Goal: Task Accomplishment & Management: Use online tool/utility

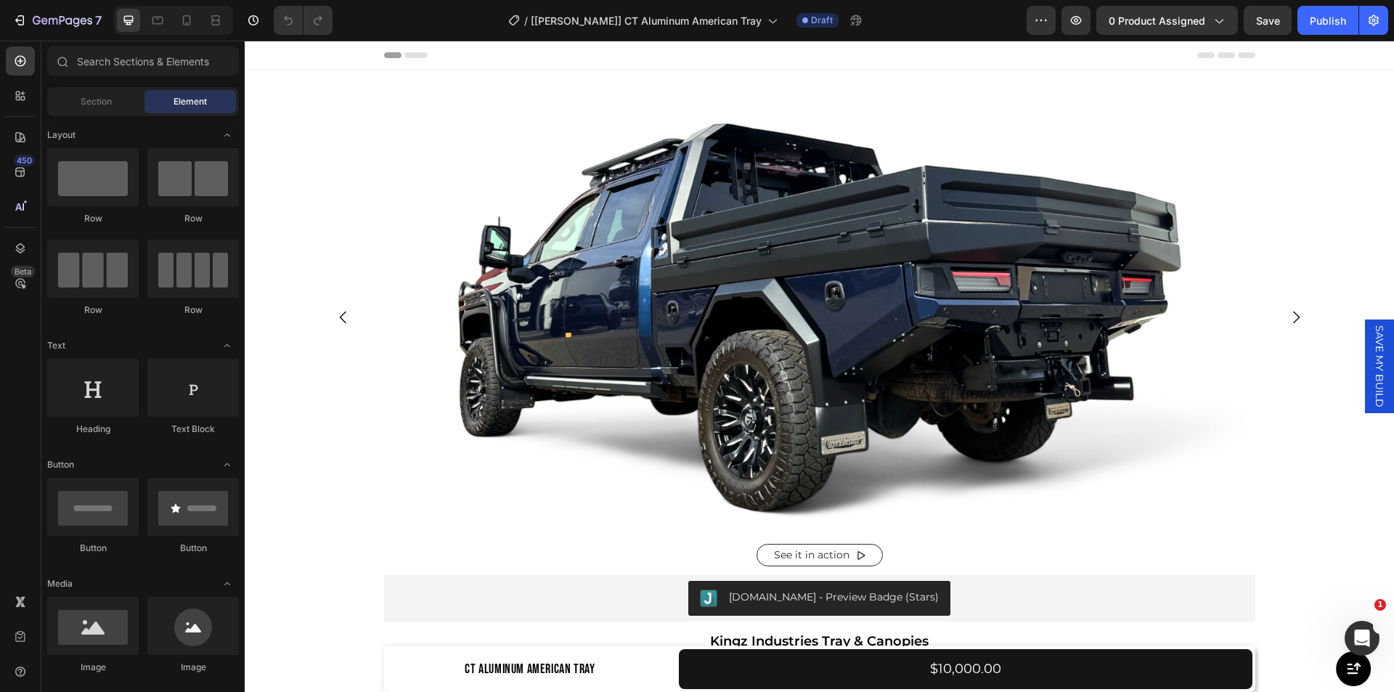
click at [1372, 375] on span "SAVE MY BUILD" at bounding box center [1379, 366] width 15 height 82
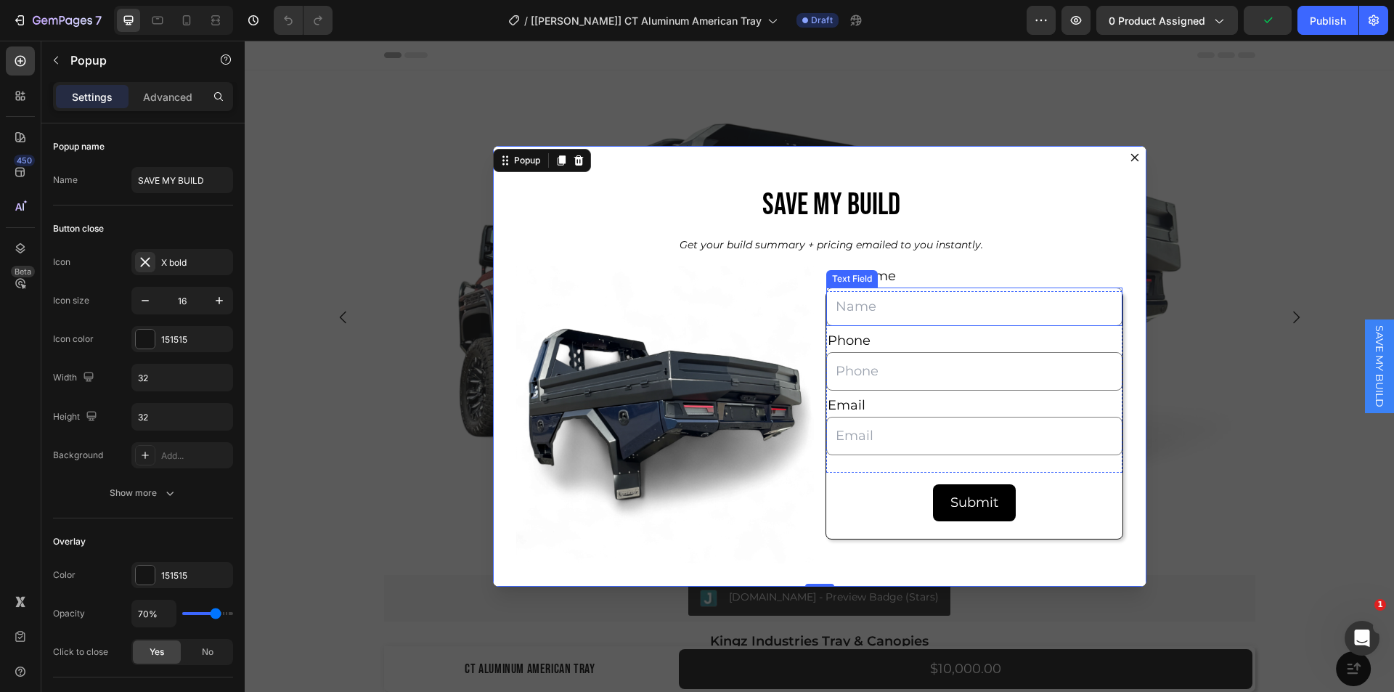
click at [834, 291] on div "Full Name Text Block Text Field Phone Text Block Text Field Email Text Block Em…" at bounding box center [974, 381] width 296 height 181
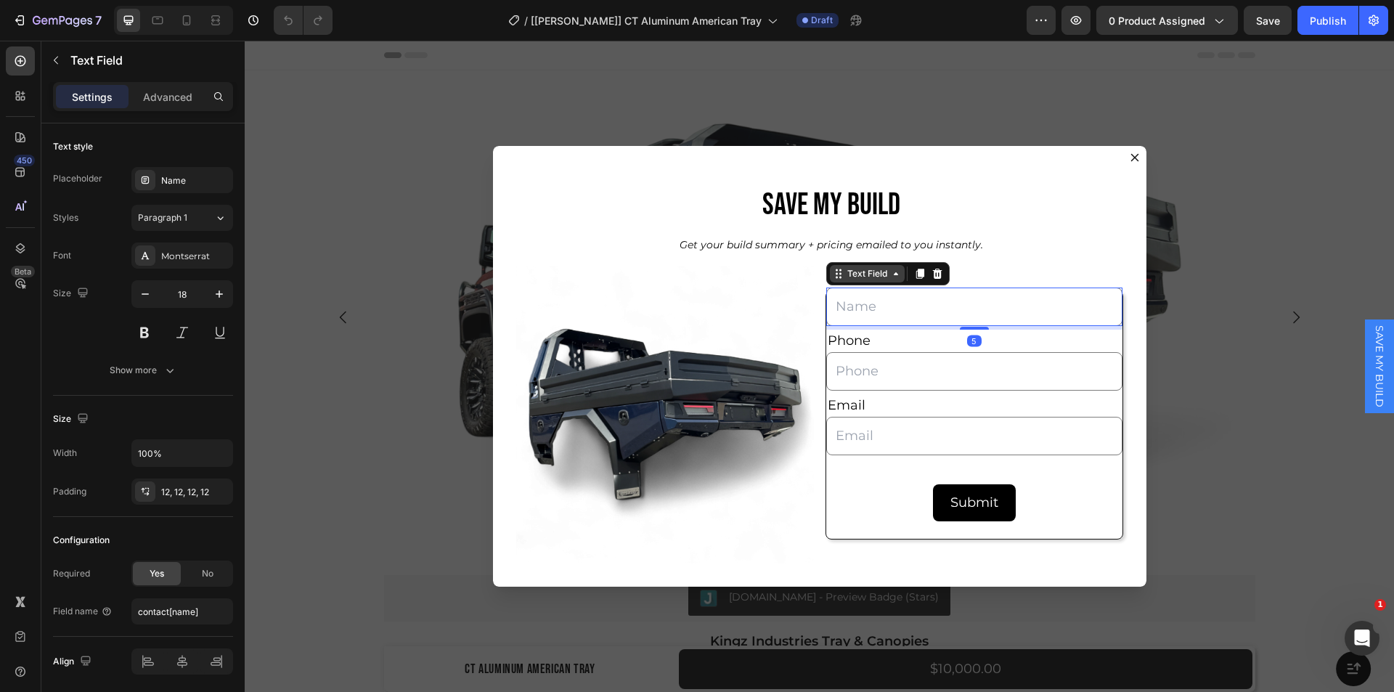
click at [844, 279] on div "Text Field" at bounding box center [867, 273] width 46 height 13
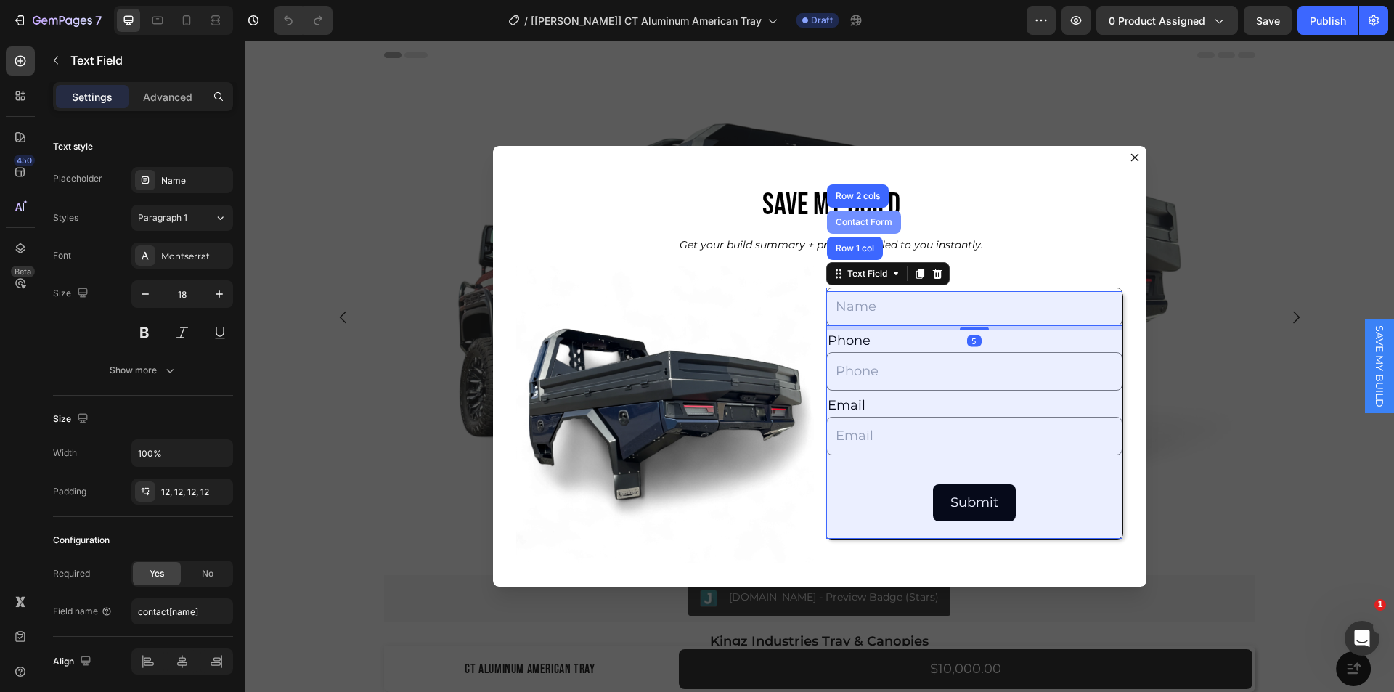
click at [843, 229] on div "Contact Form" at bounding box center [864, 222] width 74 height 23
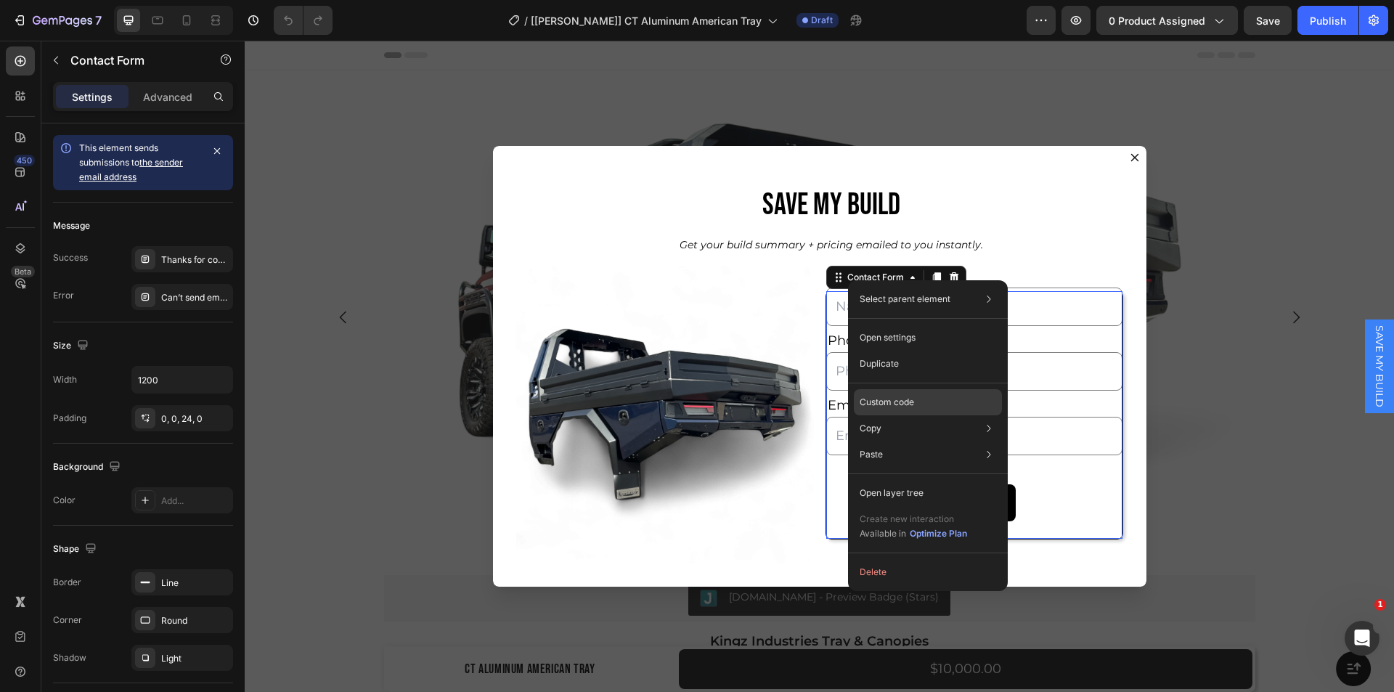
click at [885, 398] on p "Custom code" at bounding box center [886, 402] width 54 height 13
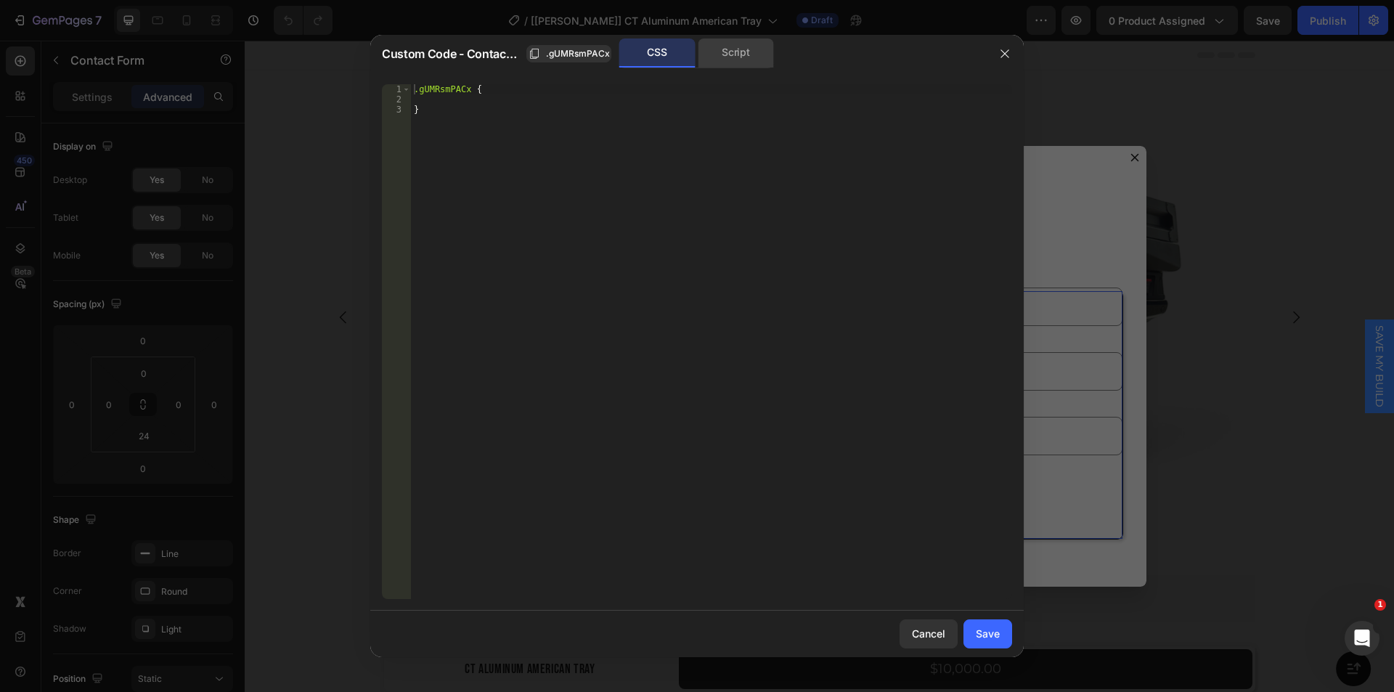
click at [752, 55] on div "Script" at bounding box center [736, 52] width 76 height 29
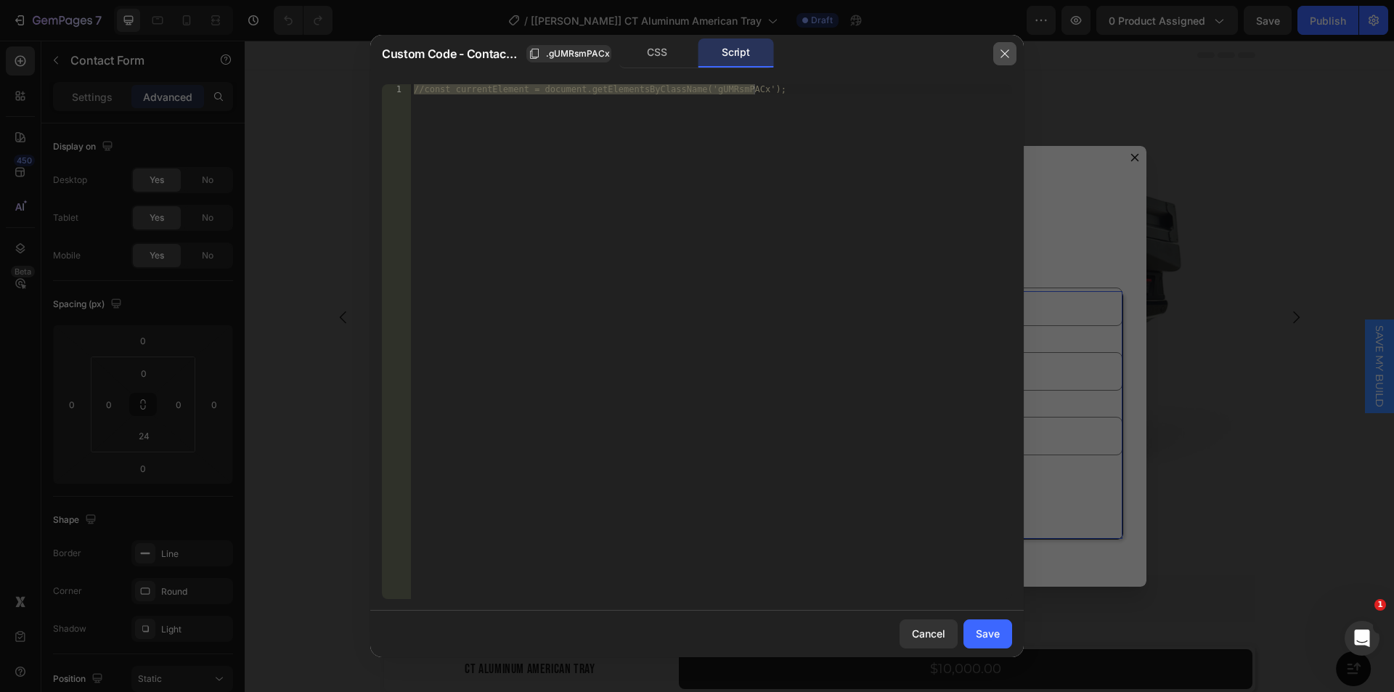
drag, startPoint x: 1000, startPoint y: 52, endPoint x: 693, endPoint y: 75, distance: 307.3
click at [1000, 52] on icon "button" at bounding box center [1005, 54] width 12 height 12
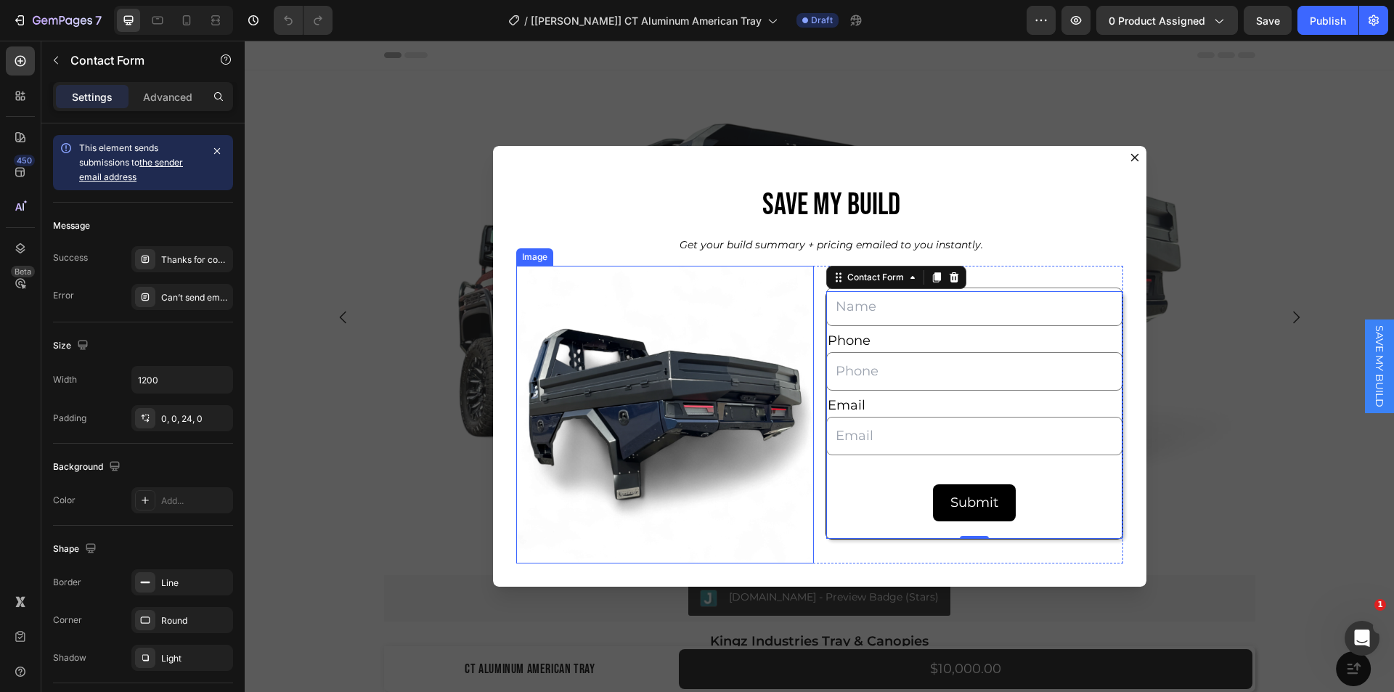
click at [687, 316] on img "Dialog body" at bounding box center [665, 415] width 298 height 298
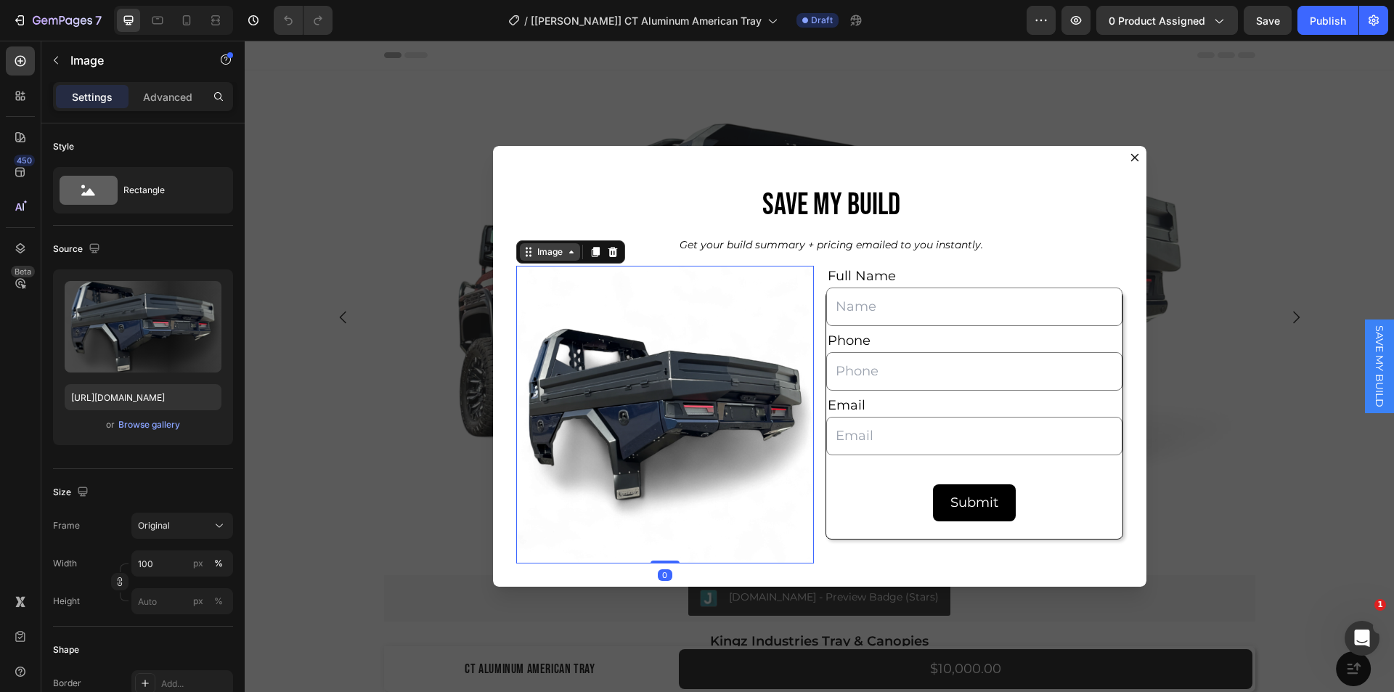
click at [545, 247] on div "Image" at bounding box center [549, 251] width 31 height 13
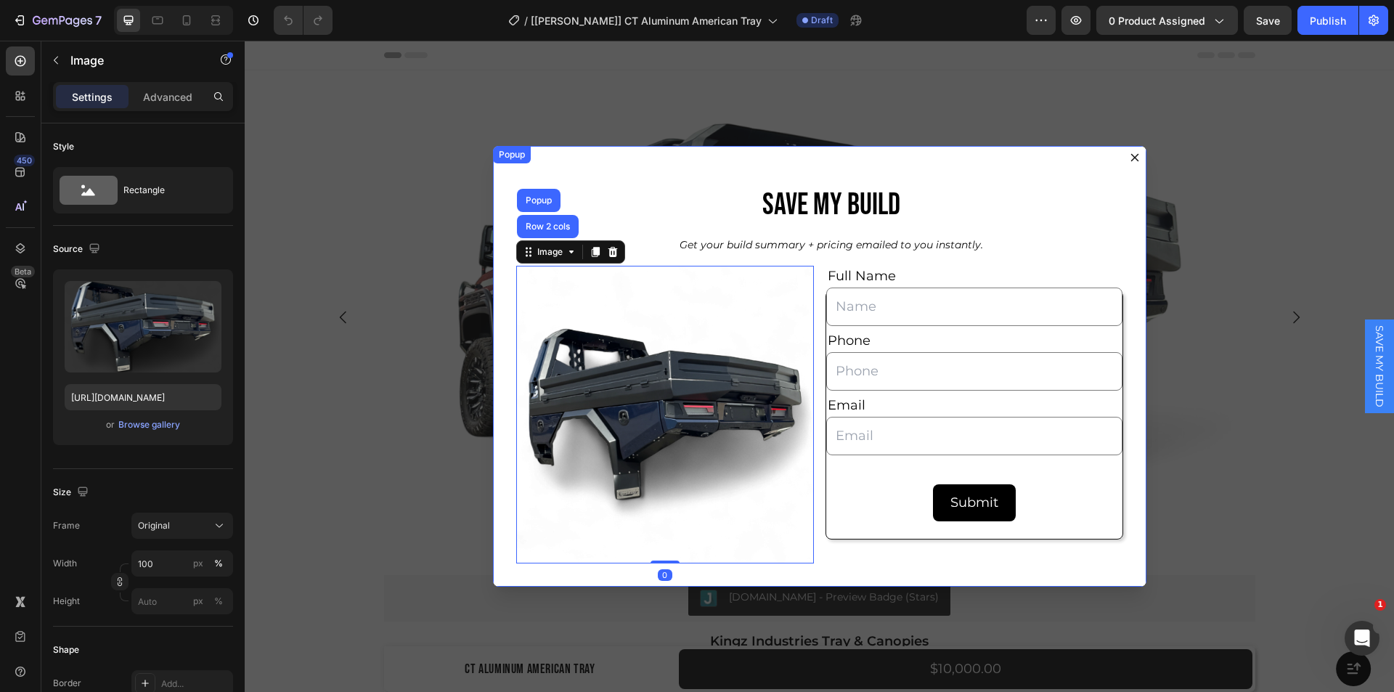
click at [1135, 155] on button "Dialog content" at bounding box center [1134, 157] width 23 height 23
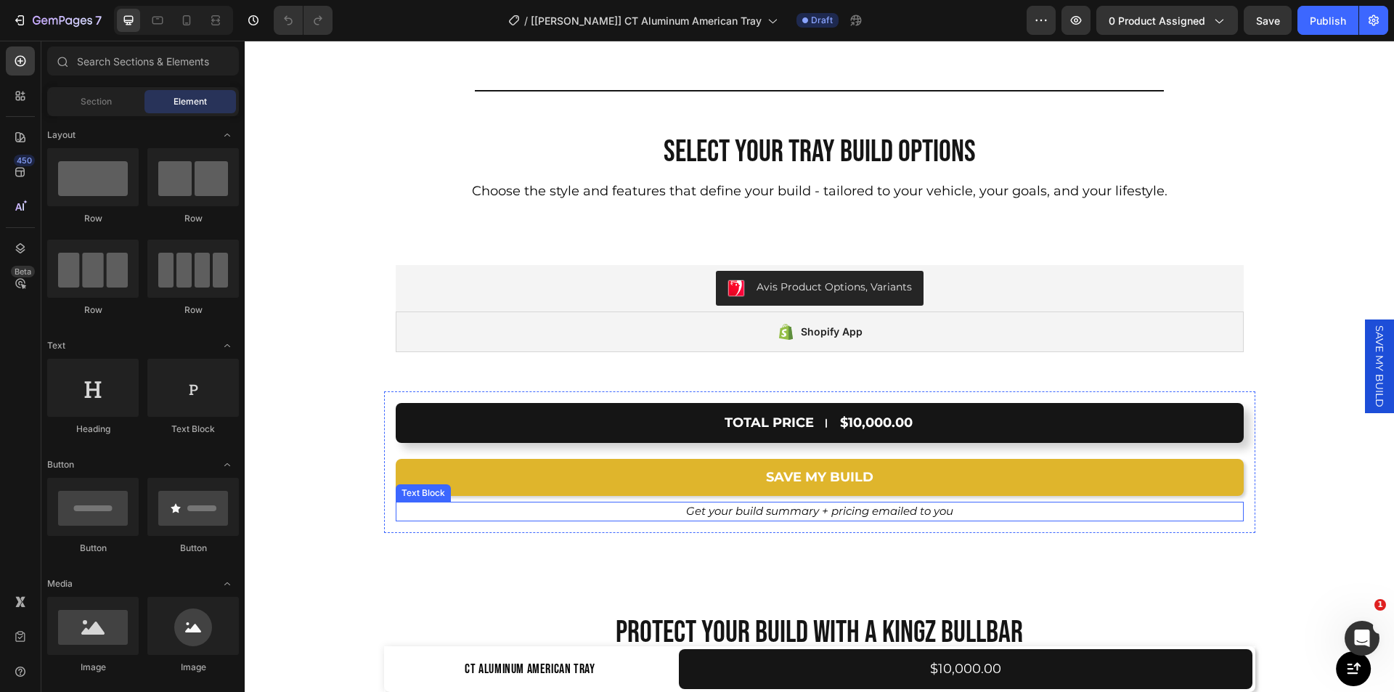
scroll to position [9655, 0]
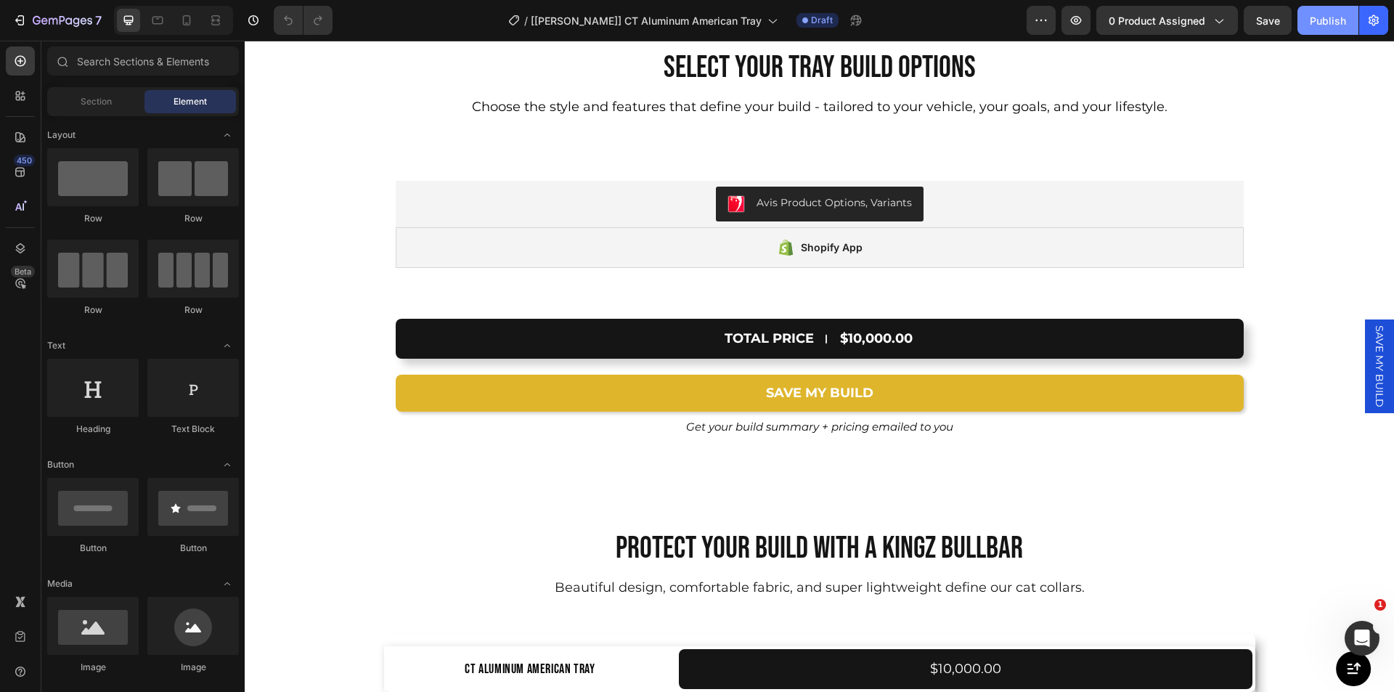
click at [1315, 13] on div "Publish" at bounding box center [1328, 20] width 36 height 15
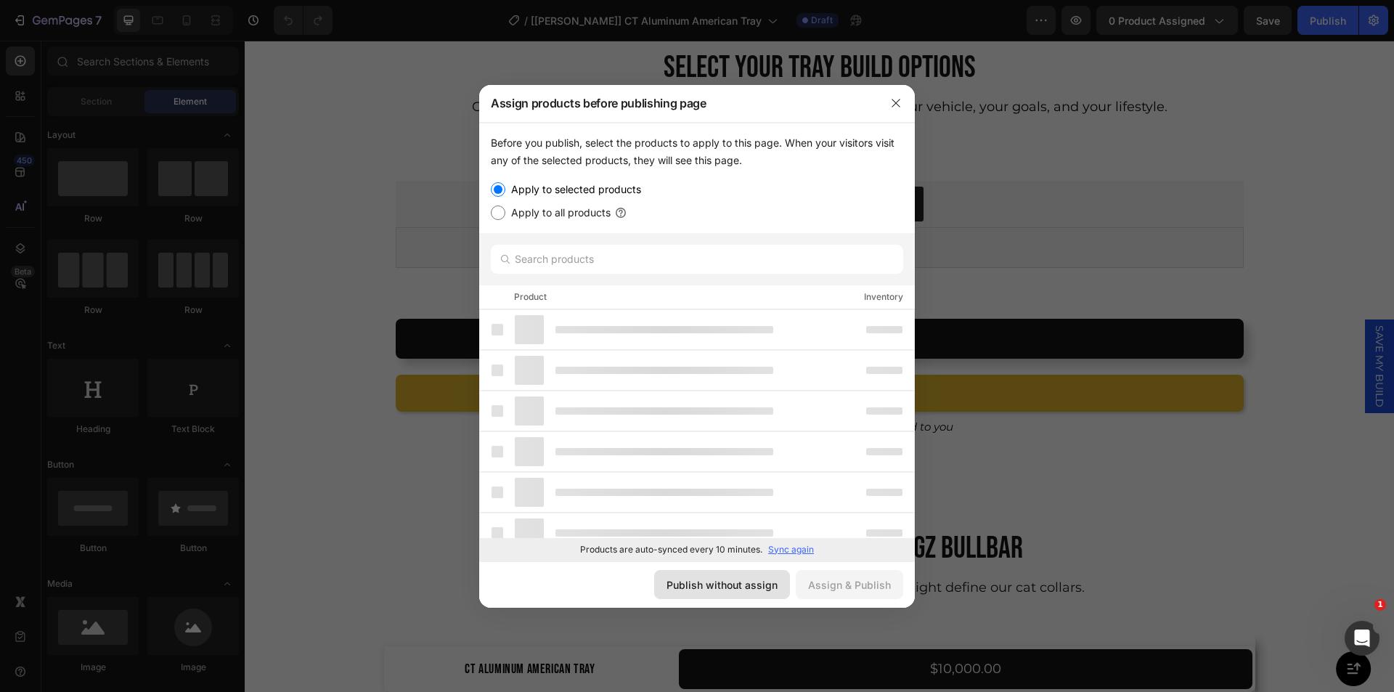
drag, startPoint x: 688, startPoint y: 593, endPoint x: 716, endPoint y: 438, distance: 157.9
click at [688, 593] on button "Publish without assign" at bounding box center [722, 584] width 136 height 29
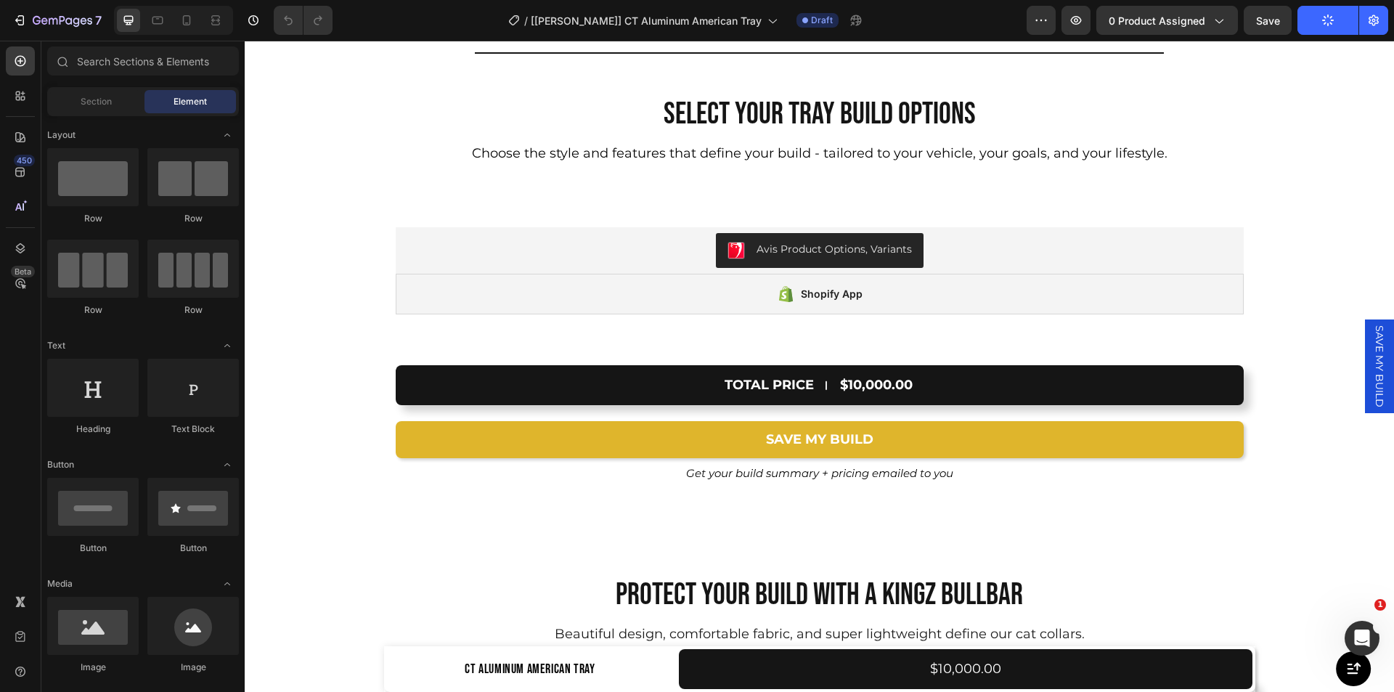
scroll to position [9582, 0]
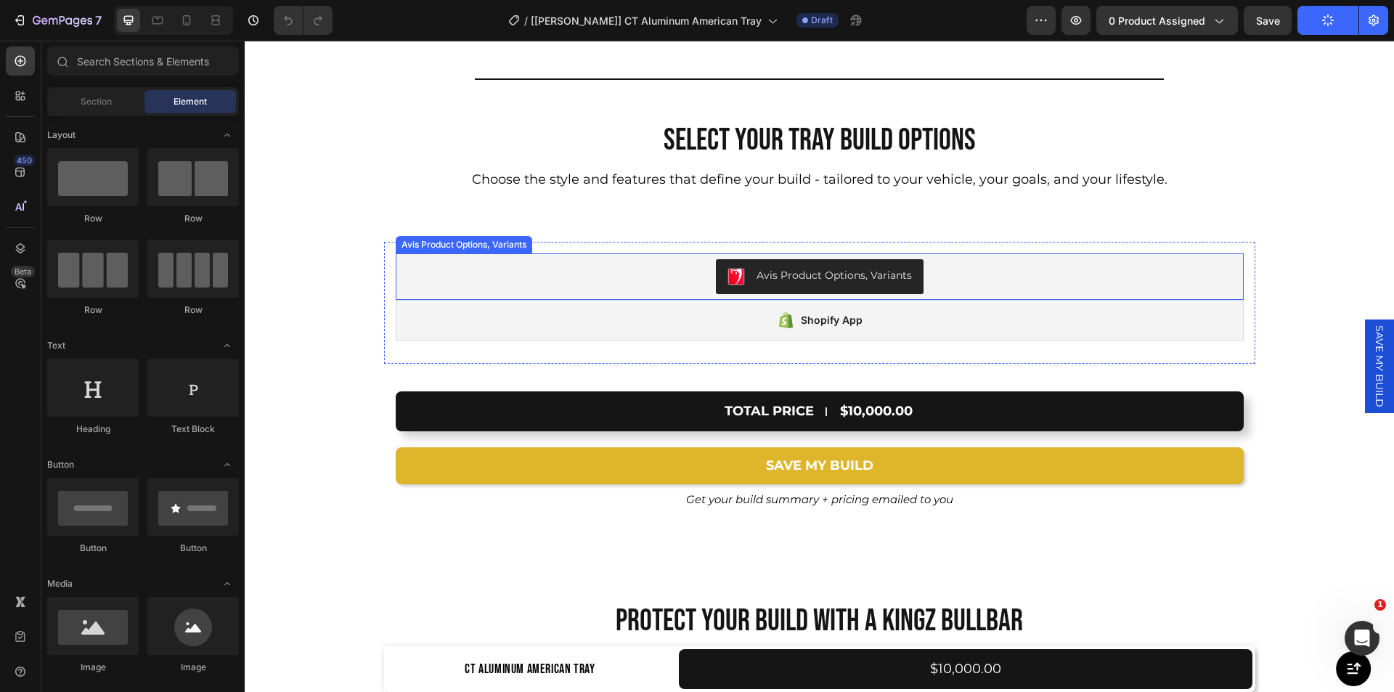
click at [538, 265] on div "Avis Product Options, Variants" at bounding box center [819, 276] width 836 height 35
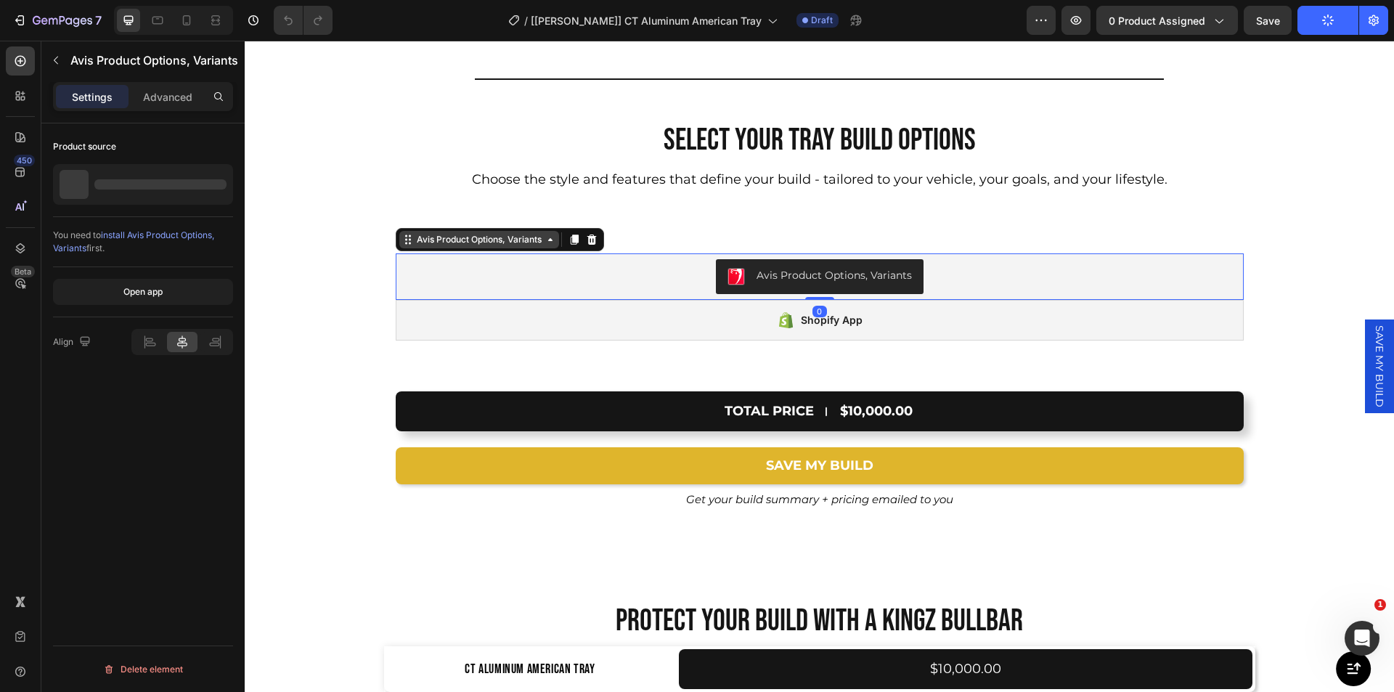
click at [457, 243] on div "Avis Product Options, Variants" at bounding box center [479, 239] width 131 height 13
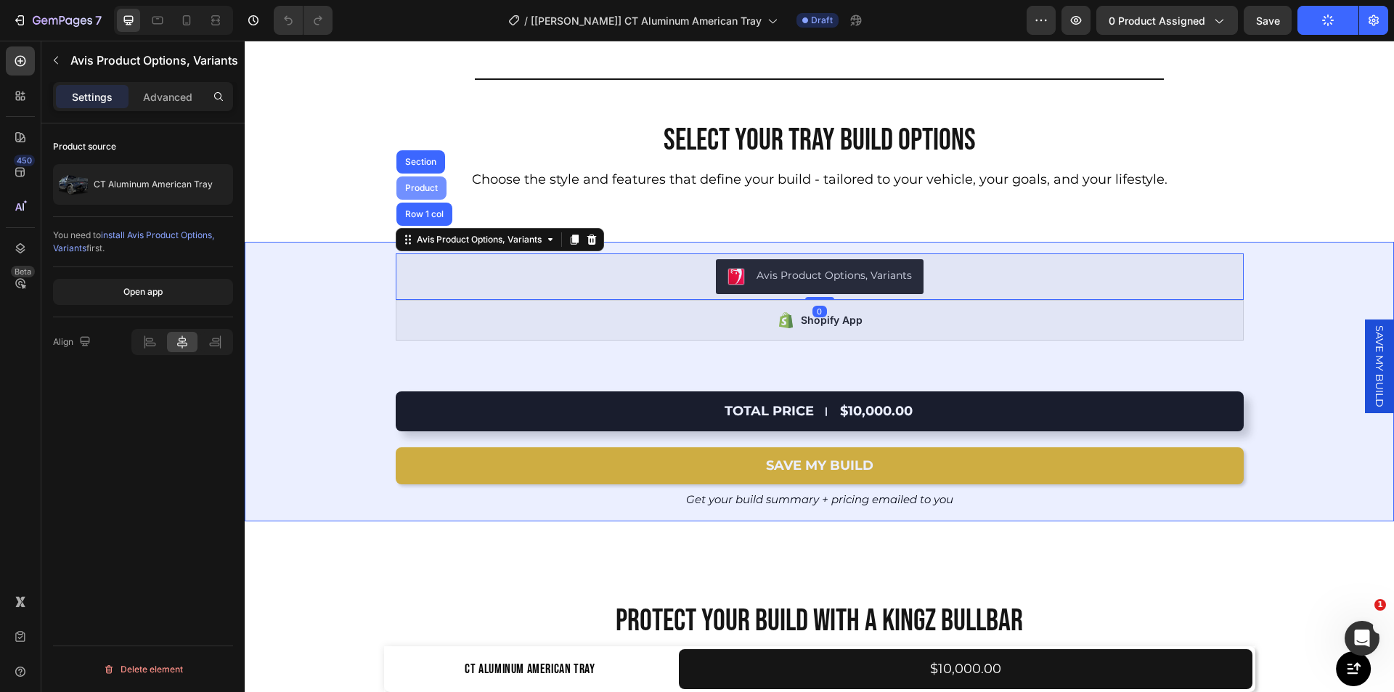
click at [414, 185] on div "Product" at bounding box center [421, 188] width 38 height 9
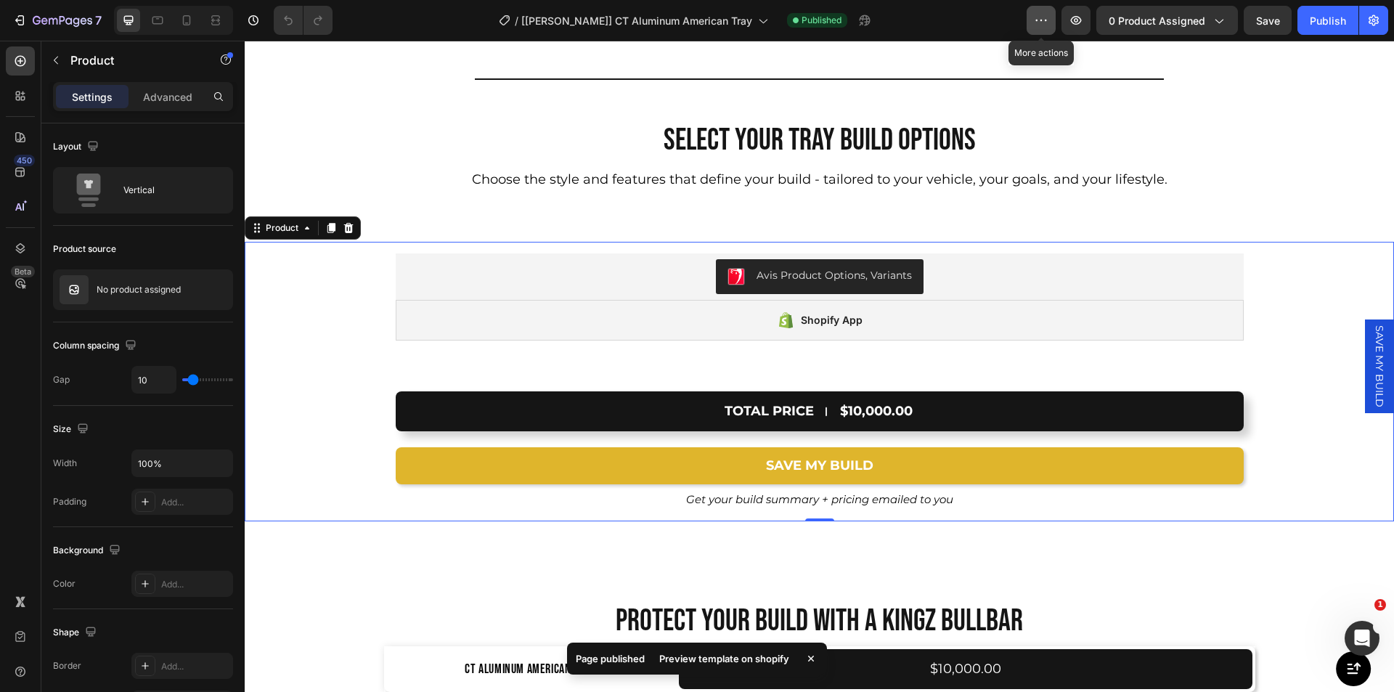
click at [1030, 25] on button "button" at bounding box center [1040, 20] width 29 height 29
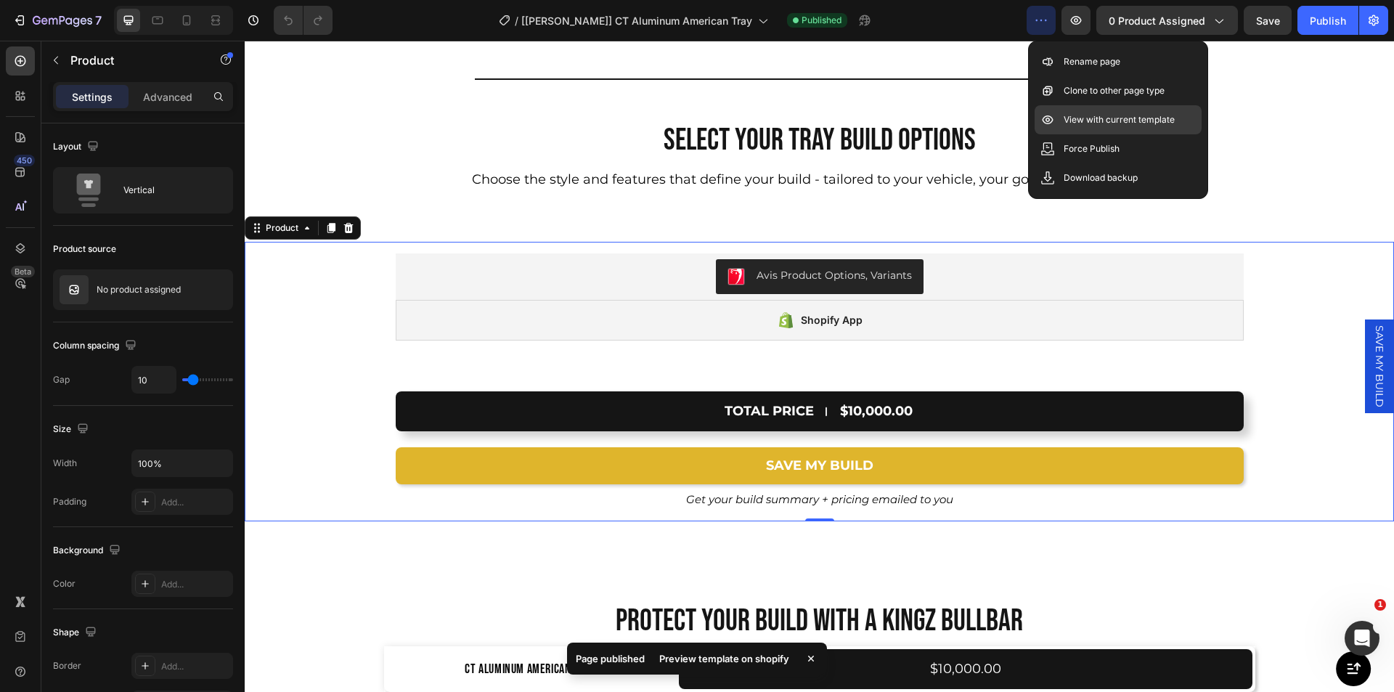
click at [1078, 117] on p "View with current template" at bounding box center [1118, 120] width 111 height 15
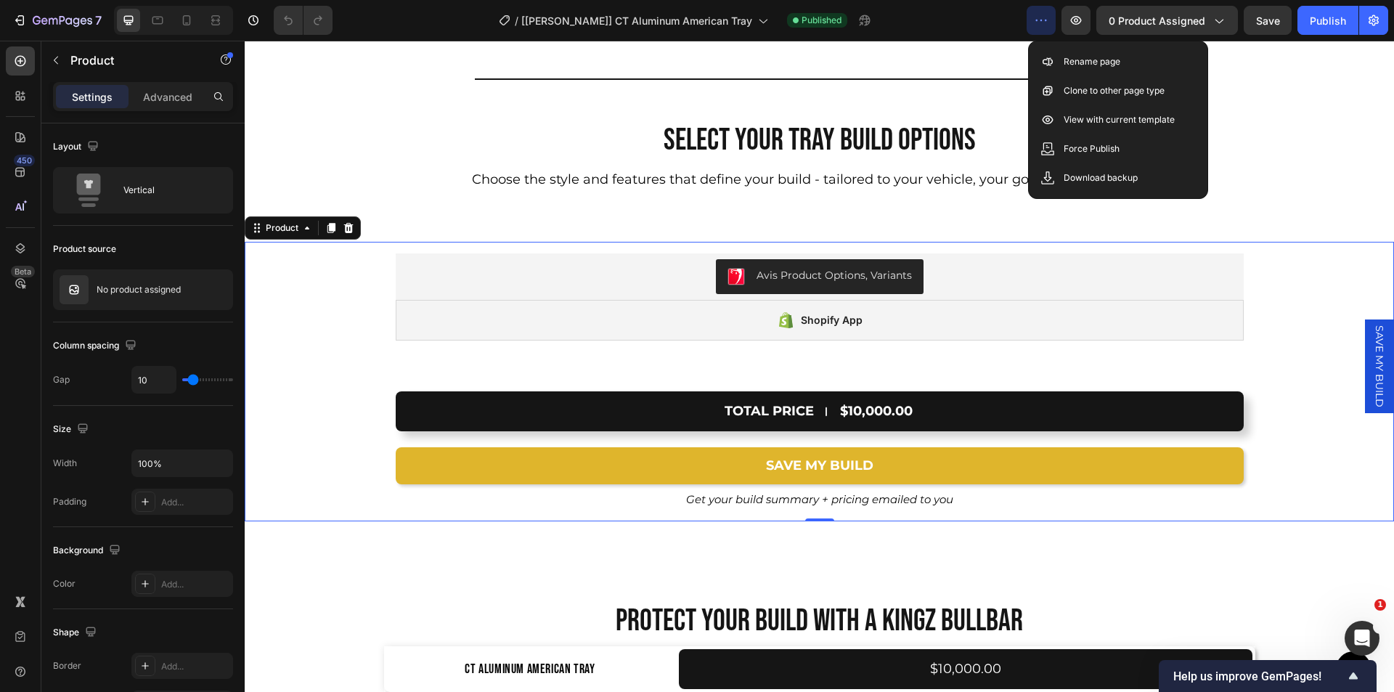
click at [1372, 356] on span "SAVE MY BUILD" at bounding box center [1379, 366] width 15 height 82
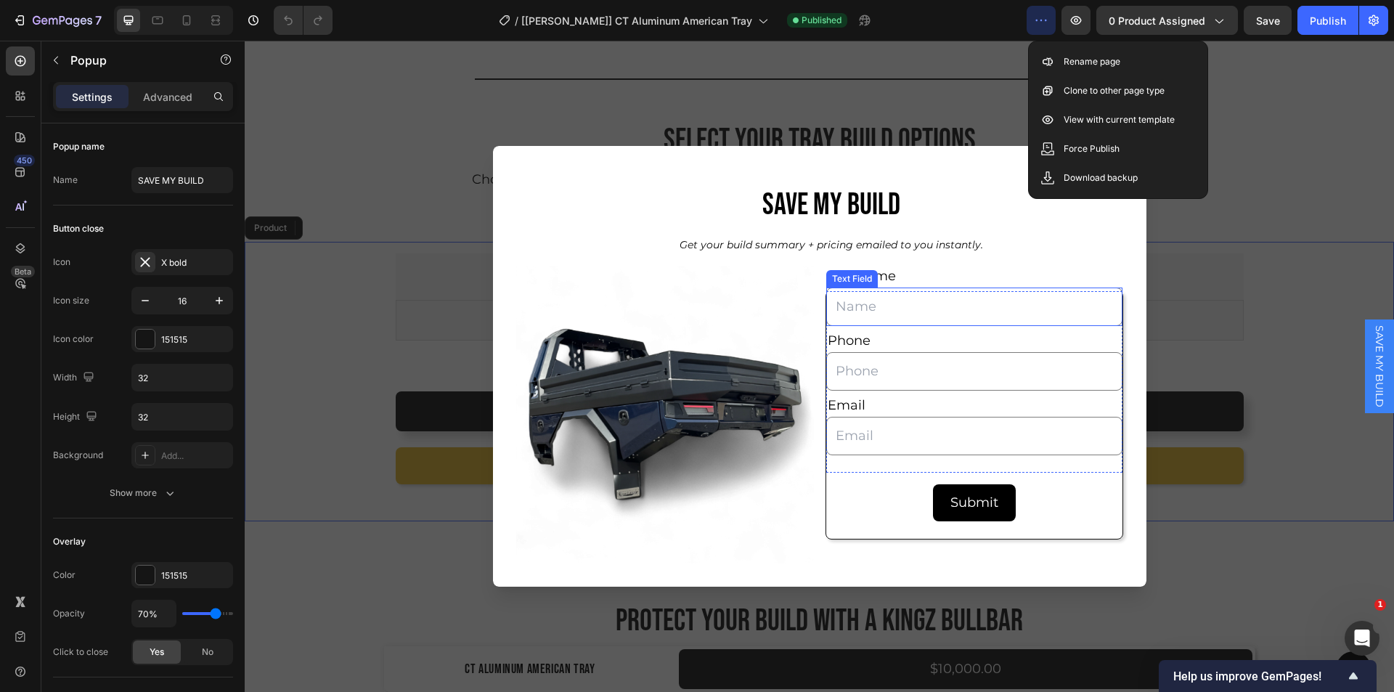
click at [830, 279] on div "Text Field" at bounding box center [852, 278] width 46 height 13
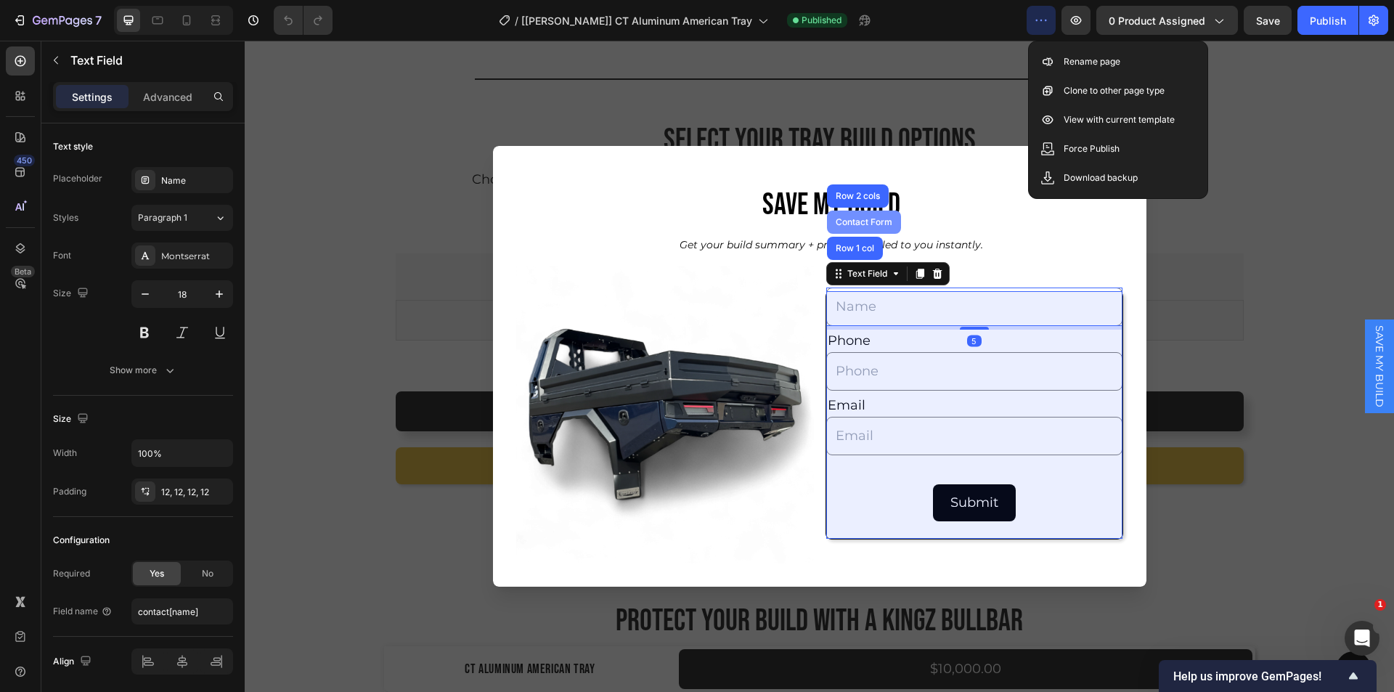
click at [846, 224] on div "Contact Form" at bounding box center [864, 222] width 62 height 9
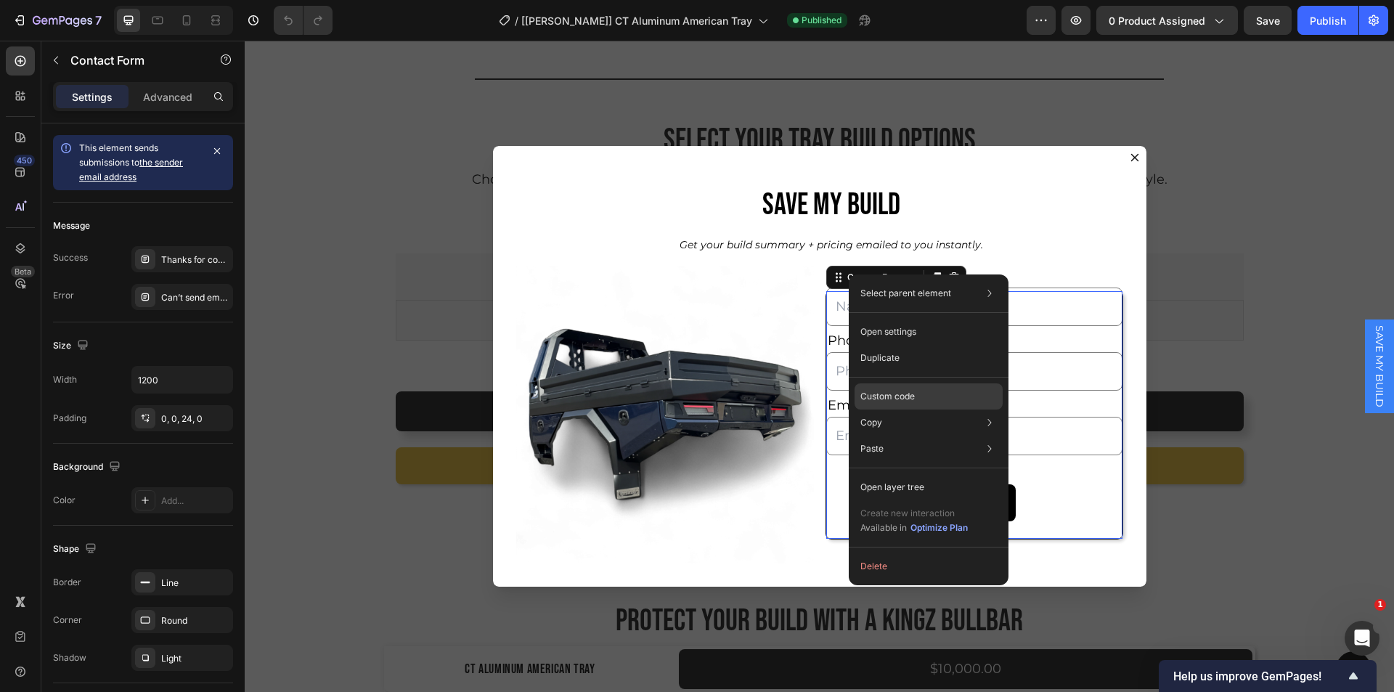
click at [886, 393] on p "Custom code" at bounding box center [887, 396] width 54 height 13
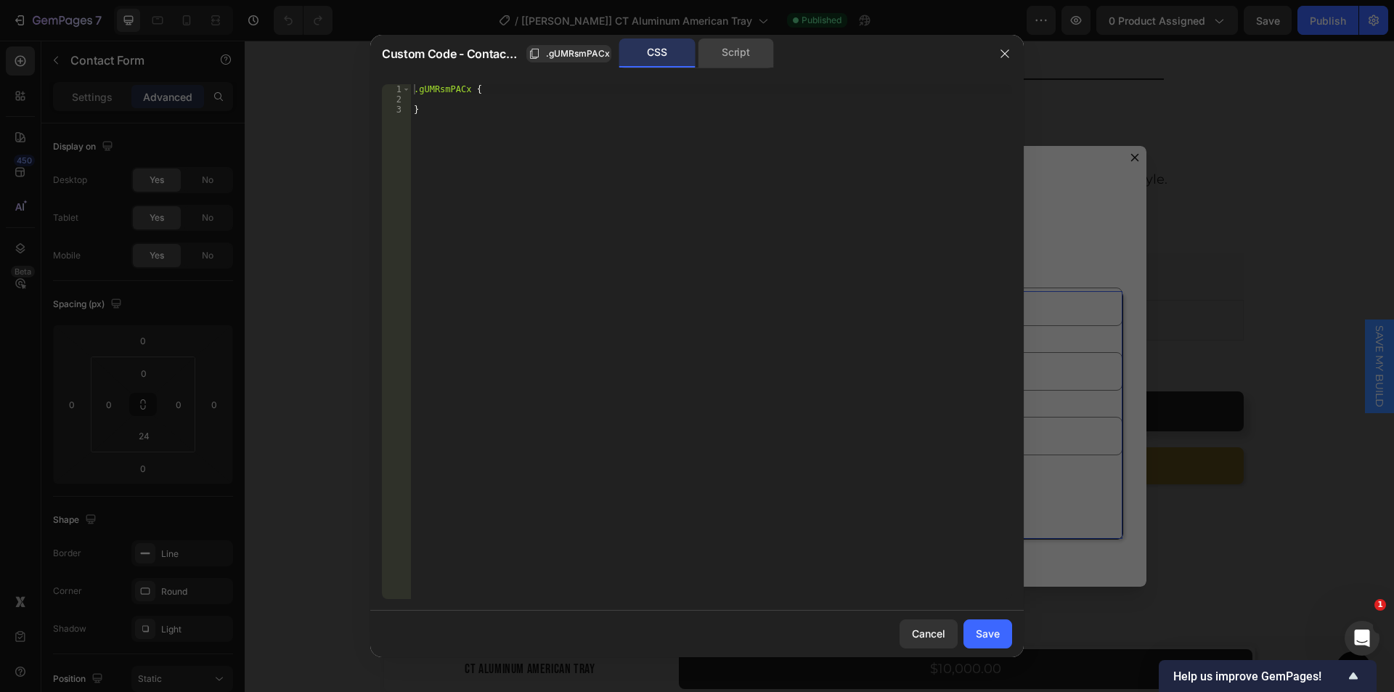
click at [730, 49] on div "Script" at bounding box center [736, 52] width 76 height 29
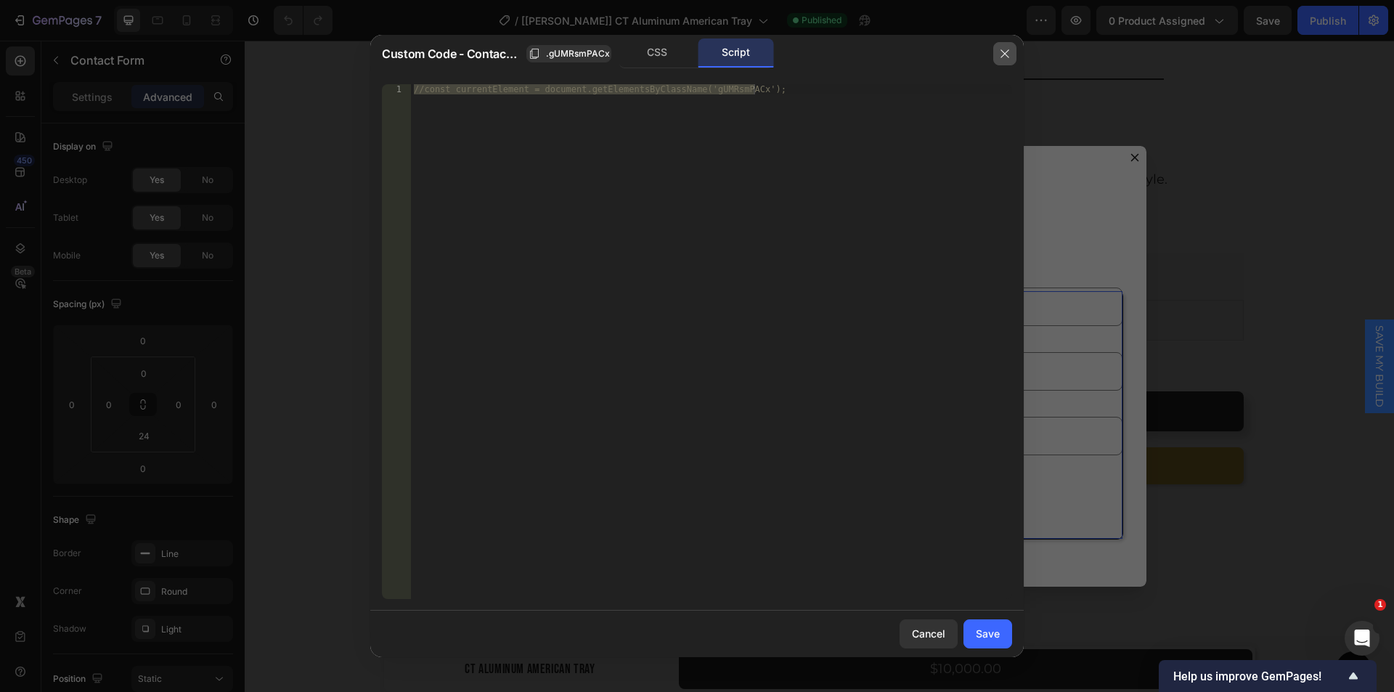
drag, startPoint x: 1002, startPoint y: 52, endPoint x: 780, endPoint y: 54, distance: 221.4
click at [1002, 52] on icon "button" at bounding box center [1005, 54] width 12 height 12
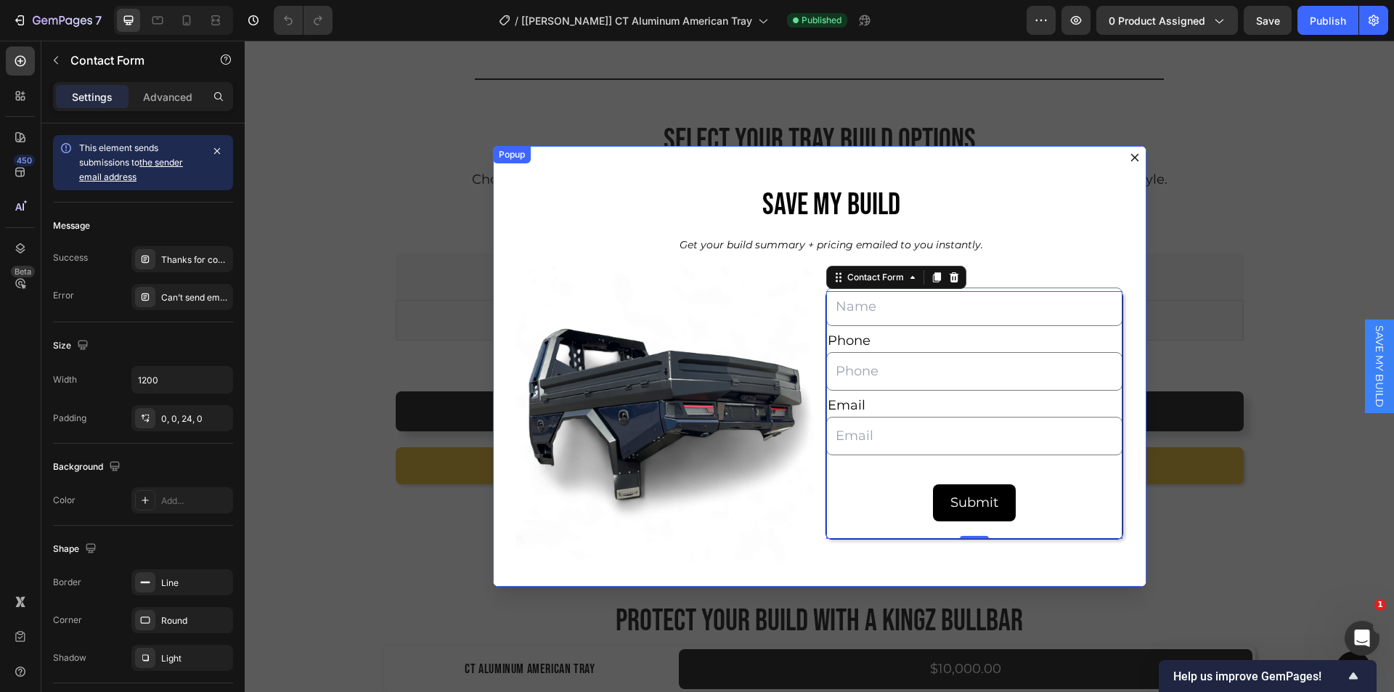
click at [1129, 155] on icon "Dialog content" at bounding box center [1135, 158] width 12 height 12
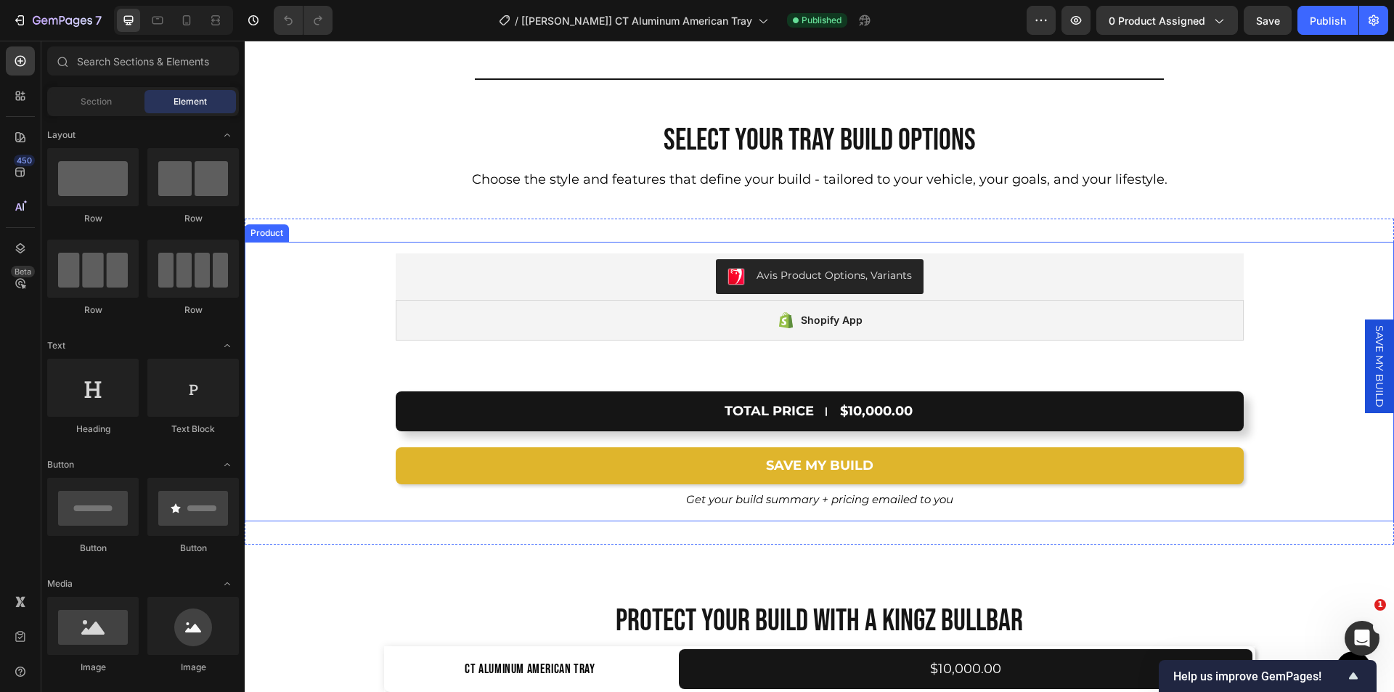
click at [830, 369] on div "Avis Product Options, Variants Avis Product Options, Variants Shopify App Shopi…" at bounding box center [819, 307] width 1149 height 131
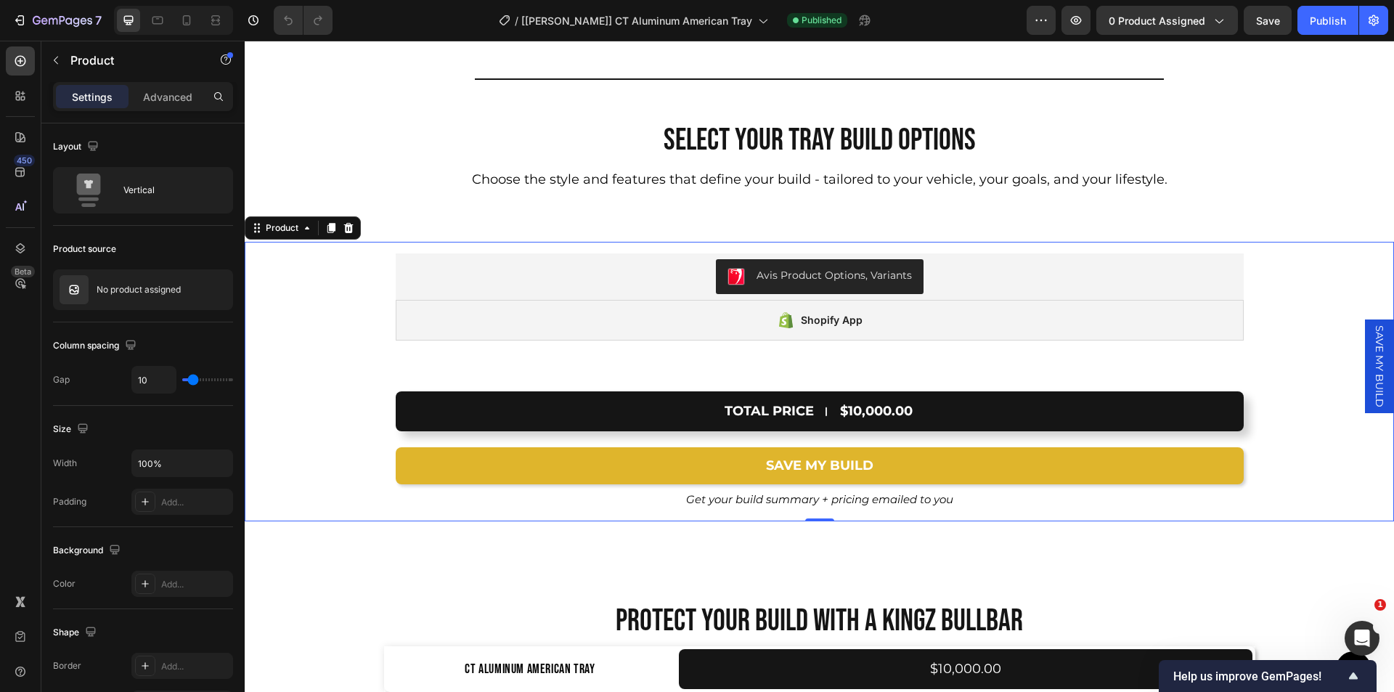
drag, startPoint x: 1367, startPoint y: 371, endPoint x: 1354, endPoint y: 364, distance: 14.6
click at [1372, 371] on span "SAVE MY BUILD" at bounding box center [1379, 366] width 15 height 82
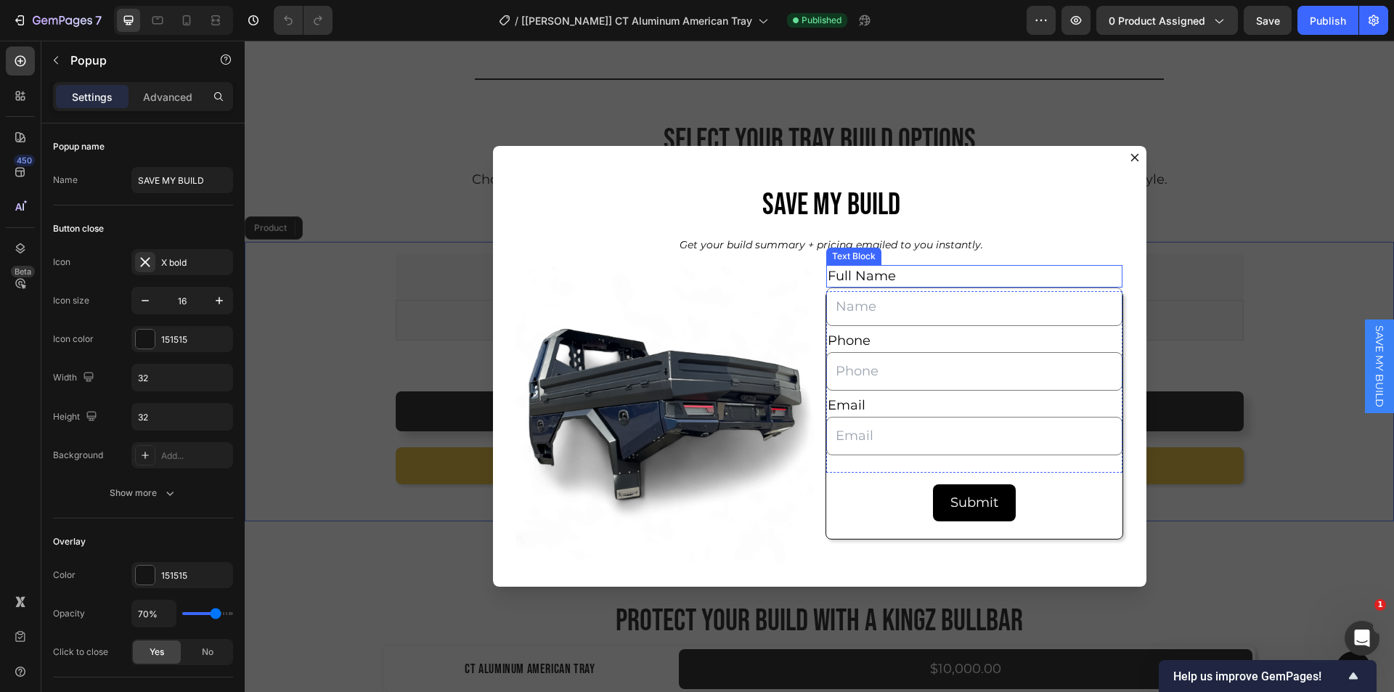
click at [838, 269] on p "Full Name" at bounding box center [974, 276] width 293 height 20
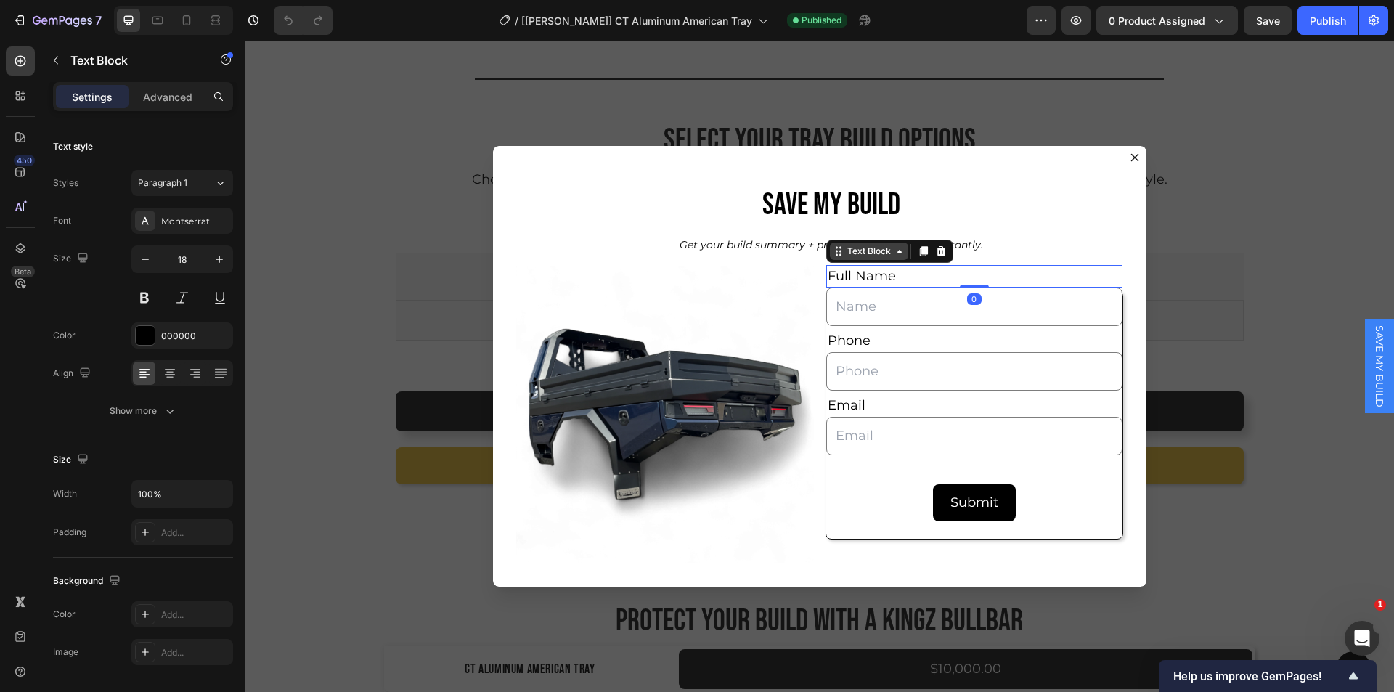
click at [836, 250] on icon "Dialog body" at bounding box center [839, 251] width 12 height 12
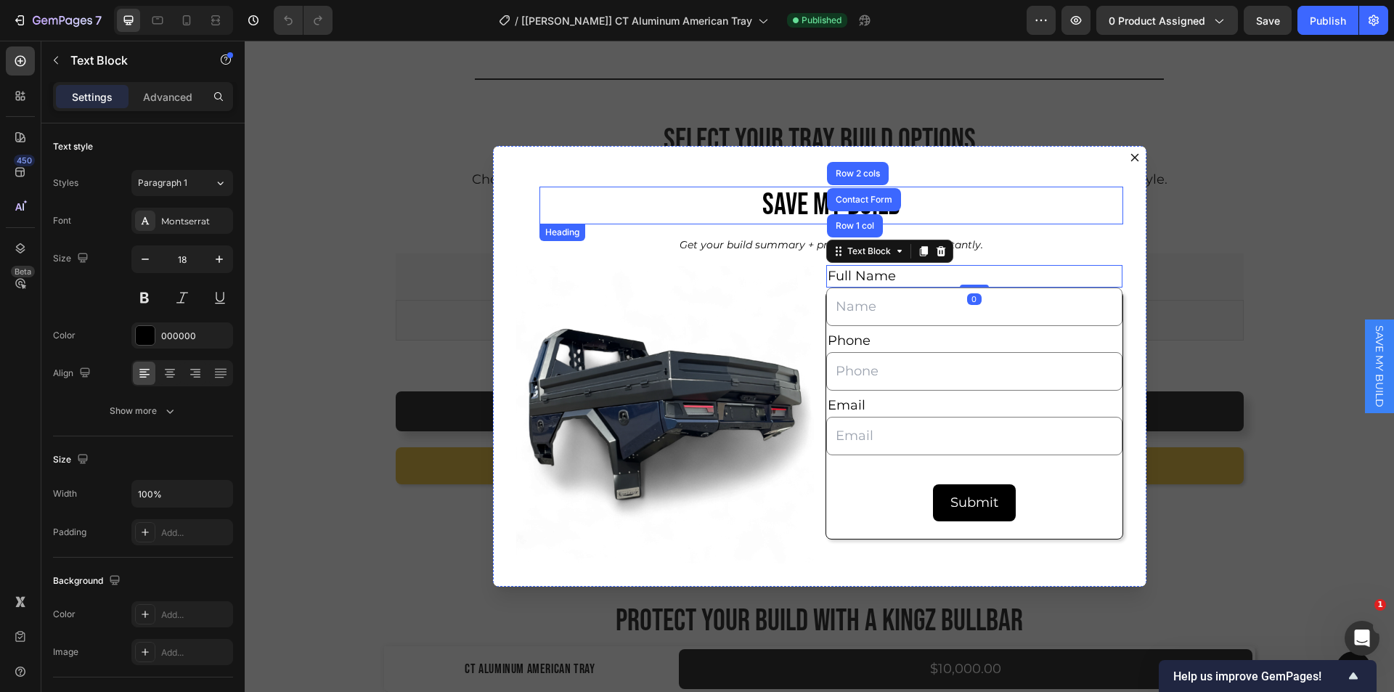
click at [980, 218] on div "SAVE MY BUILD" at bounding box center [831, 206] width 584 height 38
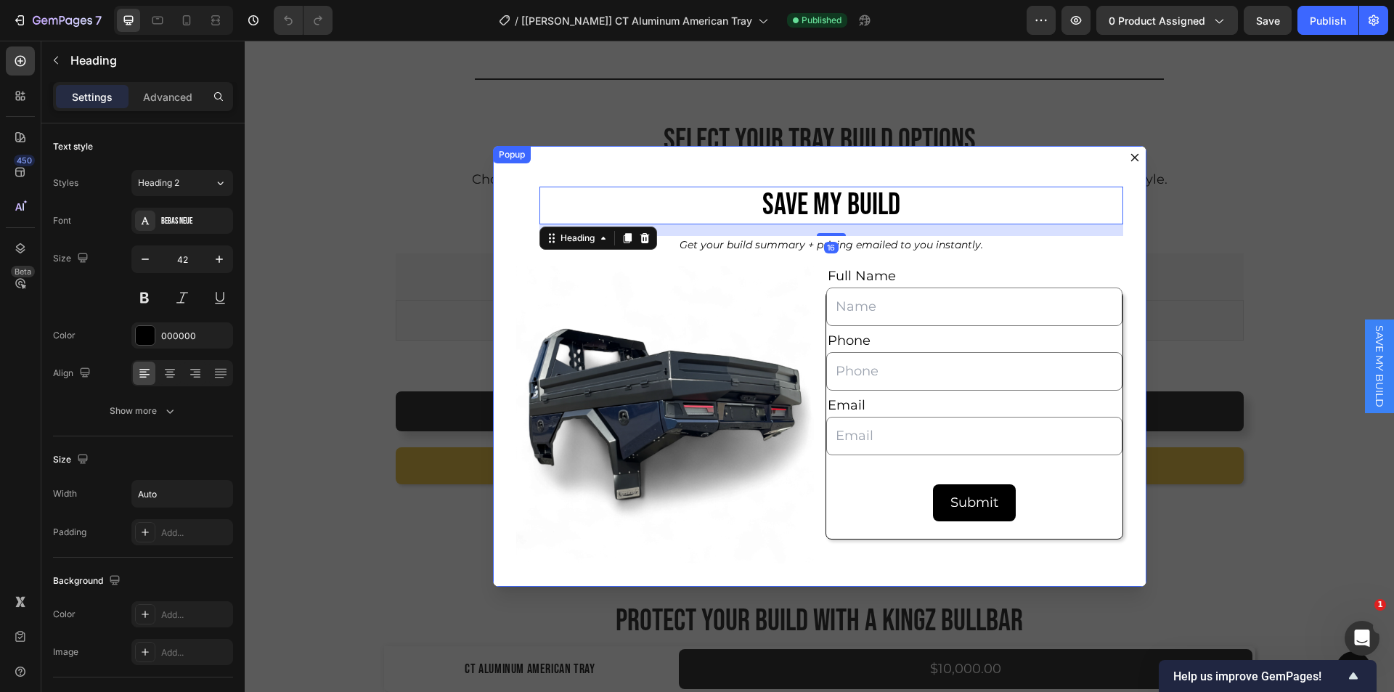
click at [1124, 155] on button "Dialog content" at bounding box center [1134, 157] width 23 height 23
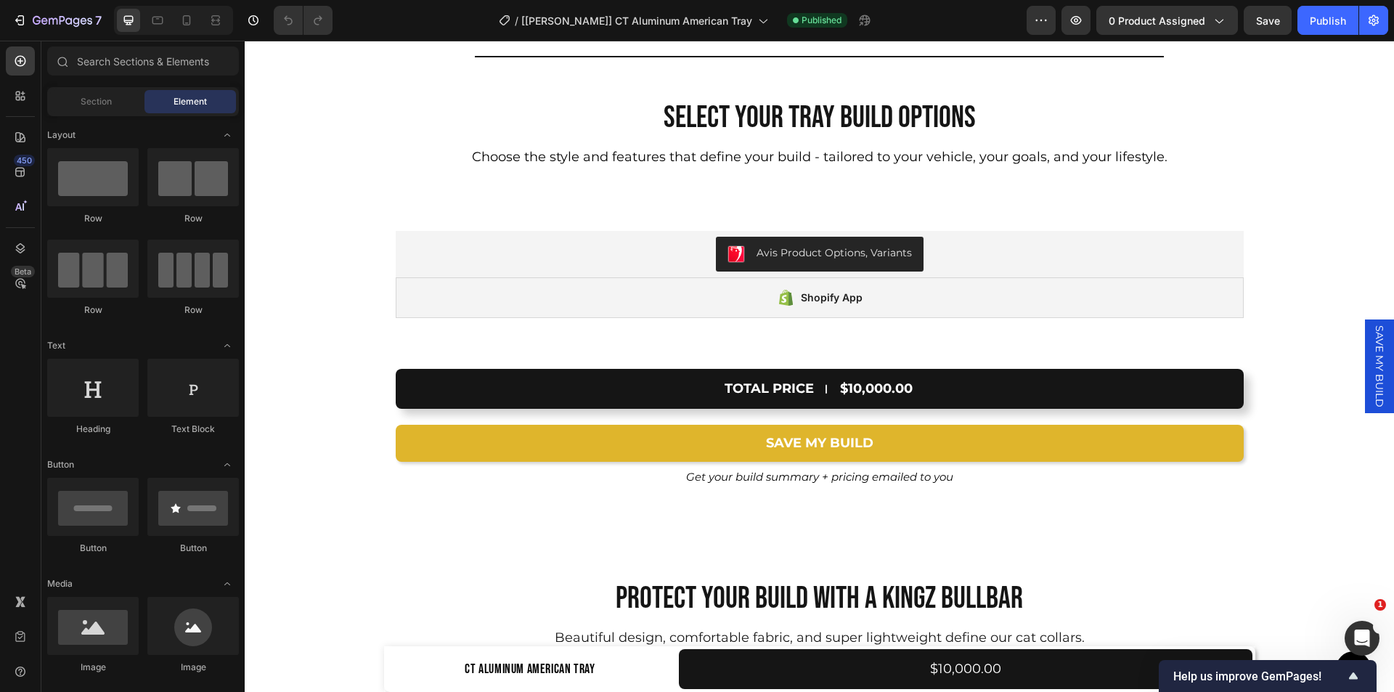
scroll to position [9509, 0]
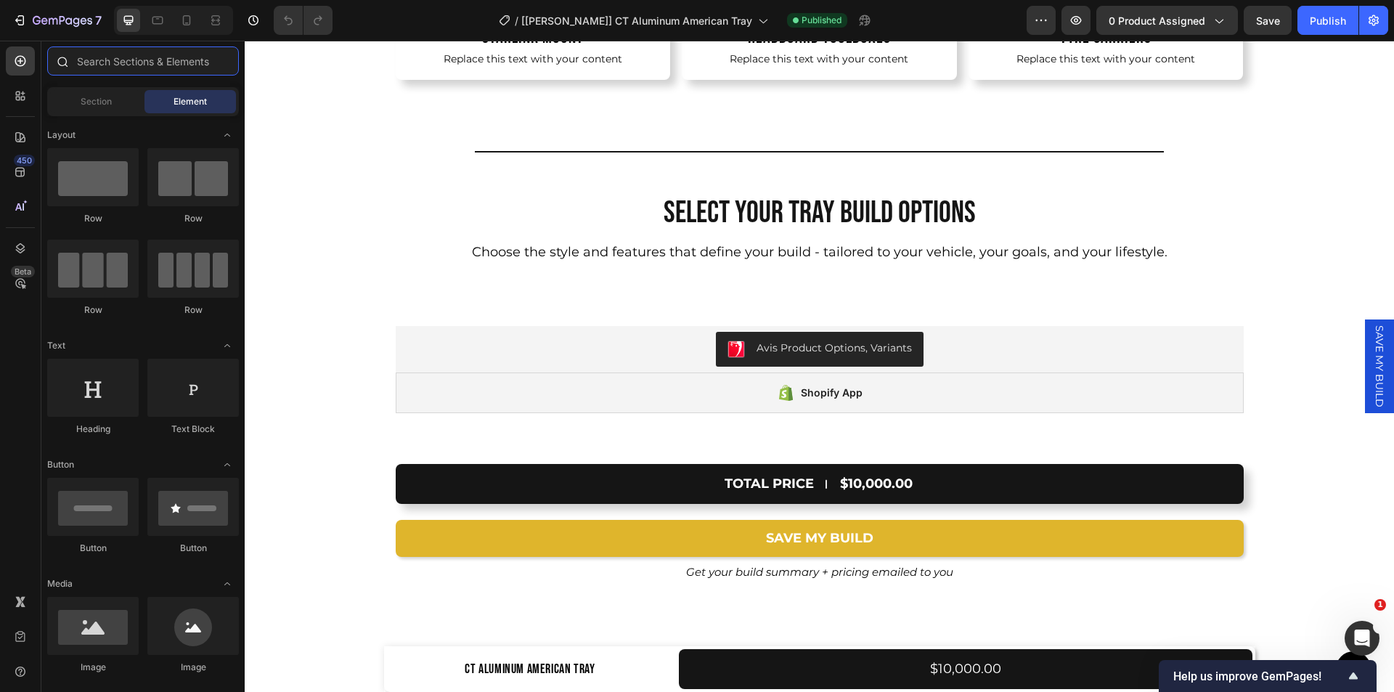
click at [92, 50] on input "text" at bounding box center [143, 60] width 192 height 29
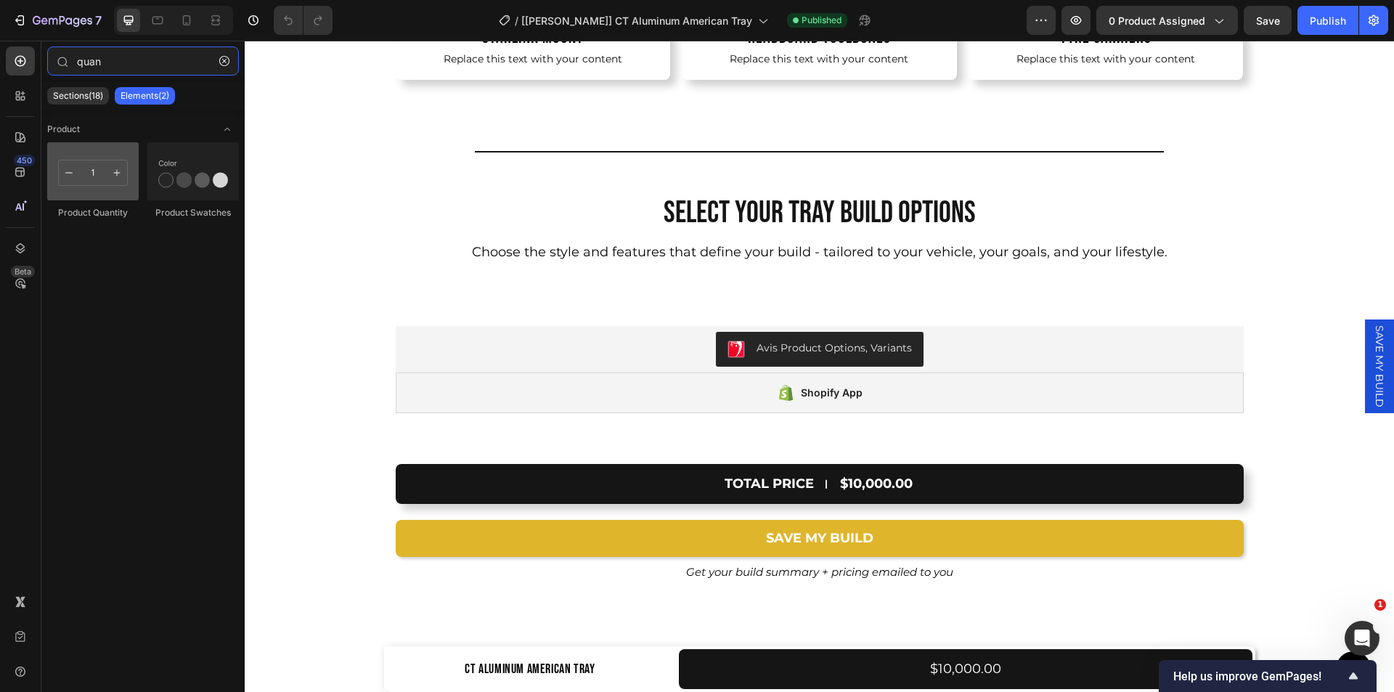
type input "quan"
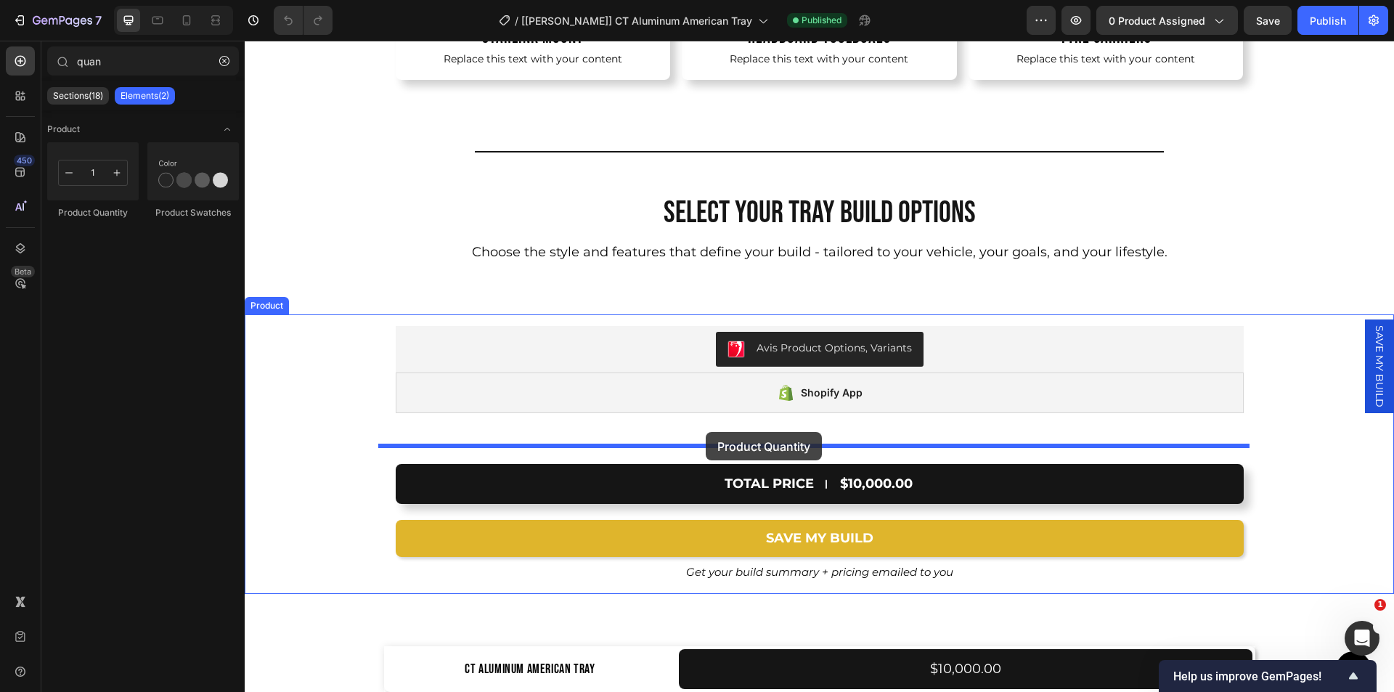
drag, startPoint x: 354, startPoint y: 208, endPoint x: 706, endPoint y: 432, distance: 417.1
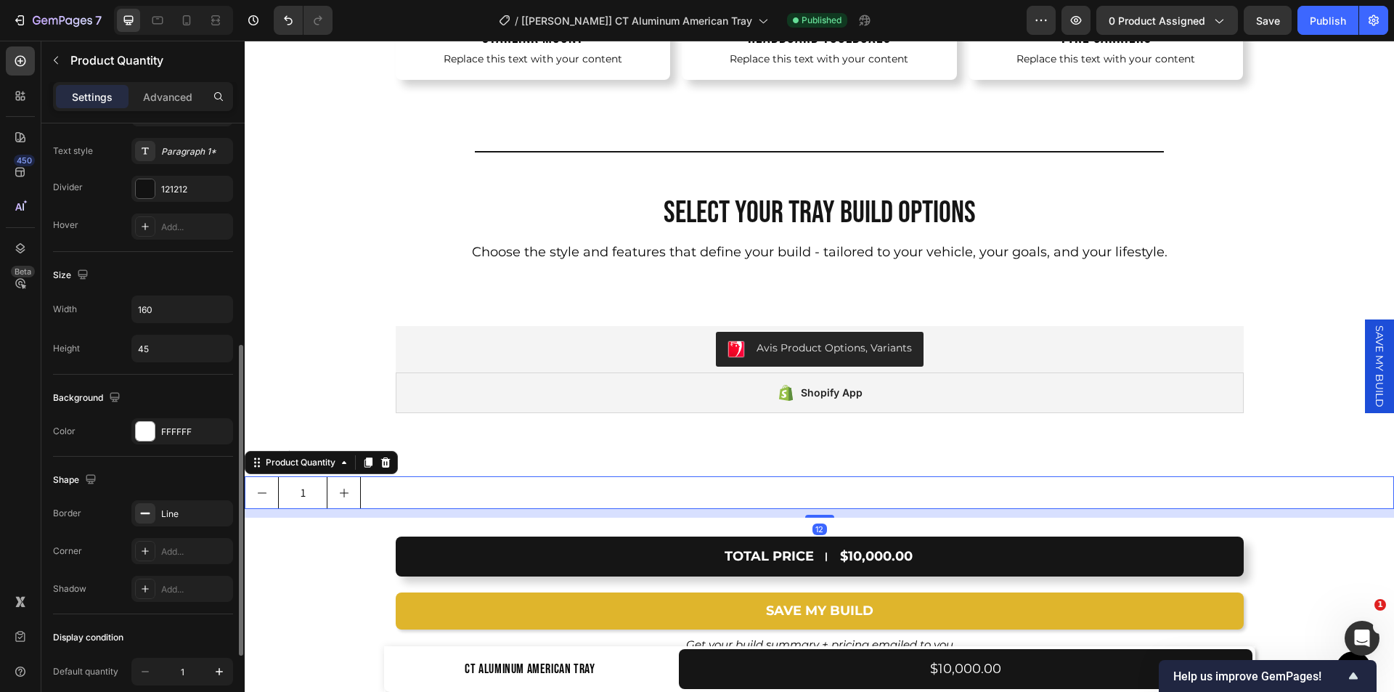
scroll to position [587, 0]
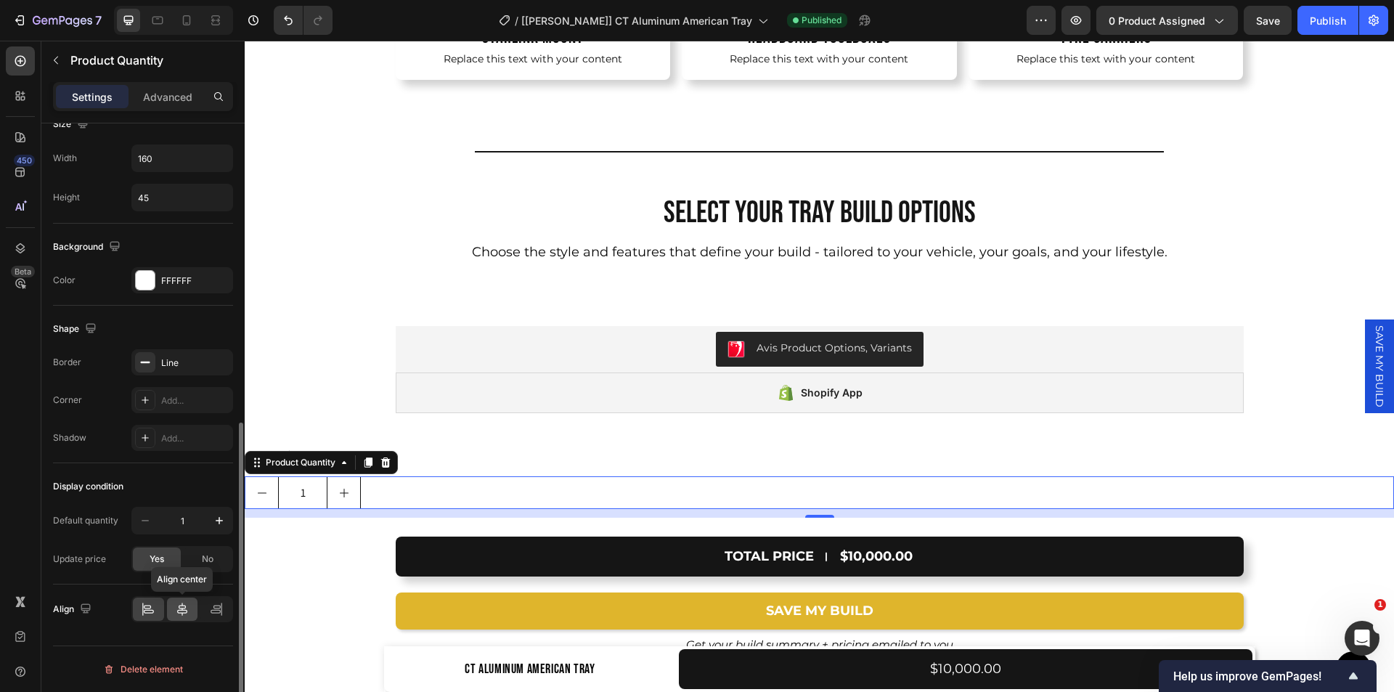
click at [178, 598] on div at bounding box center [182, 608] width 31 height 23
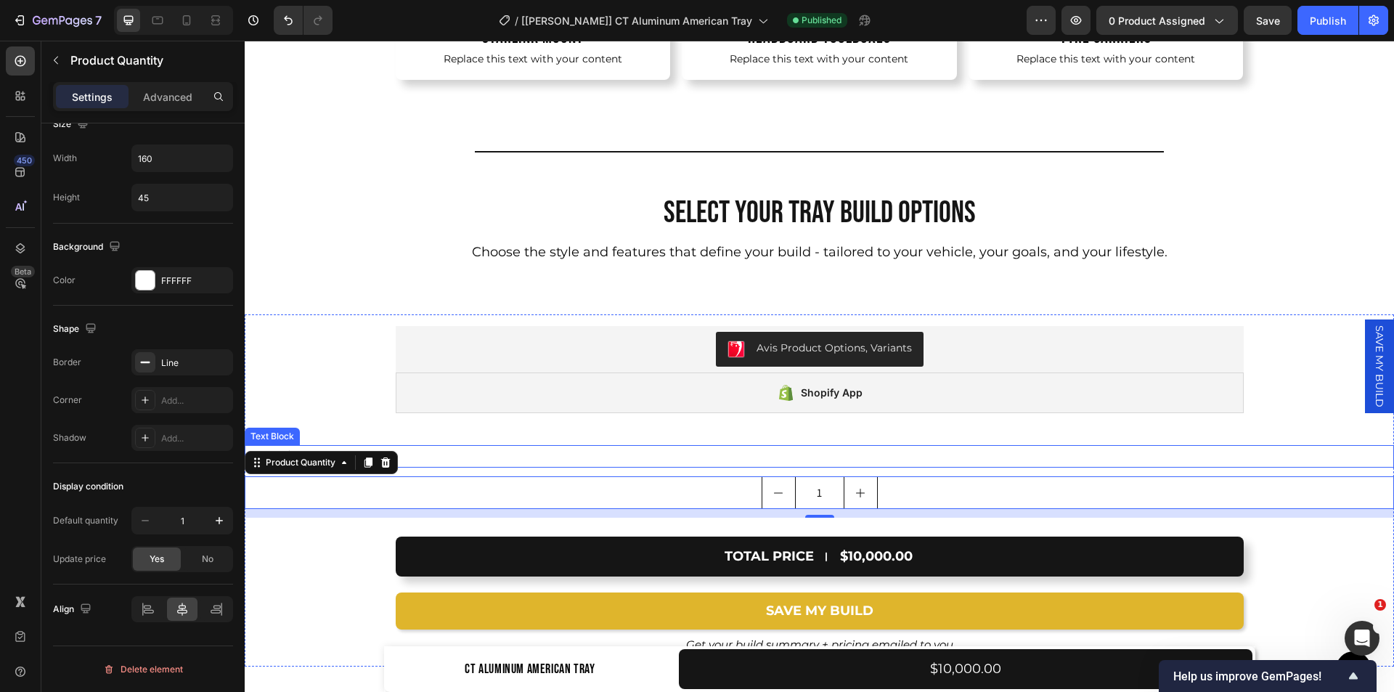
click at [511, 448] on div "Quantity" at bounding box center [819, 456] width 1149 height 23
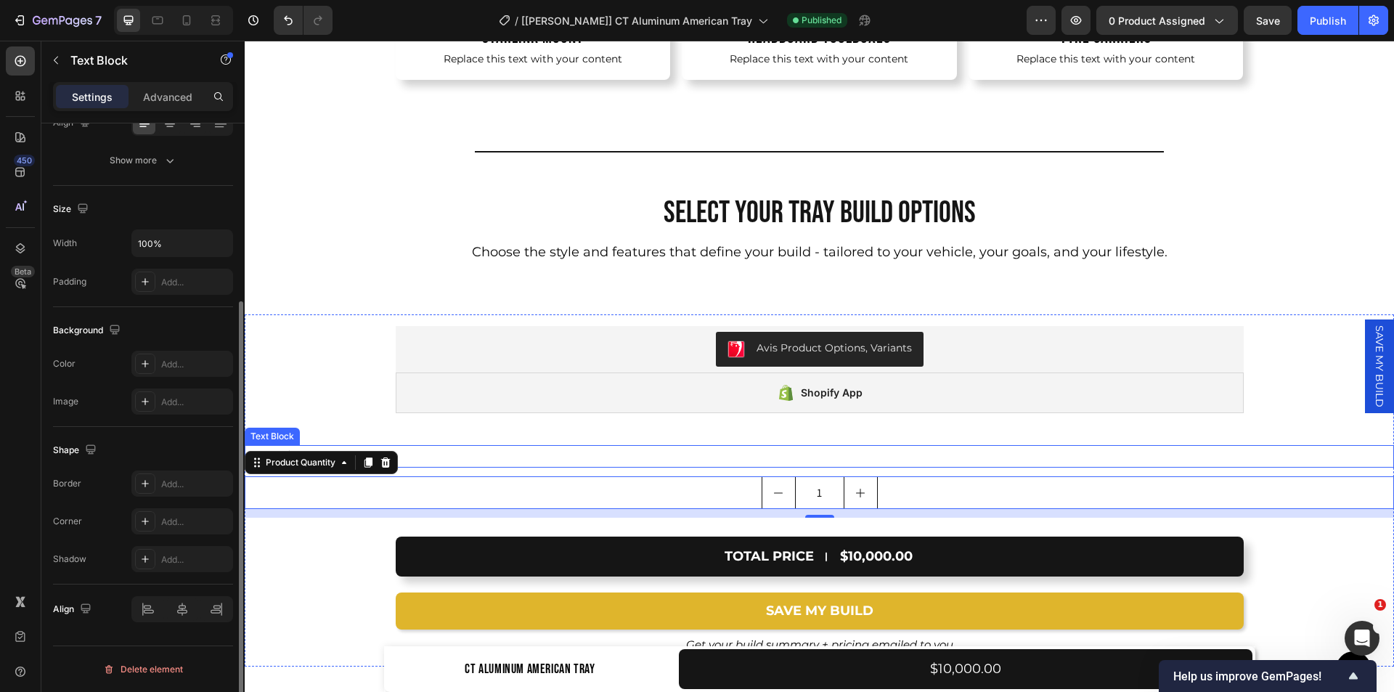
scroll to position [0, 0]
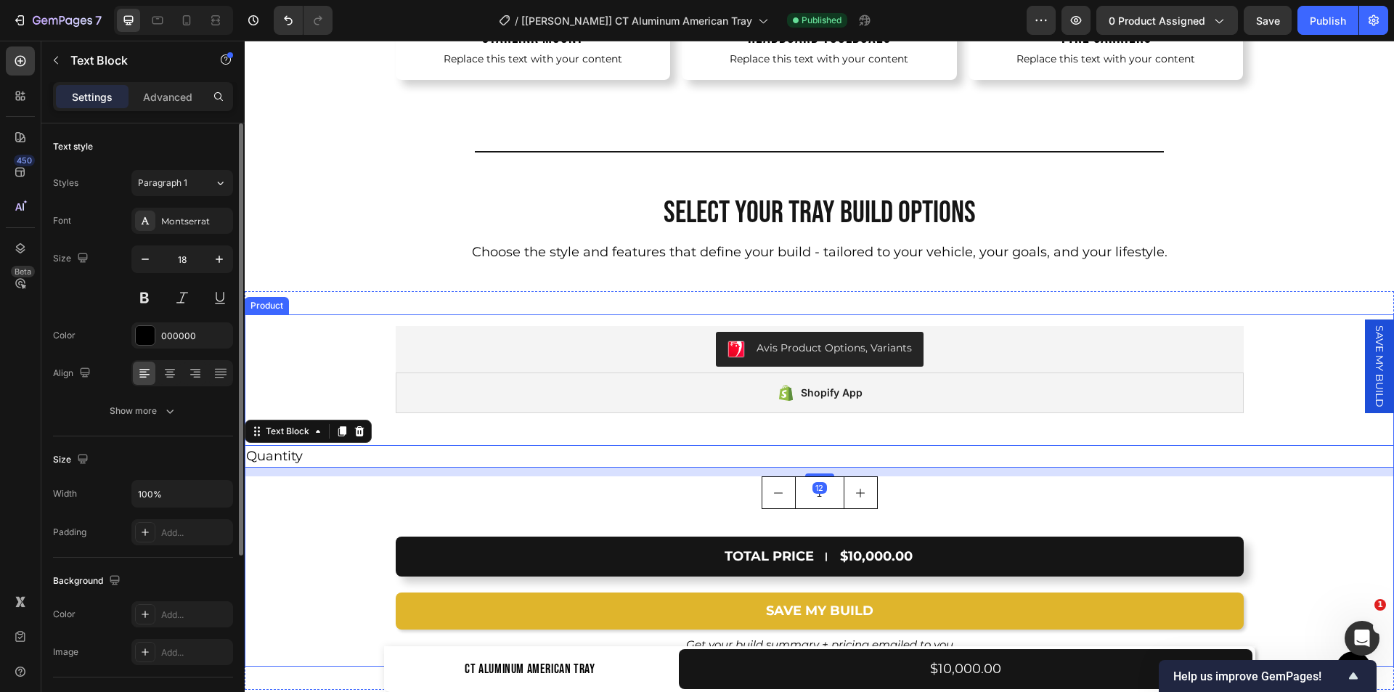
click at [347, 363] on div "Avis Product Options, Variants Avis Product Options, Variants Shopify App Shopi…" at bounding box center [819, 415] width 1149 height 203
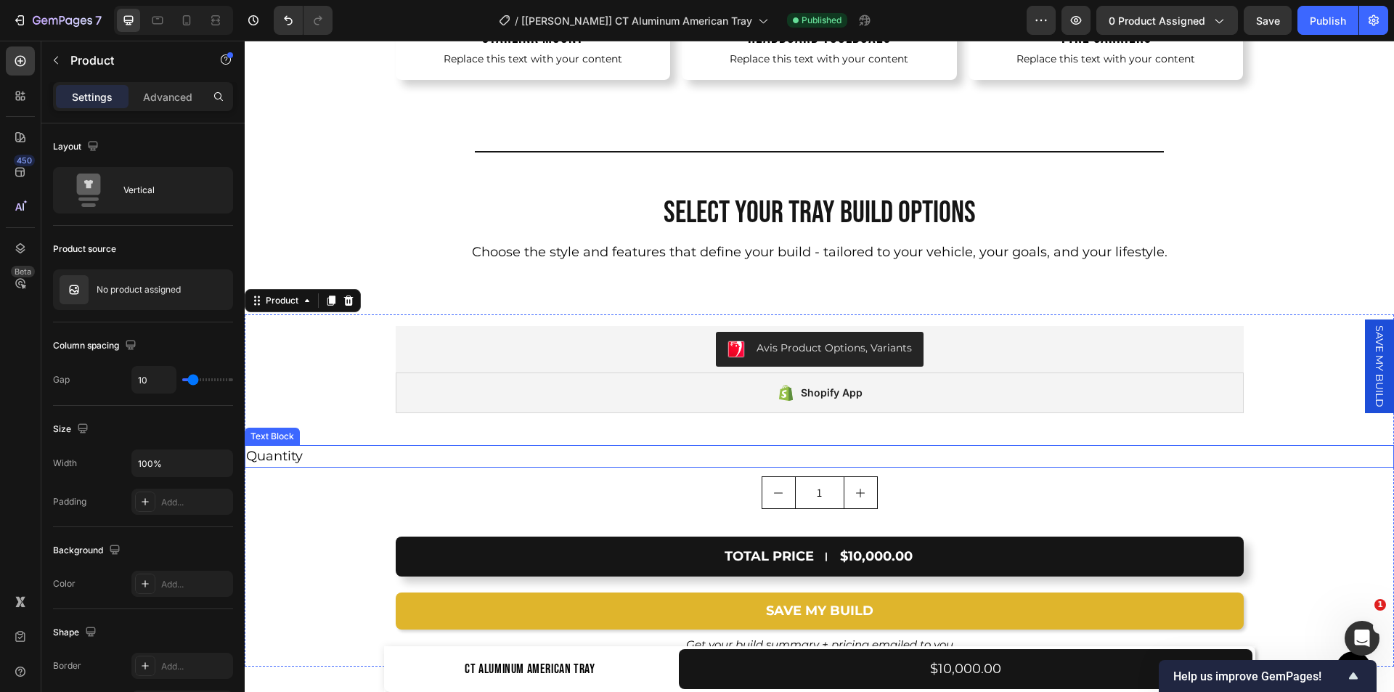
click at [352, 459] on div "Quantity" at bounding box center [819, 456] width 1149 height 23
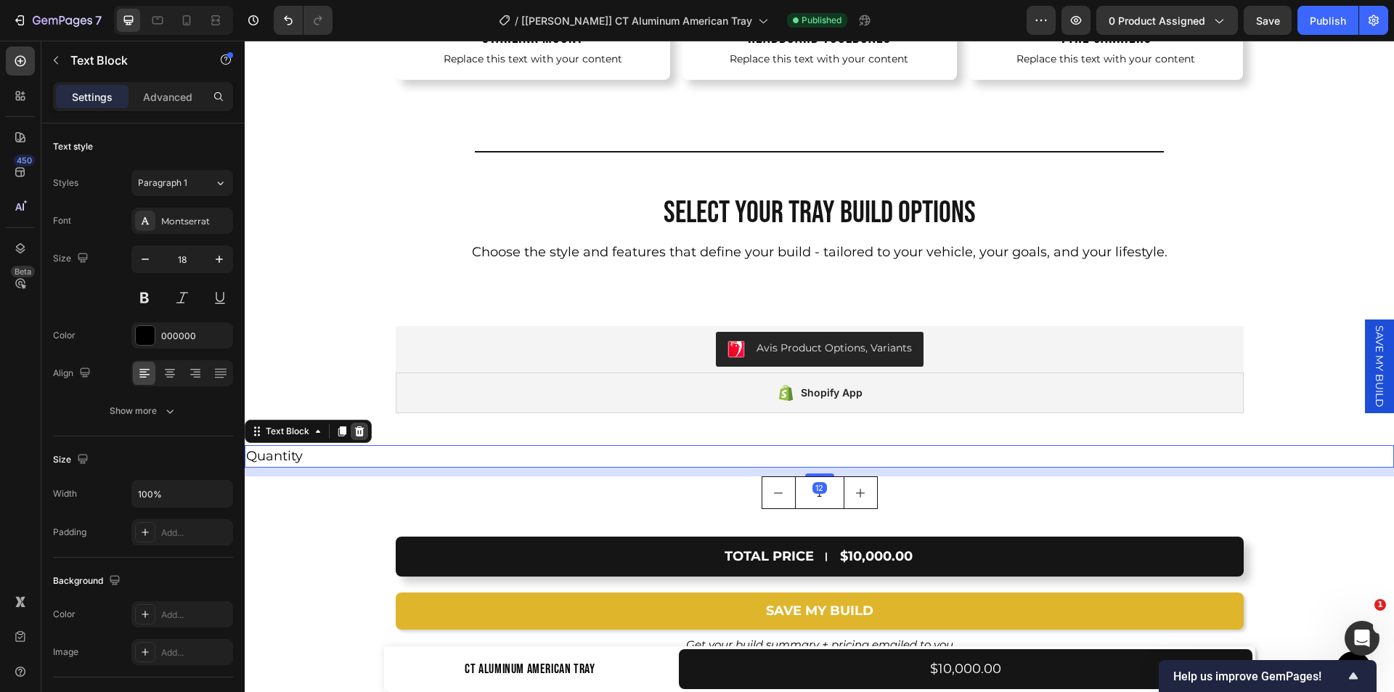
click at [362, 437] on icon at bounding box center [360, 431] width 12 height 12
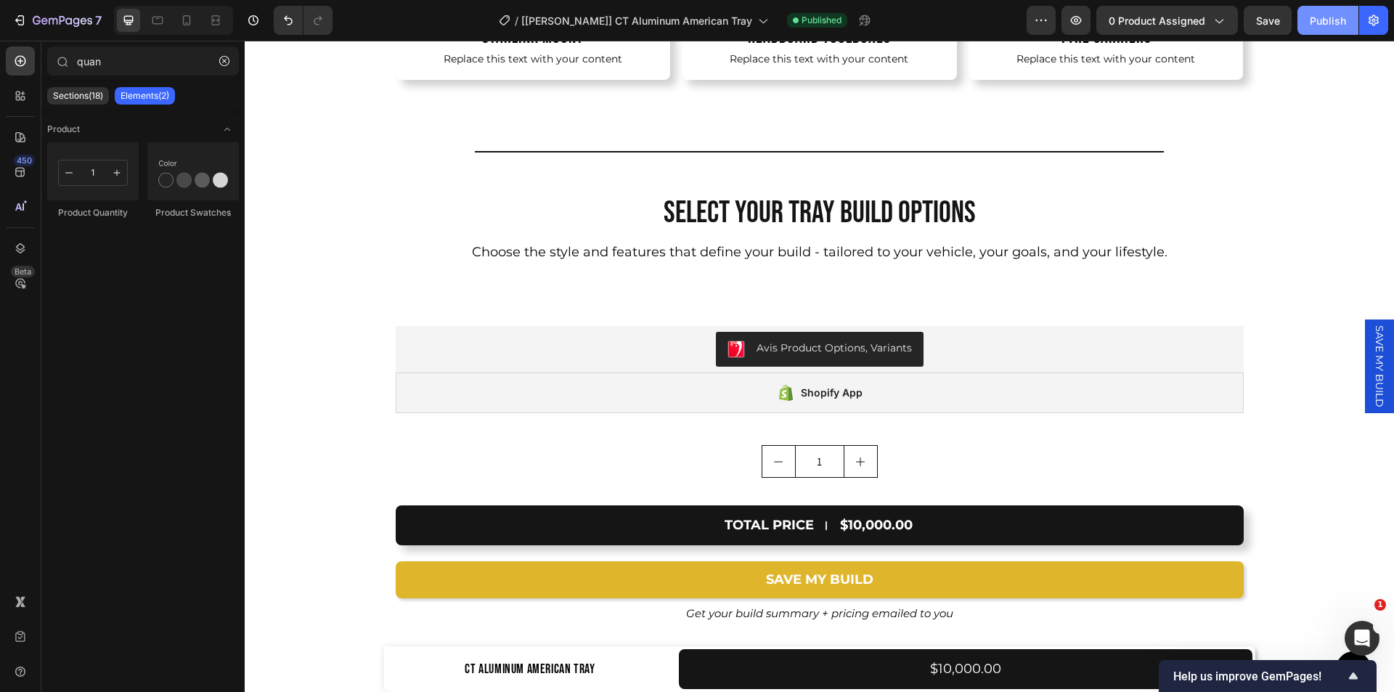
click at [1337, 25] on div "Publish" at bounding box center [1328, 20] width 36 height 15
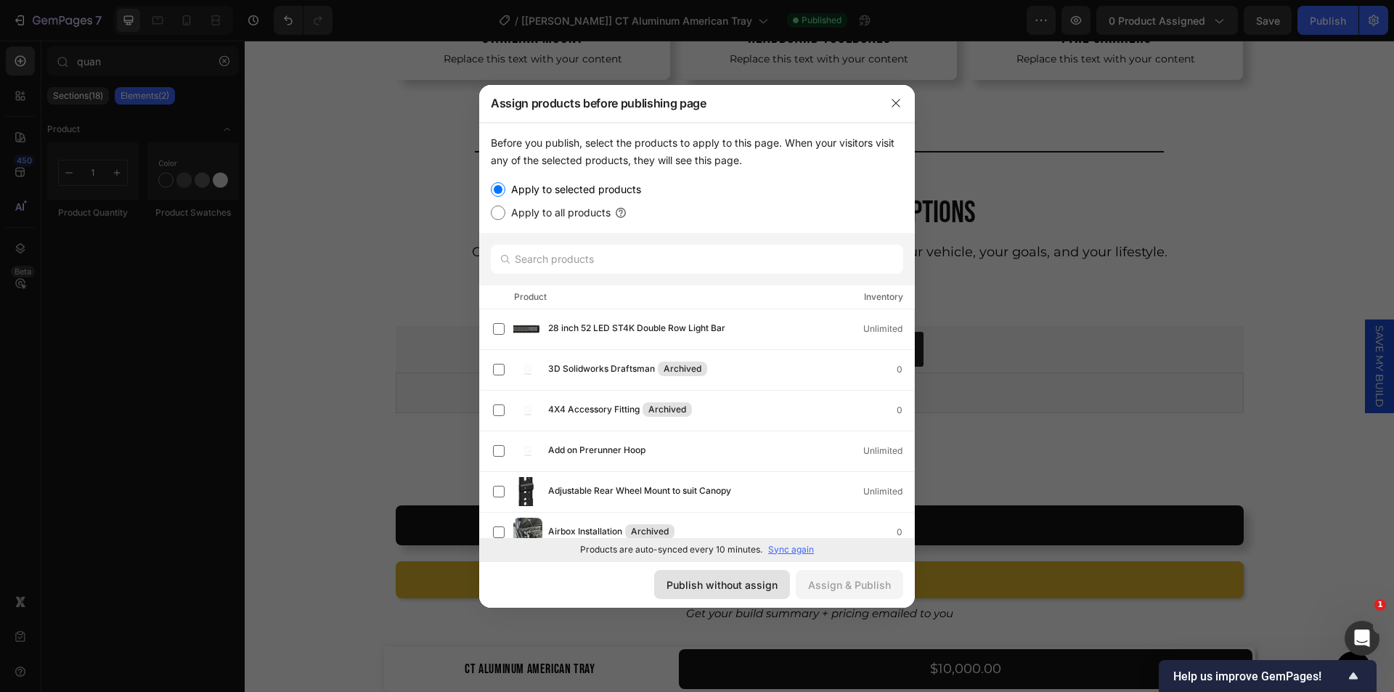
click at [742, 572] on button "Publish without assign" at bounding box center [722, 584] width 136 height 29
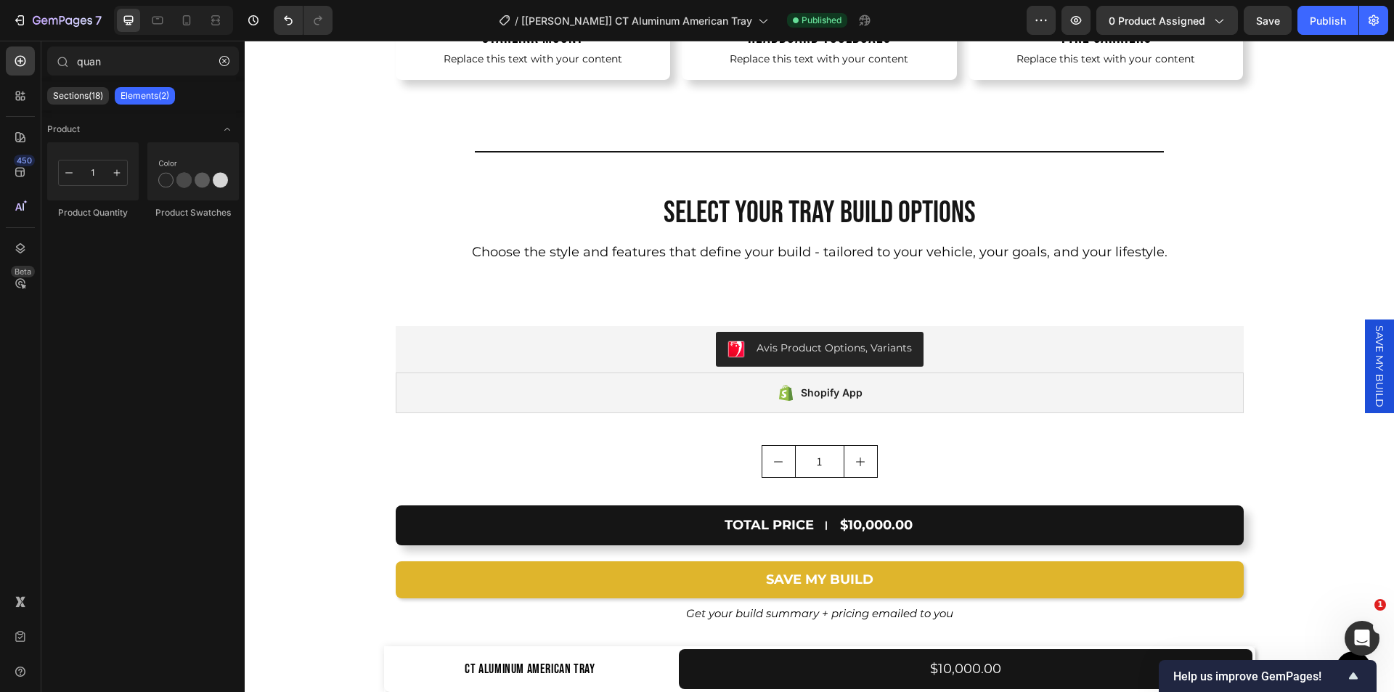
click at [1372, 369] on span "SAVE MY BUILD" at bounding box center [1379, 366] width 15 height 82
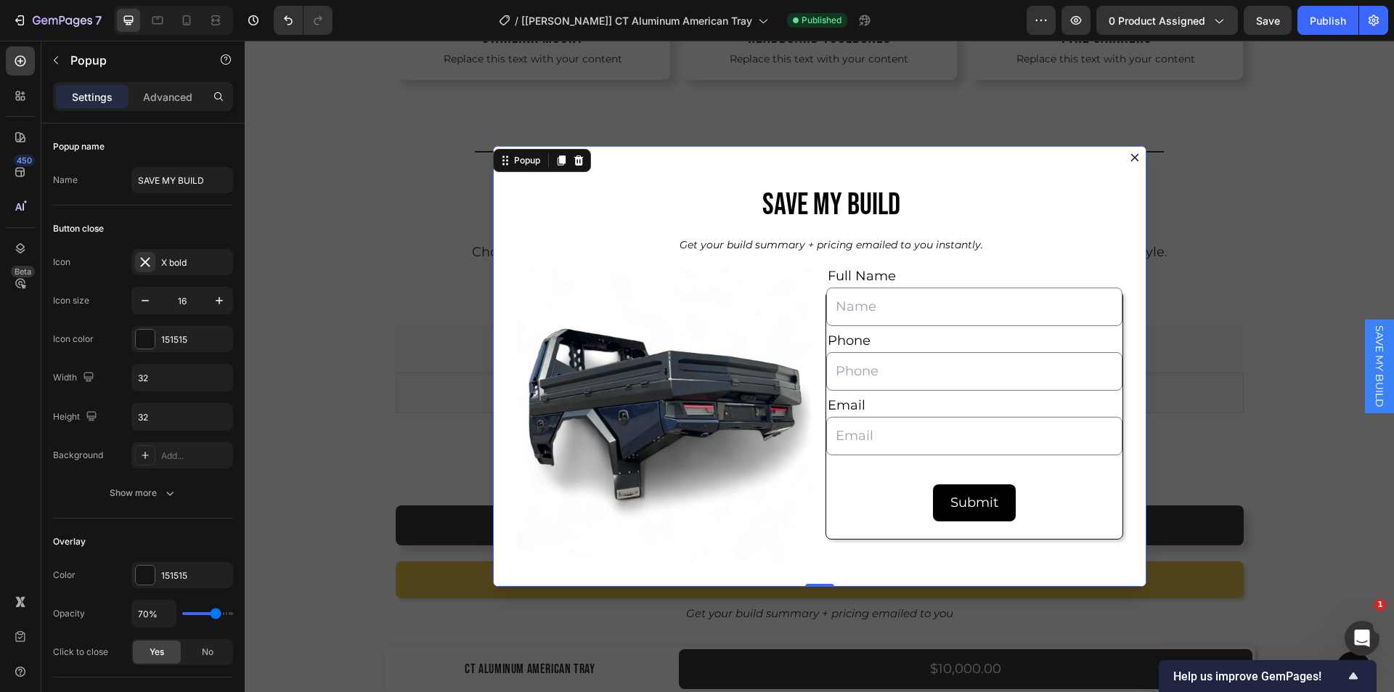
click at [1129, 158] on icon "Dialog content" at bounding box center [1135, 158] width 12 height 12
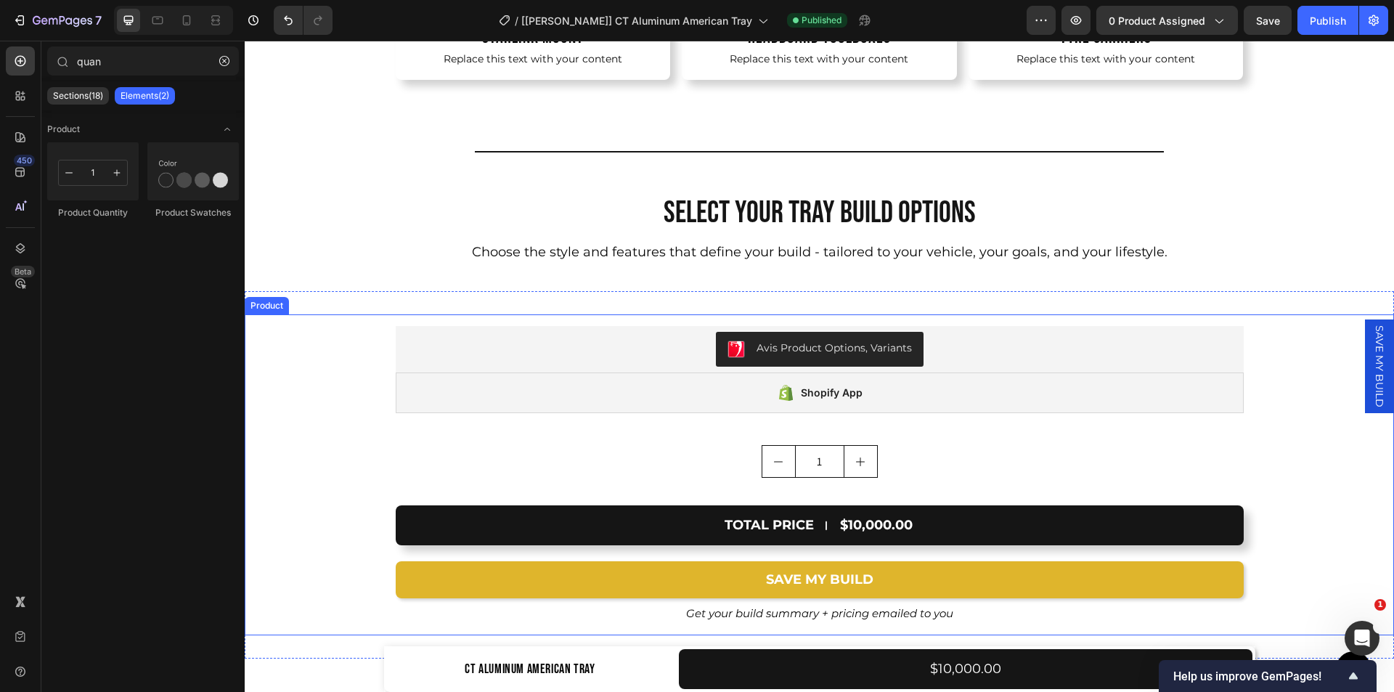
click at [310, 336] on div "Avis Product Options, Variants Avis Product Options, Variants Shopify App Shopi…" at bounding box center [819, 400] width 1149 height 172
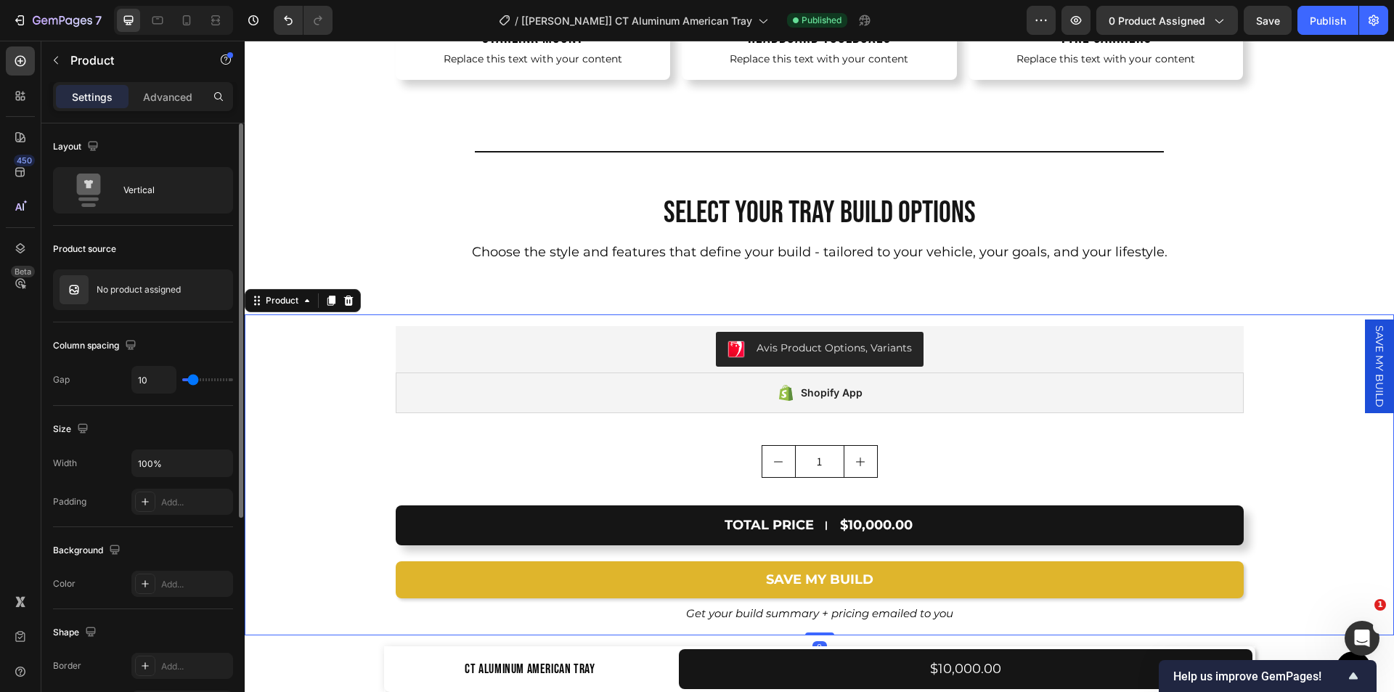
scroll to position [333, 0]
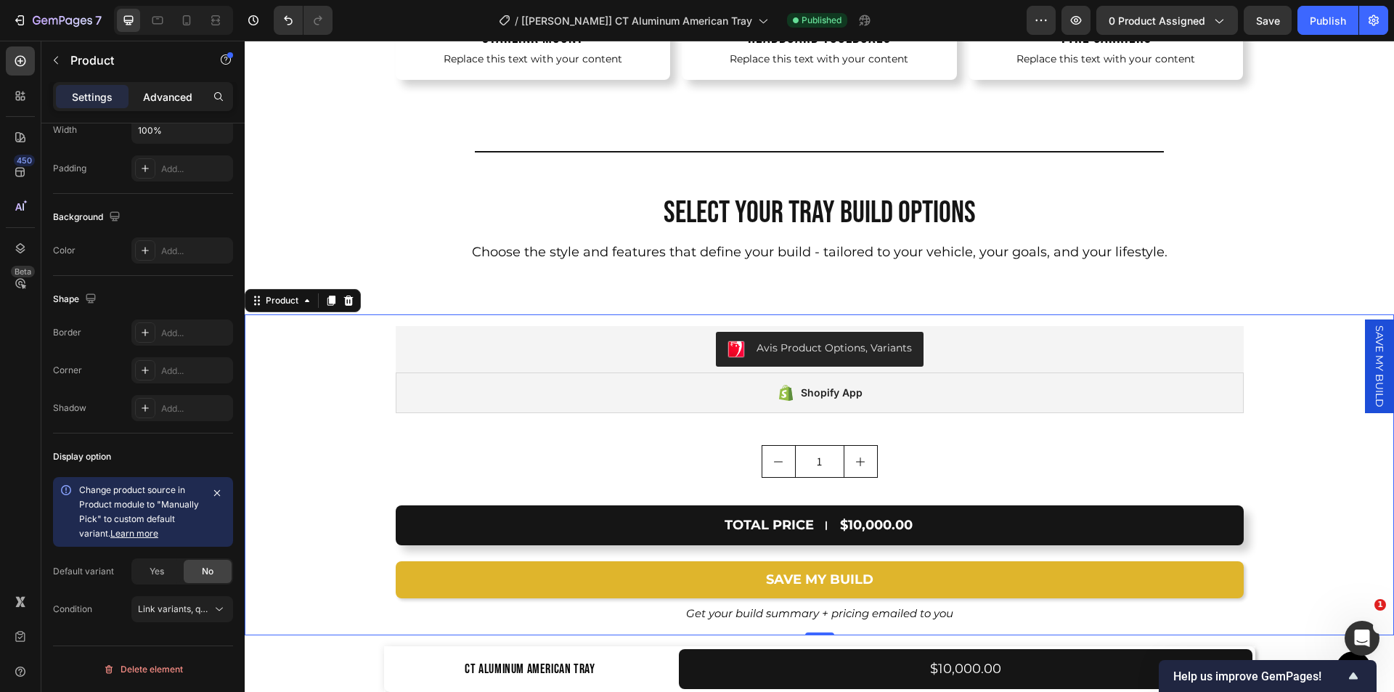
click at [179, 90] on p "Advanced" at bounding box center [167, 96] width 49 height 15
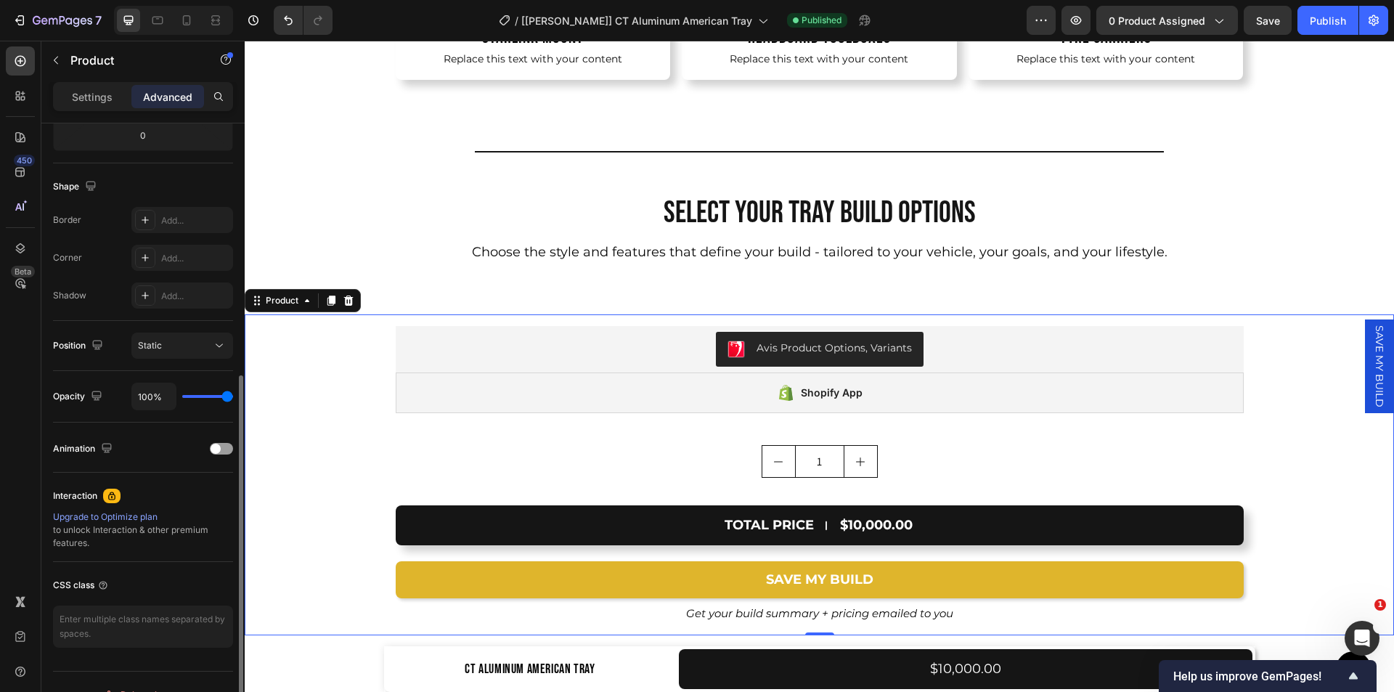
scroll to position [359, 0]
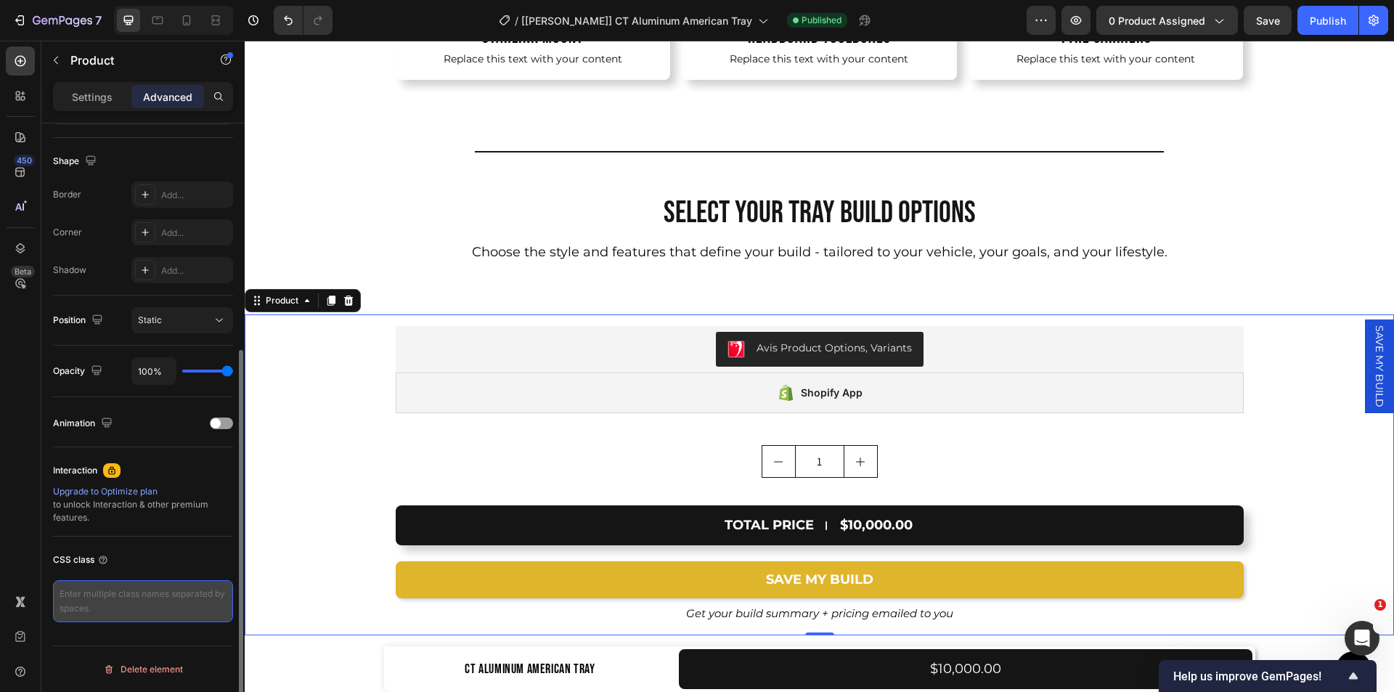
click at [126, 608] on textarea at bounding box center [143, 601] width 180 height 42
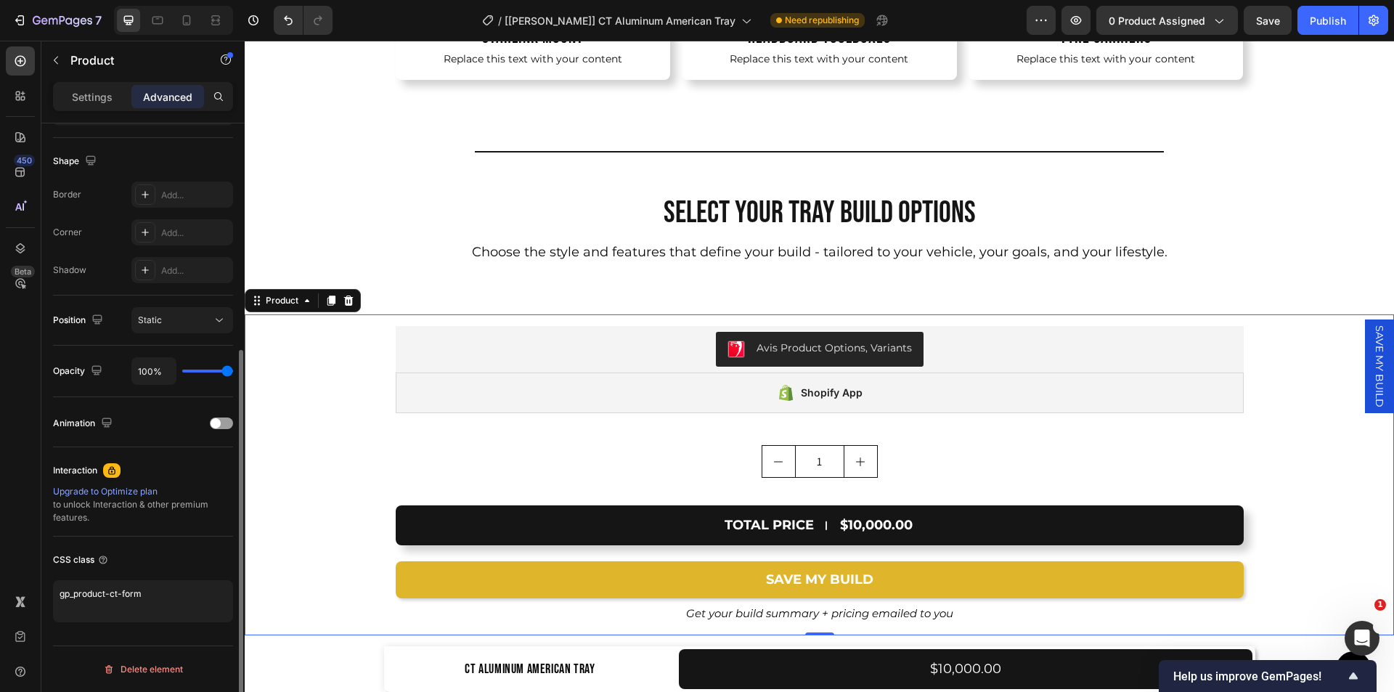
click at [143, 579] on div "CSS class gp_product-ct-form" at bounding box center [143, 584] width 180 height 97
drag, startPoint x: 110, startPoint y: 592, endPoint x: 121, endPoint y: 592, distance: 10.9
click at [121, 592] on textarea "gp_product-ct-form" at bounding box center [143, 601] width 180 height 42
click at [156, 552] on div "CSS class" at bounding box center [143, 559] width 180 height 23
click at [139, 589] on textarea "gp_product-form" at bounding box center [143, 601] width 180 height 42
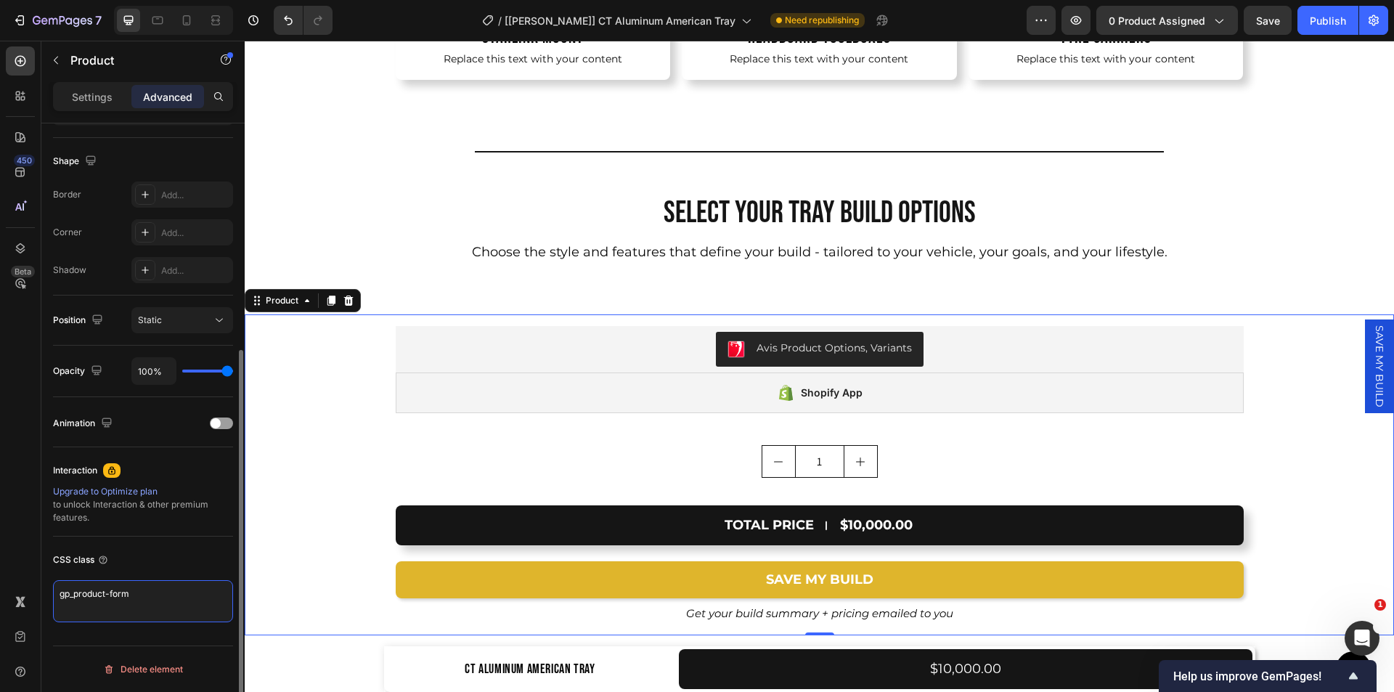
click at [107, 593] on textarea "gp_product-form" at bounding box center [143, 601] width 180 height 42
click at [177, 546] on div "CSS class gp_product" at bounding box center [143, 584] width 180 height 97
click at [148, 590] on textarea "gp_product" at bounding box center [143, 601] width 180 height 42
type textarea "gp_product-smb"
click at [142, 569] on div "CSS class" at bounding box center [143, 559] width 180 height 23
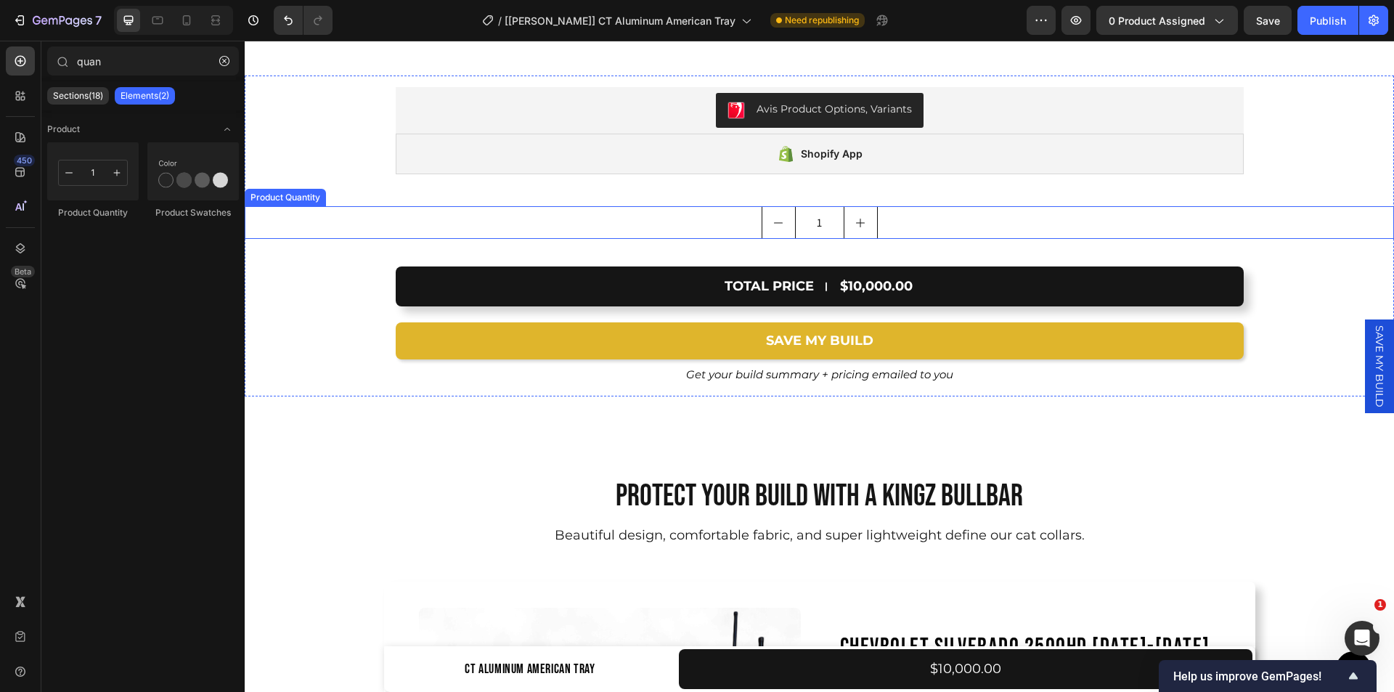
scroll to position [9652, 0]
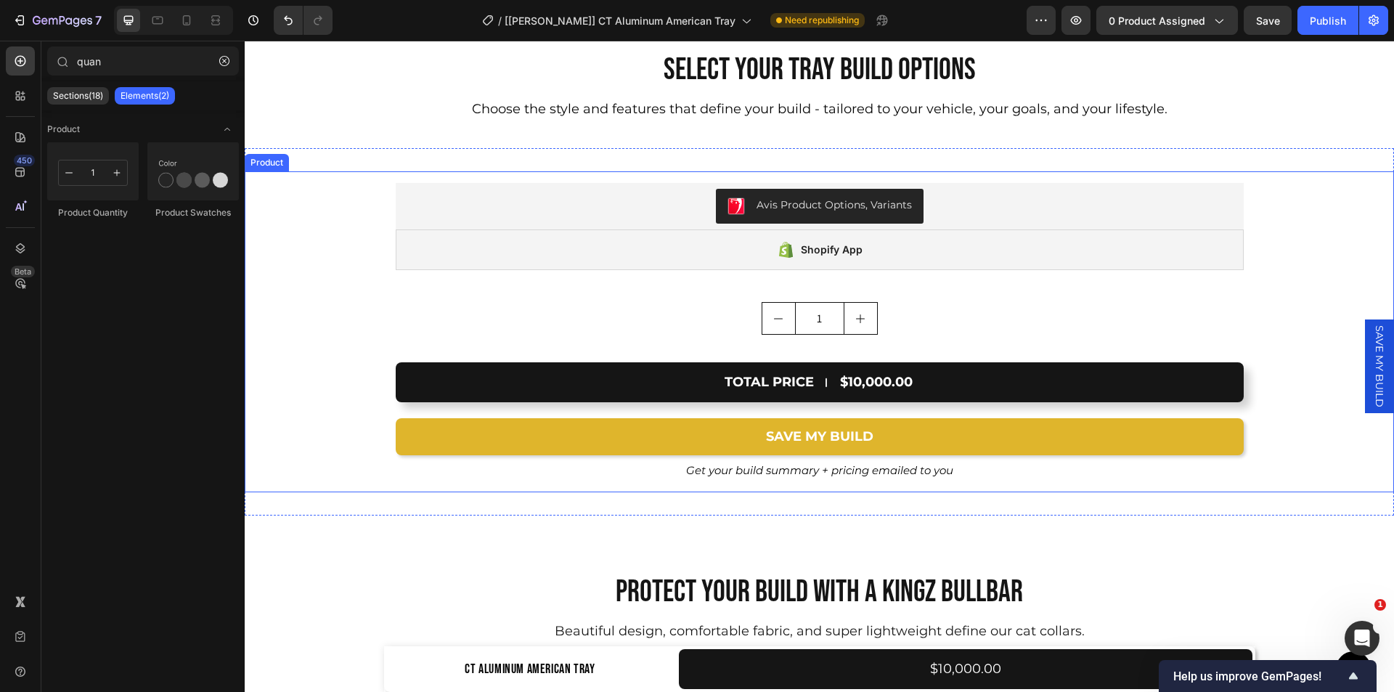
click at [315, 233] on div "Avis Product Options, Variants Avis Product Options, Variants Shopify App Shopi…" at bounding box center [819, 257] width 1149 height 172
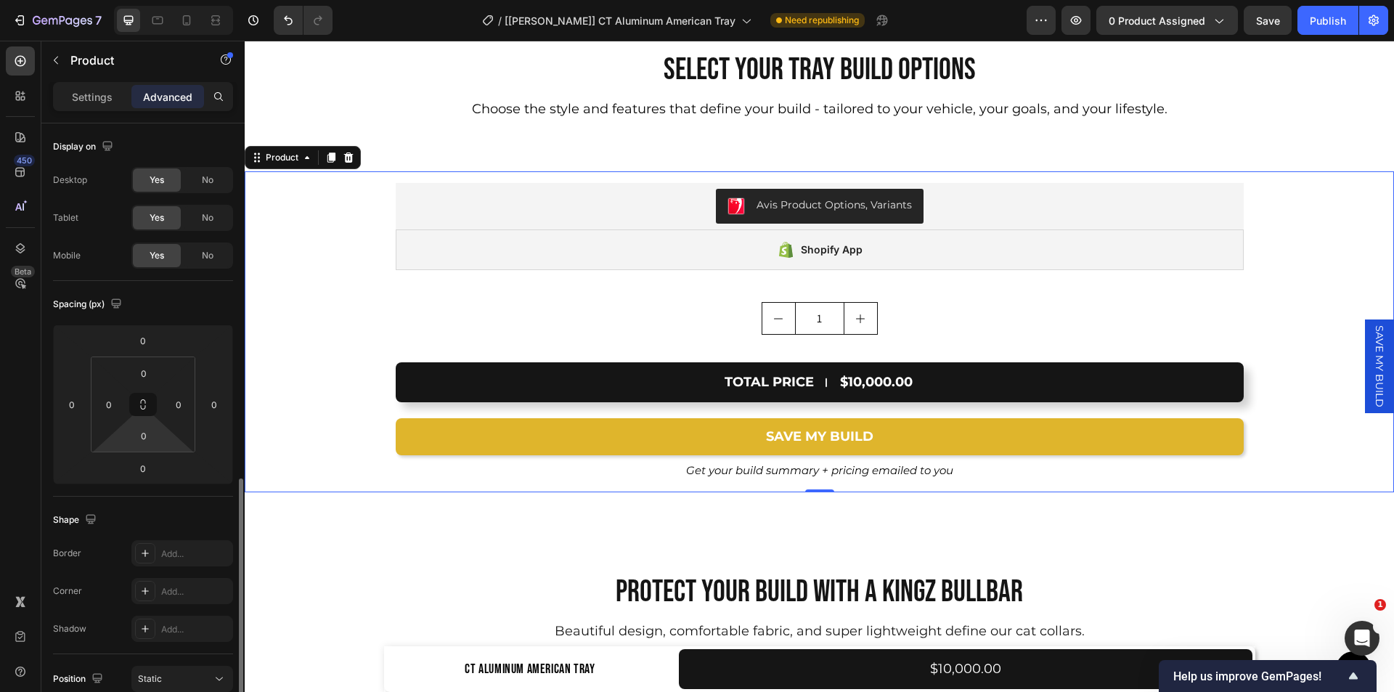
scroll to position [359, 0]
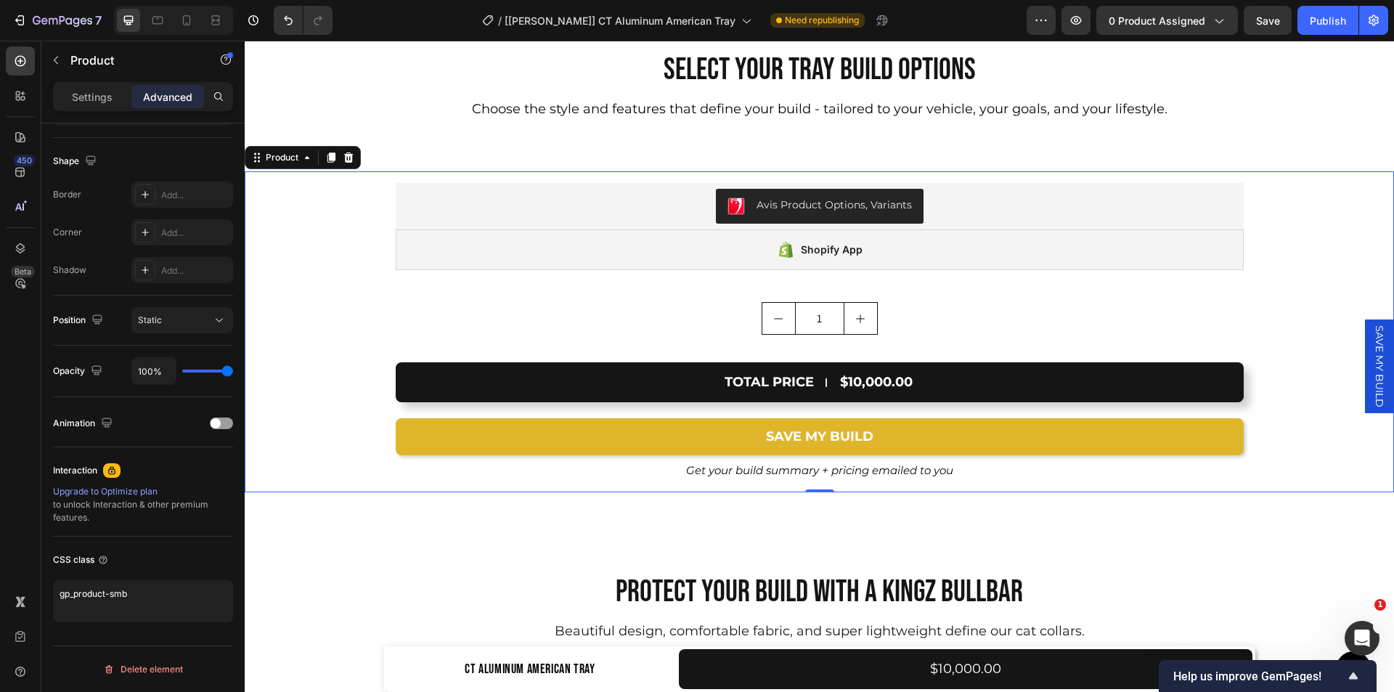
click at [1365, 359] on div "SAVE MY BUILD" at bounding box center [1379, 366] width 29 height 94
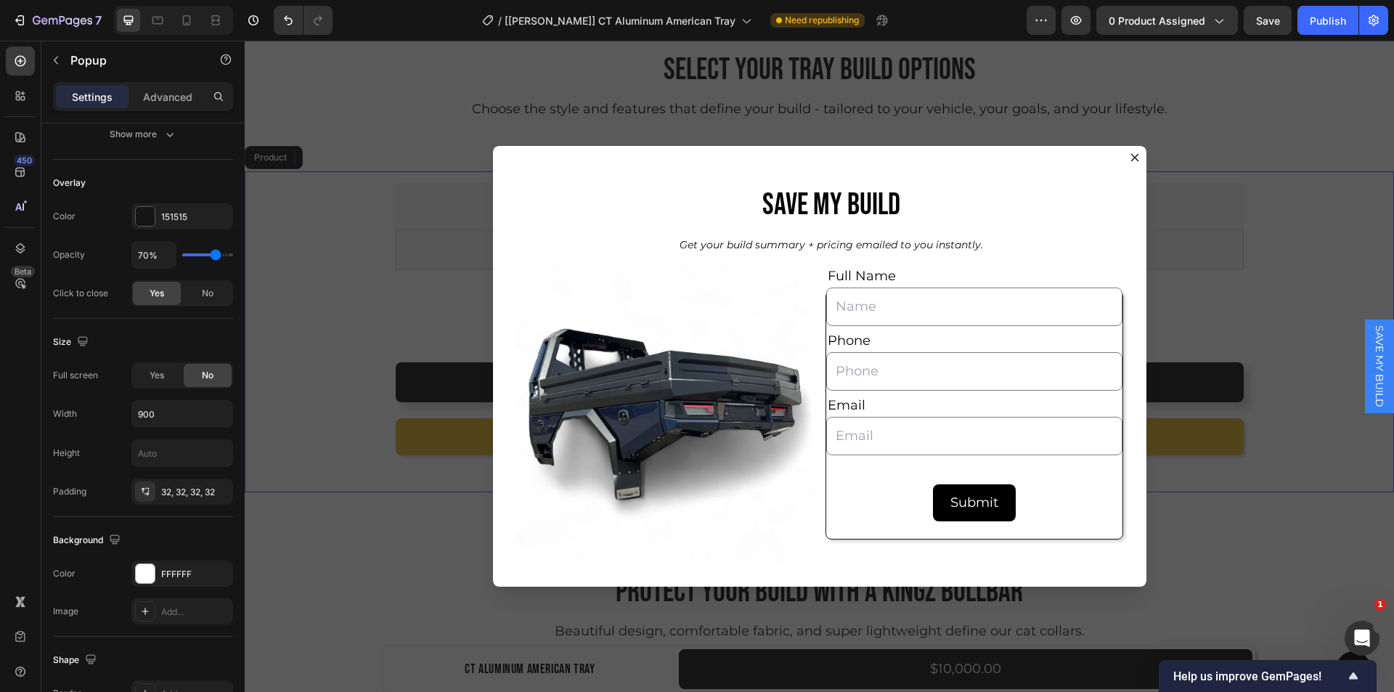
scroll to position [0, 0]
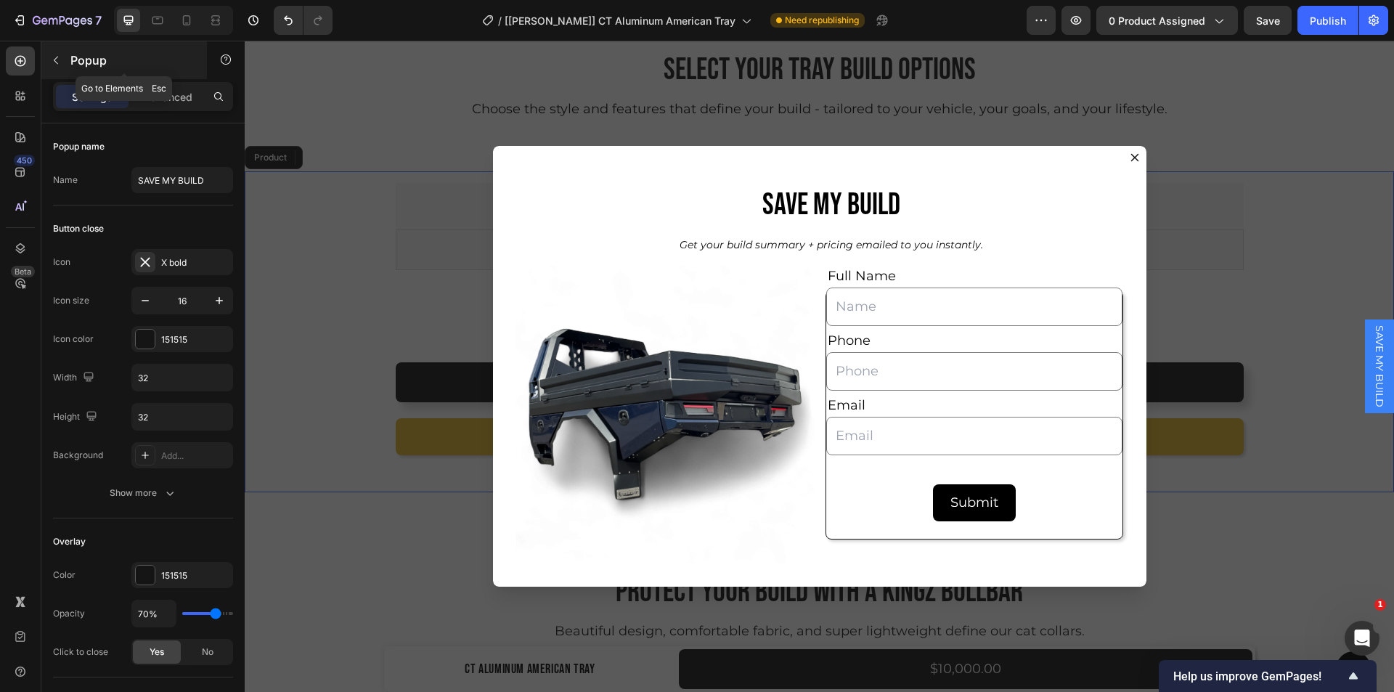
click at [52, 52] on button "button" at bounding box center [55, 60] width 23 height 23
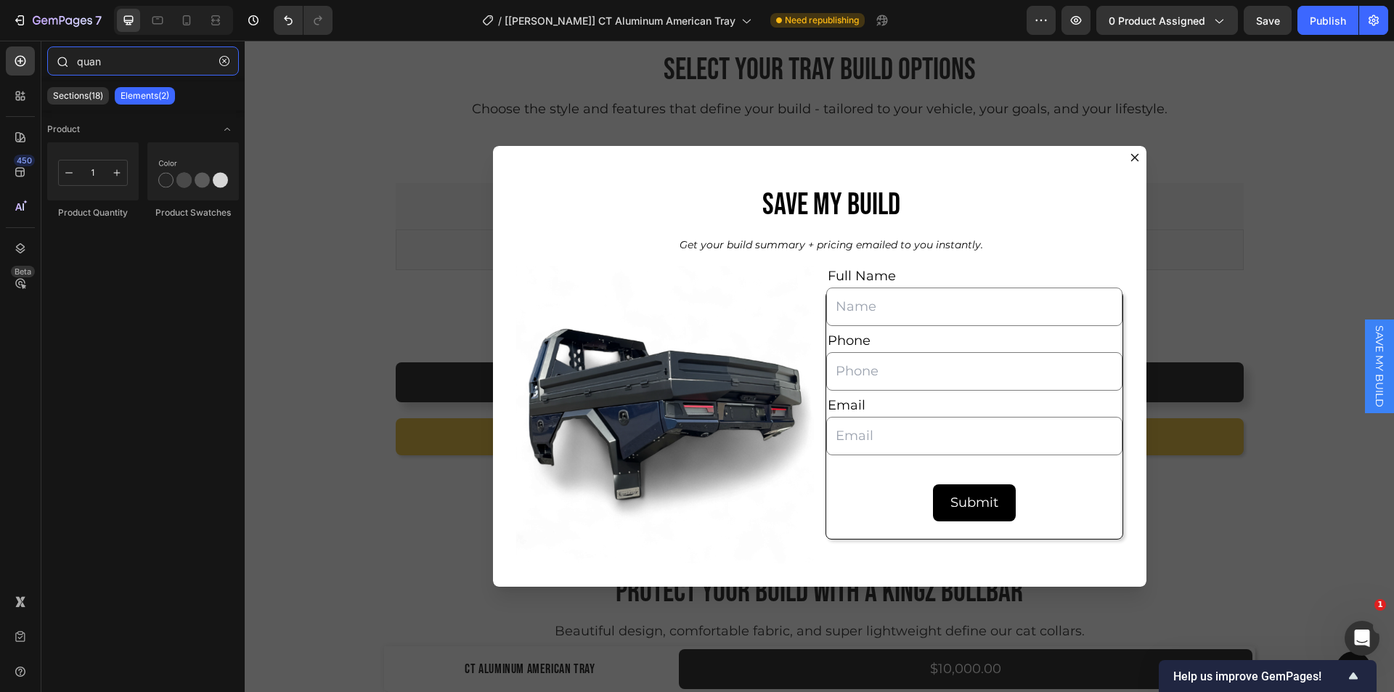
click at [125, 52] on input "quan" at bounding box center [143, 60] width 192 height 29
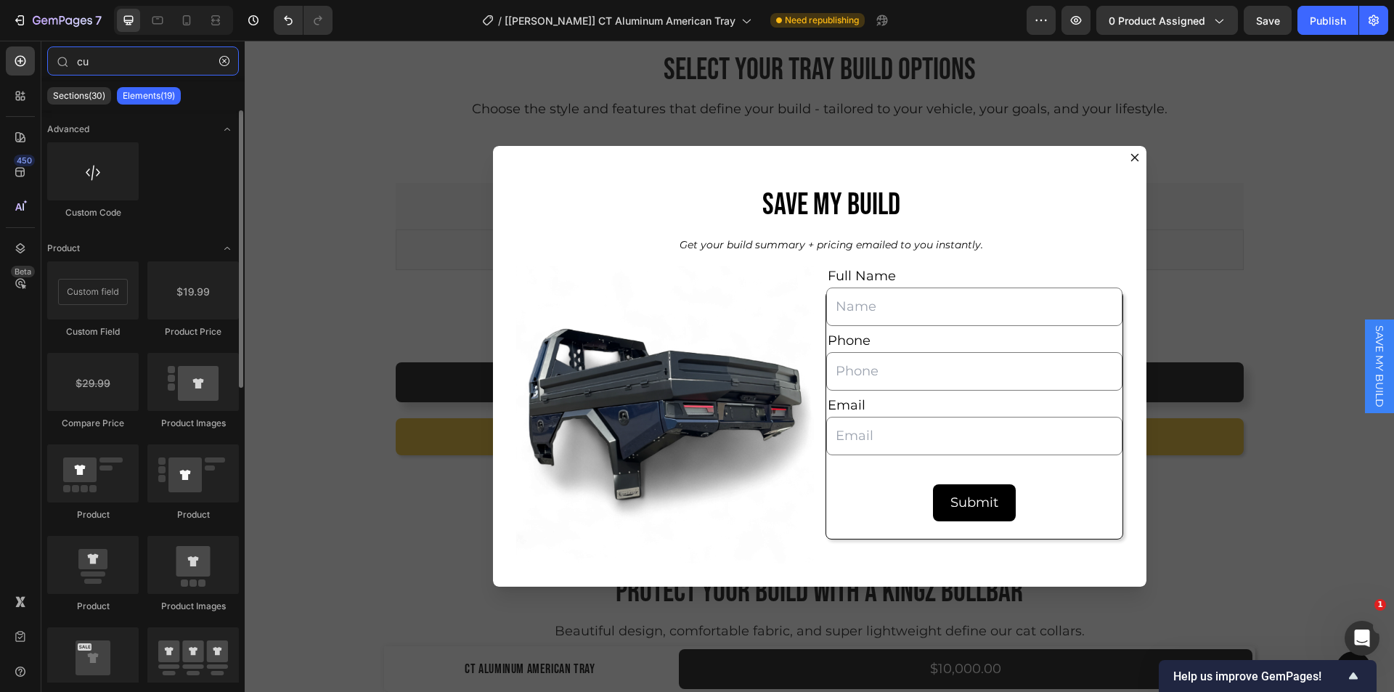
type input "cu"
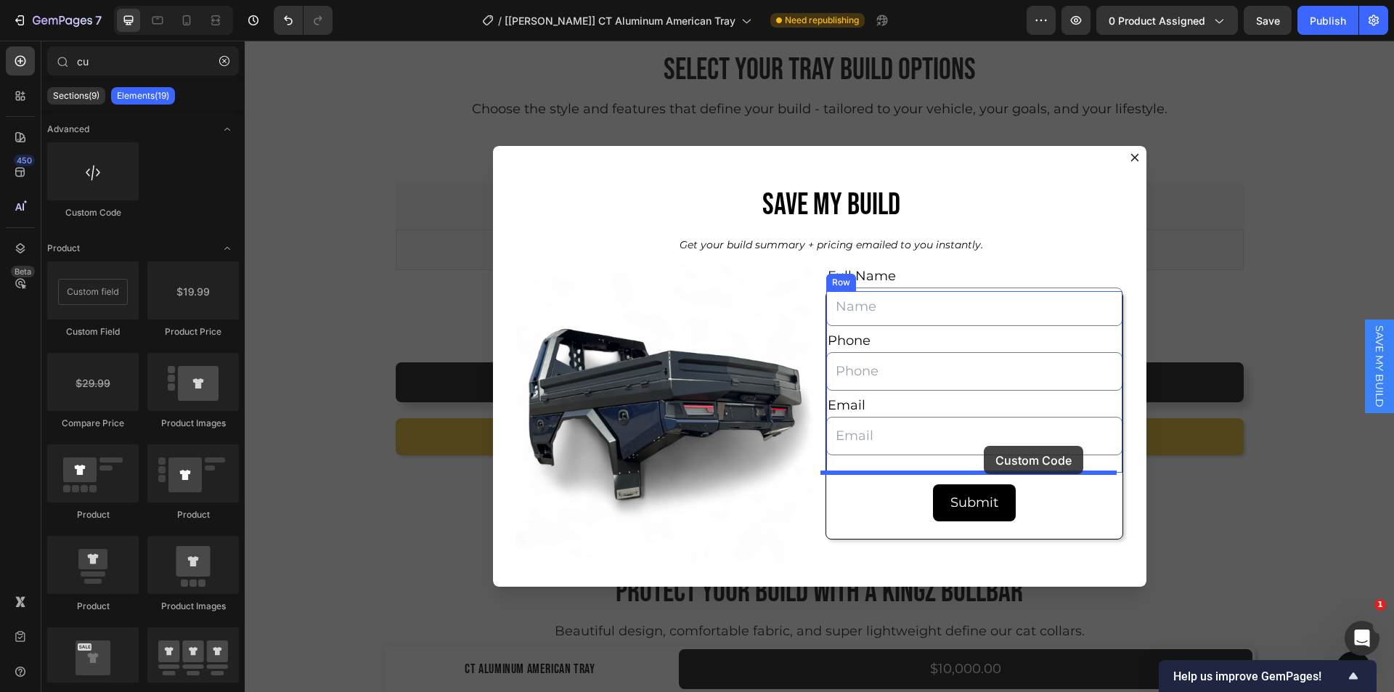
drag, startPoint x: 438, startPoint y: 253, endPoint x: 984, endPoint y: 446, distance: 578.8
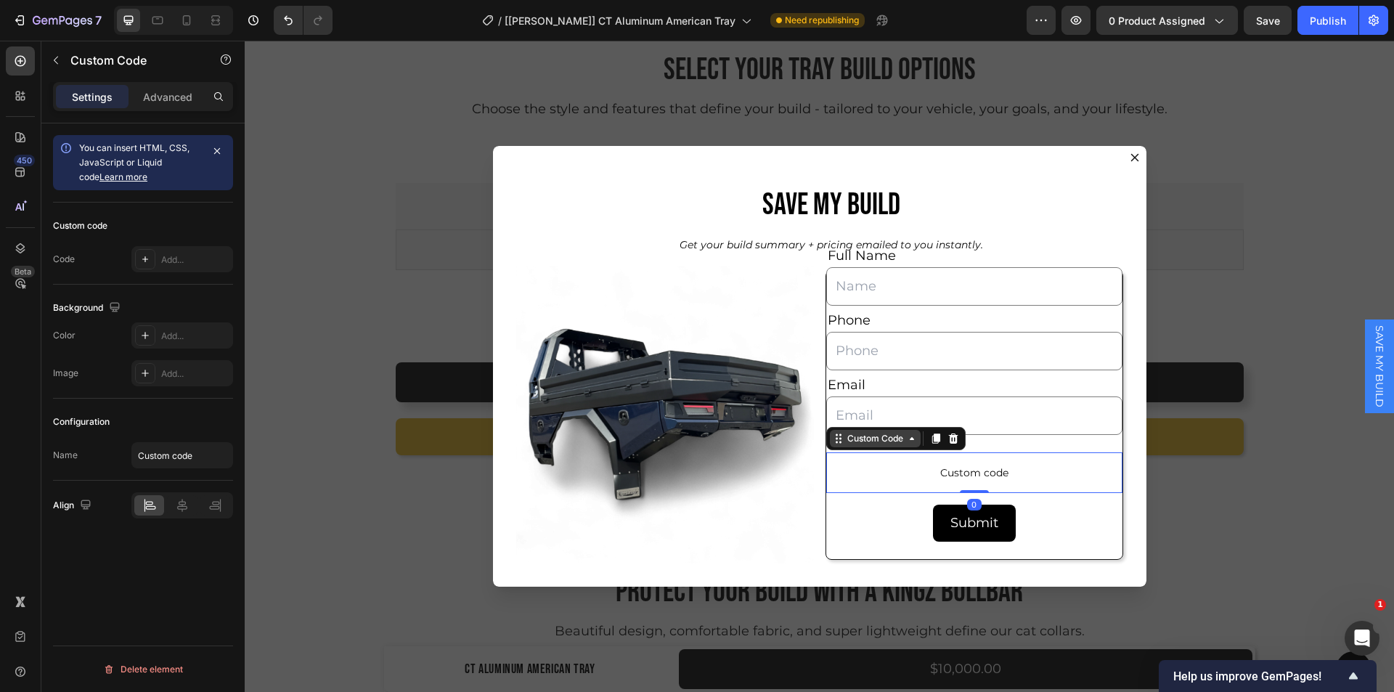
click at [856, 444] on div "Custom Code" at bounding box center [875, 438] width 62 height 13
click at [854, 461] on p "Custom code" at bounding box center [974, 472] width 296 height 41
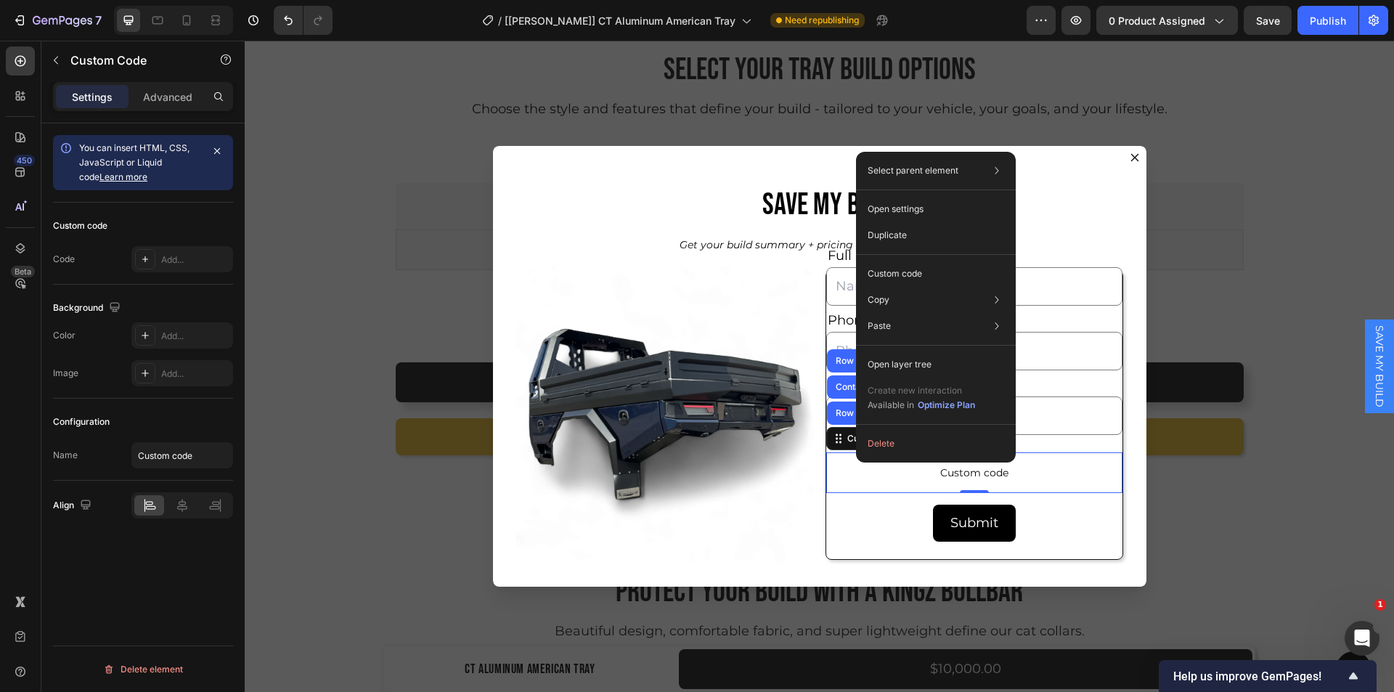
click at [841, 482] on p "Custom code" at bounding box center [974, 472] width 296 height 41
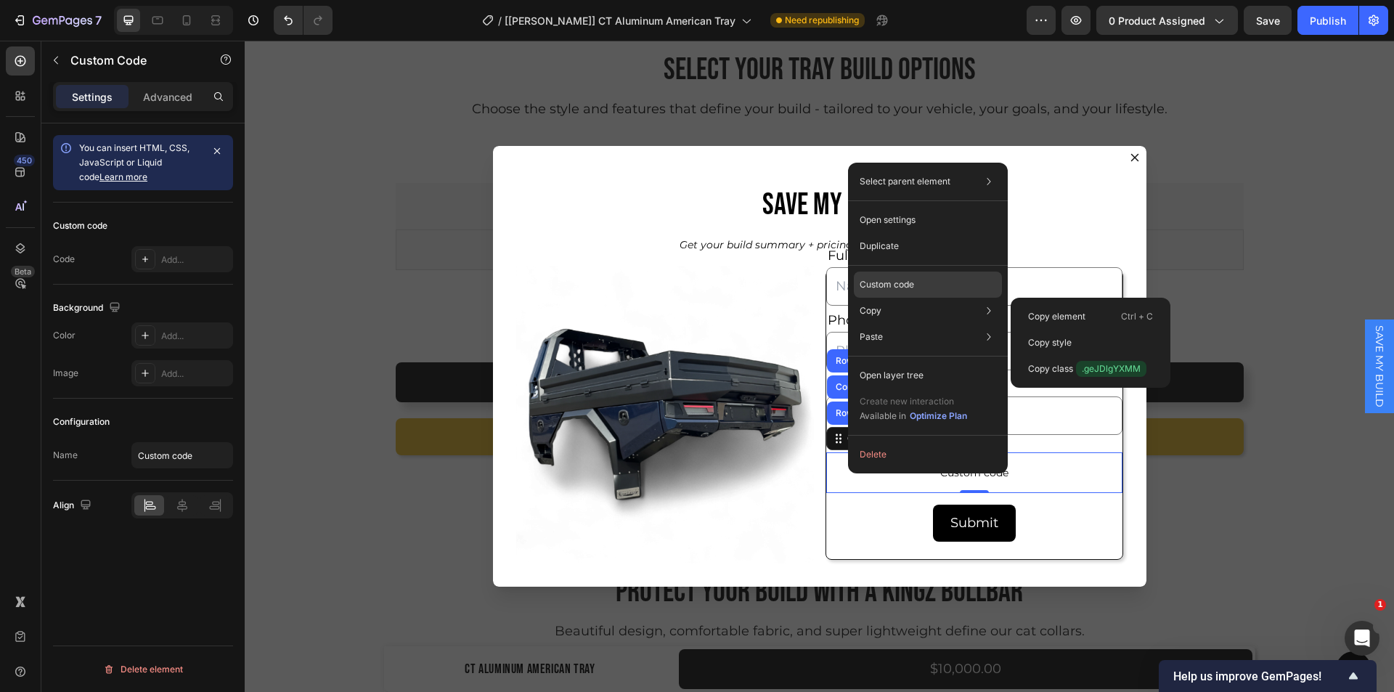
click at [894, 279] on p "Custom code" at bounding box center [886, 284] width 54 height 13
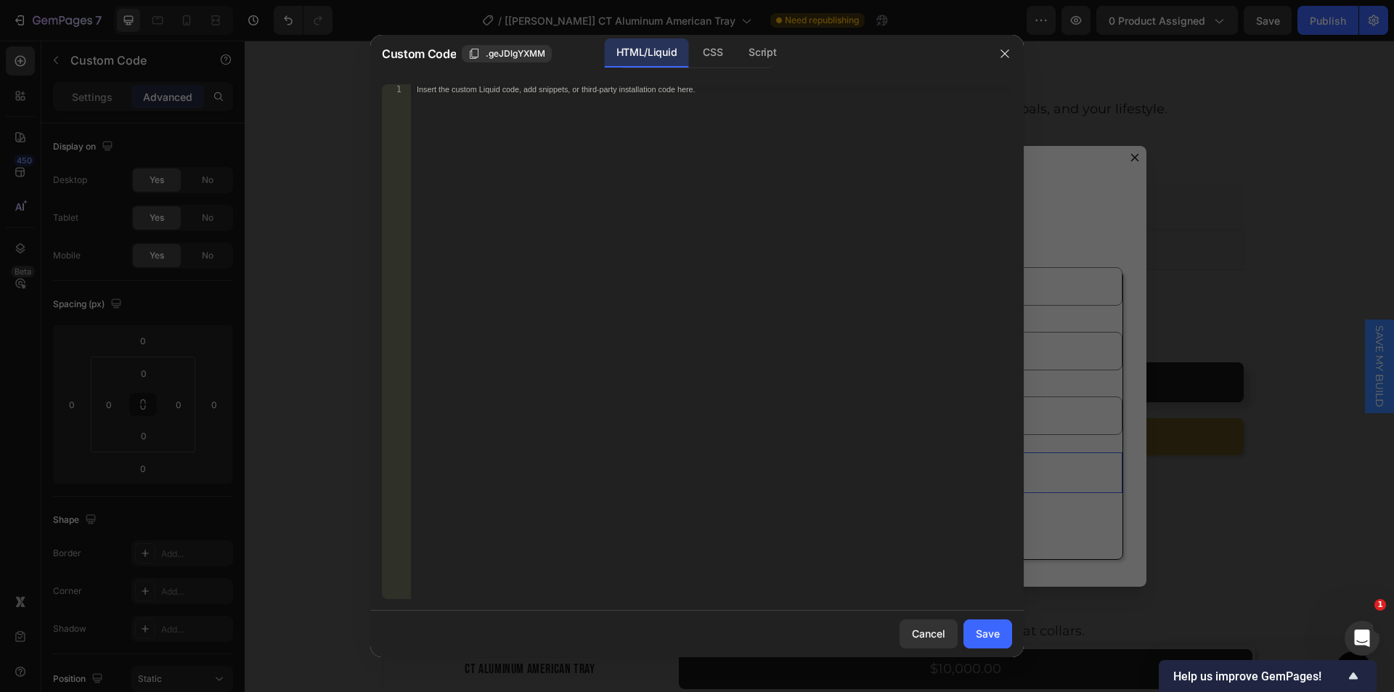
click at [706, 131] on div "Insert the custom Liquid code, add snippets, or third-party installation code h…" at bounding box center [711, 351] width 601 height 535
paste textarea "<input type="hidden" id="product-quantity" name="contact[product-quantity]">"
click at [758, 89] on div "< input type = "hidden" id = "product-title" name = "contact[product-title]" > …" at bounding box center [711, 351] width 601 height 535
type textarea "<input type="hidden" id="product-title" name="contact[product-title]">"
click at [412, 90] on div "< input type = "hidden" id = "product-title" name = "contact[product-title]" > …" at bounding box center [711, 351] width 601 height 535
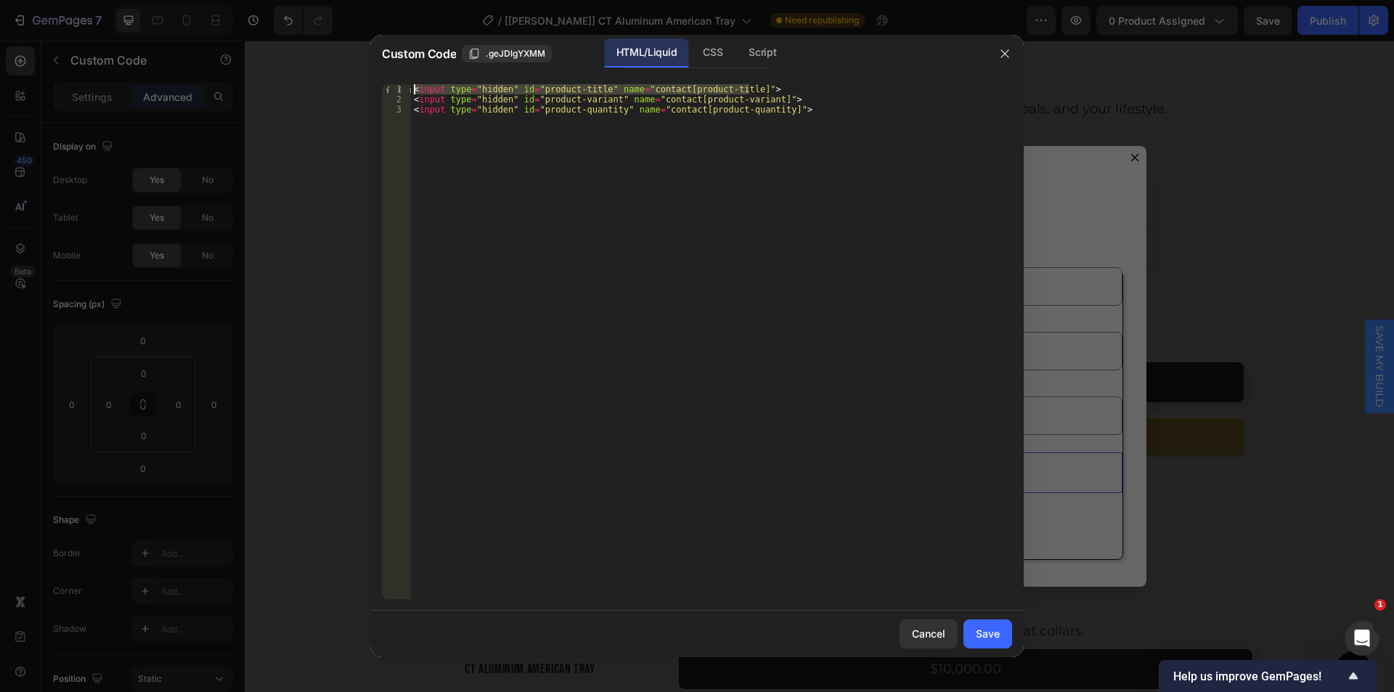
click at [761, 92] on div "< input type = "hidden" id = "product-title" name = "contact[product-title]" > …" at bounding box center [711, 341] width 601 height 515
paste textarea "<input type="hidden" id="product-title" name="contact[product-title]">"
click at [573, 104] on div "< input type = "hidden" id = "product-title" name = "contact[product-title]" > …" at bounding box center [711, 351] width 601 height 535
click at [594, 99] on div "< input type = "hidden" id = "product-title" name = "contact[product-title]" > …" at bounding box center [711, 351] width 601 height 535
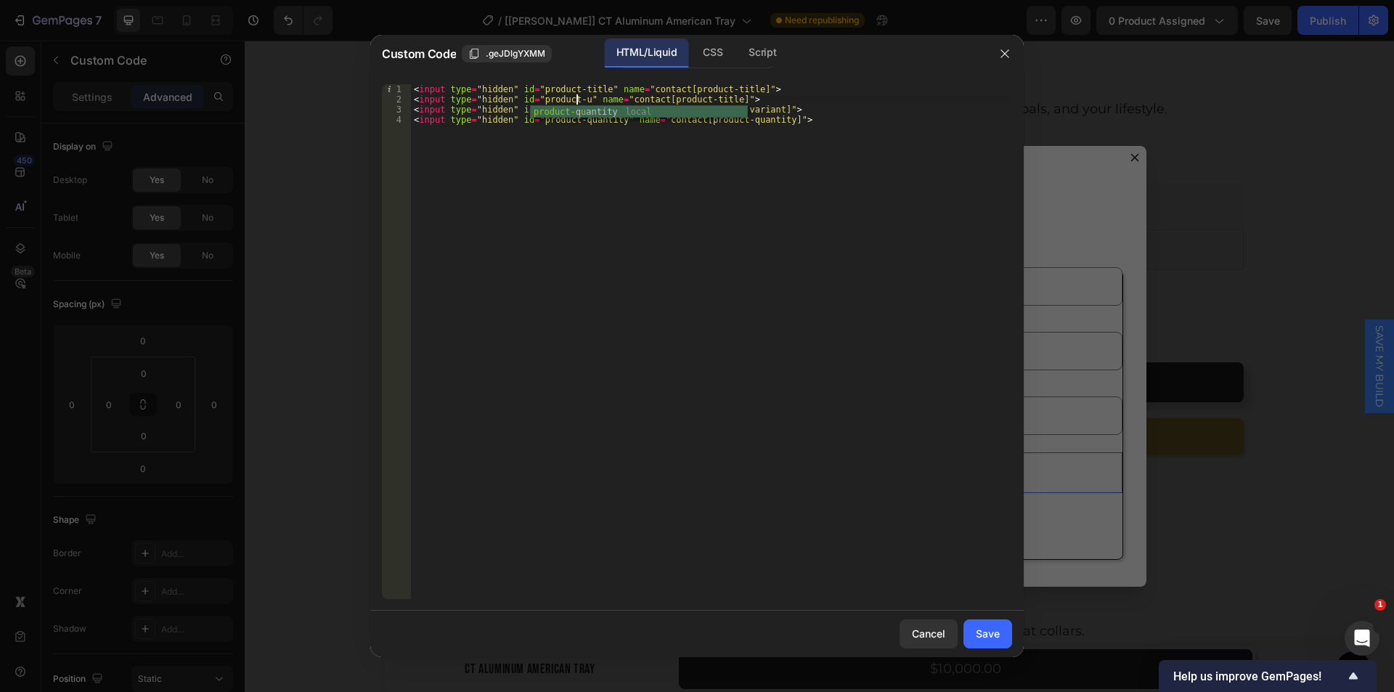
scroll to position [0, 14]
click at [700, 99] on div "< input type = "hidden" id = "product-title" name = "contact[product-title]" > …" at bounding box center [711, 351] width 601 height 535
click at [721, 99] on div "< input type = "hidden" id = "product-title" name = "contact[product-title]" > …" at bounding box center [711, 351] width 601 height 535
click at [724, 100] on div "< input type = "hidden" id = "product-title" name = "contact[product-title]" > …" at bounding box center [711, 351] width 601 height 535
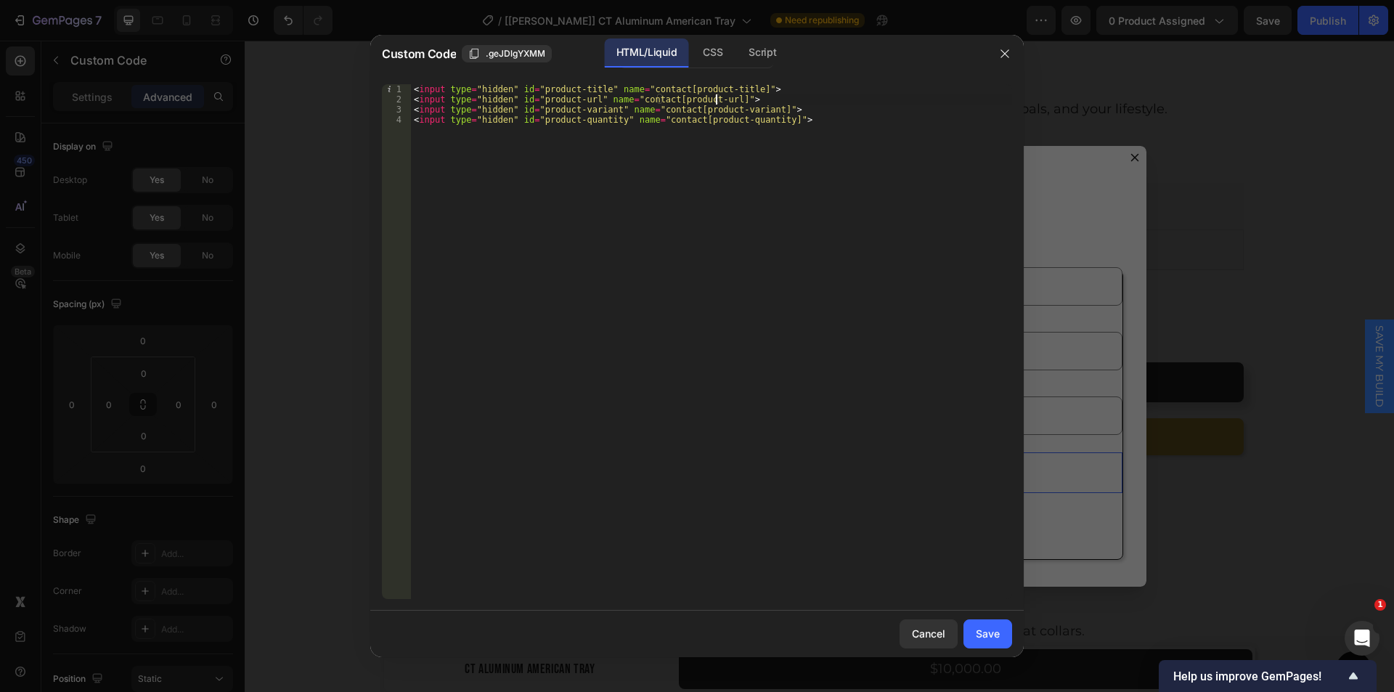
click at [764, 102] on div "< input type = "hidden" id = "product-title" name = "contact[product-title]" > …" at bounding box center [711, 351] width 601 height 535
click at [413, 99] on div "< input type = "hidden" id = "product-title" name = "contact[product-title]" > …" at bounding box center [711, 351] width 601 height 535
click at [768, 106] on div "< input type = "hidden" id = "product-title" name = "contact[product-title]" > …" at bounding box center [711, 351] width 601 height 535
type textarea "<input type="hidden" id="product-url" name="contact[product-url]">"
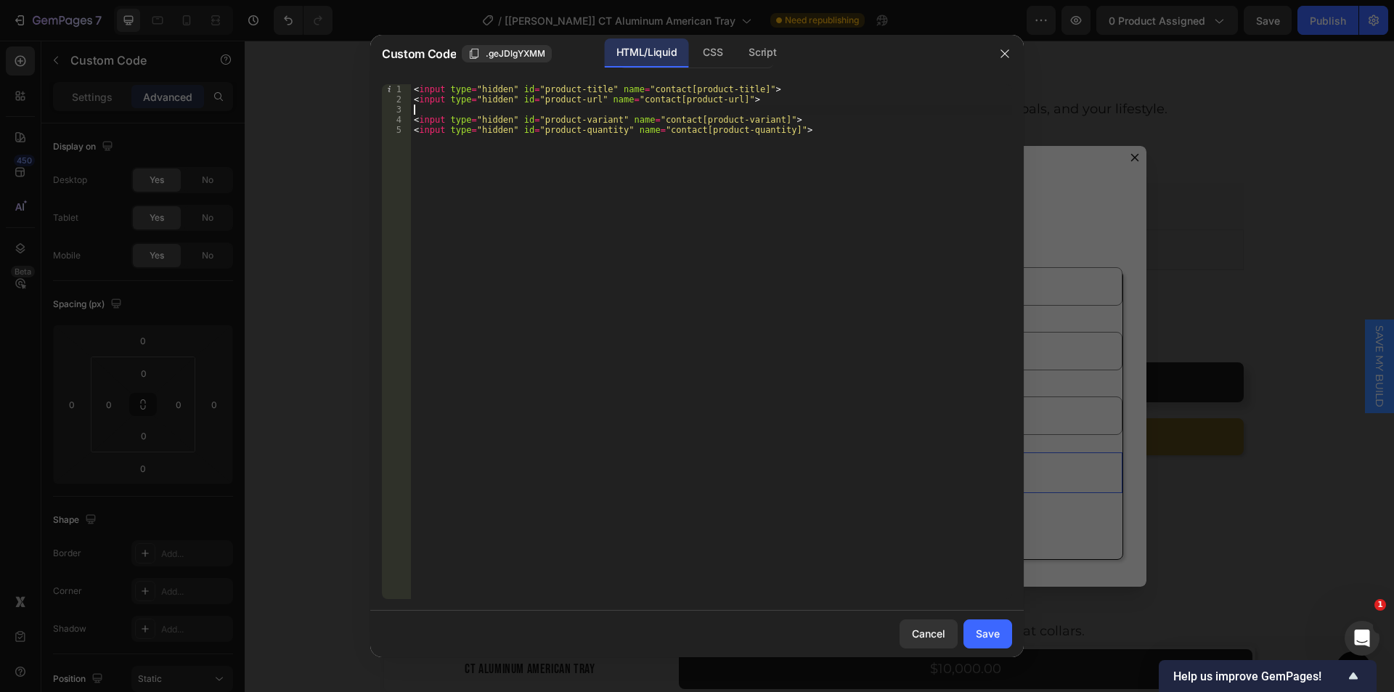
paste textarea "<input type="hidden" id="product-url" name="contact[product-url]">"
type textarea "<input type="hidden" id="product-url" name="contact[product-url]">"
click at [571, 110] on div "< input type = "hidden" id = "product-title" name = "contact[product-title]" > …" at bounding box center [711, 351] width 601 height 535
click at [584, 110] on div "< input type = "hidden" id = "product-title" name = "contact[product-title]" > …" at bounding box center [711, 351] width 601 height 535
click at [736, 107] on div "< input type = "hidden" id = "product-title" name = "contact[product-title]" > …" at bounding box center [711, 351] width 601 height 535
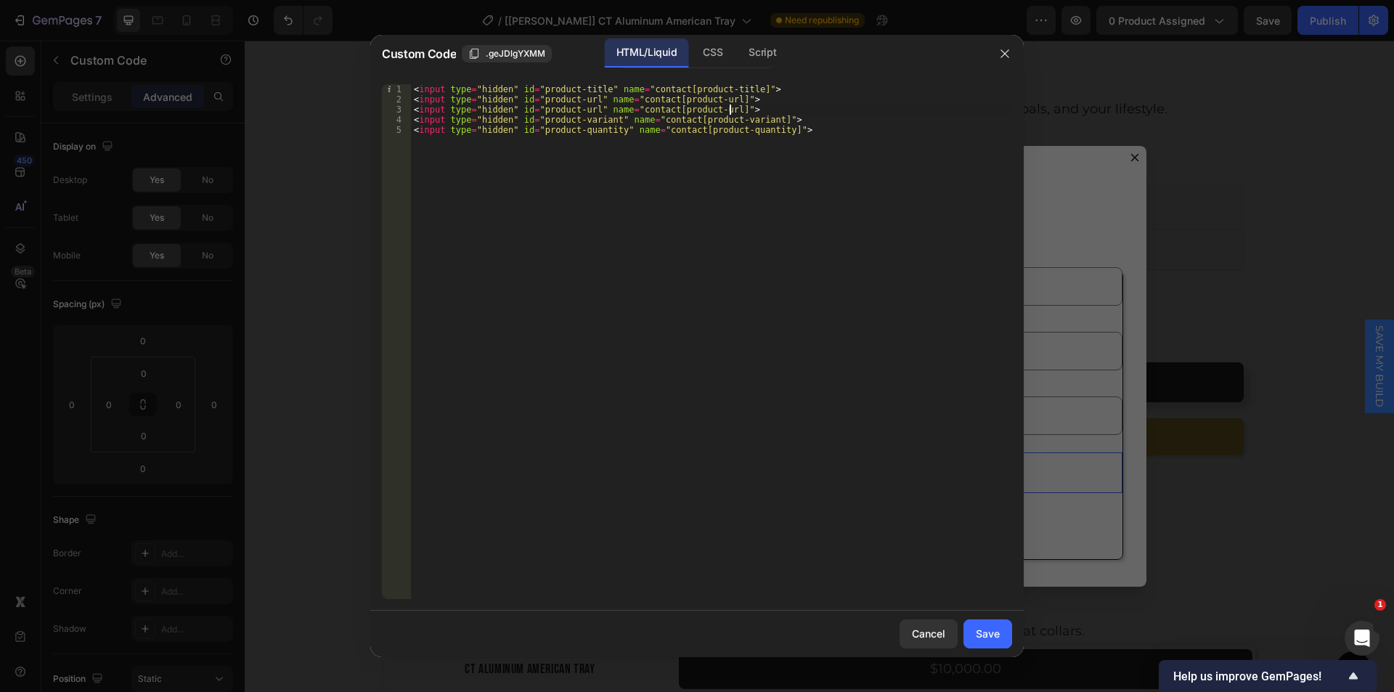
click at [412, 112] on div "< input type = "hidden" id = "product-title" name = "contact[product-title]" > …" at bounding box center [711, 351] width 601 height 535
click at [788, 106] on div "< input type = "hidden" id = "product-title" name = "contact[product-title]" > …" at bounding box center [711, 351] width 601 height 535
type textarea "<input type="hidden" id="product-variant" name="contact[product-variant]">"
paste textarea "<input type="hidden" id="product-url" name="contact[product-url]">"
click at [569, 119] on div "< input type = "hidden" id = "product-title" name = "contact[product-title]" > …" at bounding box center [711, 351] width 601 height 535
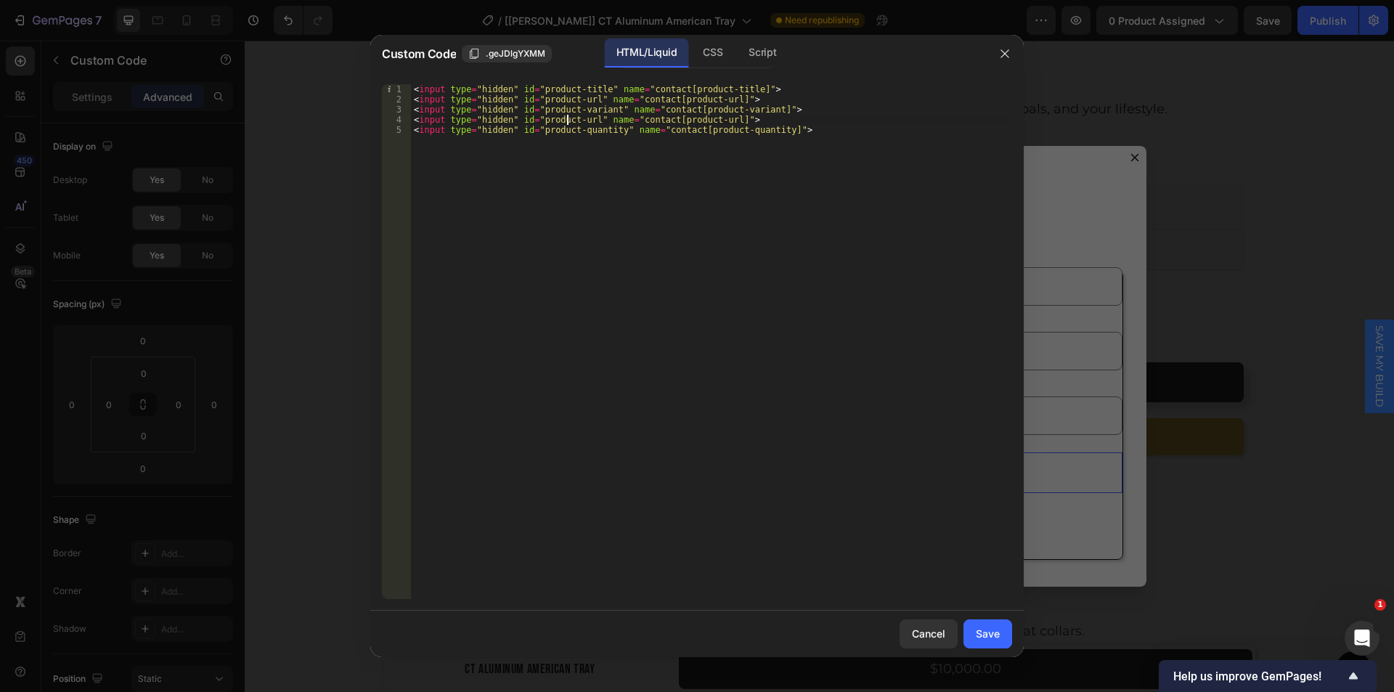
click at [570, 123] on div "< input type = "hidden" id = "product-title" name = "contact[product-title]" > …" at bounding box center [711, 351] width 601 height 535
click at [584, 122] on div "< input type = "hidden" id = "product-title" name = "contact[product-title]" > …" at bounding box center [711, 351] width 601 height 535
click at [661, 123] on div "< input type = "hidden" id = "product-title" name = "contact[product-title]" > …" at bounding box center [711, 351] width 601 height 535
type textarea "<input type="hidden" id="product-option" name="contact[product-url]">"
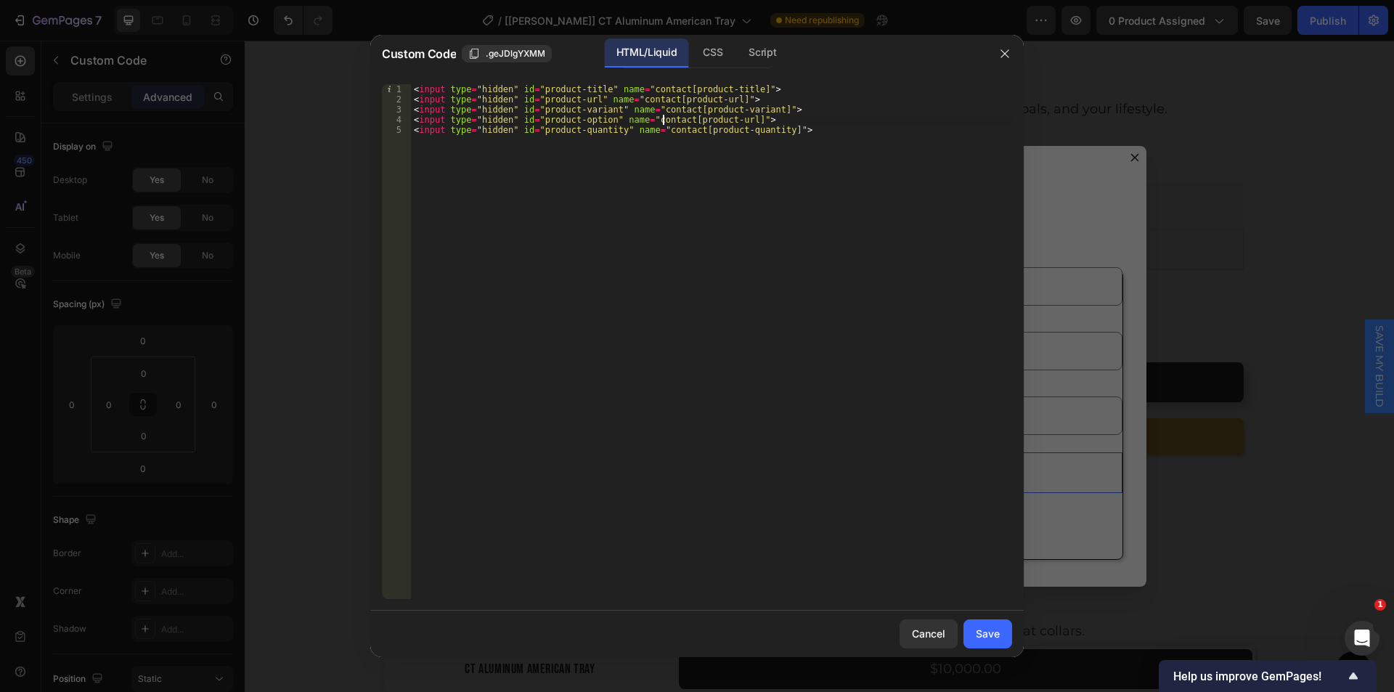
click at [411, 116] on div "< input type = "hidden" id = "product-title" name = "contact[product-title]" > …" at bounding box center [711, 351] width 601 height 535
click at [743, 121] on div "< input type = "hidden" id = "product-title" name = "contact[product-title]" > …" at bounding box center [711, 351] width 601 height 535
click at [766, 119] on div "< input type = "hidden" id = "product-title" name = "contact[product-title]" > …" at bounding box center [711, 341] width 601 height 515
paste textarea "<input type="hidden" id="product-option" name="contact[product-url]">"
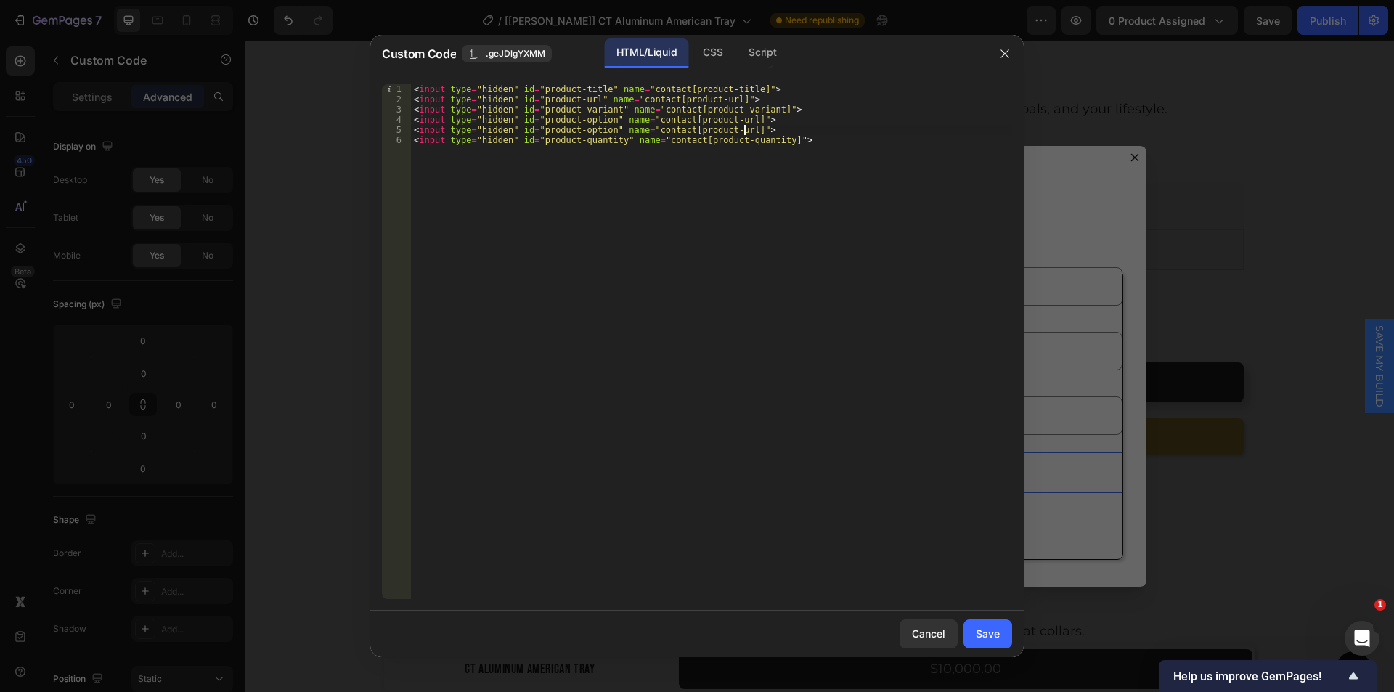
click at [573, 128] on div "< input type = "hidden" id = "product-title" name = "contact[product-title]" > …" at bounding box center [711, 351] width 601 height 535
click at [602, 127] on div "< input type = "hidden" id = "product-title" name = "contact[product-title]" > …" at bounding box center [711, 351] width 601 height 535
click at [716, 122] on div "< input type = "hidden" id = "product-title" name = "contact[product-title]" > …" at bounding box center [711, 351] width 601 height 535
click at [729, 121] on div "< input type = "hidden" id = "product-title" name = "contact[product-title]" > …" at bounding box center [711, 351] width 601 height 535
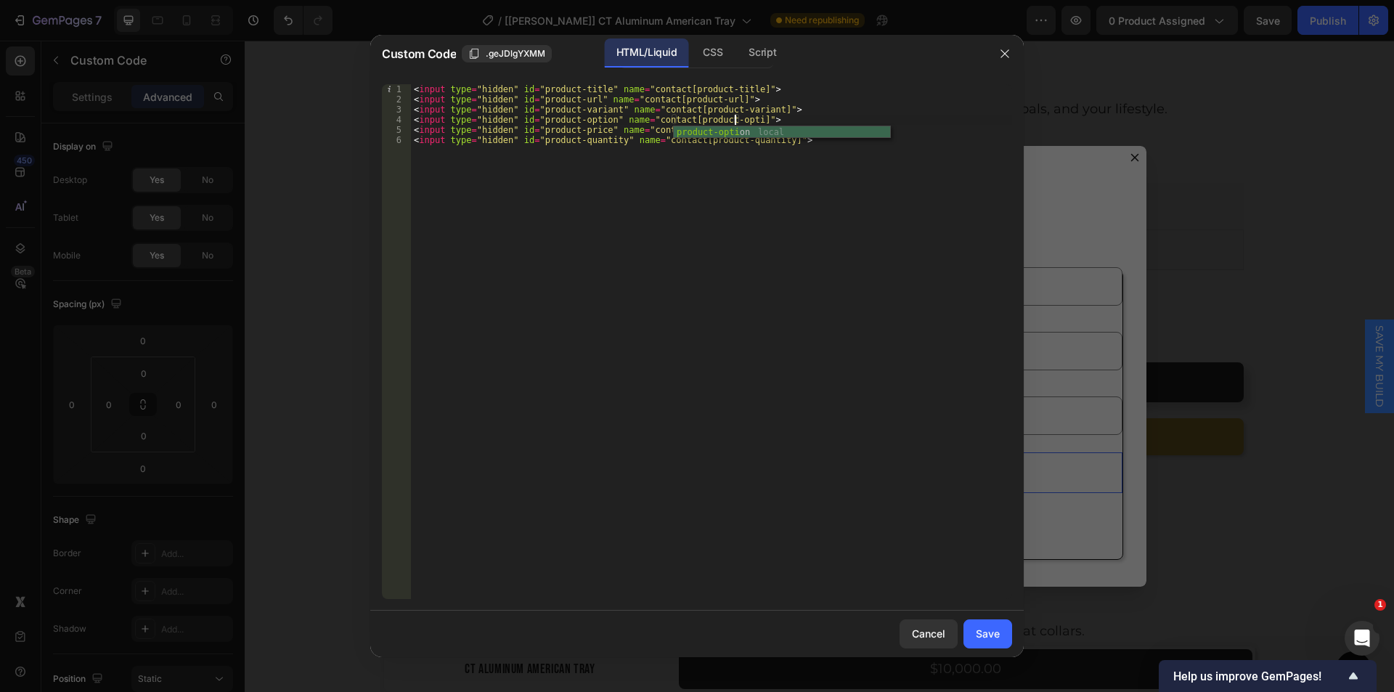
scroll to position [0, 27]
click at [708, 131] on div "< input type = "hidden" id = "product-title" name = "contact[product-title]" > …" at bounding box center [711, 351] width 601 height 535
click at [723, 130] on div "< input type = "hidden" id = "product-title" name = "contact[product-title]" > …" at bounding box center [711, 351] width 601 height 535
click at [712, 130] on div "< input type = "hidden" id = "product-title" name = "contact[product-title]" > …" at bounding box center [711, 351] width 601 height 535
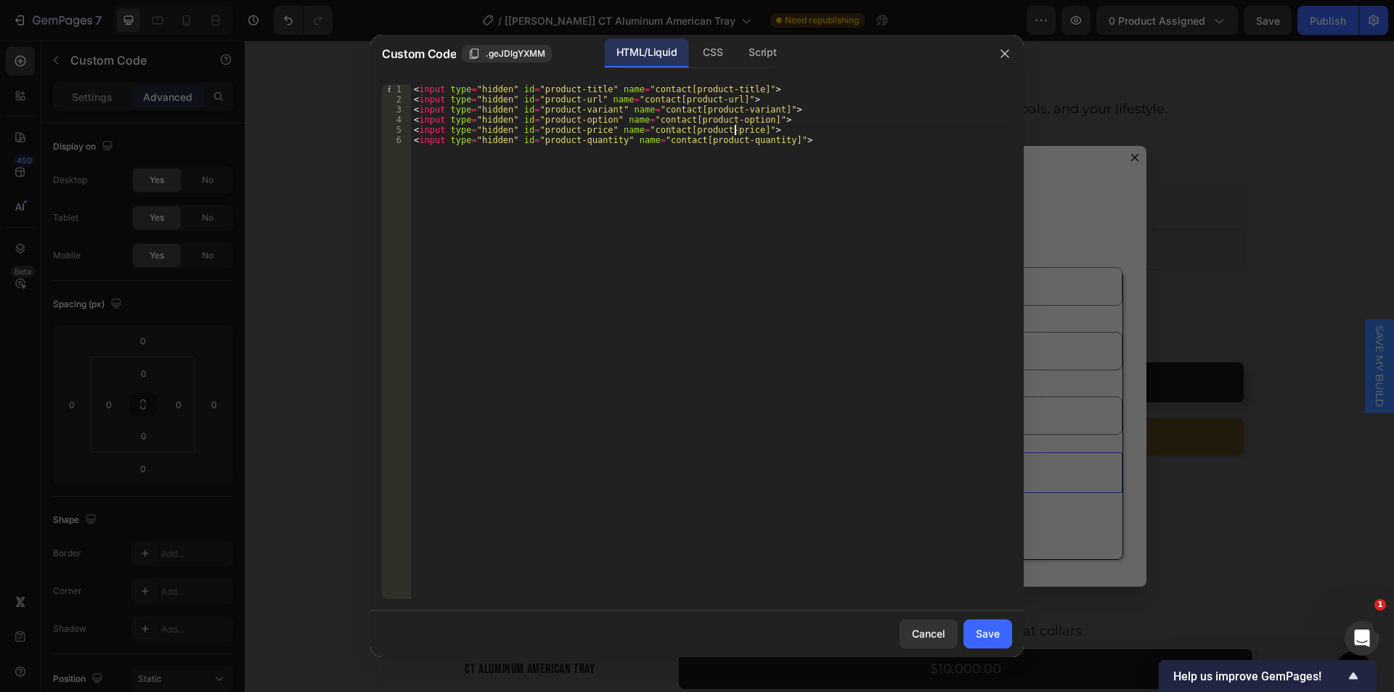
click at [814, 214] on div "< input type = "hidden" id = "product-title" name = "contact[product-title]" > …" at bounding box center [711, 351] width 601 height 535
type textarea "<input type="hidden" id="product-quantity" name="contact[product-quantity]">"
drag, startPoint x: 780, startPoint y: 60, endPoint x: 761, endPoint y: 102, distance: 46.8
click at [780, 60] on div "Script" at bounding box center [762, 52] width 51 height 29
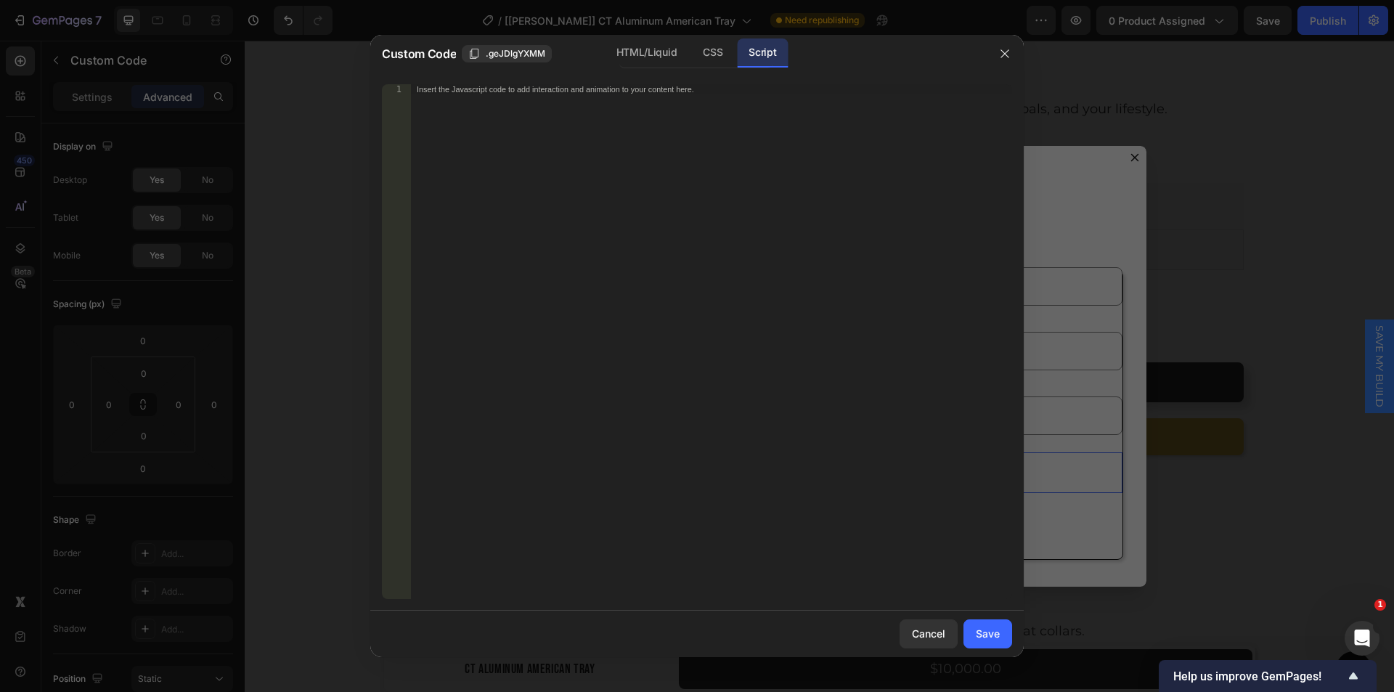
scroll to position [0, 0]
click at [690, 195] on div "Insert the Javascript code to add interaction and animation to your content her…" at bounding box center [711, 351] width 601 height 535
paste textarea "});"
type textarea "});"
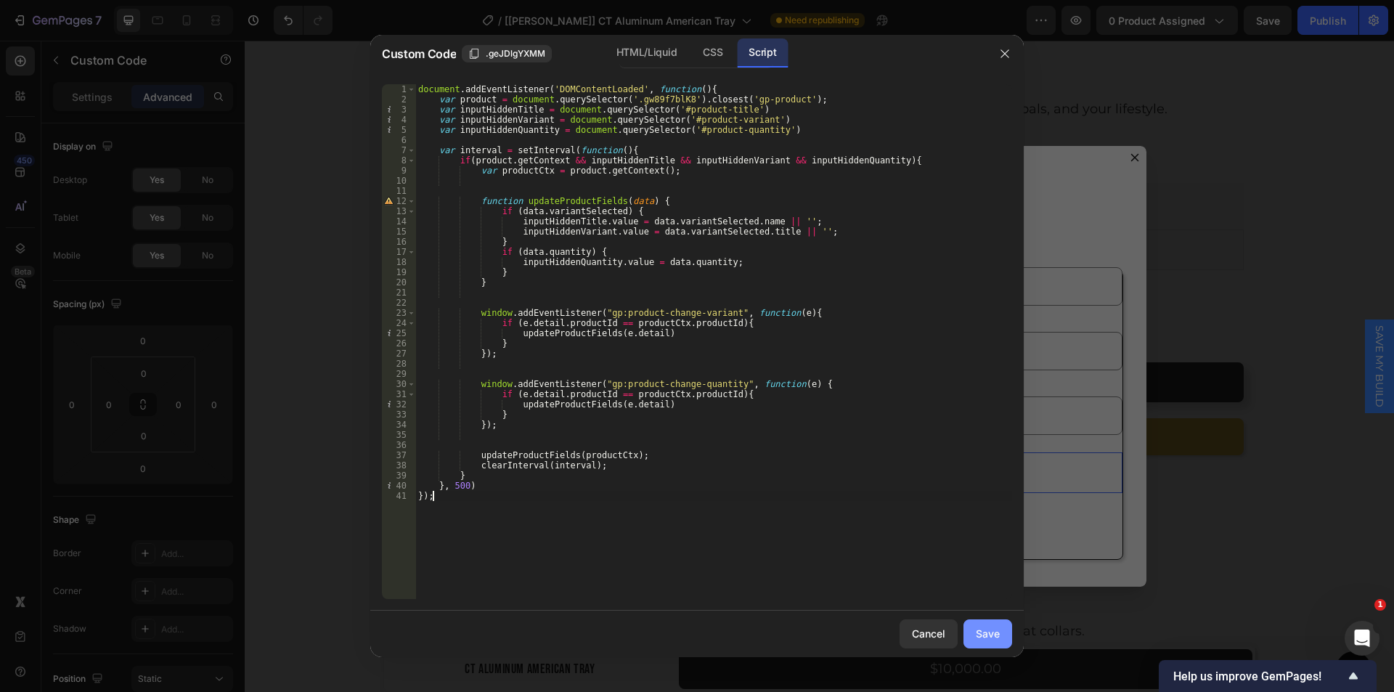
click at [998, 636] on div "Save" at bounding box center [988, 633] width 24 height 15
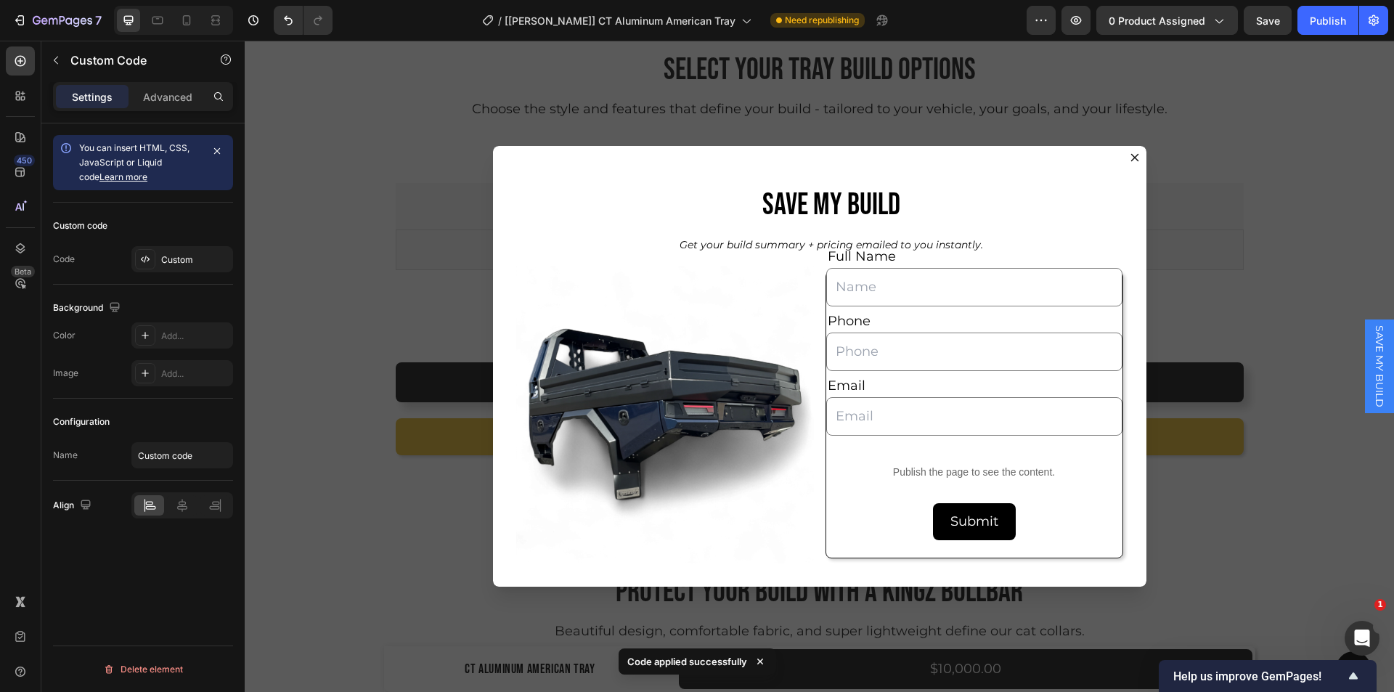
click at [308, 525] on div "Backdrop" at bounding box center [819, 366] width 1149 height 651
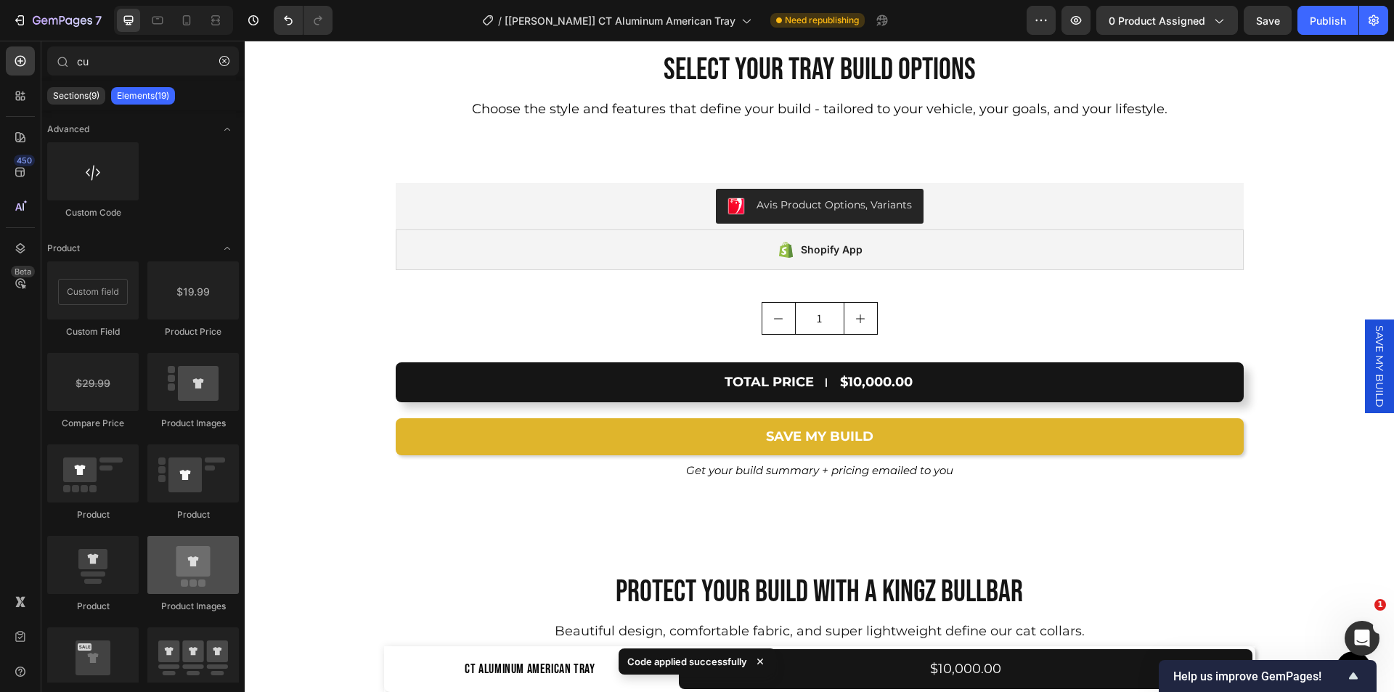
scroll to position [436, 0]
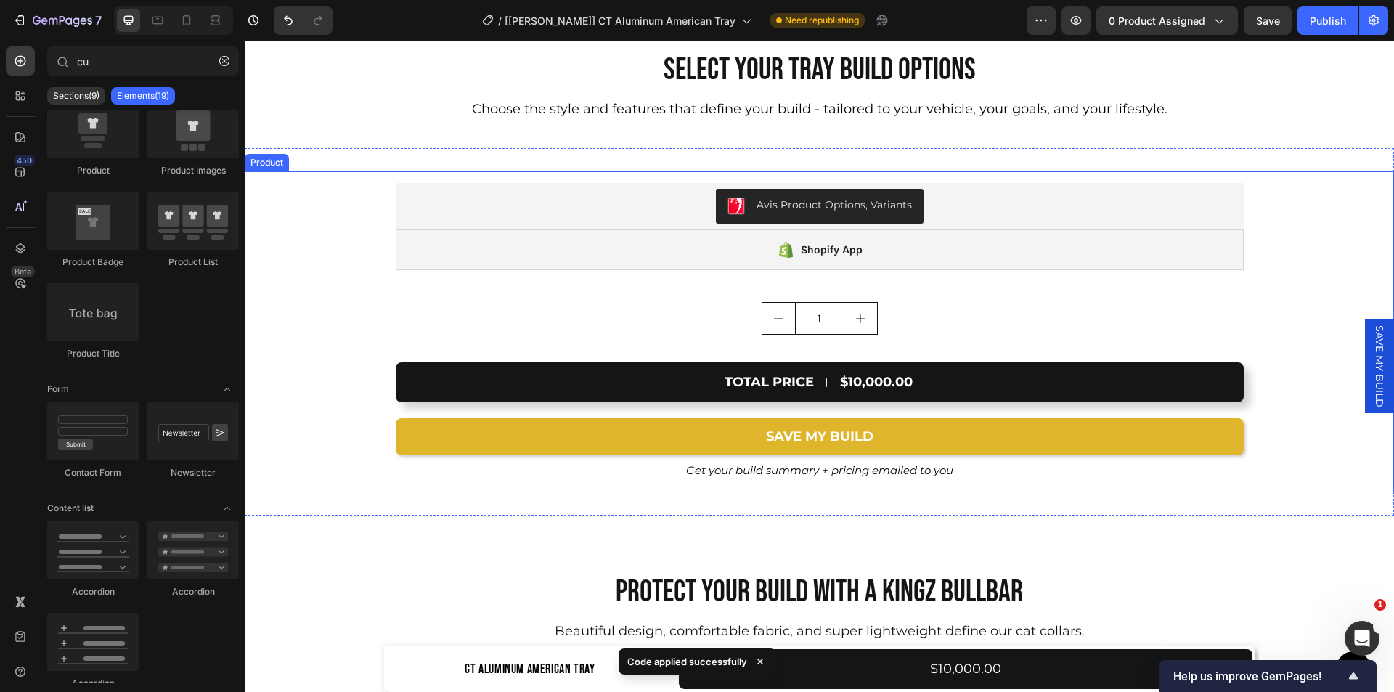
click at [332, 236] on div "Avis Product Options, Variants Avis Product Options, Variants Shopify App Shopi…" at bounding box center [819, 257] width 1149 height 172
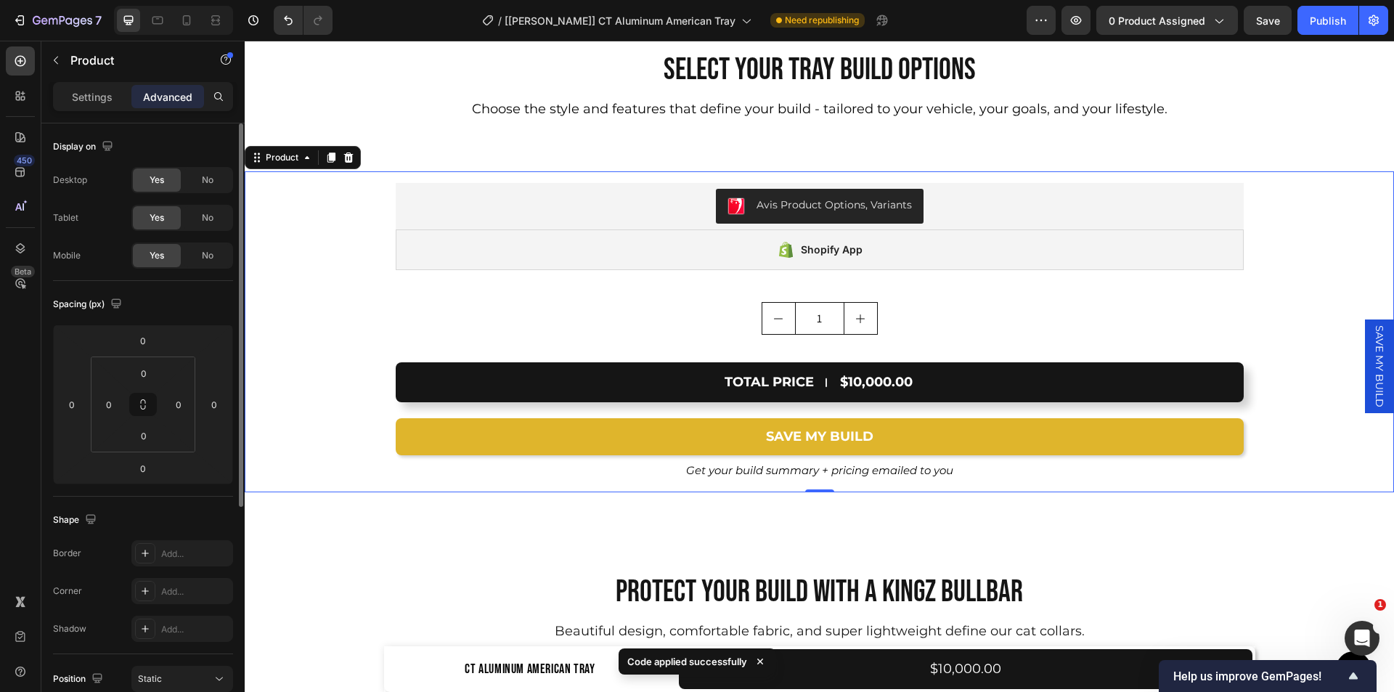
scroll to position [359, 0]
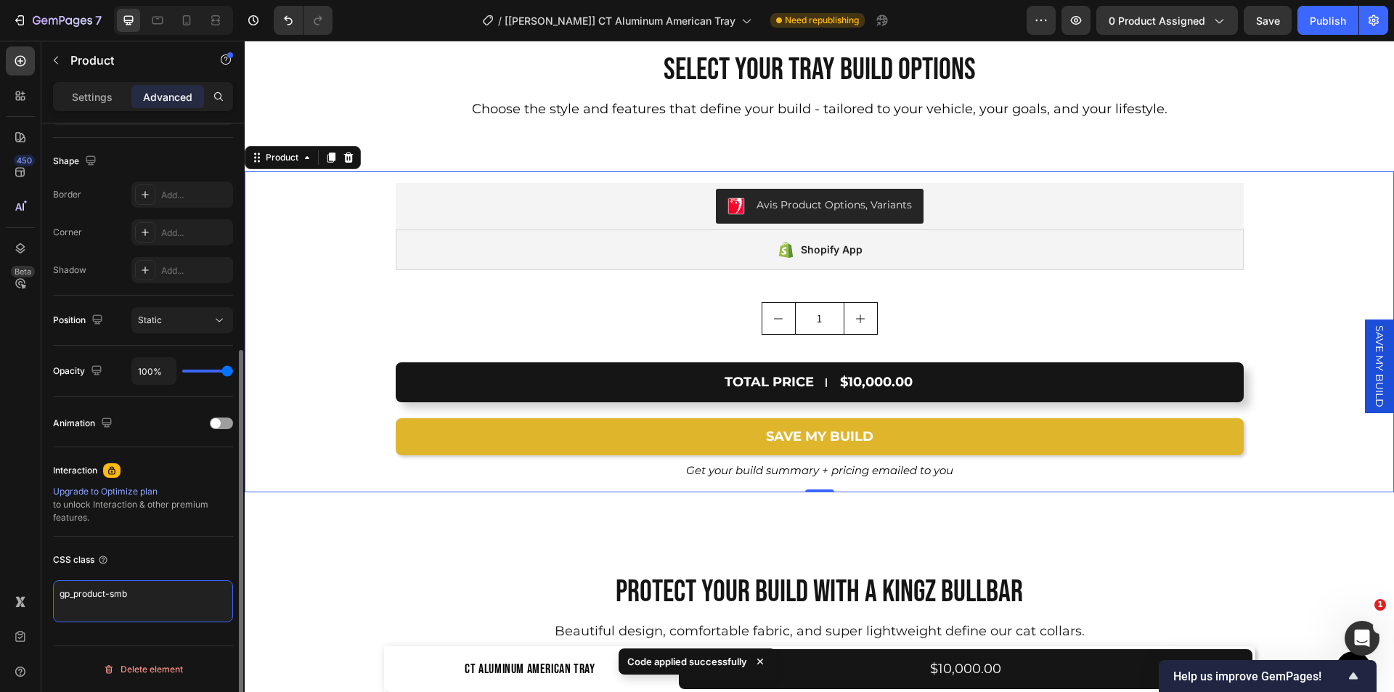
click at [151, 590] on textarea "gp_product-smb" at bounding box center [143, 601] width 180 height 42
click at [1372, 355] on span "SAVE MY BUILD" at bounding box center [1379, 366] width 15 height 82
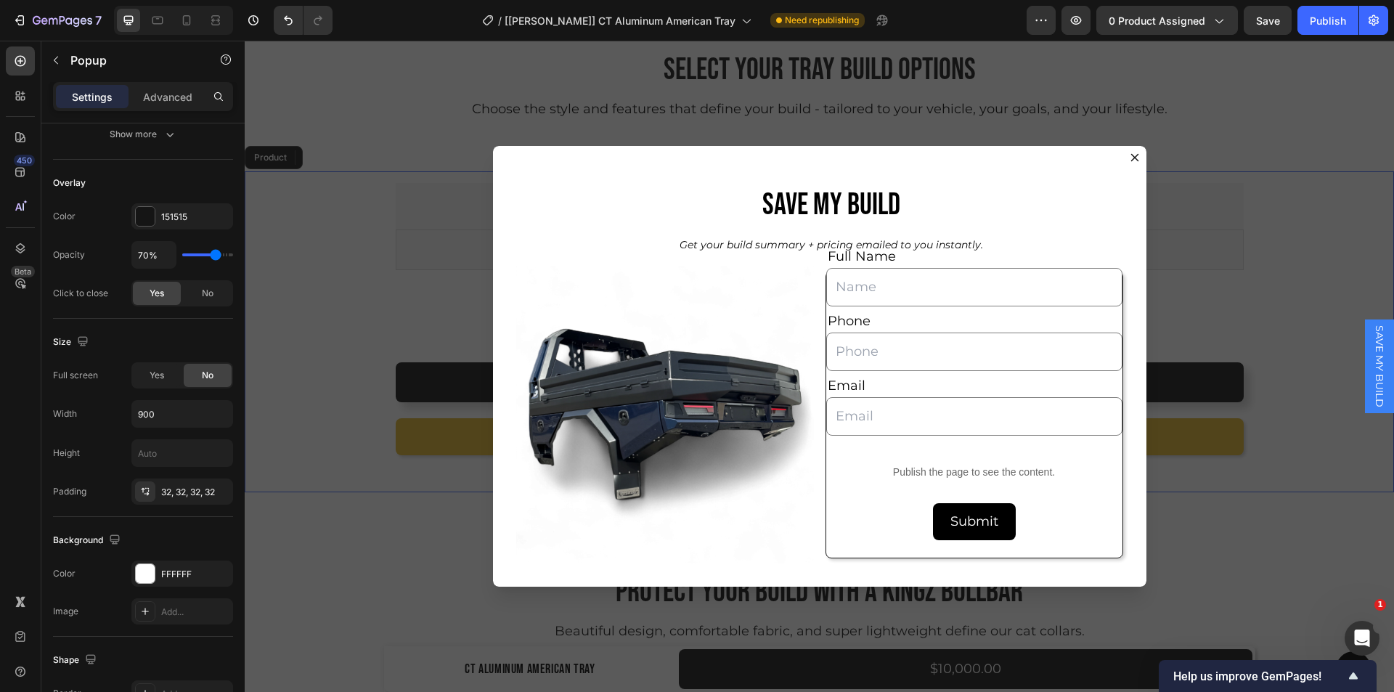
scroll to position [0, 0]
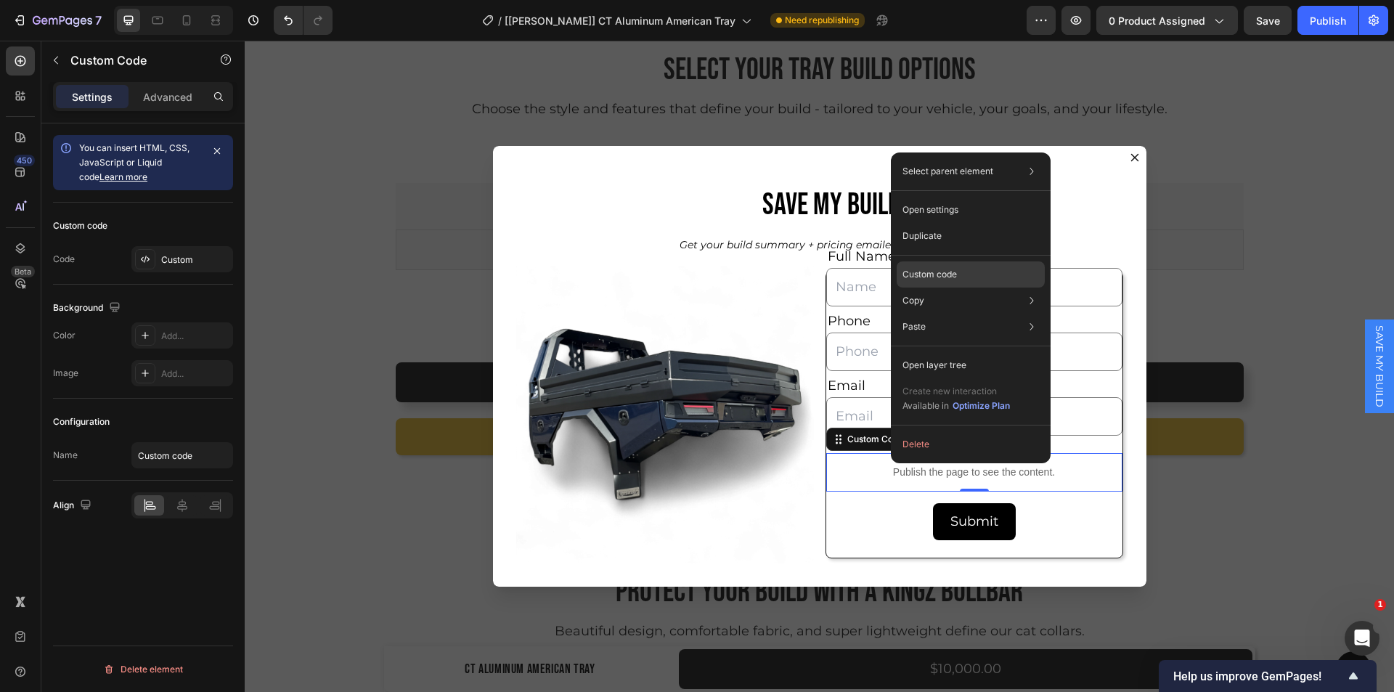
click at [930, 277] on p "Custom code" at bounding box center [929, 274] width 54 height 13
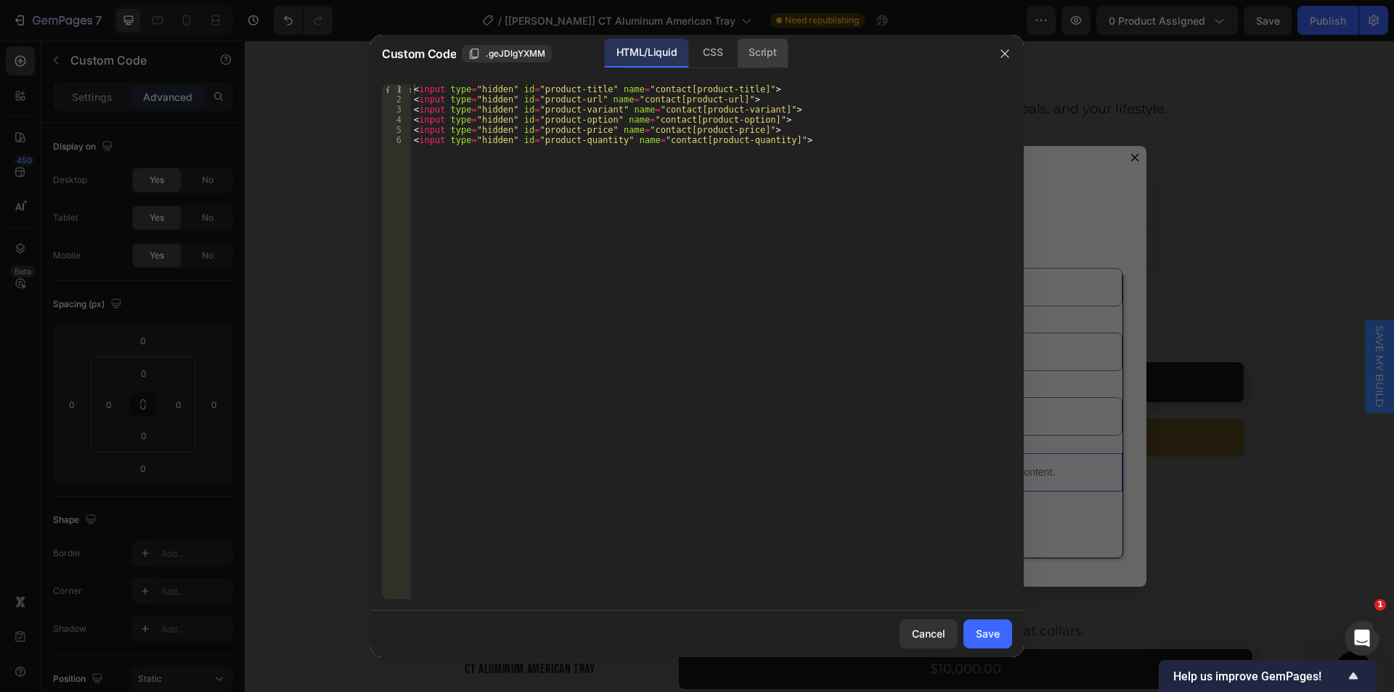
click at [765, 51] on div "Script" at bounding box center [762, 52] width 51 height 29
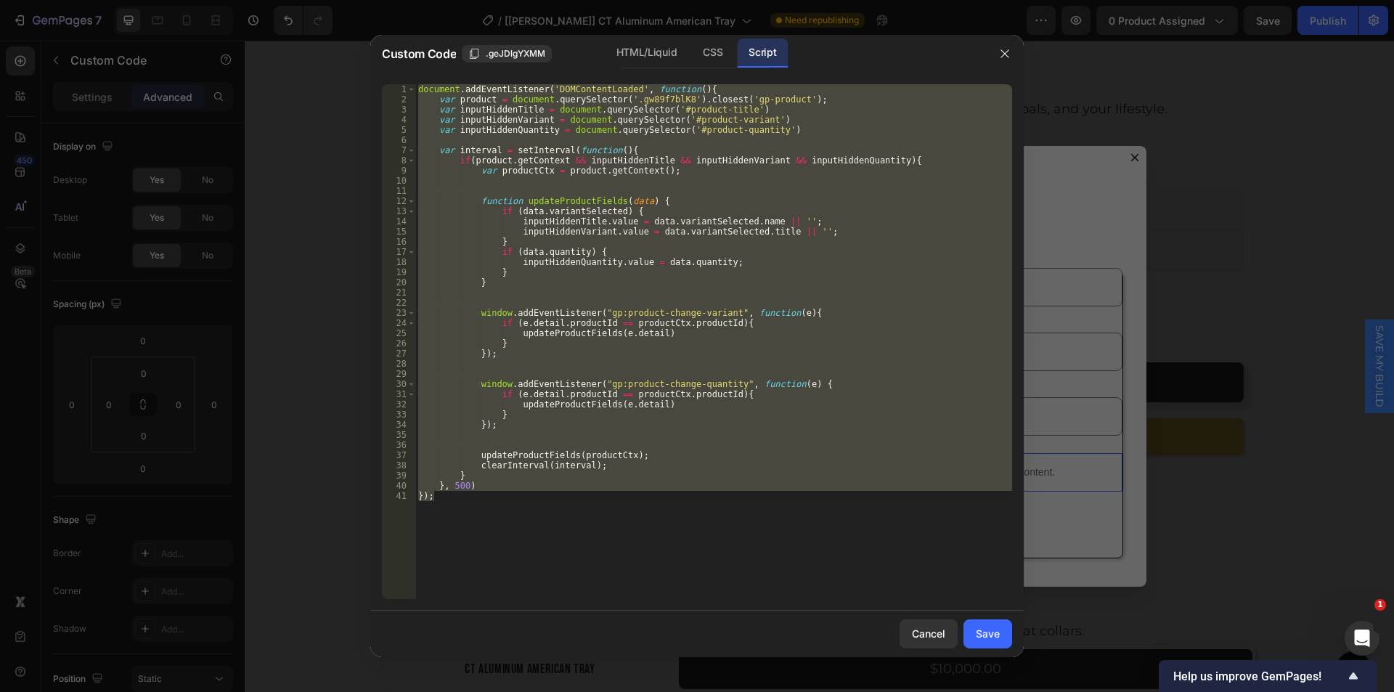
click at [680, 114] on div "document . addEventListener ( 'DOMContentLoaded' , function ( ) { var product =…" at bounding box center [713, 341] width 597 height 515
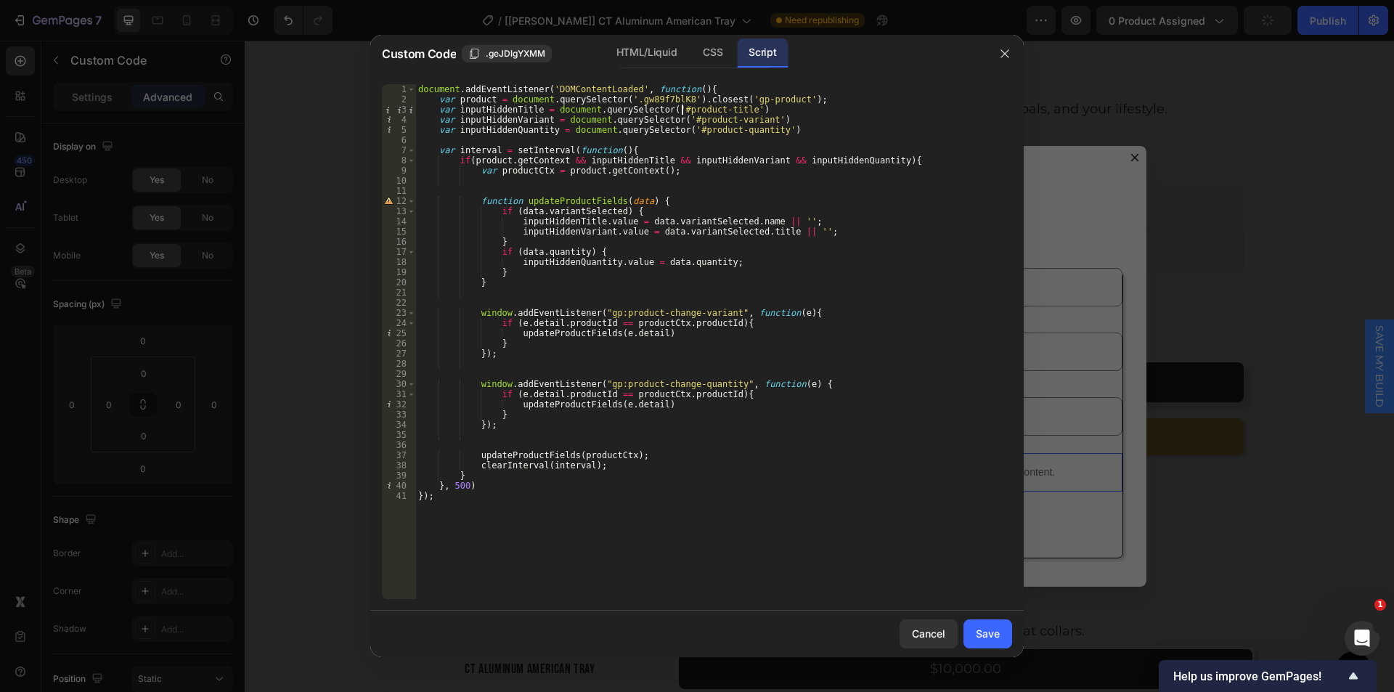
click at [619, 98] on div "document . addEventListener ( 'DOMContentLoaded' , function ( ) { var product =…" at bounding box center [713, 351] width 597 height 535
click at [671, 98] on div "document . addEventListener ( 'DOMContentLoaded' , function ( ) { var product =…" at bounding box center [713, 351] width 597 height 535
paste textarea "gp_product-smb"
click at [702, 98] on div "document . addEventListener ( 'DOMContentLoaded' , function ( ) { var product =…" at bounding box center [713, 351] width 597 height 535
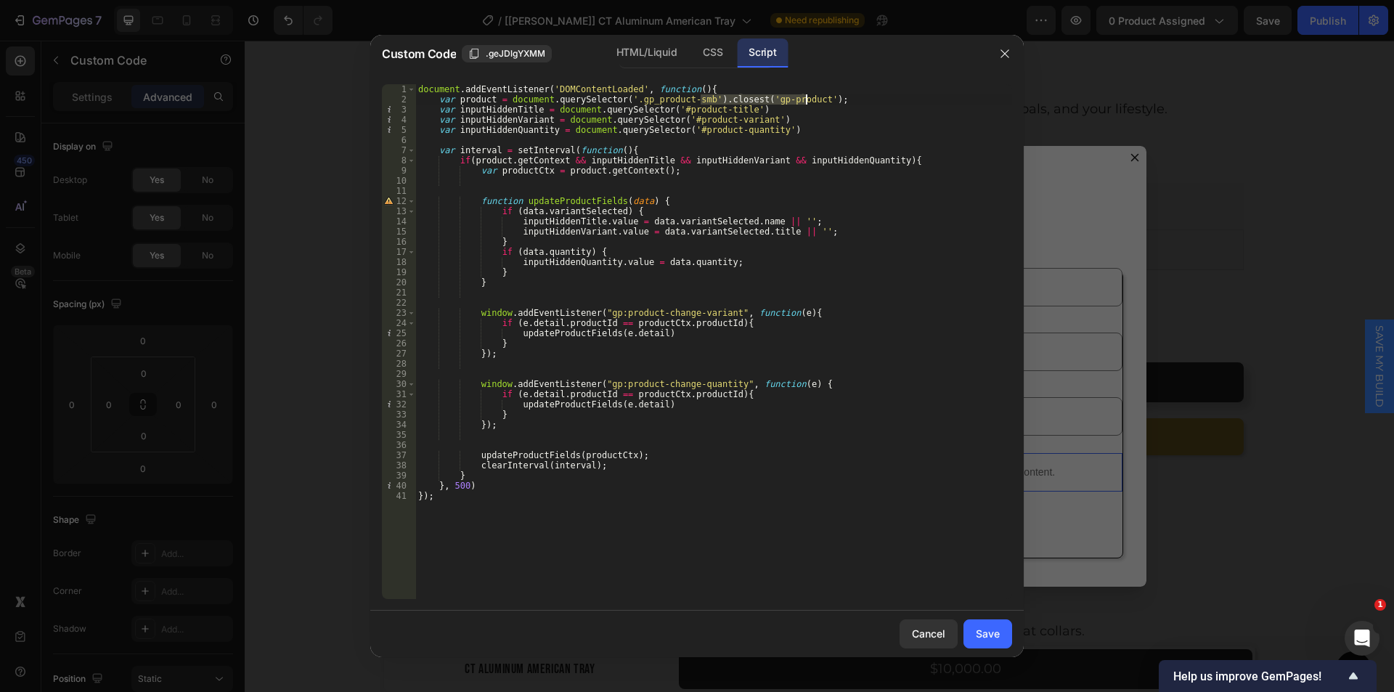
click at [808, 97] on div "document . addEventListener ( 'DOMContentLoaded' , function ( ) { var product =…" at bounding box center [713, 351] width 597 height 535
type textarea "var product = document.querySelector('.gp_product-smb');"
drag, startPoint x: 989, startPoint y: 634, endPoint x: 1071, endPoint y: 41, distance: 598.1
click at [989, 634] on div "Save" at bounding box center [988, 633] width 24 height 15
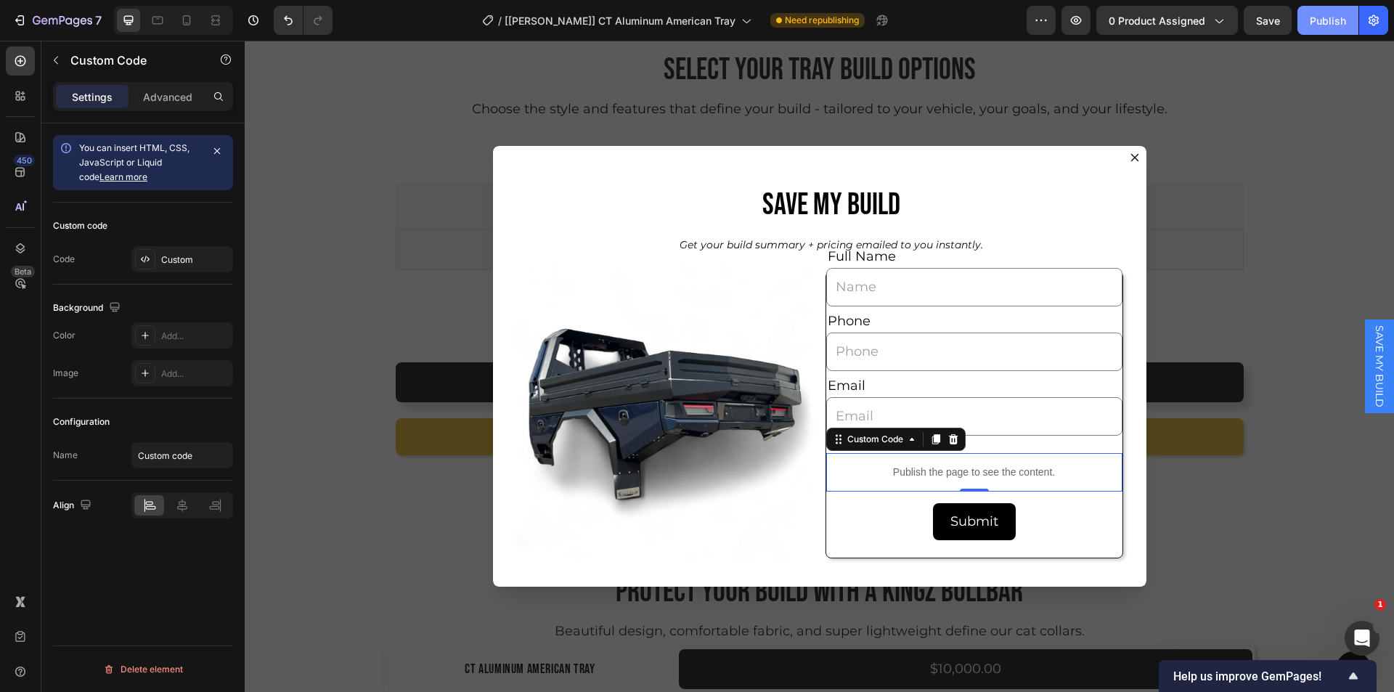
click at [1336, 21] on div "Publish" at bounding box center [1328, 20] width 36 height 15
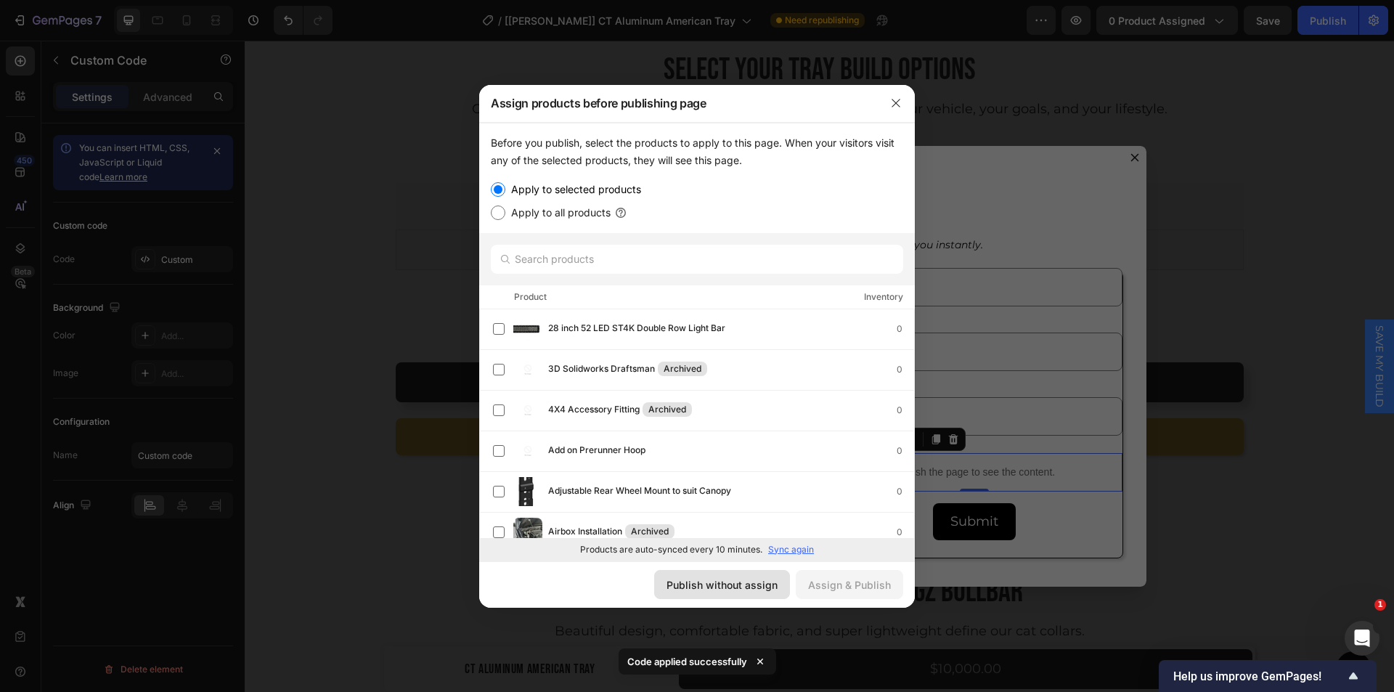
click at [709, 588] on div "Publish without assign" at bounding box center [721, 584] width 111 height 15
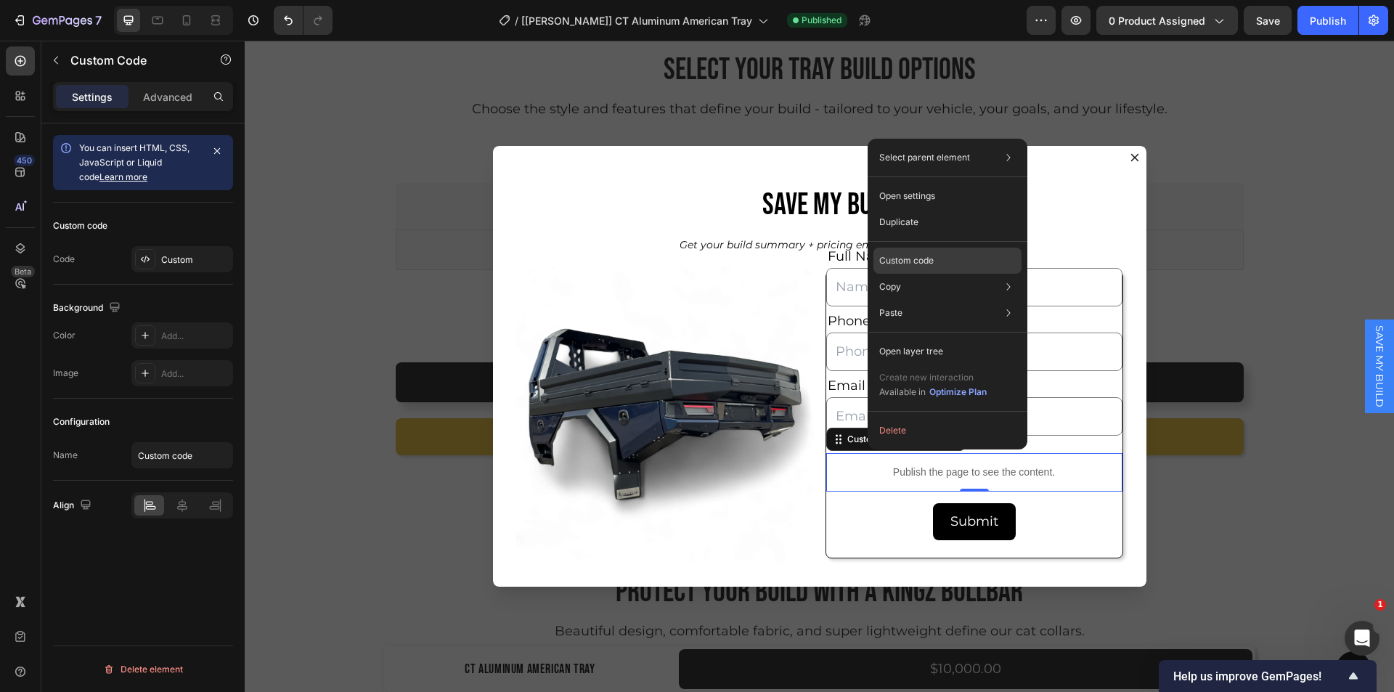
click at [908, 259] on p "Custom code" at bounding box center [906, 260] width 54 height 13
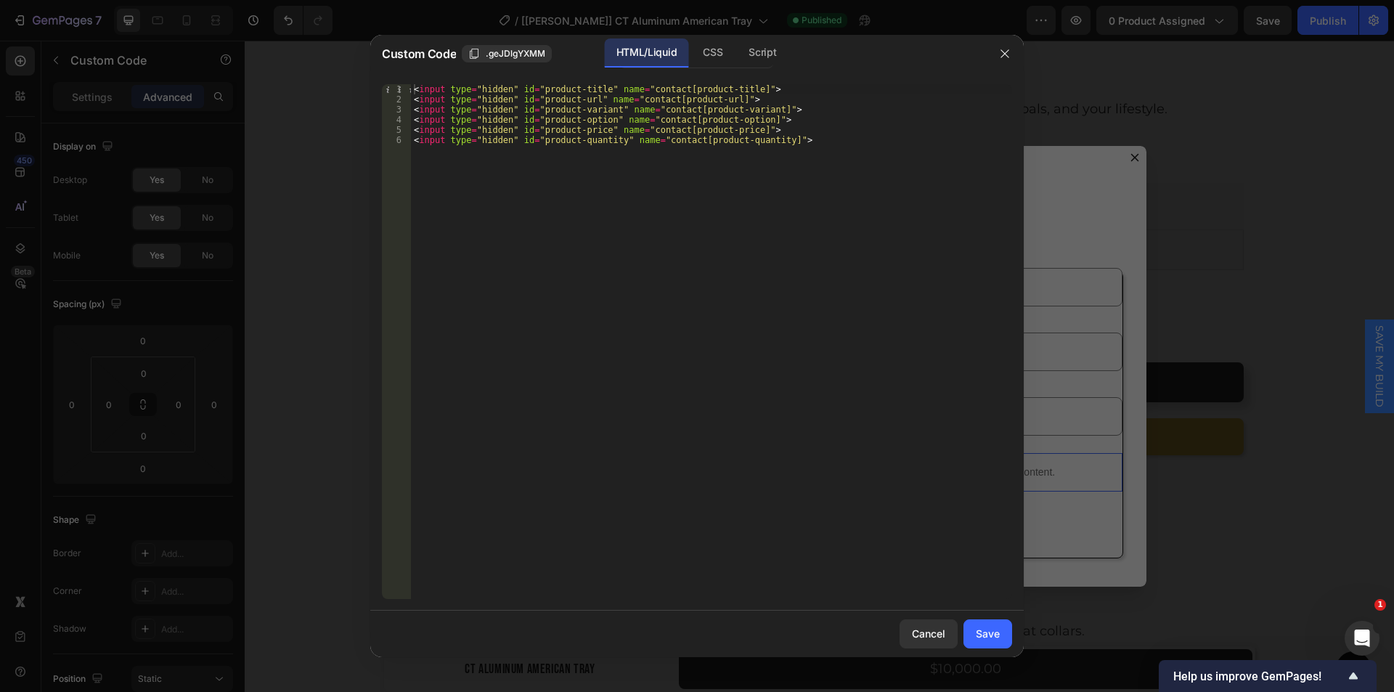
click at [570, 117] on div "< input type = "hidden" id = "product-title" name = "contact[product-title]" > …" at bounding box center [711, 351] width 601 height 535
paste textarea "headboard style"
click at [615, 119] on div "< input type = "hidden" id = "product-title" name = "contact[product-title]" > …" at bounding box center [711, 351] width 601 height 535
click at [536, 123] on div "< input type = "hidden" id = "product-title" name = "contact[product-title]" > …" at bounding box center [711, 351] width 601 height 535
click at [535, 118] on div "< input type = "hidden" id = "product-title" name = "contact[product-title]" > …" at bounding box center [711, 351] width 601 height 535
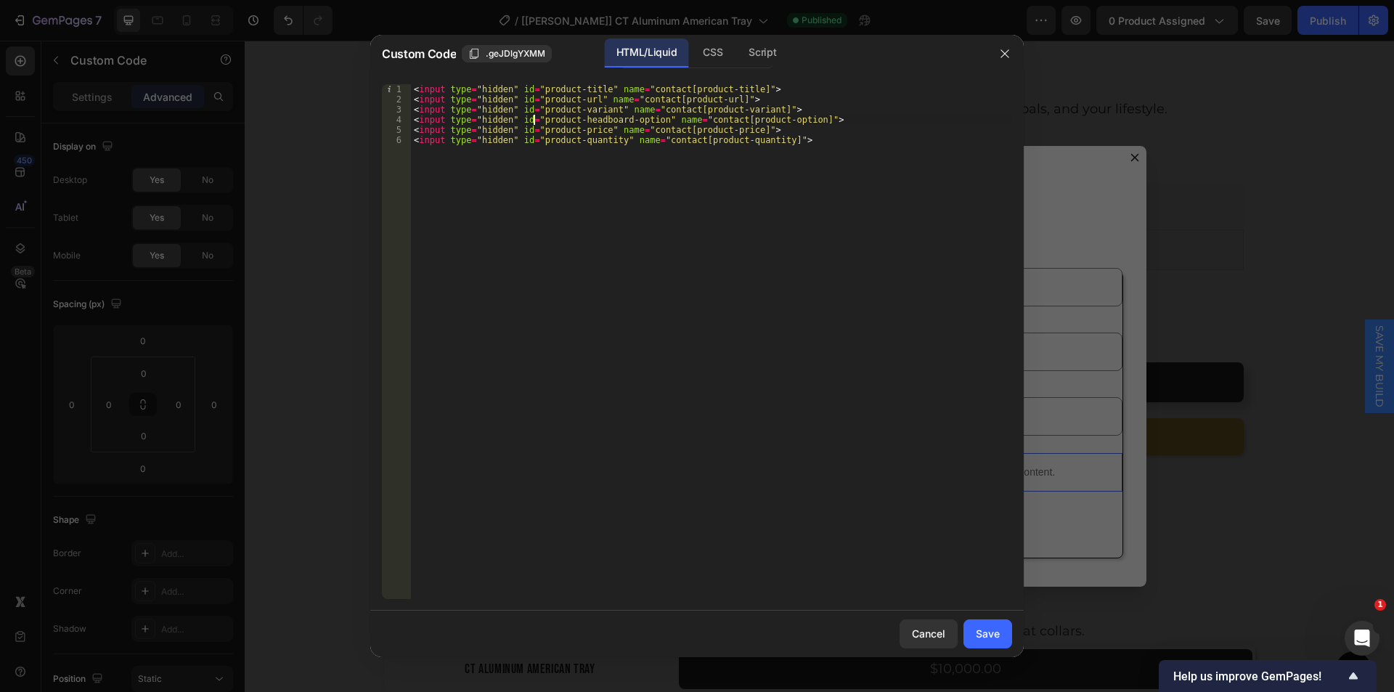
click at [649, 121] on div "< input type = "hidden" id = "product-title" name = "contact[product-title]" > …" at bounding box center [711, 351] width 601 height 535
click at [725, 121] on div "< input type = "hidden" id = "product-title" name = "contact[product-title]" > …" at bounding box center [711, 351] width 601 height 535
click at [793, 122] on div "< input type = "hidden" id = "product-title" name = "contact[product-title]" > …" at bounding box center [711, 351] width 601 height 535
paste textarea "headboard-"
click at [532, 107] on div "< input type = "hidden" id = "product-title" name = "contact[product-title]" > …" at bounding box center [711, 351] width 601 height 535
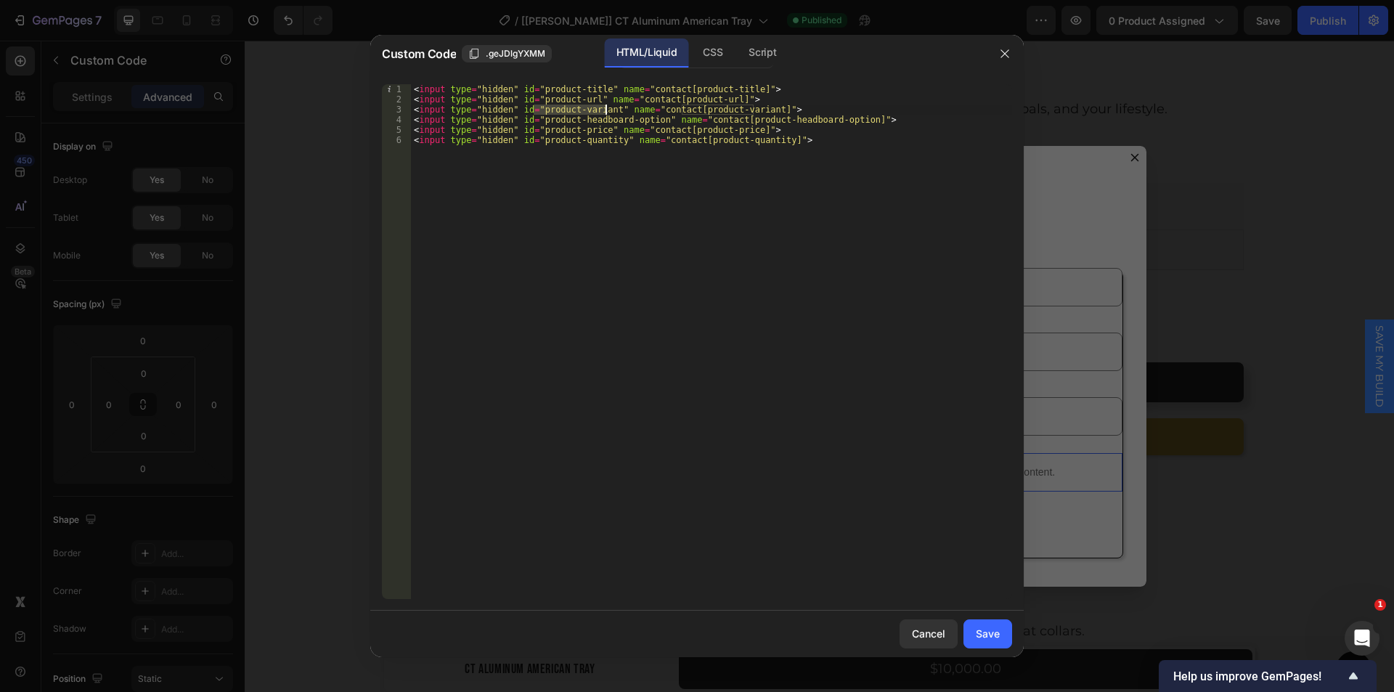
click at [603, 108] on div "< input type = "hidden" id = "product-title" name = "contact[product-title]" > …" at bounding box center [711, 351] width 601 height 535
paste textarea "headboard-option"
click at [724, 110] on div "< input type = "hidden" id = "product-title" name = "contact[product-title]" > …" at bounding box center [711, 351] width 601 height 535
click at [796, 109] on div "< input type = "hidden" id = "product-title" name = "contact[product-title]" > …" at bounding box center [711, 351] width 601 height 535
paste textarea "headboard-option"
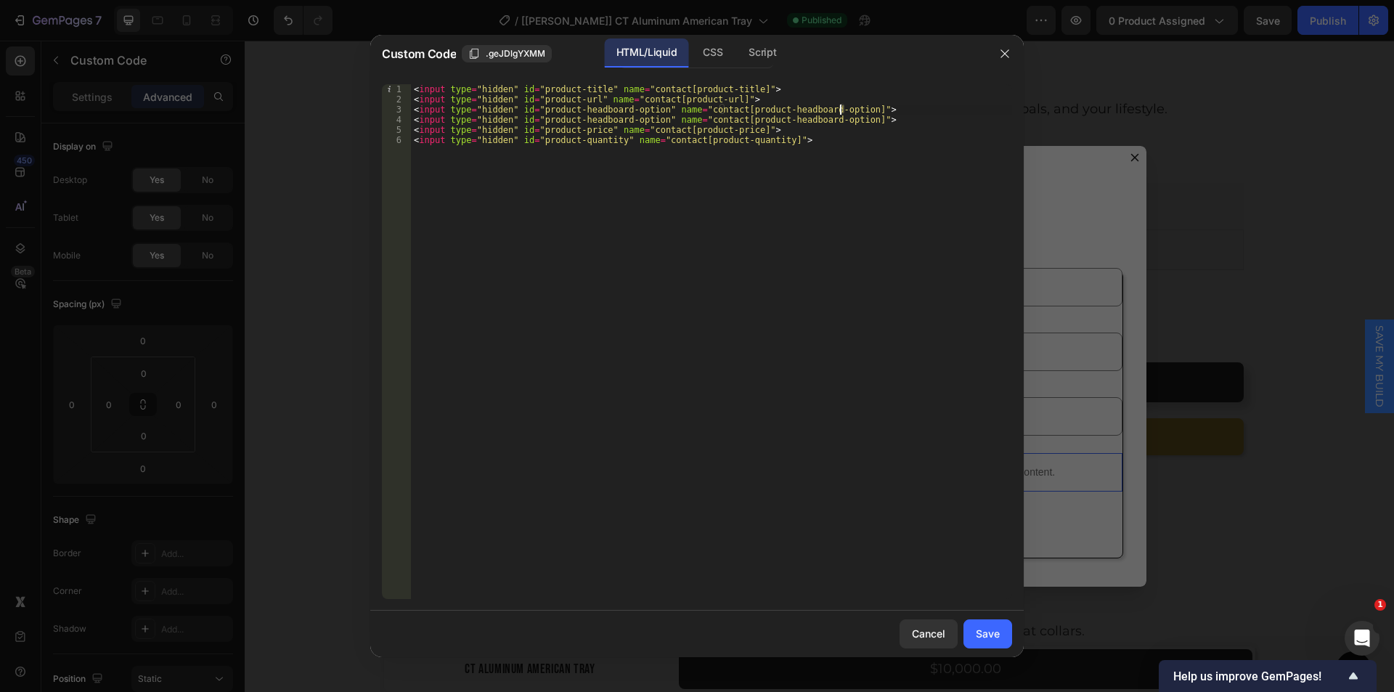
click at [572, 110] on div "< input type = "hidden" id = "product-title" name = "contact[product-title]" > …" at bounding box center [711, 351] width 601 height 535
click at [613, 110] on div "< input type = "hidden" id = "product-title" name = "contact[product-title]" > …" at bounding box center [711, 351] width 601 height 535
click at [573, 110] on div "< input type = "hidden" id = "product-title" name = "contact[product-title]" > …" at bounding box center [711, 351] width 601 height 535
paste textarea "hicle"
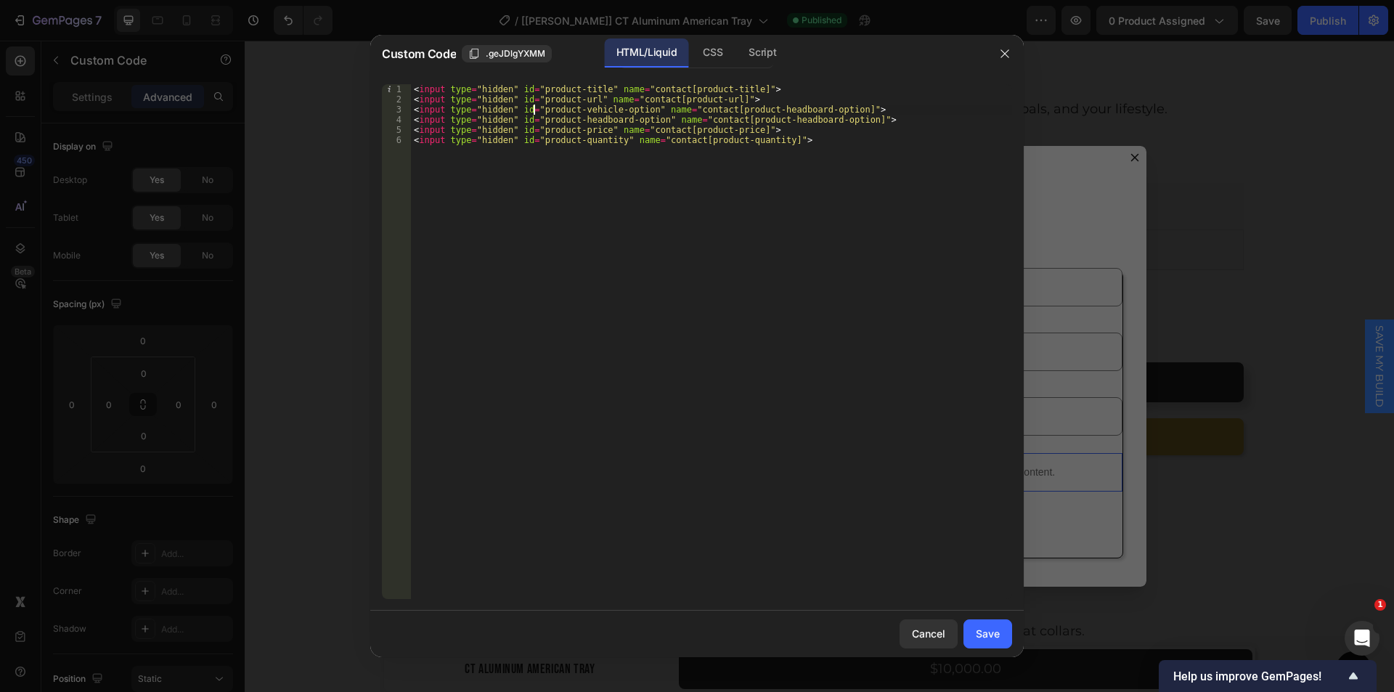
click at [534, 111] on div "< input type = "hidden" id = "product-title" name = "contact[product-title]" > …" at bounding box center [711, 351] width 601 height 535
click at [637, 110] on div "< input type = "hidden" id = "product-title" name = "contact[product-title]" > …" at bounding box center [711, 351] width 601 height 535
click at [716, 109] on div "< input type = "hidden" id = "product-title" name = "contact[product-title]" > …" at bounding box center [711, 351] width 601 height 535
click at [830, 110] on div "< input type = "hidden" id = "product-title" name = "contact[product-title]" > …" at bounding box center [711, 351] width 601 height 535
paste textarea "vehicle"
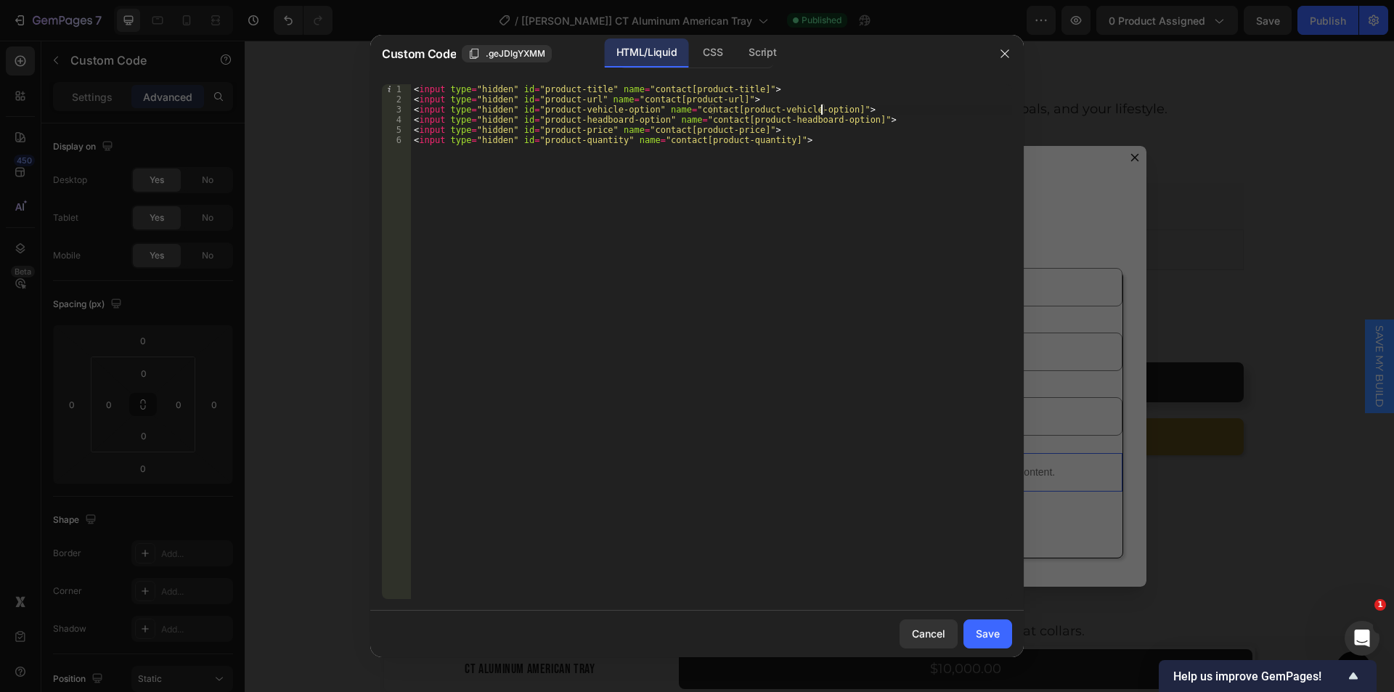
click at [743, 289] on div "< input type = "hidden" id = "product-title" name = "contact[product-title]" > …" at bounding box center [711, 351] width 601 height 535
click at [772, 56] on div "Script" at bounding box center [762, 52] width 51 height 29
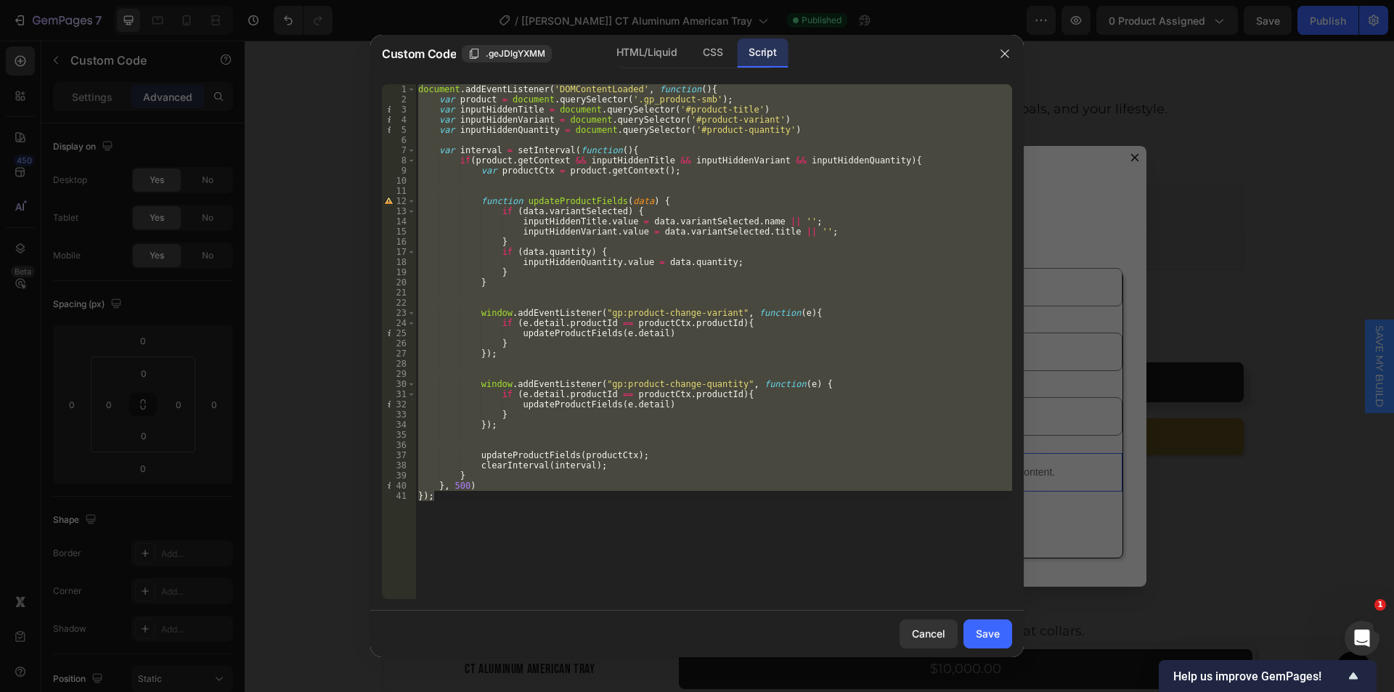
type textarea "}, 500) });"
click at [661, 141] on div "document . addEventListener ( 'DOMContentLoaded' , function ( ) { var product =…" at bounding box center [713, 341] width 597 height 515
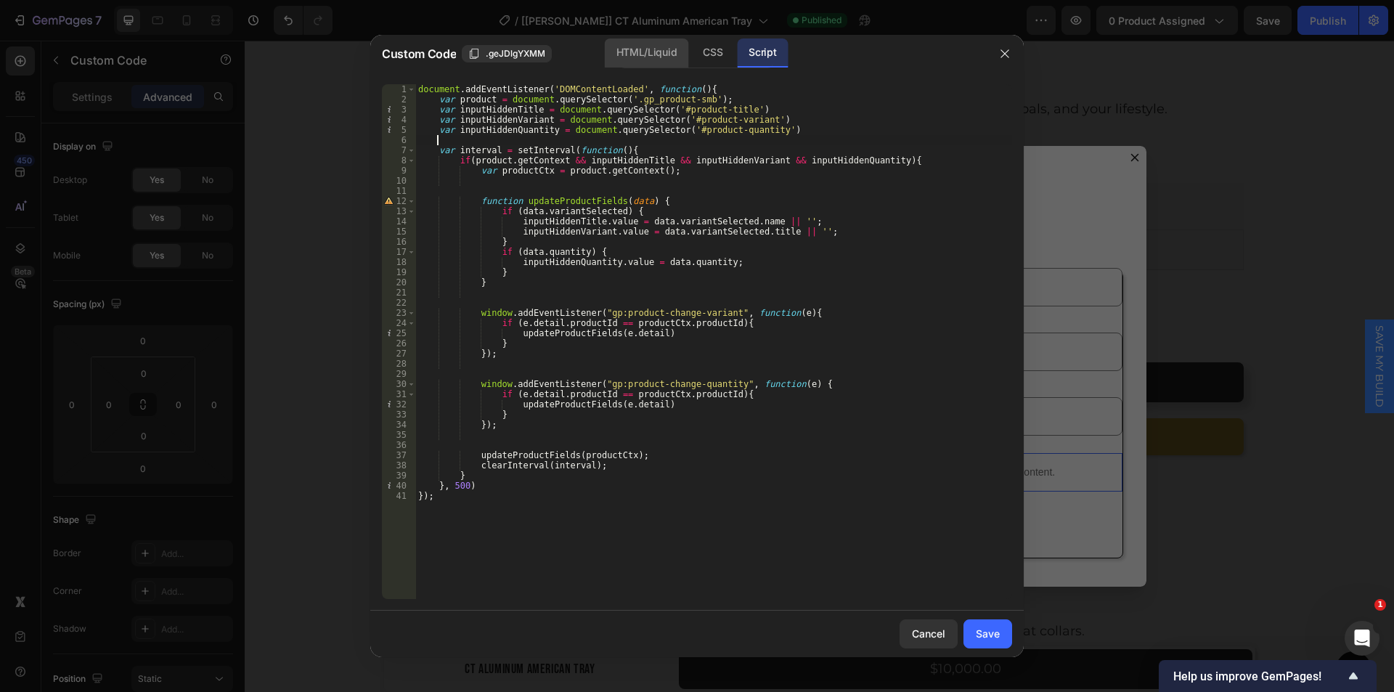
click at [656, 54] on div "HTML/Liquid" at bounding box center [646, 52] width 83 height 29
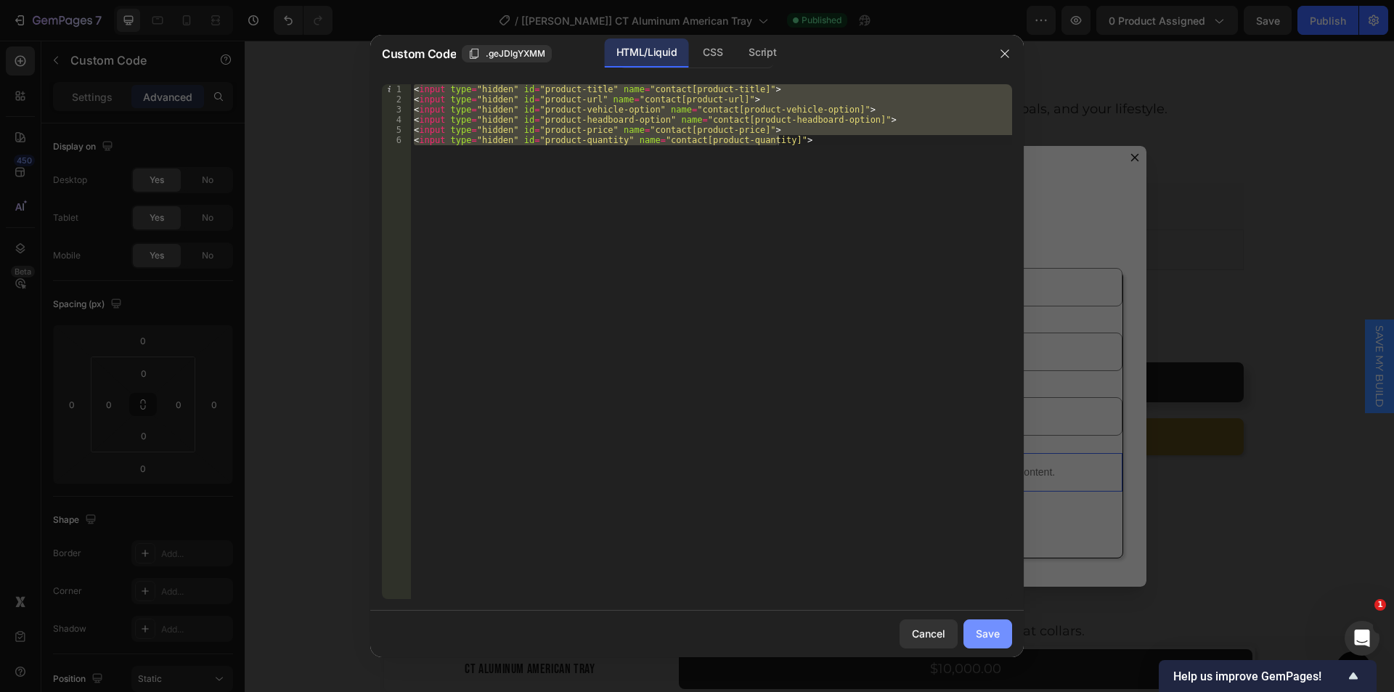
click at [971, 644] on button "Save" at bounding box center [987, 633] width 49 height 29
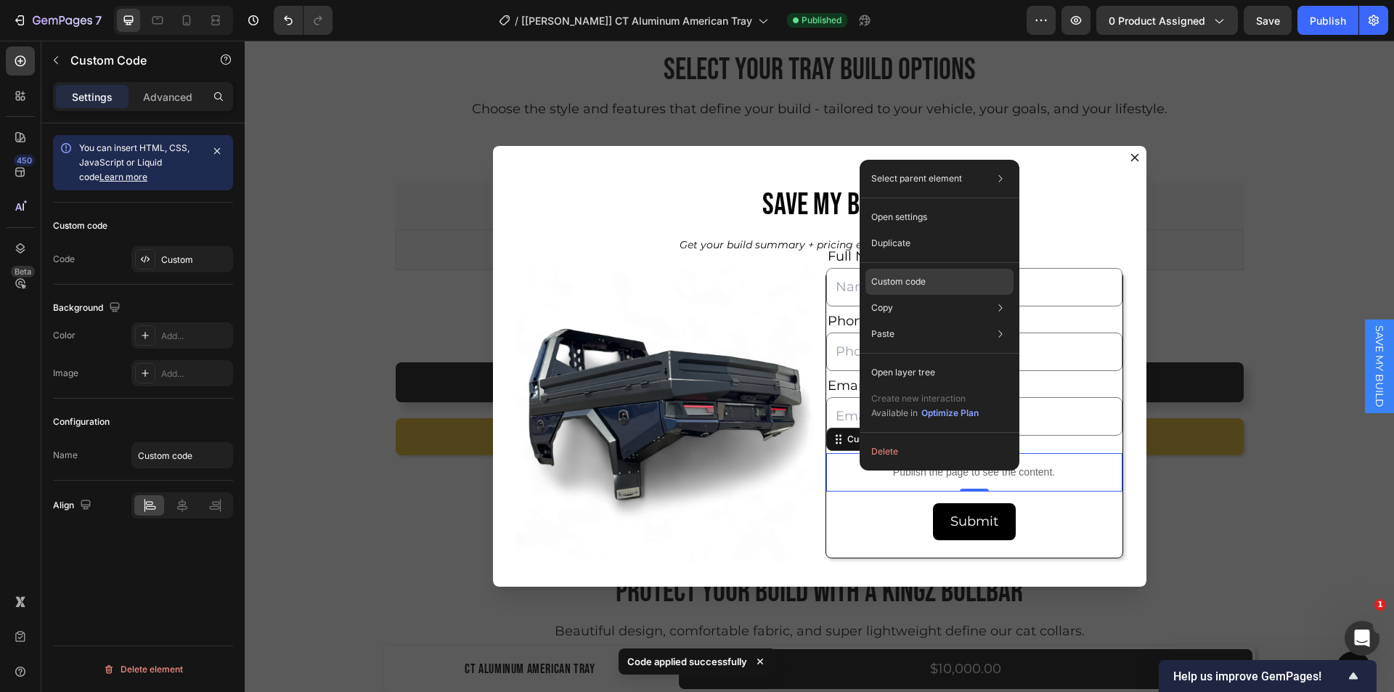
click at [884, 281] on p "Custom code" at bounding box center [898, 281] width 54 height 13
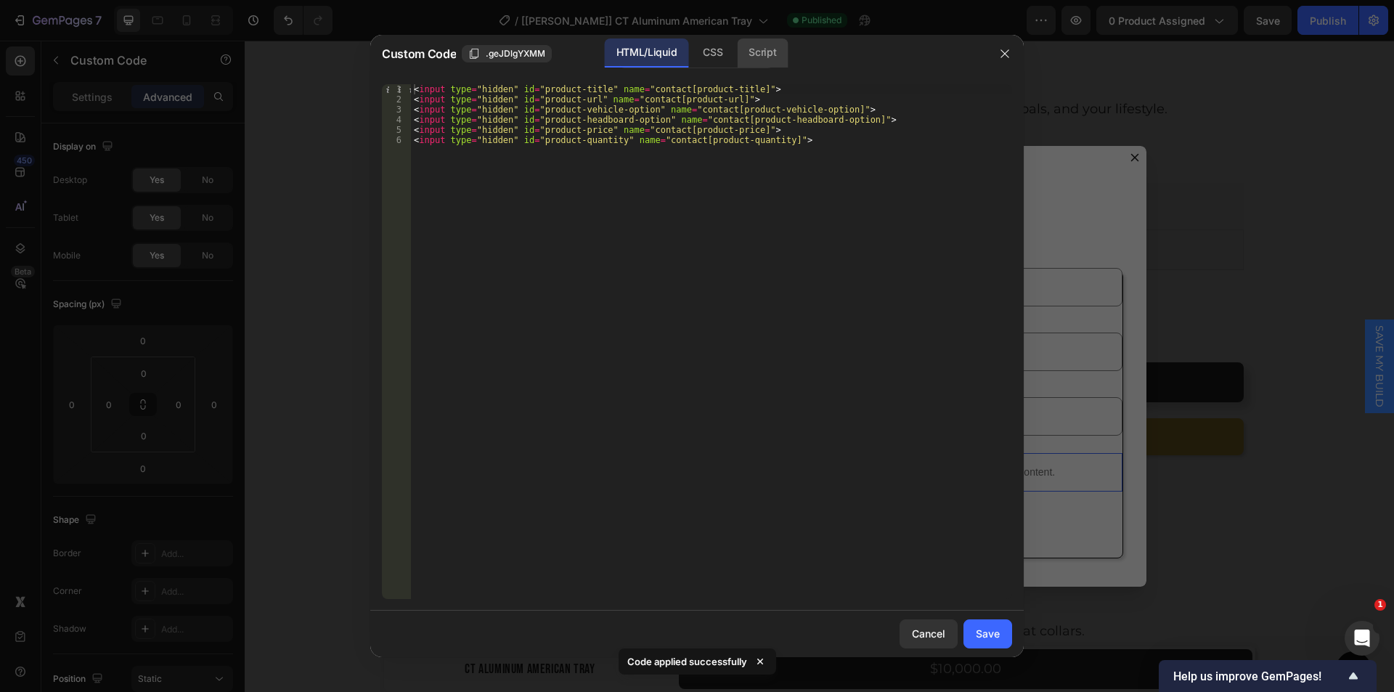
click at [767, 52] on div "Script" at bounding box center [762, 52] width 51 height 29
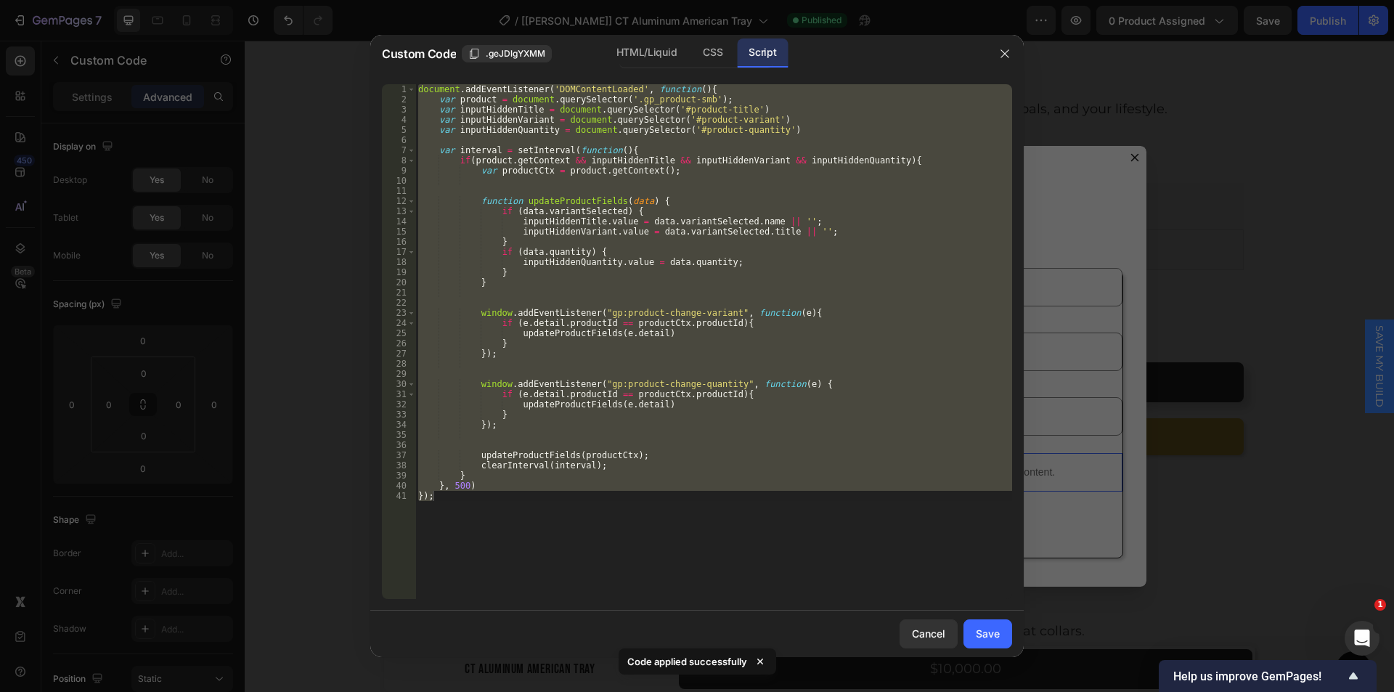
click at [640, 97] on div "document . addEventListener ( 'DOMContentLoaded' , function ( ) { var product =…" at bounding box center [713, 341] width 597 height 515
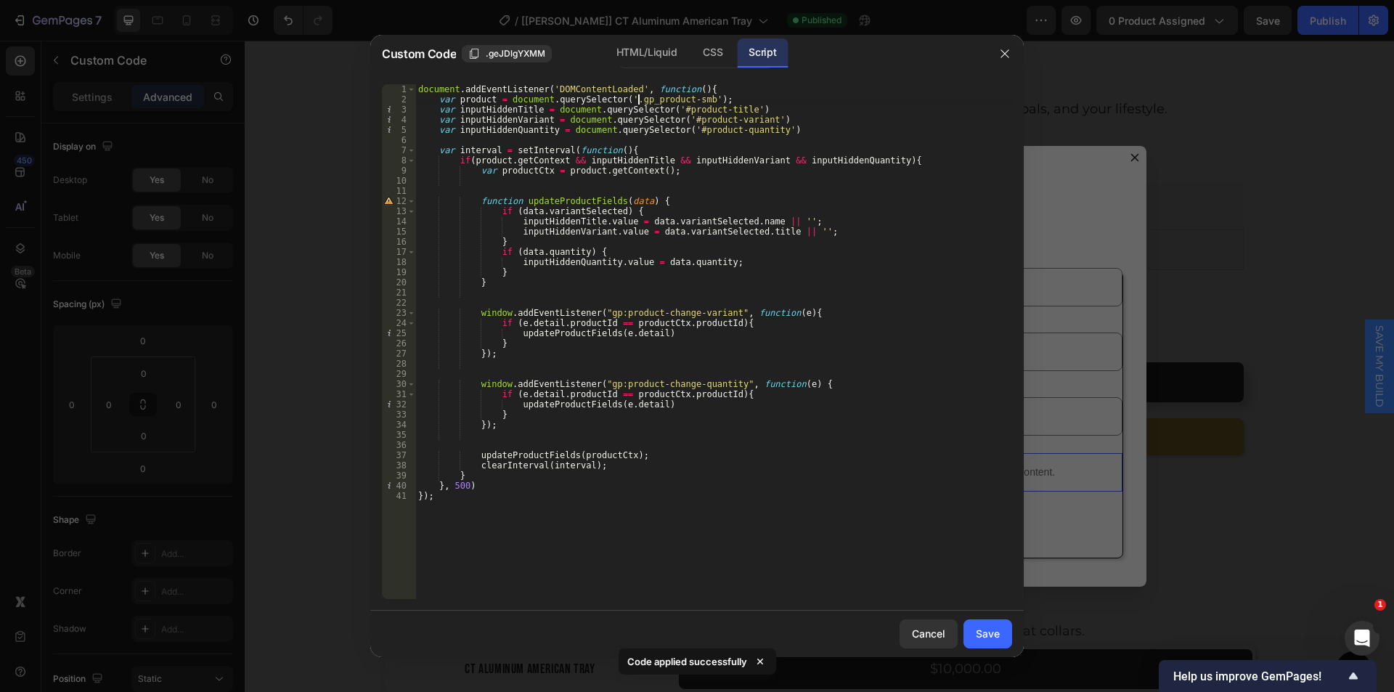
click at [621, 102] on div "document . addEventListener ( 'DOMContentLoaded' , function ( ) { var product =…" at bounding box center [713, 351] width 597 height 535
click at [626, 99] on div "document . addEventListener ( 'DOMContentLoaded' , function ( ) { var product =…" at bounding box center [713, 351] width 597 height 535
click at [689, 99] on div "document . addEventListener ( 'DOMContentLoaded' , function ( ) { var product =…" at bounding box center [713, 351] width 597 height 535
click at [714, 96] on div "document . addEventListener ( 'DOMContentLoaded' , function ( ) { var product =…" at bounding box center [713, 351] width 597 height 535
click at [457, 100] on div "document . addEventListener ( 'DOMContentLoaded' , function ( ) { var product =…" at bounding box center [713, 351] width 597 height 535
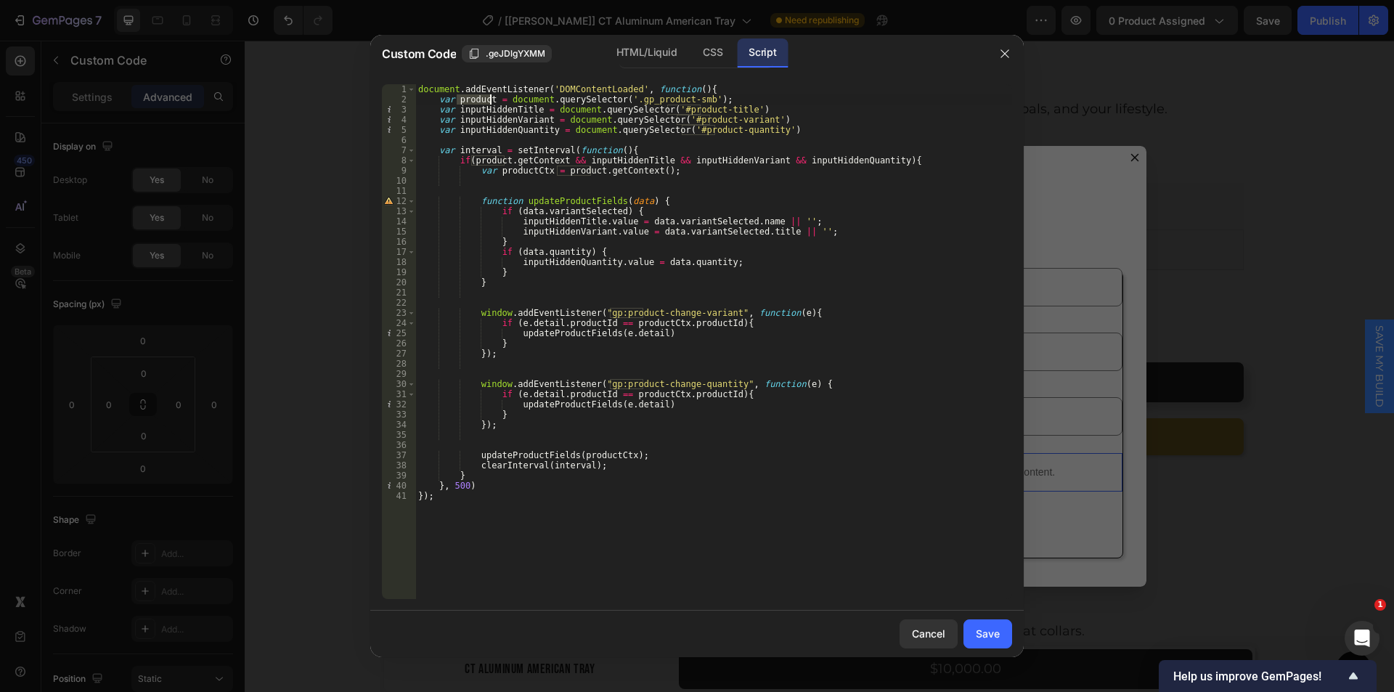
click at [491, 99] on div "document . addEventListener ( 'DOMContentLoaded' , function ( ) { var product =…" at bounding box center [713, 351] width 597 height 535
click at [599, 107] on div "document . addEventListener ( 'DOMContentLoaded' , function ( ) { var product =…" at bounding box center [713, 351] width 597 height 535
click at [728, 102] on div "document . addEventListener ( 'DOMContentLoaded' , function ( ) { var product =…" at bounding box center [713, 351] width 597 height 535
type textarea "var product = document.querySelector('.gp_product-smb');"
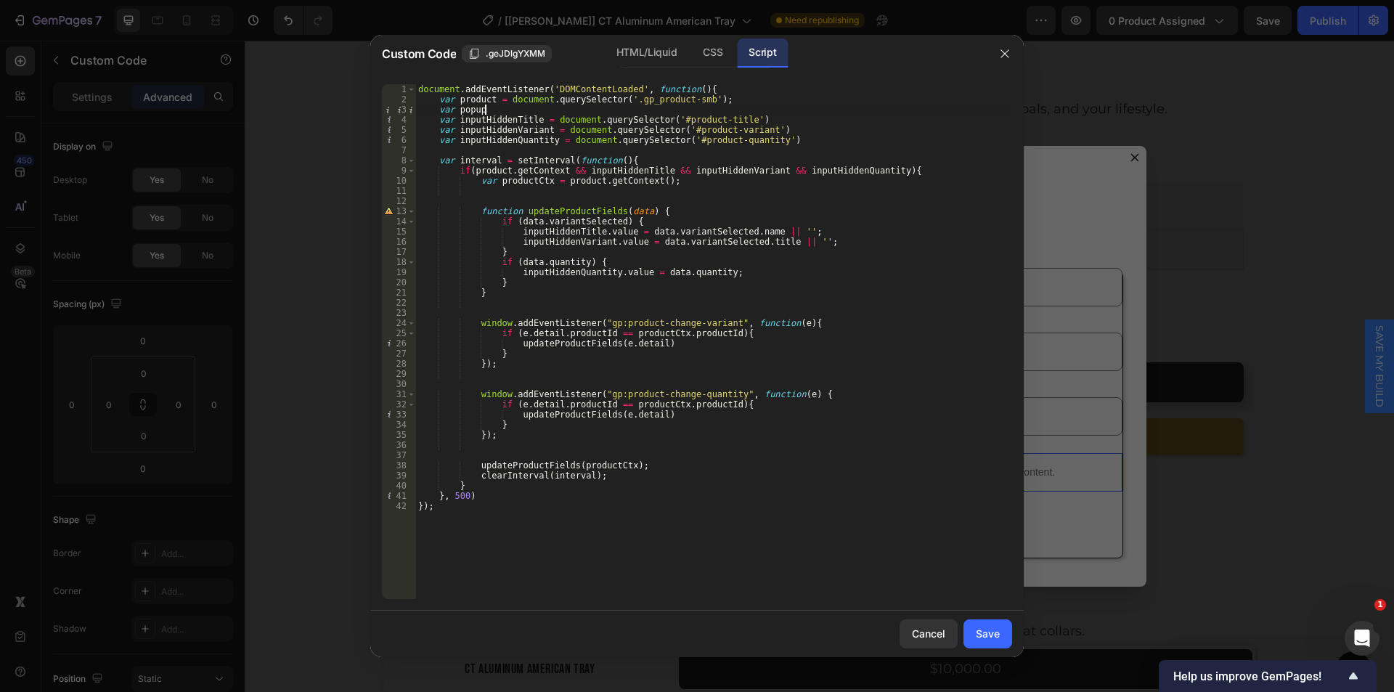
scroll to position [0, 5]
click at [721, 89] on div "document . addEventListener ( 'DOMContentLoaded' , function ( ) { var product =…" at bounding box center [713, 351] width 597 height 535
type textarea "document.addEventListener('DOMContentLoaded', function(){"
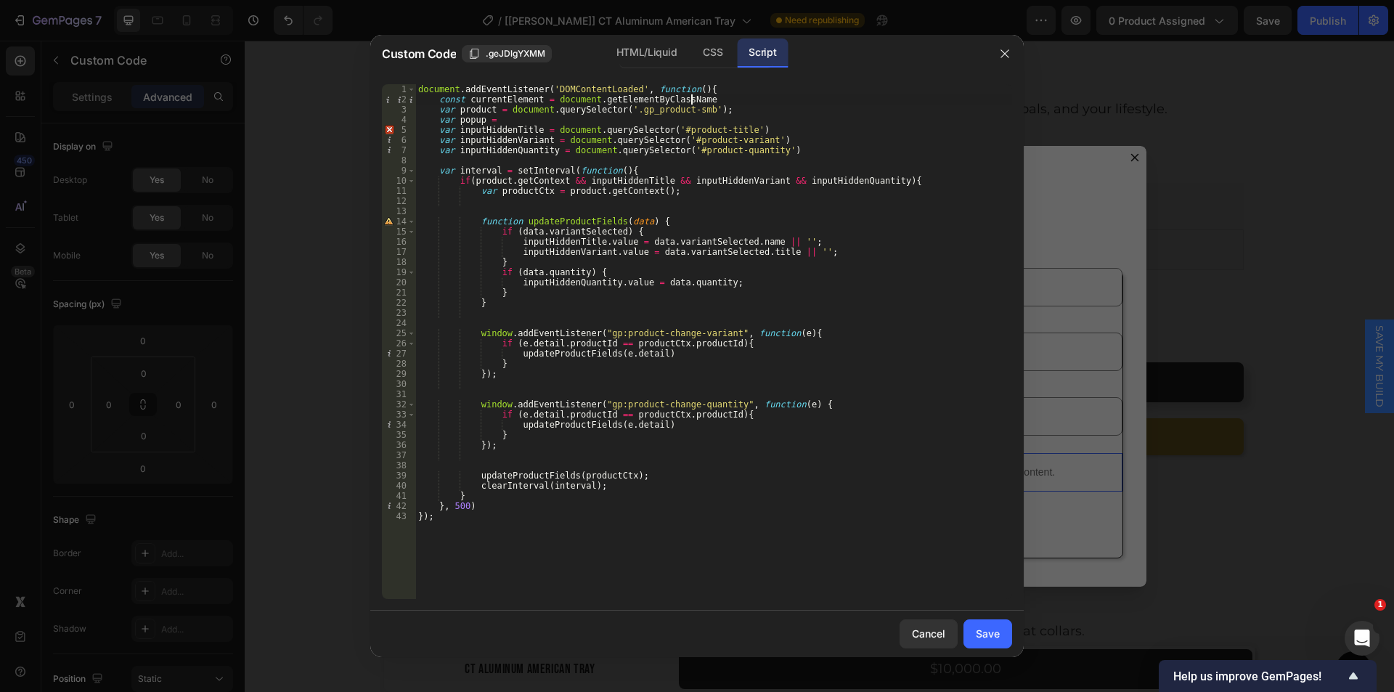
scroll to position [0, 22]
click at [636, 99] on div "document . addEventListener ( 'DOMContentLoaded' , function ( ) { const current…" at bounding box center [713, 351] width 597 height 535
click at [637, 100] on div "document . addEventListener ( 'DOMContentLoaded' , function ( ) { const current…" at bounding box center [713, 351] width 597 height 535
click at [697, 102] on div "document . addEventListener ( 'DOMContentLoaded' , function ( ) { const current…" at bounding box center [713, 351] width 597 height 535
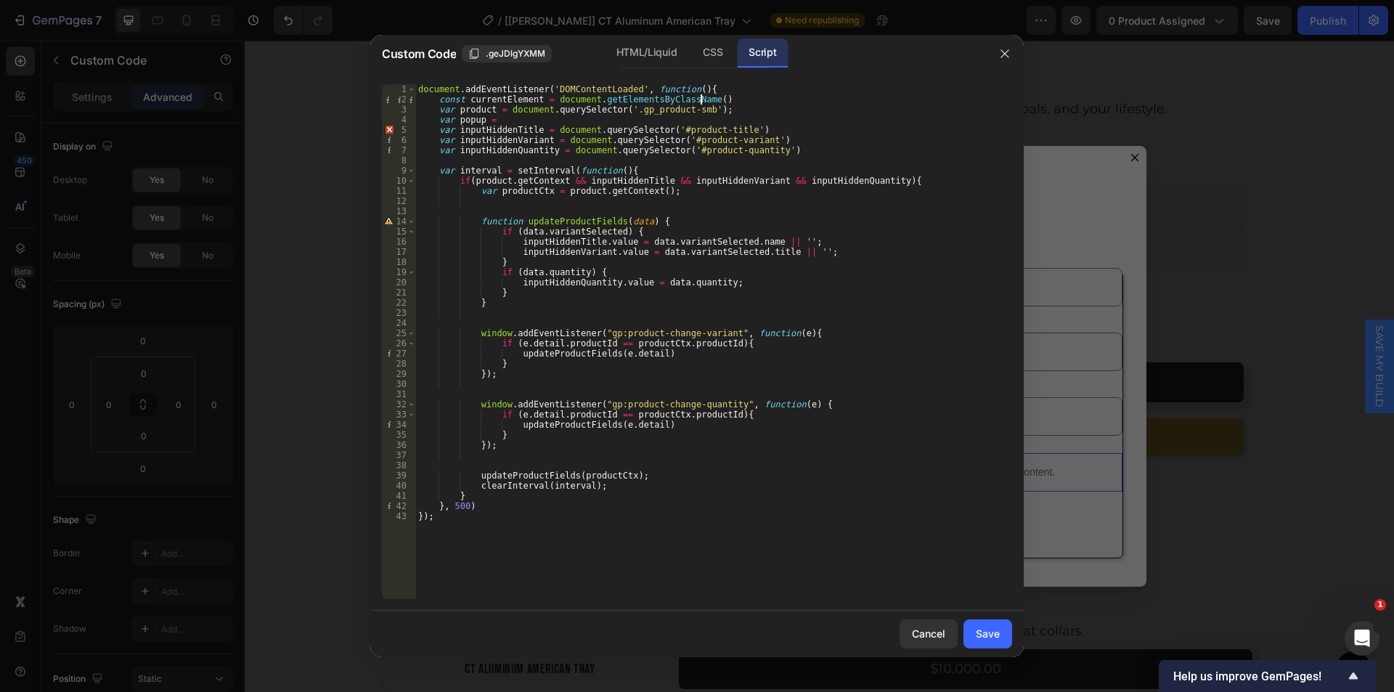
scroll to position [0, 23]
click at [520, 46] on button ".geJDlgYXMM" at bounding box center [507, 53] width 90 height 17
click at [702, 102] on div "document . addEventListener ( 'DOMContentLoaded' , function ( ) { const current…" at bounding box center [713, 351] width 597 height 535
paste textarea ".geJDlgYXMM"
click at [706, 101] on div "document . addEventListener ( 'DOMContentLoaded' , function ( ) { const current…" at bounding box center [713, 351] width 597 height 535
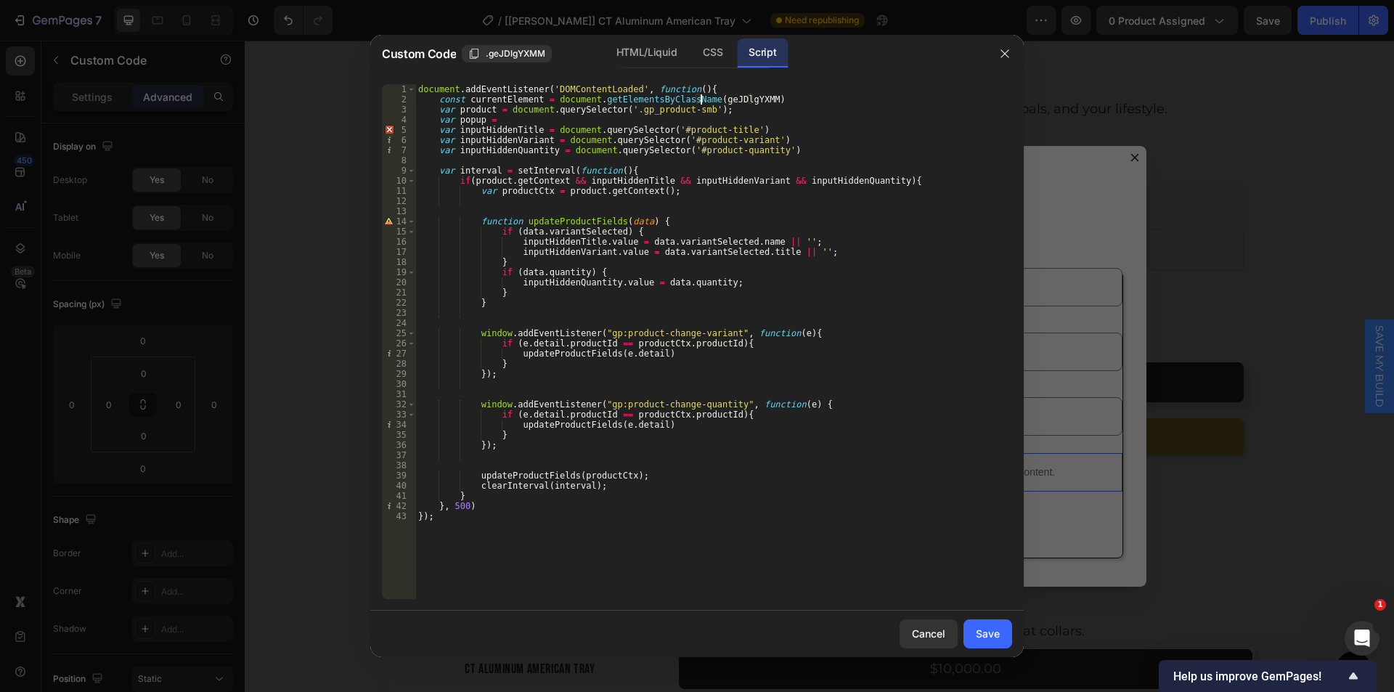
scroll to position [0, 23]
click at [755, 100] on div "document . addEventListener ( 'DOMContentLoaded' , function ( ) { const current…" at bounding box center [713, 351] width 597 height 535
click at [767, 99] on div "document . addEventListener ( 'DOMContentLoaded' , function ( ) { const current…" at bounding box center [713, 351] width 597 height 535
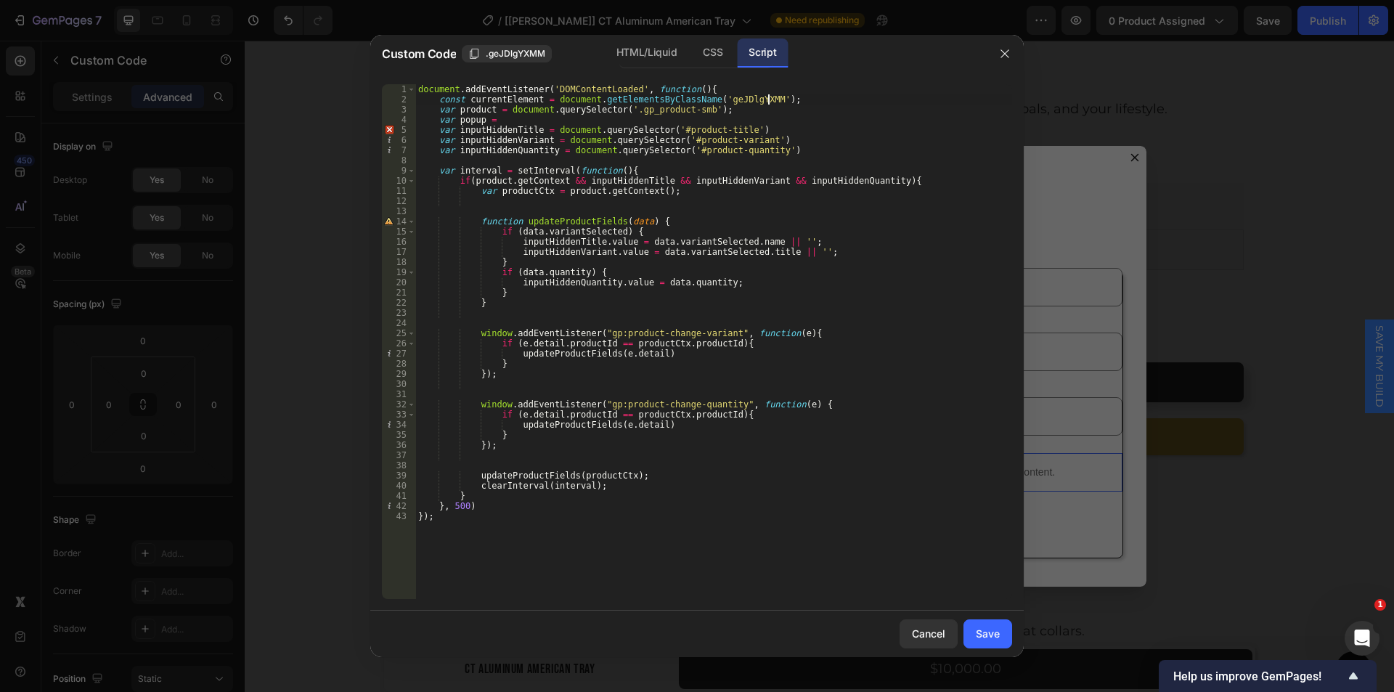
click at [454, 121] on div "document . addEventListener ( 'DOMContentLoaded' , function ( ) { const current…" at bounding box center [713, 351] width 597 height 535
click at [457, 121] on div "document . addEventListener ( 'DOMContentLoaded' , function ( ) { const current…" at bounding box center [713, 351] width 597 height 535
click at [481, 121] on div "document . addEventListener ( 'DOMContentLoaded' , function ( ) { const current…" at bounding box center [713, 351] width 597 height 535
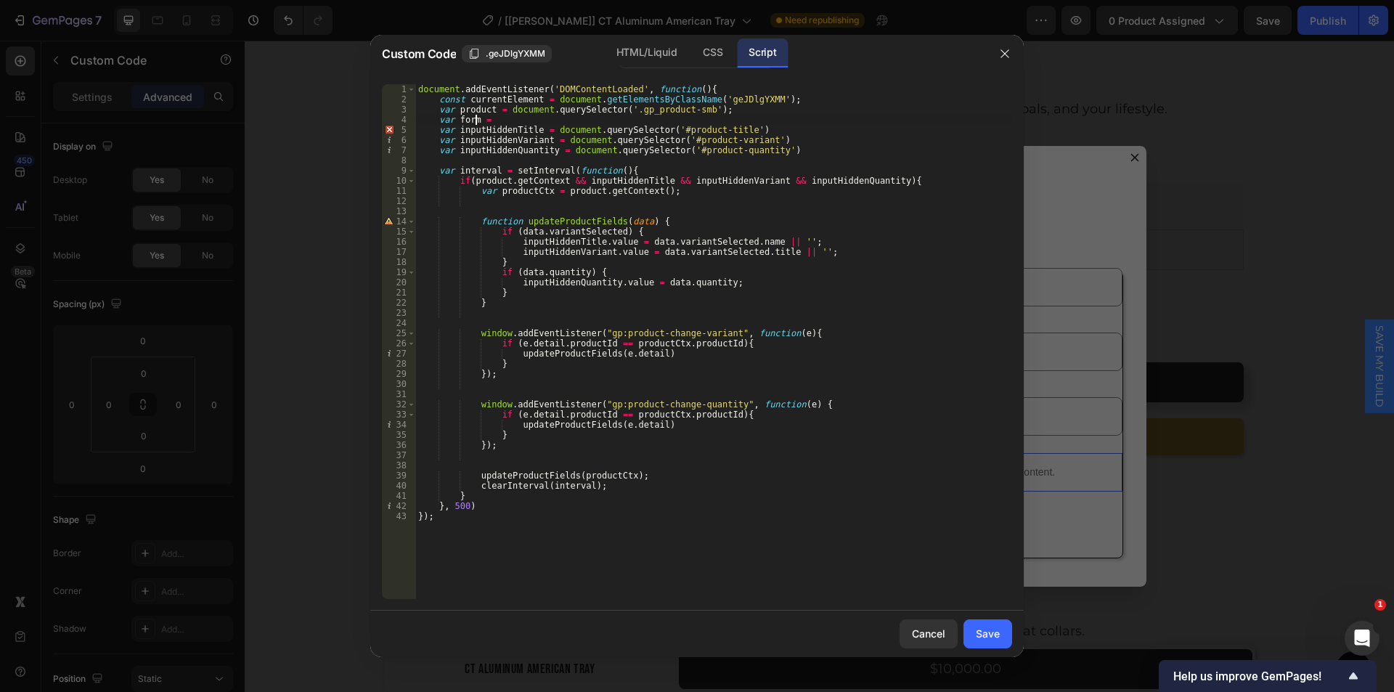
click at [456, 121] on div "document . addEventListener ( 'DOMContentLoaded' , function ( ) { const current…" at bounding box center [713, 351] width 597 height 535
click at [611, 122] on div "document . addEventListener ( 'DOMContentLoaded' , function ( ) { const current…" at bounding box center [713, 351] width 597 height 535
click at [671, 121] on div "document . addEventListener ( 'DOMContentLoaded' , function ( ) { const current…" at bounding box center [713, 351] width 597 height 535
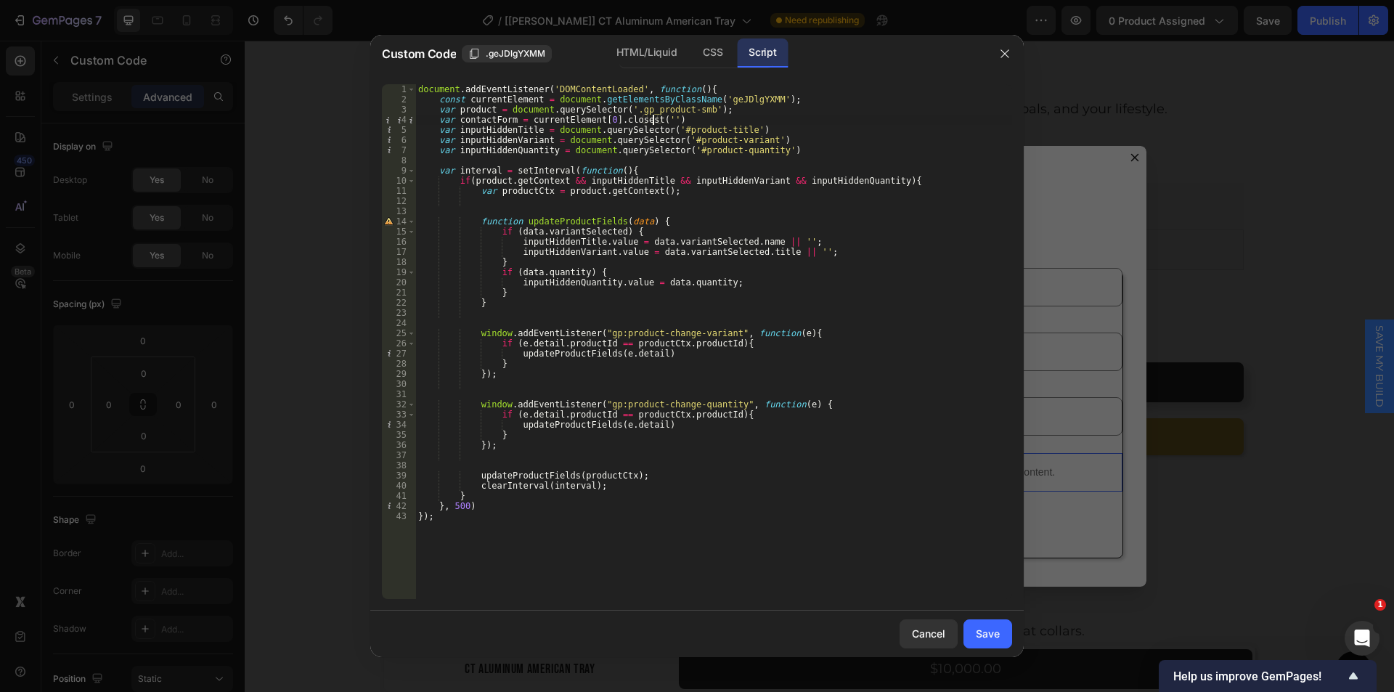
click at [653, 117] on div "document . addEventListener ( 'DOMContentLoaded' , function ( ) { const current…" at bounding box center [713, 351] width 597 height 535
paste textarea "gp-form"
click at [718, 116] on div "document . addEventListener ( 'DOMContentLoaded' , function ( ) { const current…" at bounding box center [713, 351] width 597 height 535
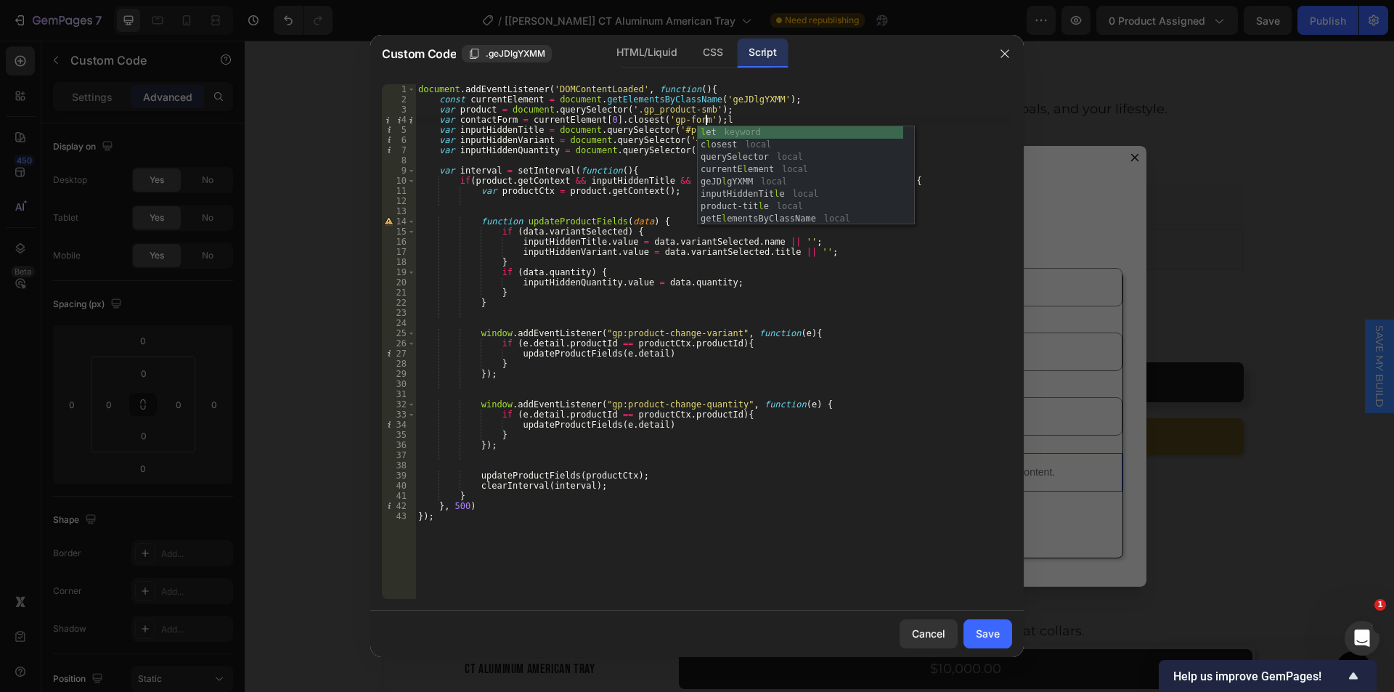
scroll to position [0, 23]
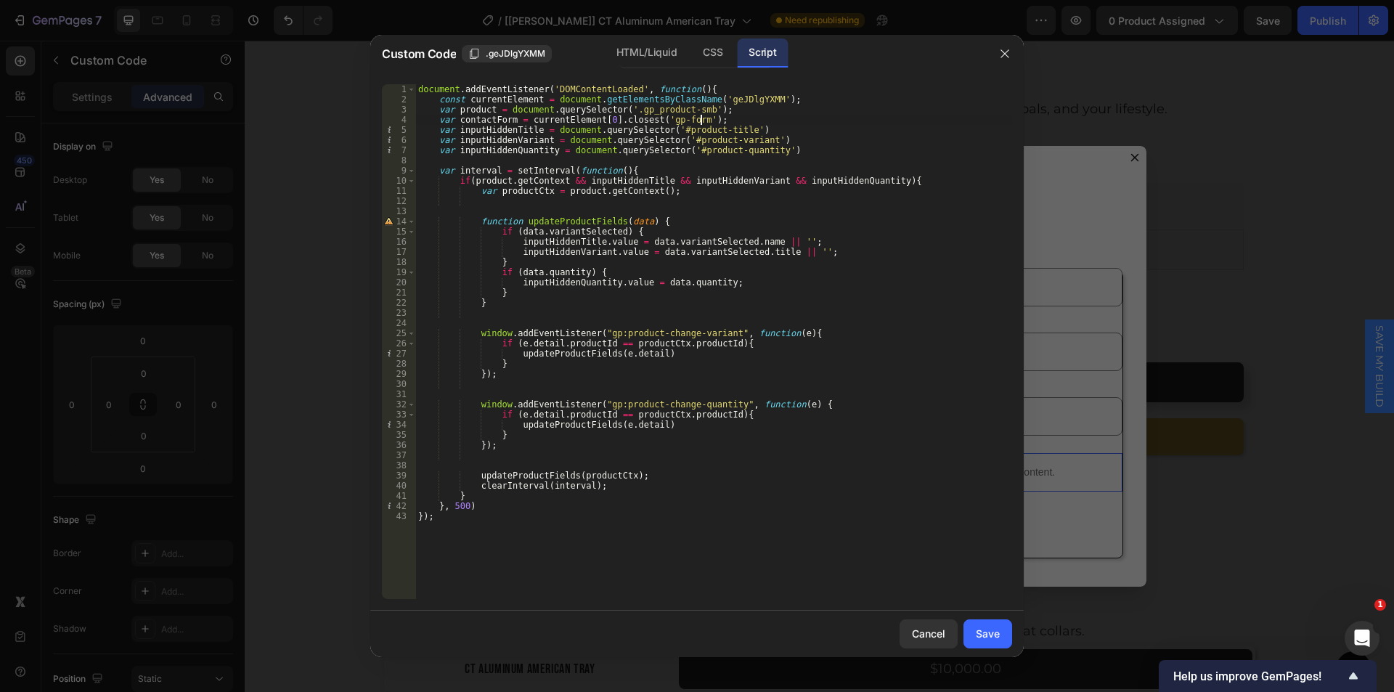
click at [456, 123] on div "document . addEventListener ( 'DOMContentLoaded' , function ( ) { const current…" at bounding box center [713, 351] width 597 height 535
click at [508, 119] on div "document . addEventListener ( 'DOMContentLoaded' , function ( ) { const current…" at bounding box center [713, 351] width 597 height 535
click at [548, 129] on div "document . addEventListener ( 'DOMContentLoaded' , function ( ) { const current…" at bounding box center [713, 351] width 597 height 535
click at [585, 129] on div "document . addEventListener ( 'DOMContentLoaded' , function ( ) { const current…" at bounding box center [713, 351] width 597 height 535
paste textarea "contactForm"
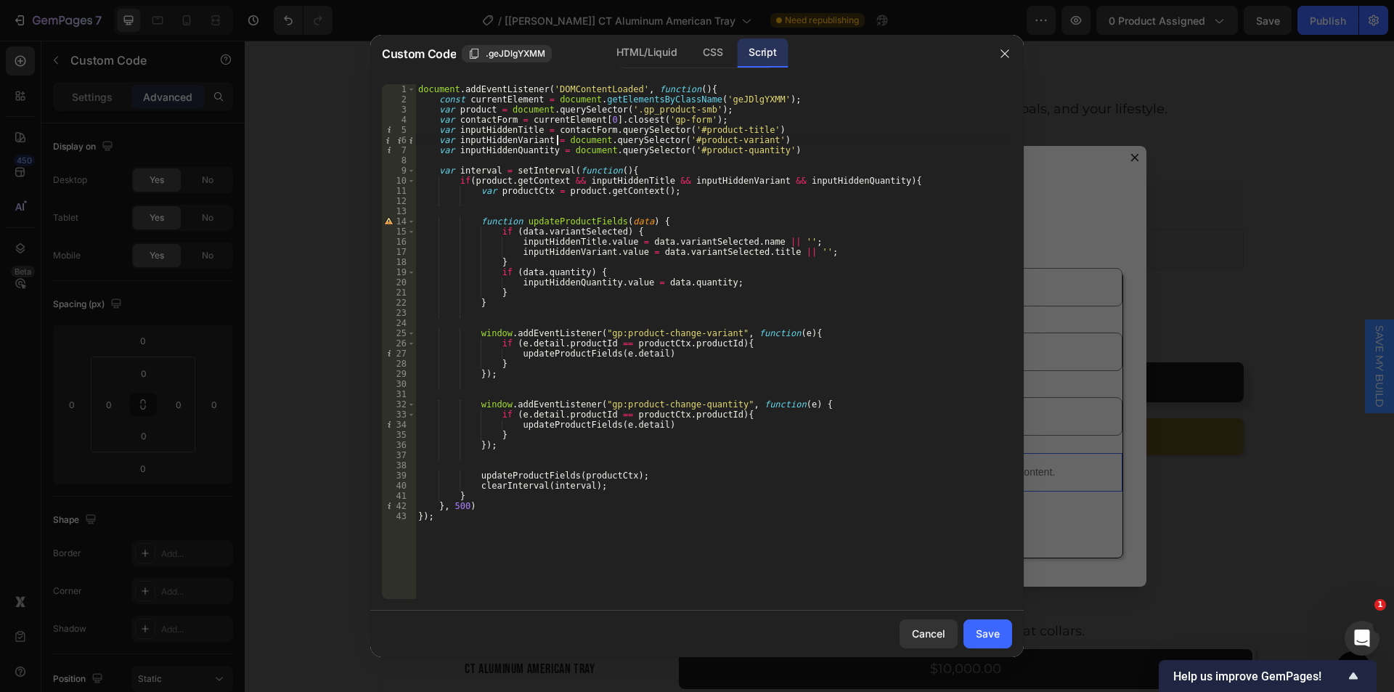
click at [558, 139] on div "document . addEventListener ( 'DOMContentLoaded' , function ( ) { const current…" at bounding box center [713, 351] width 597 height 535
click at [594, 139] on div "document . addEventListener ( 'DOMContentLoaded' , function ( ) { const current…" at bounding box center [713, 351] width 597 height 535
paste textarea "contactForm"
click at [562, 150] on div "document . addEventListener ( 'DOMContentLoaded' , function ( ) { const current…" at bounding box center [713, 351] width 597 height 535
click at [600, 150] on div "document . addEventListener ( 'DOMContentLoaded' , function ( ) { const current…" at bounding box center [713, 351] width 597 height 535
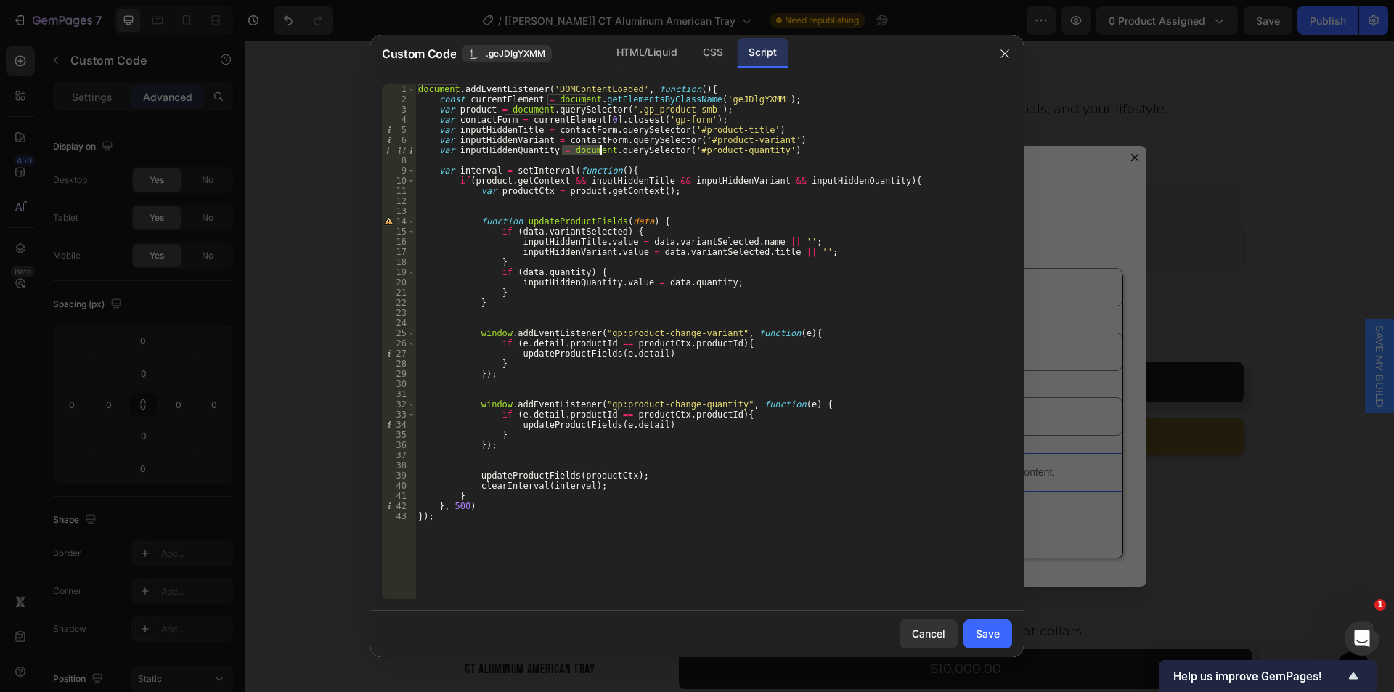
paste textarea "contactForm"
click at [663, 60] on div "HTML/Liquid" at bounding box center [646, 52] width 83 height 29
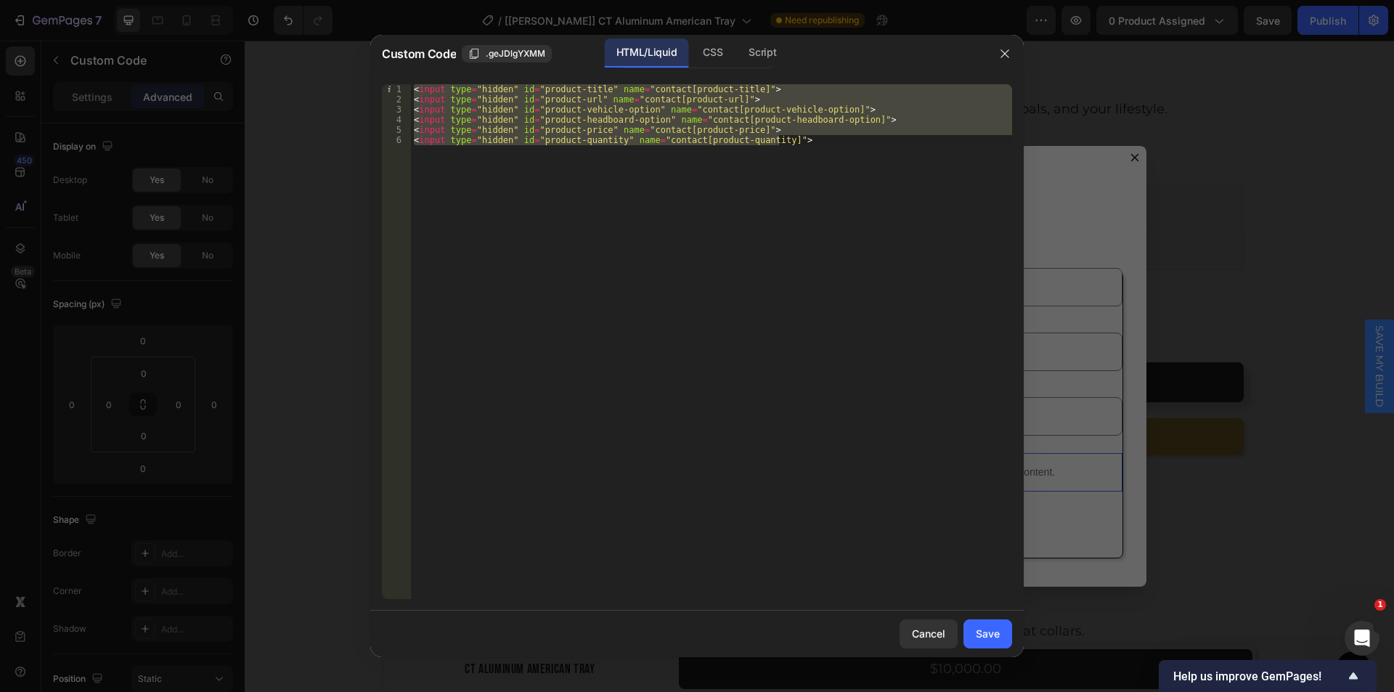
click at [653, 99] on div "< input type = "hidden" id = "product-title" name = "contact[product-title]" > …" at bounding box center [711, 341] width 601 height 515
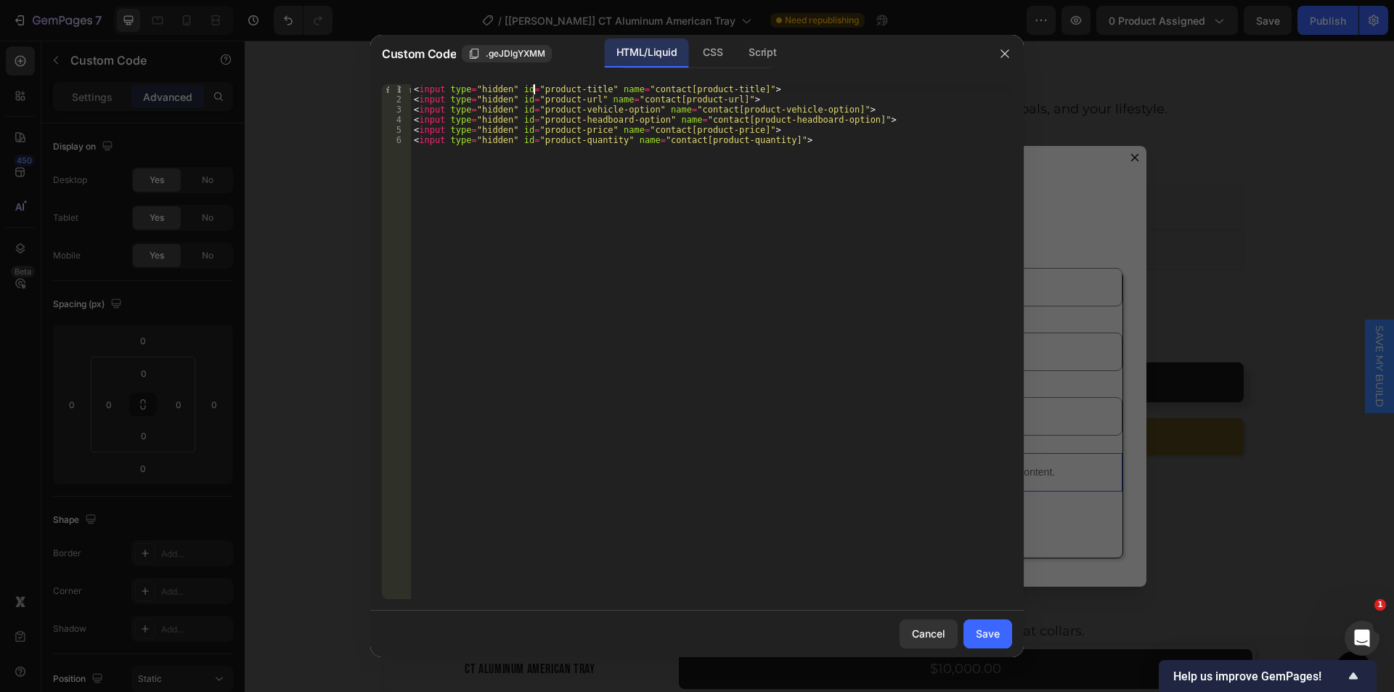
click at [533, 89] on div "< input type = "hidden" id = "product-title" name = "contact[product-title]" > …" at bounding box center [711, 351] width 601 height 535
click at [746, 56] on div "Script" at bounding box center [762, 52] width 51 height 29
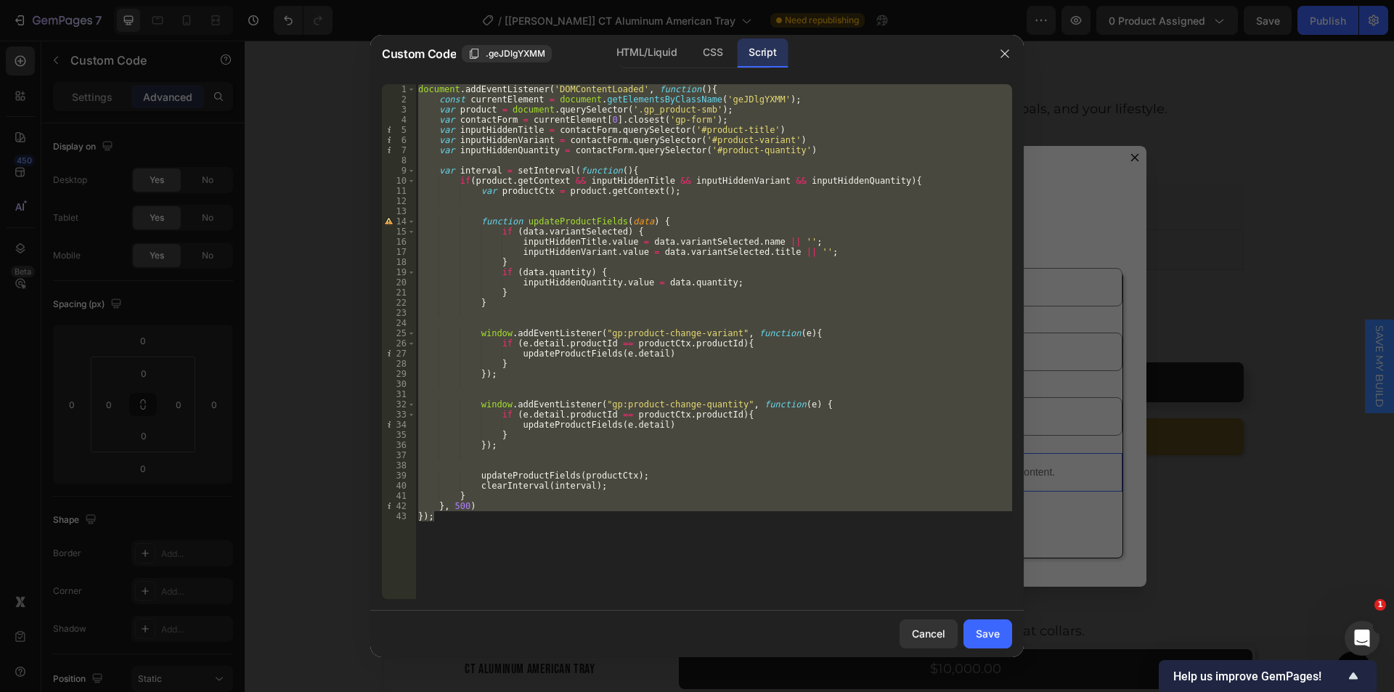
drag, startPoint x: 649, startPoint y: 60, endPoint x: 632, endPoint y: 70, distance: 19.5
click at [649, 60] on div "HTML/Liquid" at bounding box center [646, 52] width 83 height 29
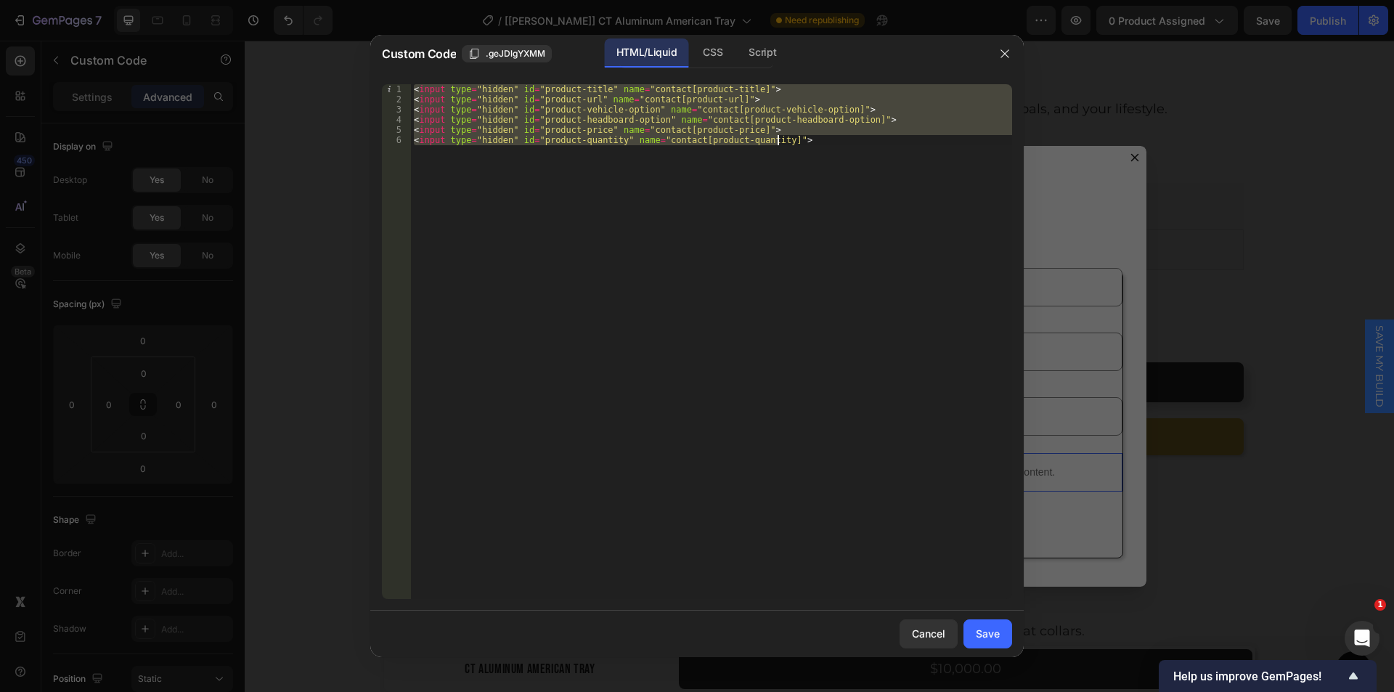
click at [533, 99] on div "< input type = "hidden" id = "product-title" name = "contact[product-title]" > …" at bounding box center [711, 341] width 601 height 515
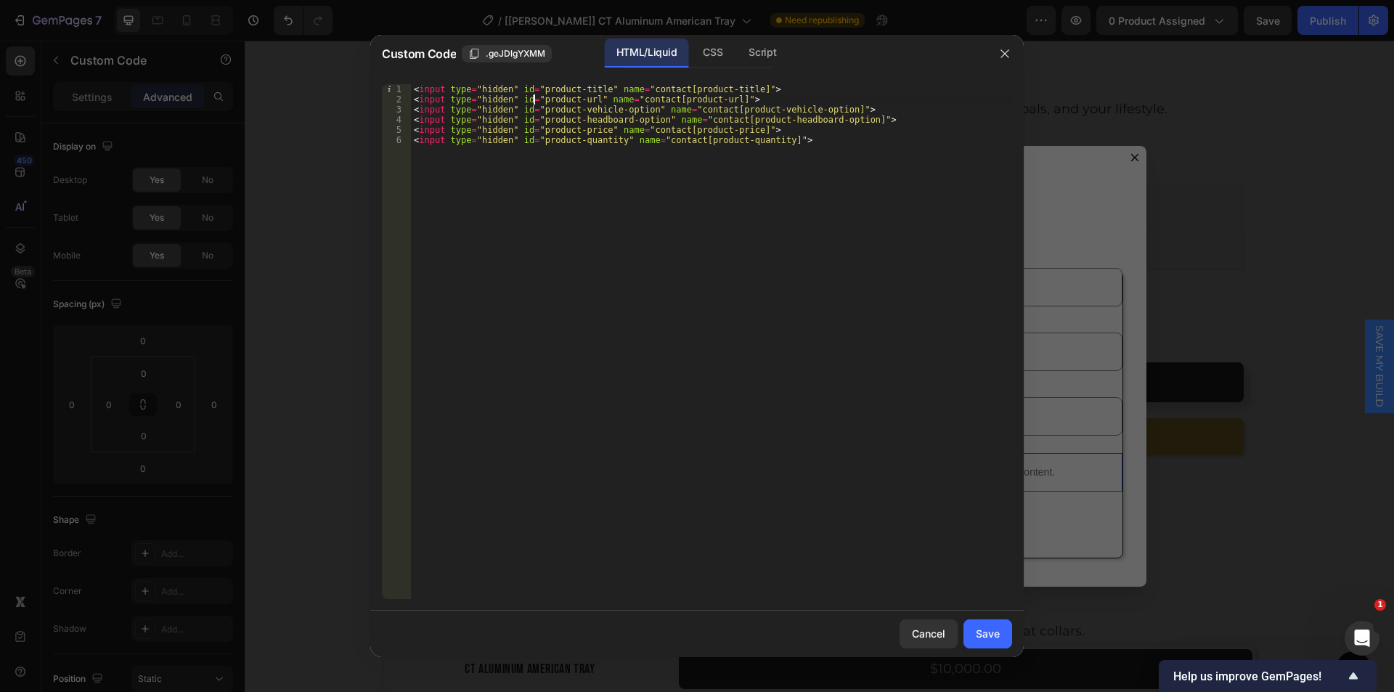
click at [585, 98] on div "< input type = "hidden" id = "product-title" name = "contact[product-title]" > …" at bounding box center [711, 351] width 601 height 535
click at [749, 60] on div "Script" at bounding box center [762, 52] width 51 height 29
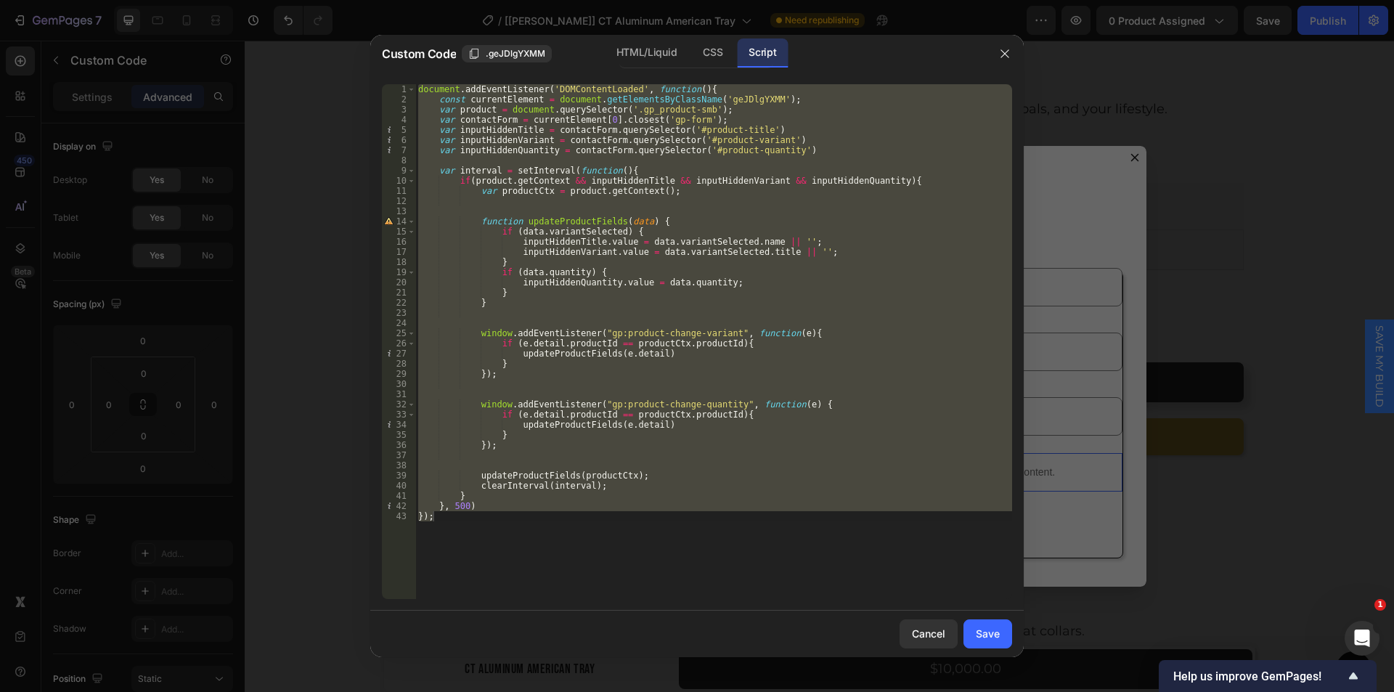
click at [686, 139] on div "document . addEventListener ( 'DOMContentLoaded' , function ( ) { const current…" at bounding box center [713, 341] width 597 height 515
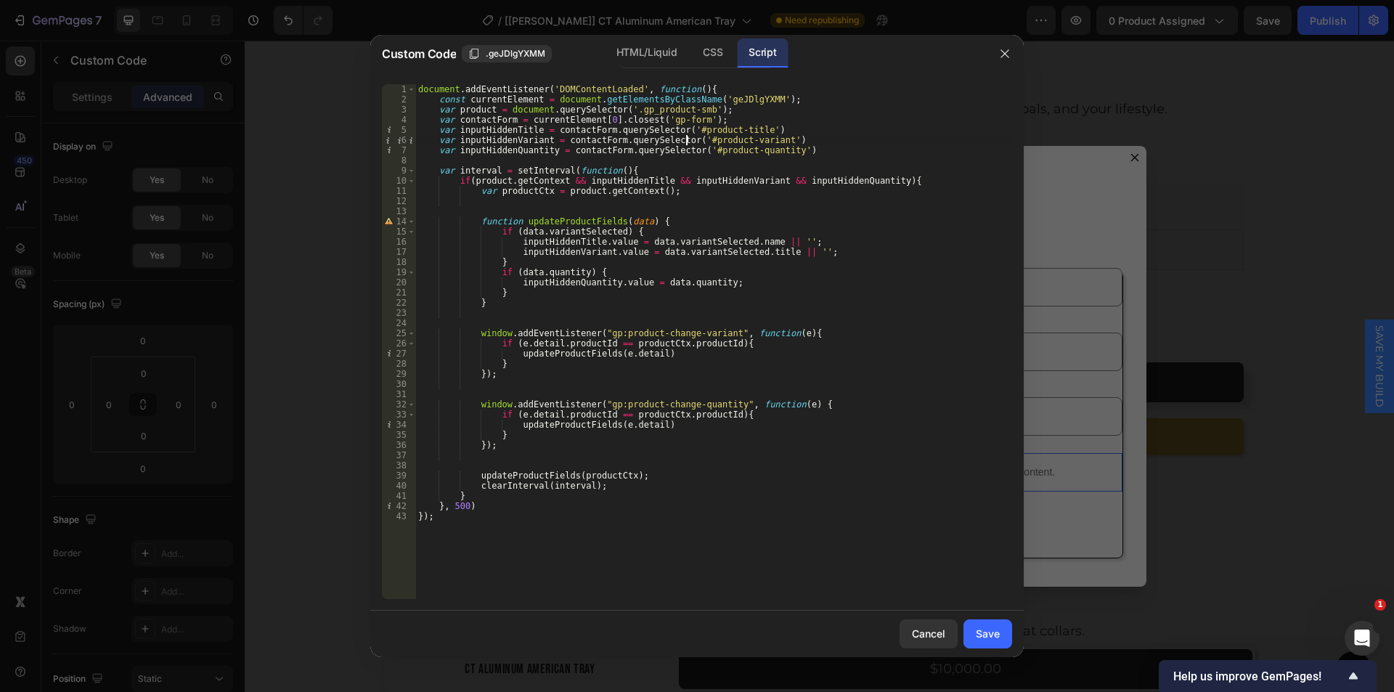
scroll to position [0, 4]
click at [693, 139] on div "document . addEventListener ( 'DOMContentLoaded' , function ( ) { const current…" at bounding box center [713, 351] width 597 height 535
click at [761, 139] on div "document . addEventListener ( 'DOMContentLoaded' , function ( ) { const current…" at bounding box center [713, 351] width 597 height 535
paste textarea "url"
click at [775, 141] on div "document . addEventListener ( 'DOMContentLoaded' , function ( ) { const current…" at bounding box center [713, 351] width 597 height 535
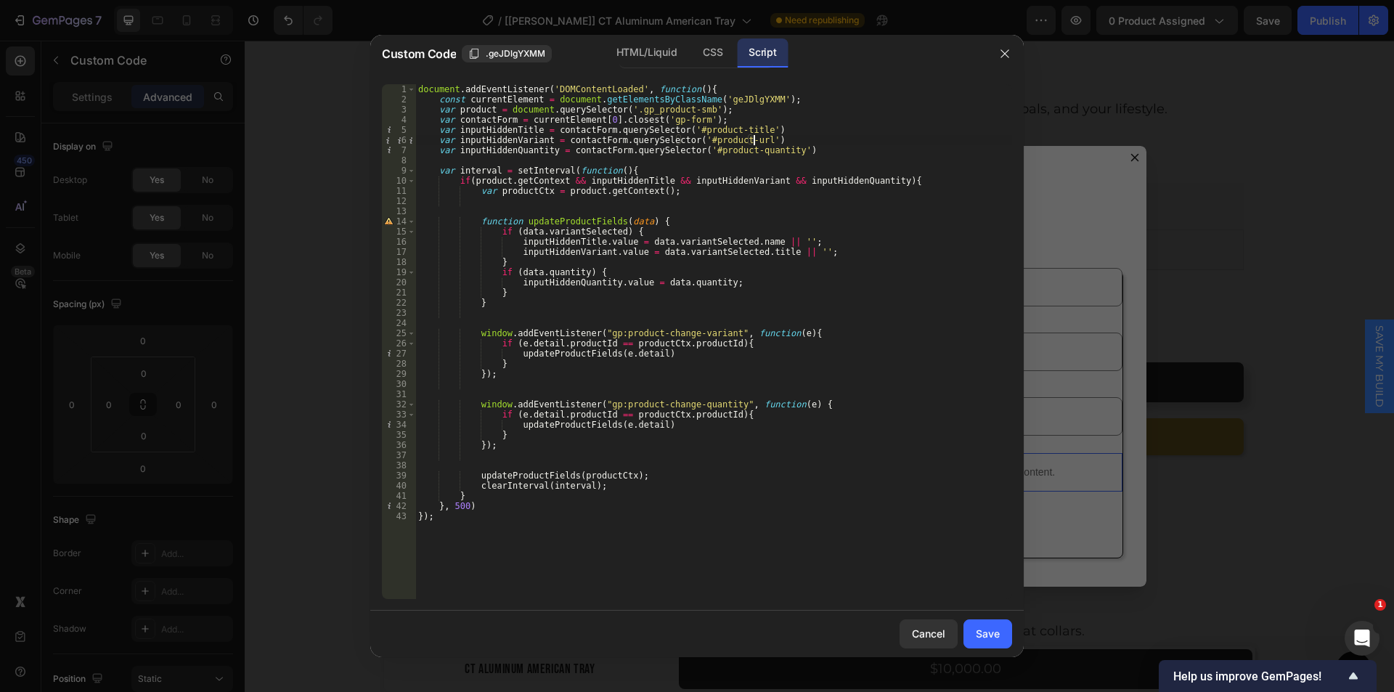
click at [766, 131] on div "document . addEventListener ( 'DOMContentLoaded' , function ( ) { const current…" at bounding box center [713, 351] width 597 height 535
click at [762, 141] on div "document . addEventListener ( 'DOMContentLoaded' , function ( ) { const current…" at bounding box center [713, 351] width 597 height 535
click at [802, 149] on div "document . addEventListener ( 'DOMContentLoaded' , function ( ) { const current…" at bounding box center [713, 351] width 597 height 535
click at [769, 142] on div "document . addEventListener ( 'DOMContentLoaded' , function ( ) { const current…" at bounding box center [713, 351] width 597 height 535
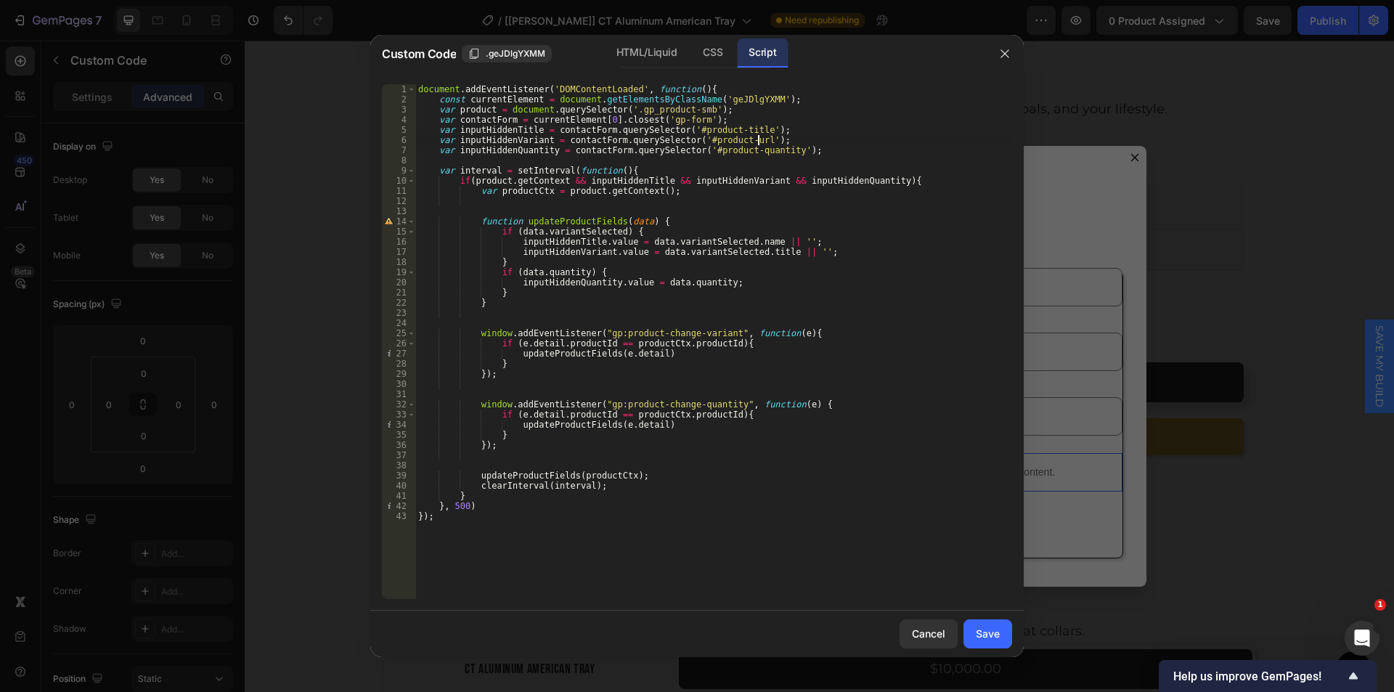
click at [510, 140] on div "document . addEventListener ( 'DOMContentLoaded' , function ( ) { const current…" at bounding box center [713, 351] width 597 height 535
click at [542, 139] on div "document . addEventListener ( 'DOMContentLoaded' , function ( ) { const current…" at bounding box center [713, 351] width 597 height 535
click at [437, 144] on div "document . addEventListener ( 'DOMContentLoaded' , function ( ) { const current…" at bounding box center [713, 351] width 597 height 535
click at [745, 142] on div "document . addEventListener ( 'DOMContentLoaded' , function ( ) { const current…" at bounding box center [713, 351] width 597 height 535
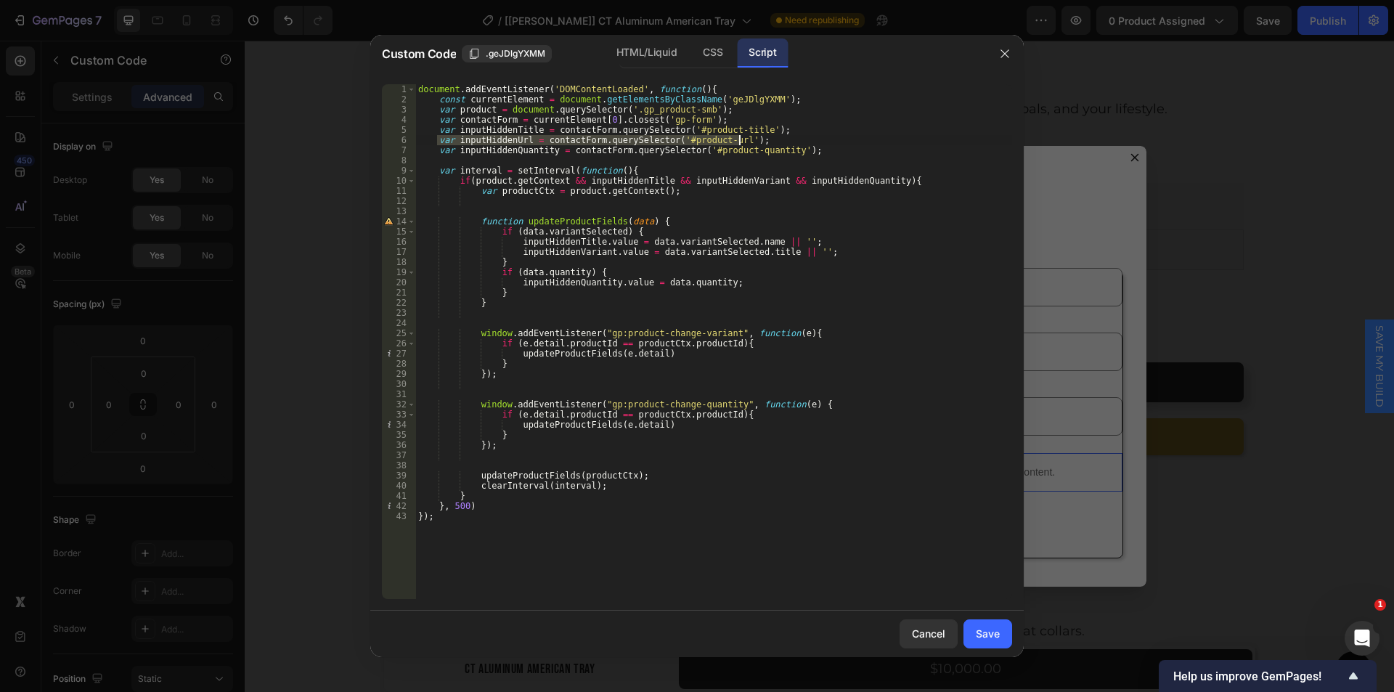
type textarea "var inputHiddenUrl = contactForm.querySelector('#product-url');"
click at [767, 142] on div "document . addEventListener ( 'DOMContentLoaded' , function ( ) { const current…" at bounding box center [713, 341] width 597 height 515
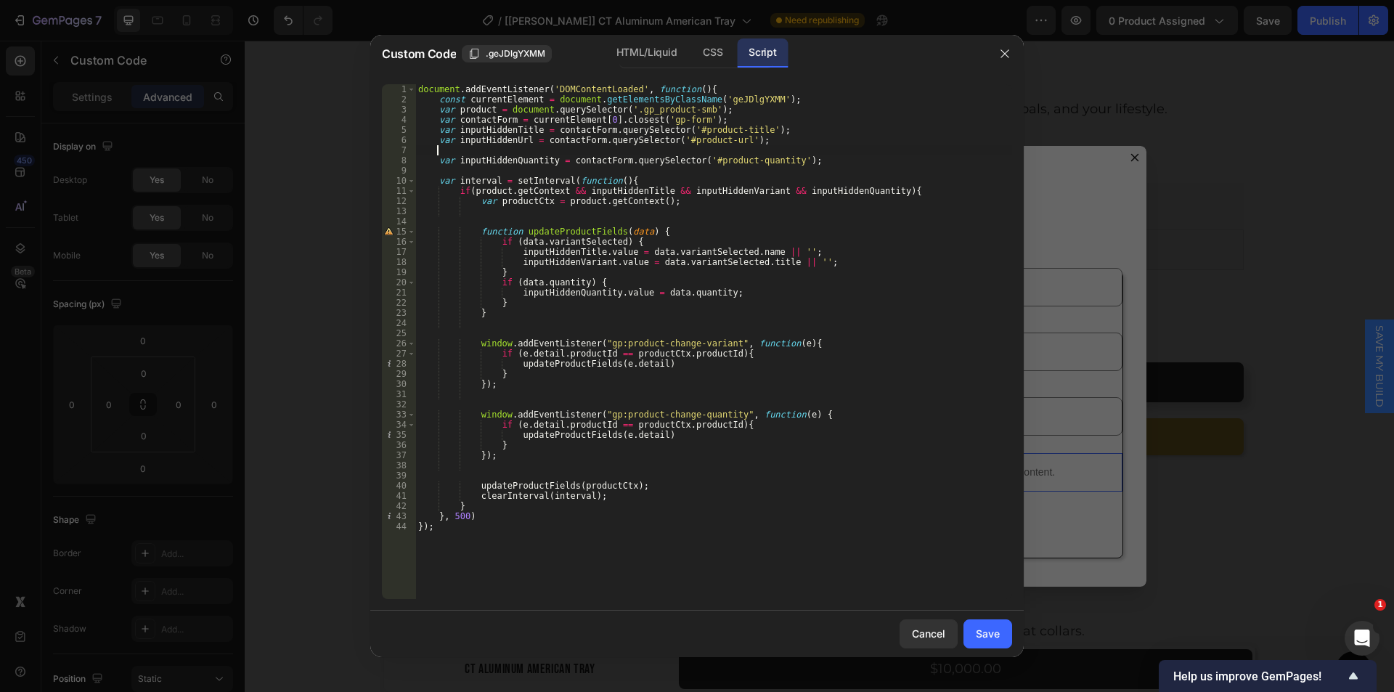
paste textarea "var inputHiddenUrl = contactForm.querySelector('#product-url');"
type textarea "var inputHiddenUrl = contactForm.querySelector('#product-url');"
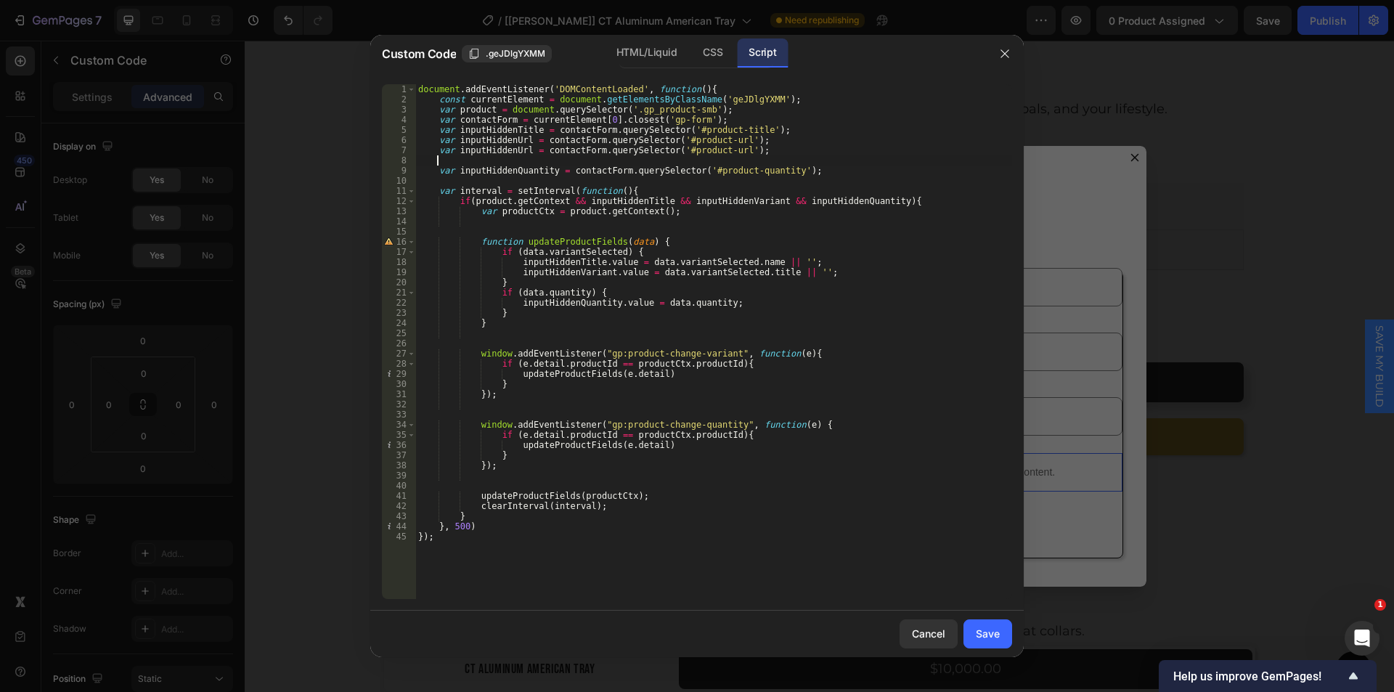
paste textarea "var inputHiddenUrl = contactForm.querySelector('#product-url');"
click at [648, 49] on div "HTML/Liquid" at bounding box center [646, 52] width 83 height 29
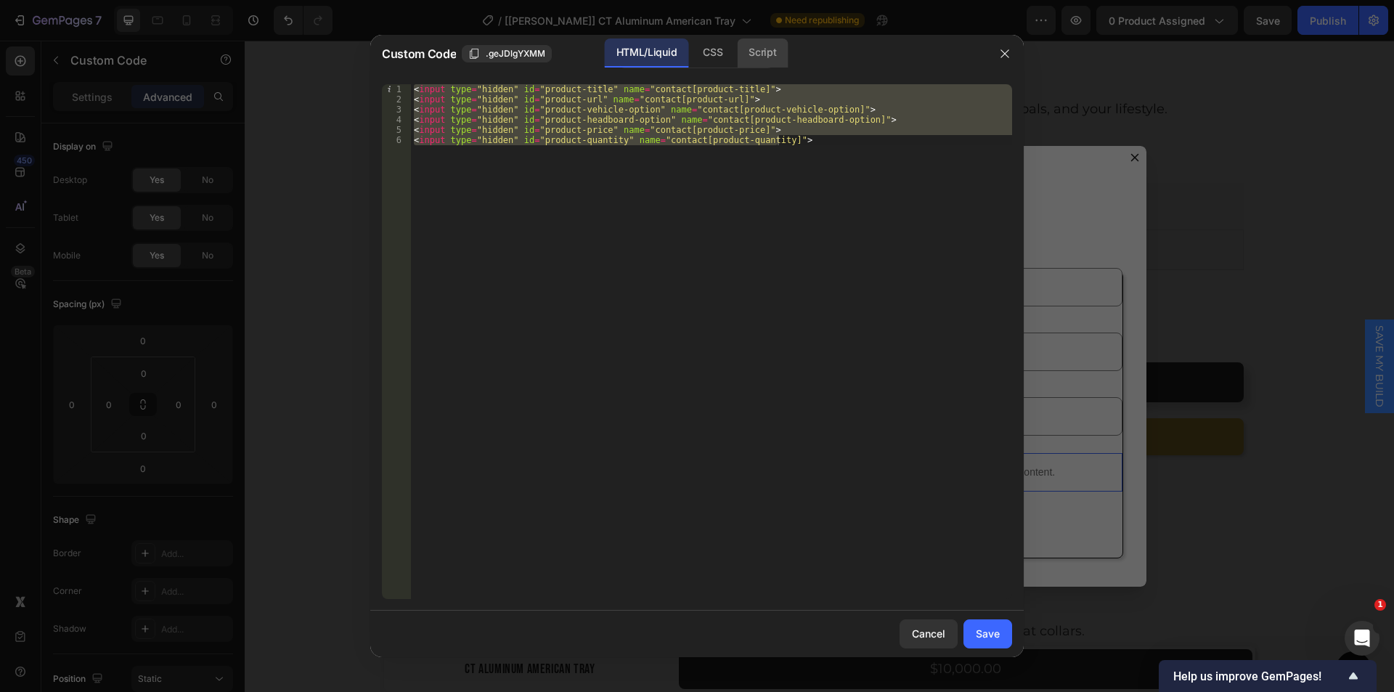
click at [759, 47] on div "Script" at bounding box center [762, 52] width 51 height 29
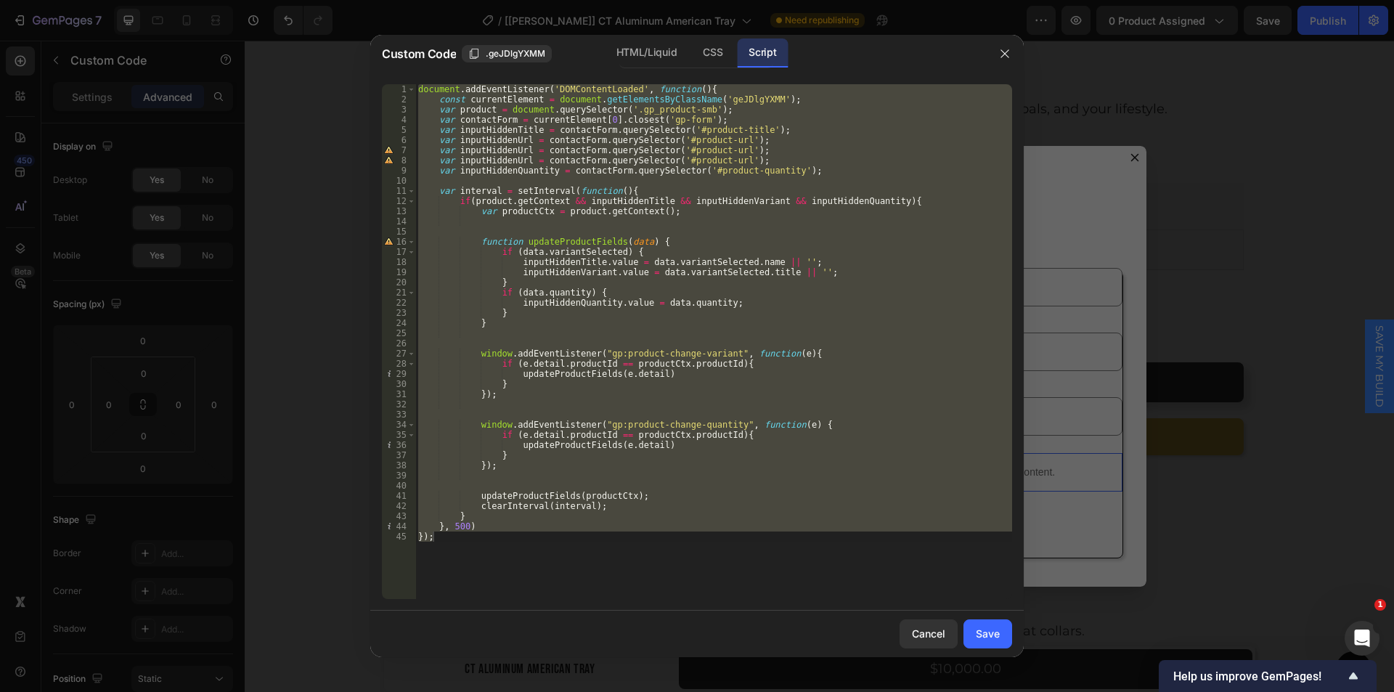
click at [748, 160] on div "document . addEventListener ( 'DOMContentLoaded' , function ( ) { const current…" at bounding box center [713, 341] width 597 height 515
type textarea "var inputHiddenUrl = contactForm.querySelector('#product-url');"
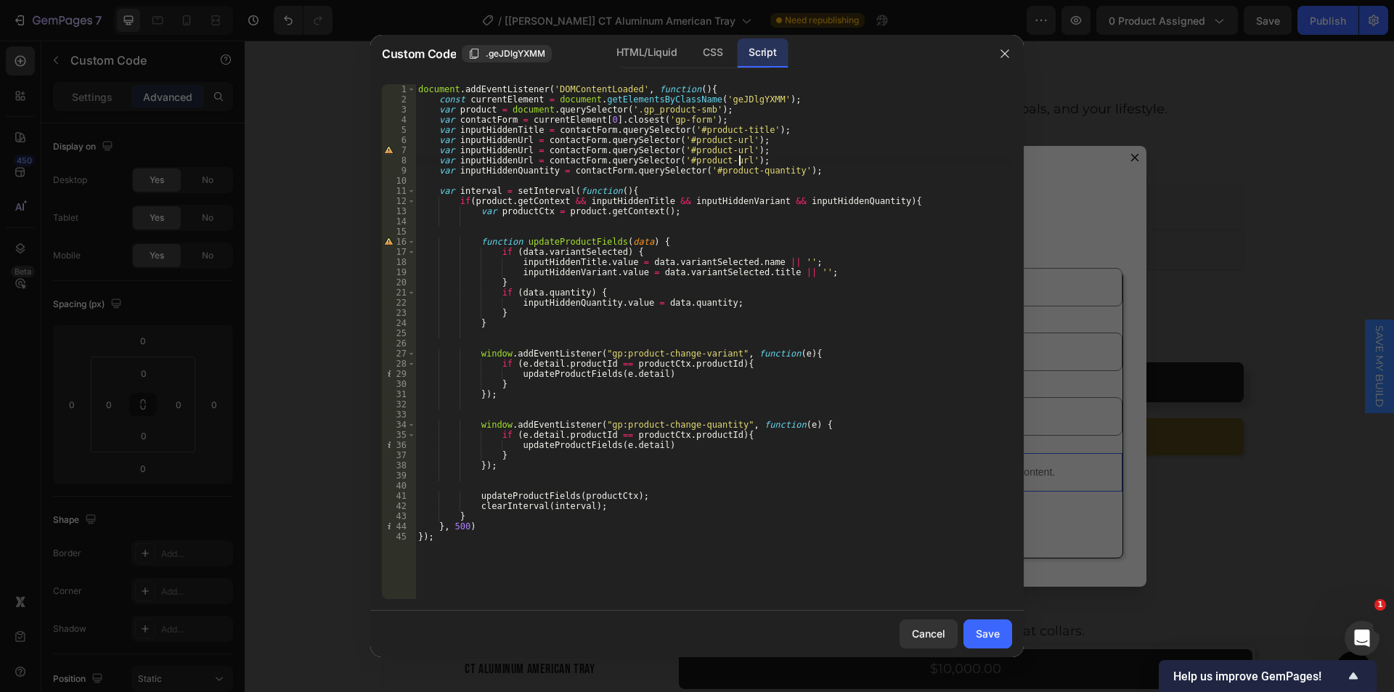
paste textarea "var inputHiddenUrl = contactForm.querySelector('#product-url');"
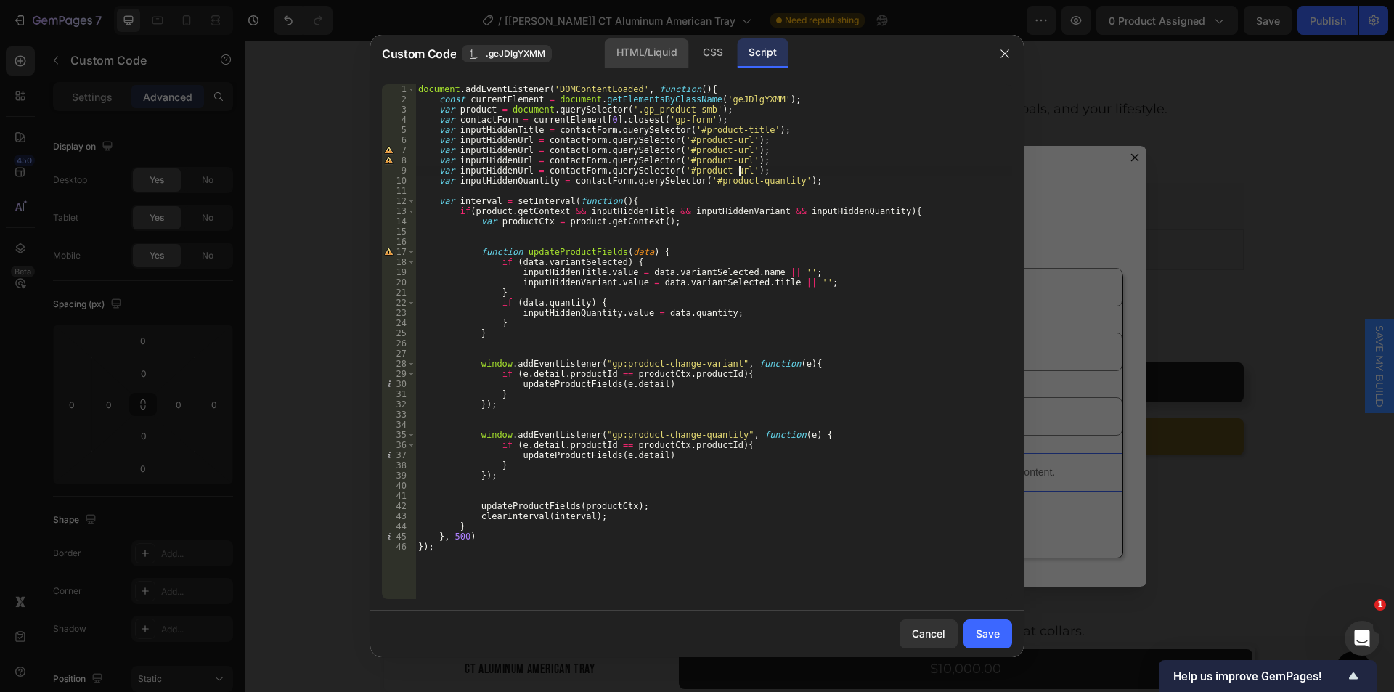
click at [653, 58] on div "HTML/Liquid" at bounding box center [646, 52] width 83 height 29
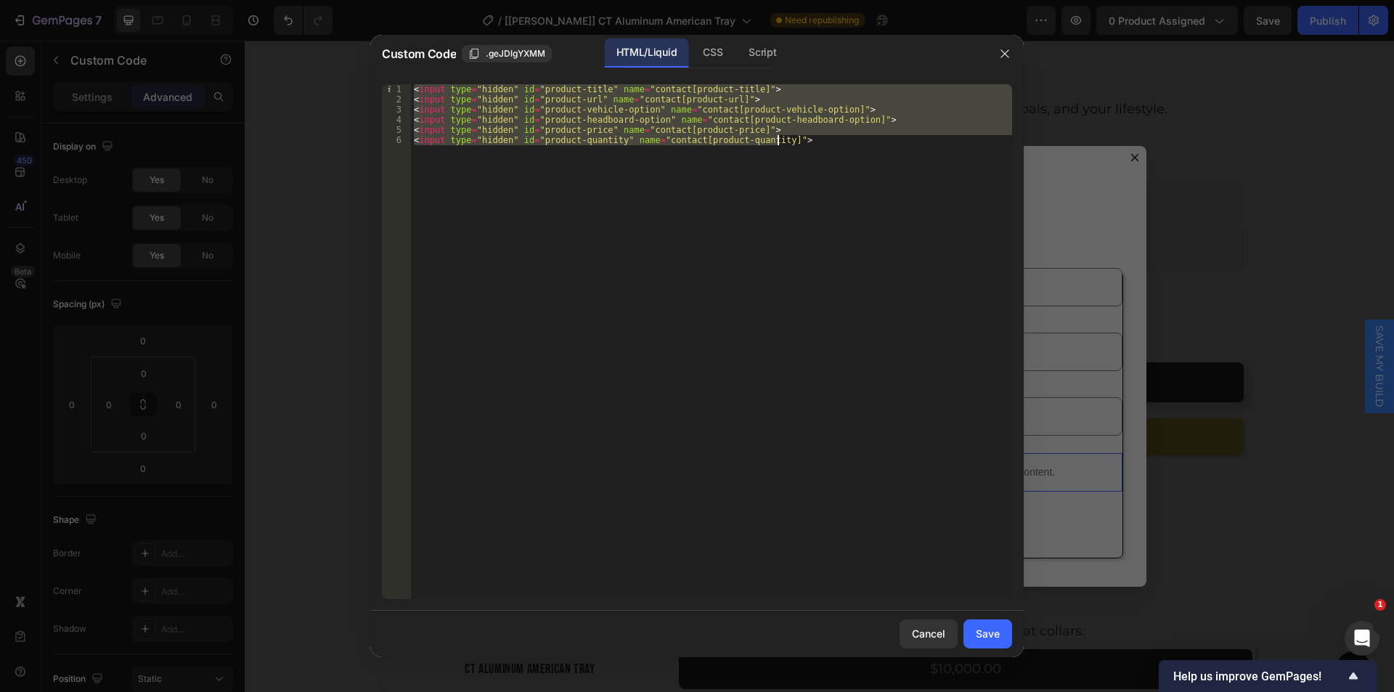
click at [581, 123] on div "< input type = "hidden" id = "product-title" name = "contact[product-title]" > …" at bounding box center [711, 341] width 601 height 515
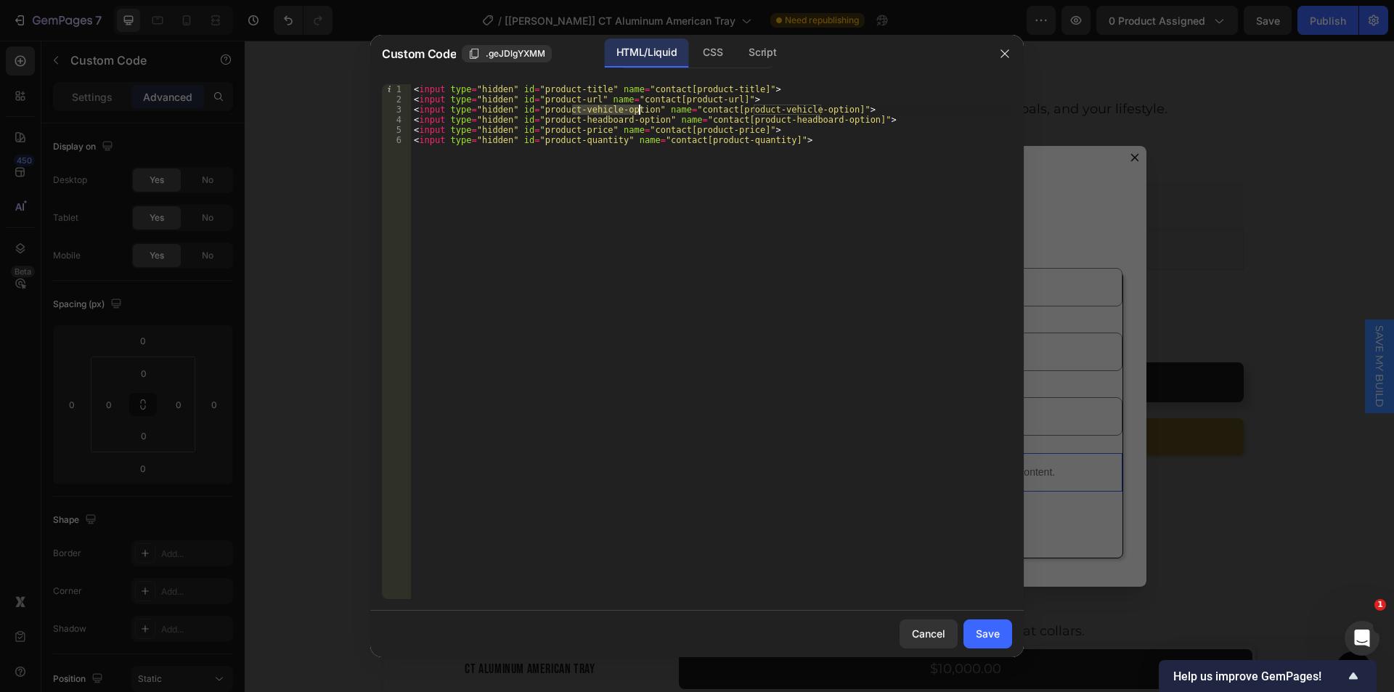
drag, startPoint x: 573, startPoint y: 109, endPoint x: 637, endPoint y: 108, distance: 64.6
click at [637, 108] on div "< input type = "hidden" id = "product-title" name = "contact[product-title]" > …" at bounding box center [711, 351] width 601 height 535
click at [764, 61] on div "Script" at bounding box center [762, 52] width 51 height 29
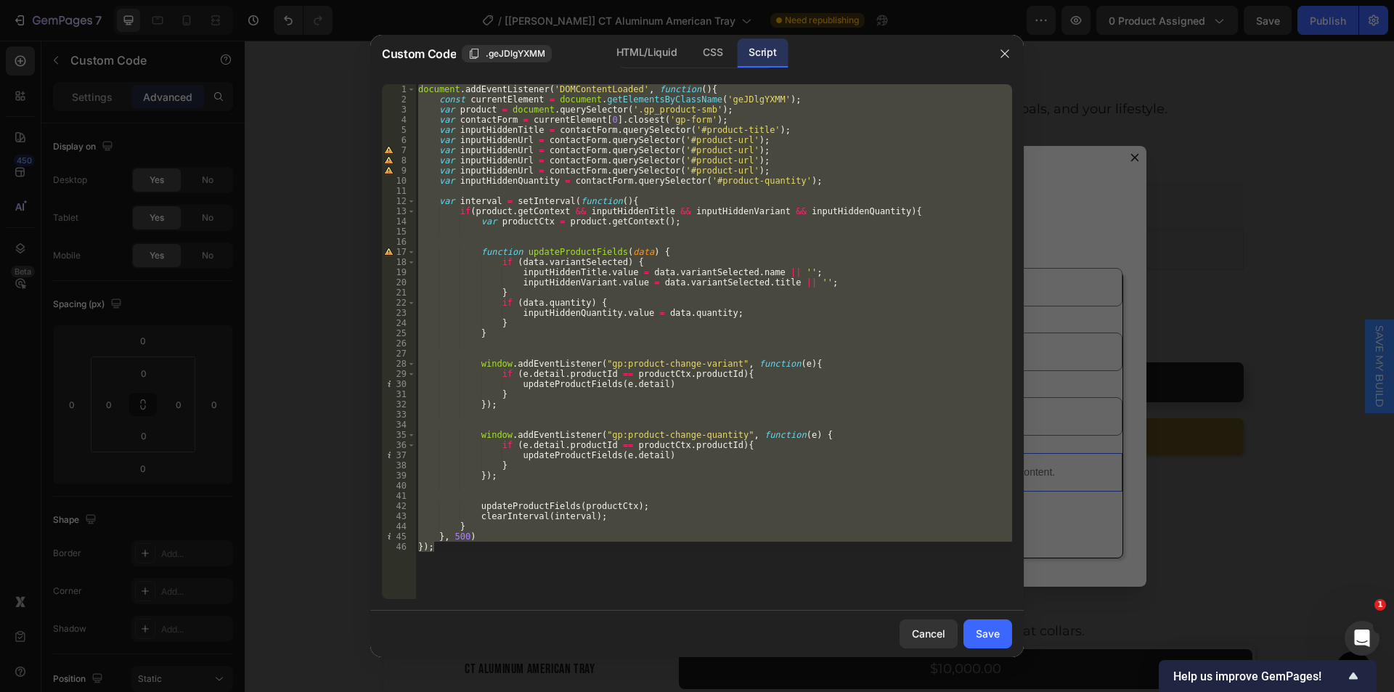
click at [698, 145] on div "document . addEventListener ( 'DOMContentLoaded' , function ( ) { const current…" at bounding box center [713, 341] width 597 height 515
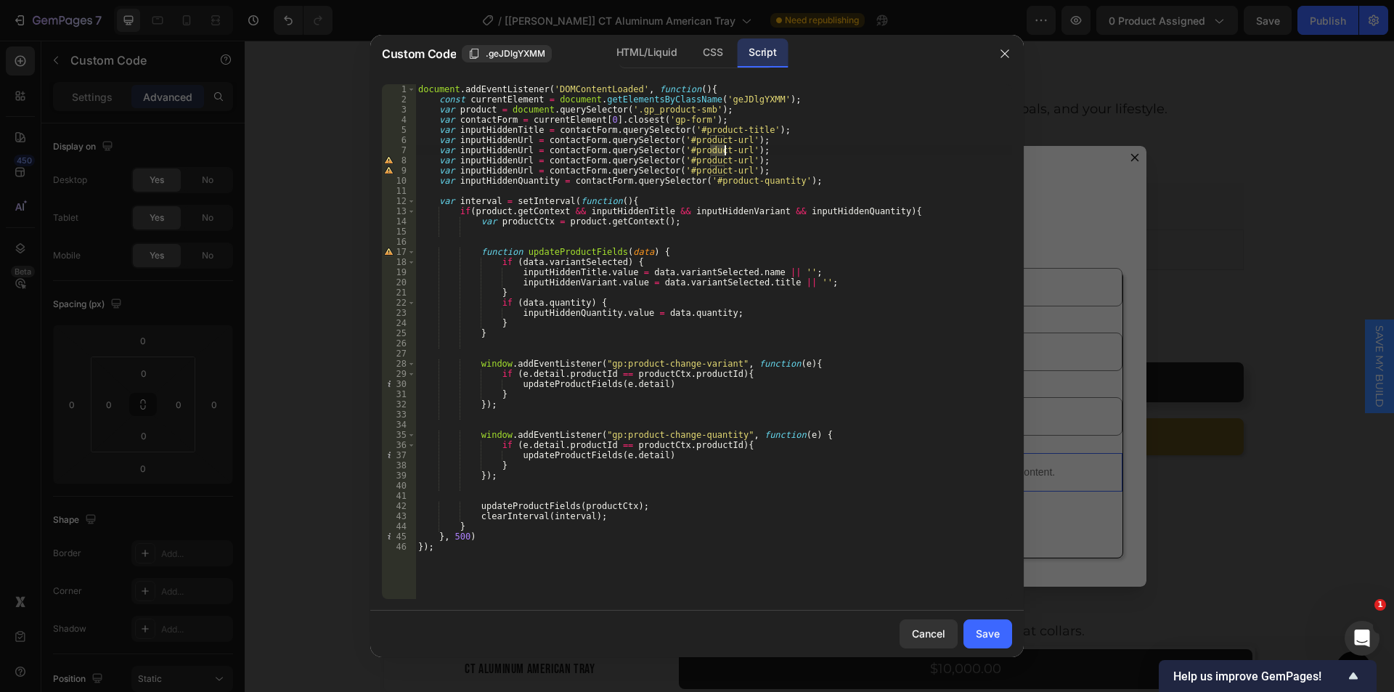
drag, startPoint x: 711, startPoint y: 151, endPoint x: 724, endPoint y: 151, distance: 13.8
click at [724, 151] on div "document . addEventListener ( 'DOMContentLoaded' , function ( ) { const current…" at bounding box center [713, 351] width 597 height 535
paste textarea "vehicle-option"
click at [643, 50] on div "HTML/Liquid" at bounding box center [646, 52] width 83 height 29
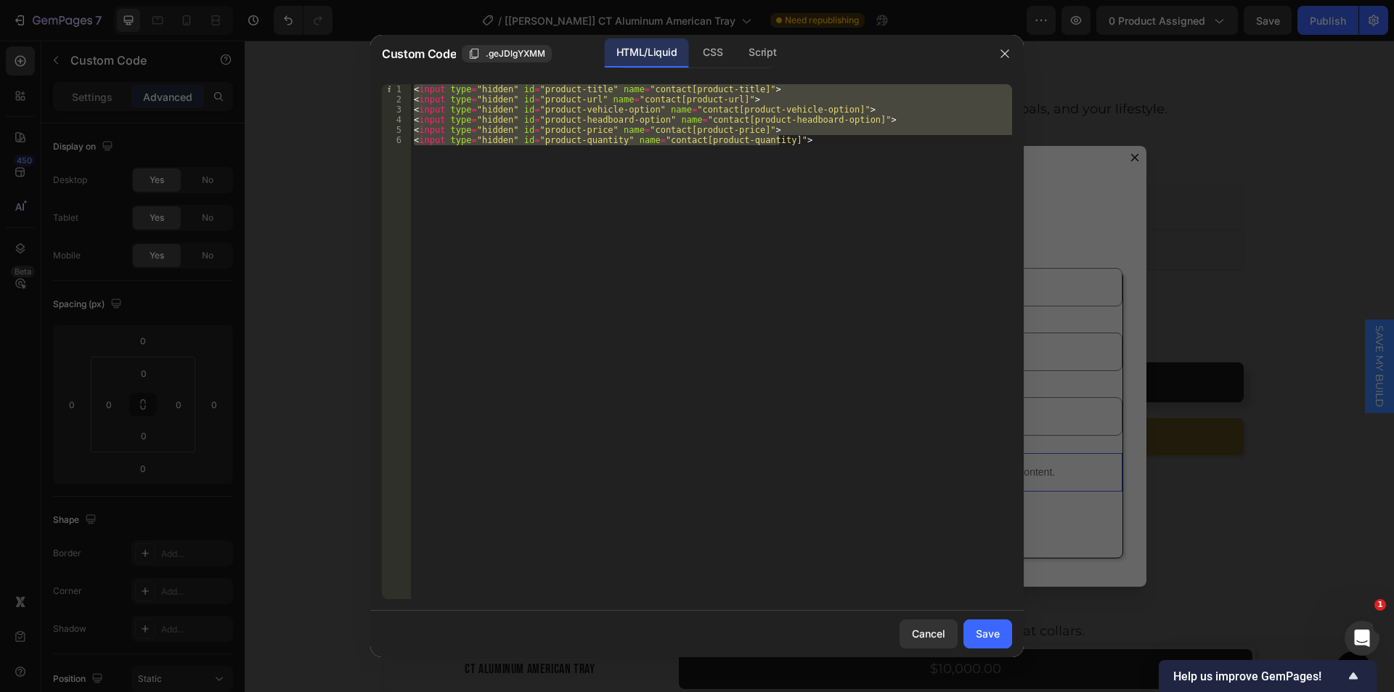
click at [761, 115] on div "< input type = "hidden" id = "product-title" name = "contact[product-title]" > …" at bounding box center [711, 341] width 601 height 515
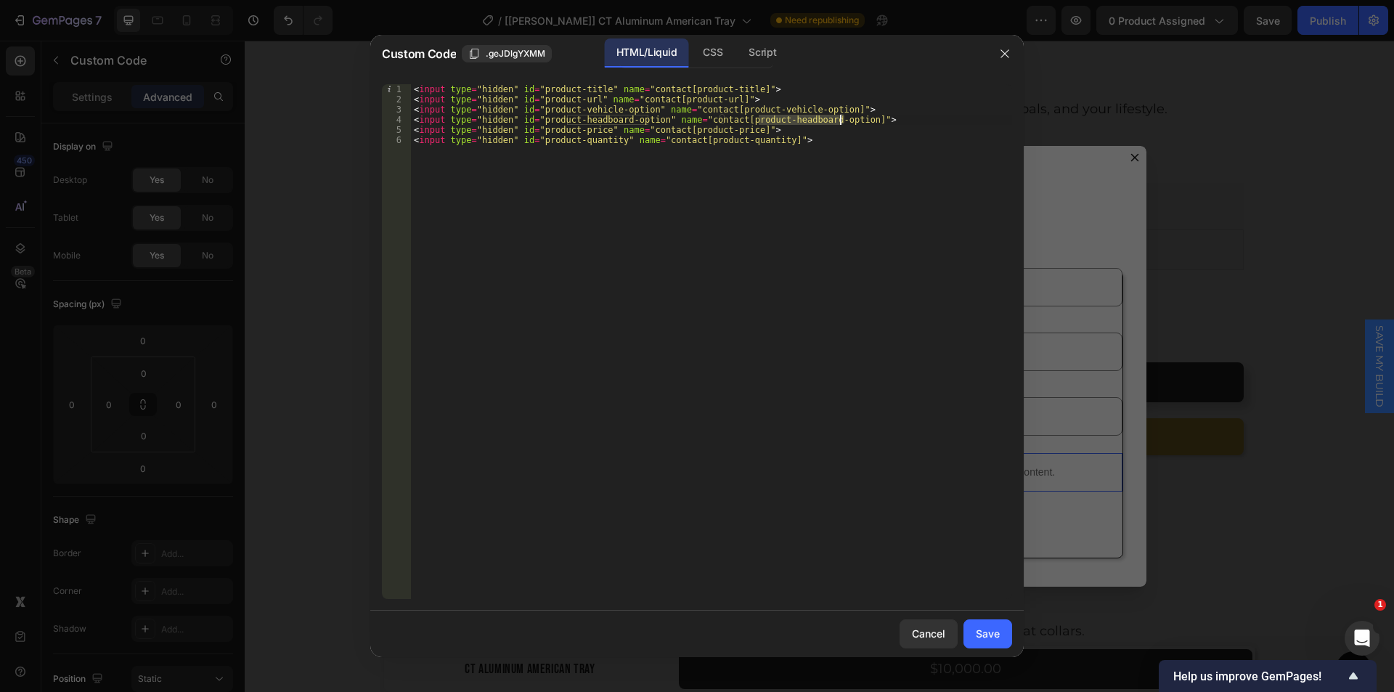
click at [840, 121] on div "< input type = "hidden" id = "product-title" name = "contact[product-title]" > …" at bounding box center [711, 351] width 601 height 535
click at [774, 122] on div "< input type = "hidden" id = "product-title" name = "contact[product-title]" > …" at bounding box center [711, 341] width 601 height 515
click at [761, 122] on div "< input type = "hidden" id = "product-title" name = "contact[product-title]" > …" at bounding box center [711, 351] width 601 height 535
click at [839, 123] on div "< input type = "hidden" id = "product-title" name = "contact[product-title]" > …" at bounding box center [711, 351] width 601 height 535
click at [759, 58] on div "Script" at bounding box center [762, 52] width 51 height 29
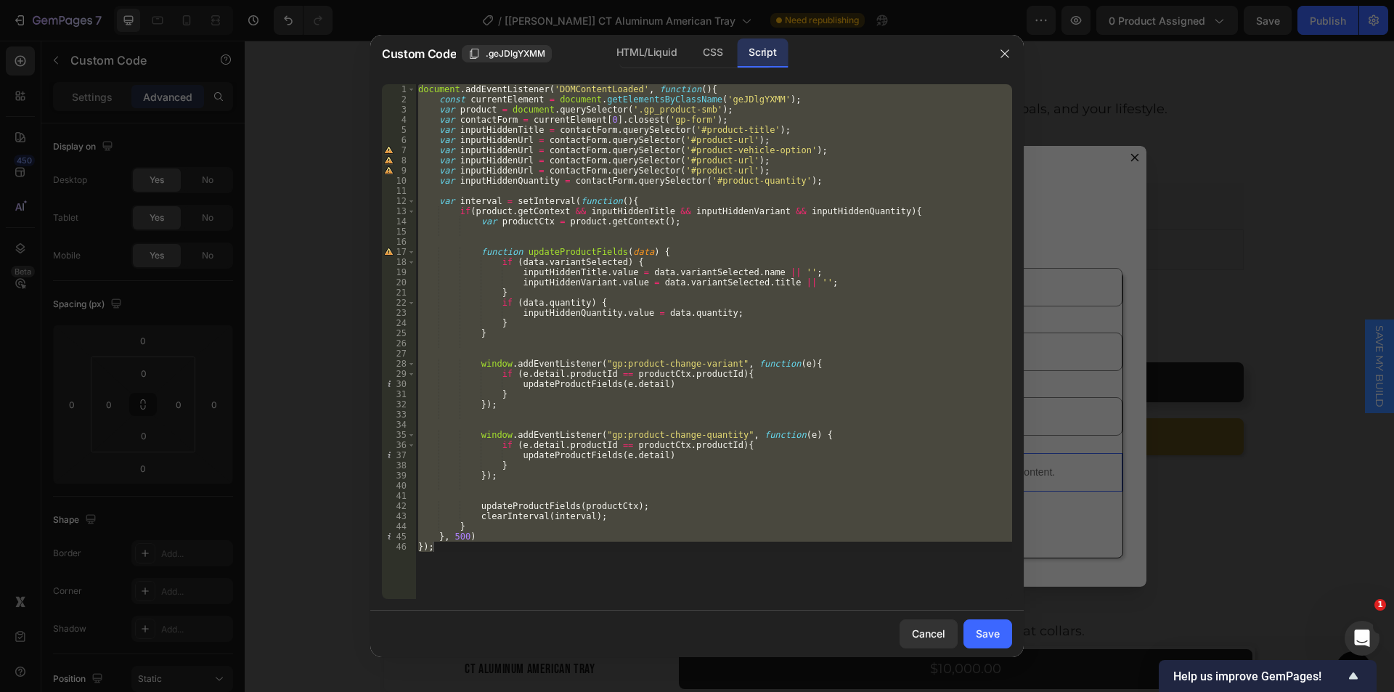
click at [711, 160] on div "document . addEventListener ( 'DOMContentLoaded' , function ( ) { const current…" at bounding box center [713, 341] width 597 height 515
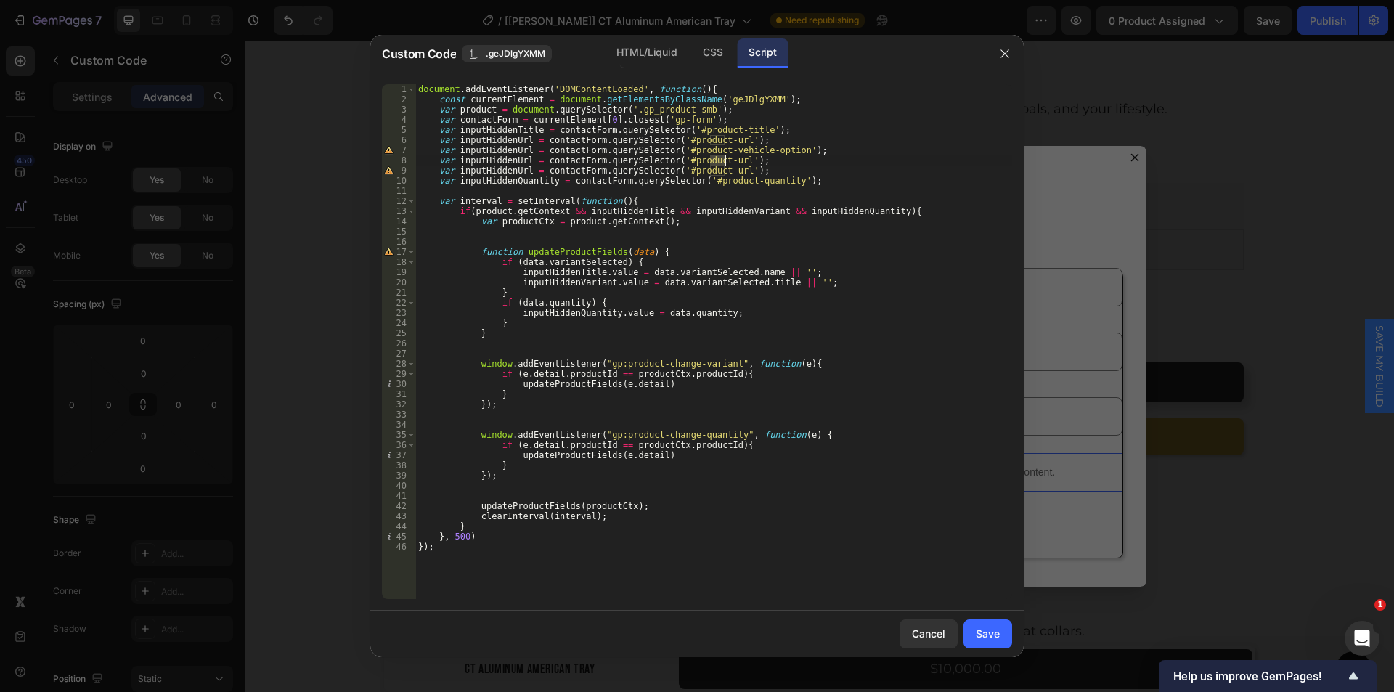
click at [724, 161] on div "document . addEventListener ( 'DOMContentLoaded' , function ( ) { const current…" at bounding box center [713, 351] width 597 height 535
paste textarea "headboard-option"
click at [766, 166] on div "document . addEventListener ( 'DOMContentLoaded' , function ( ) { const current…" at bounding box center [713, 351] width 597 height 535
click at [648, 47] on div "HTML/Liquid" at bounding box center [646, 52] width 83 height 29
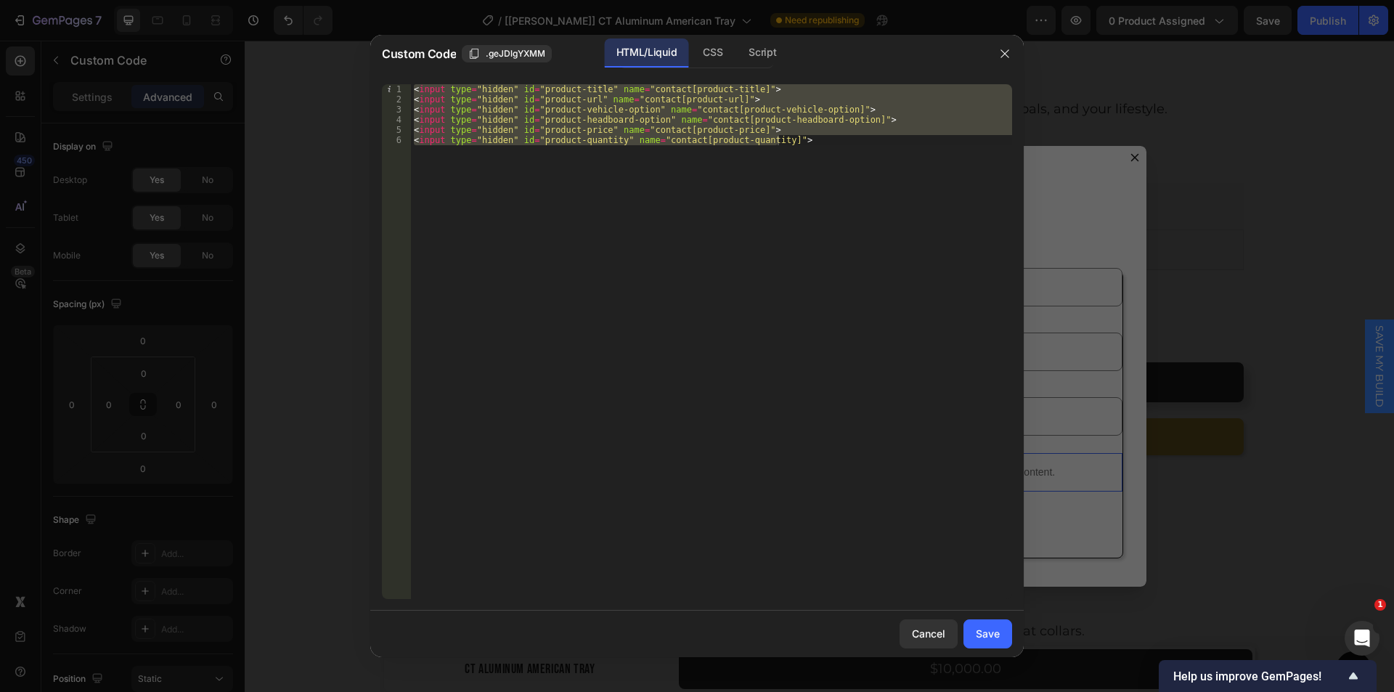
click at [703, 128] on div "< input type = "hidden" id = "product-title" name = "contact[product-title]" > …" at bounding box center [711, 341] width 601 height 515
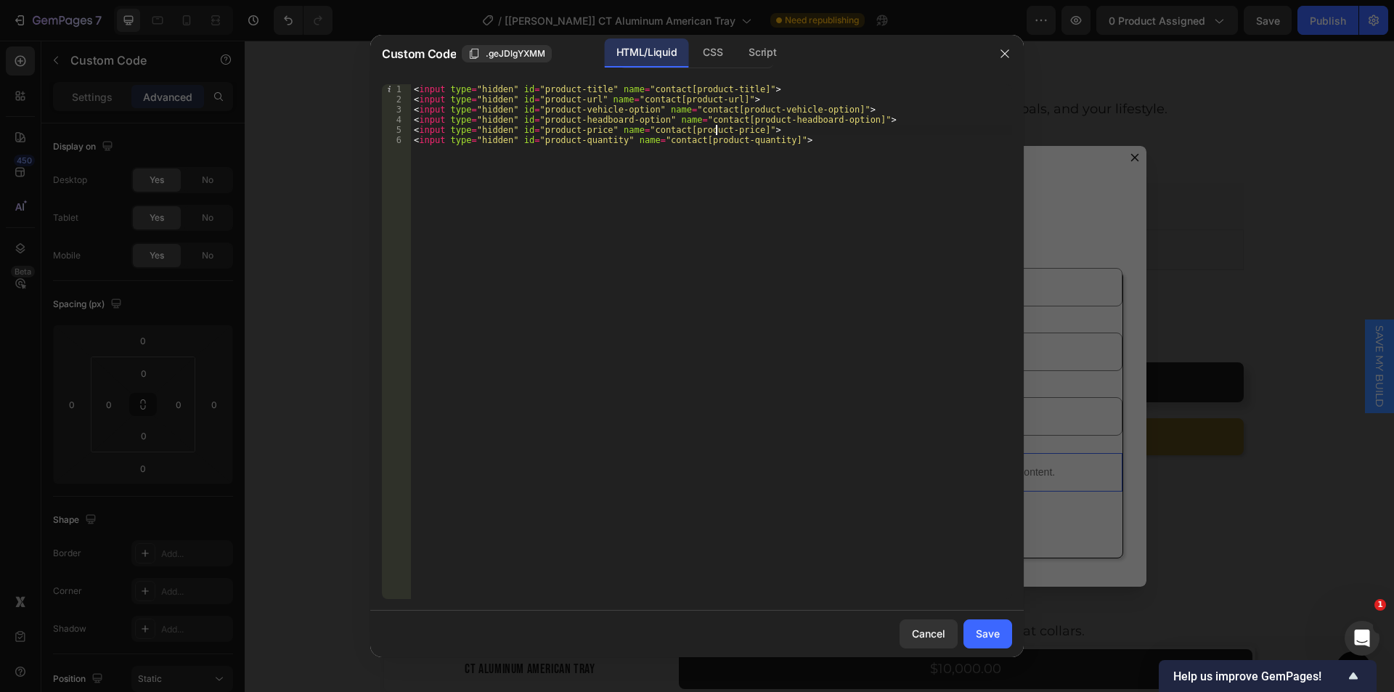
click at [714, 132] on div "< input type = "hidden" id = "product-title" name = "contact[product-title]" > …" at bounding box center [711, 351] width 601 height 535
click at [711, 132] on div "< input type = "hidden" id = "product-title" name = "contact[product-title]" > …" at bounding box center [711, 351] width 601 height 535
click at [734, 132] on div "< input type = "hidden" id = "product-title" name = "contact[product-title]" > …" at bounding box center [711, 351] width 601 height 535
click at [763, 65] on div "Script" at bounding box center [762, 52] width 51 height 29
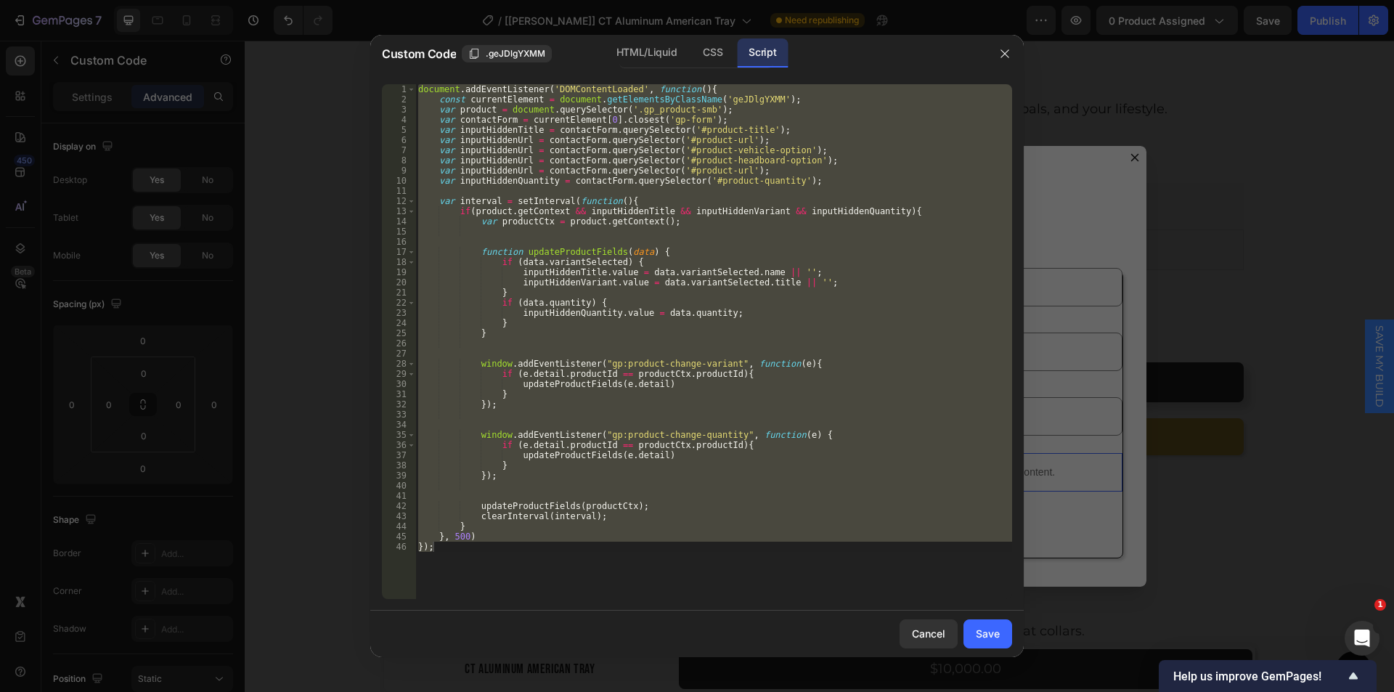
click at [711, 162] on div "document . addEventListener ( 'DOMContentLoaded' , function ( ) { const current…" at bounding box center [713, 341] width 597 height 515
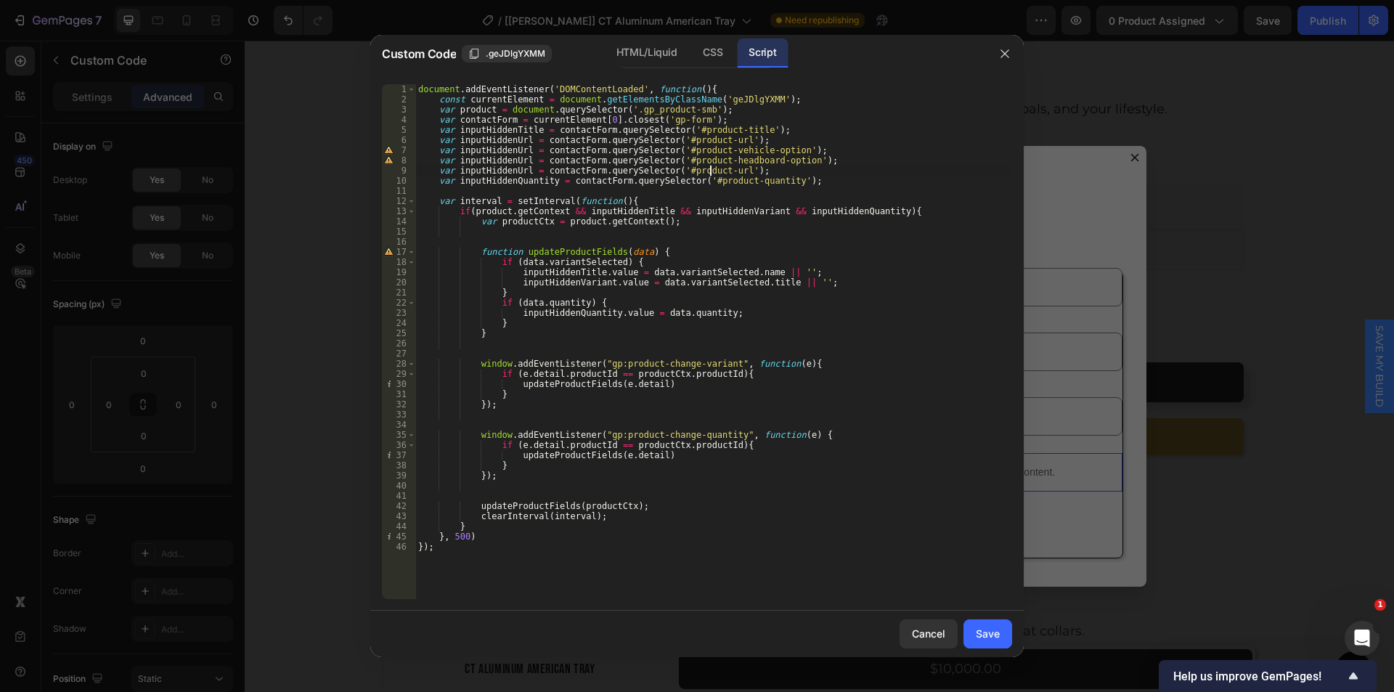
click at [710, 169] on div "document . addEventListener ( 'DOMContentLoaded' , function ( ) { const current…" at bounding box center [713, 351] width 597 height 535
click at [723, 170] on div "document . addEventListener ( 'DOMContentLoaded' , function ( ) { const current…" at bounding box center [713, 351] width 597 height 535
paste textarea "price"
click at [481, 150] on div "document . addEventListener ( 'DOMContentLoaded' , function ( ) { const current…" at bounding box center [713, 351] width 597 height 535
click at [522, 151] on div "document . addEventListener ( 'DOMContentLoaded' , function ( ) { const current…" at bounding box center [713, 351] width 597 height 535
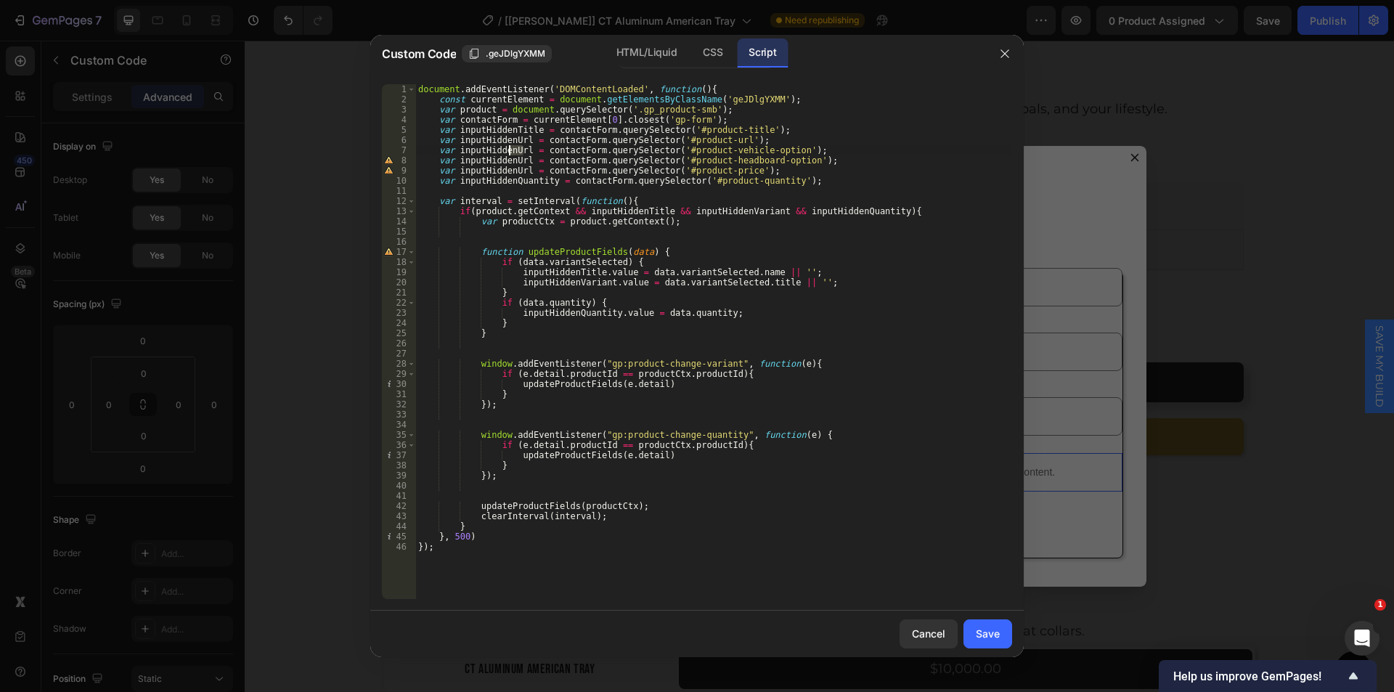
click at [510, 152] on div "document . addEventListener ( 'DOMContentLoaded' , function ( ) { const current…" at bounding box center [713, 351] width 597 height 535
click at [511, 159] on div "document . addEventListener ( 'DOMContentLoaded' , function ( ) { const current…" at bounding box center [713, 351] width 597 height 535
click at [522, 159] on div "document . addEventListener ( 'DOMContentLoaded' , function ( ) { const current…" at bounding box center [713, 351] width 597 height 535
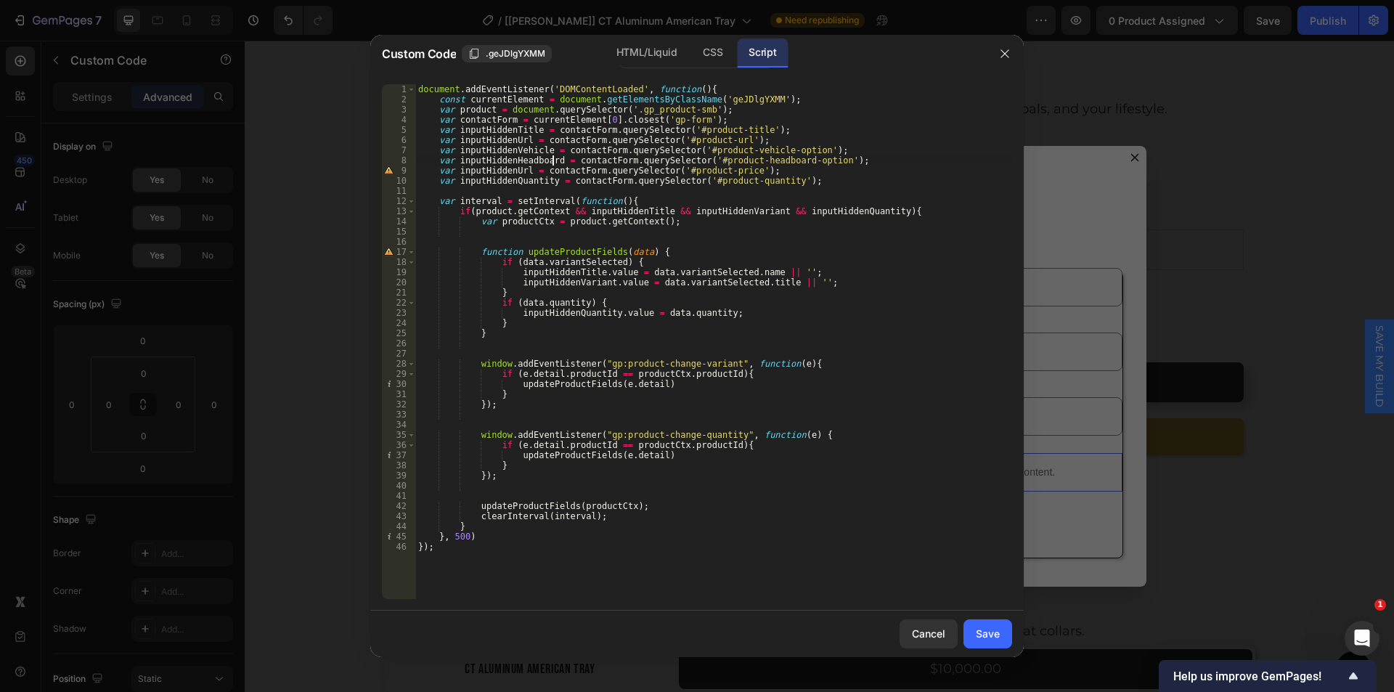
click at [496, 172] on div "document . addEventListener ( 'DOMContentLoaded' , function ( ) { const current…" at bounding box center [713, 351] width 597 height 535
click at [509, 171] on div "document . addEventListener ( 'DOMContentLoaded' , function ( ) { const current…" at bounding box center [713, 351] width 597 height 535
click at [522, 171] on div "document . addEventListener ( 'DOMContentLoaded' , function ( ) { const current…" at bounding box center [713, 351] width 597 height 535
click at [613, 172] on div "document . addEventListener ( 'DOMContentLoaded' , function ( ) { const current…" at bounding box center [713, 351] width 597 height 535
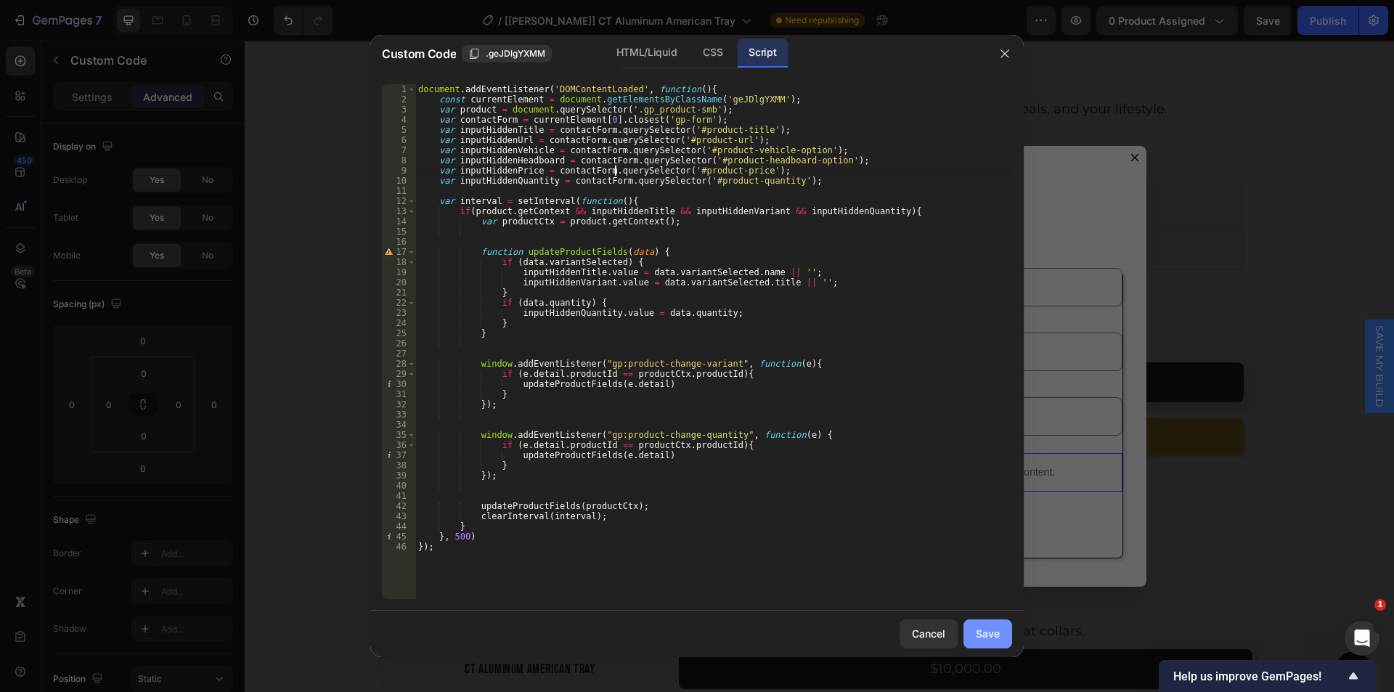
type textarea "var inputHiddenPrice = contactForm.querySelector('#product-price');"
click at [981, 632] on div "Save" at bounding box center [988, 633] width 24 height 15
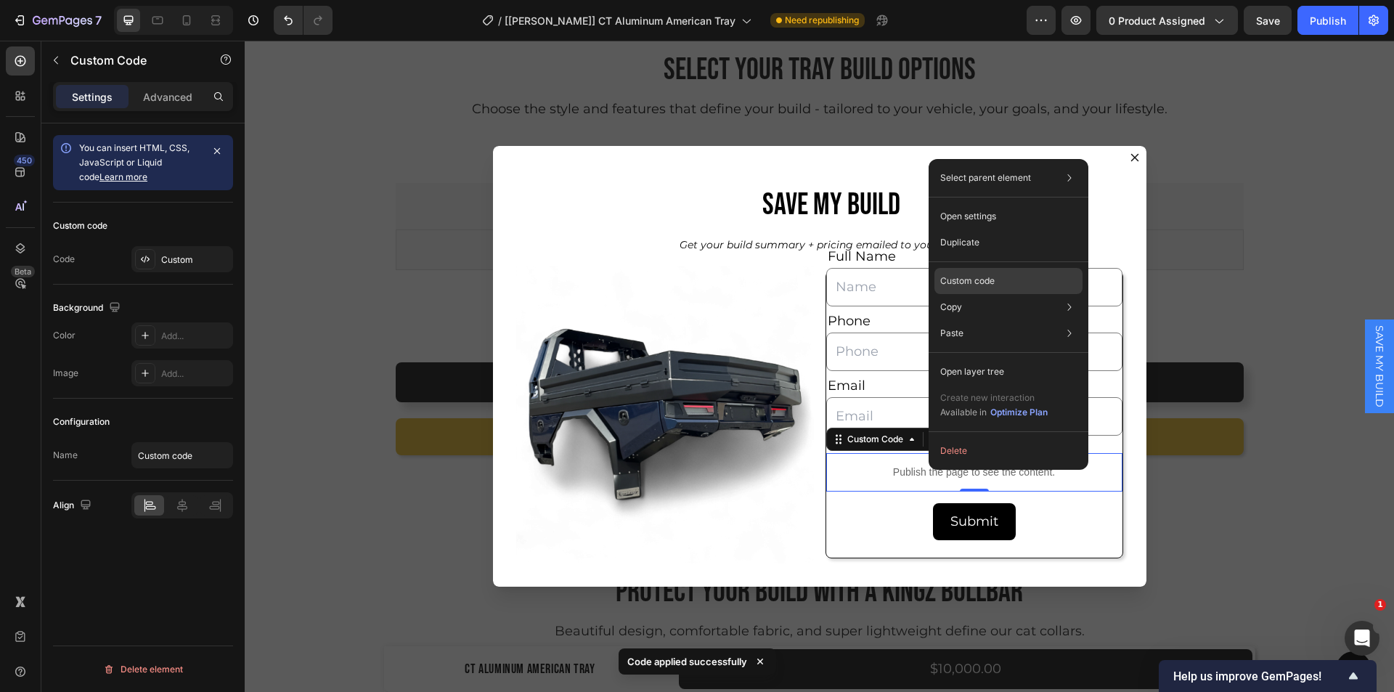
click at [955, 283] on p "Custom code" at bounding box center [967, 280] width 54 height 13
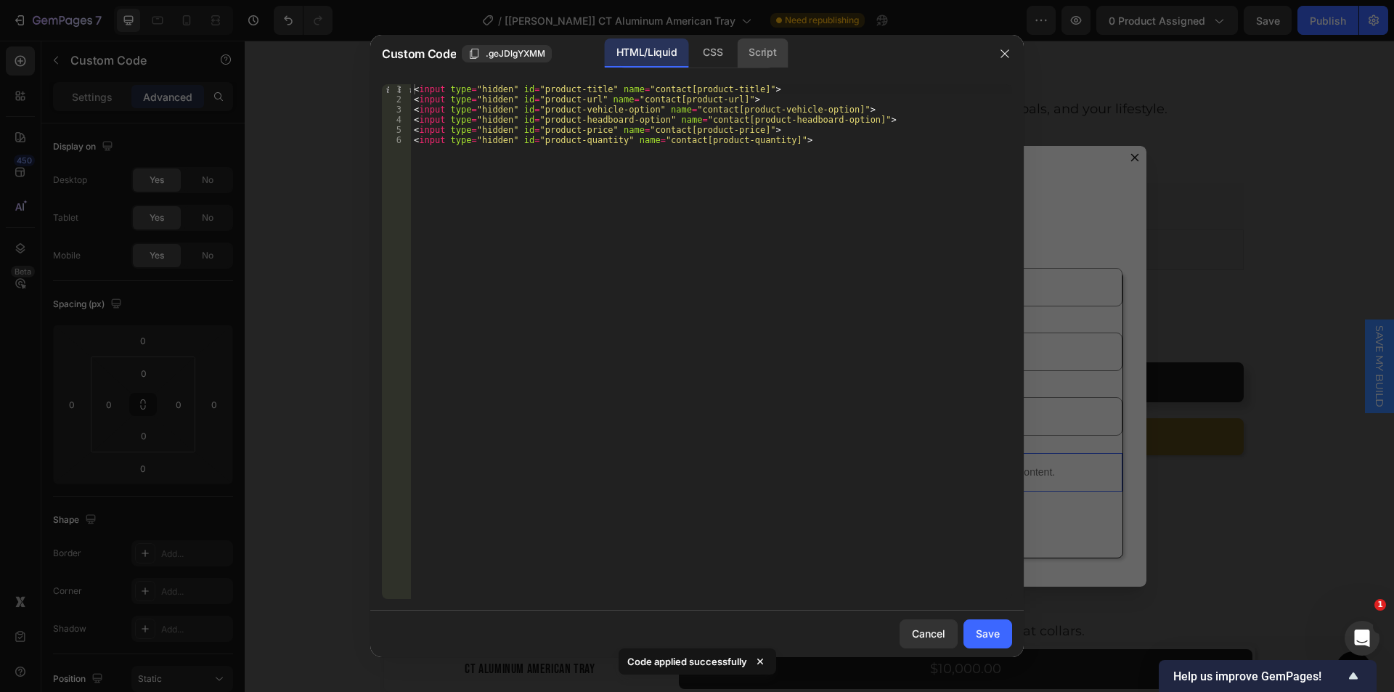
click at [778, 48] on div "Script" at bounding box center [762, 52] width 51 height 29
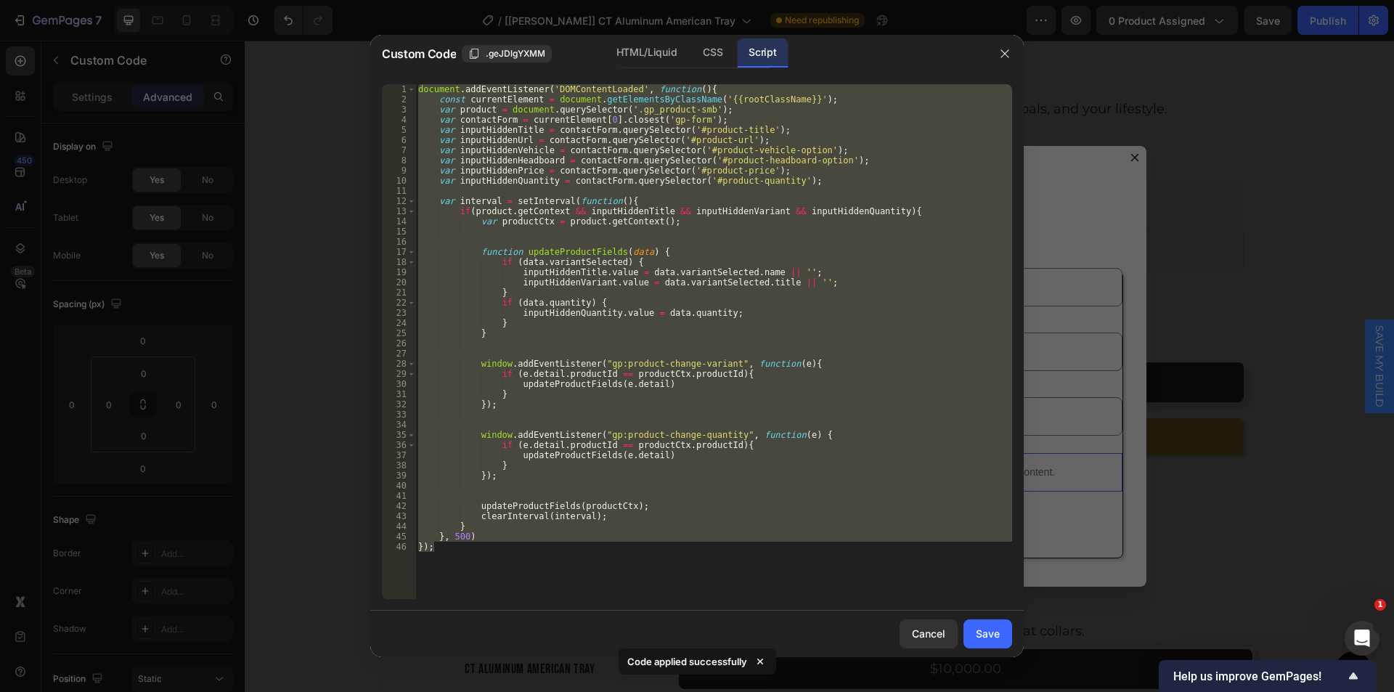
click at [695, 173] on div "document . addEventListener ( 'DOMContentLoaded' , function ( ) { const current…" at bounding box center [713, 341] width 597 height 515
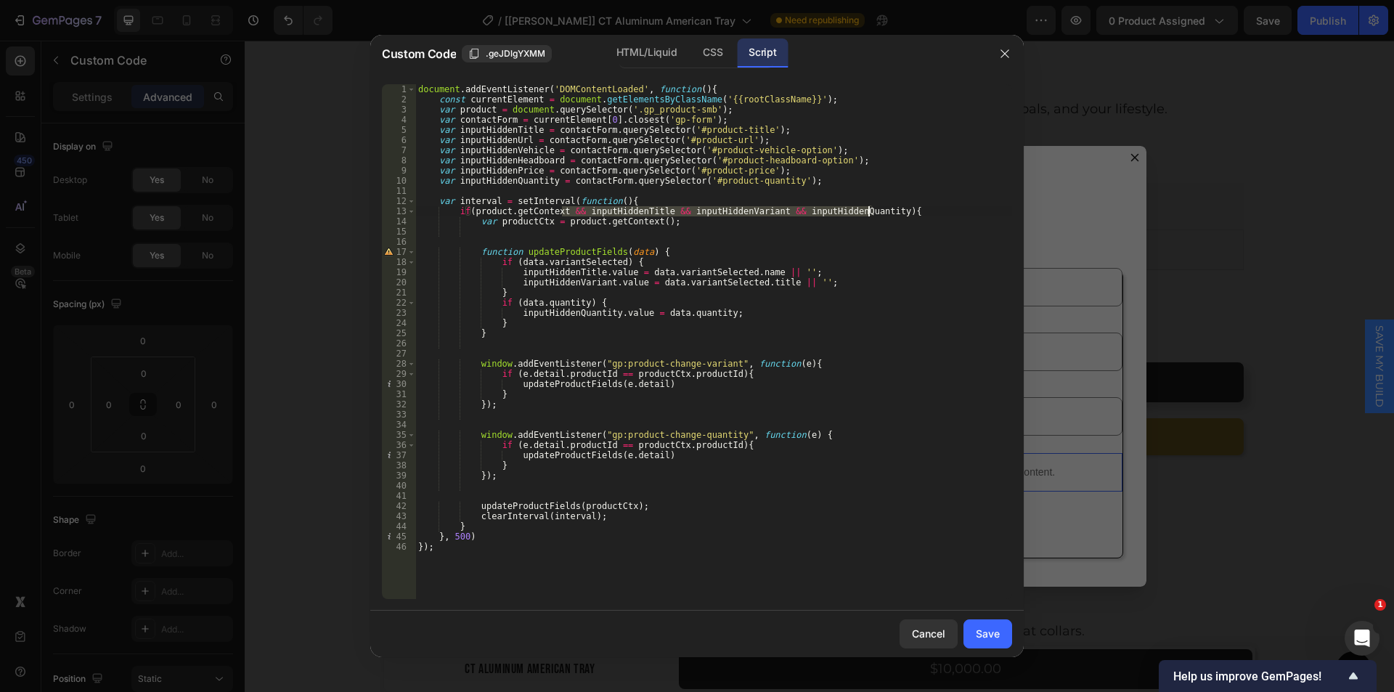
drag, startPoint x: 560, startPoint y: 211, endPoint x: 869, endPoint y: 211, distance: 309.2
click at [869, 211] on div "document . addEventListener ( 'DOMContentLoaded' , function ( ) { const current…" at bounding box center [713, 351] width 597 height 535
click at [552, 295] on div "document . addEventListener ( 'DOMContentLoaded' , function ( ) { const current…" at bounding box center [713, 351] width 597 height 535
click at [597, 274] on div "document . addEventListener ( 'DOMContentLoaded' , function ( ) { const current…" at bounding box center [713, 351] width 597 height 535
click at [558, 220] on div "document . addEventListener ( 'DOMContentLoaded' , function ( ) { const current…" at bounding box center [713, 351] width 597 height 535
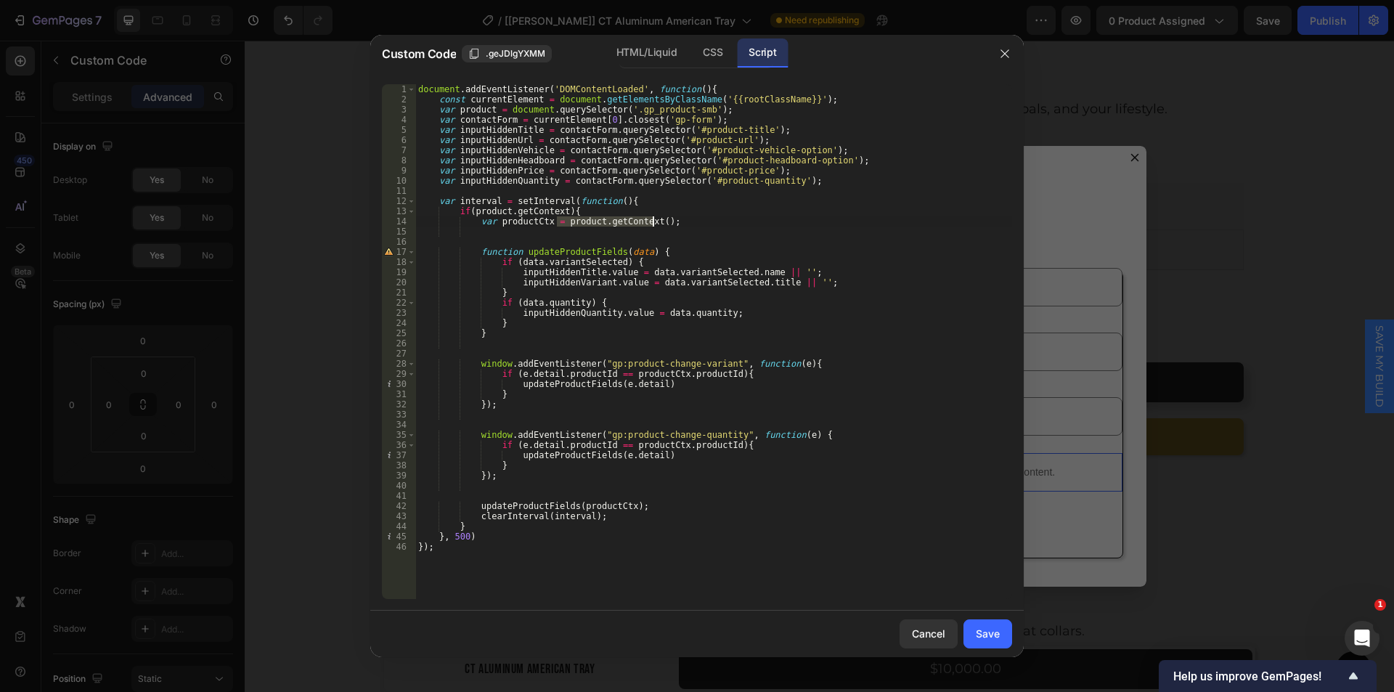
click at [652, 221] on div "document . addEventListener ( 'DOMContentLoaded' , function ( ) { const current…" at bounding box center [713, 351] width 597 height 535
click at [457, 110] on div "document . addEventListener ( 'DOMContentLoaded' , function ( ) { const current…" at bounding box center [713, 351] width 597 height 535
click at [699, 111] on div "document . addEventListener ( 'DOMContentLoaded' , function ( ) { const current…" at bounding box center [713, 351] width 597 height 535
click at [677, 304] on div "document . addEventListener ( 'DOMContentLoaded' , function ( ) { const current…" at bounding box center [713, 351] width 597 height 535
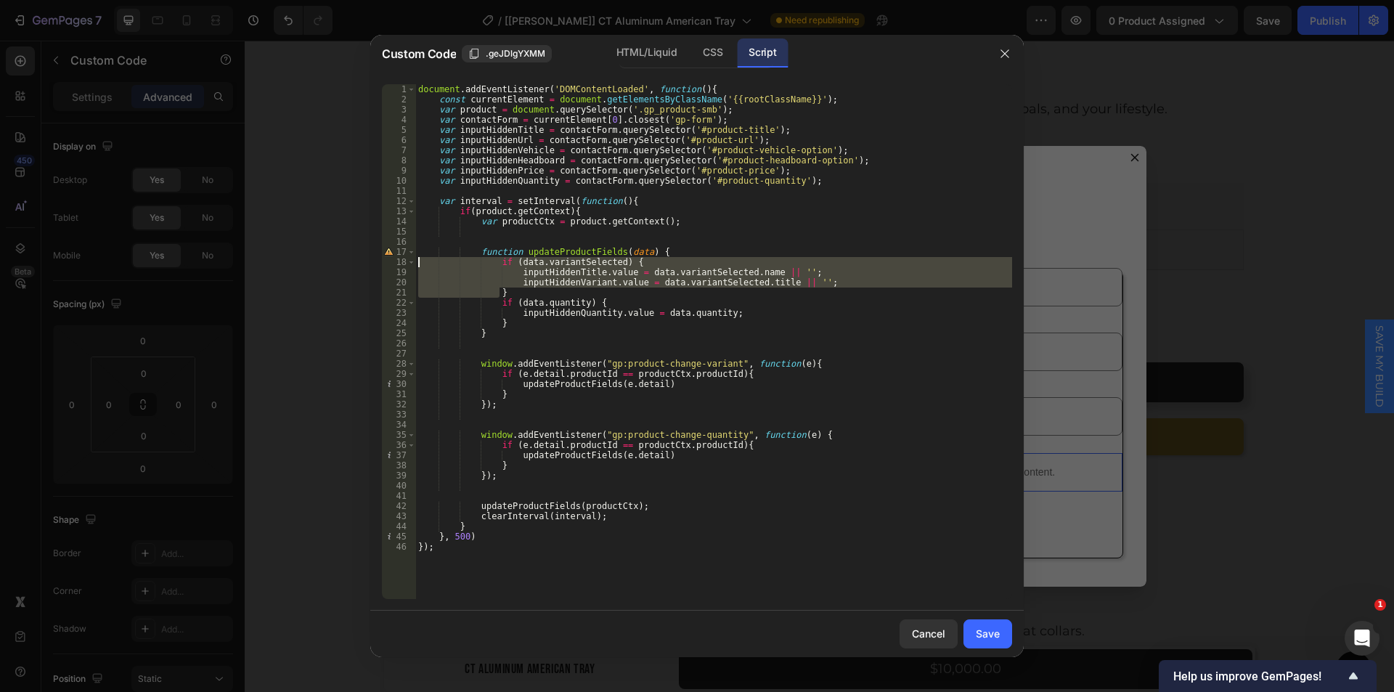
drag, startPoint x: 506, startPoint y: 287, endPoint x: 372, endPoint y: 264, distance: 136.4
click at [372, 264] on div "if (data.quantity) { 1 2 3 4 5 6 7 8 9 10 11 12 13 14 15 16 17 18 19 20 21 22 2…" at bounding box center [696, 342] width 653 height 538
type textarea "if (data.variantSelected) { inputHiddenTitle.value = [DOMAIN_NAME] || '';"
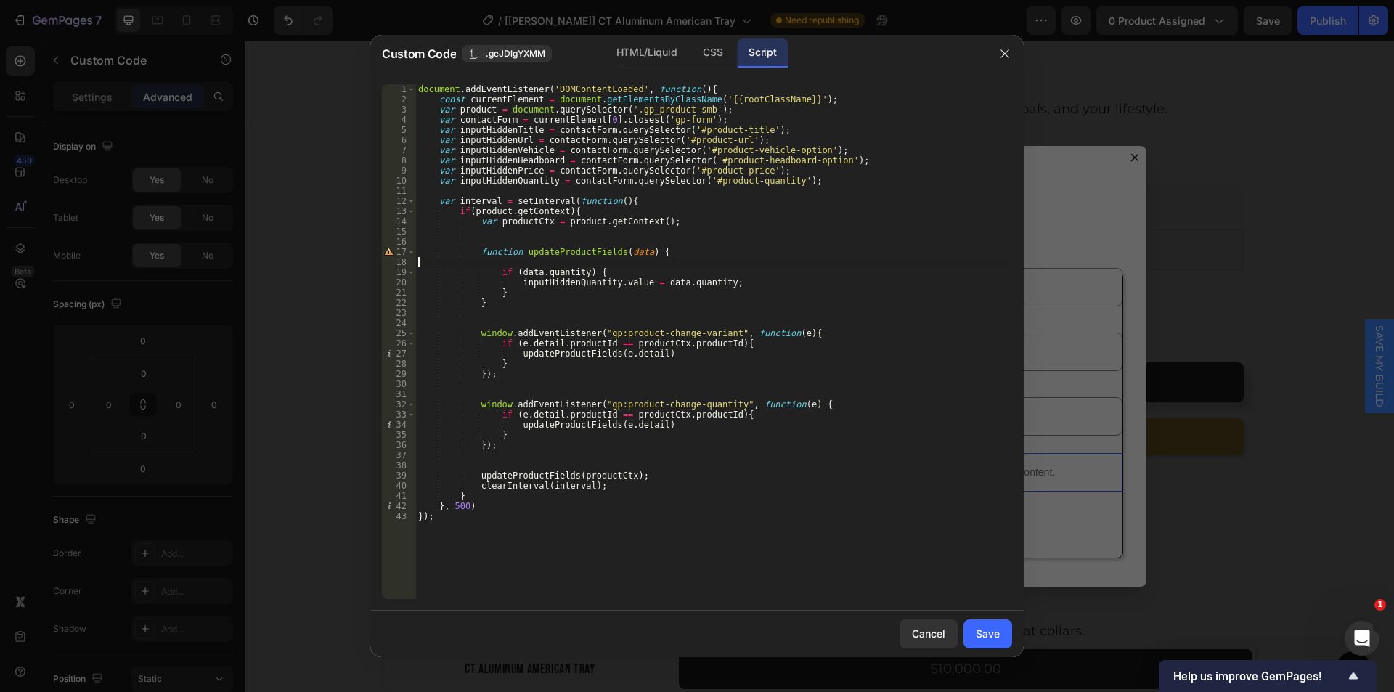
type textarea "function updateProductFields(data) {"
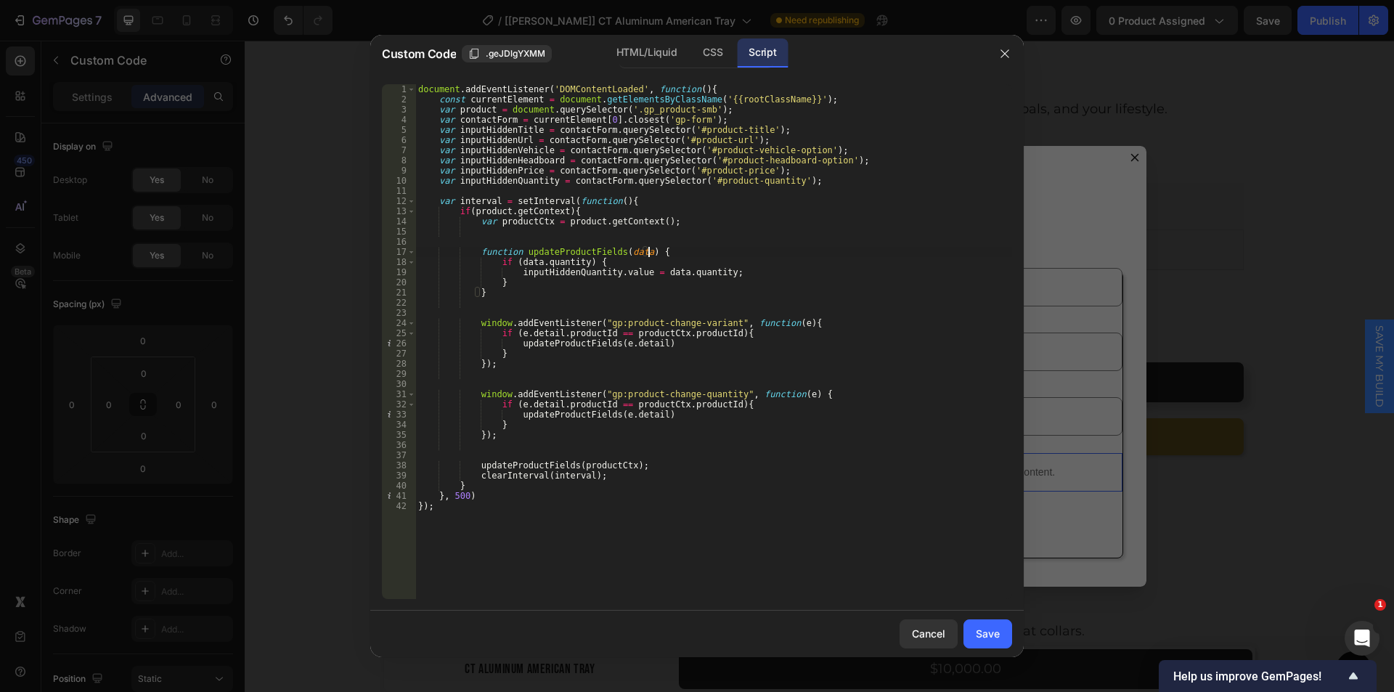
click at [738, 240] on div "document . addEventListener ( 'DOMContentLoaded' , function ( ) { const current…" at bounding box center [713, 351] width 597 height 535
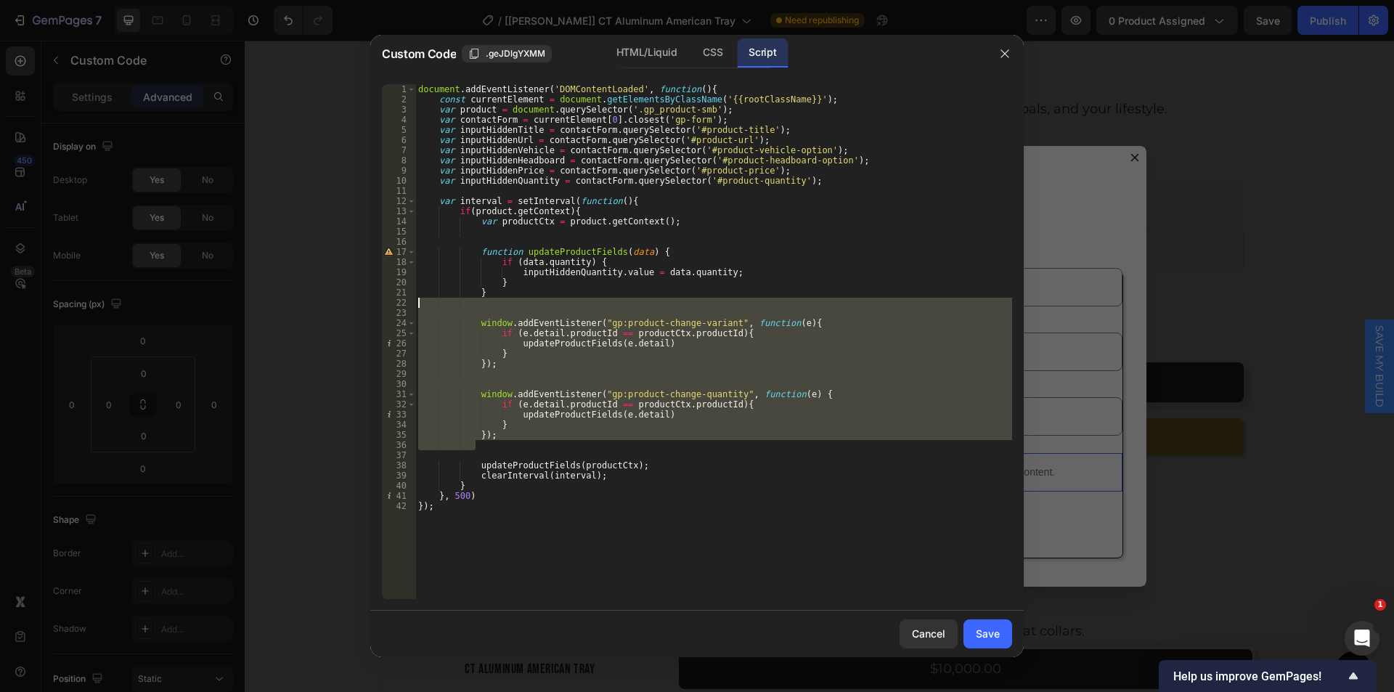
drag, startPoint x: 495, startPoint y: 440, endPoint x: 369, endPoint y: 304, distance: 185.4
click at [369, 304] on div "Custom Code .geJDlgYXMM HTML/Liquid CSS Script 1 2 3 4 5 6 7 8 9 10 11 12 13 14…" at bounding box center [697, 346] width 1394 height 692
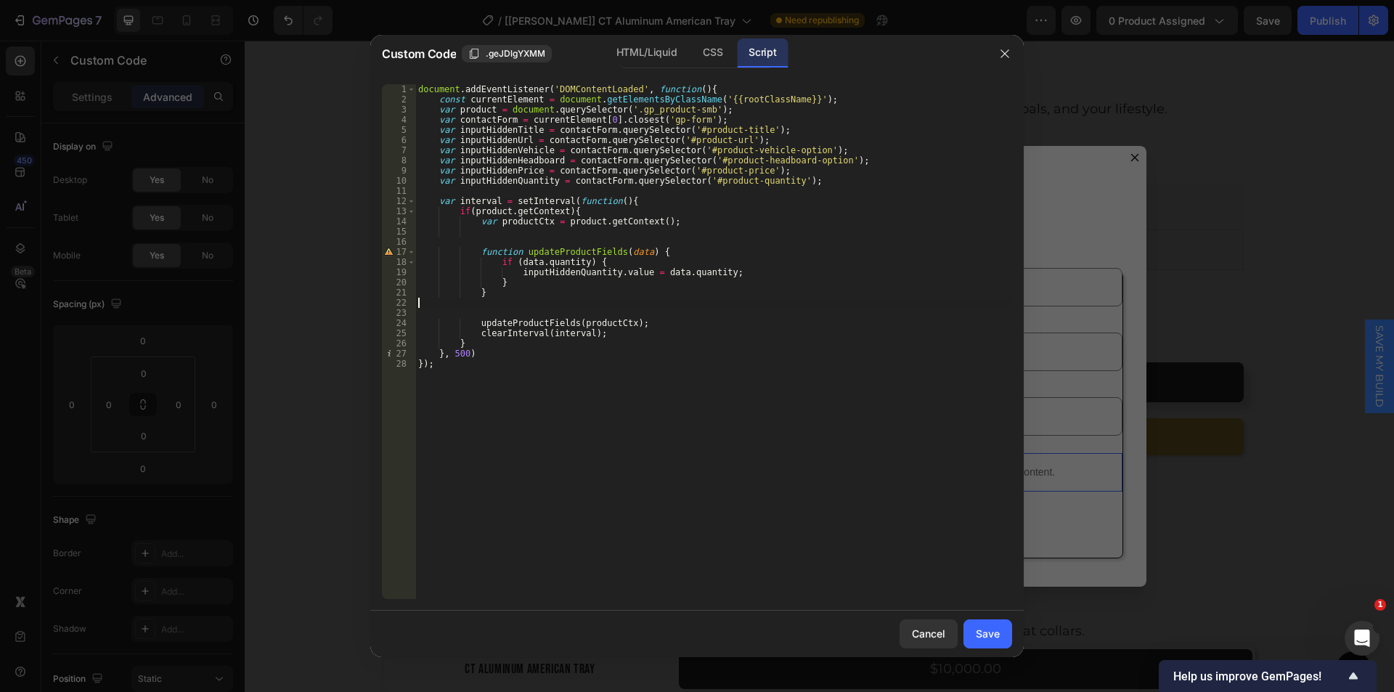
type textarea "}"
click at [987, 637] on div "Save" at bounding box center [988, 633] width 24 height 15
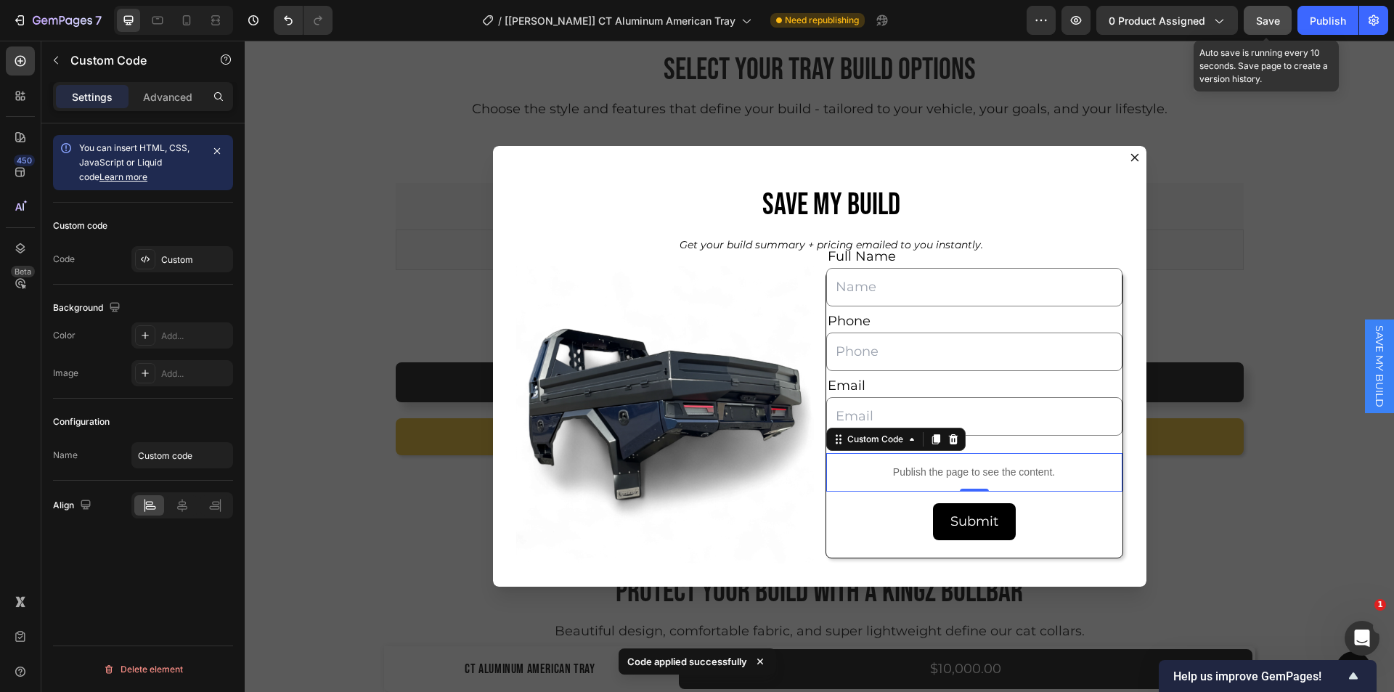
click at [1258, 24] on span "Save" at bounding box center [1268, 21] width 24 height 12
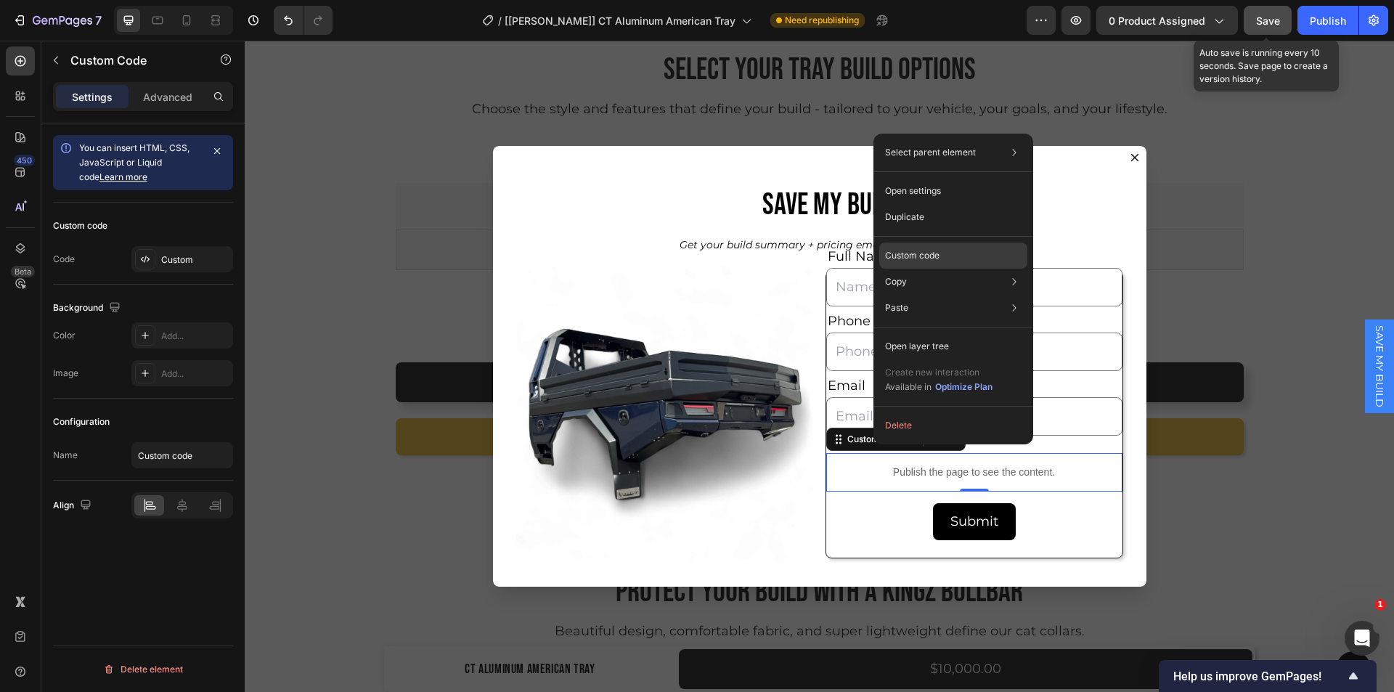
click at [899, 256] on p "Custom code" at bounding box center [912, 255] width 54 height 13
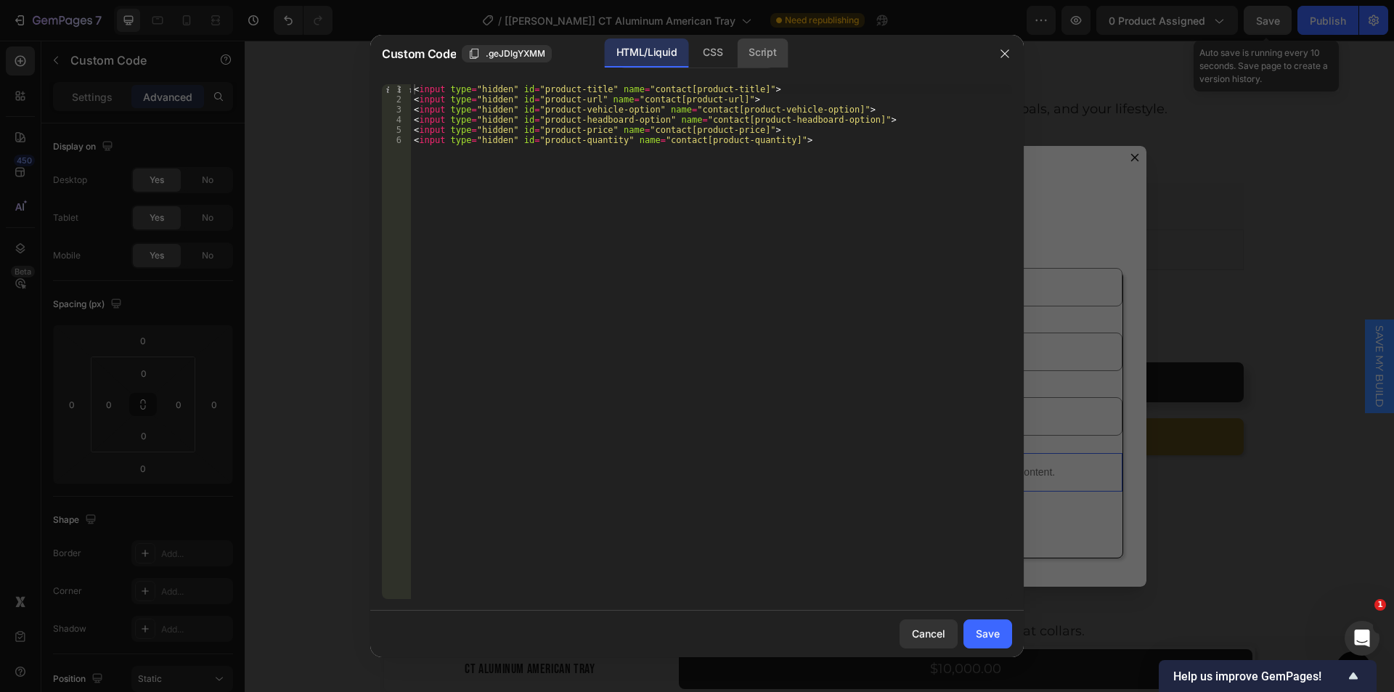
click at [747, 52] on div "Script" at bounding box center [762, 52] width 51 height 29
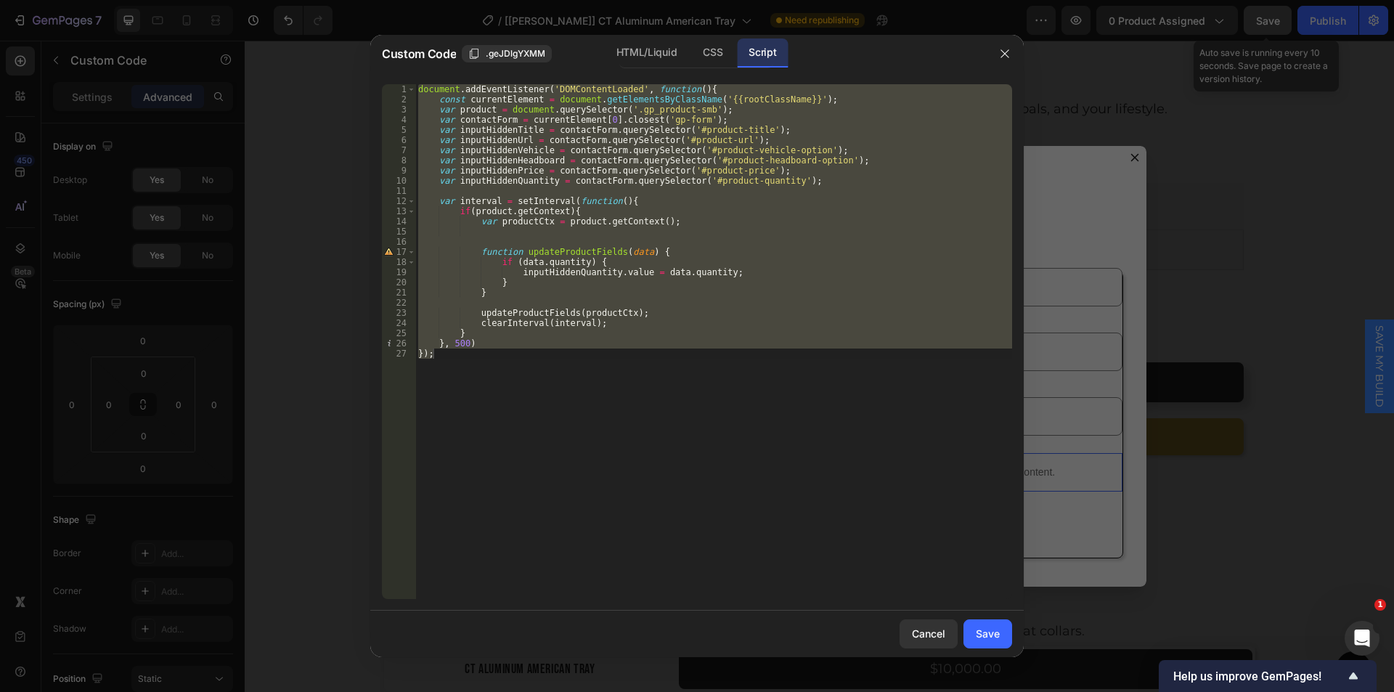
click at [649, 275] on div "document . addEventListener ( 'DOMContentLoaded' , function ( ) { const current…" at bounding box center [713, 341] width 597 height 515
type textarea "inputHiddenQuantity.value = data.quantity;"
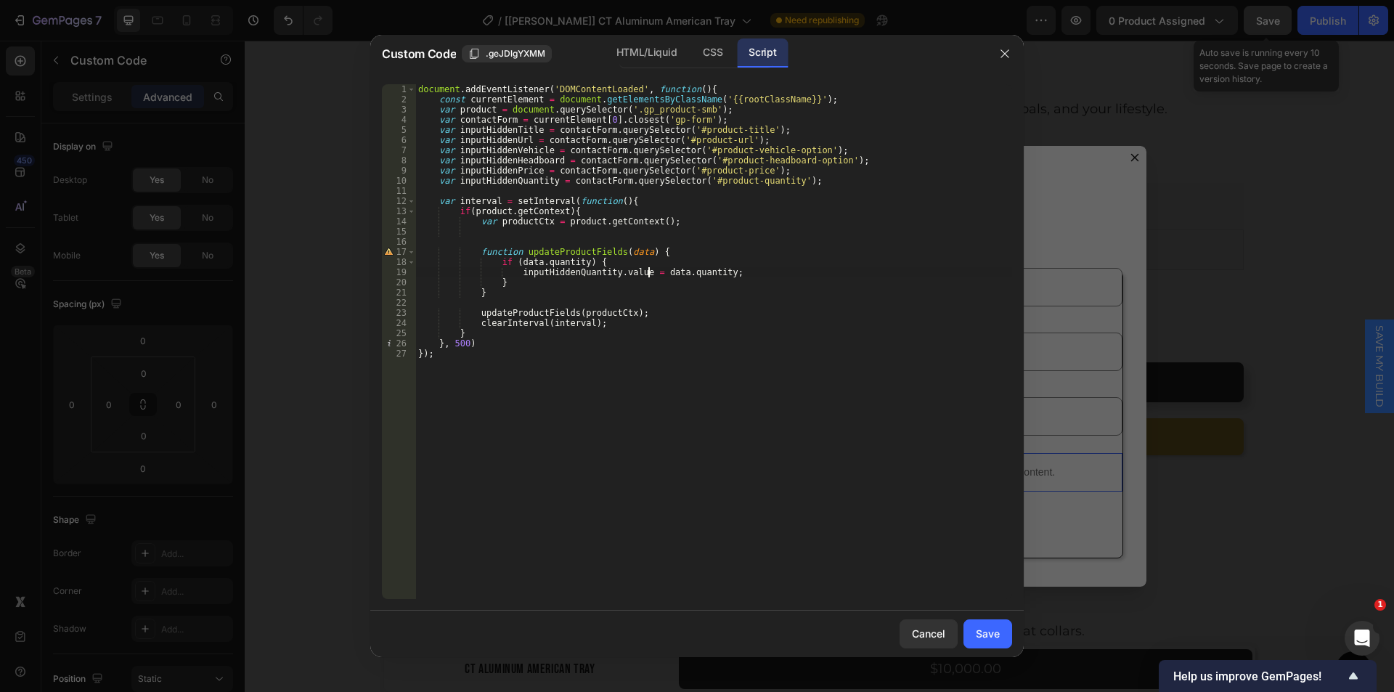
click at [503, 232] on div "document . addEventListener ( 'DOMContentLoaded' , function ( ) { const current…" at bounding box center [713, 351] width 597 height 535
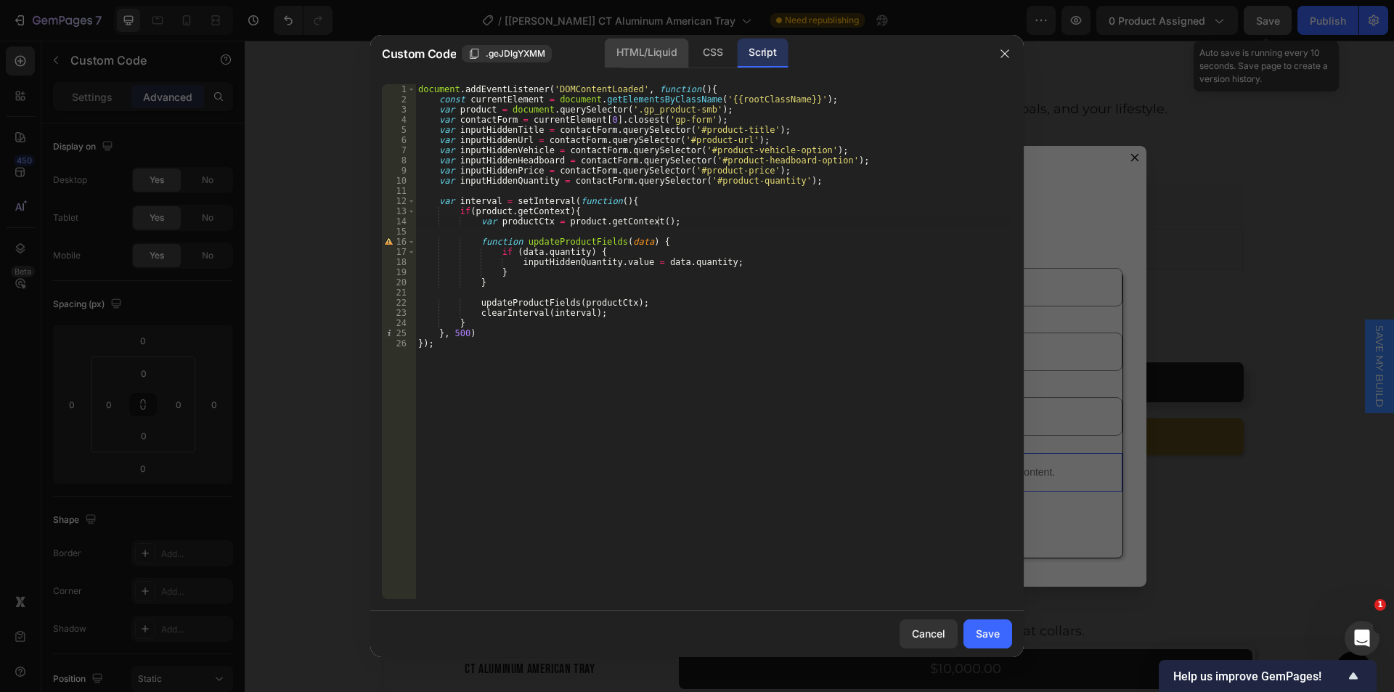
click at [647, 39] on div "HTML/Liquid" at bounding box center [646, 52] width 83 height 29
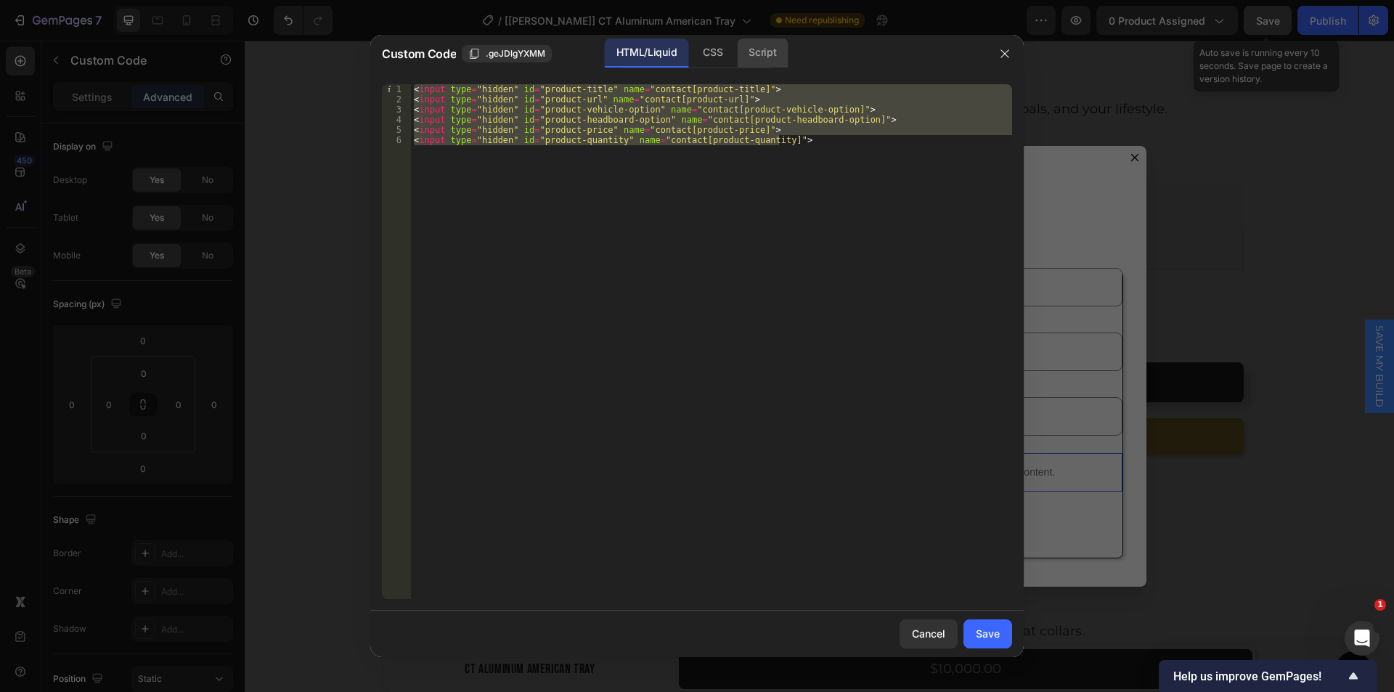
click at [750, 52] on div "Script" at bounding box center [762, 52] width 51 height 29
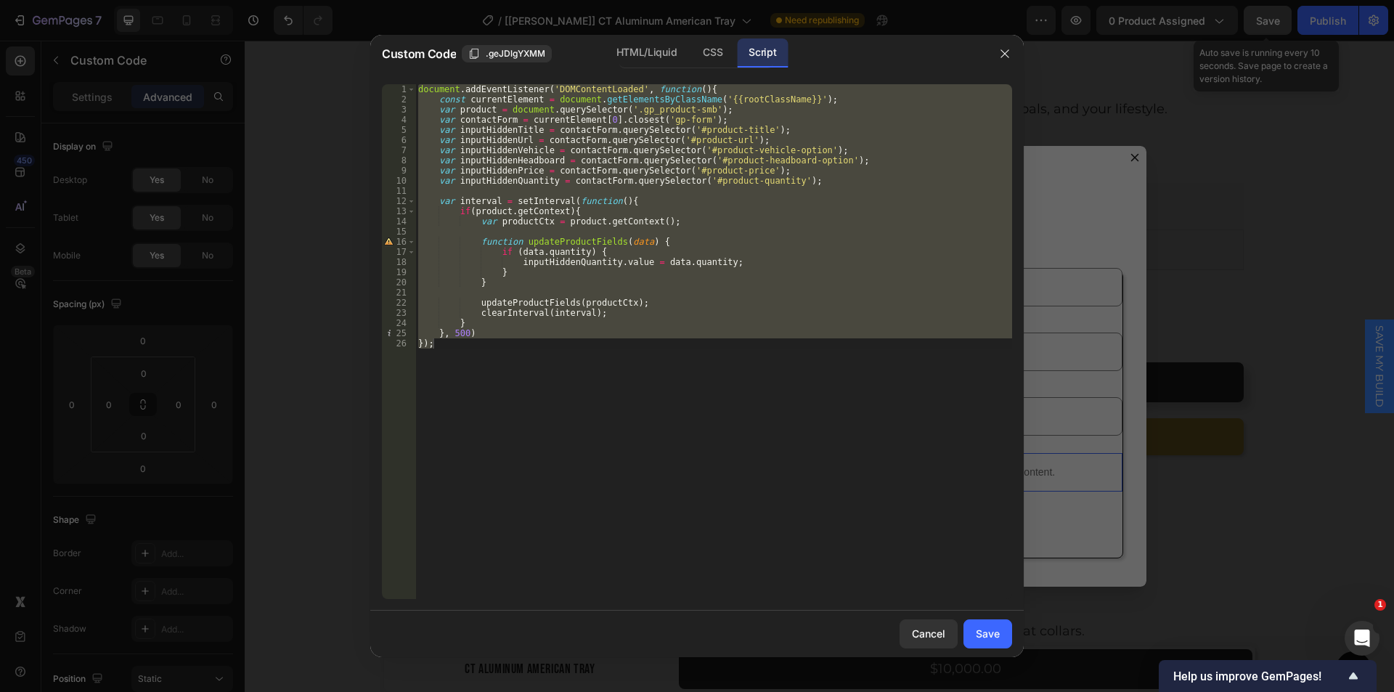
click at [558, 271] on div "document . addEventListener ( 'DOMContentLoaded' , function ( ) { const current…" at bounding box center [713, 341] width 597 height 515
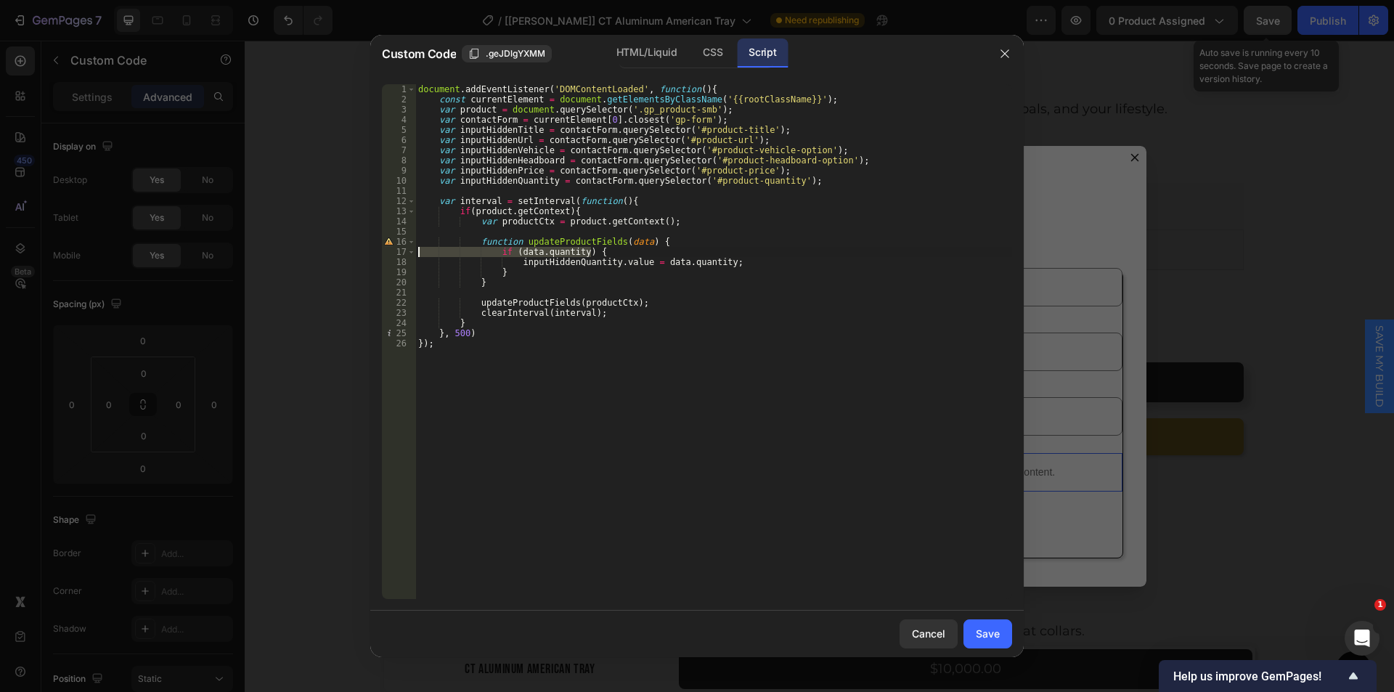
drag, startPoint x: 602, startPoint y: 252, endPoint x: 427, endPoint y: 257, distance: 175.0
click at [314, 252] on div "Custom Code .geJDlgYXMM HTML/Liquid CSS Script } 1 2 3 4 5 6 7 8 9 10 11 12 13 …" at bounding box center [697, 346] width 1394 height 692
type textarea "if (data.quantity) {"
drag, startPoint x: 510, startPoint y: 257, endPoint x: 376, endPoint y: 258, distance: 133.6
click at [342, 261] on div "Custom Code .geJDlgYXMM HTML/Liquid CSS Script function updateProductFields(dat…" at bounding box center [697, 346] width 1394 height 692
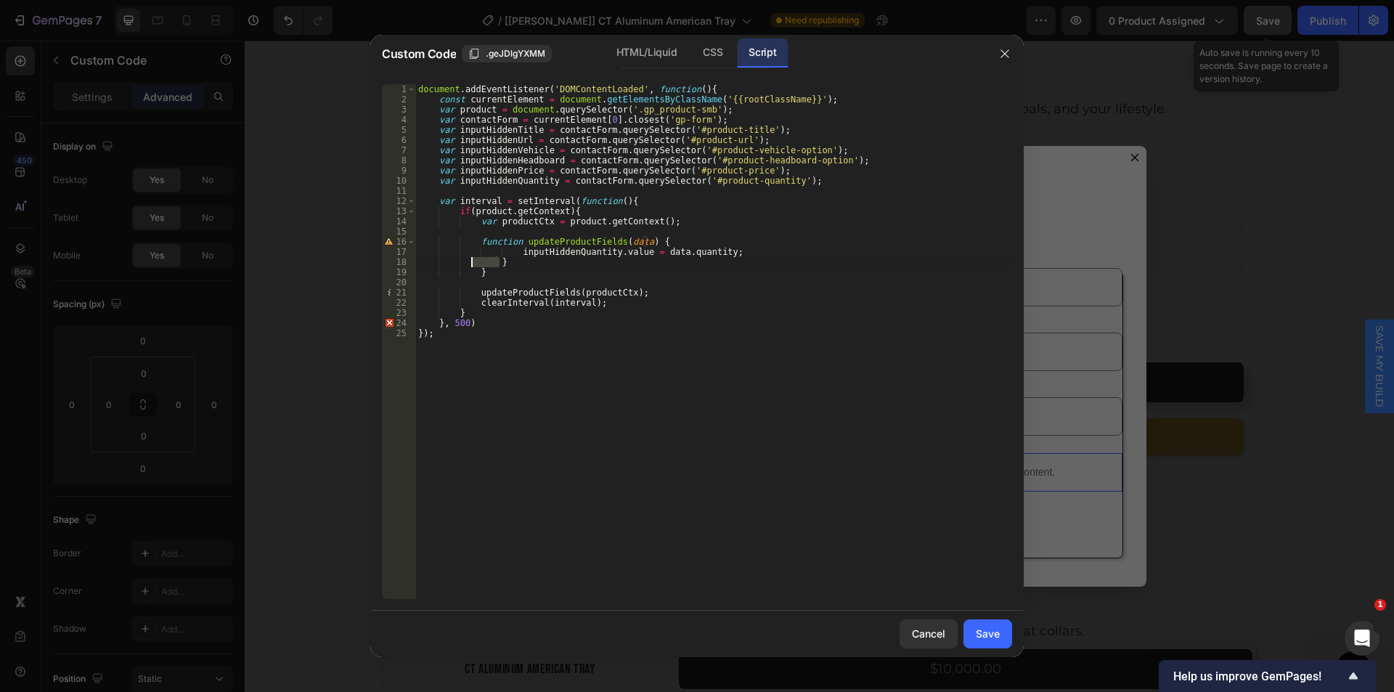
type textarea "}"
click at [512, 252] on div "document . addEventListener ( 'DOMContentLoaded' , function ( ) { const current…" at bounding box center [713, 351] width 597 height 535
click at [455, 129] on div "document . addEventListener ( 'DOMContentLoaded' , function ( ) { const current…" at bounding box center [713, 351] width 597 height 535
click at [532, 131] on div "document . addEventListener ( 'DOMContentLoaded' , function ( ) { const current…" at bounding box center [713, 351] width 597 height 535
drag, startPoint x: 695, startPoint y: 248, endPoint x: 704, endPoint y: 250, distance: 8.8
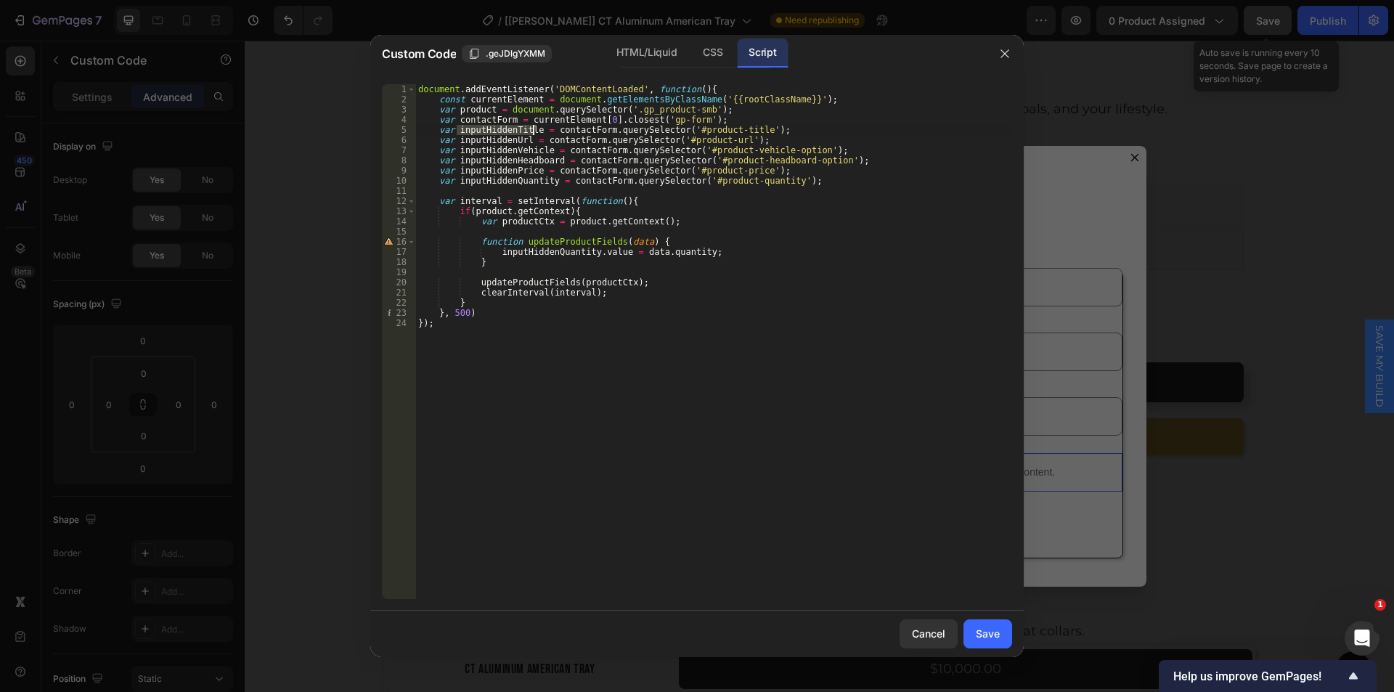
click at [704, 250] on div "document . addEventListener ( 'DOMContentLoaded' , function ( ) { const current…" at bounding box center [713, 351] width 597 height 535
click at [716, 250] on div "document . addEventListener ( 'DOMContentLoaded' , function ( ) { const current…" at bounding box center [713, 351] width 597 height 535
paste textarea "inputHiddenTitle"
type textarea "inputHiddenQuantity.value = data.quantity;"
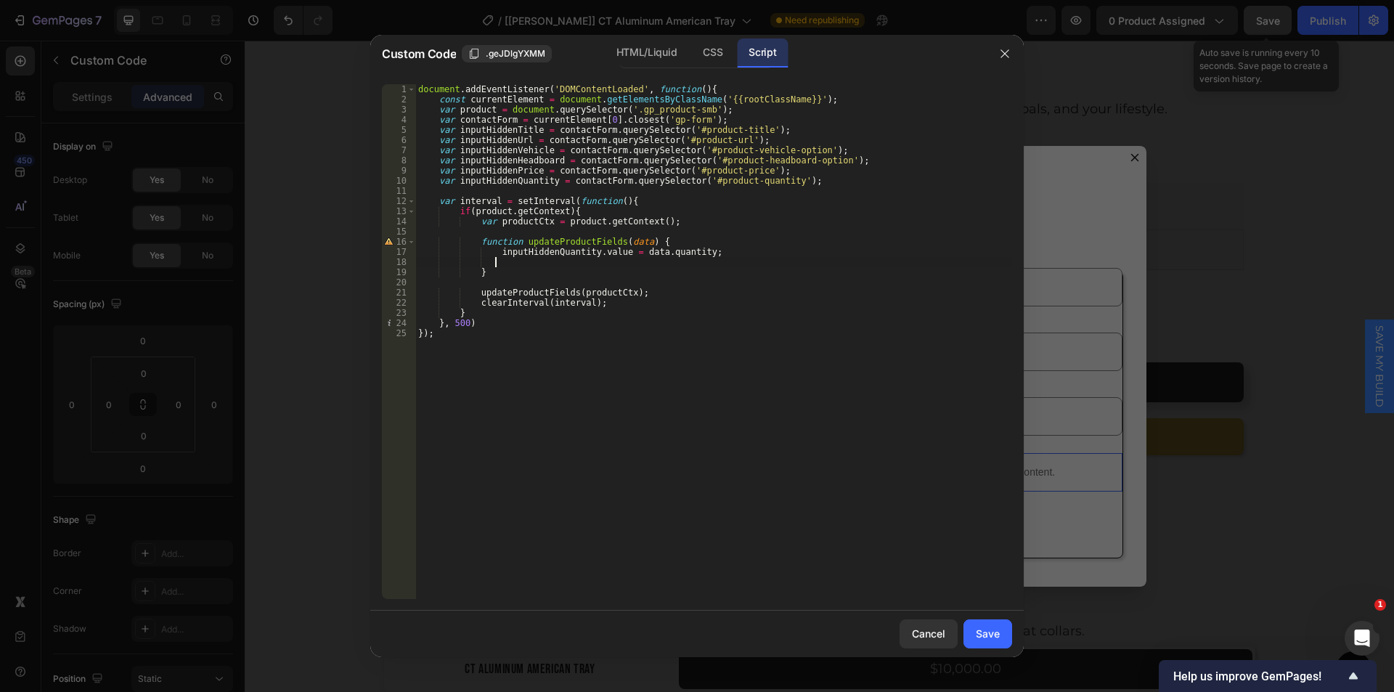
scroll to position [0, 6]
paste textarea "inputHiddenTitle"
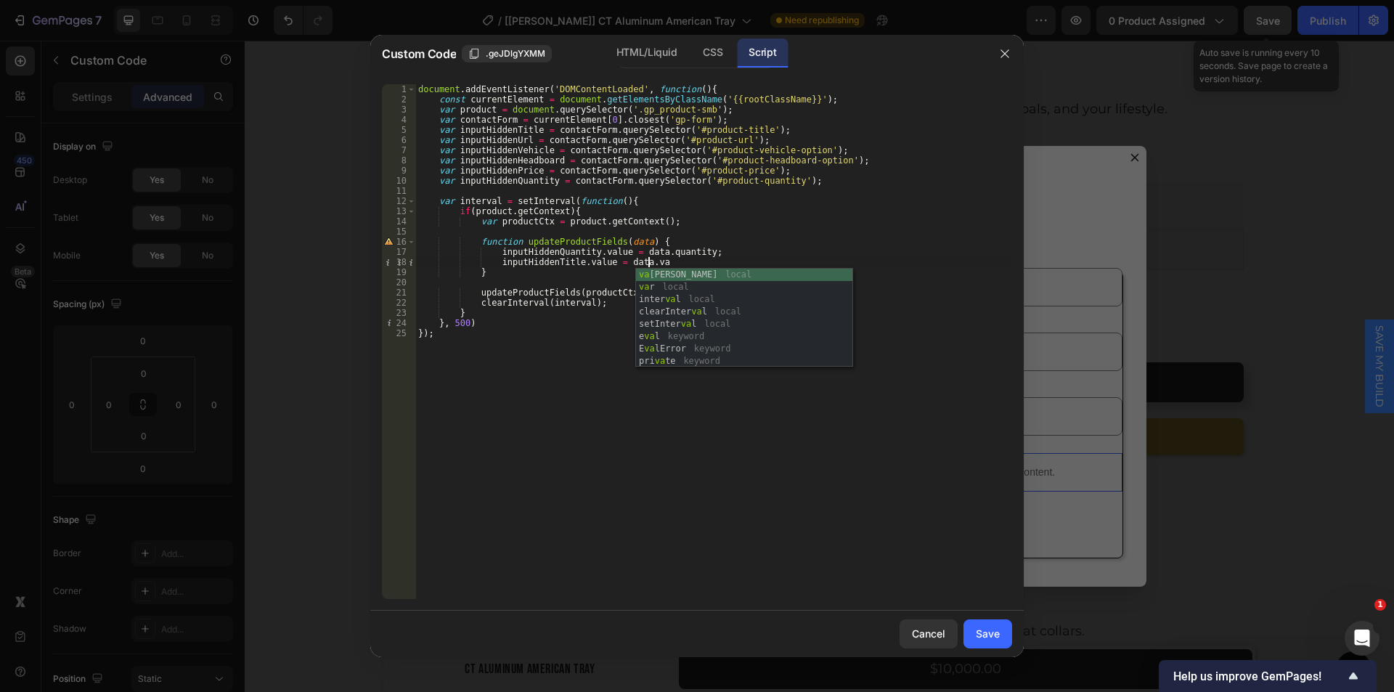
scroll to position [0, 18]
type textarea "inputHiddenTitle.value = data."
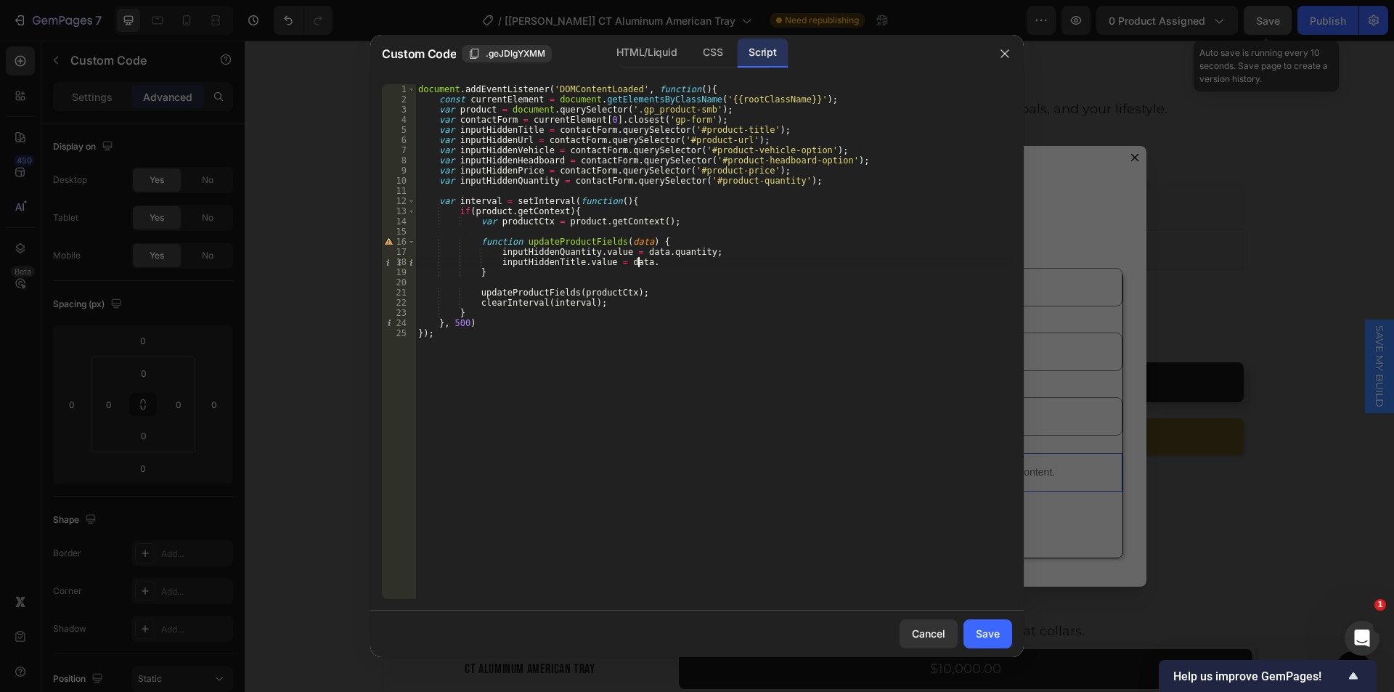
scroll to position [0, 0]
paste textarea
click at [456, 170] on div "document . addEventListener ( 'DOMContentLoaded' , function ( ) { const current…" at bounding box center [713, 351] width 597 height 535
click at [534, 171] on div "document . addEventListener ( 'DOMContentLoaded' , function ( ) { const current…" at bounding box center [713, 351] width 597 height 535
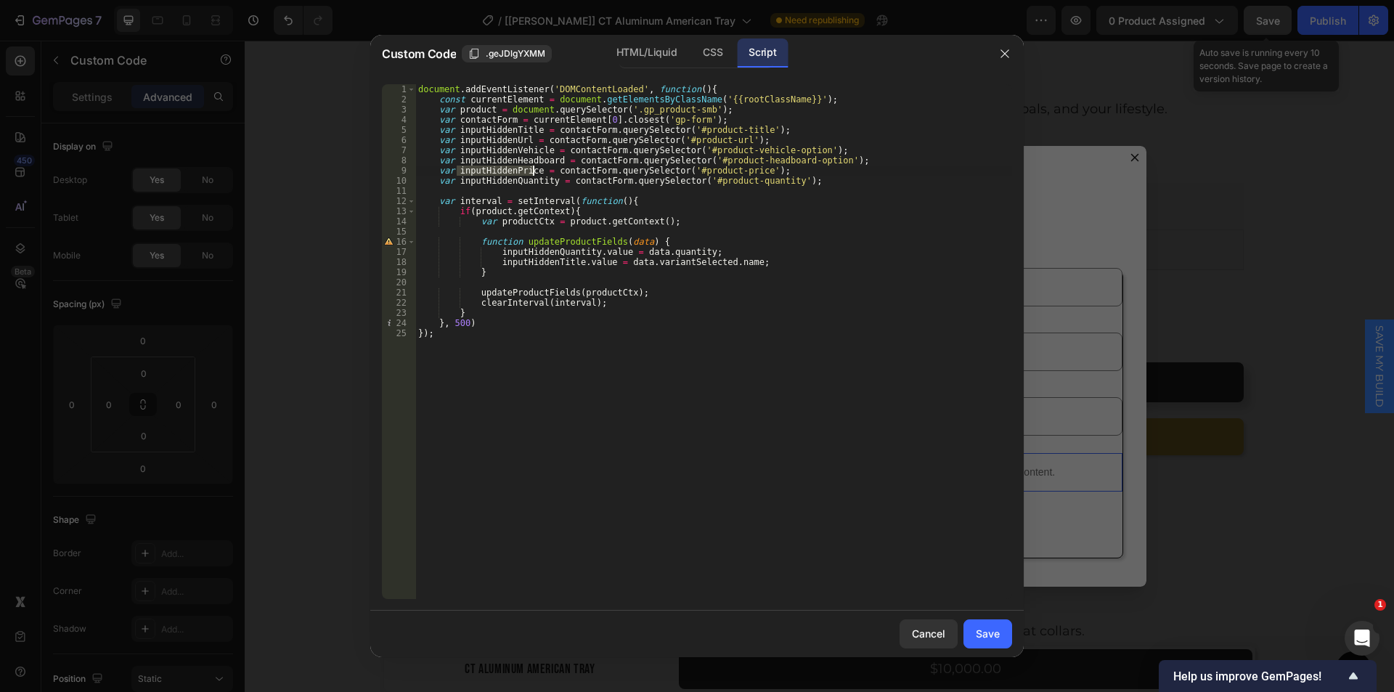
click at [751, 259] on div "document . addEventListener ( 'DOMContentLoaded' , function ( ) { const current…" at bounding box center [713, 351] width 597 height 535
type textarea "inputHiddenTitle.value = [DOMAIN_NAME];"
paste textarea "inputHiddenPrice"
click at [725, 275] on div "document . addEventListener ( 'DOMContentLoaded' , function ( ) { const current…" at bounding box center [713, 351] width 597 height 535
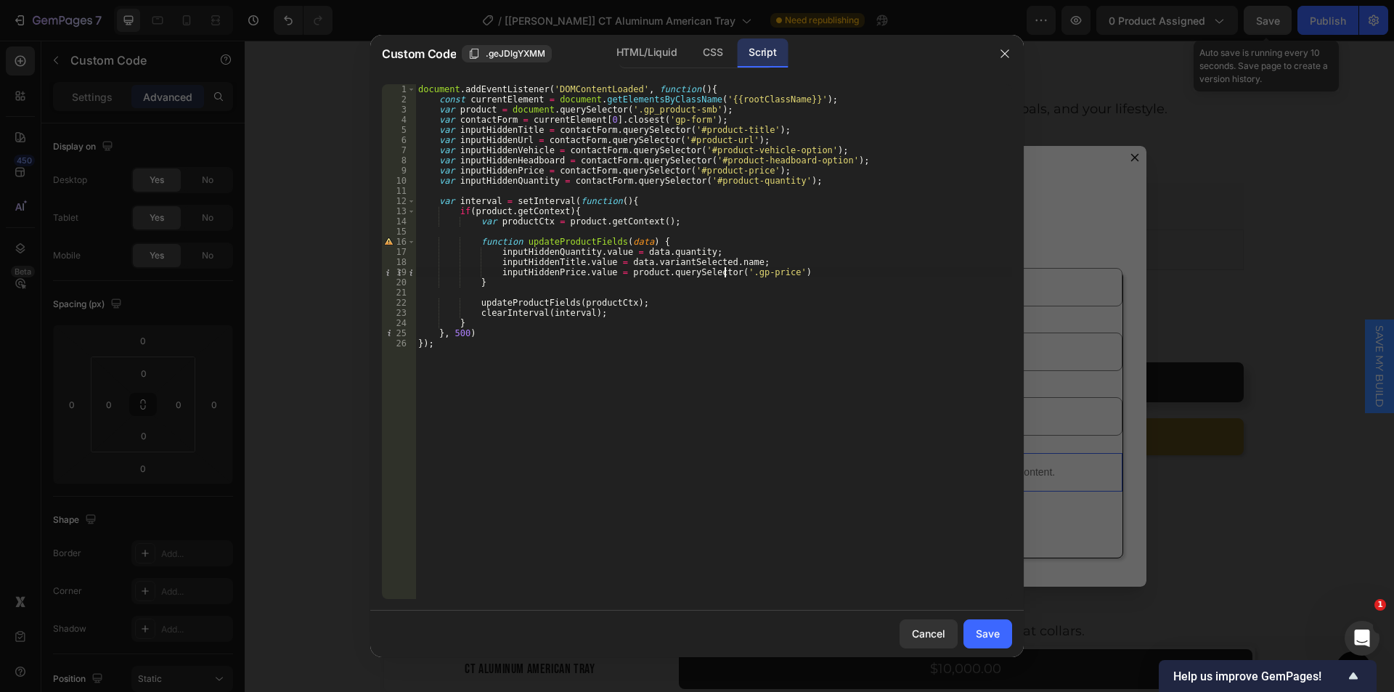
paste textarea "gp-product-price"
paste textarea "gp-data"
drag, startPoint x: 964, startPoint y: 271, endPoint x: 936, endPoint y: 333, distance: 67.9
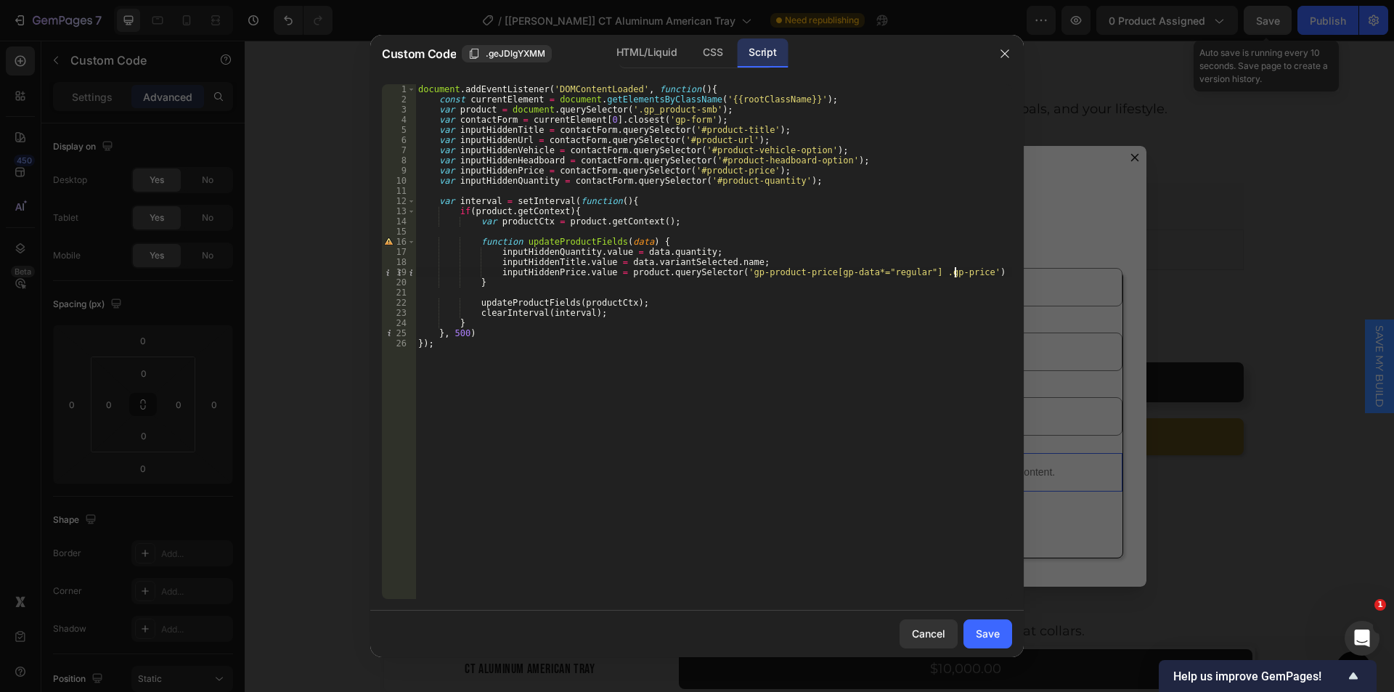
click at [965, 271] on div "document . addEventListener ( 'DOMContentLoaded' , function ( ) { const current…" at bounding box center [713, 351] width 597 height 535
click at [982, 273] on div "document . addEventListener ( 'DOMContentLoaded' , function ( ) { const current…" at bounding box center [713, 351] width 597 height 535
click at [988, 272] on div "document . addEventListener ( 'DOMContentLoaded' , function ( ) { const current…" at bounding box center [713, 341] width 597 height 515
drag, startPoint x: 983, startPoint y: 274, endPoint x: 1002, endPoint y: 274, distance: 18.9
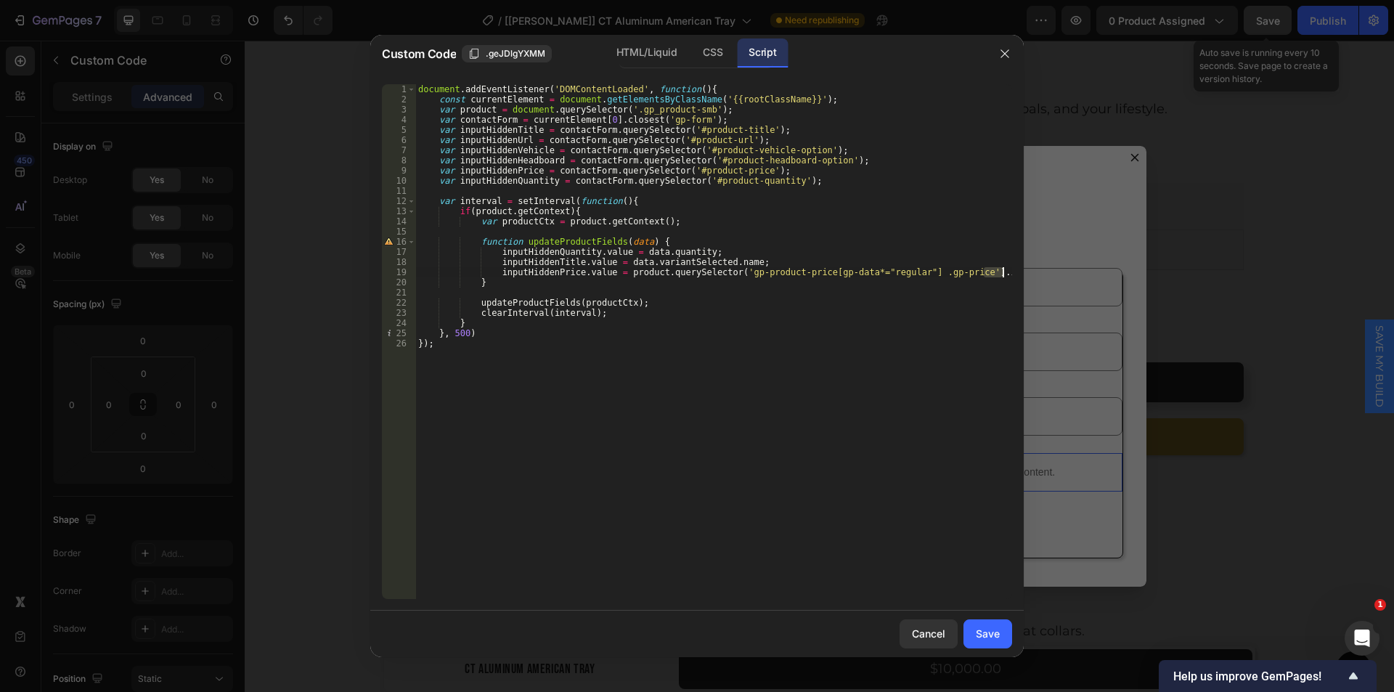
click at [1002, 274] on div "document . addEventListener ( 'DOMContentLoaded' , function ( ) { const current…" at bounding box center [713, 351] width 597 height 535
click at [876, 330] on div "document . addEventListener ( 'DOMContentLoaded' , function ( ) { const current…" at bounding box center [713, 351] width 597 height 535
click at [1008, 271] on div "document . addEventListener ( 'DOMContentLoaded' , function ( ) { const current…" at bounding box center [713, 351] width 597 height 535
click at [615, 274] on div "document . addEventListener ( 'DOMContentLoaded' , function ( ) { const current…" at bounding box center [713, 351] width 597 height 535
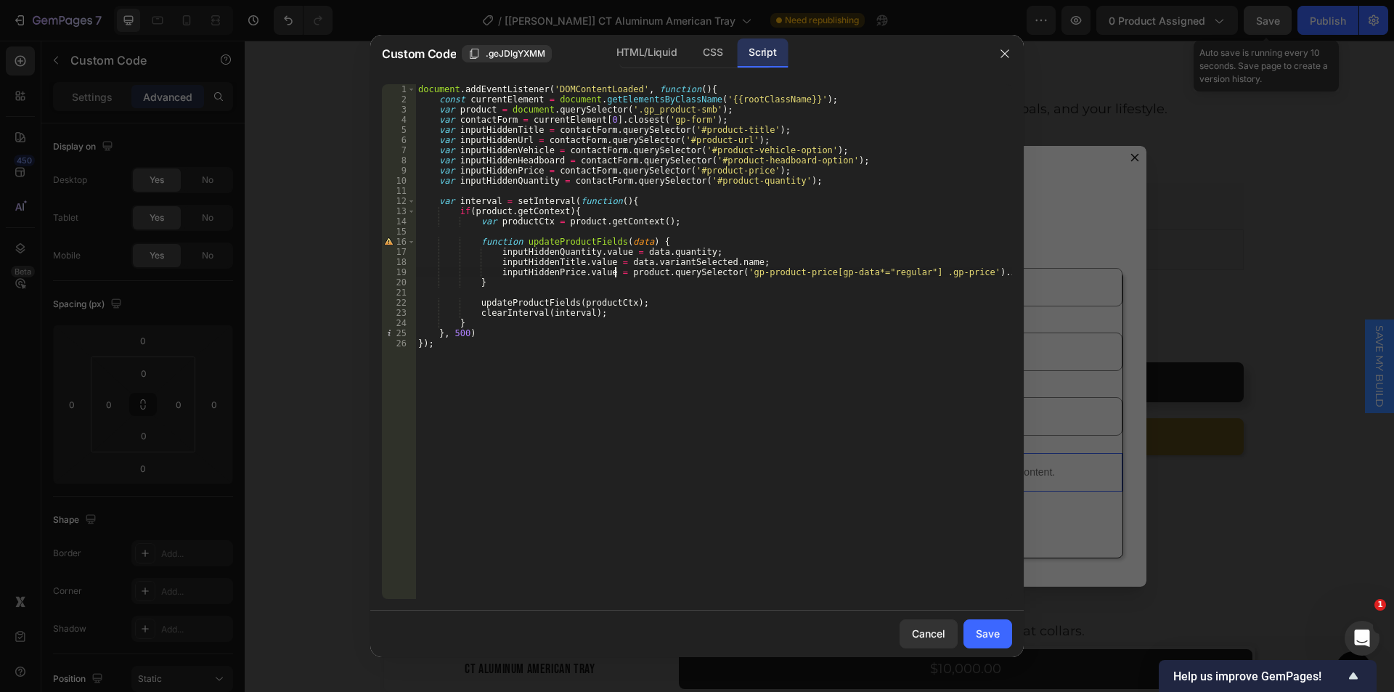
click at [1005, 274] on div "document . addEventListener ( 'DOMContentLoaded' , function ( ) { const current…" at bounding box center [713, 351] width 597 height 535
click at [786, 299] on div "document . addEventListener ( 'DOMContentLoaded' , function ( ) { const current…" at bounding box center [713, 351] width 597 height 535
click at [1016, 269] on div "updateProductFields(productCtx); 1 2 3 4 5 6 7 8 9 10 11 12 13 14 15 16 17 18 1…" at bounding box center [696, 342] width 653 height 538
type textarea "inputHiddenPrice.value = product.querySelector('gp-product-price[gp-data*="regu…"
click at [1007, 274] on div "document . addEventListener ( 'DOMContentLoaded' , function ( ) { const current…" at bounding box center [713, 351] width 597 height 535
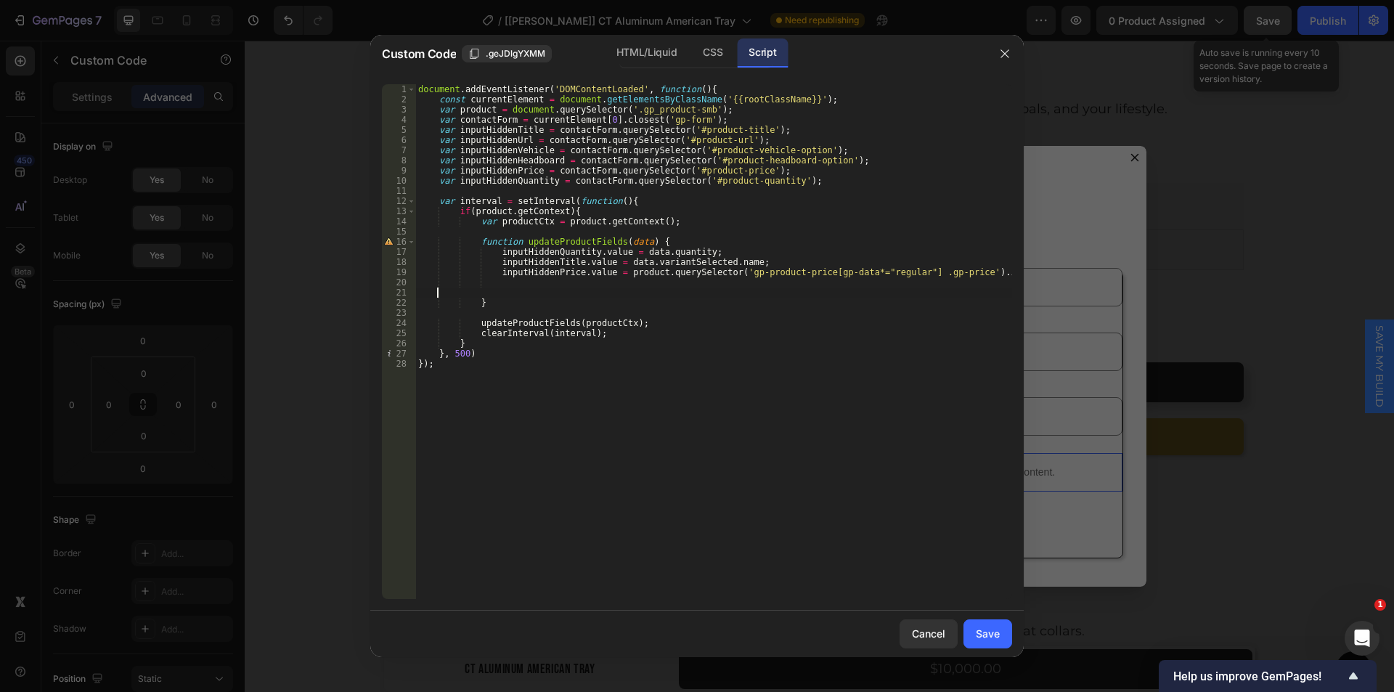
scroll to position [0, 0]
drag, startPoint x: 977, startPoint y: 626, endPoint x: 655, endPoint y: 239, distance: 503.6
click at [977, 626] on div "Save" at bounding box center [988, 633] width 24 height 15
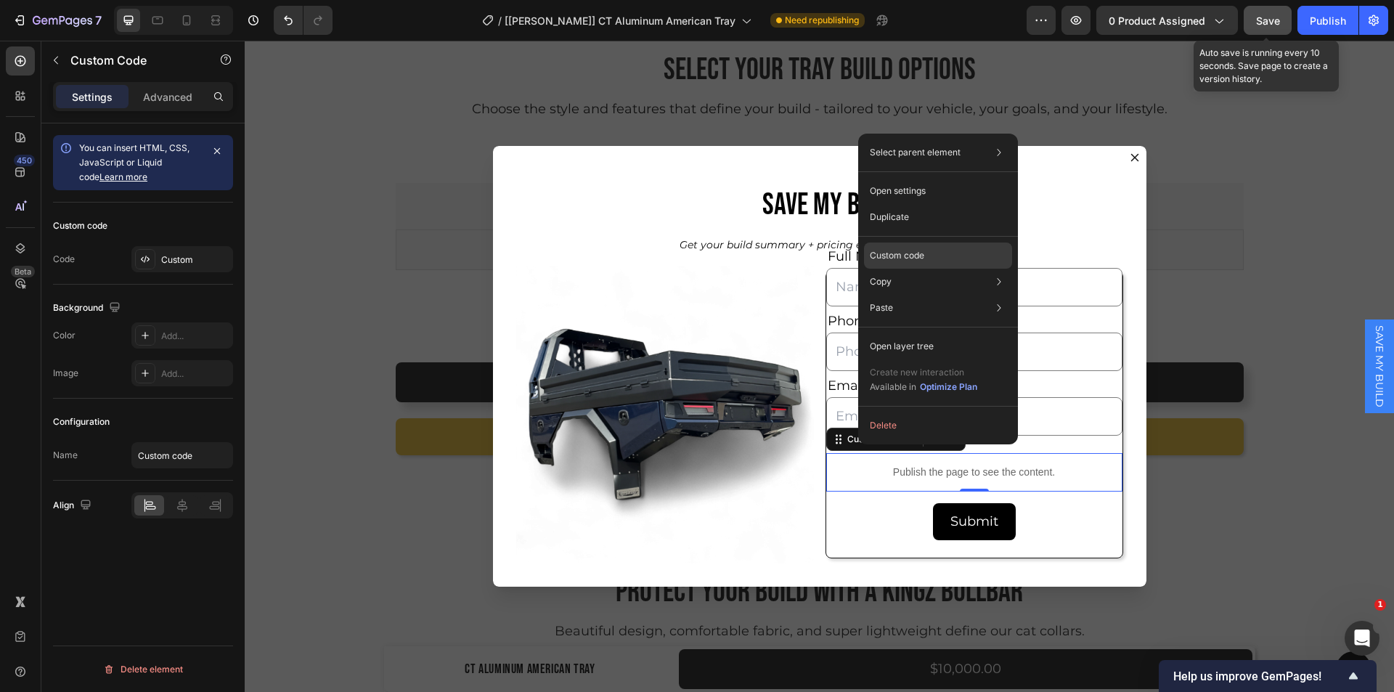
click at [893, 264] on div "Custom code" at bounding box center [938, 255] width 148 height 26
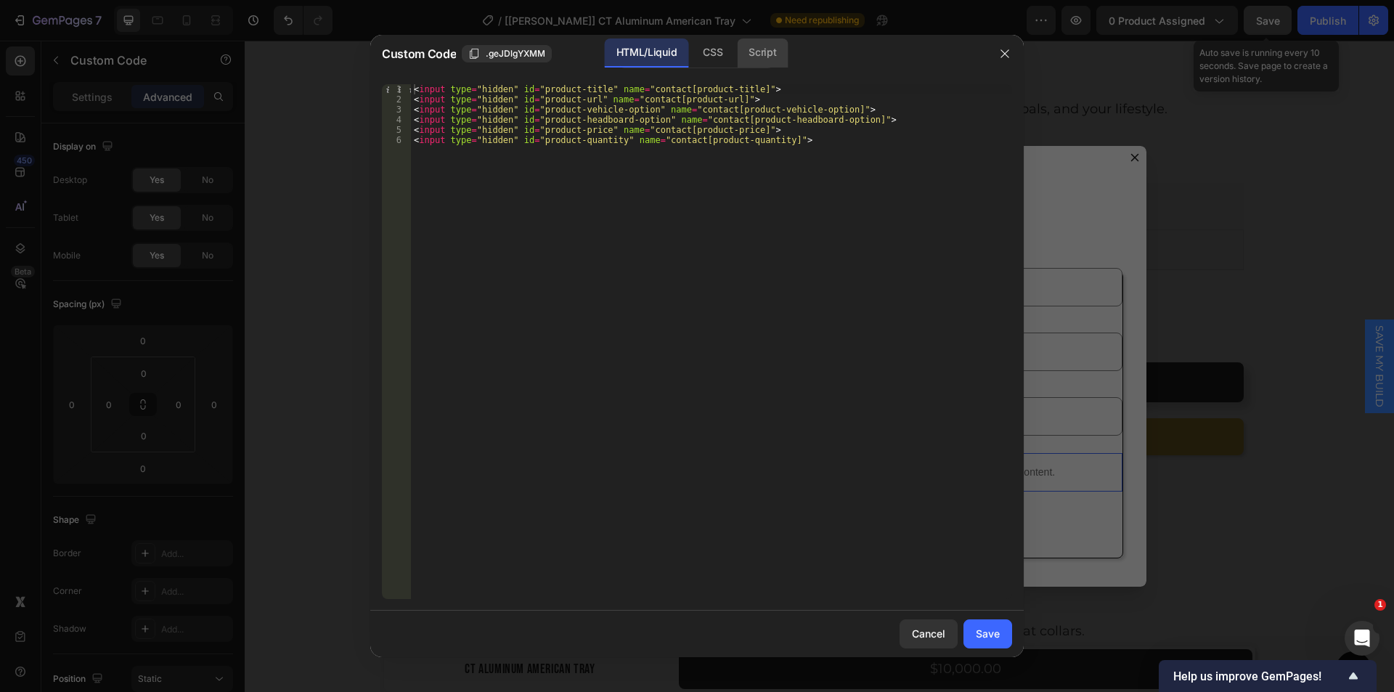
click at [753, 60] on div "Script" at bounding box center [762, 52] width 51 height 29
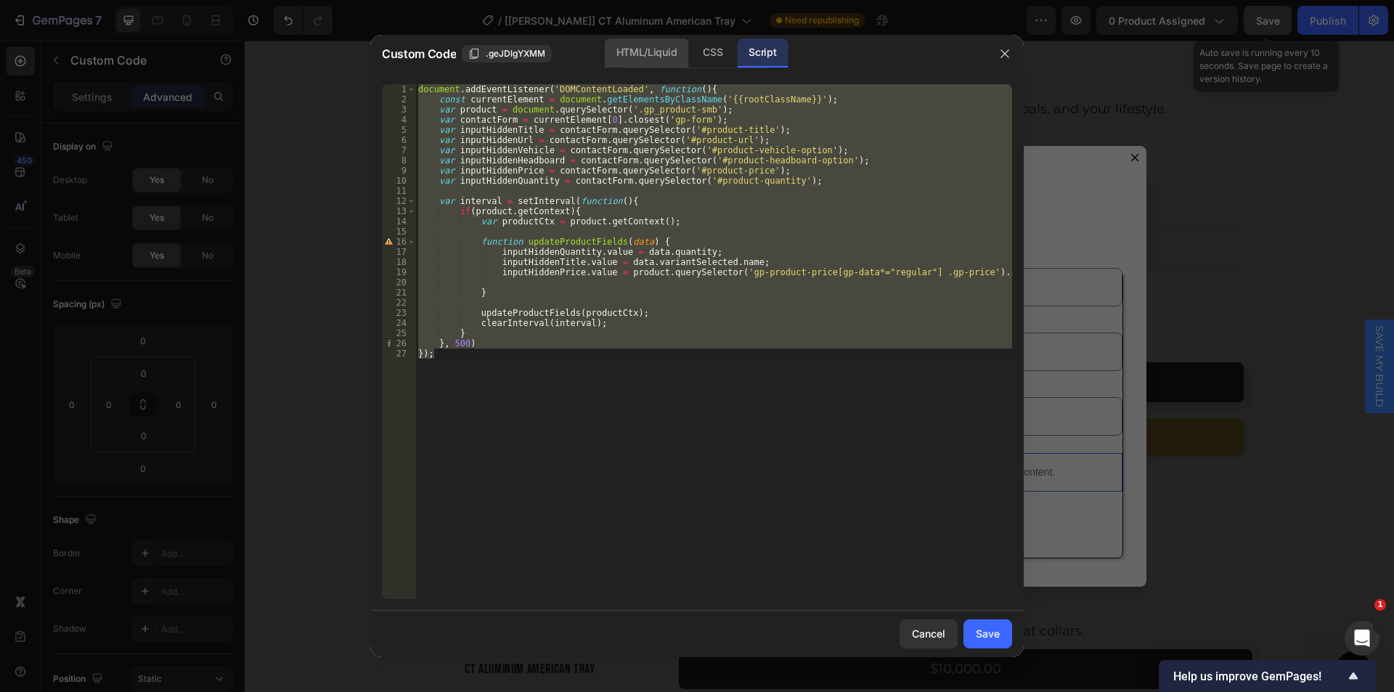
click at [663, 48] on div "HTML/Liquid" at bounding box center [646, 52] width 83 height 29
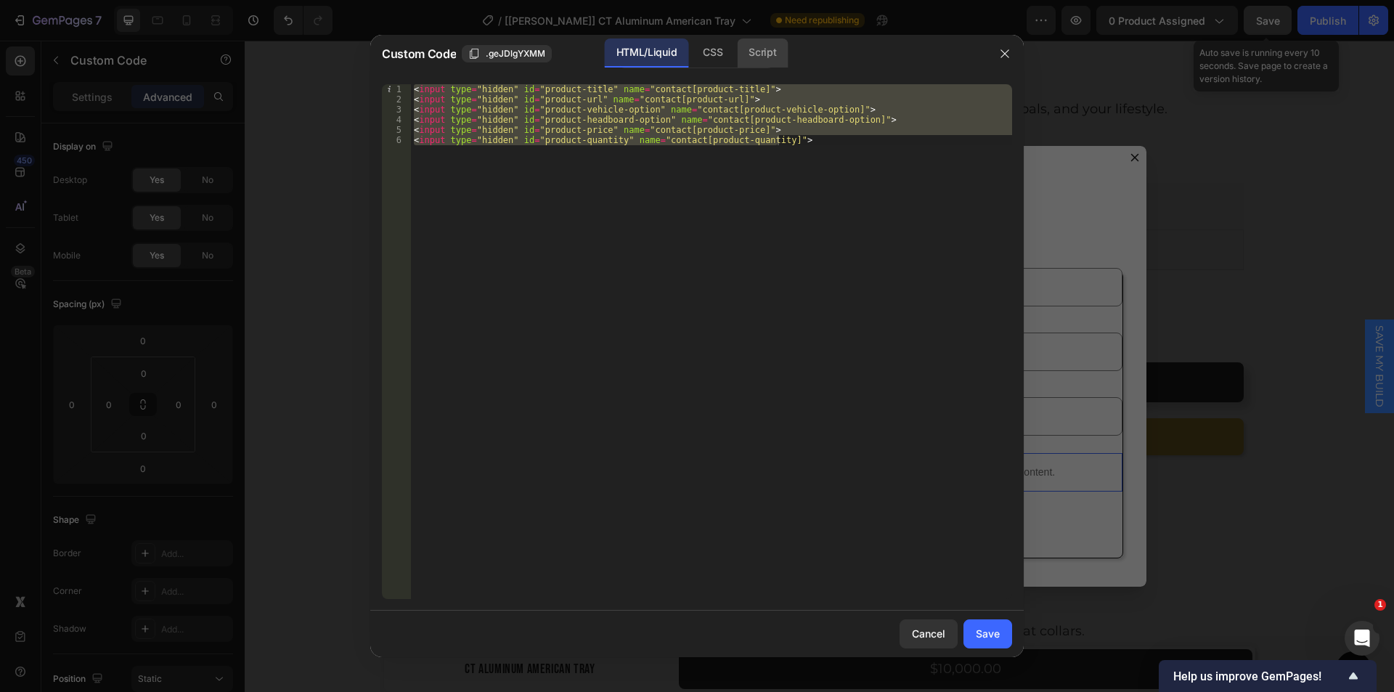
click at [779, 49] on div "Script" at bounding box center [762, 52] width 51 height 29
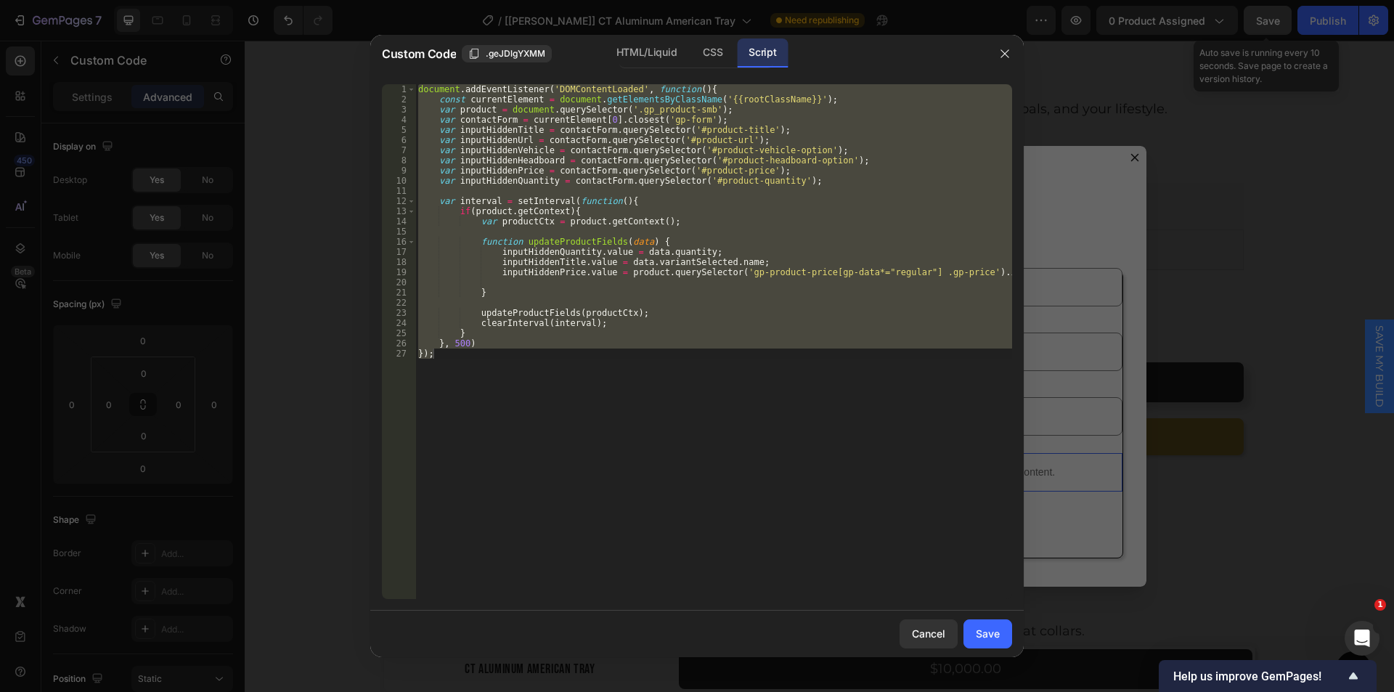
click at [541, 102] on div "document . addEventListener ( 'DOMContentLoaded' , function ( ) { const current…" at bounding box center [713, 341] width 597 height 515
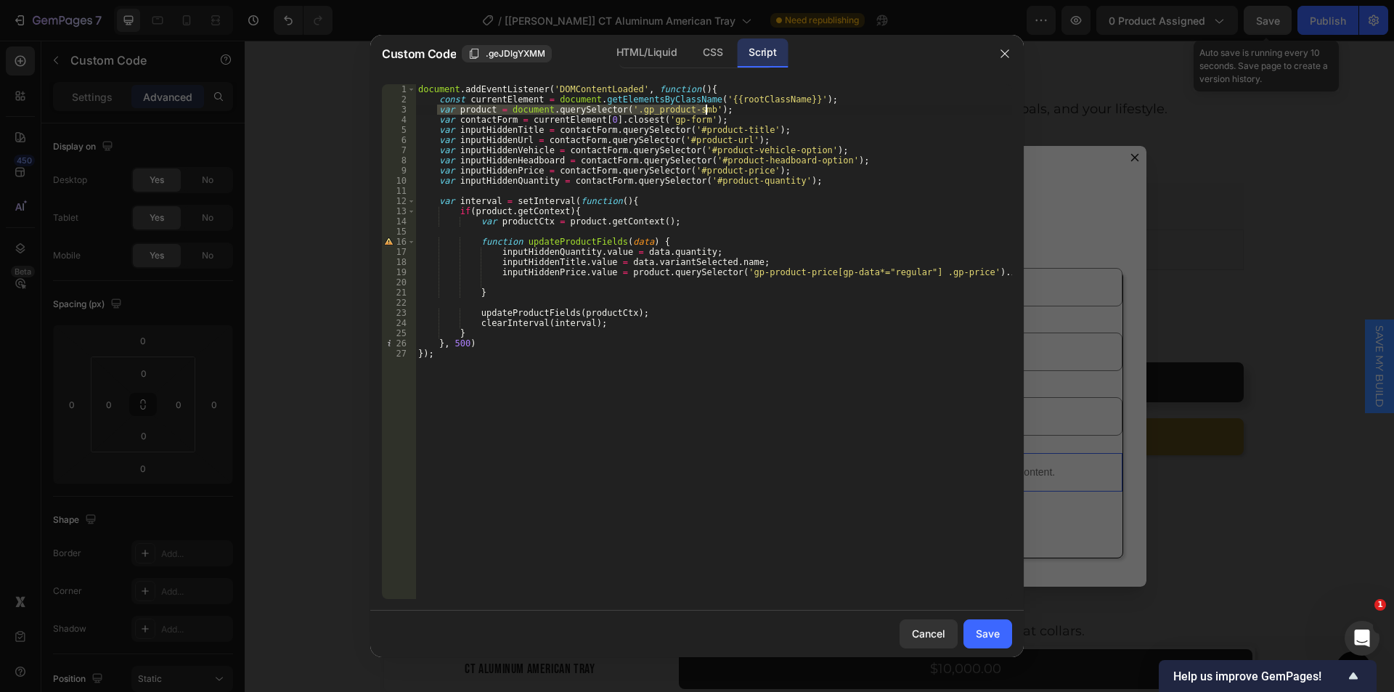
drag, startPoint x: 437, startPoint y: 110, endPoint x: 706, endPoint y: 110, distance: 269.3
click at [706, 110] on div "document . addEventListener ( 'DOMContentLoaded' , function ( ) { const current…" at bounding box center [713, 351] width 597 height 535
click at [492, 106] on div "document . addEventListener ( 'DOMContentLoaded' , function ( ) { const current…" at bounding box center [713, 341] width 597 height 515
click at [473, 212] on div "document . addEventListener ( 'DOMContentLoaded' , function ( ) { const current…" at bounding box center [713, 351] width 597 height 535
click at [557, 213] on div "document . addEventListener ( 'DOMContentLoaded' , function ( ) { const current…" at bounding box center [713, 351] width 597 height 535
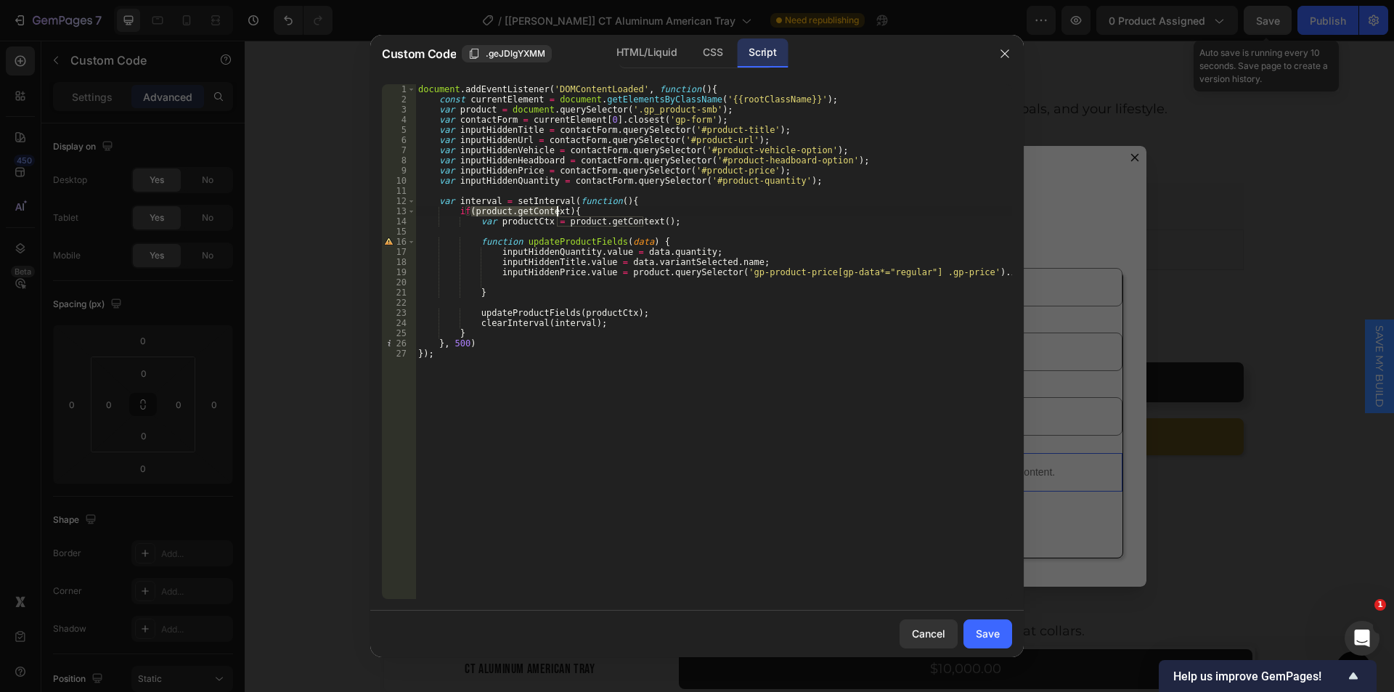
click at [557, 213] on div "document . addEventListener ( 'DOMContentLoaded' , function ( ) { const current…" at bounding box center [713, 341] width 597 height 515
paste textarea "product.getContext"
click at [616, 211] on div "document . addEventListener ( 'DOMContentLoaded' , function ( ) { const current…" at bounding box center [713, 351] width 597 height 535
paste textarea "State"
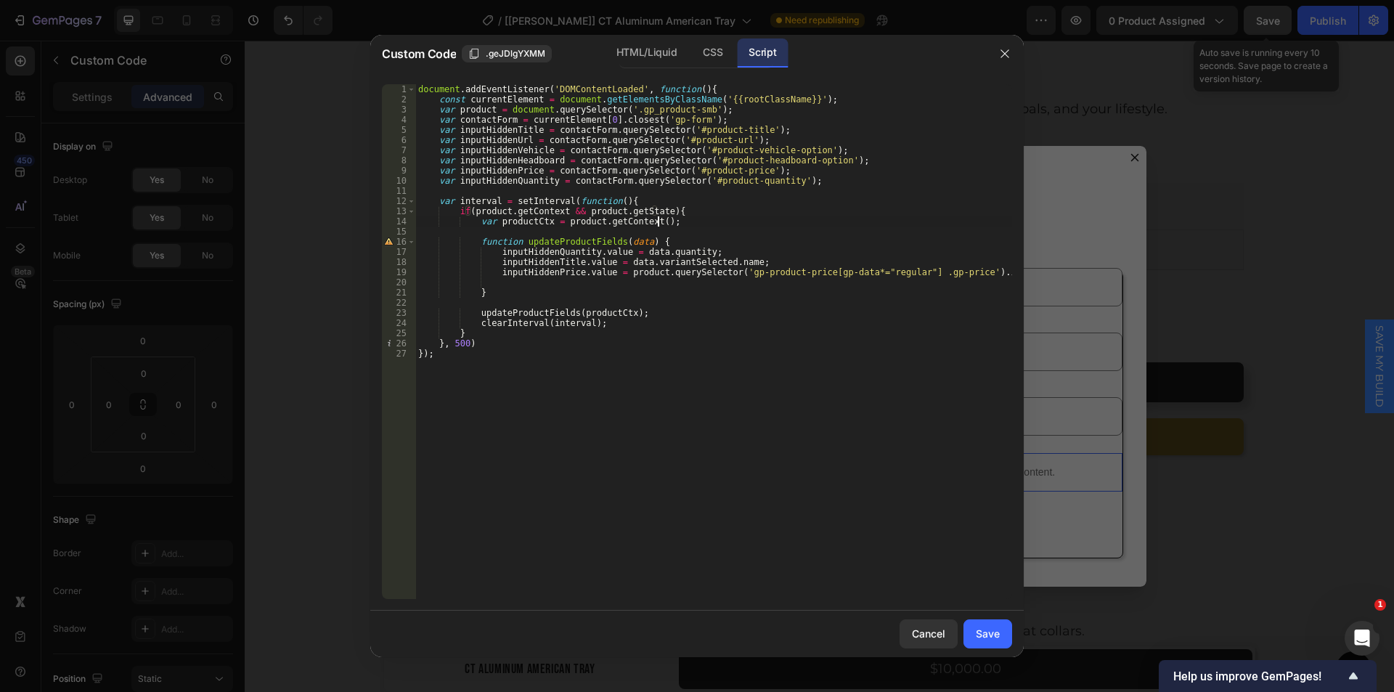
click at [671, 221] on div "document . addEventListener ( 'DOMContentLoaded' , function ( ) { const current…" at bounding box center [713, 351] width 597 height 535
type textarea "var productCtx = product.getContext();"
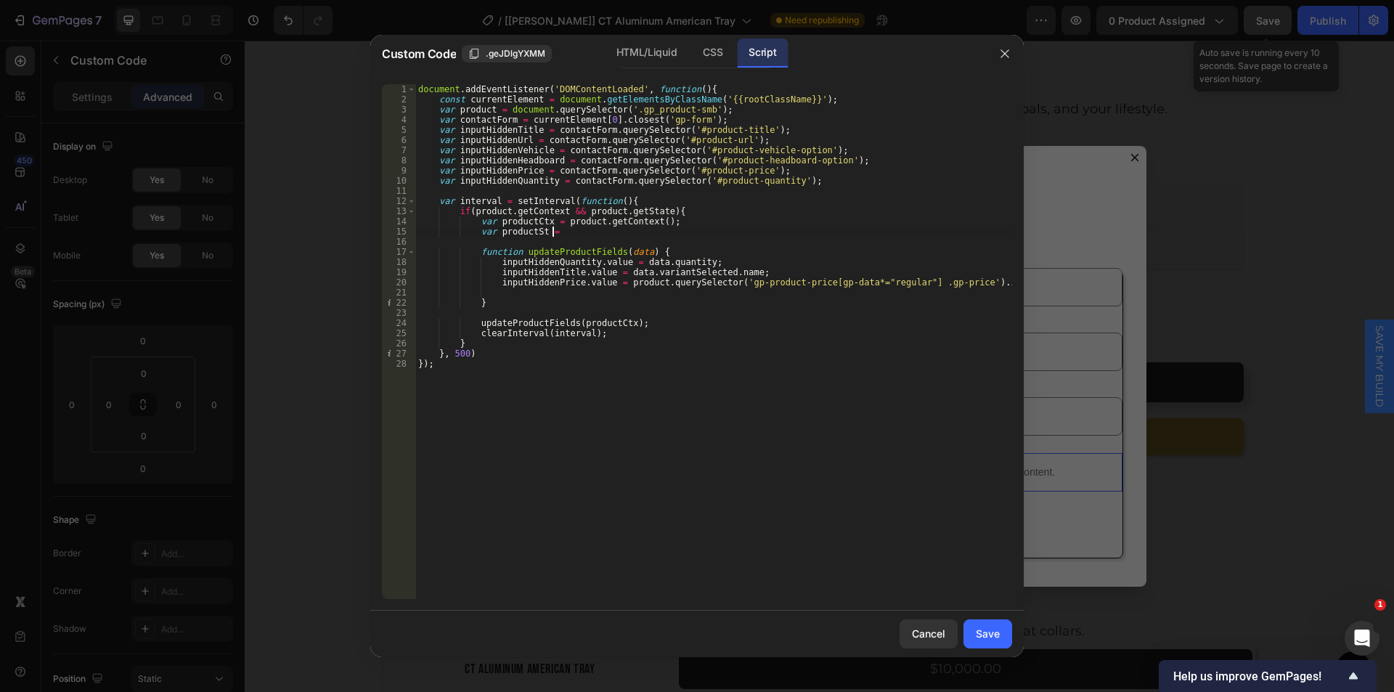
scroll to position [0, 10]
click at [579, 213] on div "document . addEventListener ( 'DOMContentLoaded' , function ( ) { const current…" at bounding box center [713, 351] width 597 height 535
click at [654, 211] on div "document . addEventListener ( 'DOMContentLoaded' , function ( ) { const current…" at bounding box center [713, 351] width 597 height 535
click at [566, 233] on div "document . addEventListener ( 'DOMContentLoaded' , function ( ) { const current…" at bounding box center [713, 351] width 597 height 535
paste textarea "product.getState"
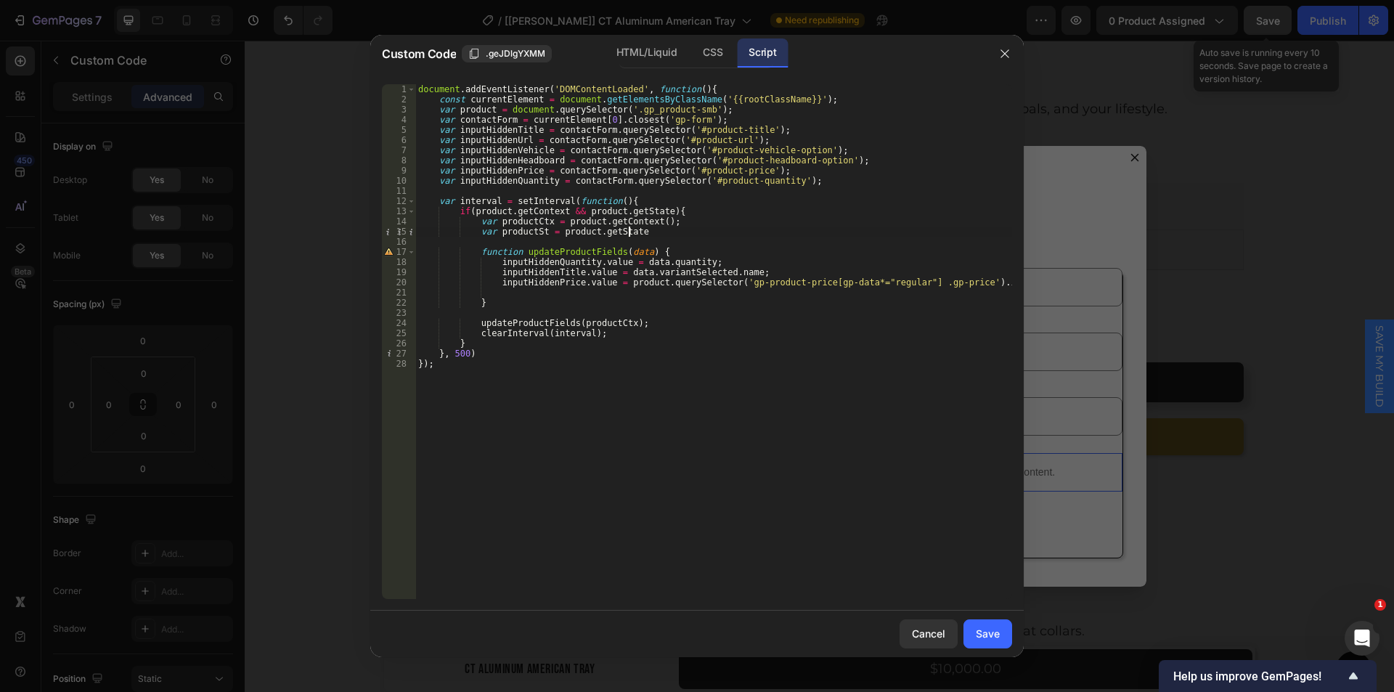
scroll to position [0, 17]
type textarea "var productSt = product.getState();"
click at [502, 290] on div "document . addEventListener ( 'DOMContentLoaded' , function ( ) { const current…" at bounding box center [713, 351] width 597 height 535
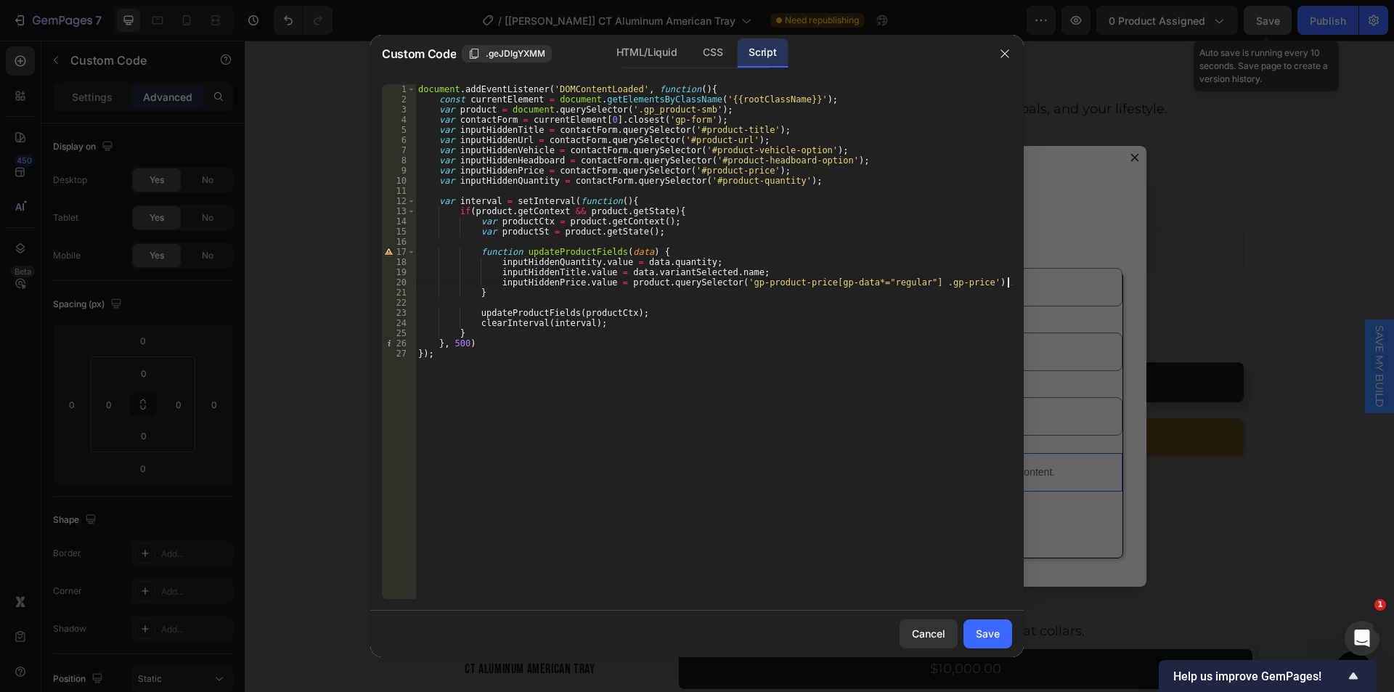
click at [634, 253] on div "document . addEventListener ( 'DOMContentLoaded' , function ( ) { const current…" at bounding box center [713, 351] width 597 height 535
click at [615, 251] on div "document . addEventListener ( 'DOMContentLoaded' , function ( ) { const current…" at bounding box center [713, 351] width 597 height 535
click at [649, 252] on div "document . addEventListener ( 'DOMContentLoaded' , function ( ) { const current…" at bounding box center [713, 351] width 597 height 535
click at [627, 261] on div "document . addEventListener ( 'DOMContentLoaded' , function ( ) { const current…" at bounding box center [713, 351] width 597 height 535
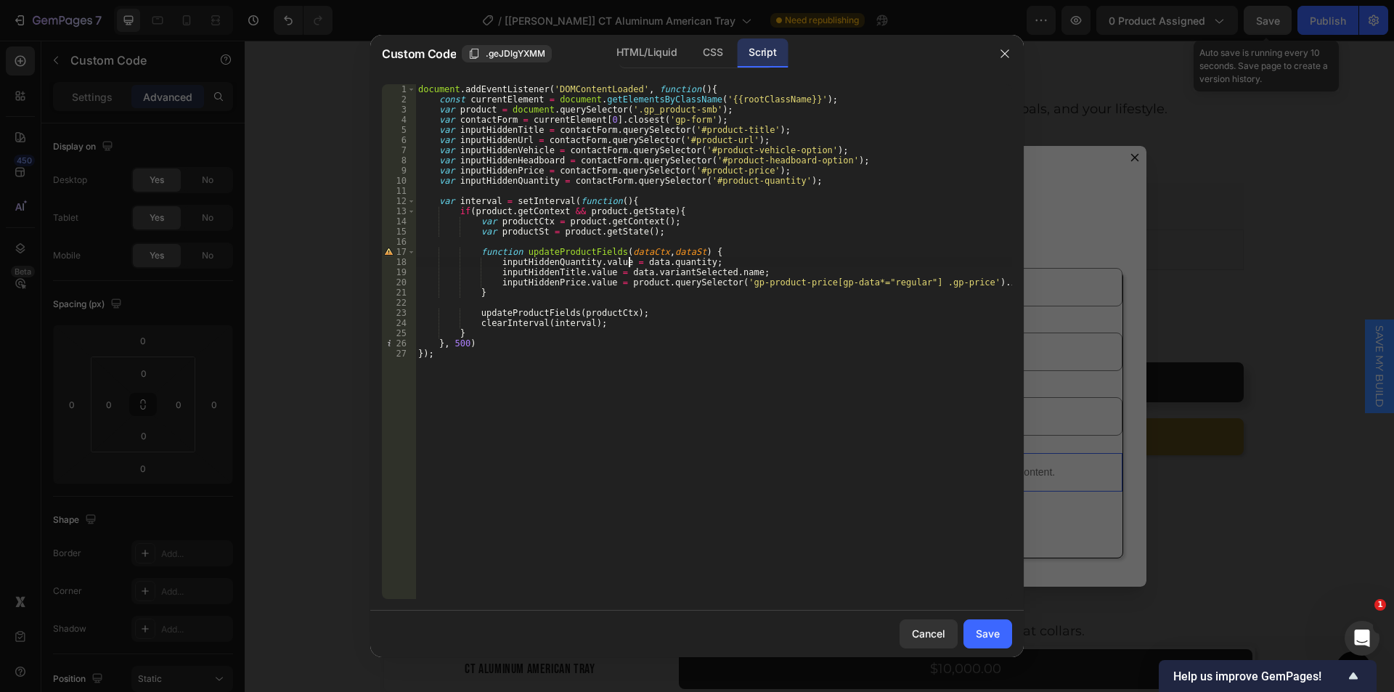
click at [650, 262] on div "document . addEventListener ( 'DOMContentLoaded' , function ( ) { const current…" at bounding box center [713, 351] width 597 height 535
paste textarea "Ctx"
click at [614, 273] on div "document . addEventListener ( 'DOMContentLoaded' , function ( ) { const current…" at bounding box center [713, 351] width 597 height 535
click at [632, 273] on div "document . addEventListener ( 'DOMContentLoaded' , function ( ) { const current…" at bounding box center [713, 351] width 597 height 535
paste textarea "Ctx"
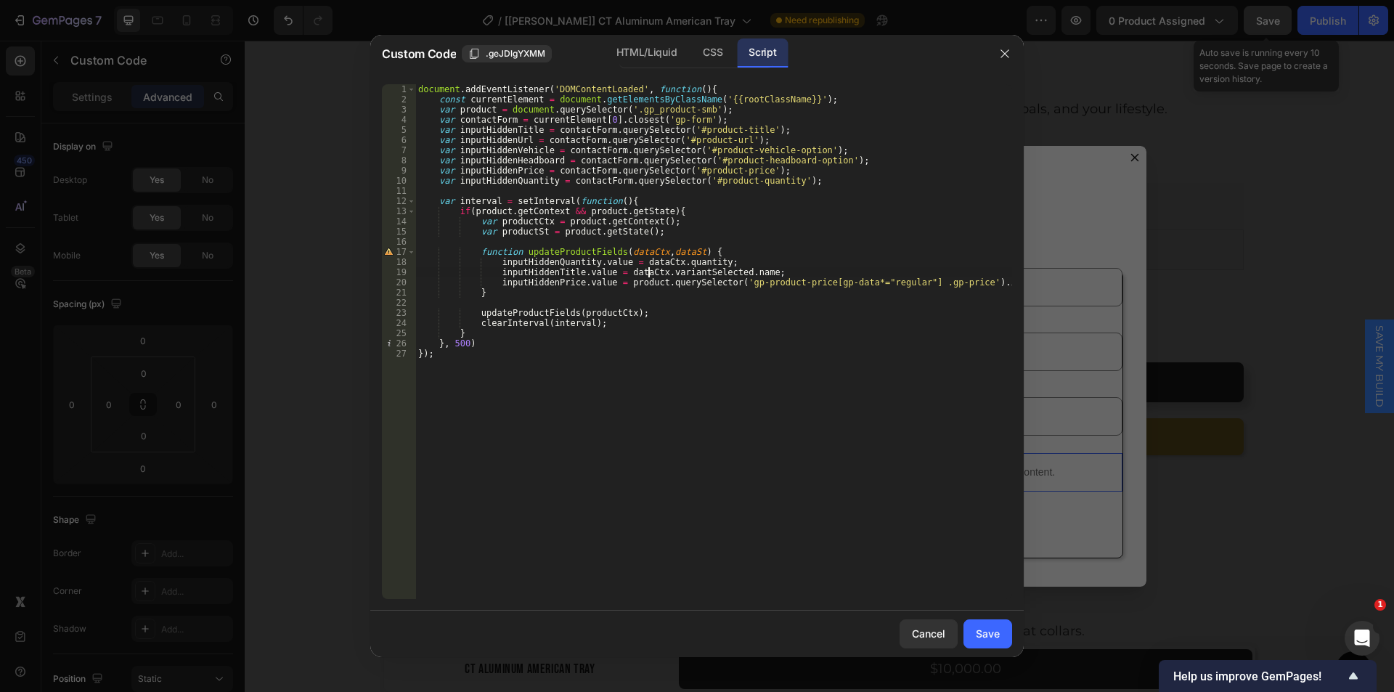
click at [680, 280] on div "document . addEventListener ( 'DOMContentLoaded' , function ( ) { const current…" at bounding box center [713, 351] width 597 height 535
click at [659, 251] on div "document . addEventListener ( 'DOMContentLoaded' , function ( ) { const current…" at bounding box center [713, 351] width 597 height 535
click at [687, 253] on div "document . addEventListener ( 'DOMContentLoaded' , function ( ) { const current…" at bounding box center [713, 351] width 597 height 535
click at [491, 230] on div "document . addEventListener ( 'DOMContentLoaded' , function ( ) { const current…" at bounding box center [713, 351] width 597 height 535
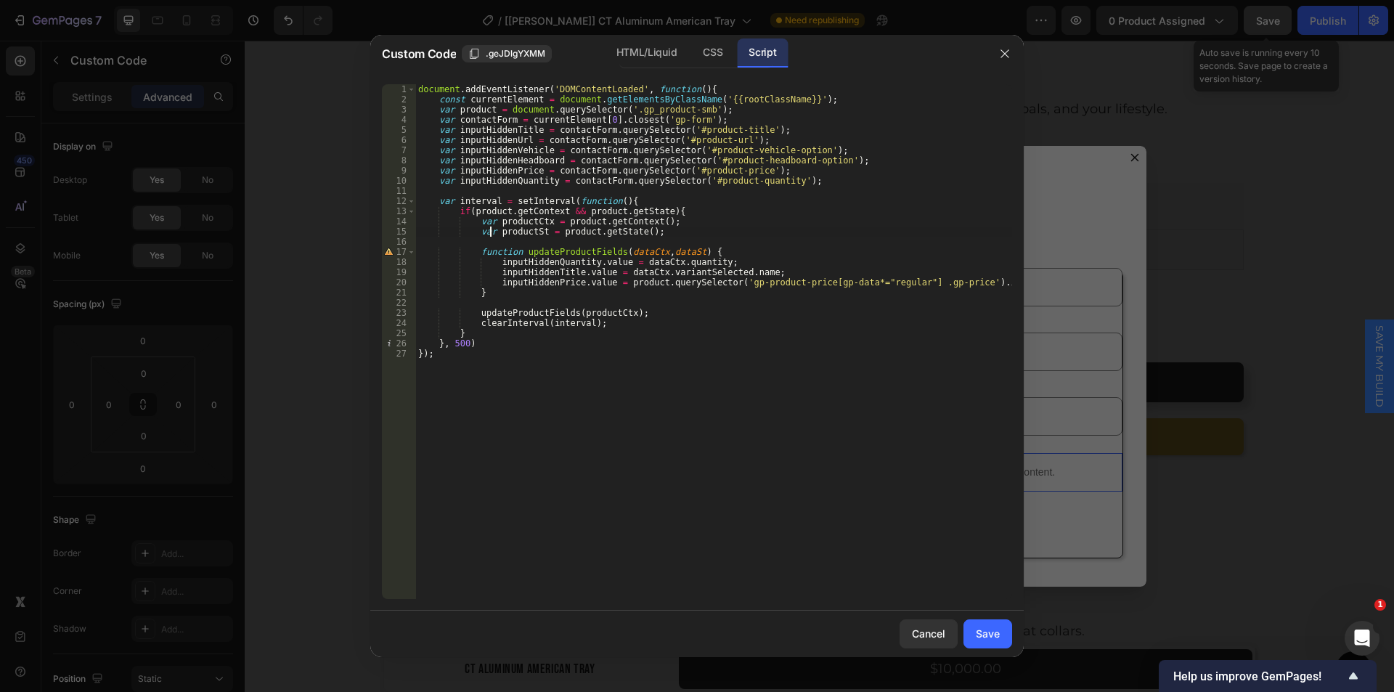
click at [493, 231] on div "document . addEventListener ( 'DOMContentLoaded' , function ( ) { const current…" at bounding box center [713, 351] width 597 height 535
click at [539, 231] on div "document . addEventListener ( 'DOMContentLoaded' , function ( ) { const current…" at bounding box center [713, 341] width 597 height 515
click at [493, 232] on div "document . addEventListener ( 'DOMContentLoaded' , function ( ) { const current…" at bounding box center [713, 351] width 597 height 535
click at [621, 316] on div "document . addEventListener ( 'DOMContentLoaded' , function ( ) { const current…" at bounding box center [713, 351] width 597 height 535
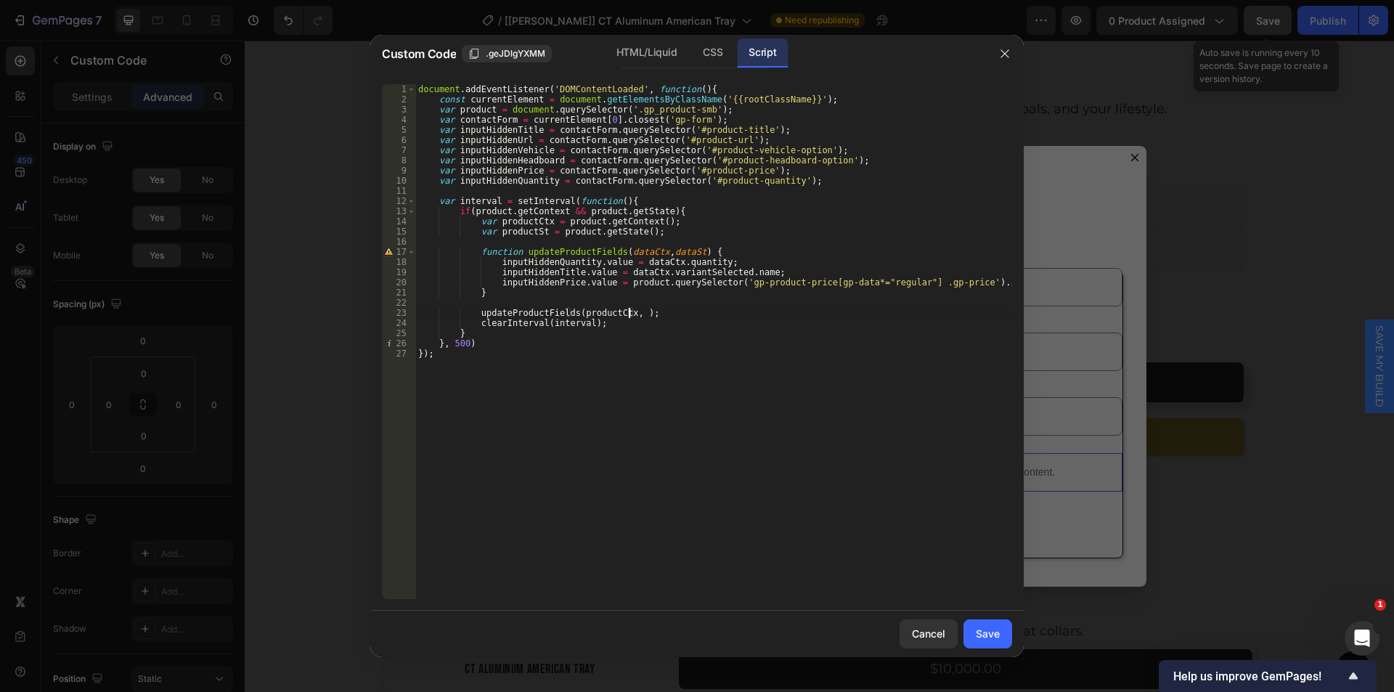
paste textarea "productSt"
click at [1010, 282] on div "document . addEventListener ( 'DOMContentLoaded' , function ( ) { const current…" at bounding box center [713, 351] width 597 height 535
click at [456, 142] on div "document . addEventListener ( 'DOMContentLoaded' , function ( ) { const current…" at bounding box center [713, 351] width 597 height 535
click at [523, 142] on div "document . addEventListener ( 'DOMContentLoaded' , function ( ) { const current…" at bounding box center [713, 351] width 597 height 535
click at [1008, 283] on div "document . addEventListener ( 'DOMContentLoaded' , function ( ) { const current…" at bounding box center [713, 351] width 597 height 535
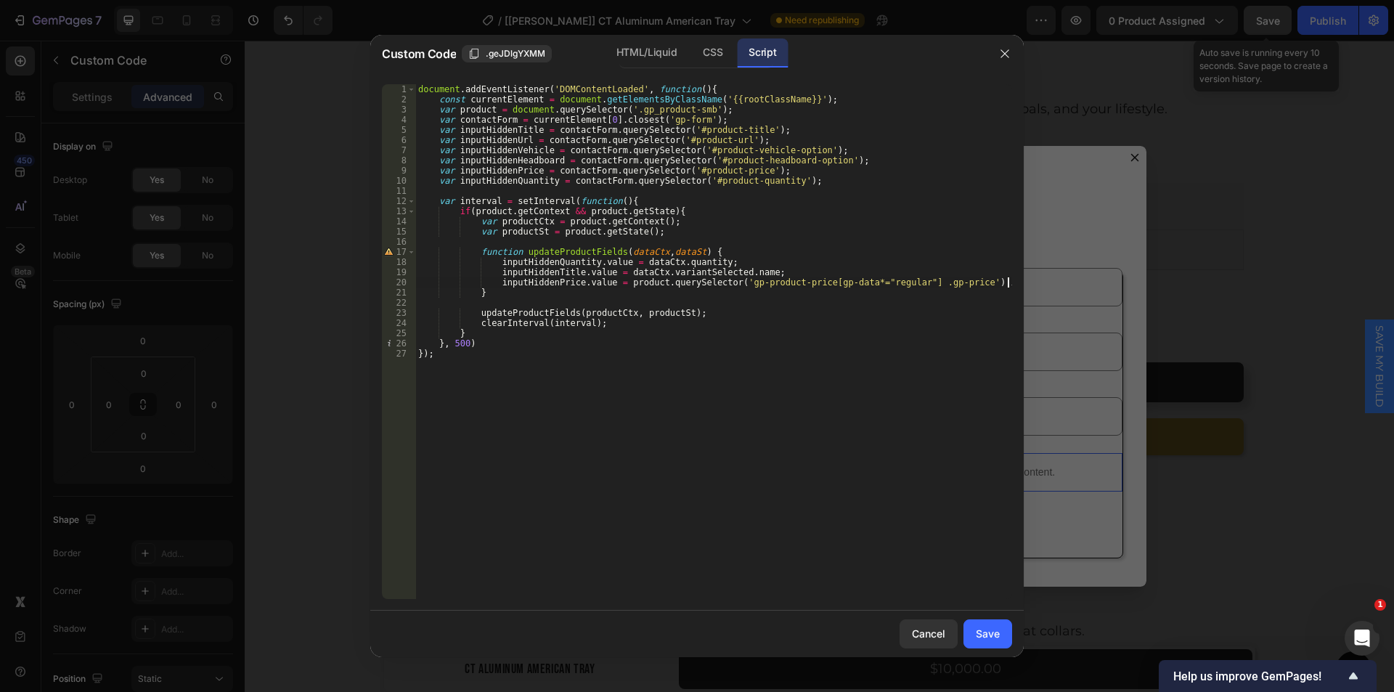
type textarea "inputHiddenPrice.value = product.querySelector('gp-product-price[gp-data*="regu…"
paste textarea "inputHiddenUrl"
type textarea "inputHiddenUrl.value ="
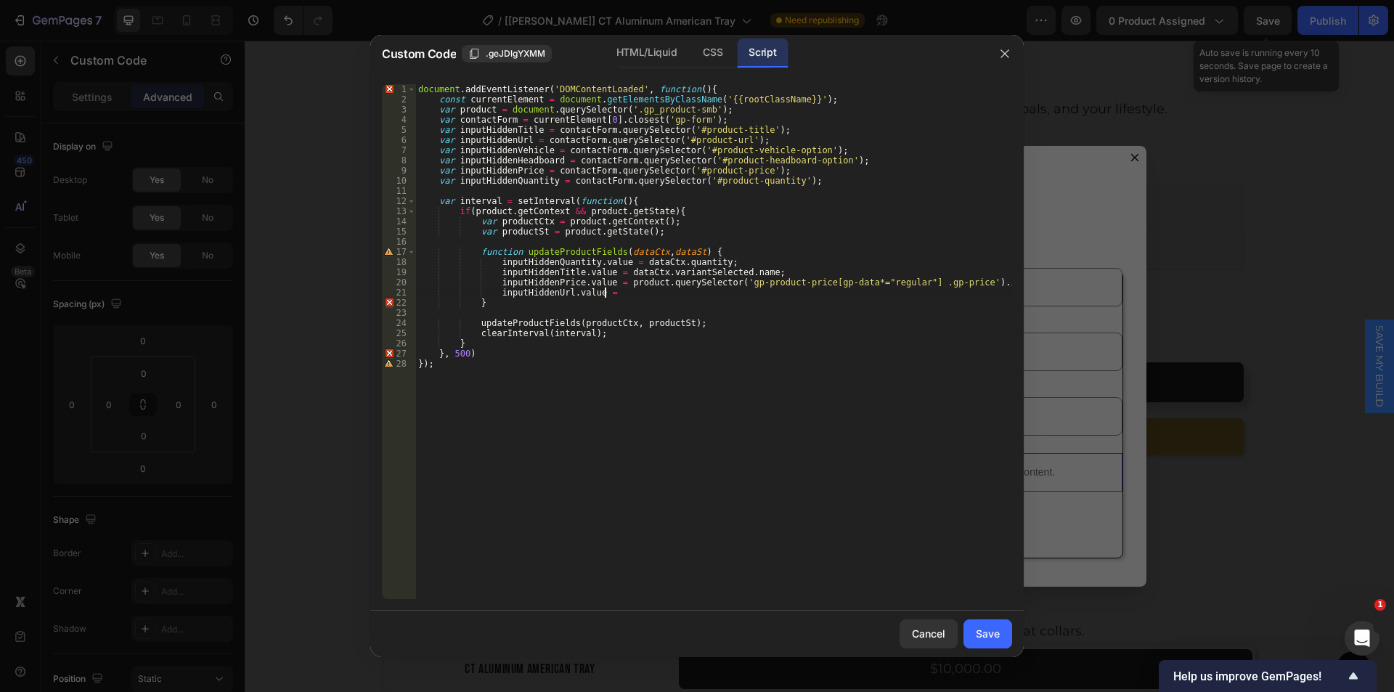
click at [654, 251] on div "document . addEventListener ( 'DOMContentLoaded' , function ( ) { const current…" at bounding box center [713, 351] width 597 height 535
click at [657, 253] on div "document . addEventListener ( 'DOMContentLoaded' , function ( ) { const current…" at bounding box center [713, 351] width 597 height 535
click at [685, 252] on div "document . addEventListener ( 'DOMContentLoaded' , function ( ) { const current…" at bounding box center [713, 351] width 597 height 535
click at [620, 293] on div "document . addEventListener ( 'DOMContentLoaded' , function ( ) { const current…" at bounding box center [713, 351] width 597 height 535
paste textarea "productUrl"
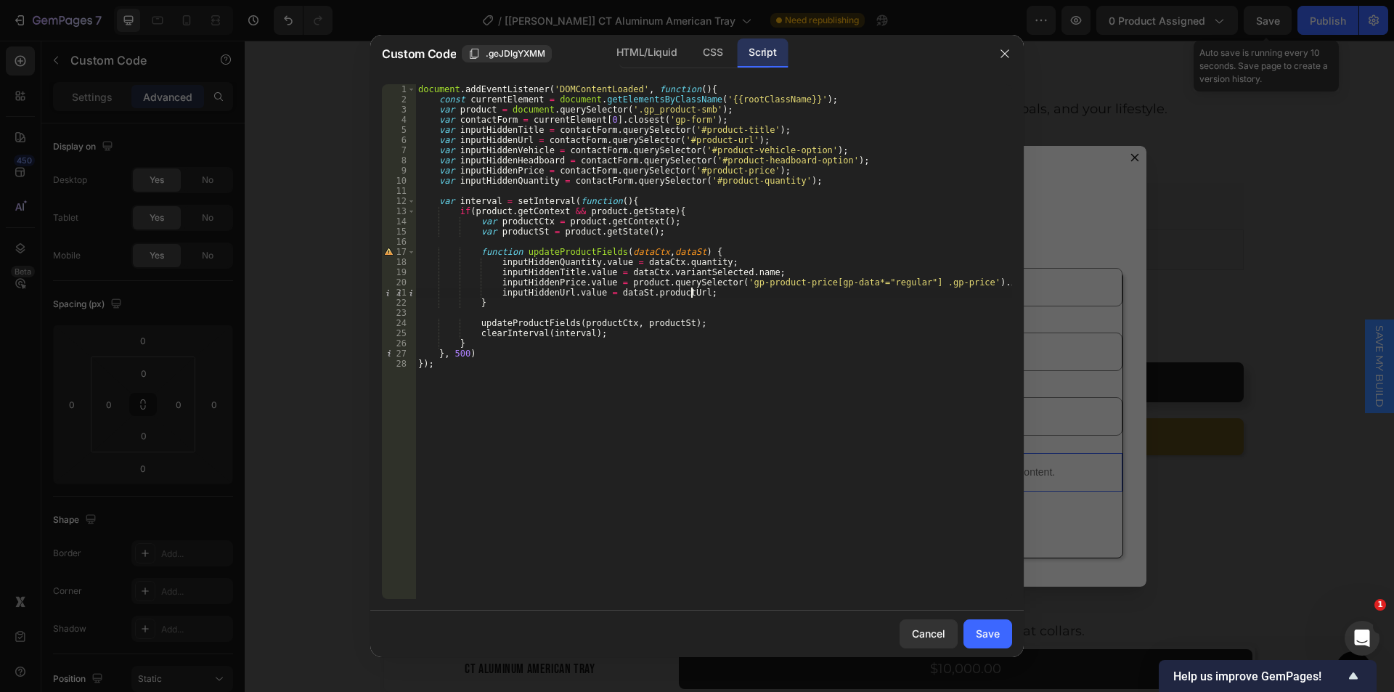
scroll to position [0, 22]
type textarea "inputHiddenUrl.value = dataSt.productUrl;"
drag, startPoint x: 983, startPoint y: 630, endPoint x: 735, endPoint y: 308, distance: 406.4
click at [983, 630] on div "Save" at bounding box center [988, 633] width 24 height 15
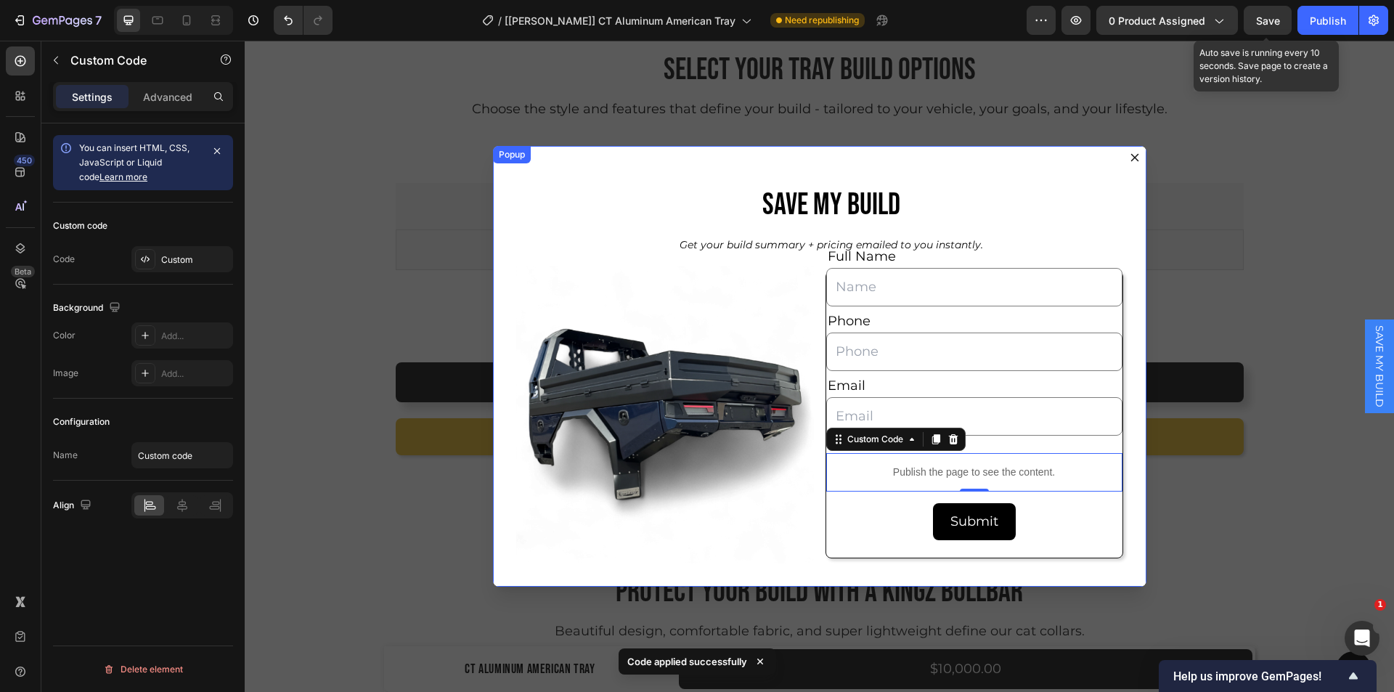
click at [1129, 162] on icon "Dialog content" at bounding box center [1135, 158] width 12 height 12
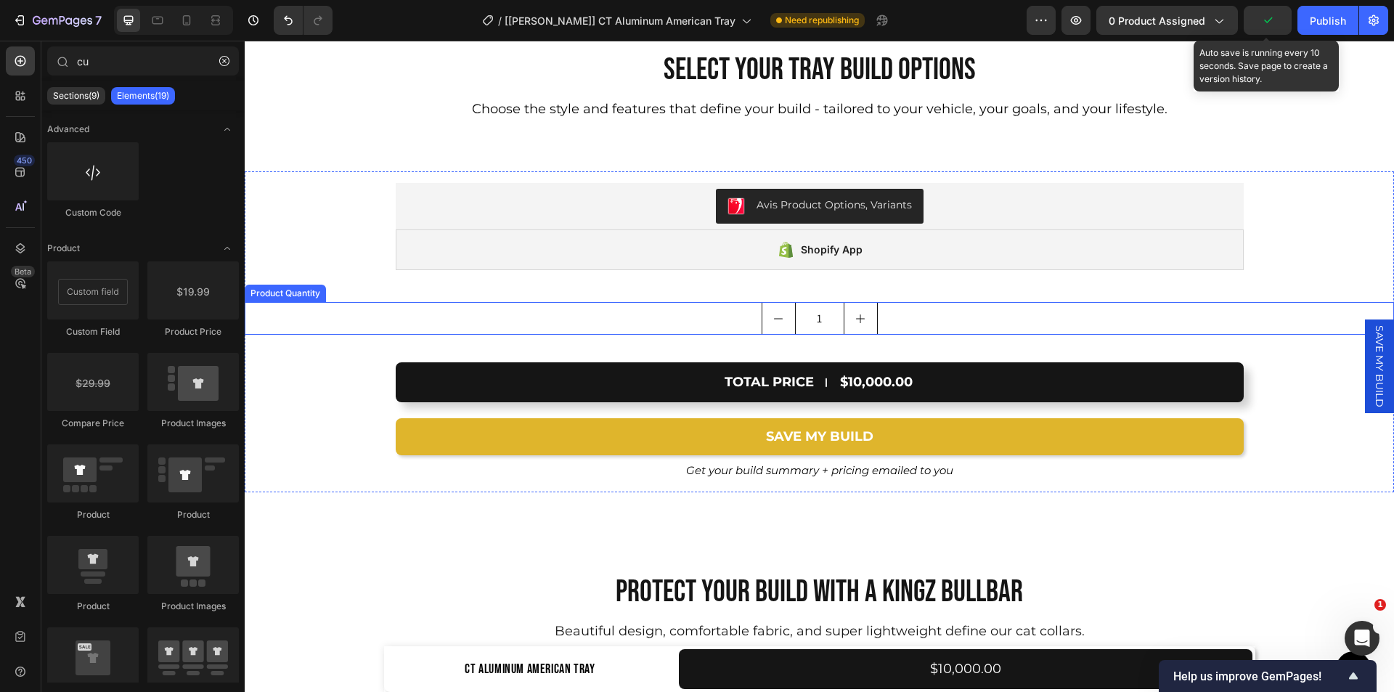
click at [661, 304] on div "1" at bounding box center [819, 318] width 1149 height 33
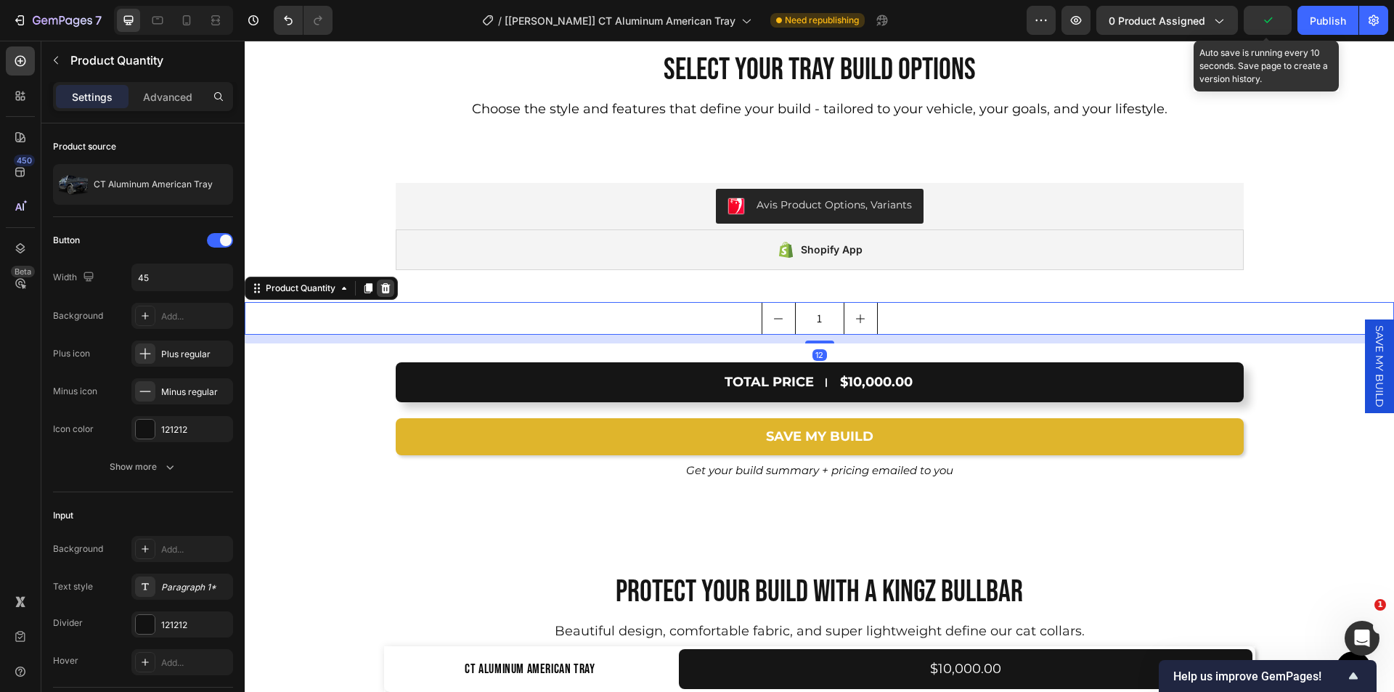
click at [391, 288] on icon at bounding box center [386, 288] width 12 height 12
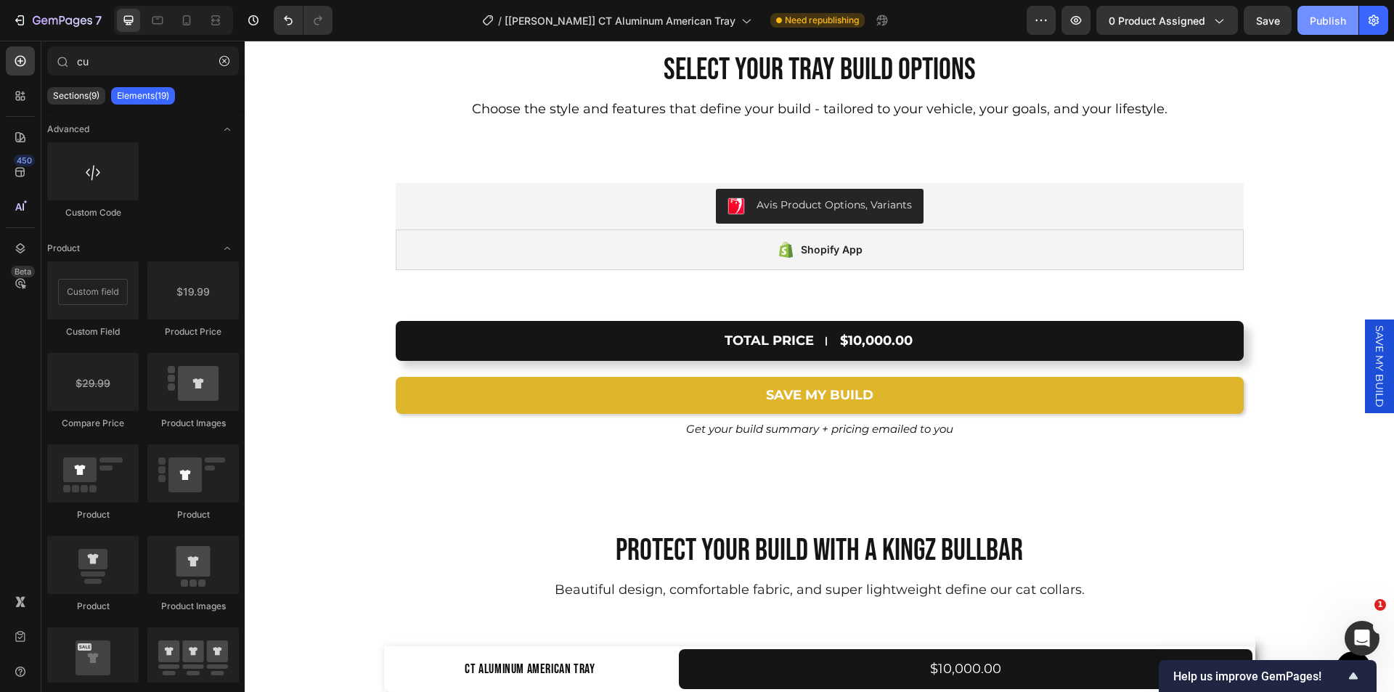
click at [1335, 13] on div "Publish" at bounding box center [1328, 20] width 36 height 15
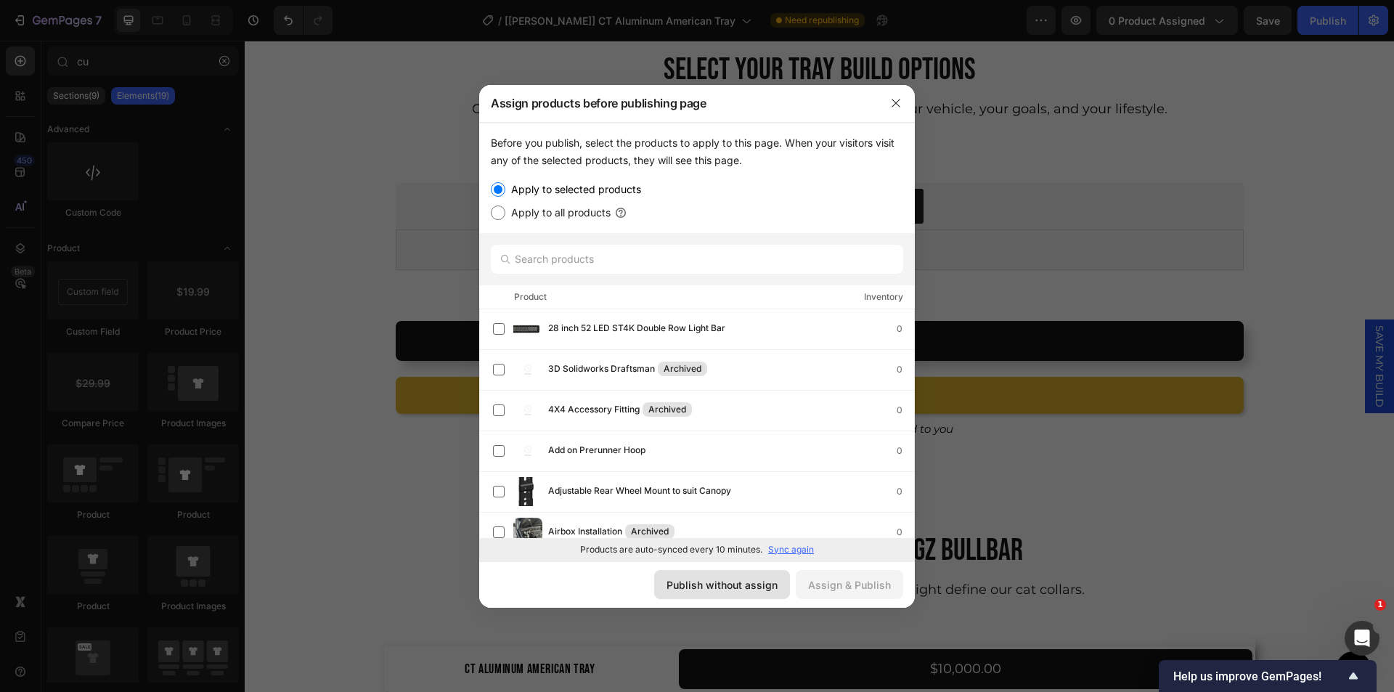
drag, startPoint x: 724, startPoint y: 580, endPoint x: 536, endPoint y: 256, distance: 375.0
click at [724, 580] on div "Publish without assign" at bounding box center [721, 584] width 111 height 15
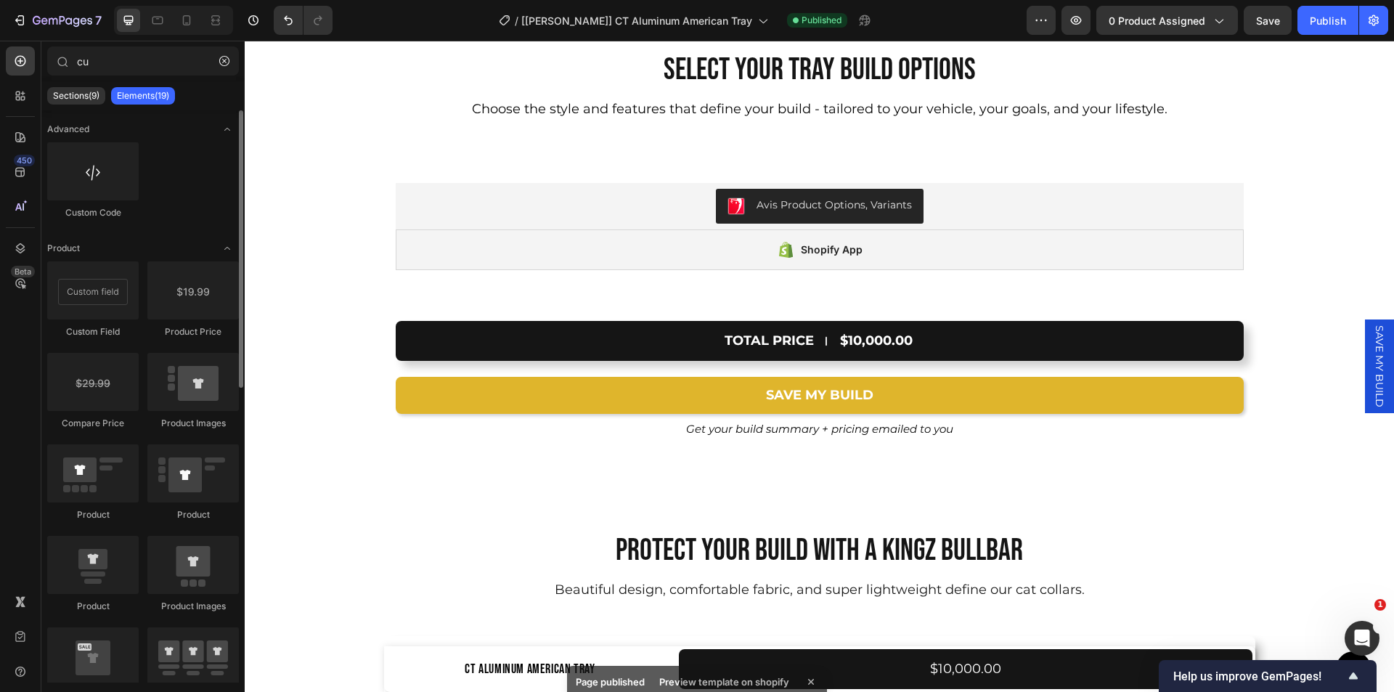
scroll to position [0, 0]
click at [1372, 340] on span "SAVE MY BUILD" at bounding box center [1379, 366] width 15 height 82
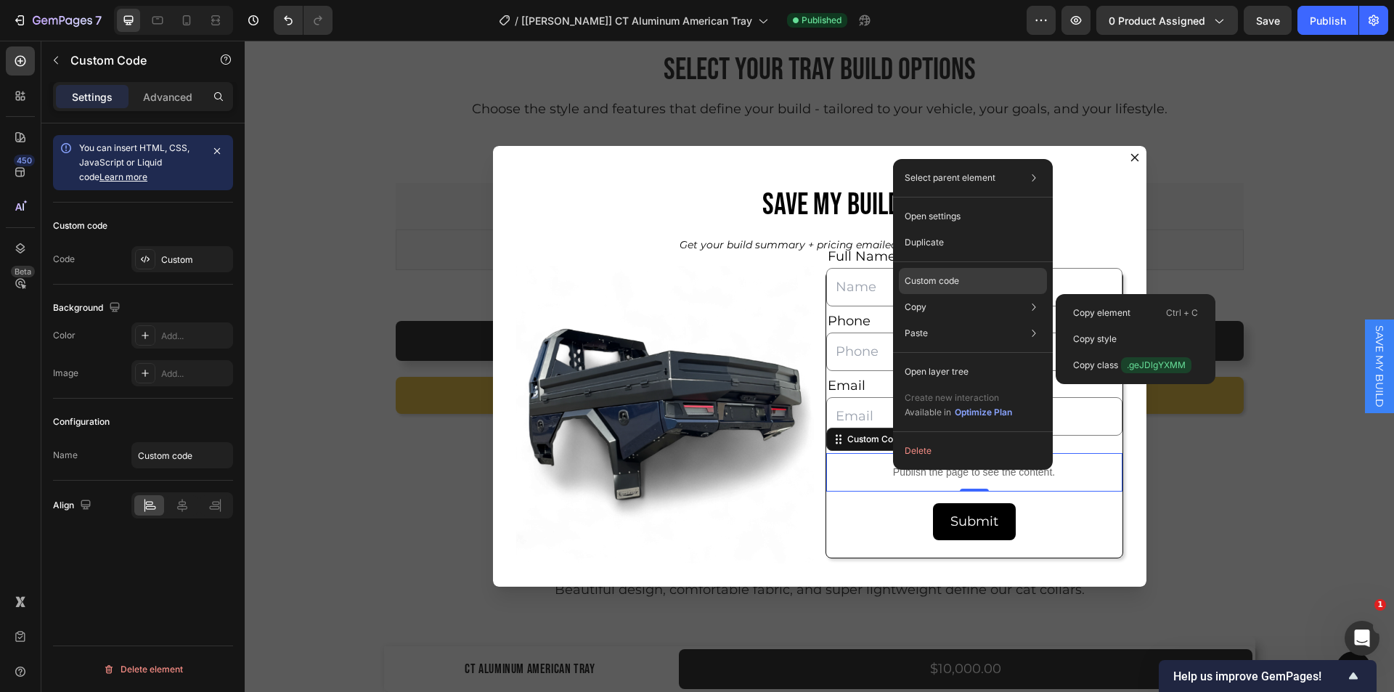
click at [937, 274] on div "Custom code" at bounding box center [973, 281] width 148 height 26
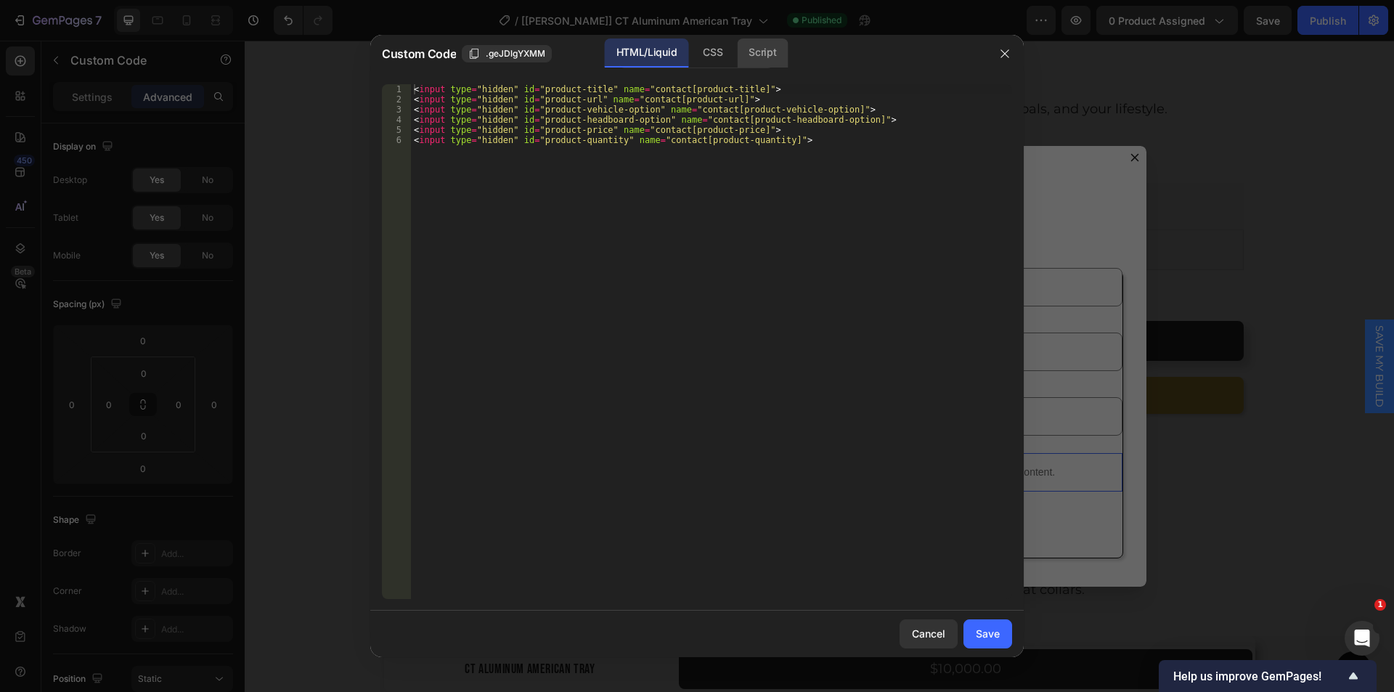
click at [761, 59] on div "Script" at bounding box center [762, 52] width 51 height 29
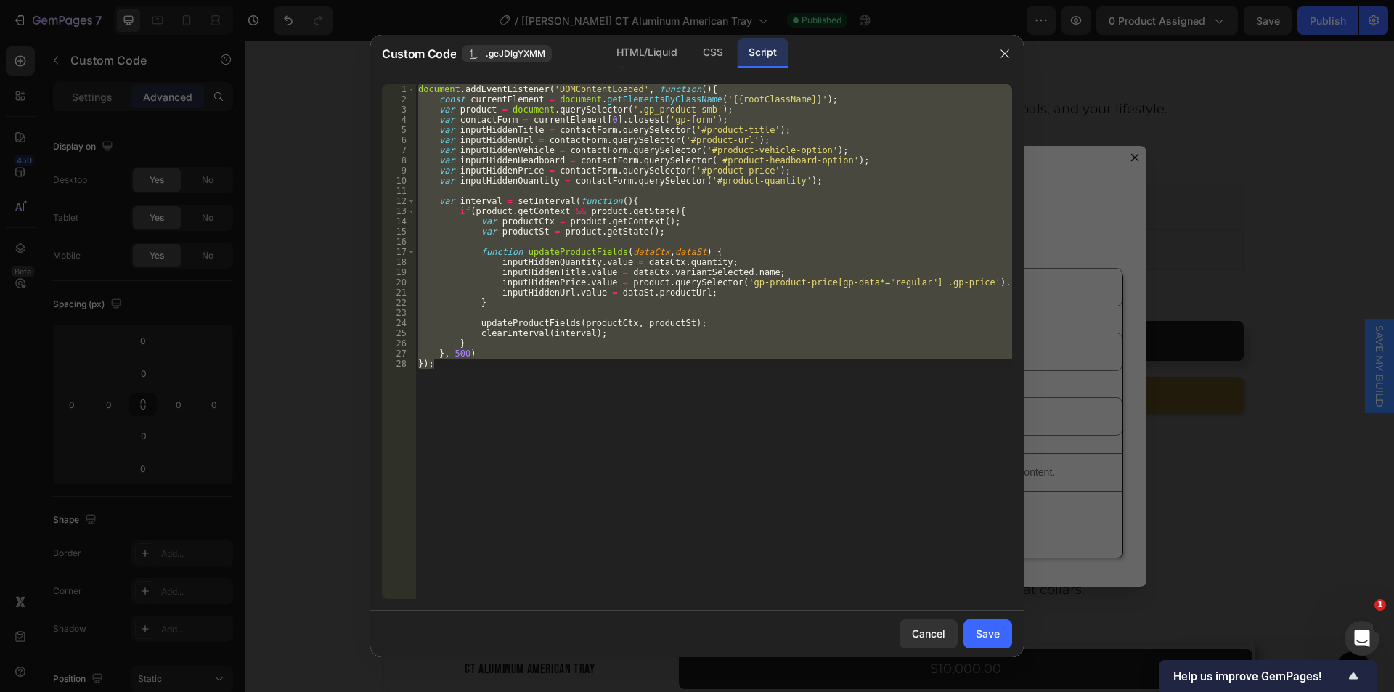
click at [549, 120] on div "document . addEventListener ( 'DOMContentLoaded' , function ( ) { const current…" at bounding box center [713, 341] width 597 height 515
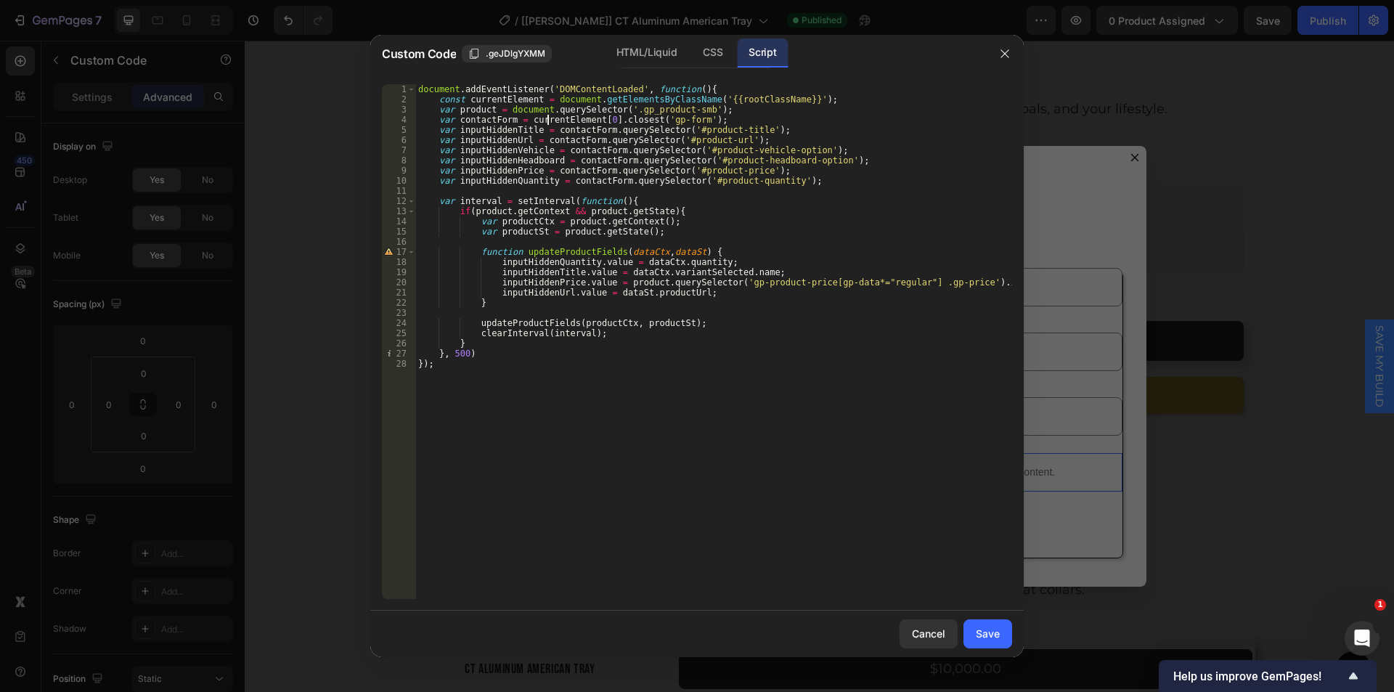
click at [712, 107] on div "document . addEventListener ( 'DOMContentLoaded' , function ( ) { const current…" at bounding box center [713, 351] width 597 height 535
click at [438, 110] on div "document . addEventListener ( 'DOMContentLoaded' , function ( ) { const current…" at bounding box center [713, 351] width 597 height 535
click at [708, 135] on div "document . addEventListener ( 'DOMContentLoaded' , function ( ) { const current…" at bounding box center [713, 351] width 597 height 535
click at [456, 110] on div "document . addEventListener ( 'DOMContentLoaded' , function ( ) { const current…" at bounding box center [713, 351] width 597 height 535
click at [489, 107] on div "document . addEventListener ( 'DOMContentLoaded' , function ( ) { const current…" at bounding box center [713, 351] width 597 height 535
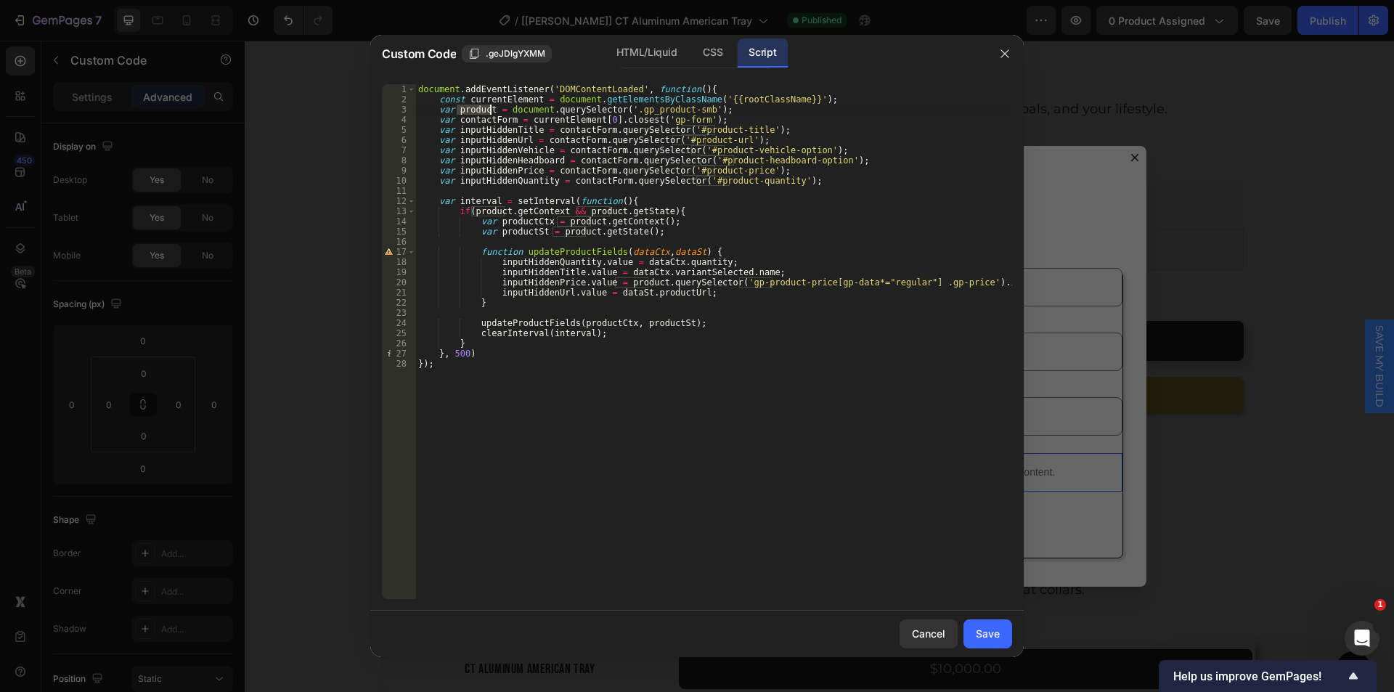
click at [708, 293] on div "document . addEventListener ( 'DOMContentLoaded' , function ( ) { const current…" at bounding box center [713, 351] width 597 height 535
click at [495, 157] on div "document . addEventListener ( 'DOMContentLoaded' , function ( ) { const current…" at bounding box center [713, 351] width 597 height 535
click at [456, 151] on div "document . addEventListener ( 'DOMContentLoaded' , function ( ) { const current…" at bounding box center [713, 351] width 597 height 535
click at [544, 149] on div "document . addEventListener ( 'DOMContentLoaded' , function ( ) { const current…" at bounding box center [713, 351] width 597 height 535
click at [699, 292] on div "document . addEventListener ( 'DOMContentLoaded' , function ( ) { const current…" at bounding box center [713, 351] width 597 height 535
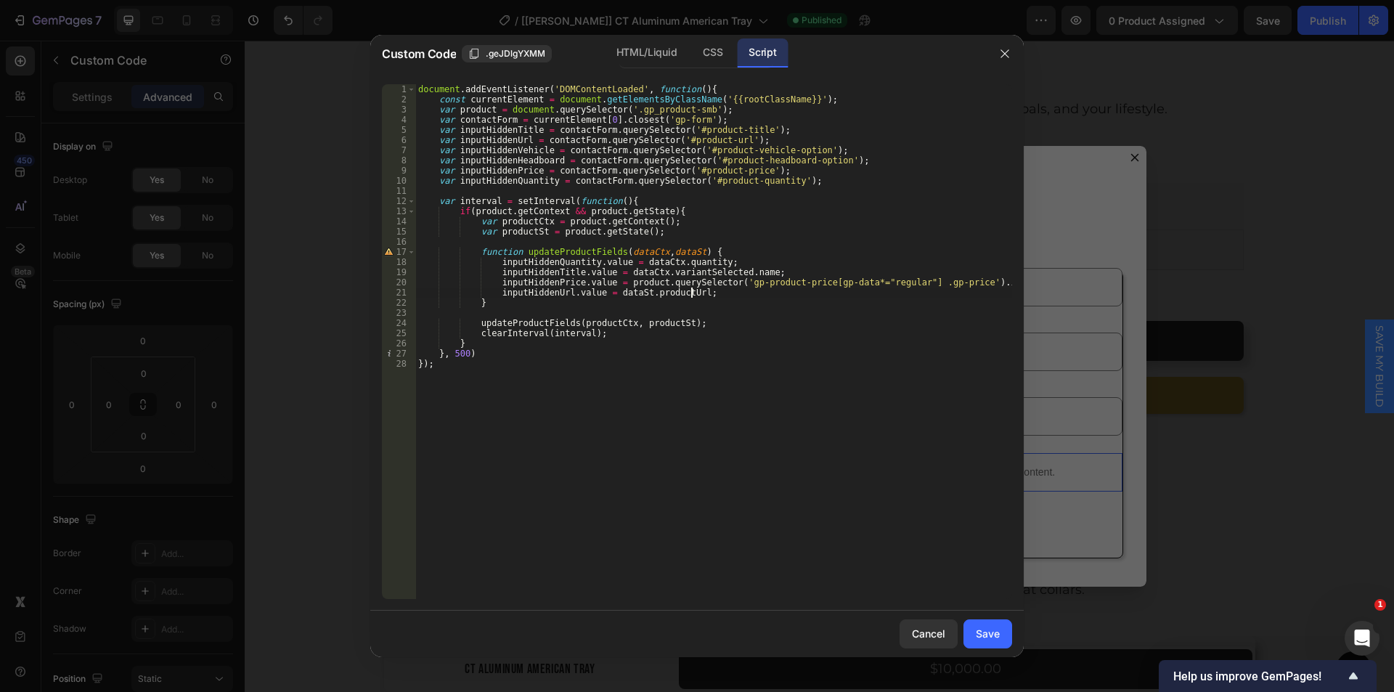
type textarea "inputHiddenUrl.value = dataSt.productUrl;"
paste textarea "inputHiddenVehicle"
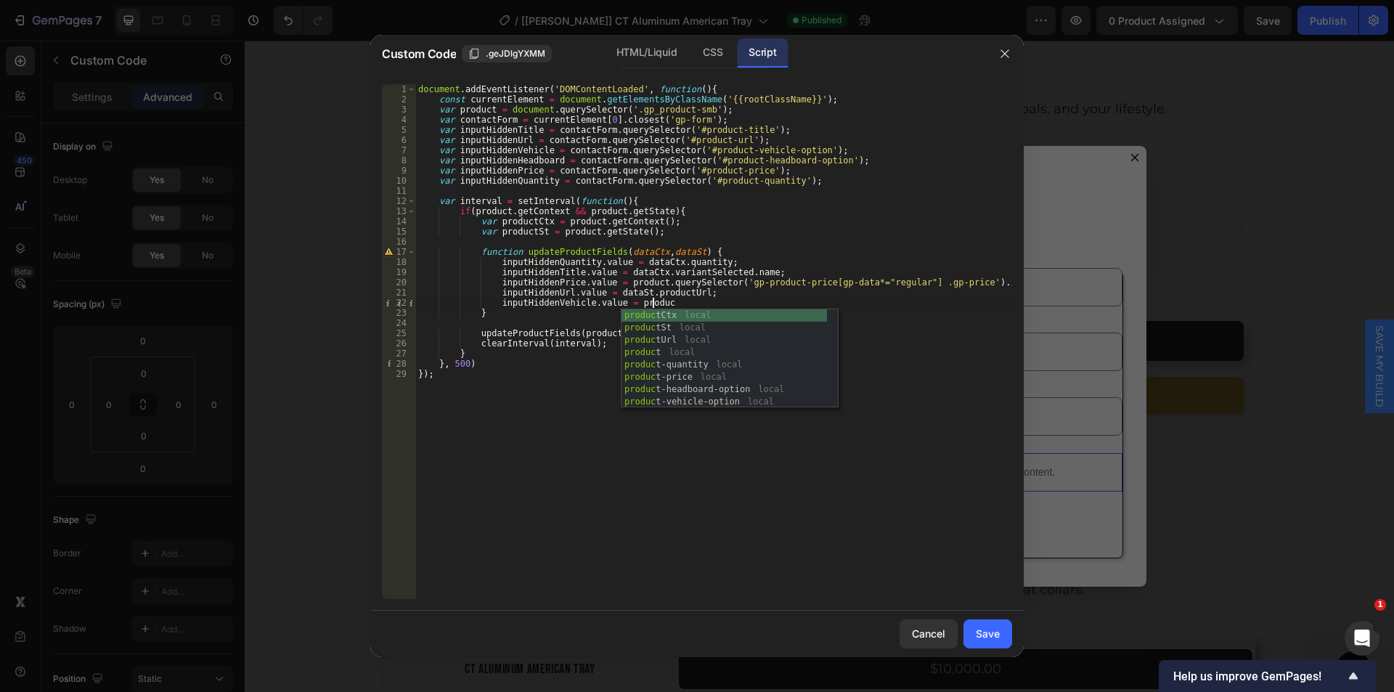
scroll to position [0, 20]
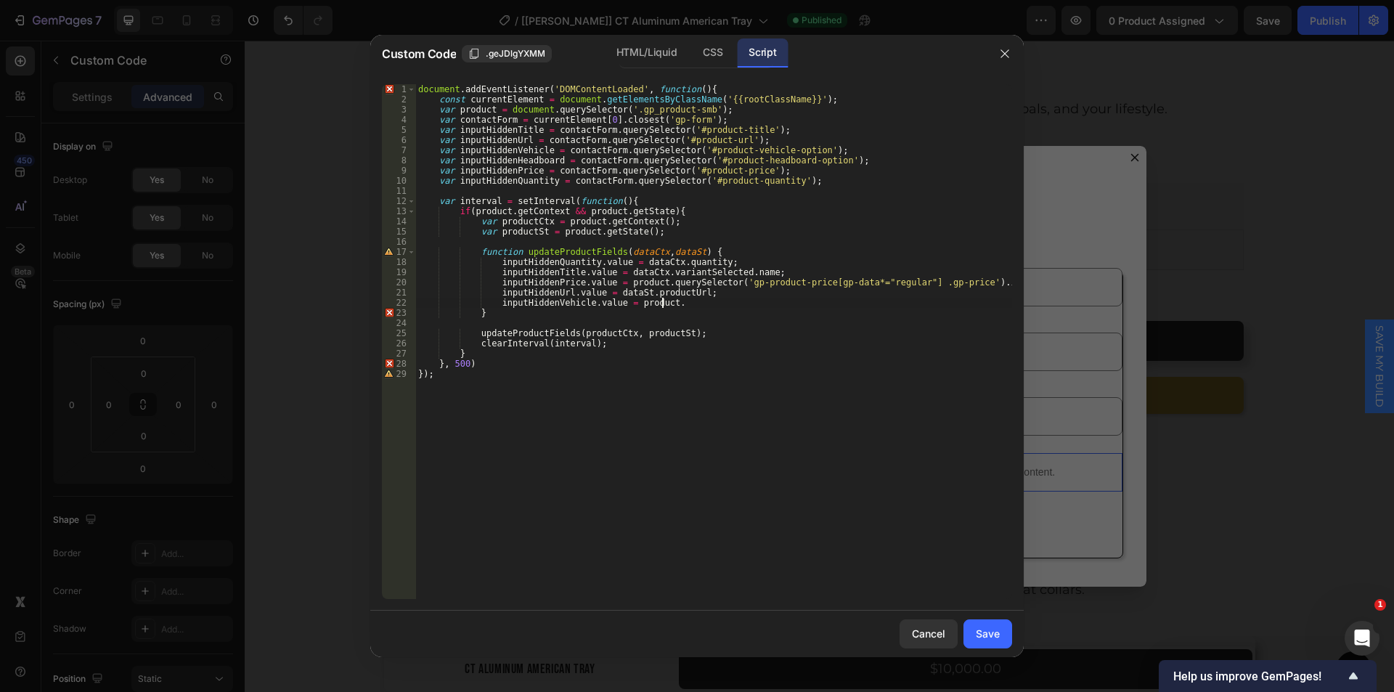
paste textarea ".querySelector('[name="vehicle selected "]').value"
click at [665, 304] on div "document . addEventListener ( 'DOMContentLoaded' , function ( ) { const current…" at bounding box center [713, 351] width 597 height 535
click at [911, 306] on div "document . addEventListener ( 'DOMContentLoaded' , function ( ) { const current…" at bounding box center [713, 351] width 597 height 535
type textarea "inputHiddenVehicle.value = product.querySelector('[name="vehicle selected "]').…"
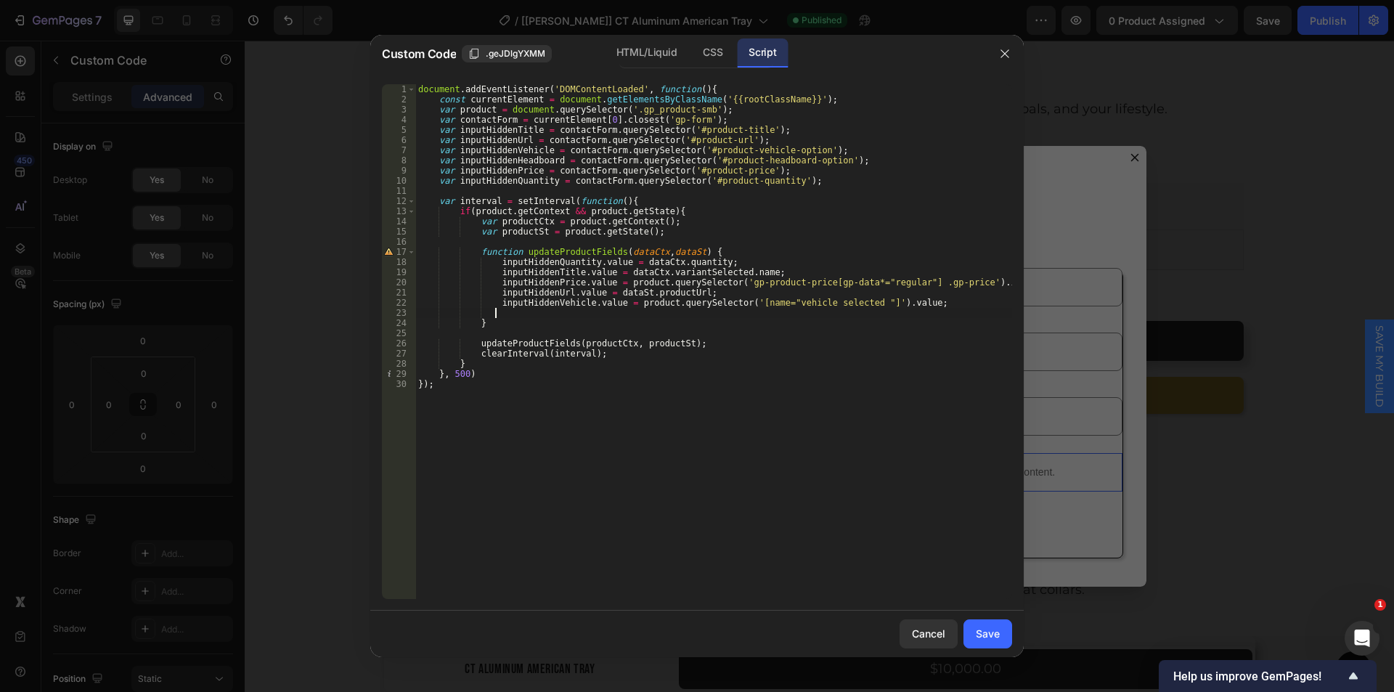
paste textarea
paste textarea "default"
type textarea "avisAddChargeActive.default."
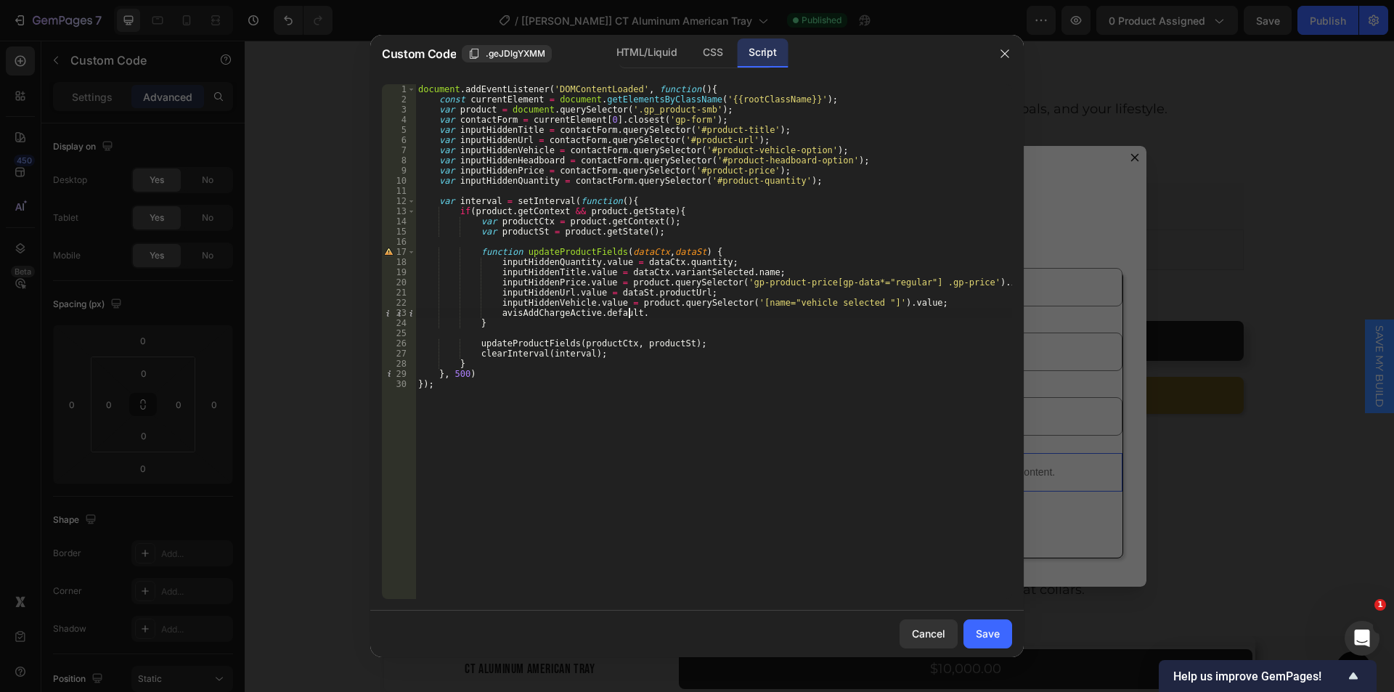
paste textarea
click at [695, 314] on div "document . addEventListener ( 'DOMContentLoaded' , function ( ) { const current…" at bounding box center [713, 351] width 597 height 535
type textarea "avisAddChargeActive.default.radioInput."
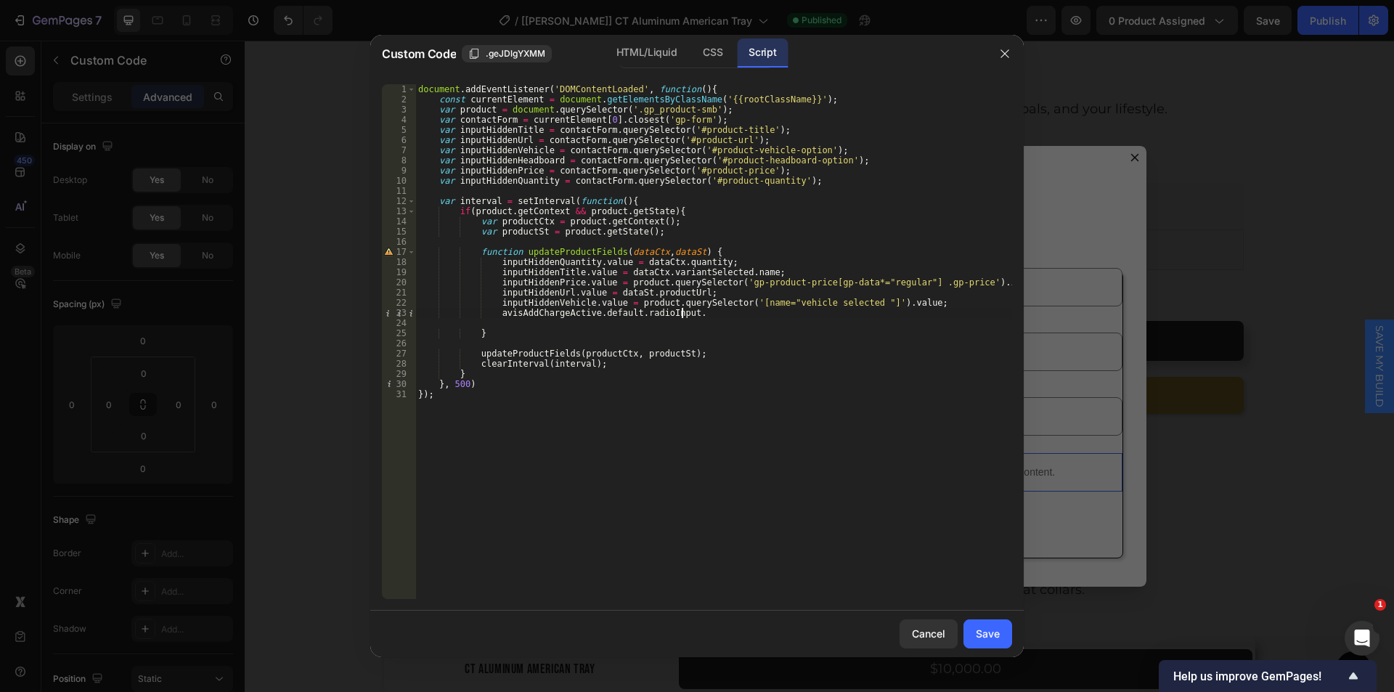
paste textarea
drag, startPoint x: 724, startPoint y: 312, endPoint x: 790, endPoint y: 311, distance: 65.3
click at [790, 311] on div "document . addEventListener ( 'DOMContentLoaded' , function ( ) { const current…" at bounding box center [713, 351] width 597 height 535
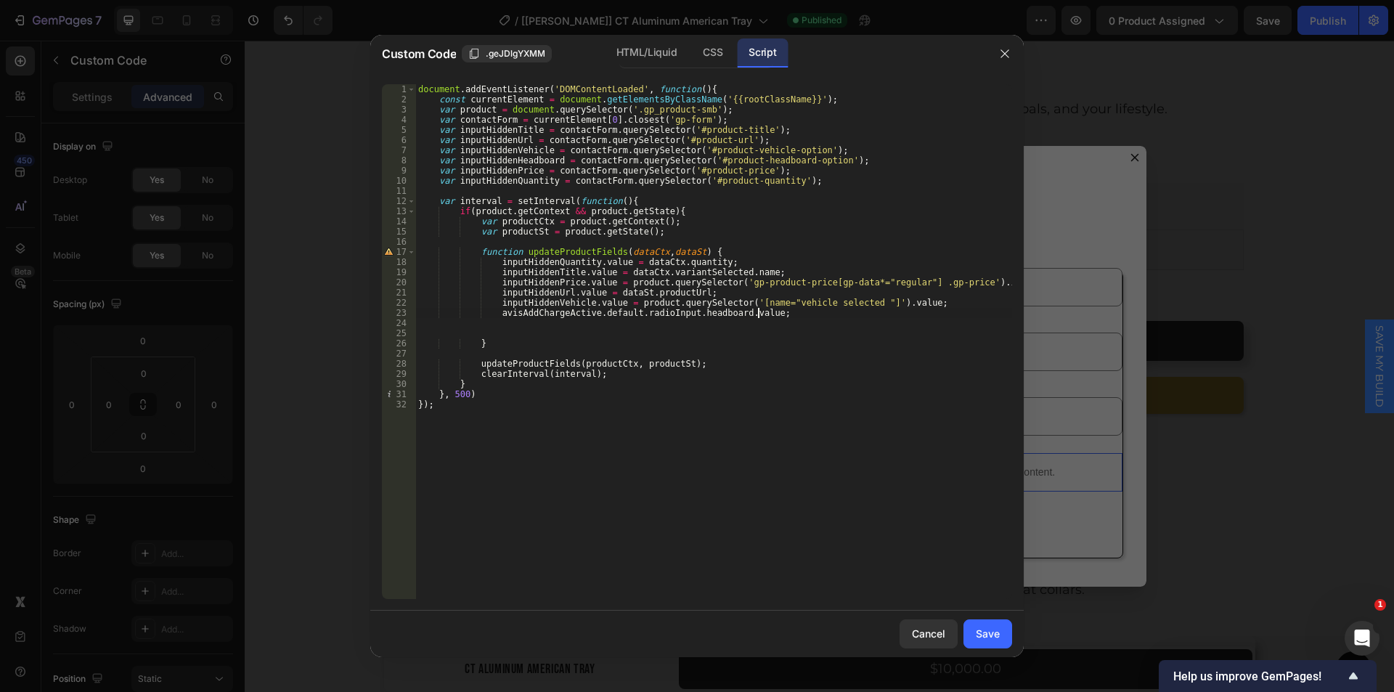
click at [459, 157] on div "document . addEventListener ( 'DOMContentLoaded' , function ( ) { const current…" at bounding box center [713, 351] width 597 height 535
click at [554, 158] on div "document . addEventListener ( 'DOMContentLoaded' , function ( ) { const current…" at bounding box center [713, 351] width 597 height 535
click at [496, 311] on div "document . addEventListener ( 'DOMContentLoaded' , function ( ) { const current…" at bounding box center [713, 351] width 597 height 535
paste textarea "inputHiddenHeadboard"
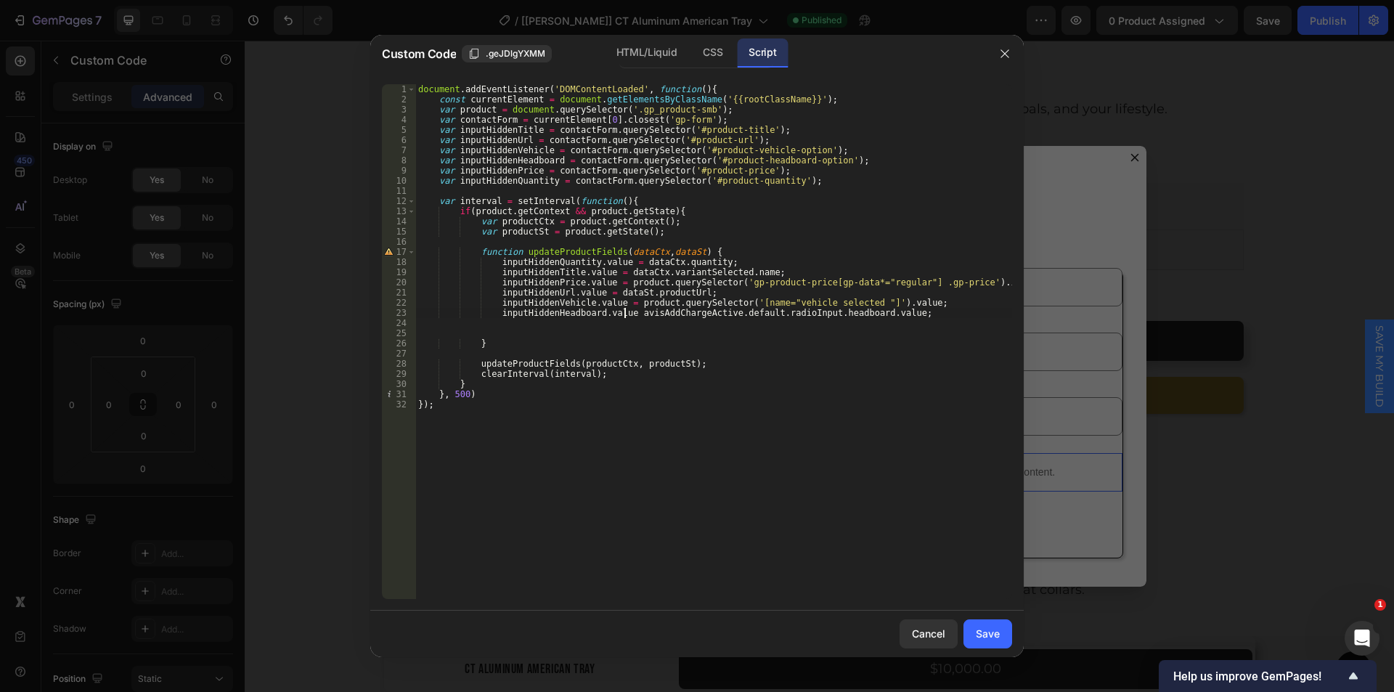
type textarea "inputHiddenHeadboard.value = avisAddChargeActive.default.radioInput.headboard.v…"
click at [531, 324] on div "document . addEventListener ( 'DOMContentLoaded' , function ( ) { const current…" at bounding box center [713, 351] width 597 height 535
type textarea "inputHiddenHeadboard.value = avisAddChargeActive.default.radioInput.headboard.v…"
click at [531, 324] on div "document . addEventListener ( 'DOMContentLoaded' , function ( ) { const current…" at bounding box center [713, 351] width 597 height 535
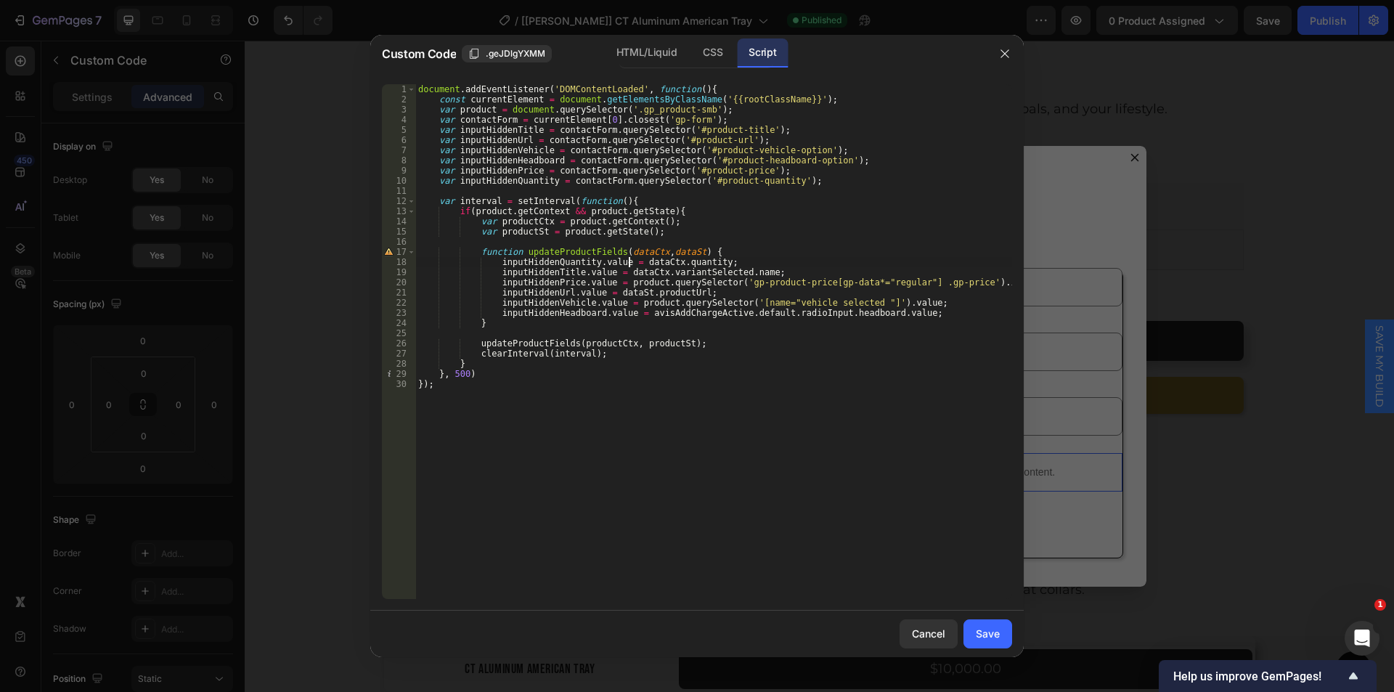
click at [629, 263] on div "document . addEventListener ( 'DOMContentLoaded' , function ( ) { const current…" at bounding box center [713, 351] width 597 height 535
click at [705, 261] on div "document . addEventListener ( 'DOMContentLoaded' , function ( ) { const current…" at bounding box center [713, 351] width 597 height 535
paste textarea "dataCtx.quantity"
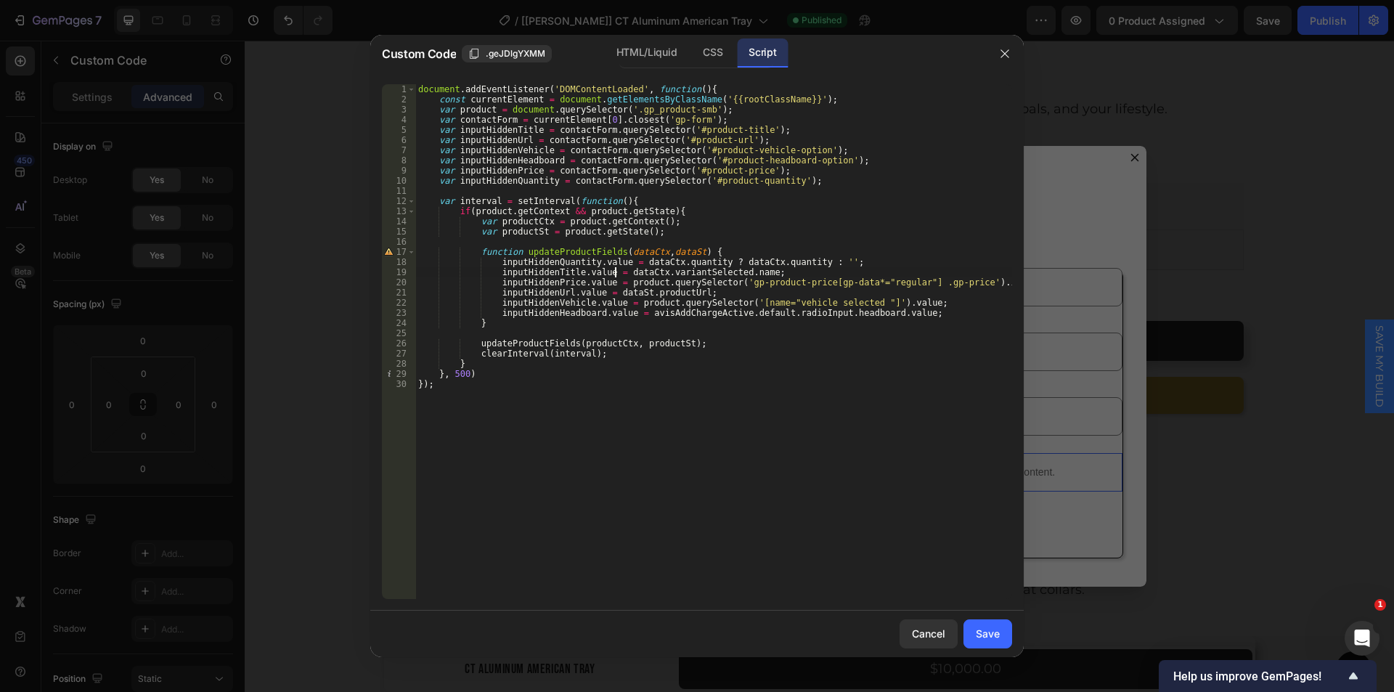
click at [614, 274] on div "document . addEventListener ( 'DOMContentLoaded' , function ( ) { const current…" at bounding box center [713, 351] width 597 height 535
click at [748, 273] on div "document . addEventListener ( 'DOMContentLoaded' , function ( ) { const current…" at bounding box center [713, 351] width 597 height 535
paste textarea "dataCtx.variantSelected.name"
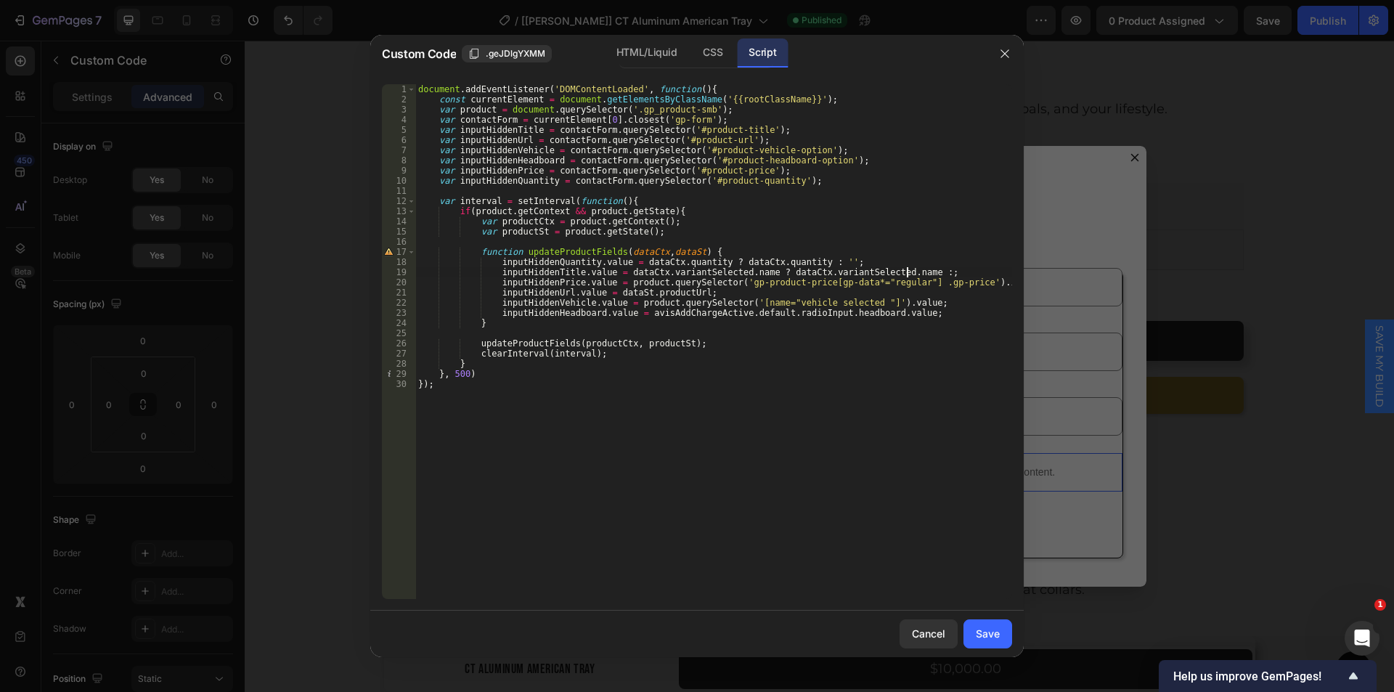
scroll to position [0, 41]
click at [614, 282] on div "document . addEventListener ( 'DOMContentLoaded' , function ( ) { const current…" at bounding box center [713, 351] width 597 height 535
click at [1003, 282] on div "document . addEventListener ( 'DOMContentLoaded' , function ( ) { const current…" at bounding box center [713, 351] width 597 height 535
click at [1002, 282] on div "document . addEventListener ( 'DOMContentLoaded' , function ( ) { const current…" at bounding box center [713, 341] width 597 height 515
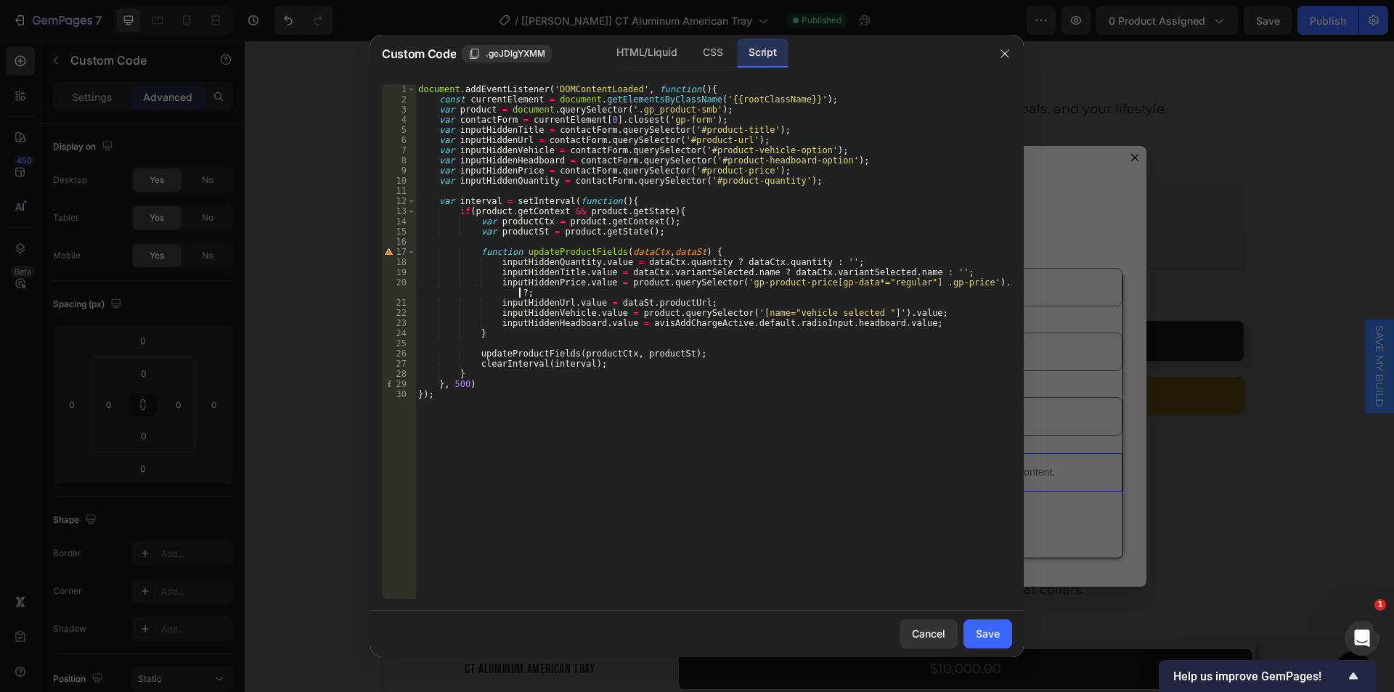
scroll to position [0, 49]
paste textarea "product.querySelector('gp-product-price[gp-data*="regular"] .gp-price').innerTe…"
click at [604, 303] on div "document . addEventListener ( 'DOMContentLoaded' , function ( ) { const current…" at bounding box center [713, 351] width 597 height 535
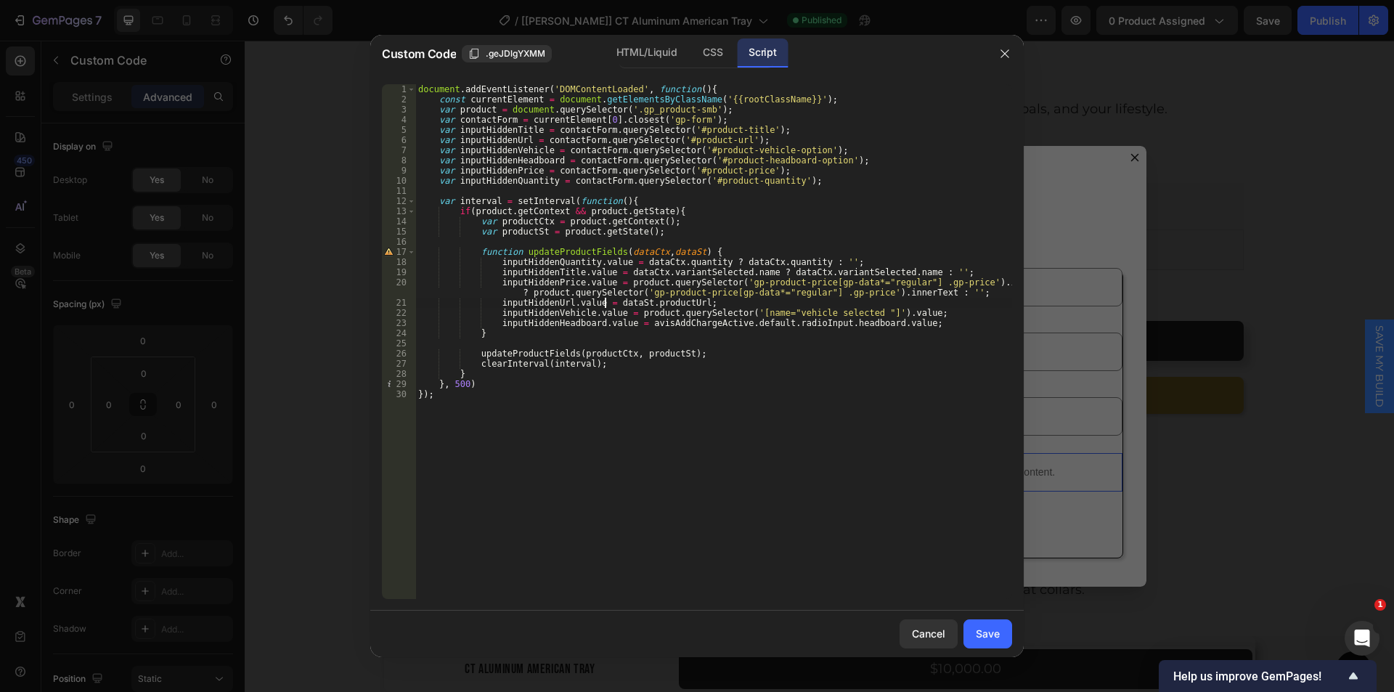
click at [686, 299] on div "document . addEventListener ( 'DOMContentLoaded' , function ( ) { const current…" at bounding box center [713, 351] width 597 height 535
paste textarea "dataSt.productUrl"
click at [780, 309] on div "document . addEventListener ( 'DOMContentLoaded' , function ( ) { const current…" at bounding box center [713, 351] width 597 height 535
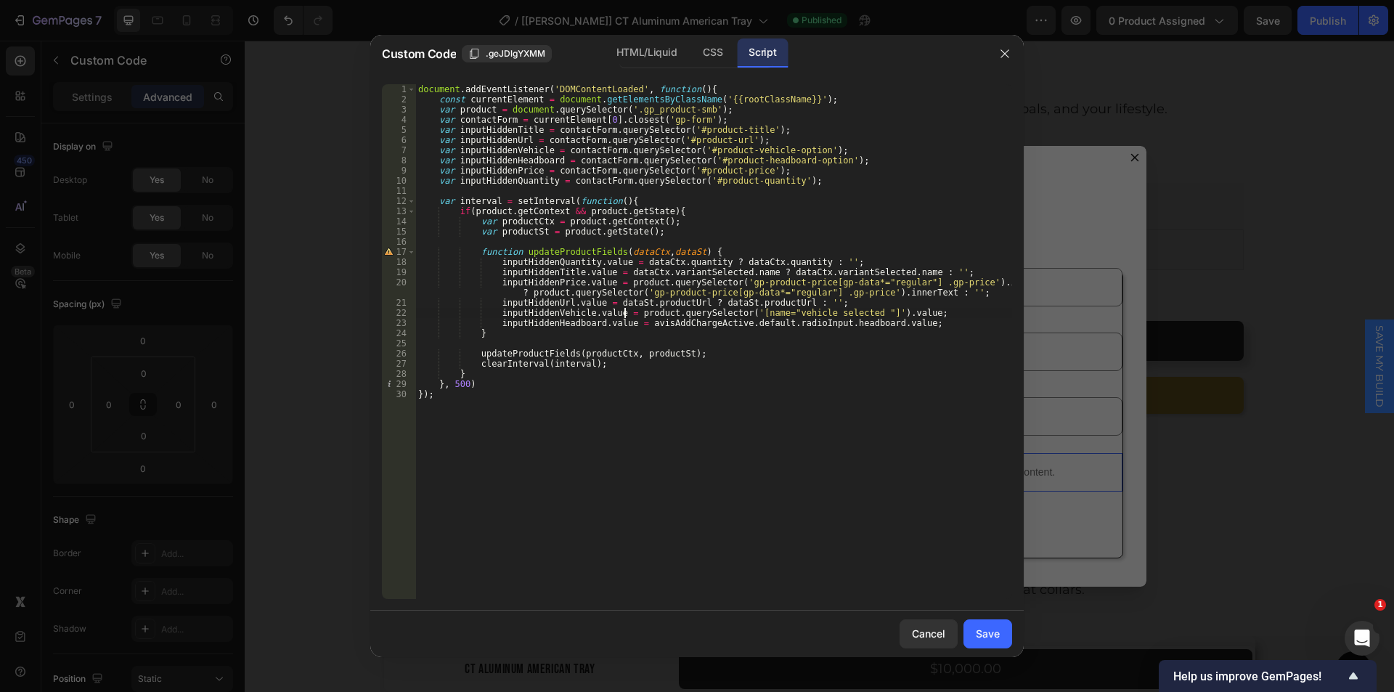
click at [624, 314] on div "document . addEventListener ( 'DOMContentLoaded' , function ( ) { const current…" at bounding box center [713, 351] width 597 height 535
click at [898, 310] on div "document . addEventListener ( 'DOMContentLoaded' , function ( ) { const current…" at bounding box center [713, 351] width 597 height 535
paste textarea "product.querySelector('[name="vehicle selected "]').value"
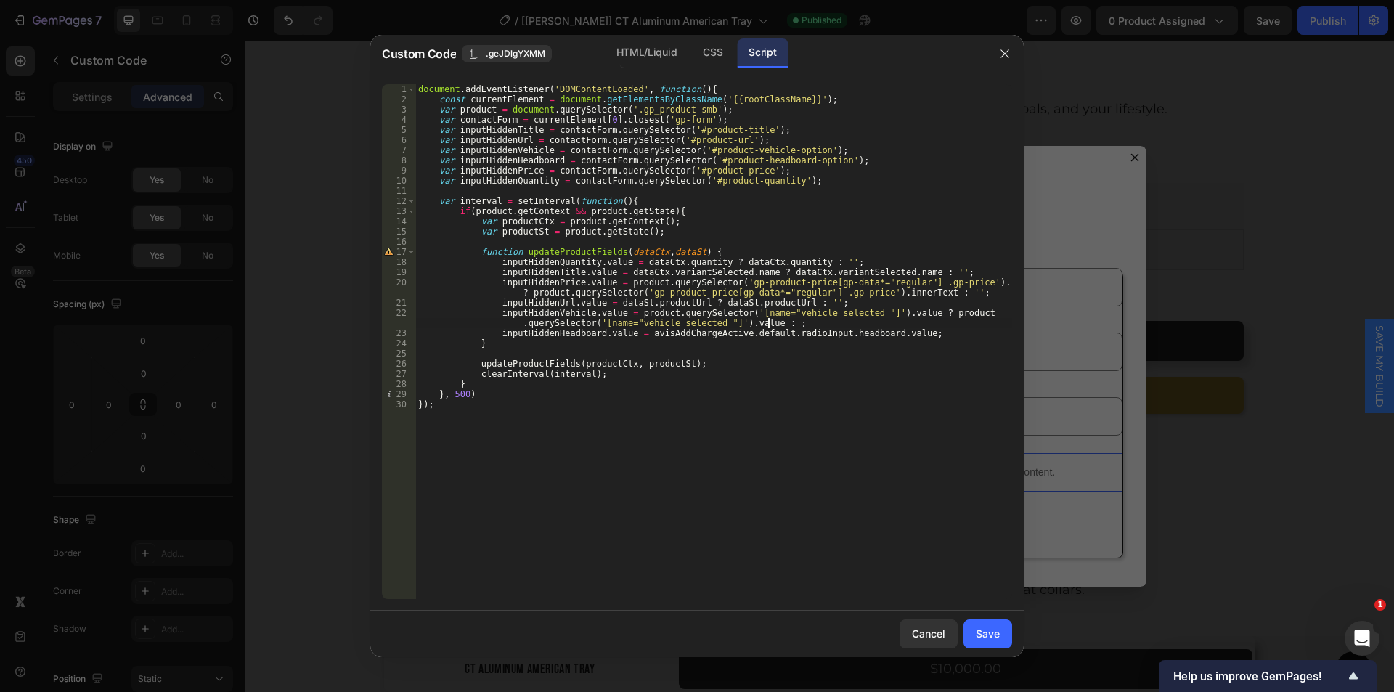
scroll to position [0, 65]
click at [632, 335] on div "document . addEventListener ( 'DOMContentLoaded' , function ( ) { const current…" at bounding box center [713, 351] width 597 height 535
click at [892, 332] on div "document . addEventListener ( 'DOMContentLoaded' , function ( ) { const current…" at bounding box center [713, 351] width 597 height 535
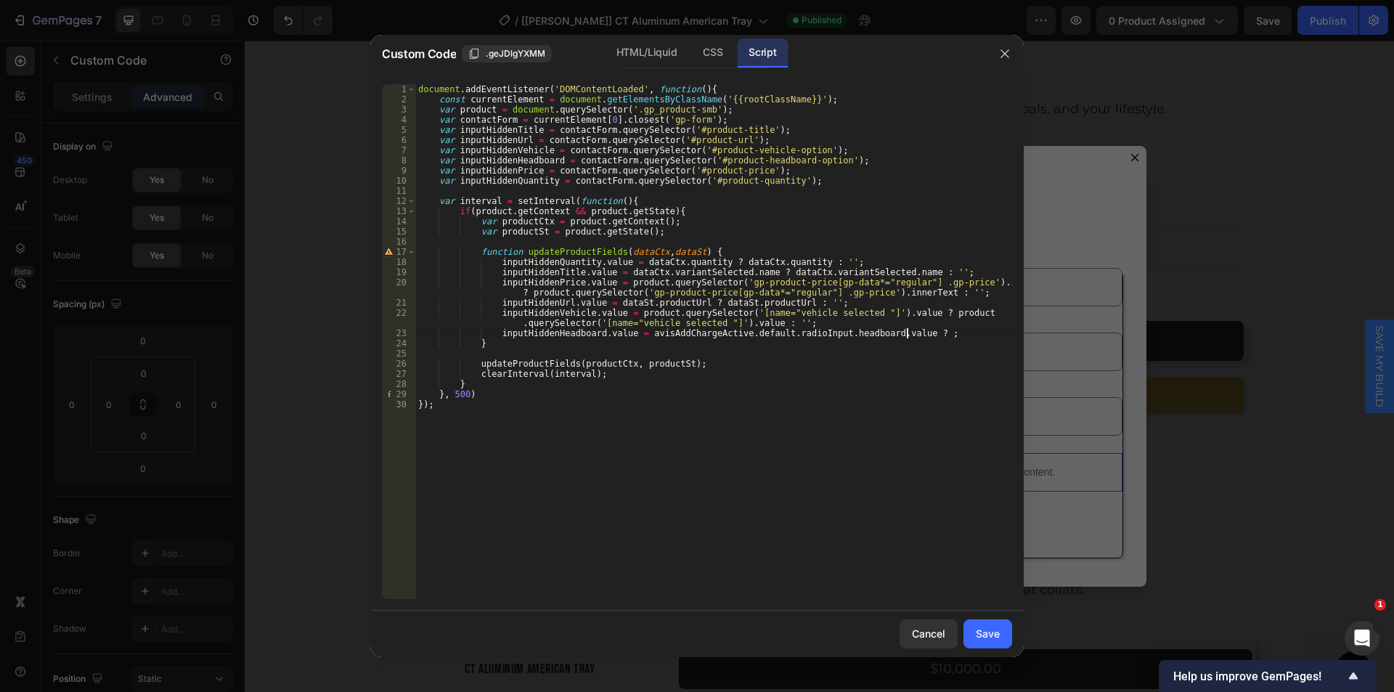
paste textarea "avisAddChargeActive.default.radioInput.headboard.value"
click at [713, 386] on div "document . addEventListener ( 'DOMContentLoaded' , function ( ) { const current…" at bounding box center [713, 351] width 597 height 535
click at [699, 378] on div "document . addEventListener ( 'DOMContentLoaded' , function ( ) { const current…" at bounding box center [713, 351] width 597 height 535
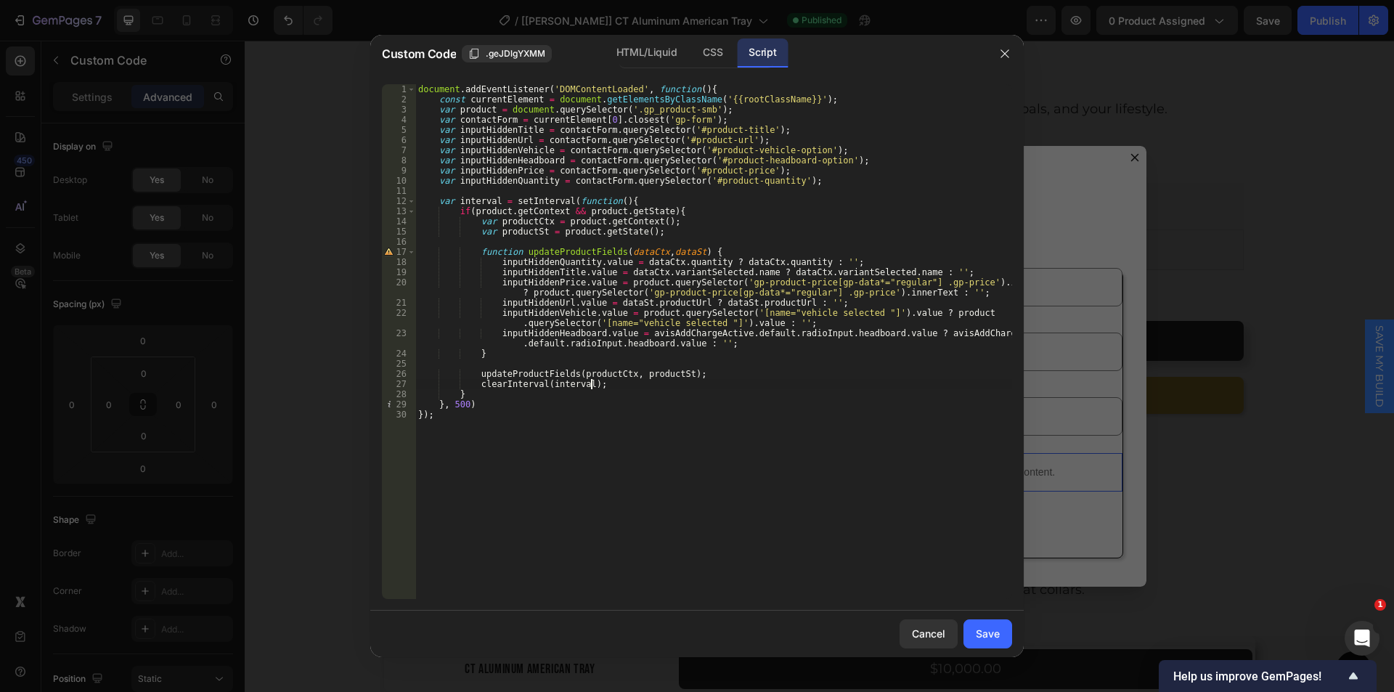
type textarea "updateProductFields(productCtx, productSt);"
click at [729, 120] on div "document . addEventListener ( 'DOMContentLoaded' , function ( ) { const current…" at bounding box center [713, 351] width 597 height 535
type textarea "var contactForm = currentElement[0].closest('gp-form');"
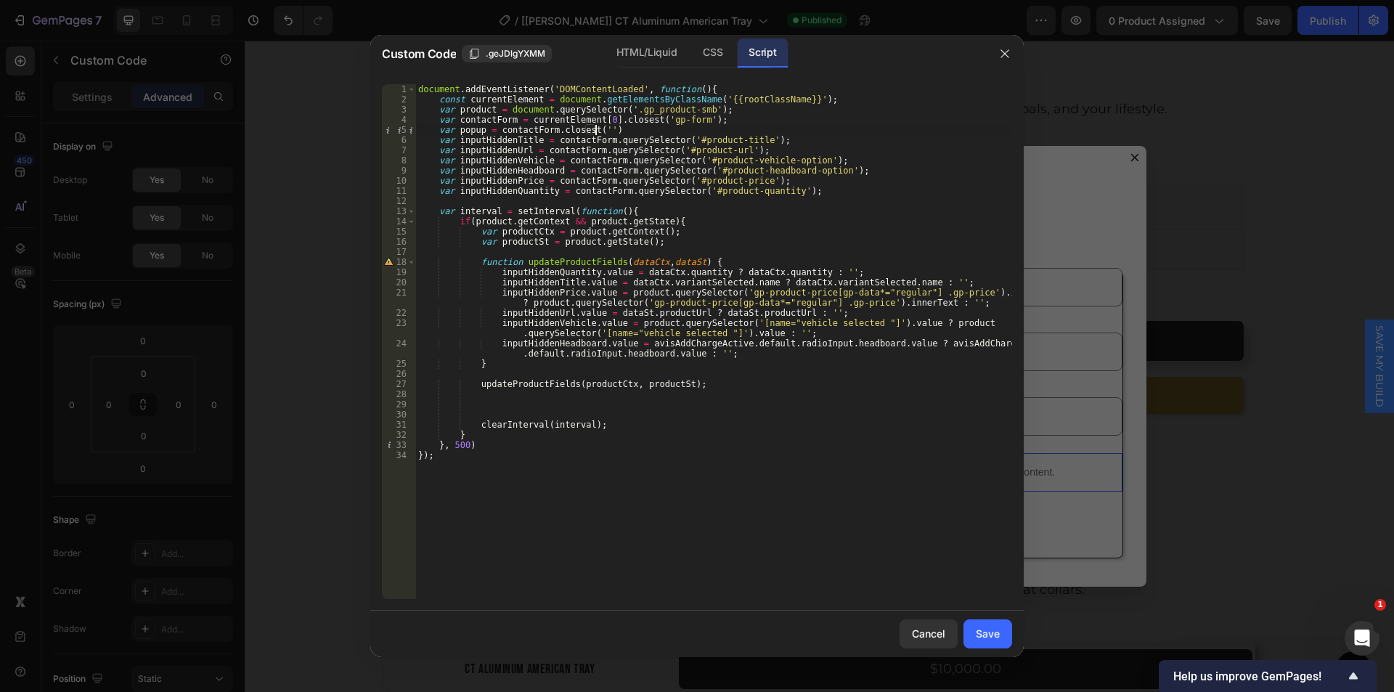
scroll to position [0, 14]
paste textarea "gp-dialog')"
click at [653, 130] on div "document . addEventListener ( 'DOMContentLoaded' , function ( ) { const current…" at bounding box center [713, 351] width 597 height 535
type textarea "var popup = contactForm.closest('gp-dialog');"
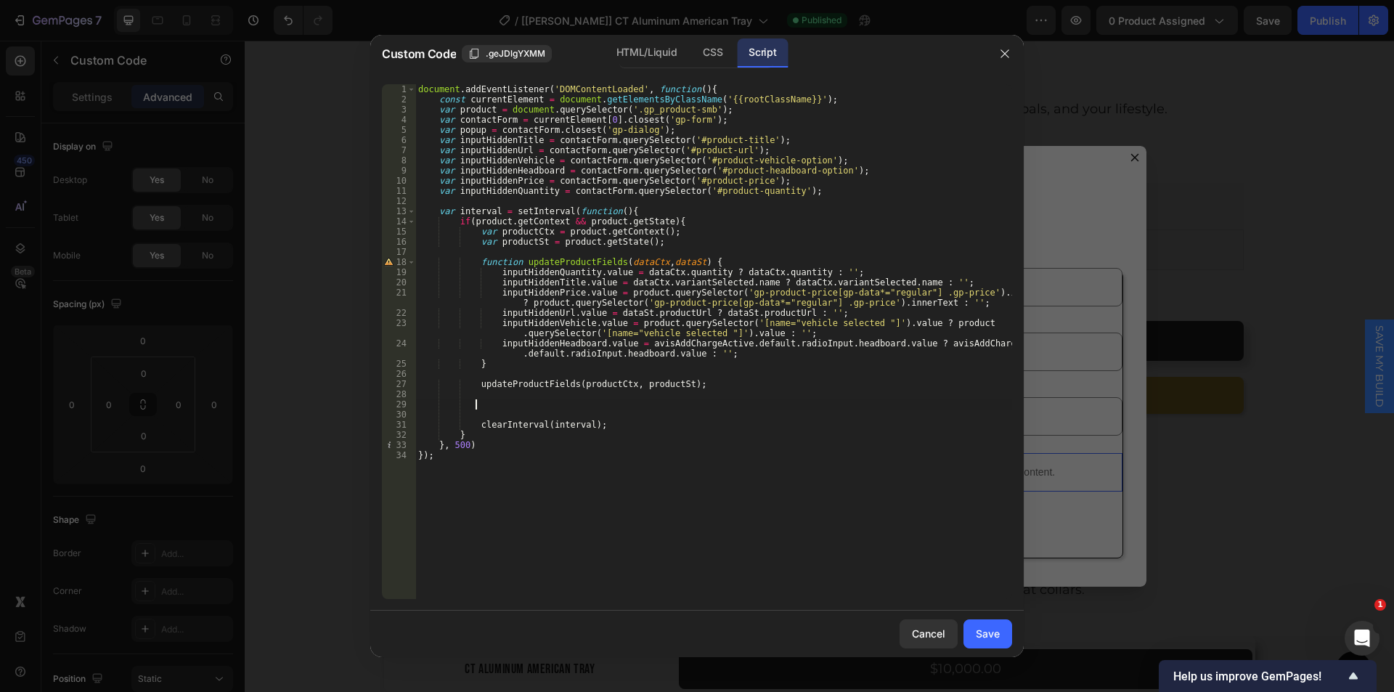
click at [518, 403] on div "document . addEventListener ( 'DOMContentLoaded' , function ( ) { const current…" at bounding box center [713, 351] width 597 height 535
paste textarea "})"
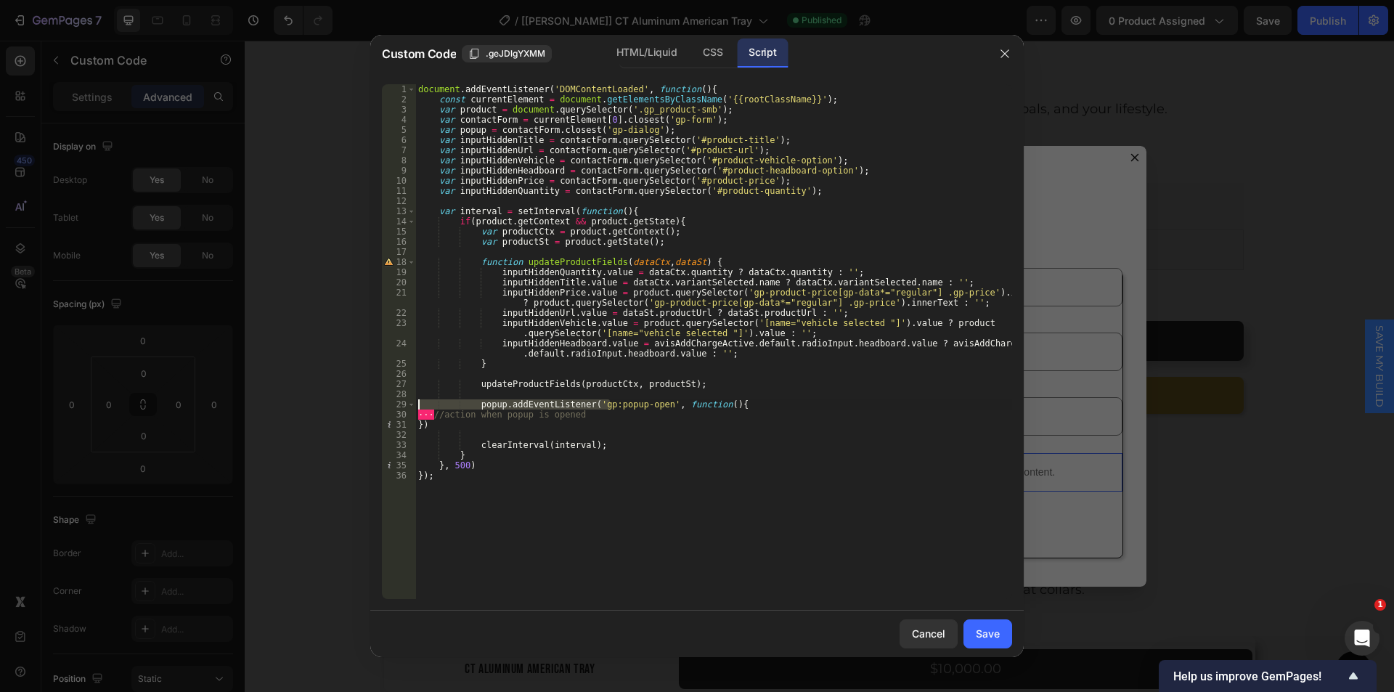
drag, startPoint x: 606, startPoint y: 408, endPoint x: 393, endPoint y: 405, distance: 213.4
click at [387, 405] on div "}) 1 2 3 4 5 6 7 8 9 10 11 12 13 14 15 16 17 18 19 20 21 22 23 24 25 26 27 28 2…" at bounding box center [697, 341] width 630 height 515
click at [526, 421] on div "document . addEventListener ( 'DOMContentLoaded' , function ( ) { const current…" at bounding box center [713, 351] width 597 height 535
drag, startPoint x: 575, startPoint y: 414, endPoint x: 407, endPoint y: 414, distance: 167.7
click at [407, 414] on div "}) 1 2 3 4 5 6 7 8 9 10 11 12 13 14 15 16 17 18 19 20 21 22 23 24 25 26 27 28 2…" at bounding box center [697, 341] width 630 height 515
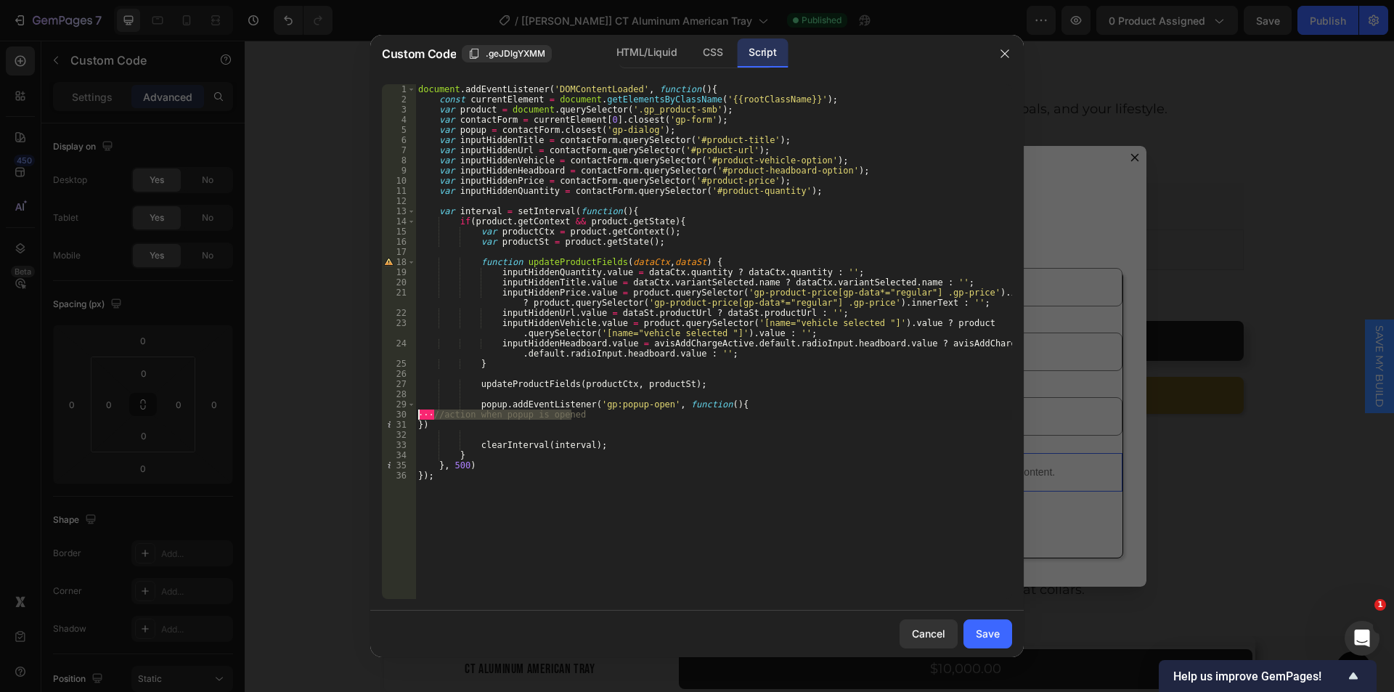
type textarea "//action when popup is opened"
click at [483, 423] on div "document . addEventListener ( 'DOMContentLoaded' , function ( ) { const current…" at bounding box center [713, 351] width 597 height 535
click at [414, 422] on div "31" at bounding box center [399, 425] width 34 height 10
click at [419, 423] on div "document . addEventListener ( 'DOMContentLoaded' , function ( ) { const current…" at bounding box center [713, 351] width 597 height 535
click at [542, 422] on div "document . addEventListener ( 'DOMContentLoaded' , function ( ) { const current…" at bounding box center [713, 351] width 597 height 535
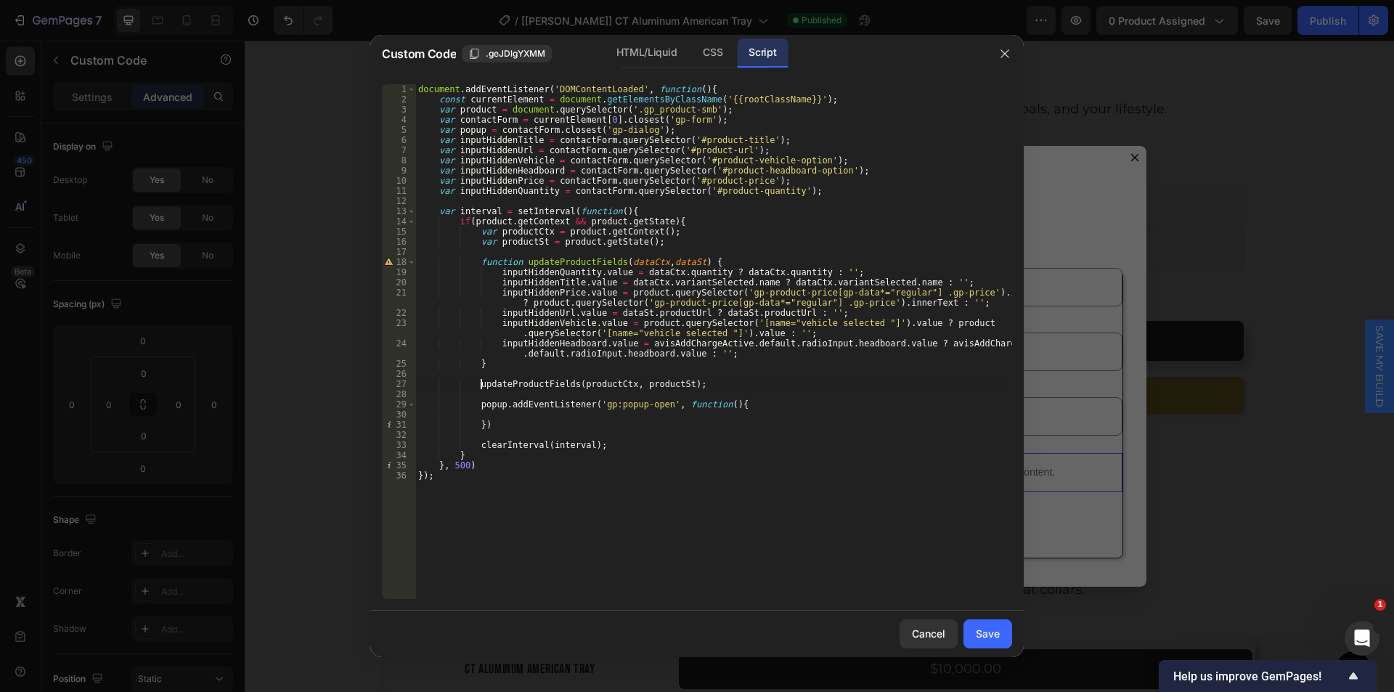
click at [478, 385] on div "document . addEventListener ( 'DOMContentLoaded' , function ( ) { const current…" at bounding box center [713, 351] width 597 height 535
type textarea "updateProductFields(productCtx, productSt);"
click at [478, 382] on div "document . addEventListener ( 'DOMContentLoaded' , function ( ) { const current…" at bounding box center [713, 351] width 597 height 535
click at [685, 385] on div "document . addEventListener ( 'DOMContentLoaded' , function ( ) { const current…" at bounding box center [713, 351] width 597 height 535
click at [530, 413] on div "document . addEventListener ( 'DOMContentLoaded' , function ( ) { const current…" at bounding box center [713, 351] width 597 height 535
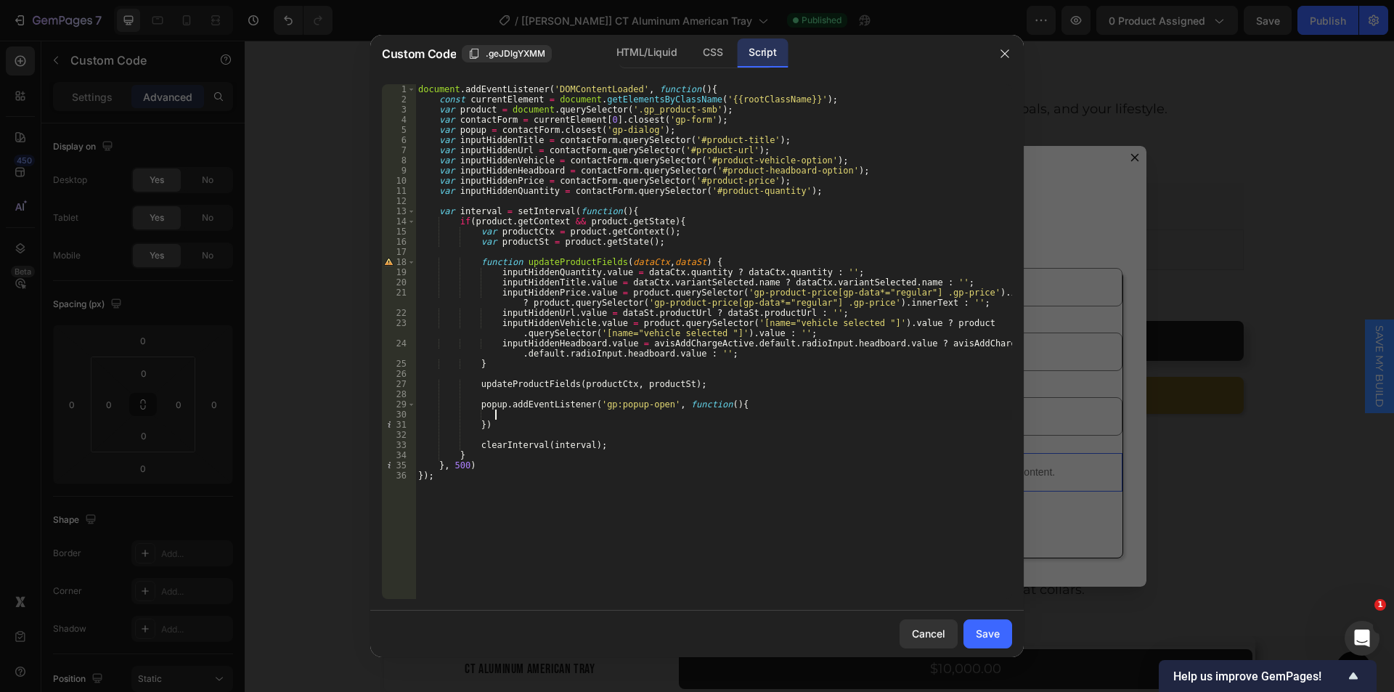
paste textarea "updateProductFields(productCtx, productSt);"
type textarea "updateProductFields(productCtx, productSt);"
click at [989, 637] on div "Save" at bounding box center [988, 633] width 24 height 15
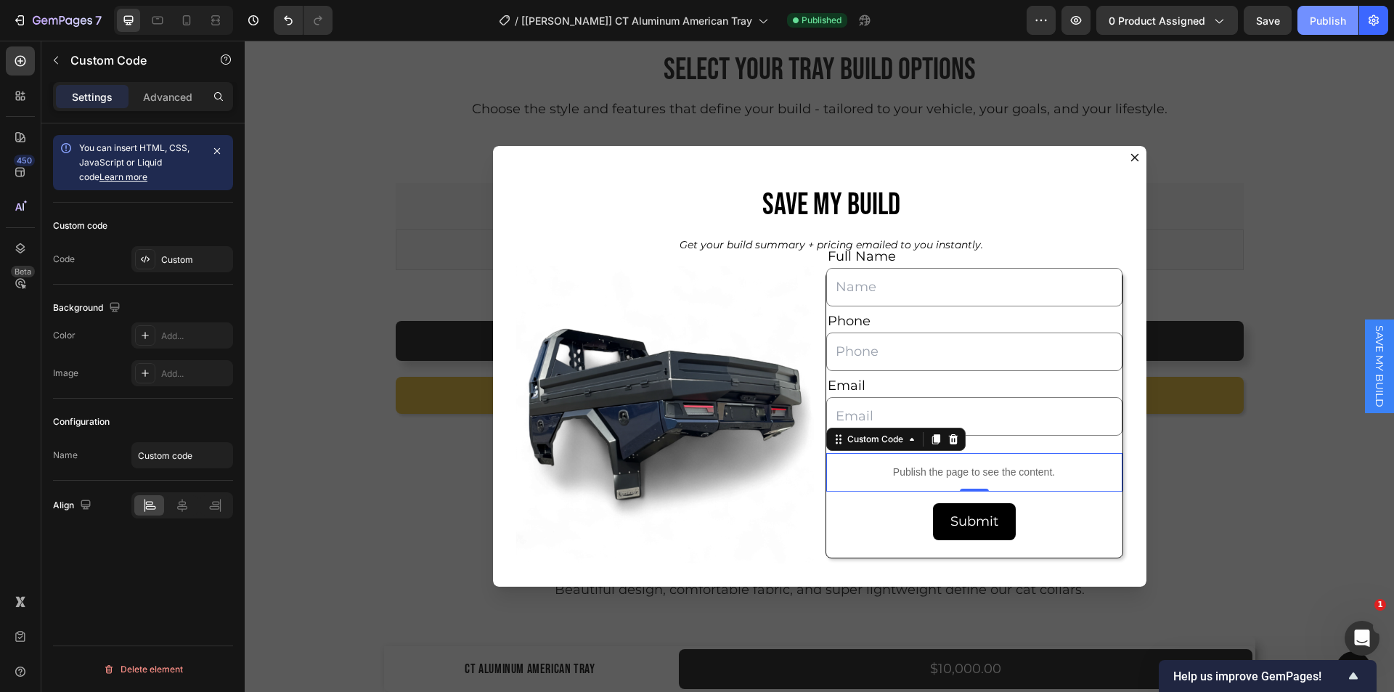
click at [1306, 23] on button "Publish" at bounding box center [1327, 20] width 61 height 29
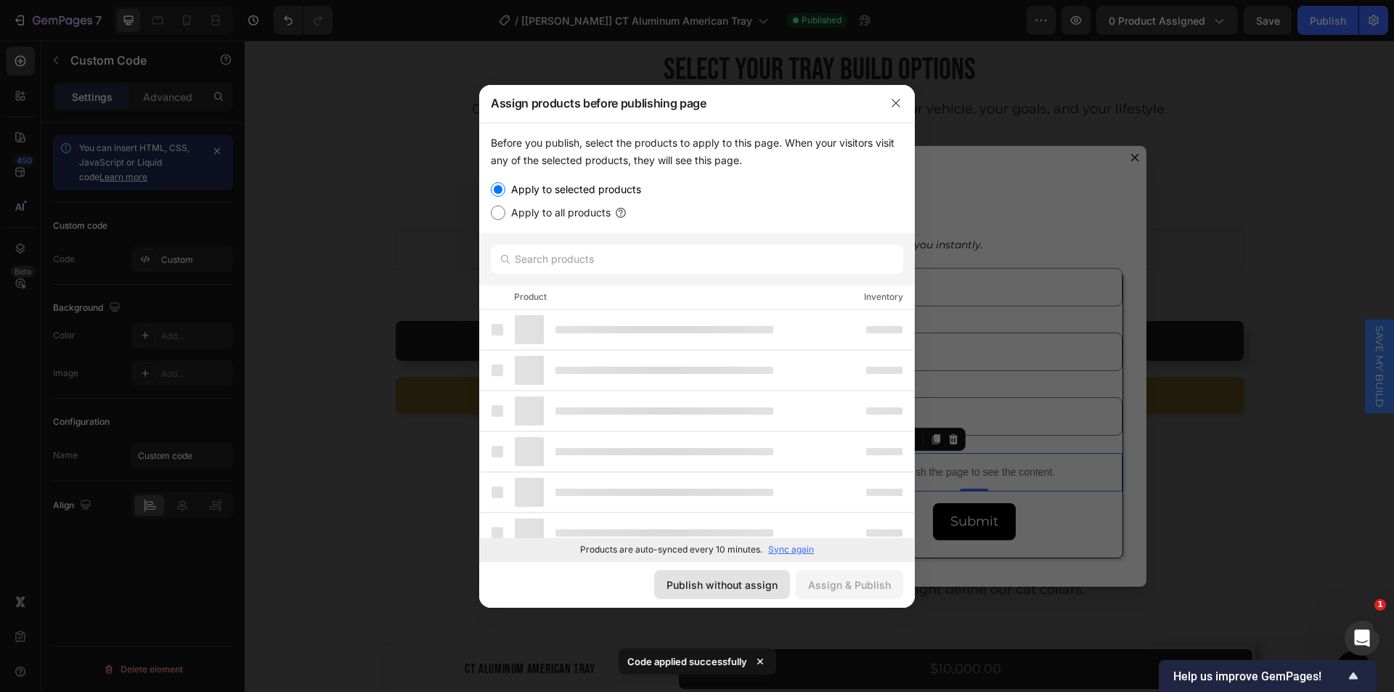
click at [720, 581] on div "Publish without assign" at bounding box center [721, 584] width 111 height 15
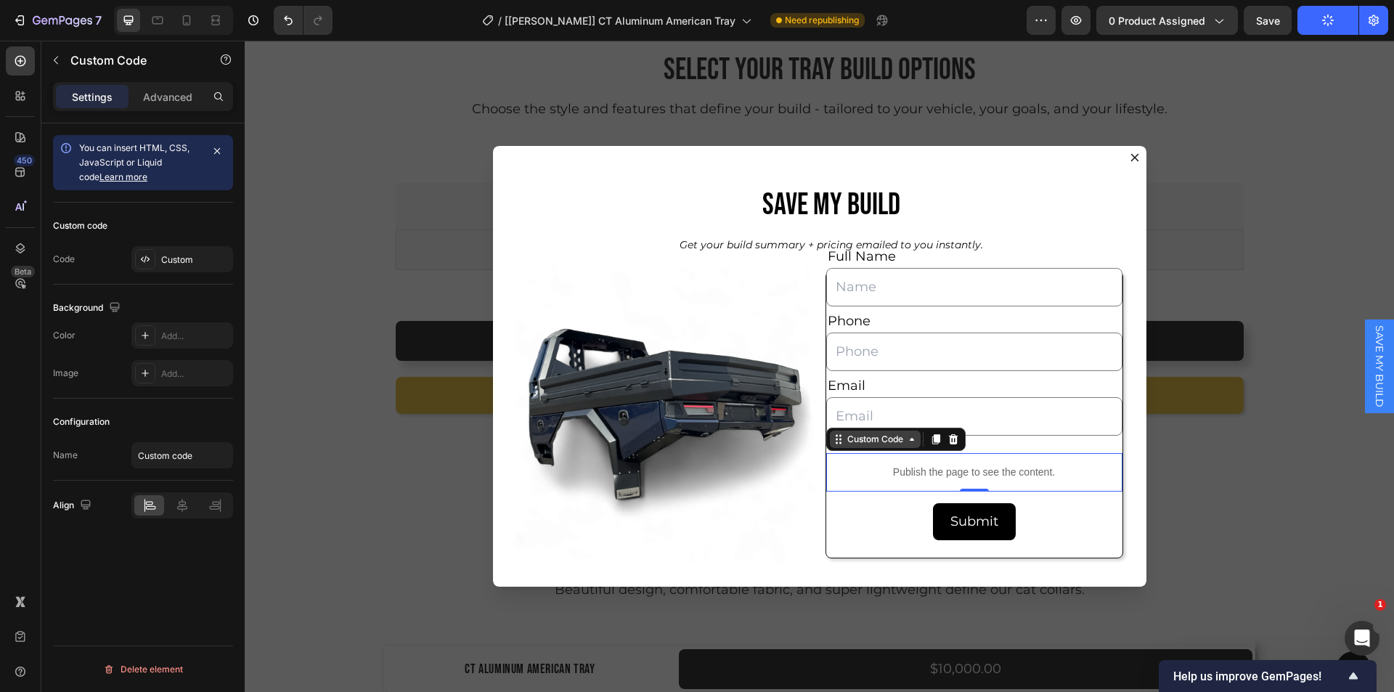
click at [851, 443] on div "Custom Code" at bounding box center [875, 439] width 62 height 13
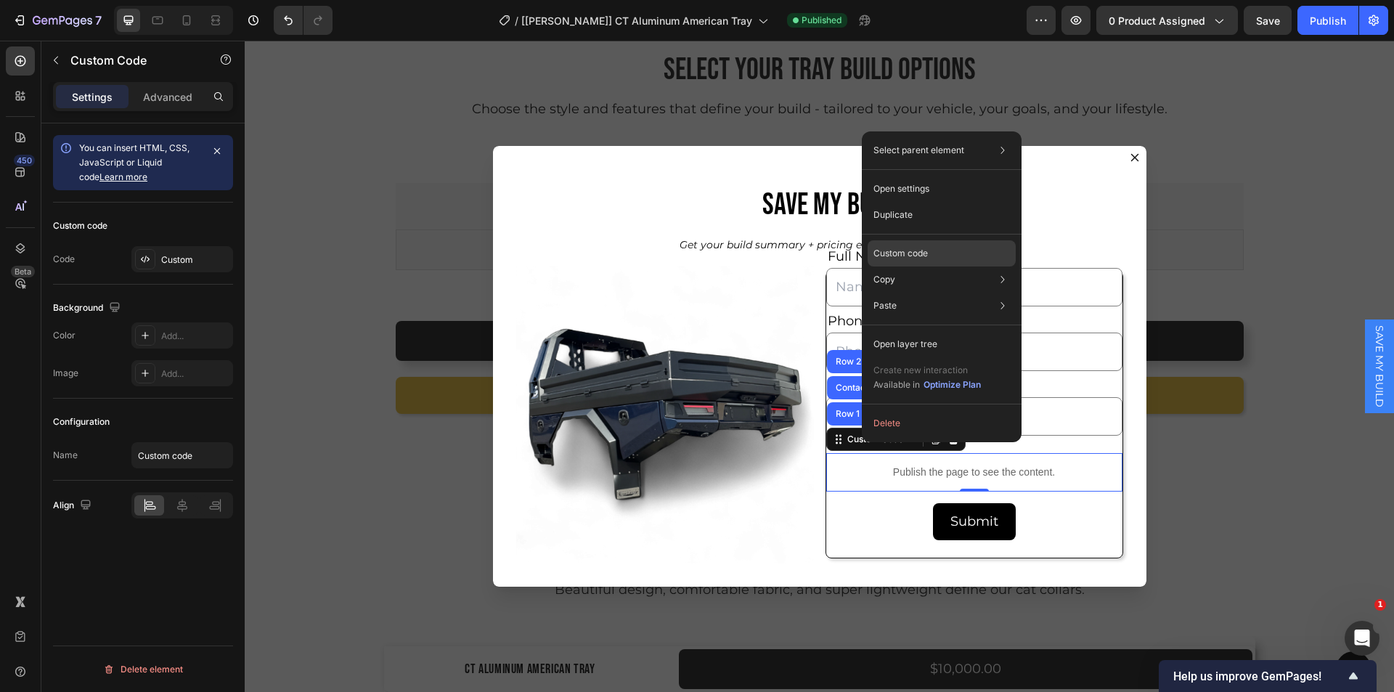
click at [889, 255] on p "Custom code" at bounding box center [900, 253] width 54 height 13
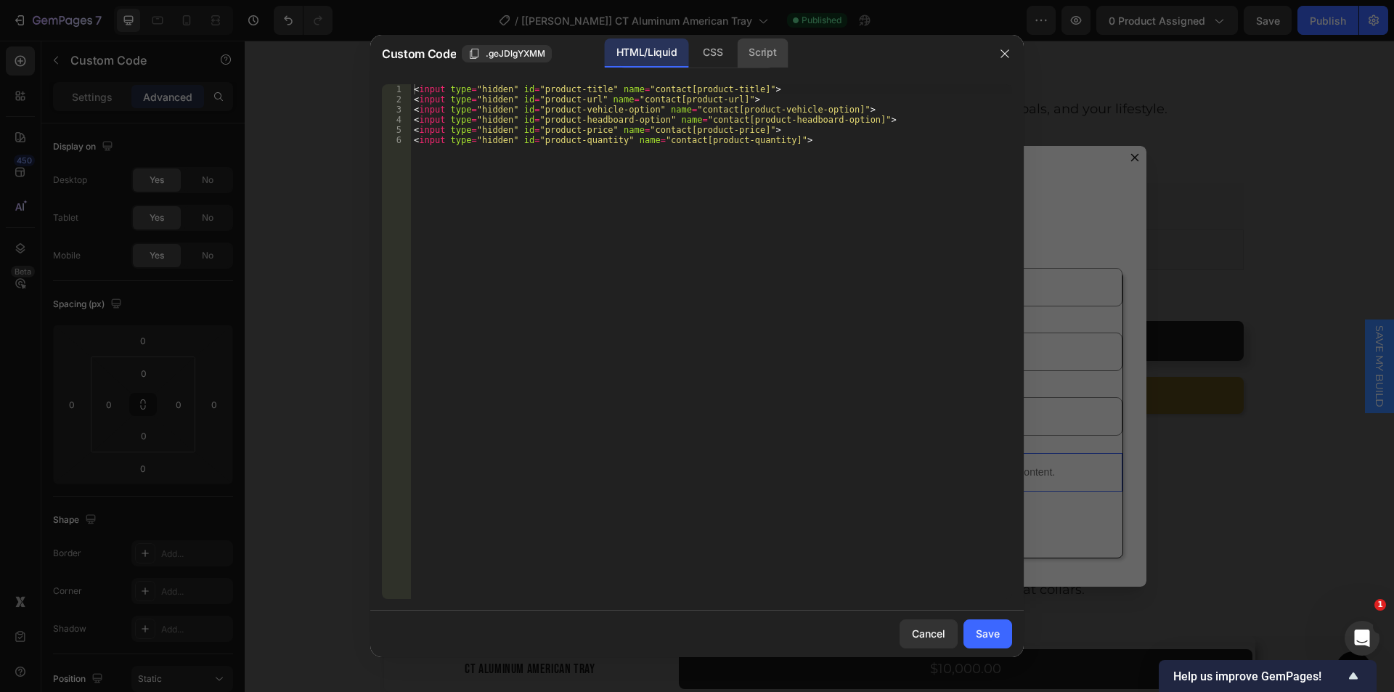
click at [777, 60] on div "Script" at bounding box center [762, 52] width 51 height 29
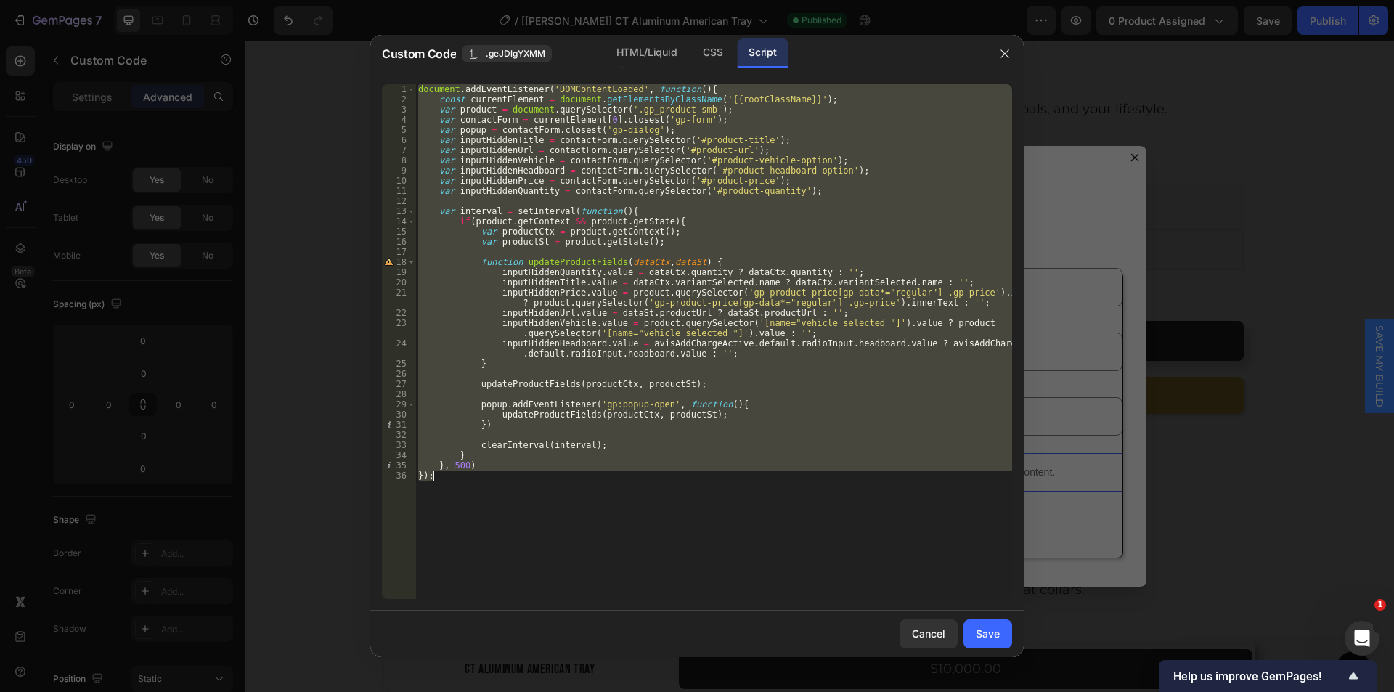
click at [616, 365] on div "document . addEventListener ( 'DOMContentLoaded' , function ( ) { const current…" at bounding box center [713, 341] width 597 height 515
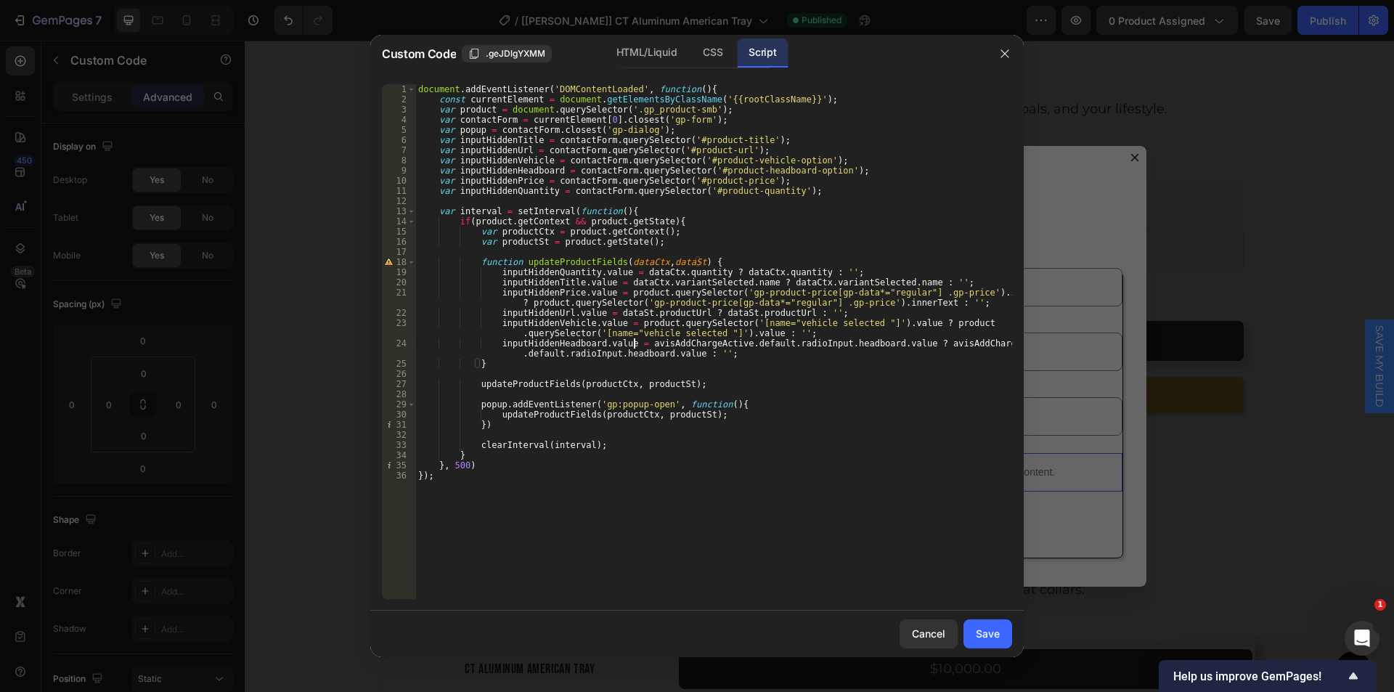
click at [632, 345] on div "document . addEventListener ( 'DOMContentLoaded' , function ( ) { const current…" at bounding box center [713, 351] width 597 height 535
click at [722, 344] on div "document . addEventListener ( 'DOMContentLoaded' , function ( ) { const current…" at bounding box center [713, 351] width 597 height 535
click at [724, 344] on div "document . addEventListener ( 'DOMContentLoaded' , function ( ) { const current…" at bounding box center [713, 351] width 597 height 535
click at [655, 221] on div "document . addEventListener ( 'DOMContentLoaded' , function ( ) { const current…" at bounding box center [713, 351] width 597 height 535
click at [651, 222] on div "document . addEventListener ( 'DOMContentLoaded' , function ( ) { const current…" at bounding box center [713, 351] width 597 height 535
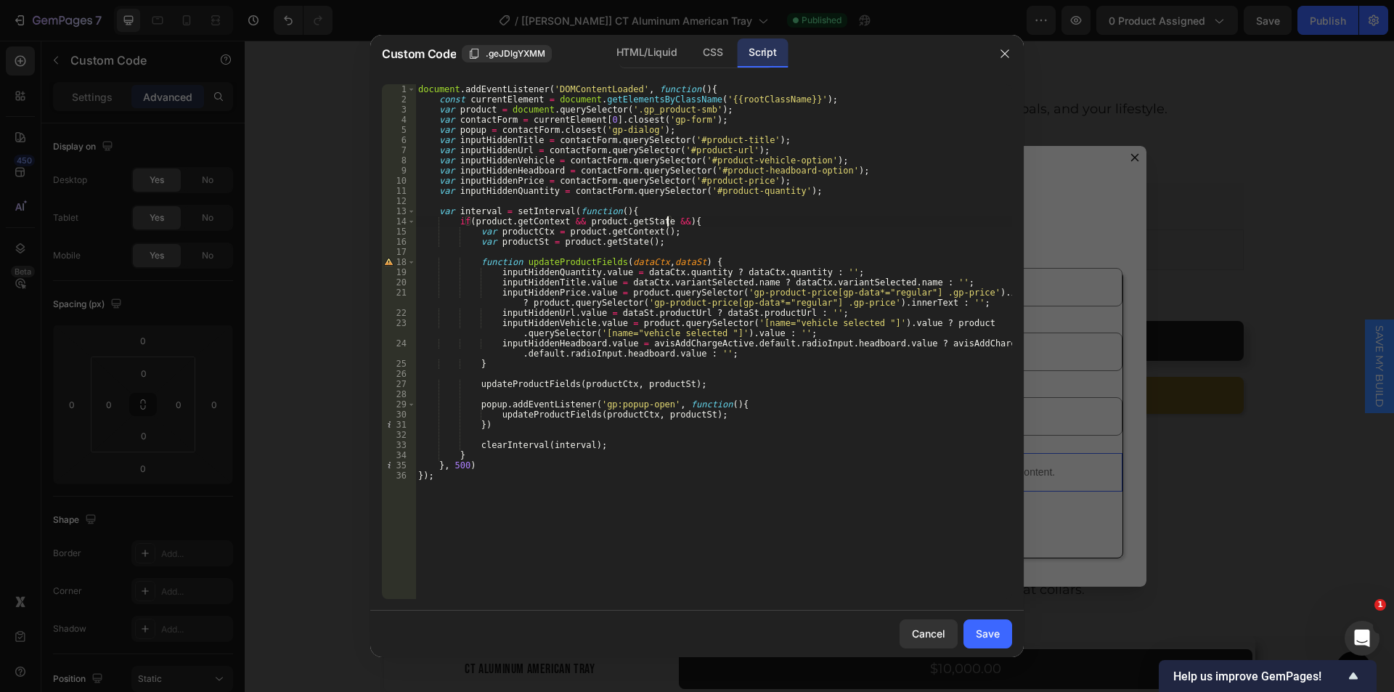
scroll to position [0, 21]
paste textarea "avisAddChargeActive"
type textarea "if(product.getContext && product.getState && avisAddChargeActive){"
click at [977, 636] on div "Save" at bounding box center [988, 633] width 24 height 15
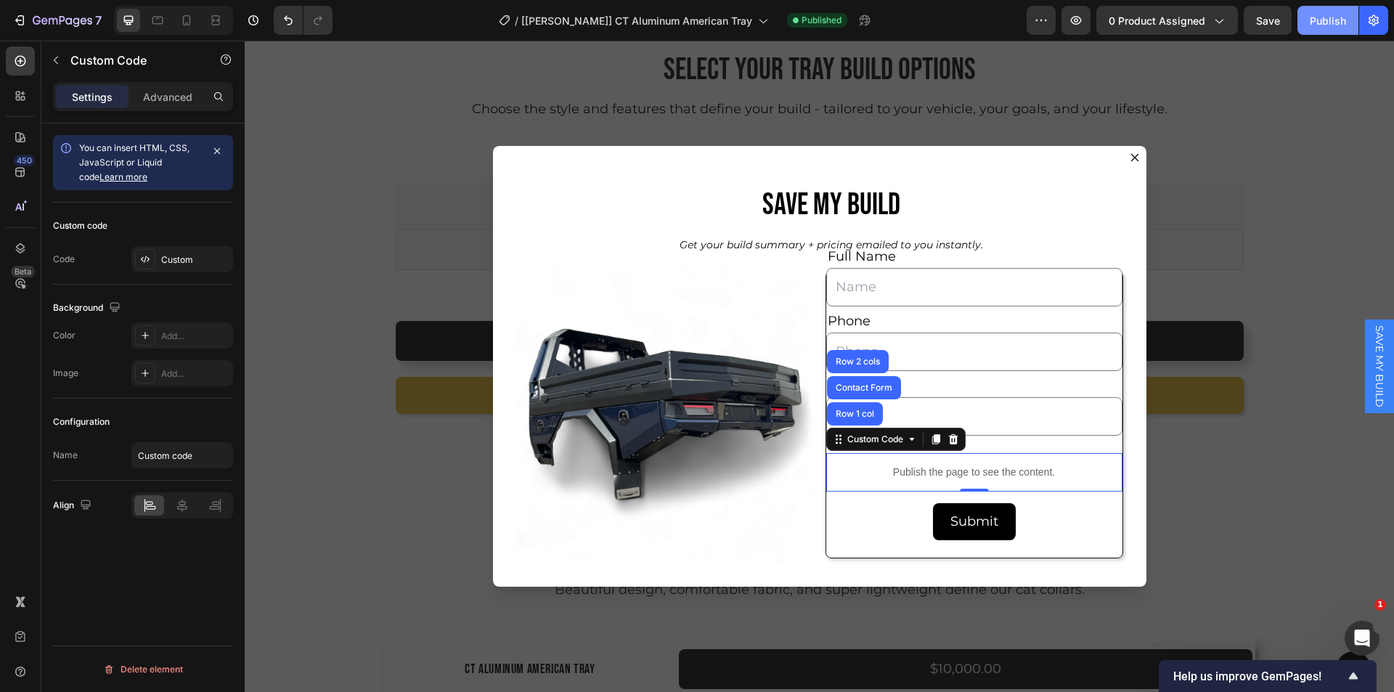
click at [1330, 27] on div "Publish" at bounding box center [1328, 20] width 36 height 15
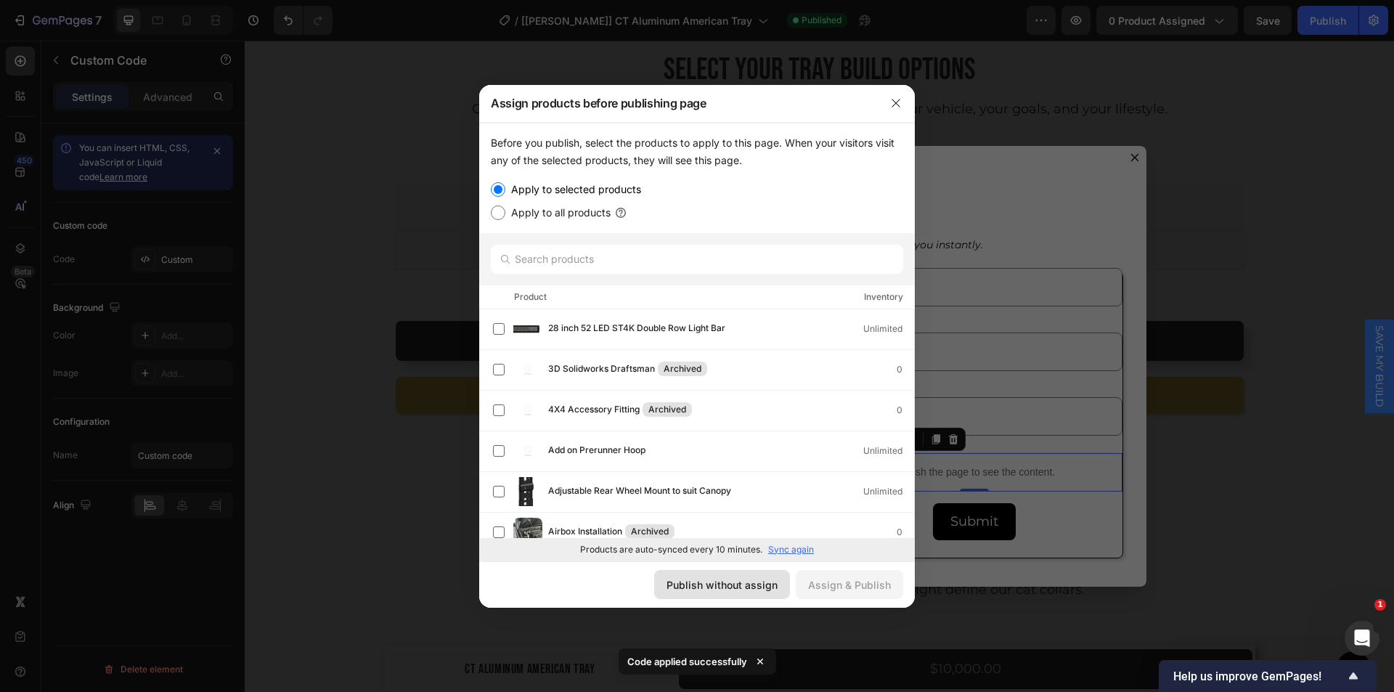
click at [733, 582] on div "Publish without assign" at bounding box center [721, 584] width 111 height 15
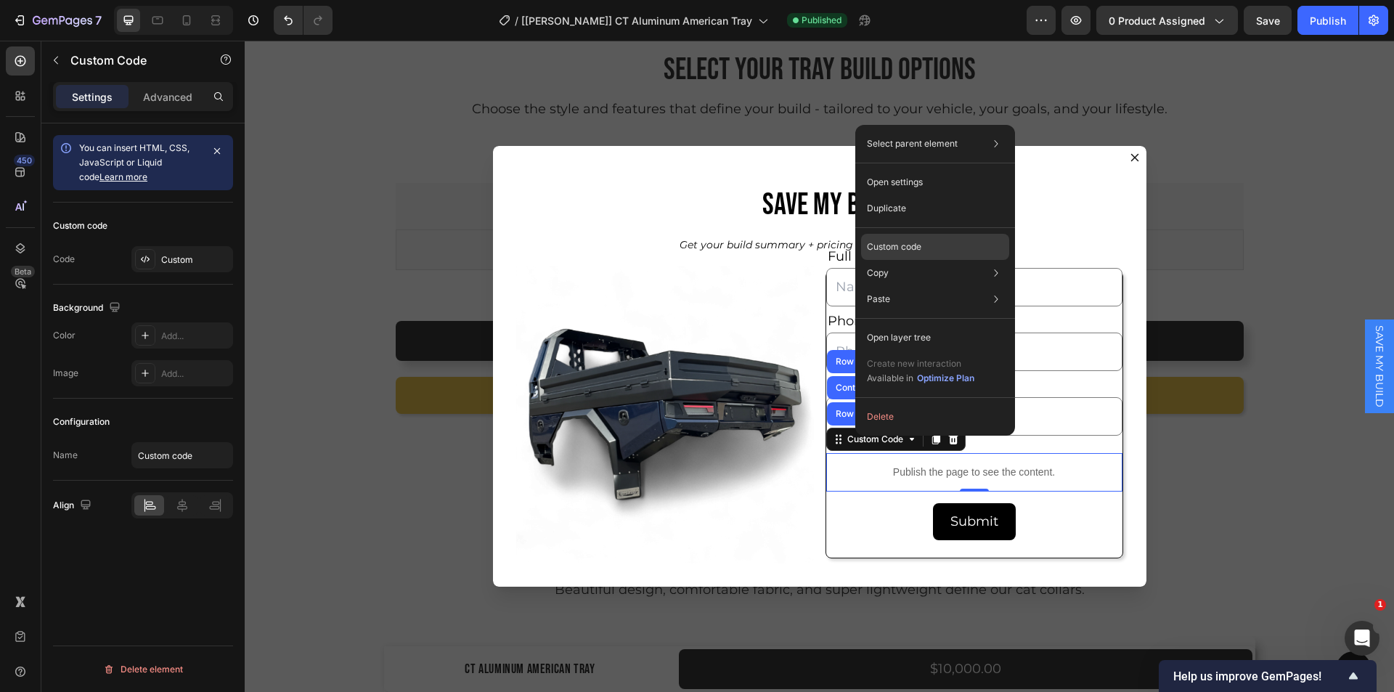
click at [886, 245] on p "Custom code" at bounding box center [894, 246] width 54 height 13
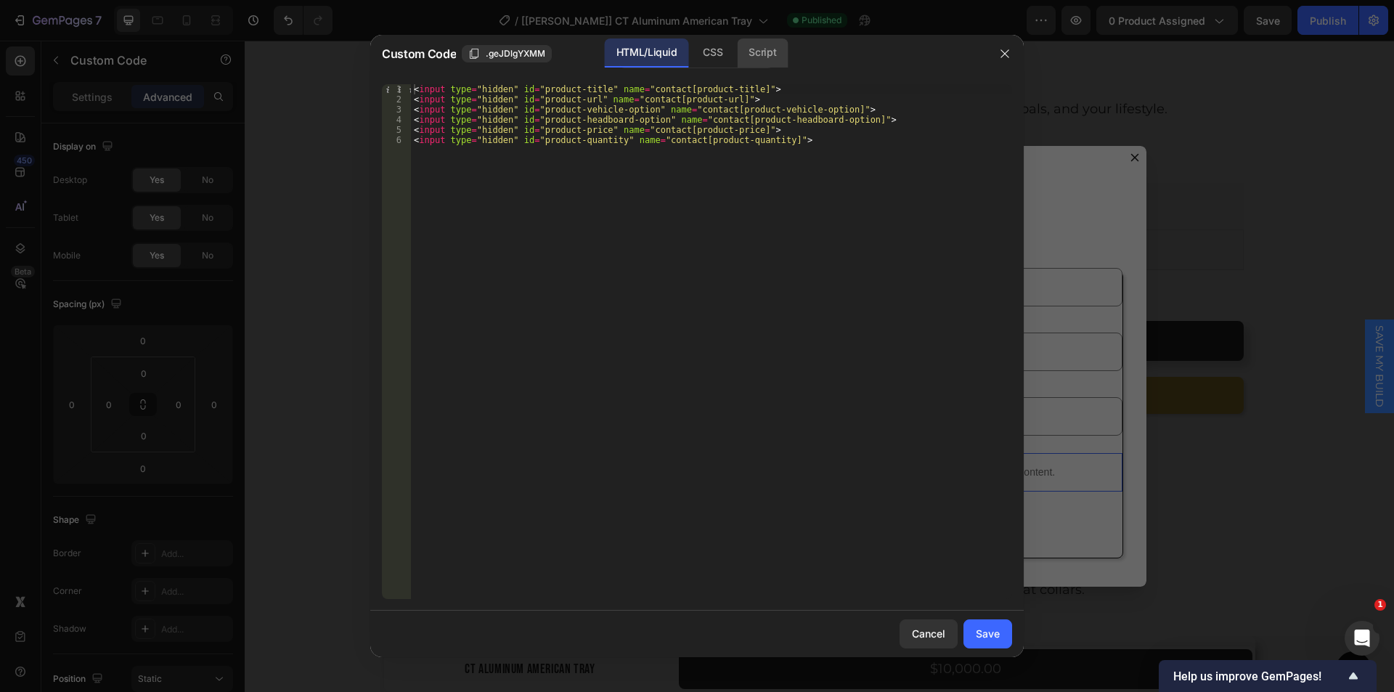
click at [756, 53] on div "Script" at bounding box center [762, 52] width 51 height 29
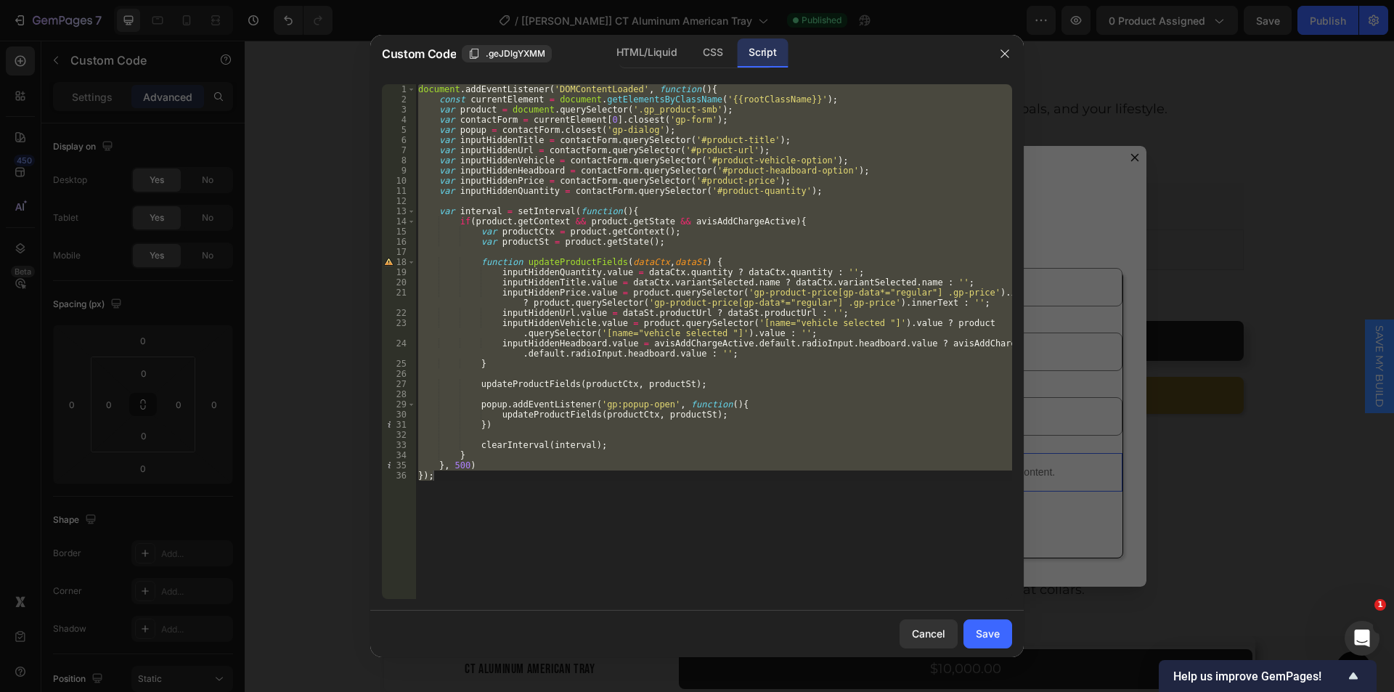
click at [490, 405] on div "document . addEventListener ( 'DOMContentLoaded' , function ( ) { const current…" at bounding box center [713, 341] width 597 height 515
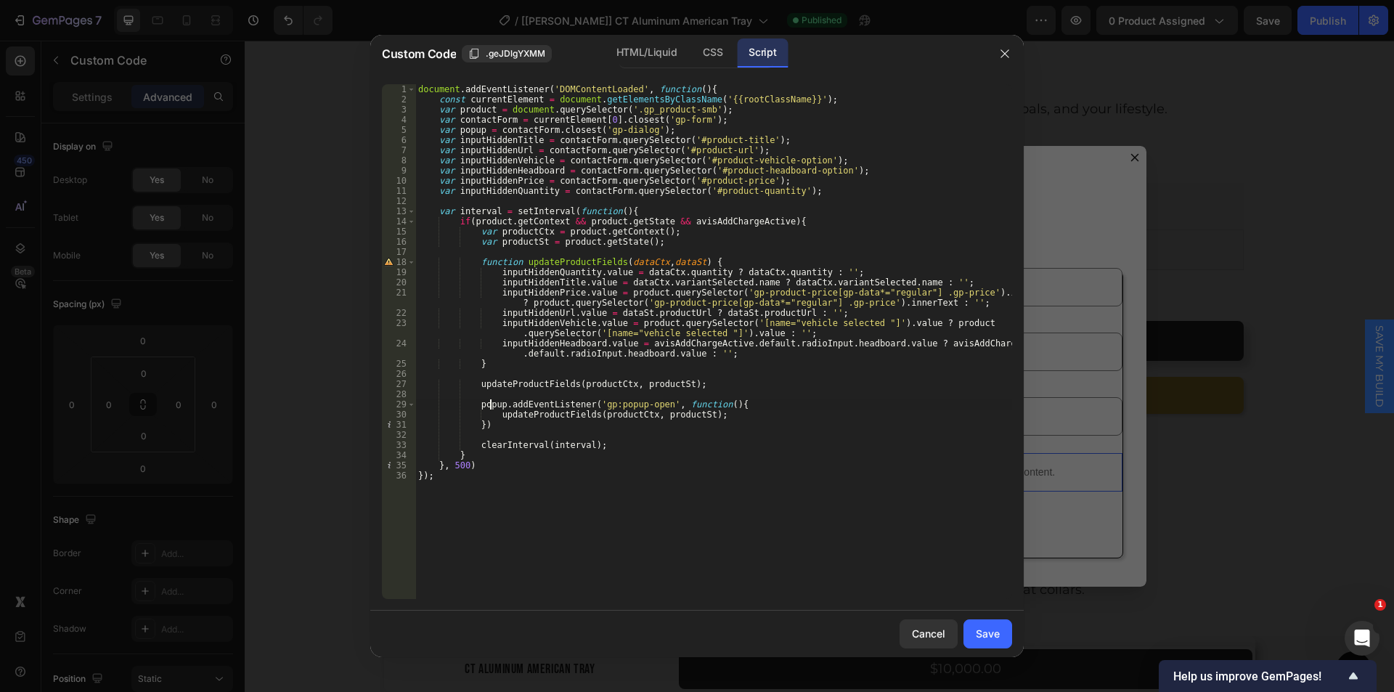
click at [477, 384] on div "document . addEventListener ( 'DOMContentLoaded' , function ( ) { const current…" at bounding box center [713, 351] width 597 height 535
type textarea "// updateProductFields(productCtx, productSt);"
click at [972, 632] on button "Save" at bounding box center [987, 633] width 49 height 29
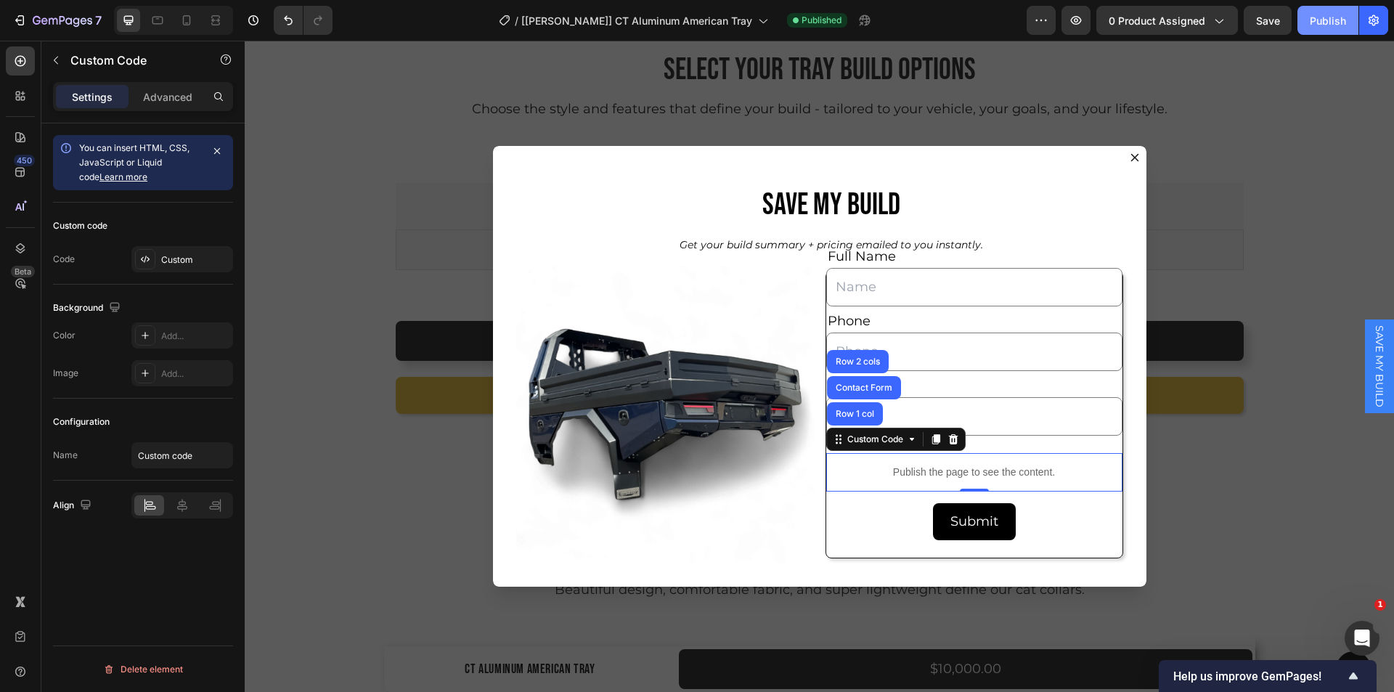
click at [1314, 13] on div "Publish" at bounding box center [1328, 20] width 36 height 15
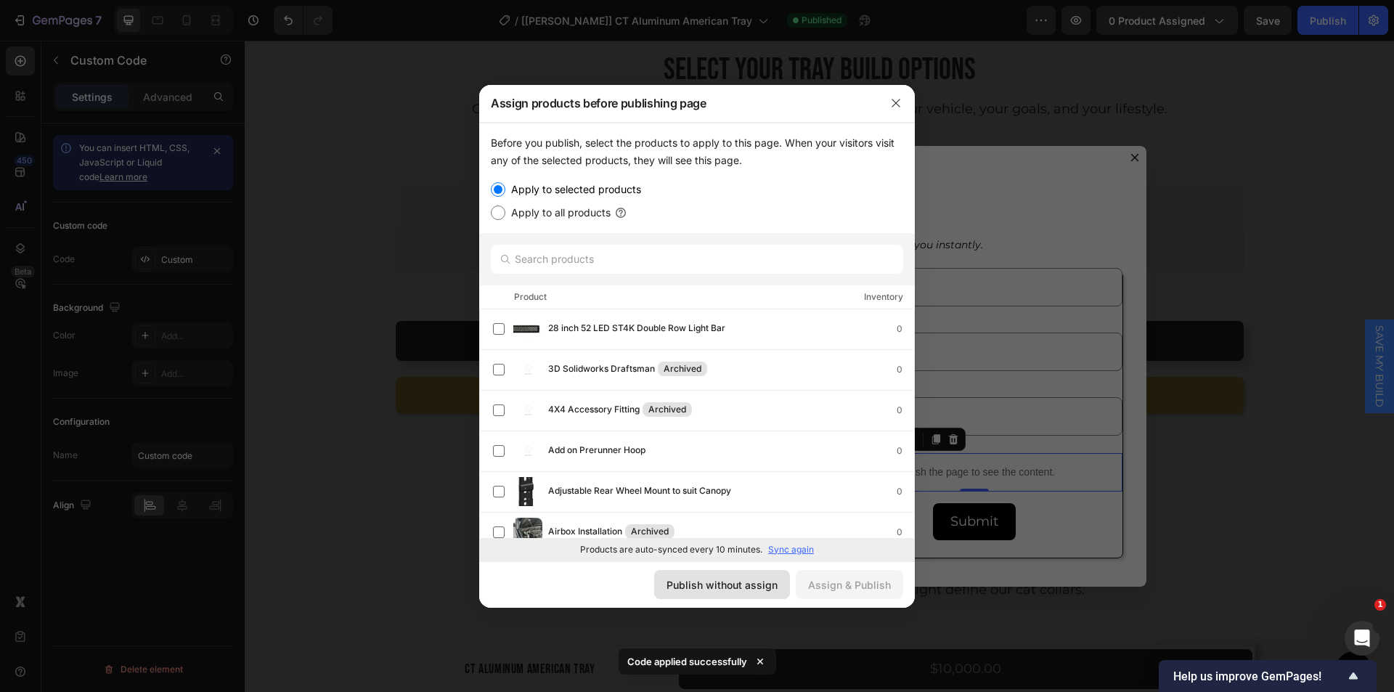
drag, startPoint x: 764, startPoint y: 587, endPoint x: 372, endPoint y: 481, distance: 406.8
click at [764, 587] on div "Publish without assign" at bounding box center [721, 584] width 111 height 15
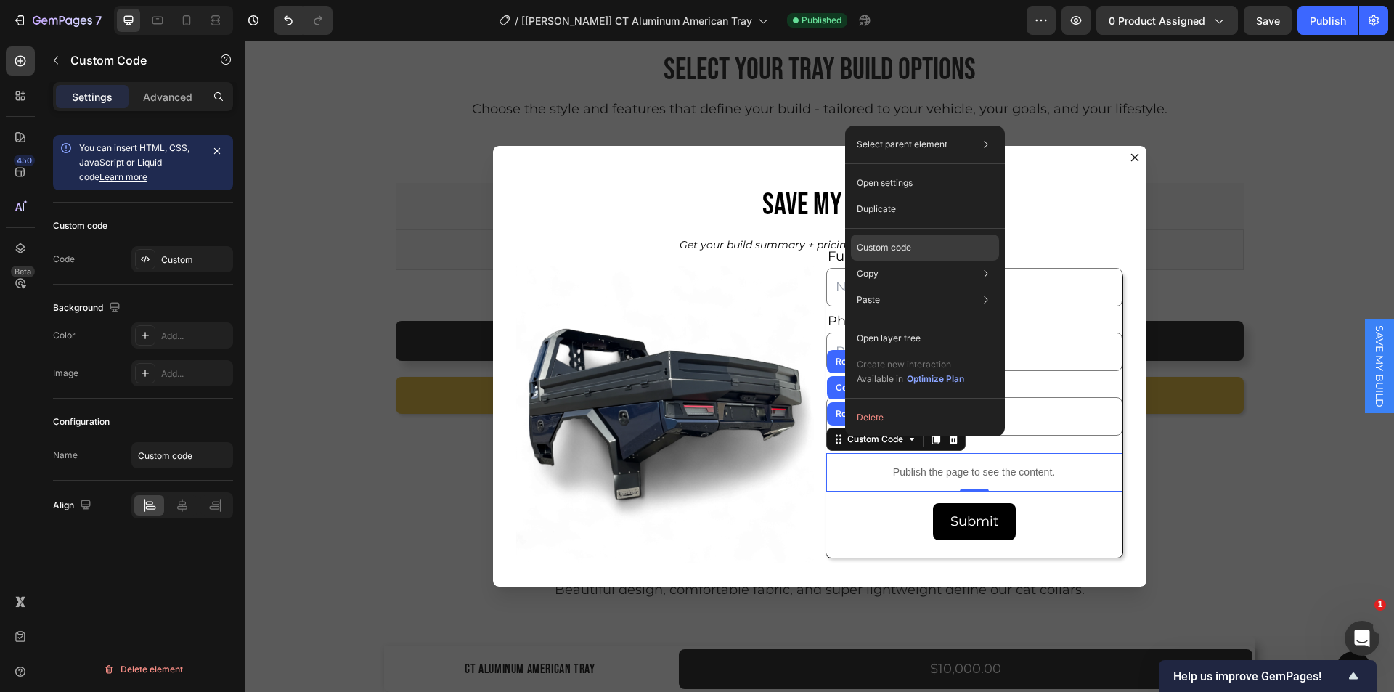
click at [873, 241] on p "Custom code" at bounding box center [884, 247] width 54 height 13
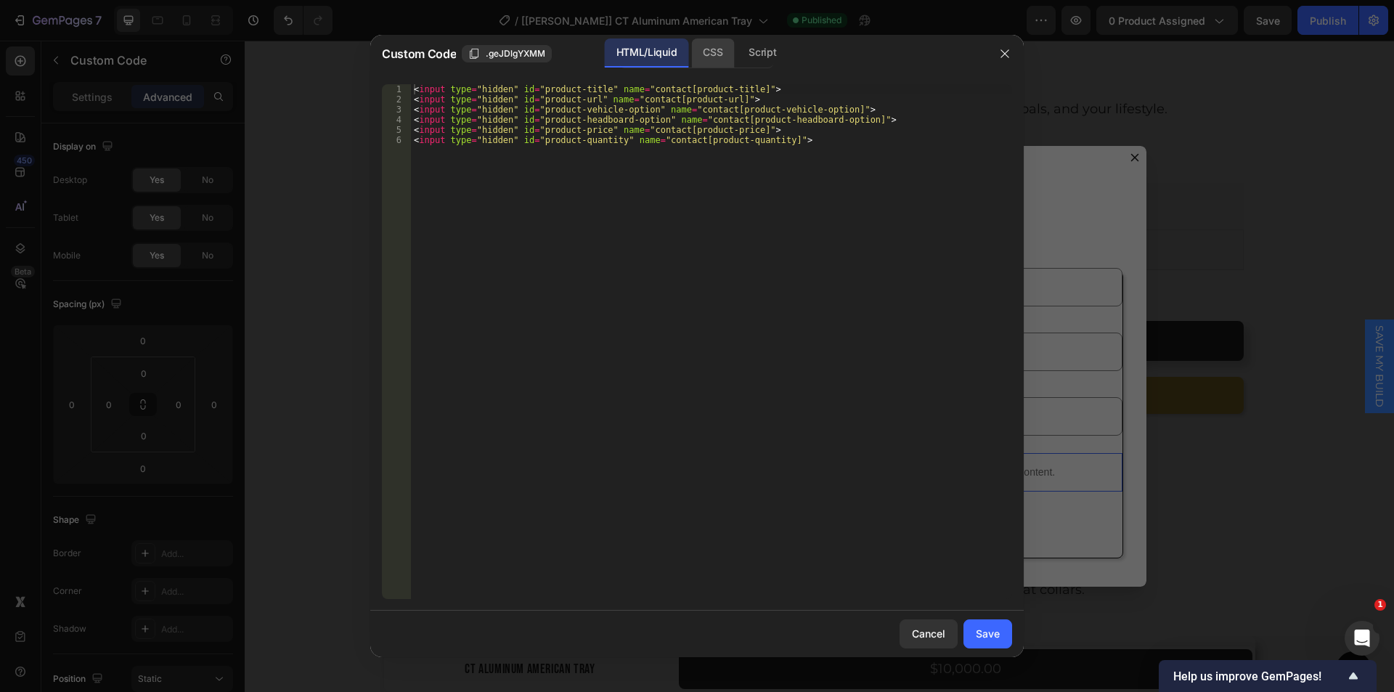
click at [734, 62] on div "CSS" at bounding box center [712, 52] width 43 height 29
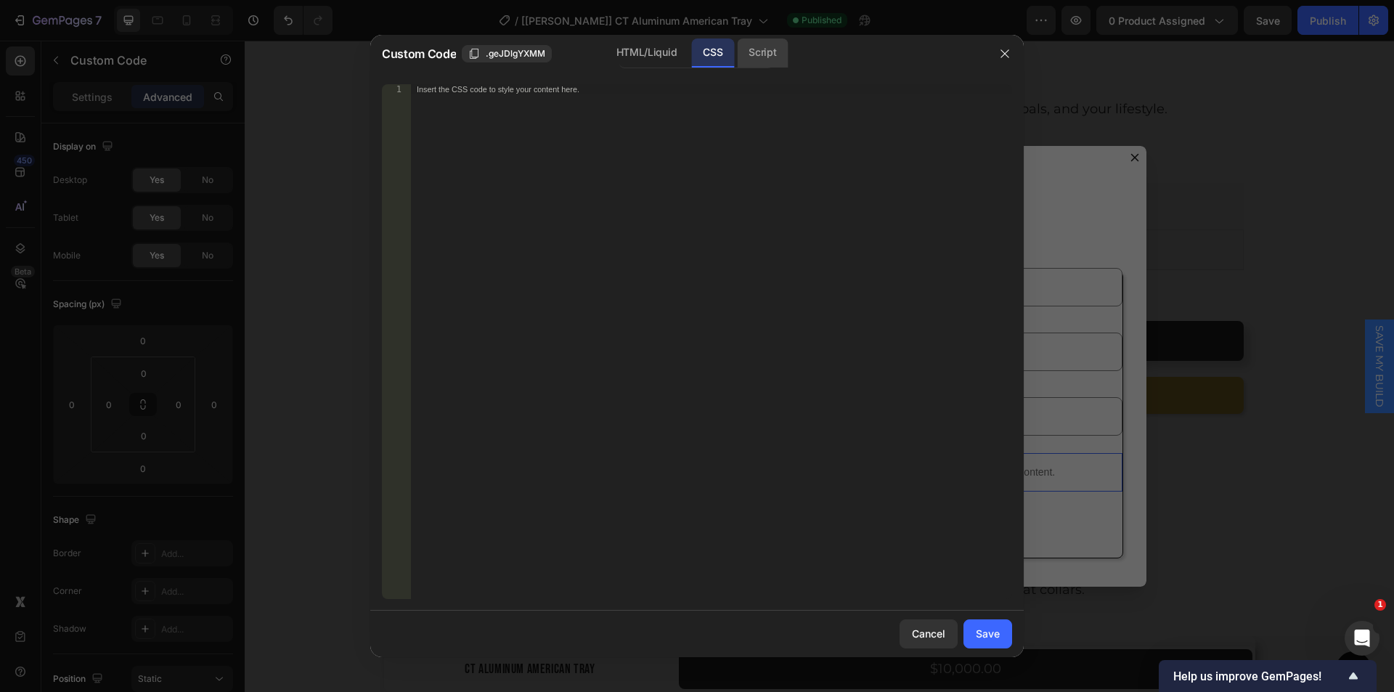
click at [761, 57] on div "Script" at bounding box center [762, 52] width 51 height 29
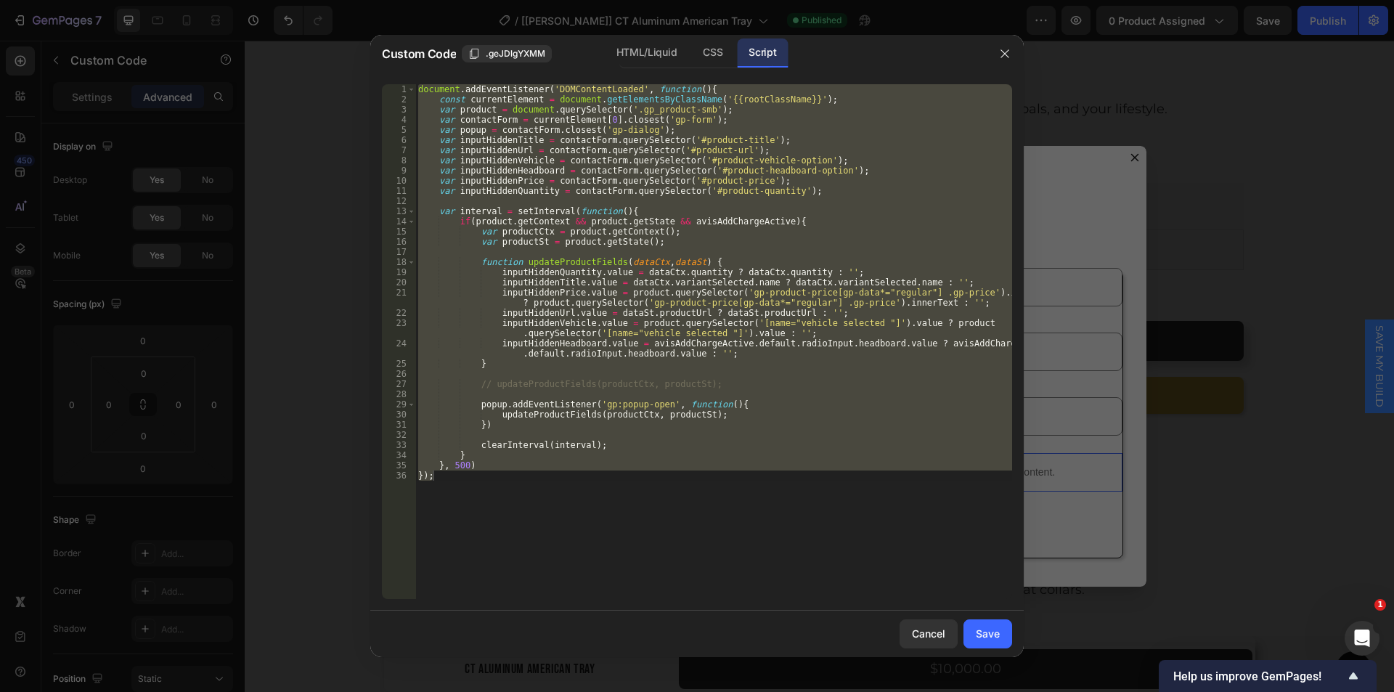
click at [596, 281] on div "document . addEventListener ( 'DOMContentLoaded' , function ( ) { const current…" at bounding box center [713, 341] width 597 height 515
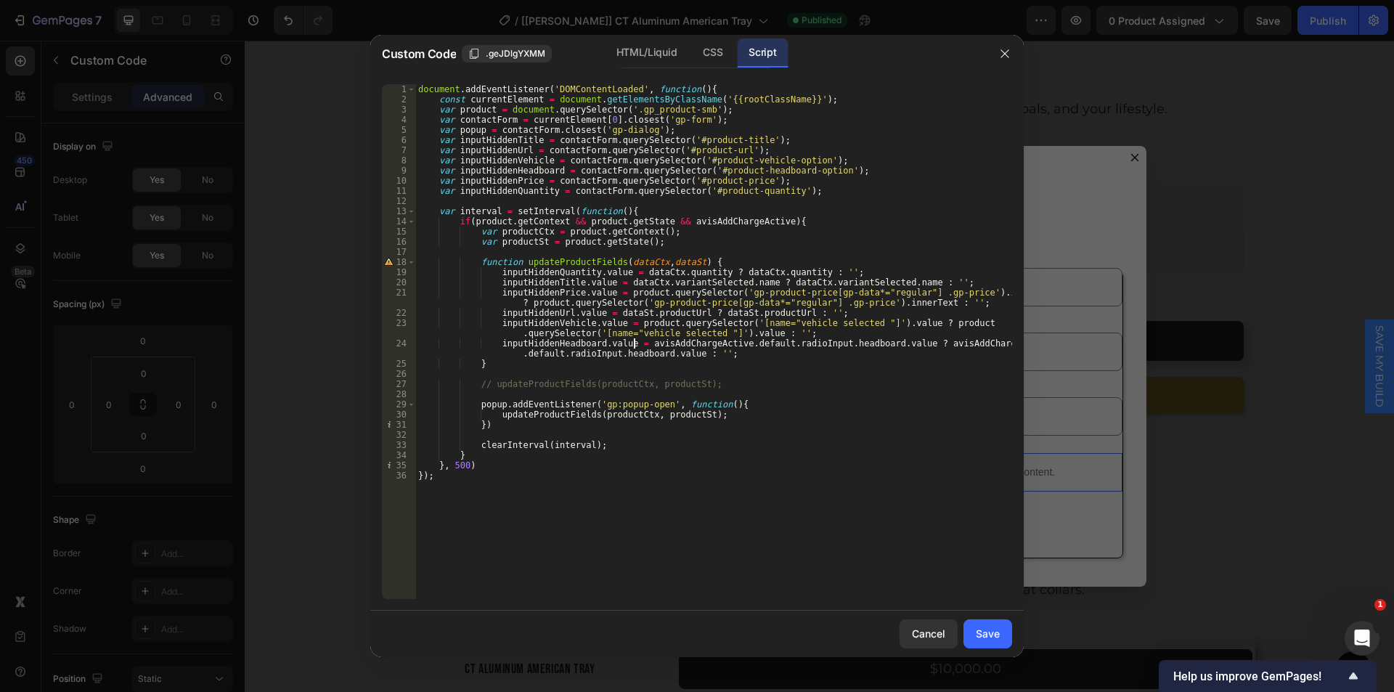
click at [633, 346] on div "document . addEventListener ( 'DOMContentLoaded' , function ( ) { const current…" at bounding box center [713, 351] width 597 height 535
click at [891, 344] on div "document . addEventListener ( 'DOMContentLoaded' , function ( ) { const current…" at bounding box center [713, 351] width 597 height 535
click at [834, 338] on div "document . addEventListener ( 'DOMContentLoaded' , function ( ) { const current…" at bounding box center [713, 341] width 597 height 515
click at [820, 343] on div "document . addEventListener ( 'DOMContentLoaded' , function ( ) { const current…" at bounding box center [713, 351] width 597 height 535
click at [633, 343] on div "document . addEventListener ( 'DOMContentLoaded' , function ( ) { const current…" at bounding box center [713, 351] width 597 height 535
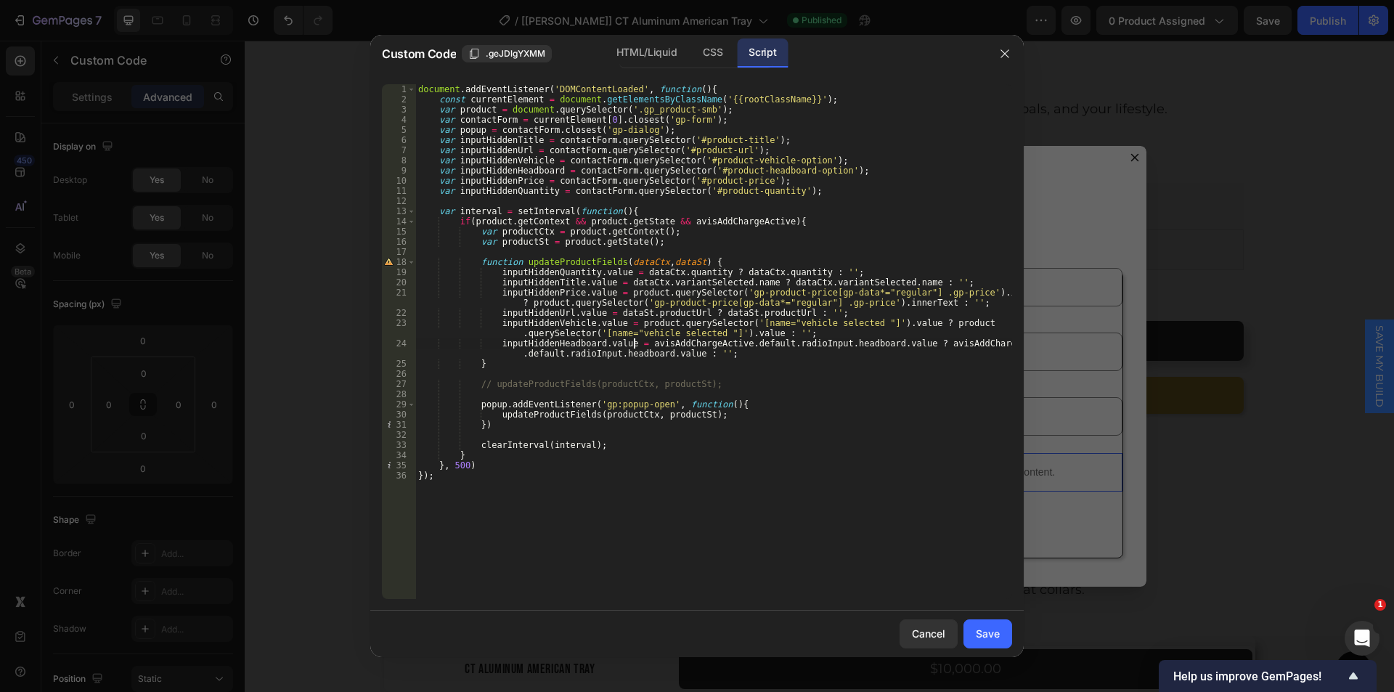
click at [891, 343] on div "document . addEventListener ( 'DOMContentLoaded' , function ( ) { const current…" at bounding box center [713, 351] width 597 height 535
paste textarea "['headboard style']"
click at [511, 352] on div "document . addEventListener ( 'DOMContentLoaded' , function ( ) { const current…" at bounding box center [713, 351] width 597 height 535
click at [772, 354] on div "document . addEventListener ( 'DOMContentLoaded' , function ( ) { const current…" at bounding box center [713, 351] width 597 height 535
paste textarea "['headboard style']"
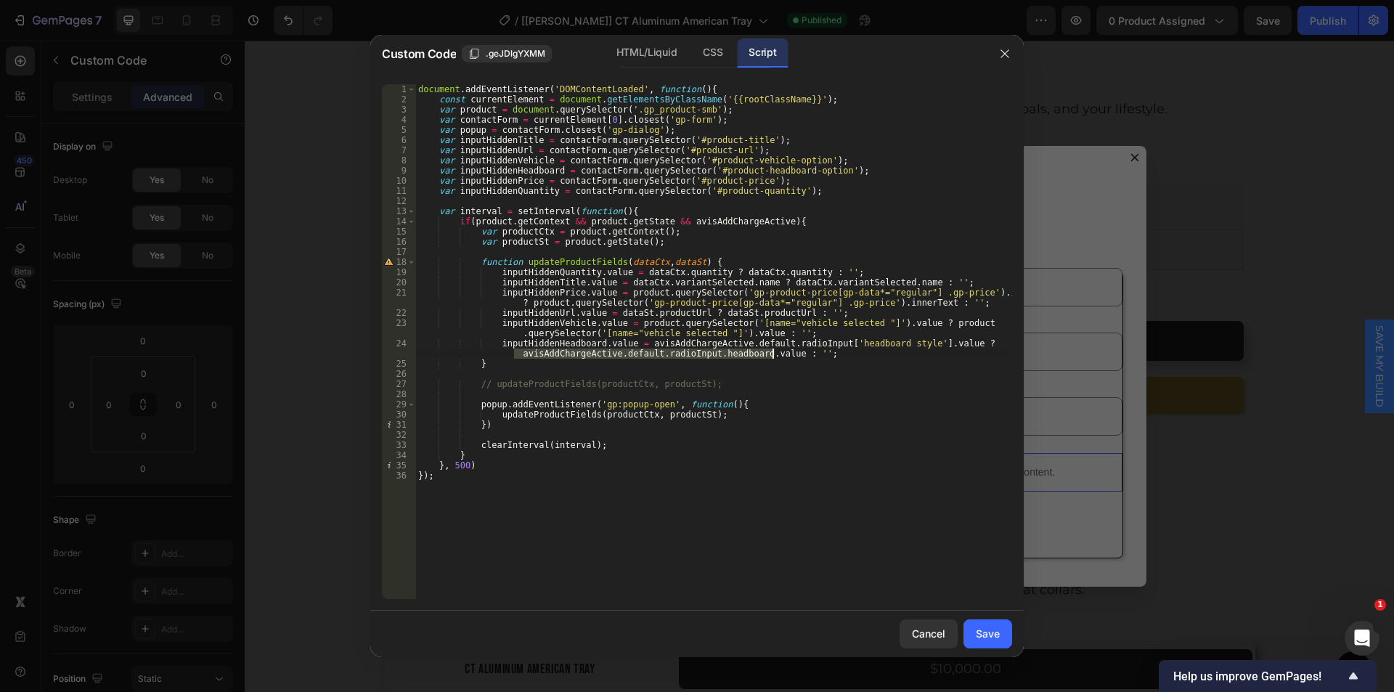
type textarea "inputHiddenHeadboard.value = avisAddChargeActive.default.radioInput['headboard …"
click at [631, 376] on div "document . addEventListener ( 'DOMContentLoaded' , function ( ) { const current…" at bounding box center [713, 351] width 597 height 535
click at [492, 383] on div "document . addEventListener ( 'DOMContentLoaded' , function ( ) { const current…" at bounding box center [713, 351] width 597 height 535
type textarea "updateProductFields(productCtx, productSt);"
click at [978, 632] on div "Save" at bounding box center [988, 633] width 24 height 15
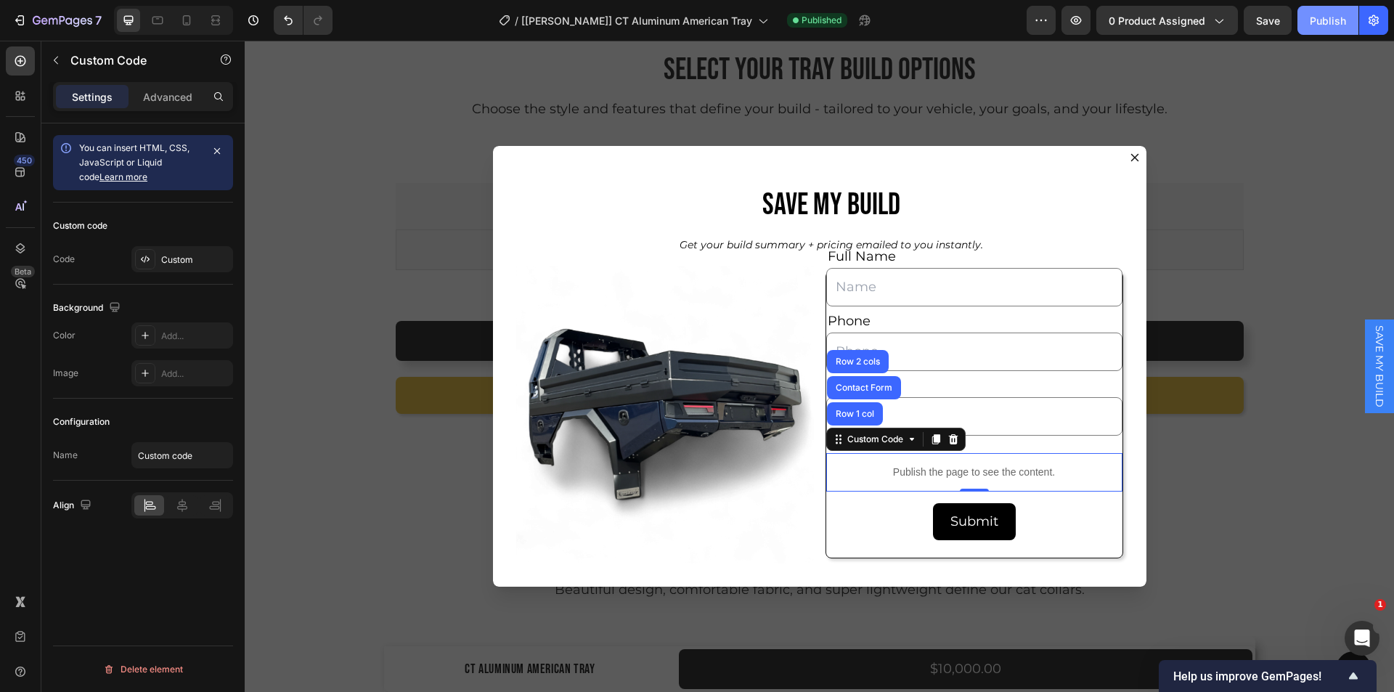
click at [1322, 17] on div "Publish" at bounding box center [1328, 20] width 36 height 15
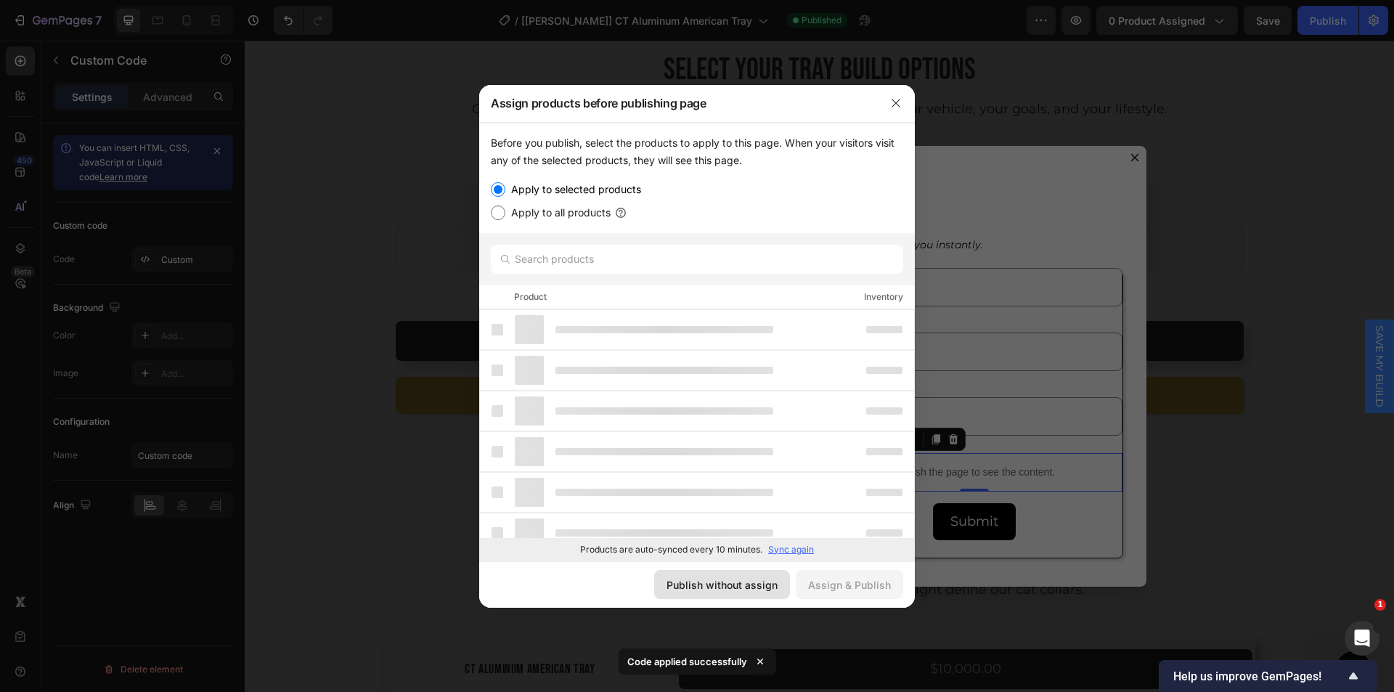
drag, startPoint x: 718, startPoint y: 589, endPoint x: 377, endPoint y: 547, distance: 343.7
click at [718, 589] on div "Publish without assign" at bounding box center [721, 584] width 111 height 15
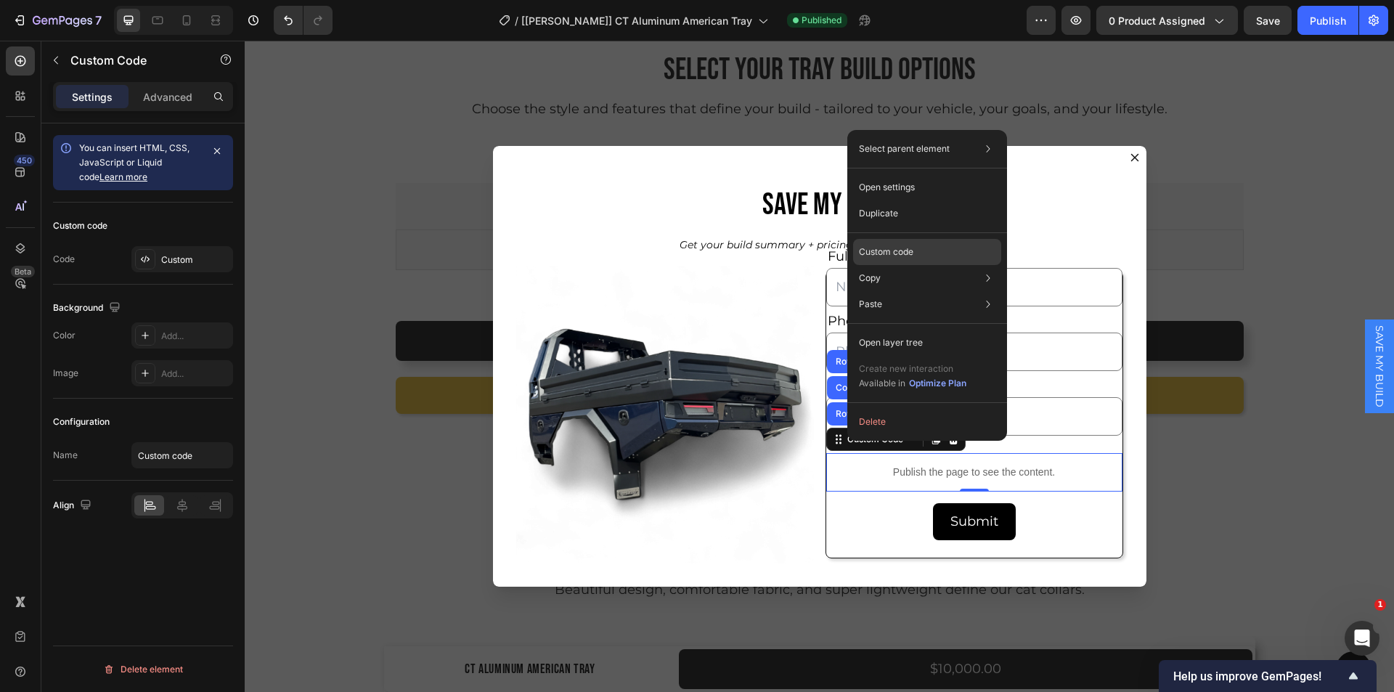
click at [882, 253] on p "Custom code" at bounding box center [886, 251] width 54 height 13
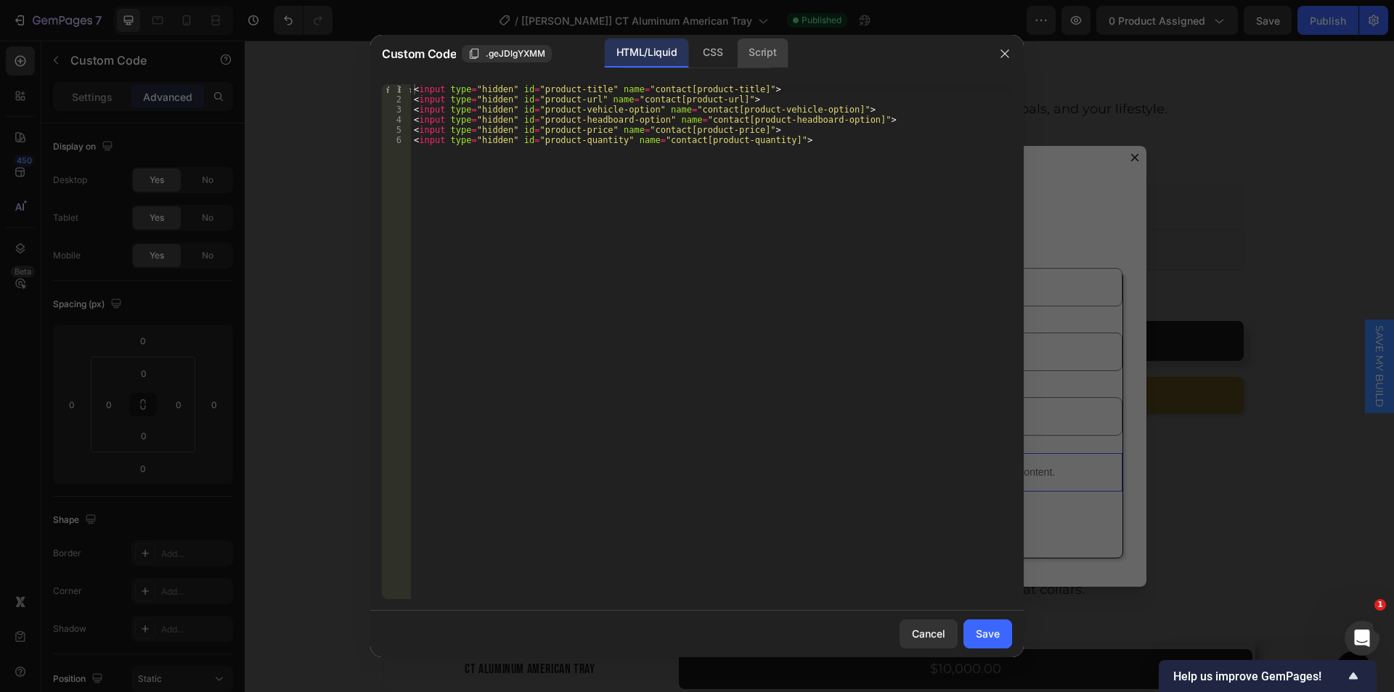
click at [777, 64] on div "Script" at bounding box center [762, 52] width 51 height 29
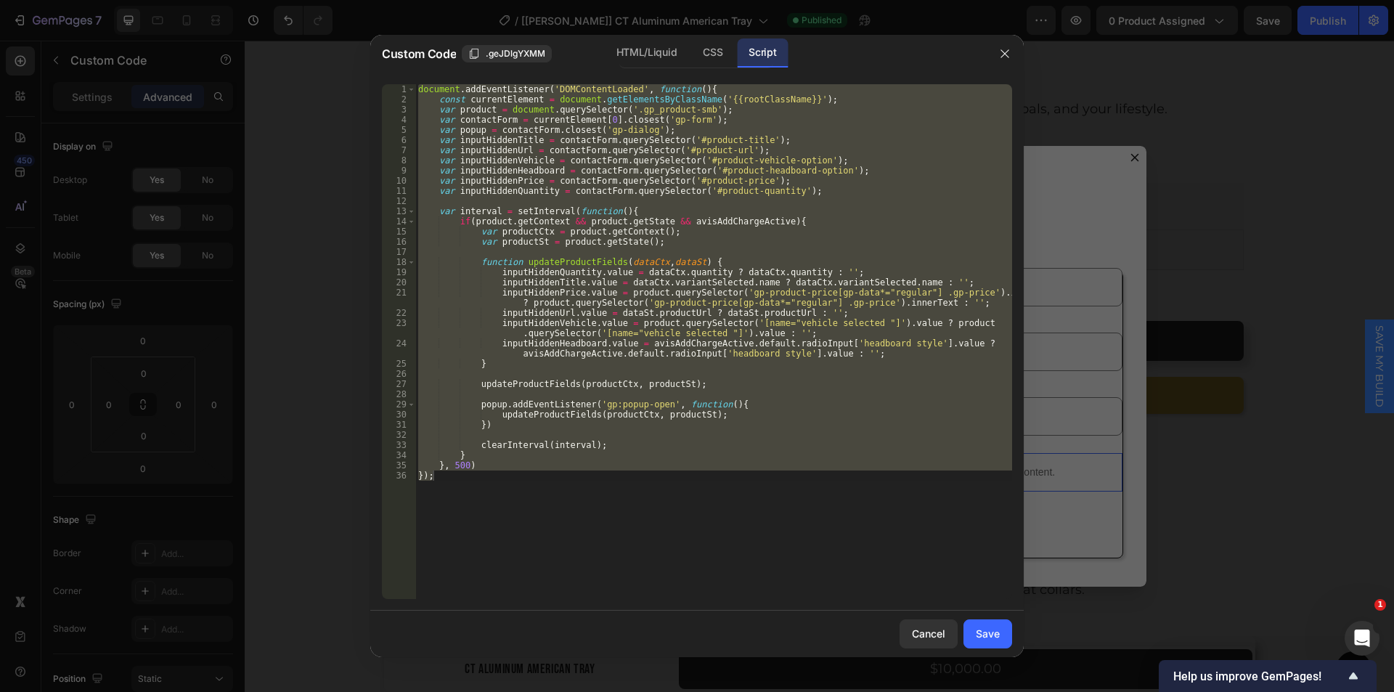
click at [524, 358] on div "document . addEventListener ( 'DOMContentLoaded' , function ( ) { const current…" at bounding box center [713, 341] width 597 height 515
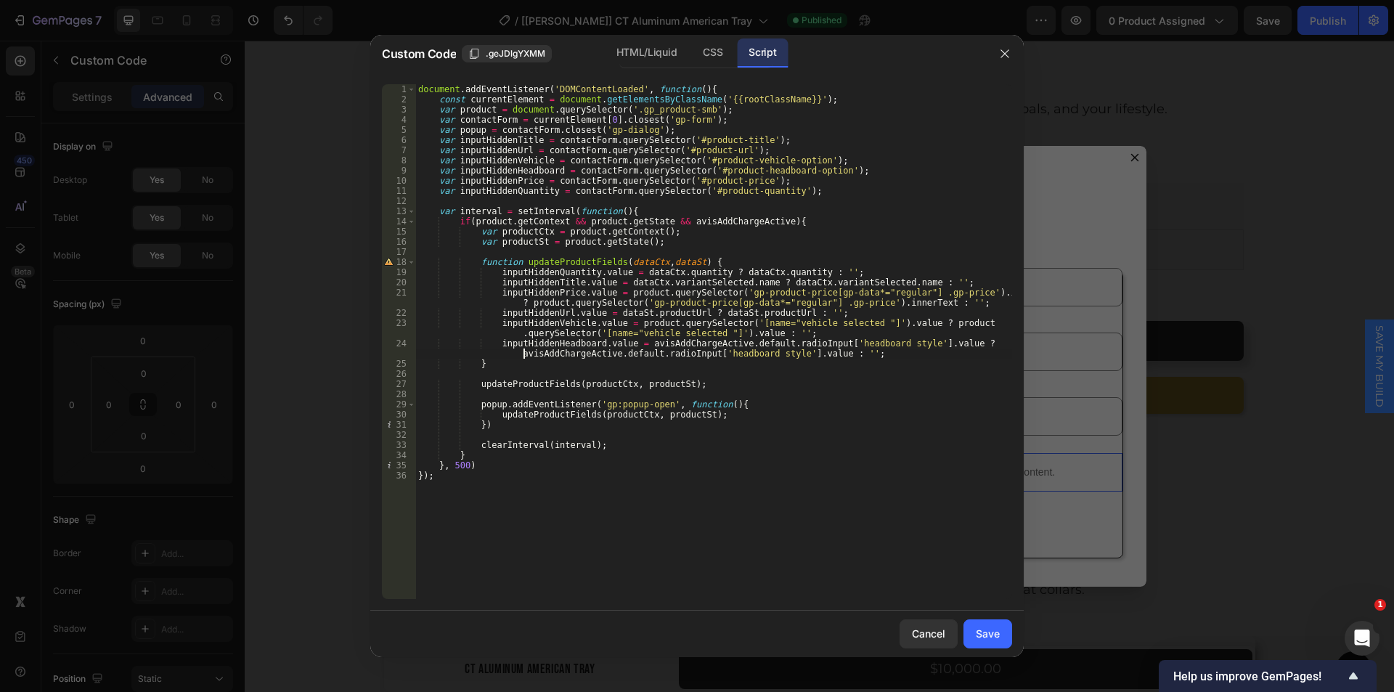
click at [475, 386] on div "document . addEventListener ( 'DOMContentLoaded' , function ( ) { const current…" at bounding box center [713, 351] width 597 height 535
type textarea "// updateProductFields(productCtx, productSt);"
click at [992, 627] on div "Save" at bounding box center [988, 633] width 24 height 15
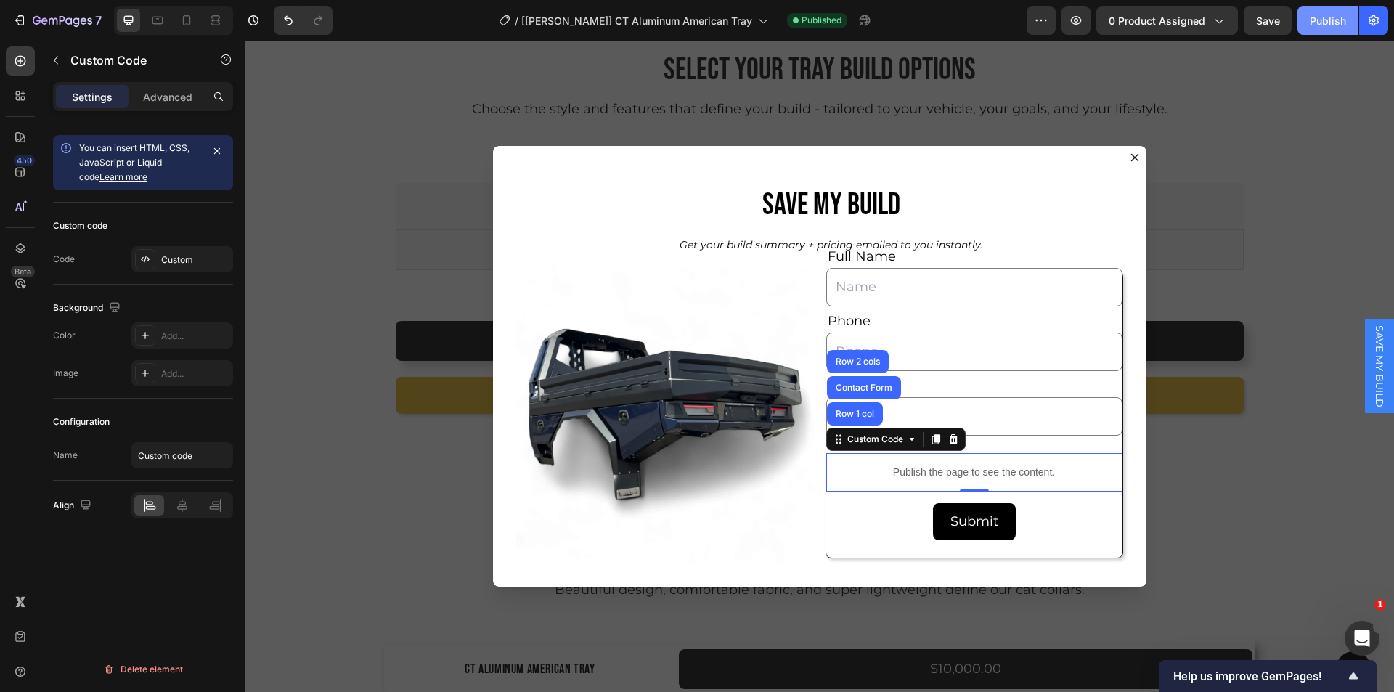
click at [1320, 33] on button "Publish" at bounding box center [1327, 20] width 61 height 29
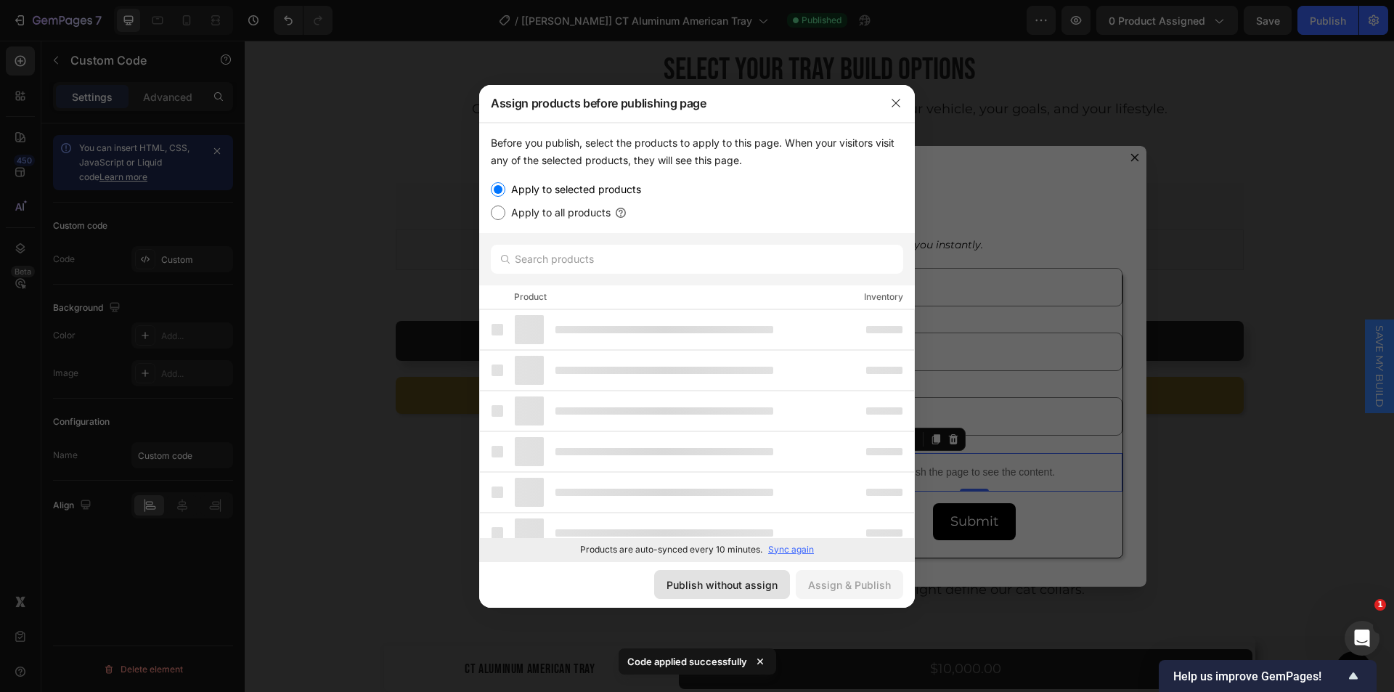
click at [684, 587] on div "Publish without assign" at bounding box center [721, 584] width 111 height 15
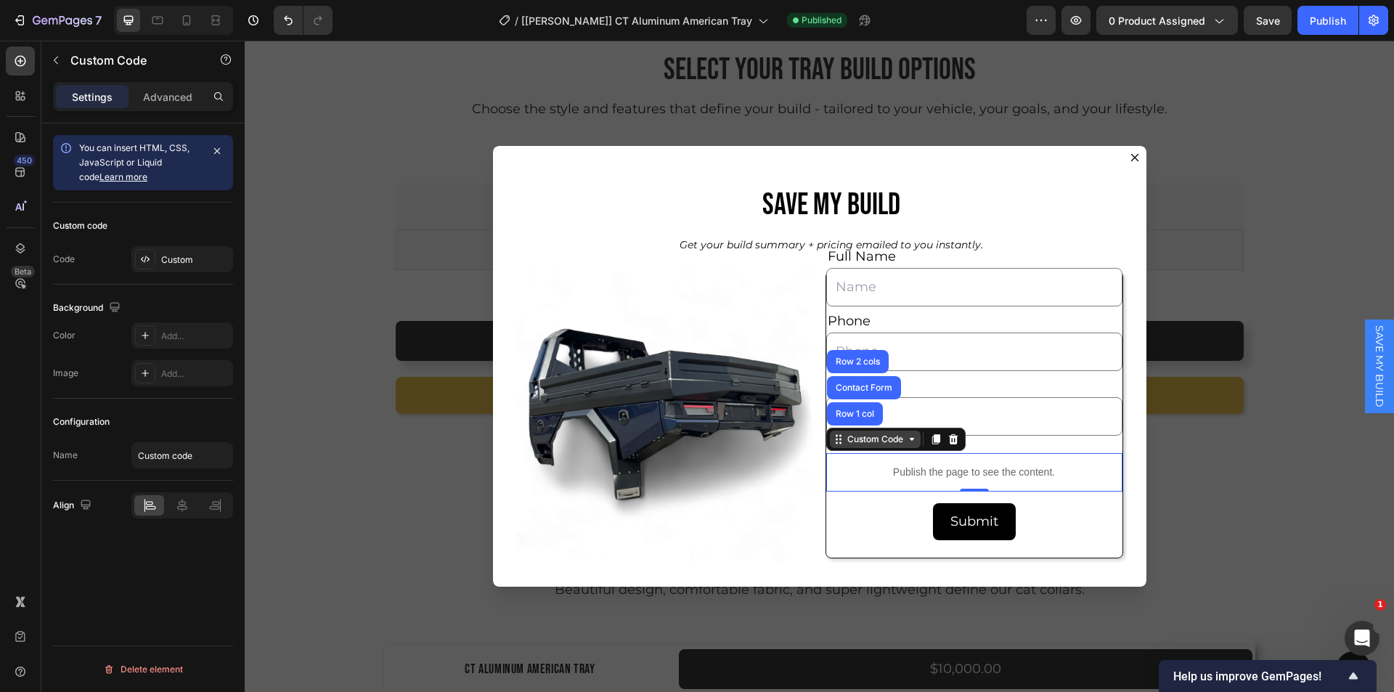
click at [854, 441] on div "Custom Code" at bounding box center [875, 439] width 62 height 13
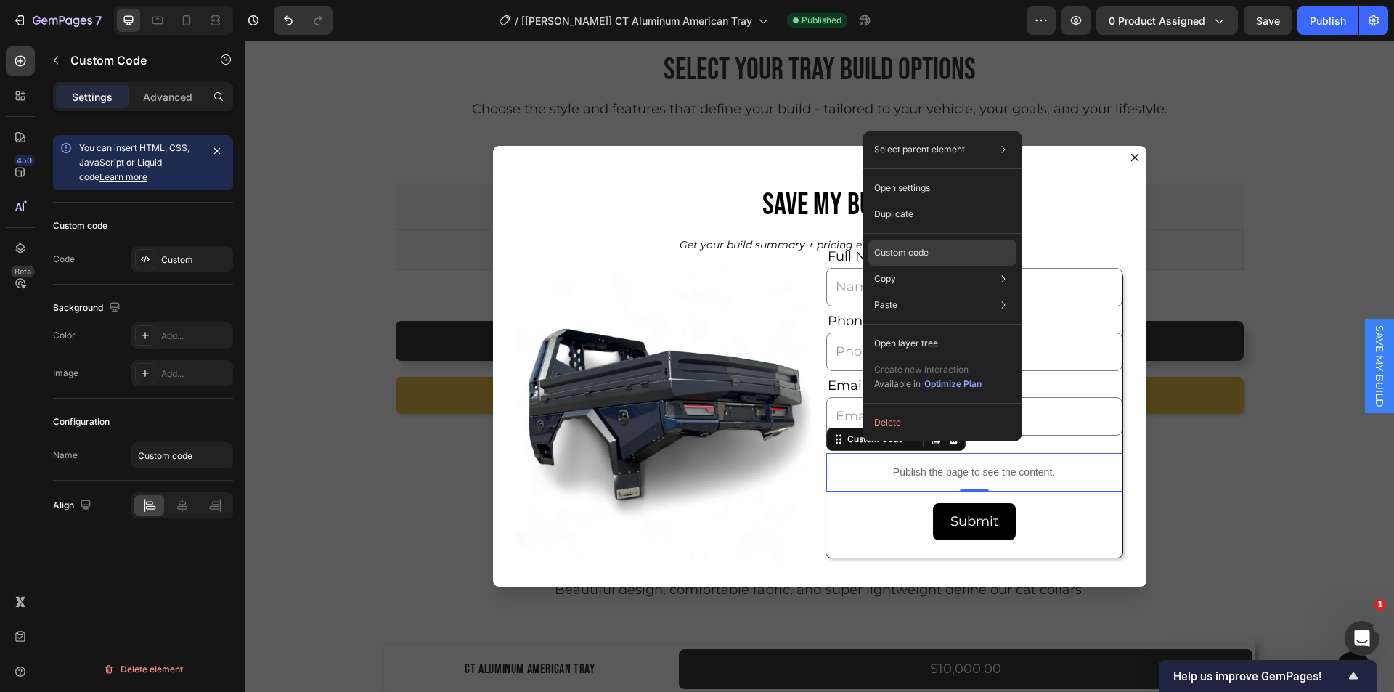
click at [900, 252] on p "Custom code" at bounding box center [901, 252] width 54 height 13
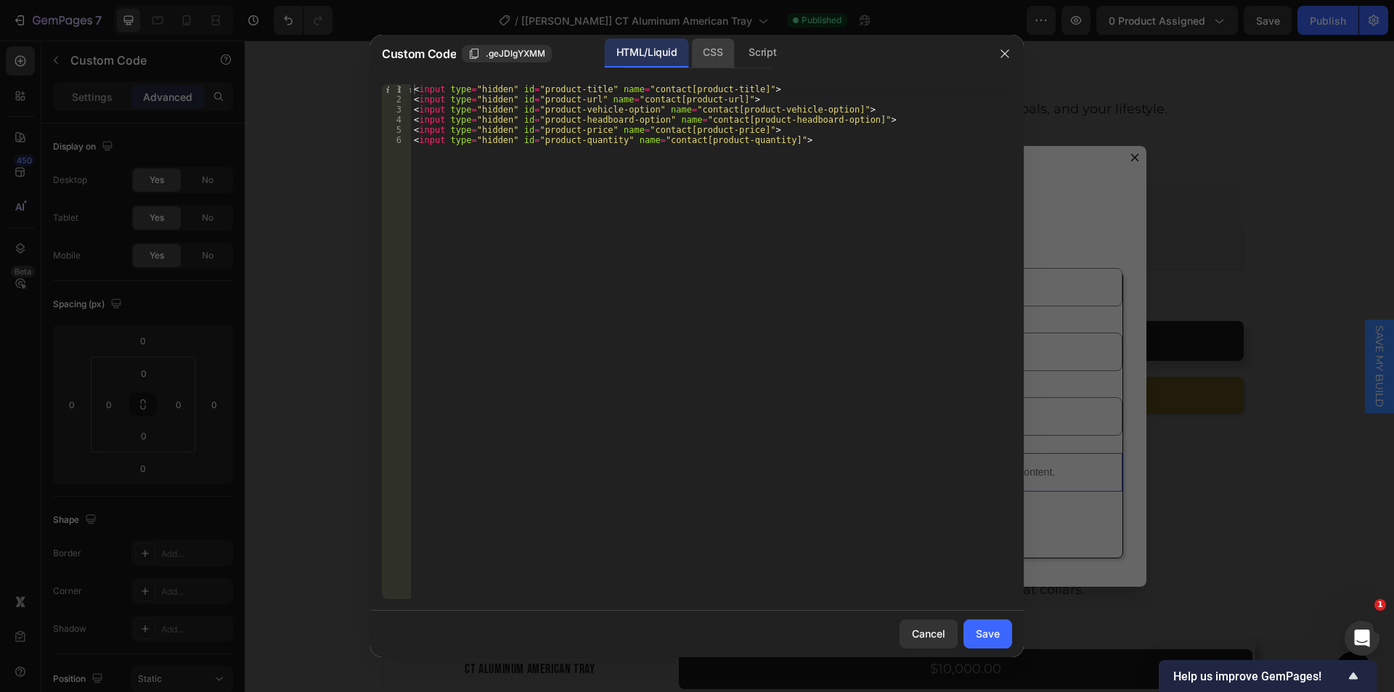
click at [710, 55] on div "CSS" at bounding box center [712, 52] width 43 height 29
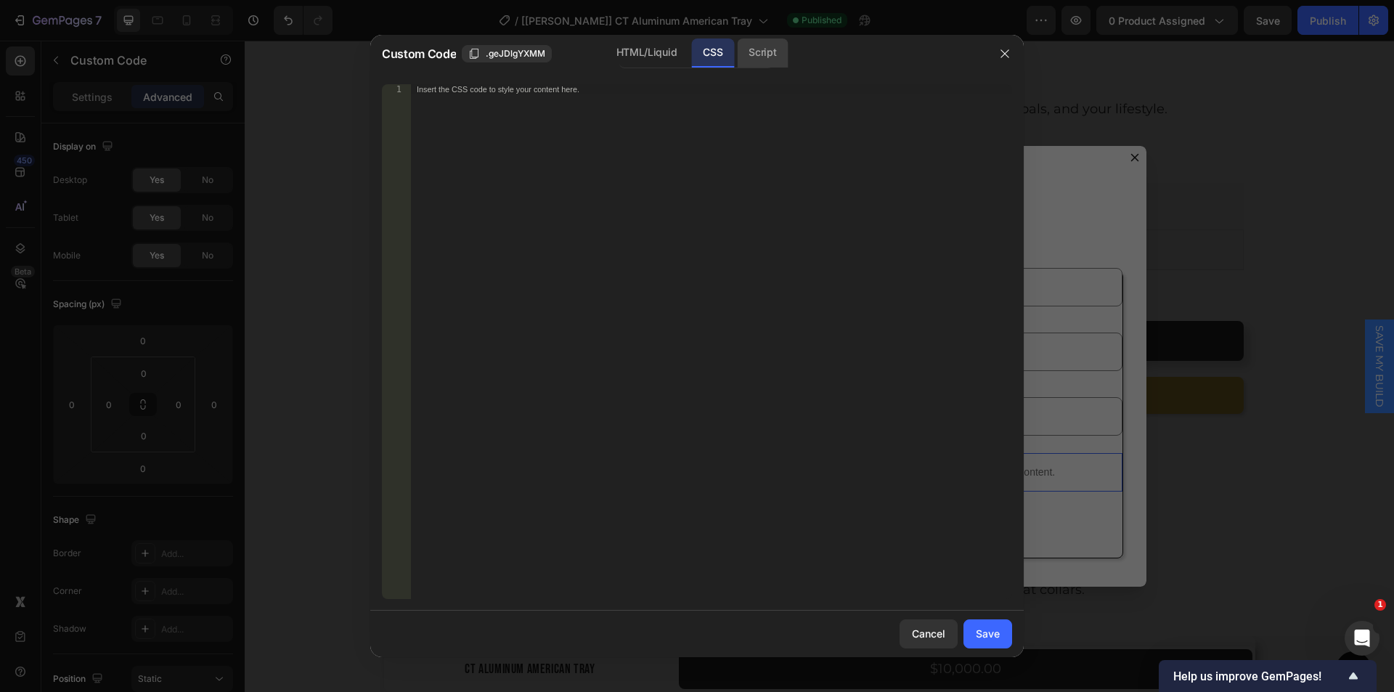
click at [764, 58] on div "Script" at bounding box center [762, 52] width 51 height 29
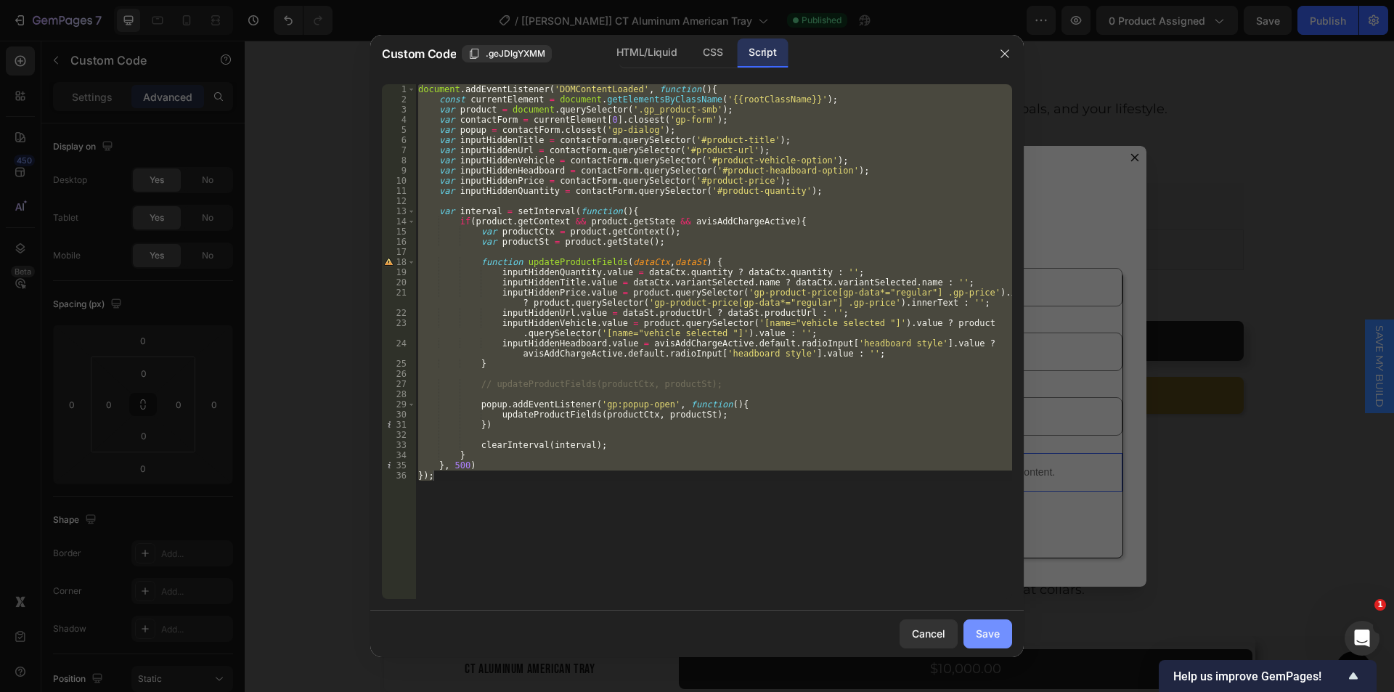
click at [1000, 629] on button "Save" at bounding box center [987, 633] width 49 height 29
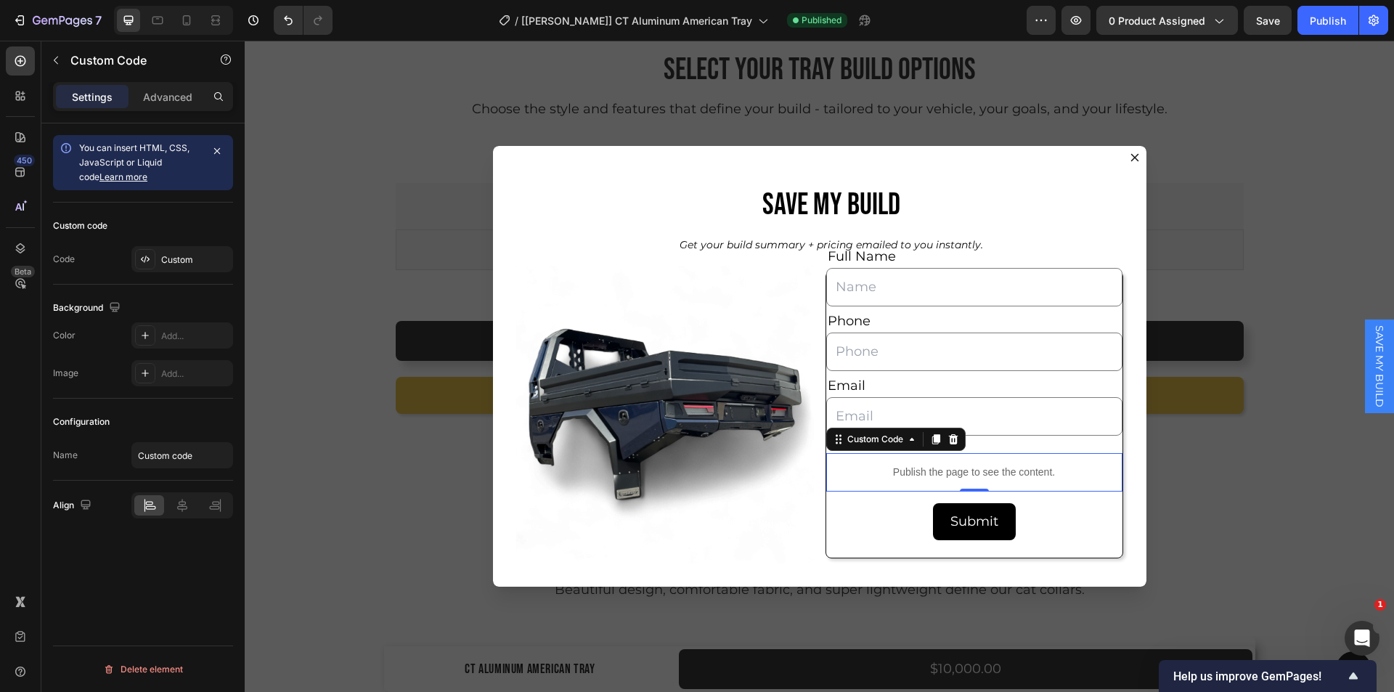
click at [1131, 155] on icon "Dialog content" at bounding box center [1134, 158] width 8 height 8
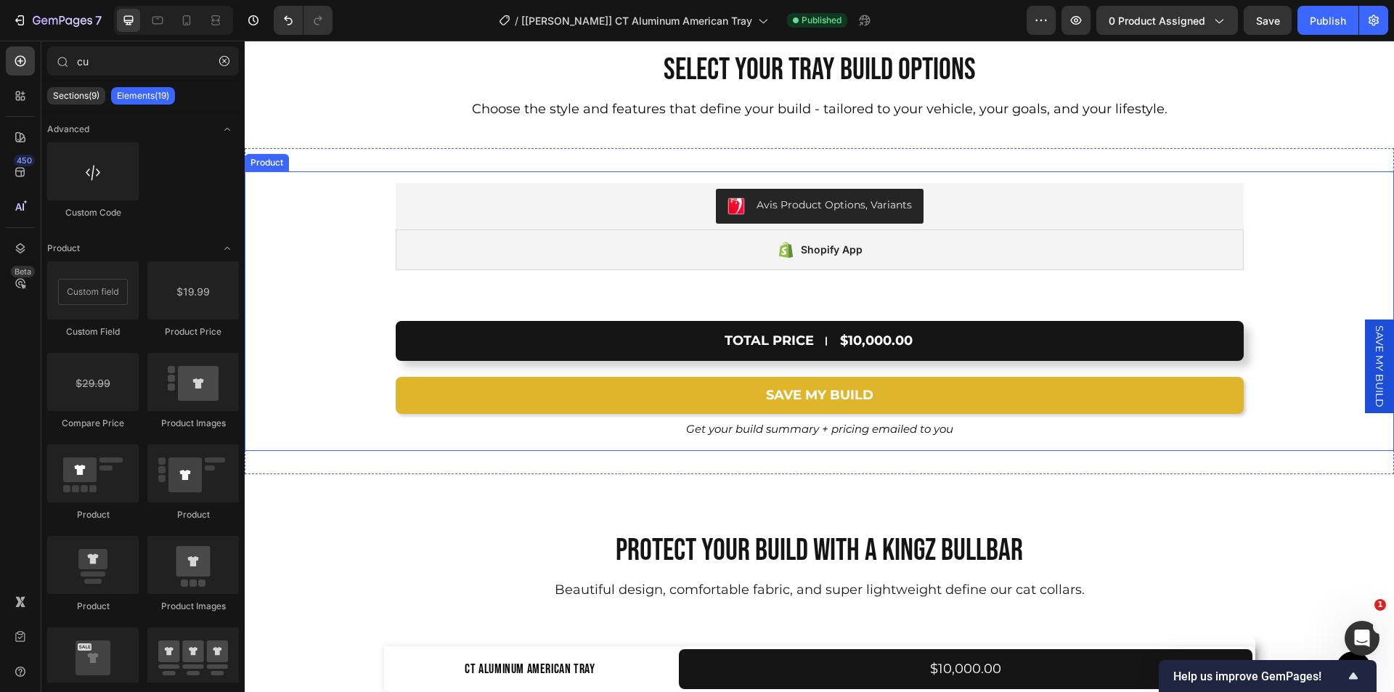
click at [333, 269] on div "Avis Product Options, Variants Avis Product Options, Variants Shopify App Shopi…" at bounding box center [819, 236] width 1149 height 131
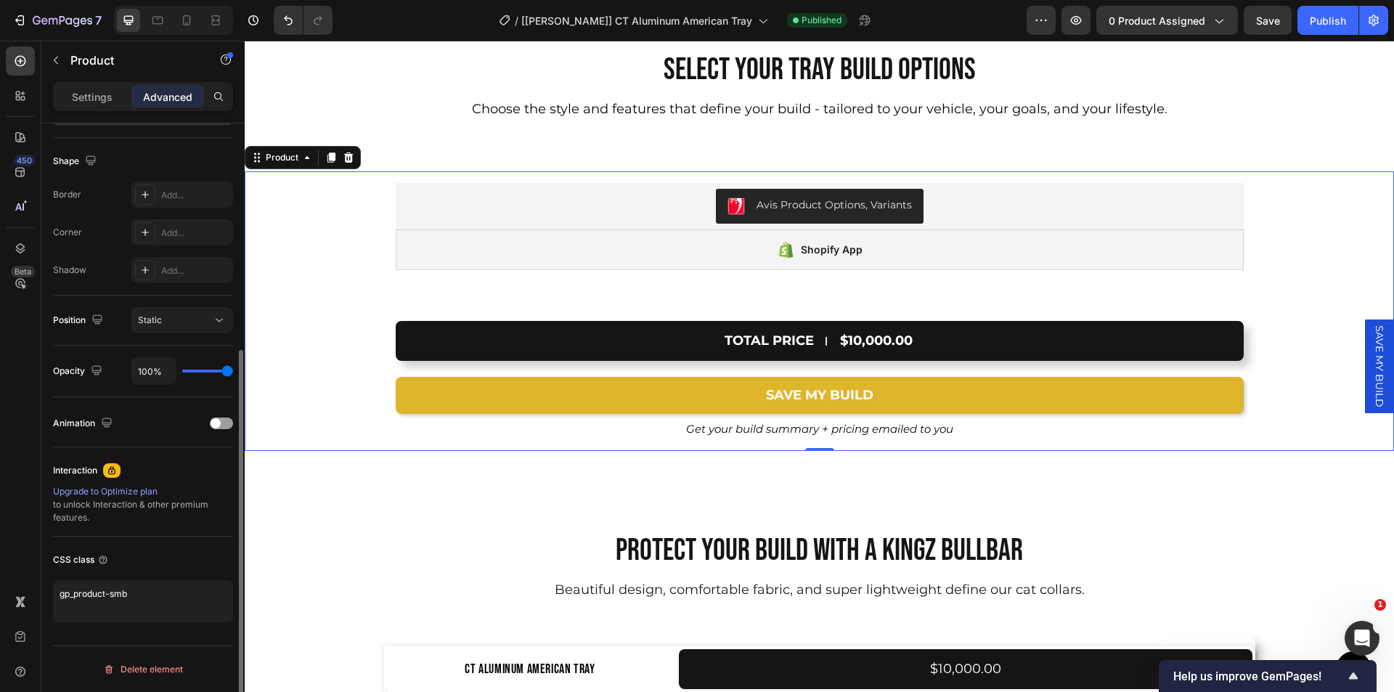
scroll to position [0, 0]
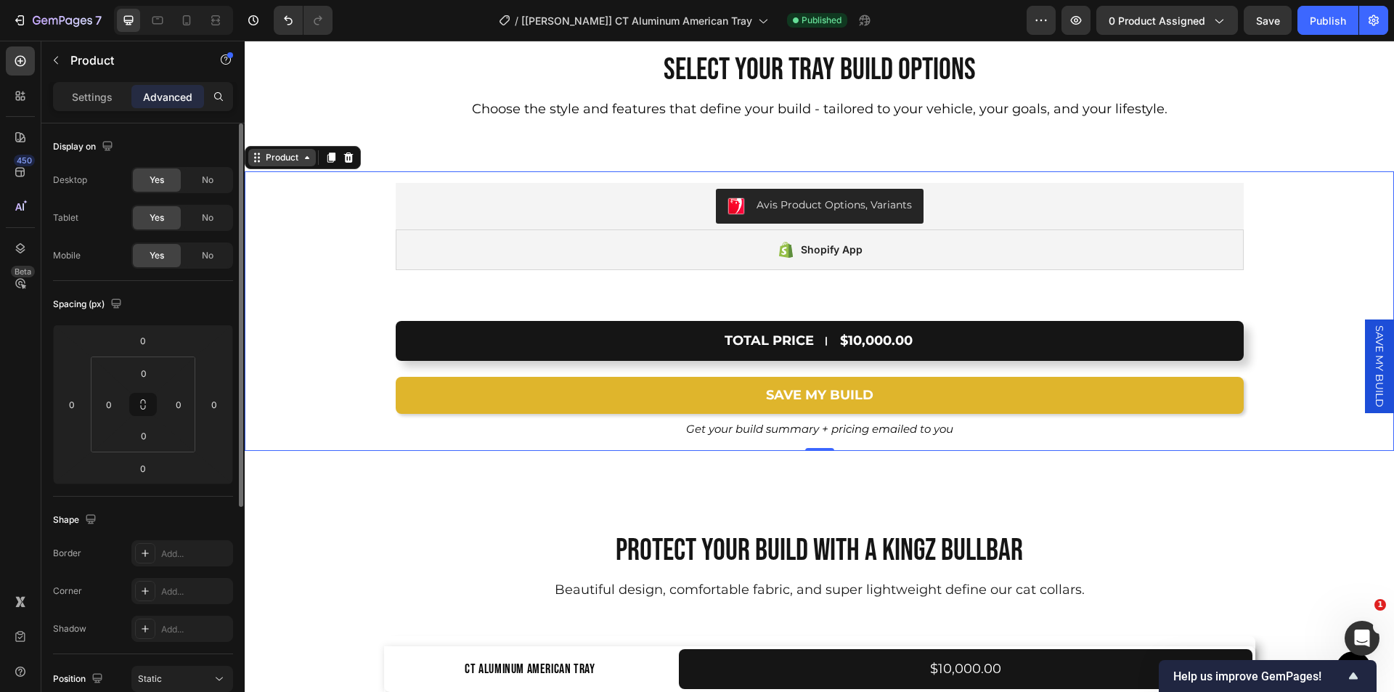
click at [273, 158] on div "Product" at bounding box center [282, 157] width 38 height 13
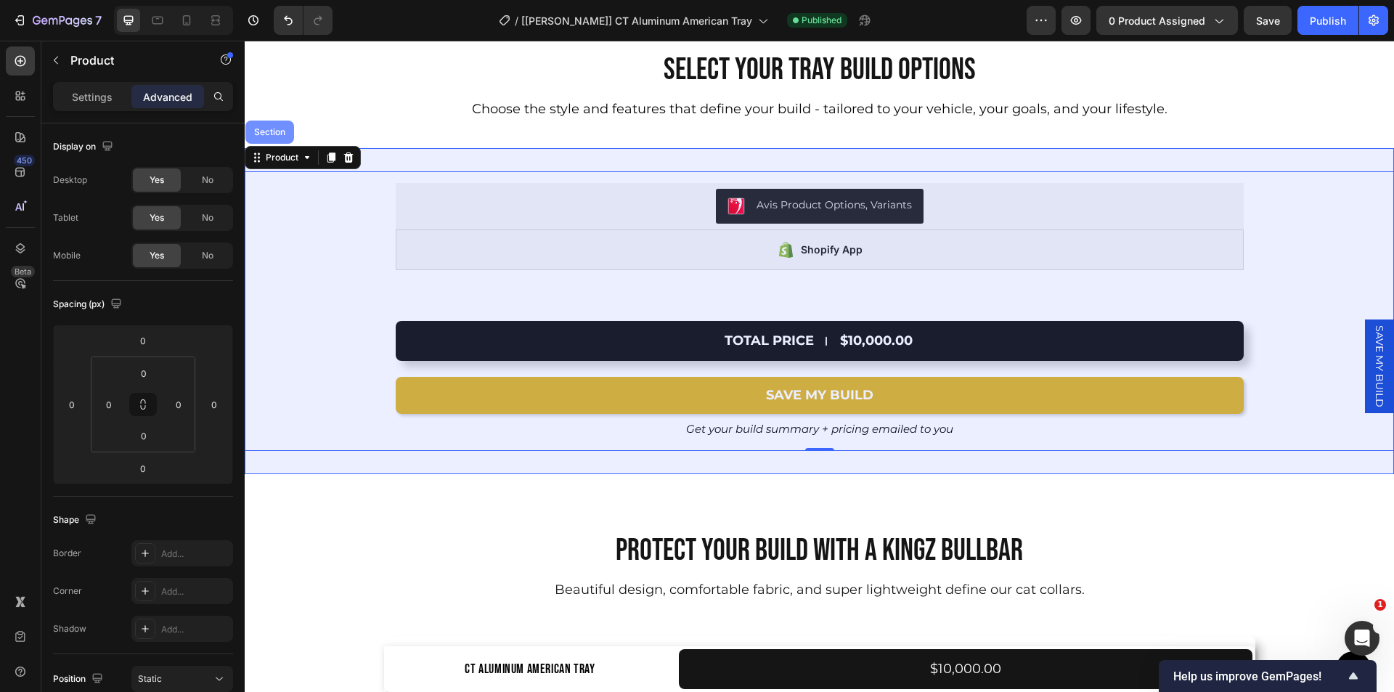
click at [269, 131] on div "Section" at bounding box center [269, 132] width 37 height 9
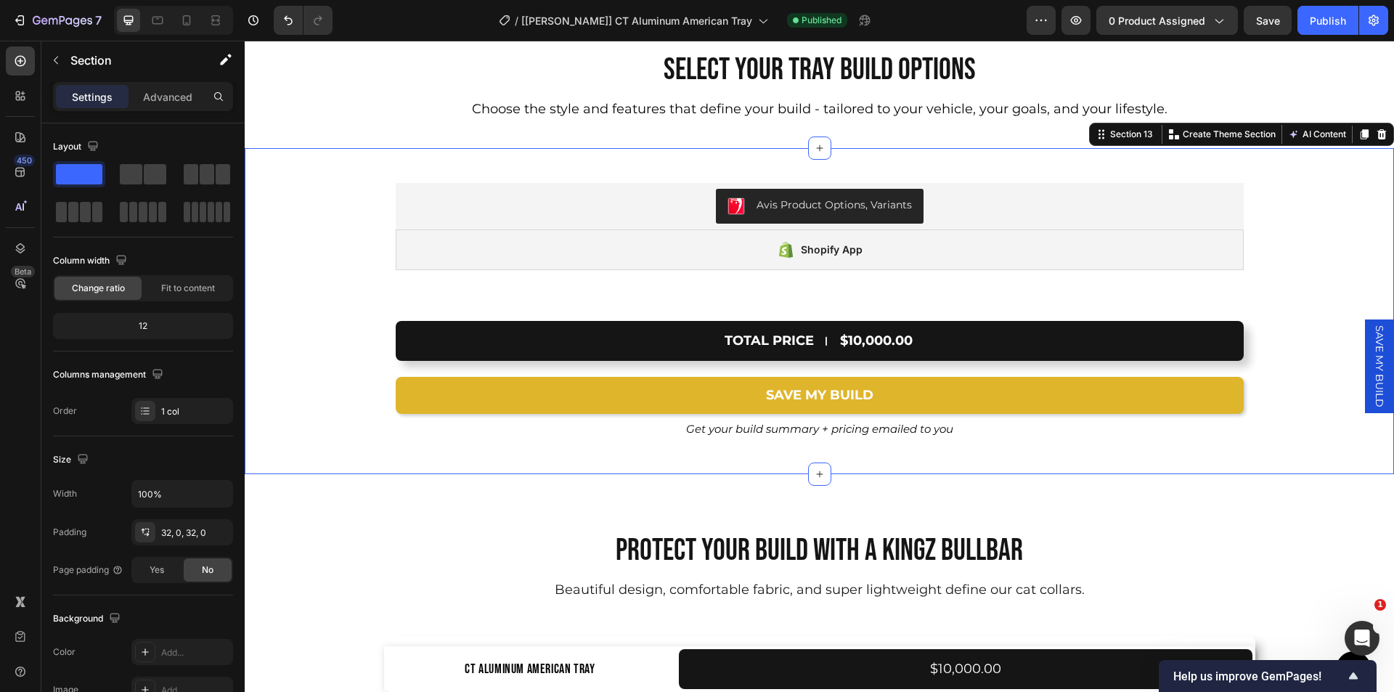
click at [177, 110] on div "Settings Advanced" at bounding box center [143, 96] width 180 height 29
drag, startPoint x: 173, startPoint y: 102, endPoint x: 277, endPoint y: 210, distance: 149.9
click at [173, 102] on p "Advanced" at bounding box center [167, 96] width 49 height 15
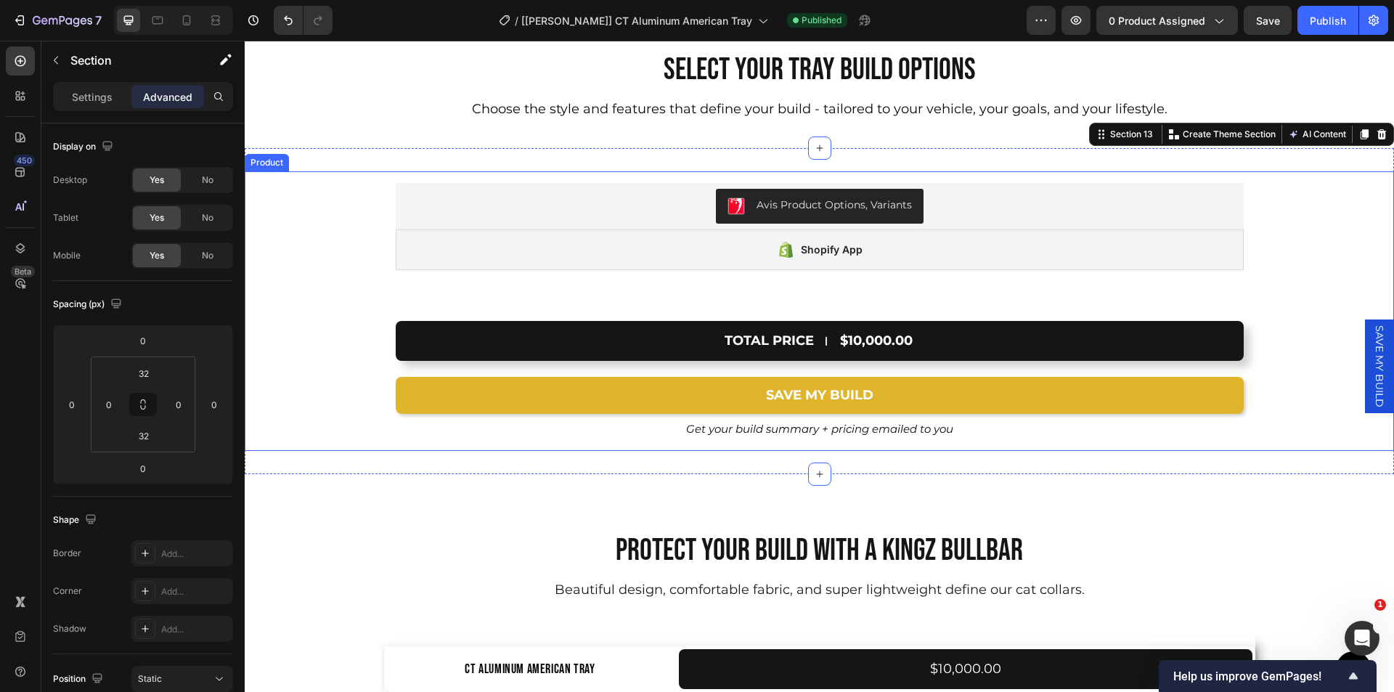
click at [291, 295] on div "Avis Product Options, Variants Avis Product Options, Variants Shopify App Shopi…" at bounding box center [819, 236] width 1149 height 131
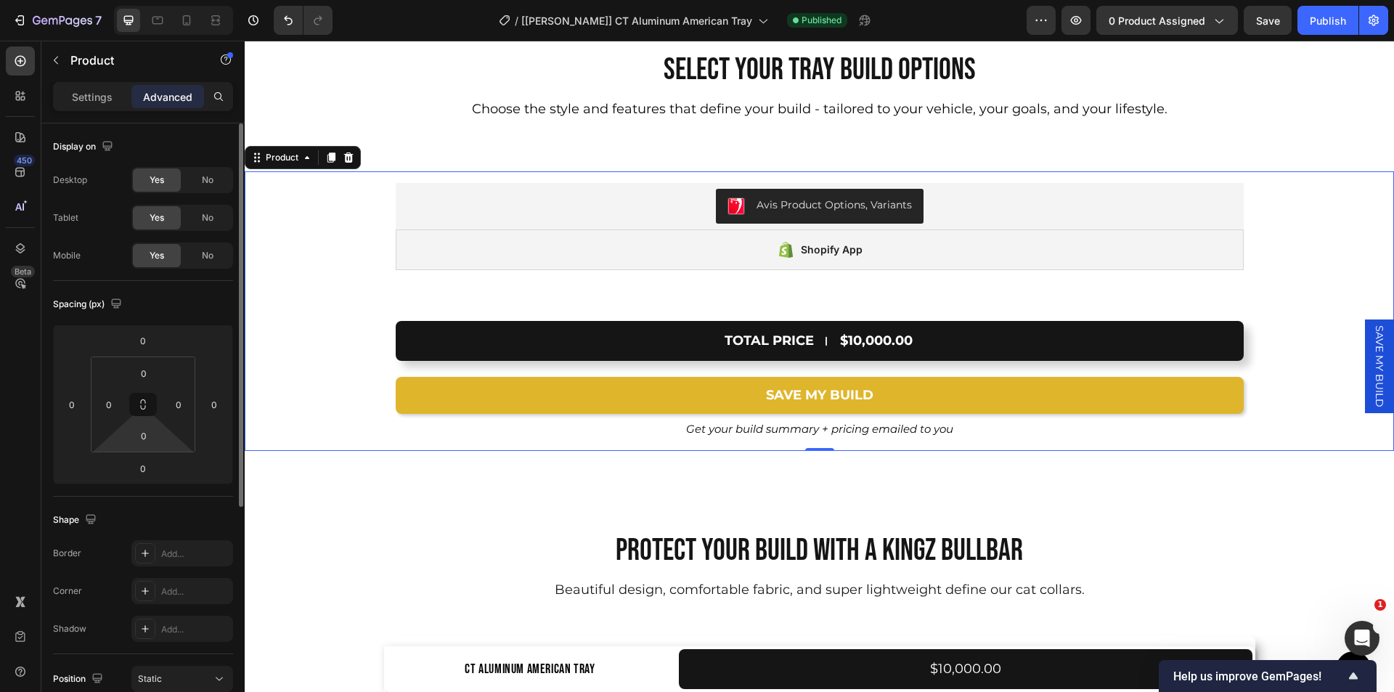
scroll to position [359, 0]
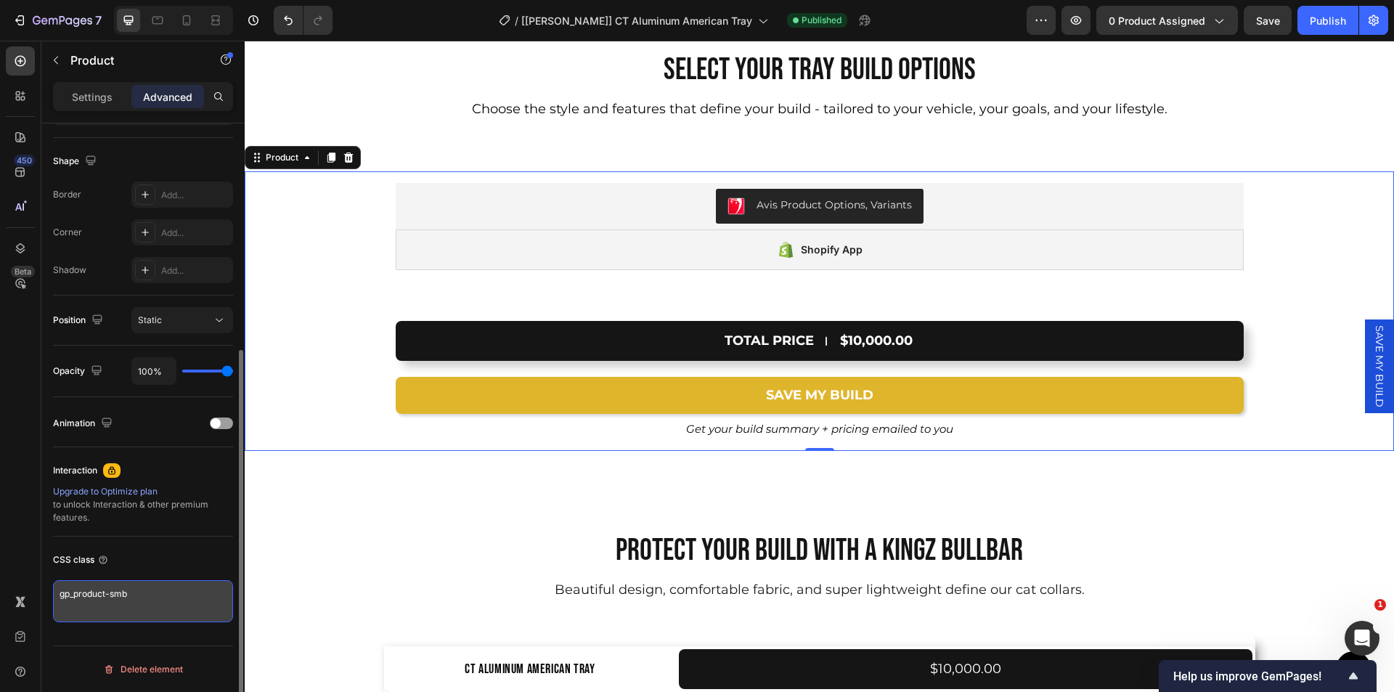
click at [151, 588] on textarea "gp_product-smb" at bounding box center [143, 601] width 180 height 42
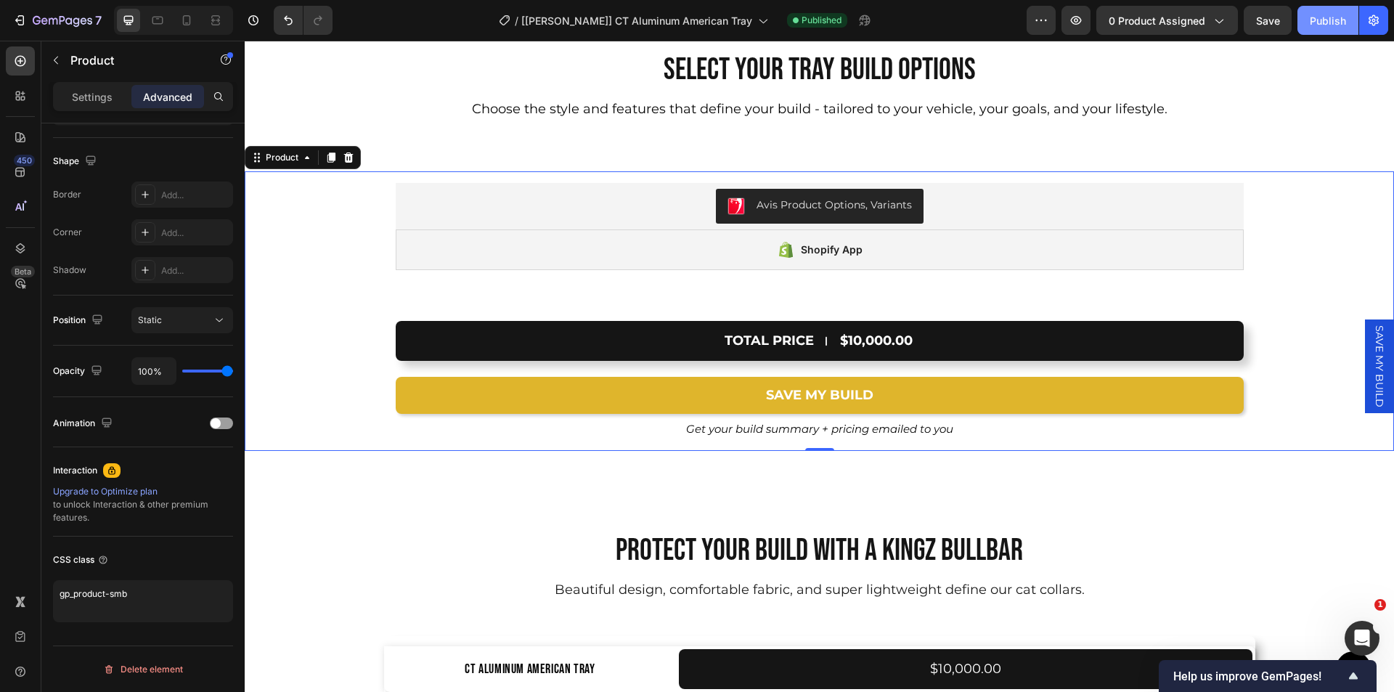
click at [1327, 24] on div "Publish" at bounding box center [1328, 20] width 36 height 15
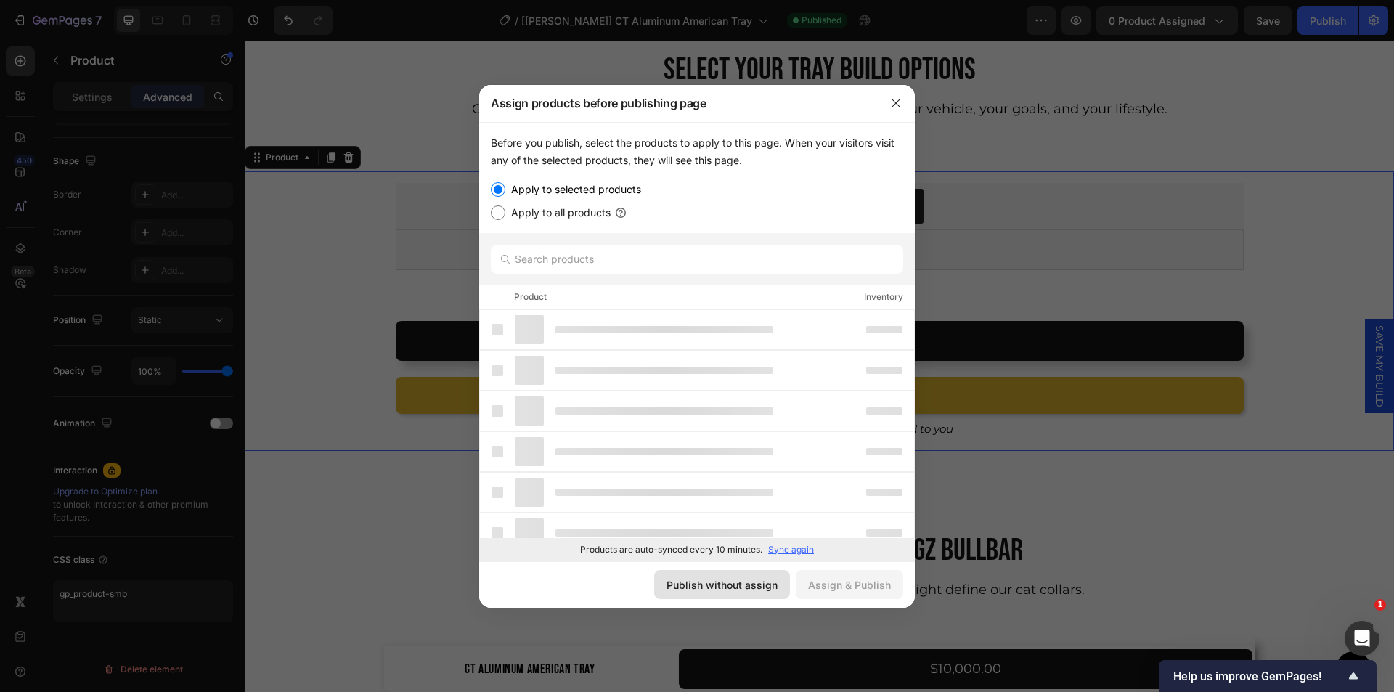
click at [706, 580] on div "Publish without assign" at bounding box center [721, 584] width 111 height 15
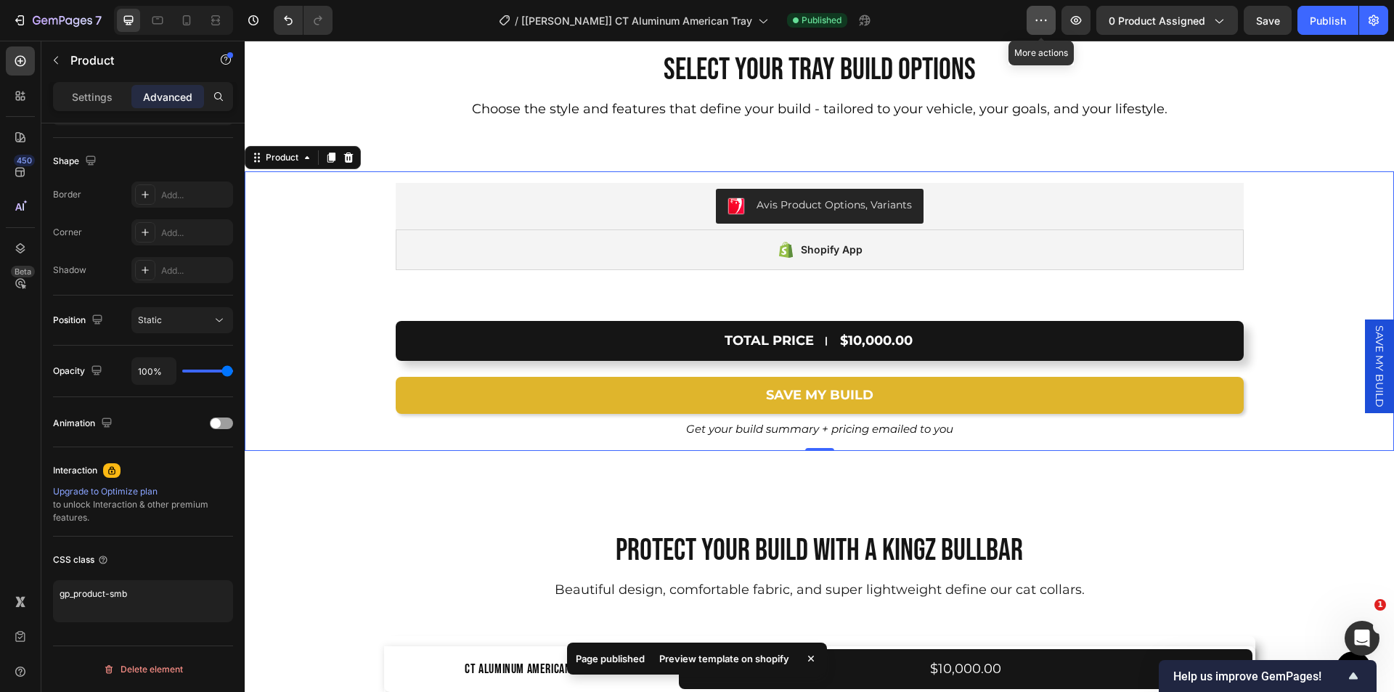
click at [1053, 27] on button "button" at bounding box center [1040, 20] width 29 height 29
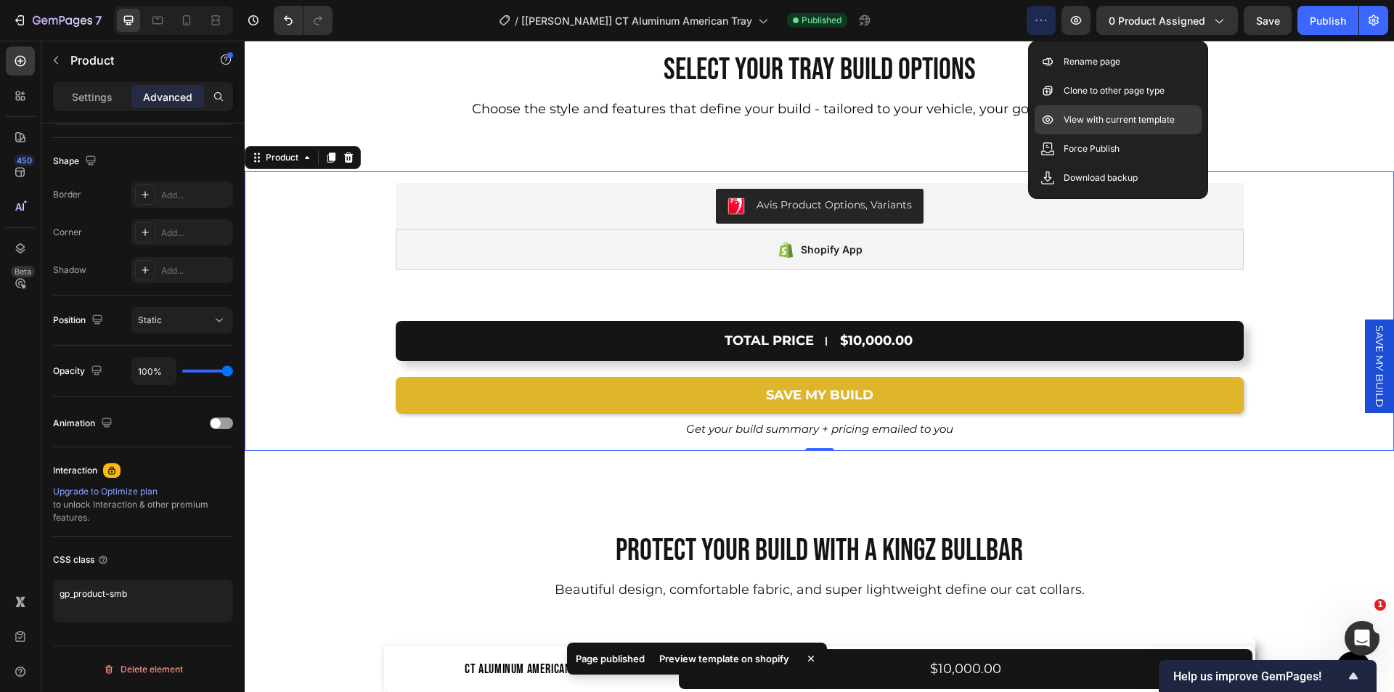
click at [1109, 113] on p "View with current template" at bounding box center [1118, 120] width 111 height 15
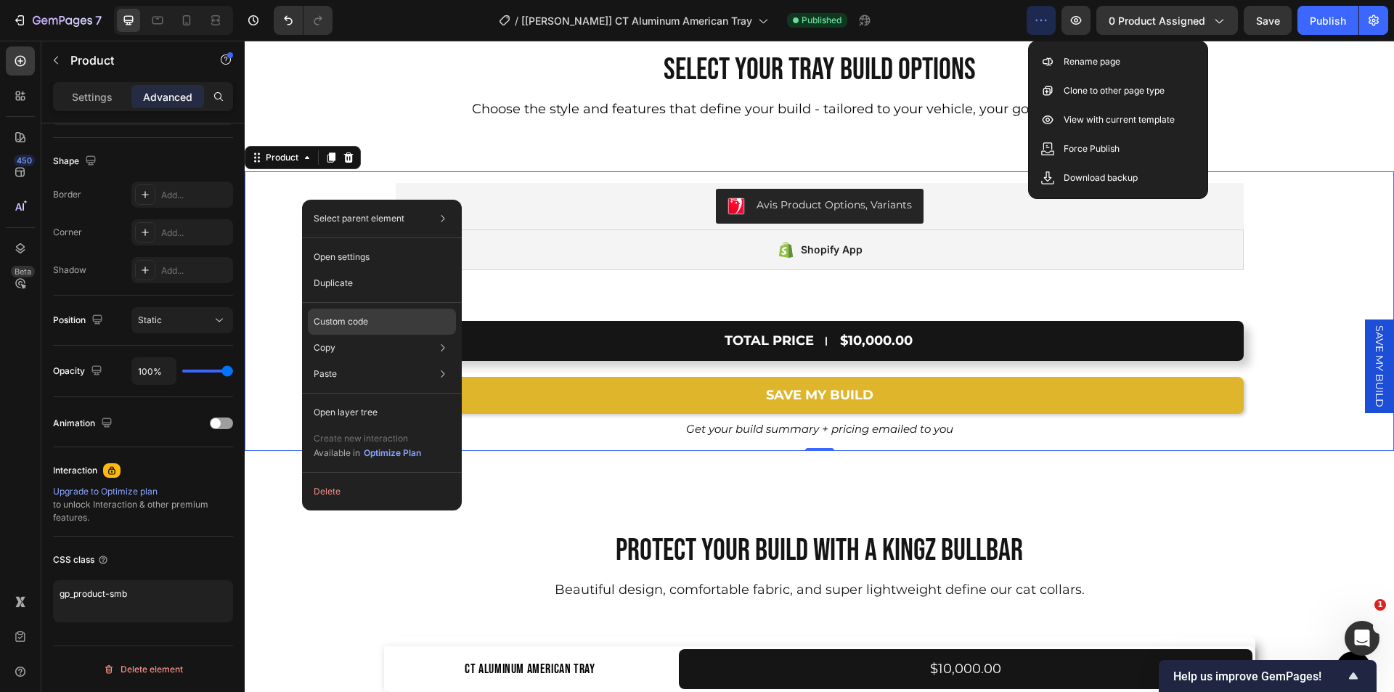
click at [361, 316] on p "Custom code" at bounding box center [341, 321] width 54 height 13
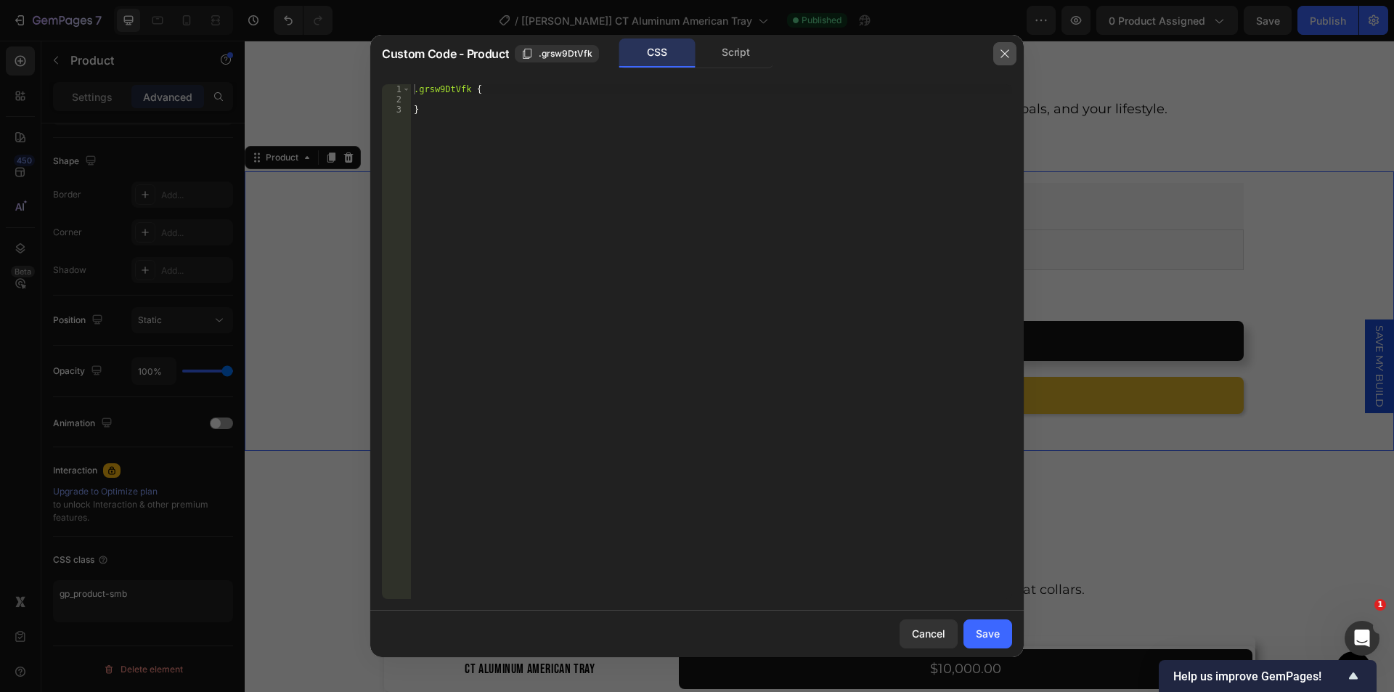
click at [1004, 50] on icon "button" at bounding box center [1005, 54] width 12 height 12
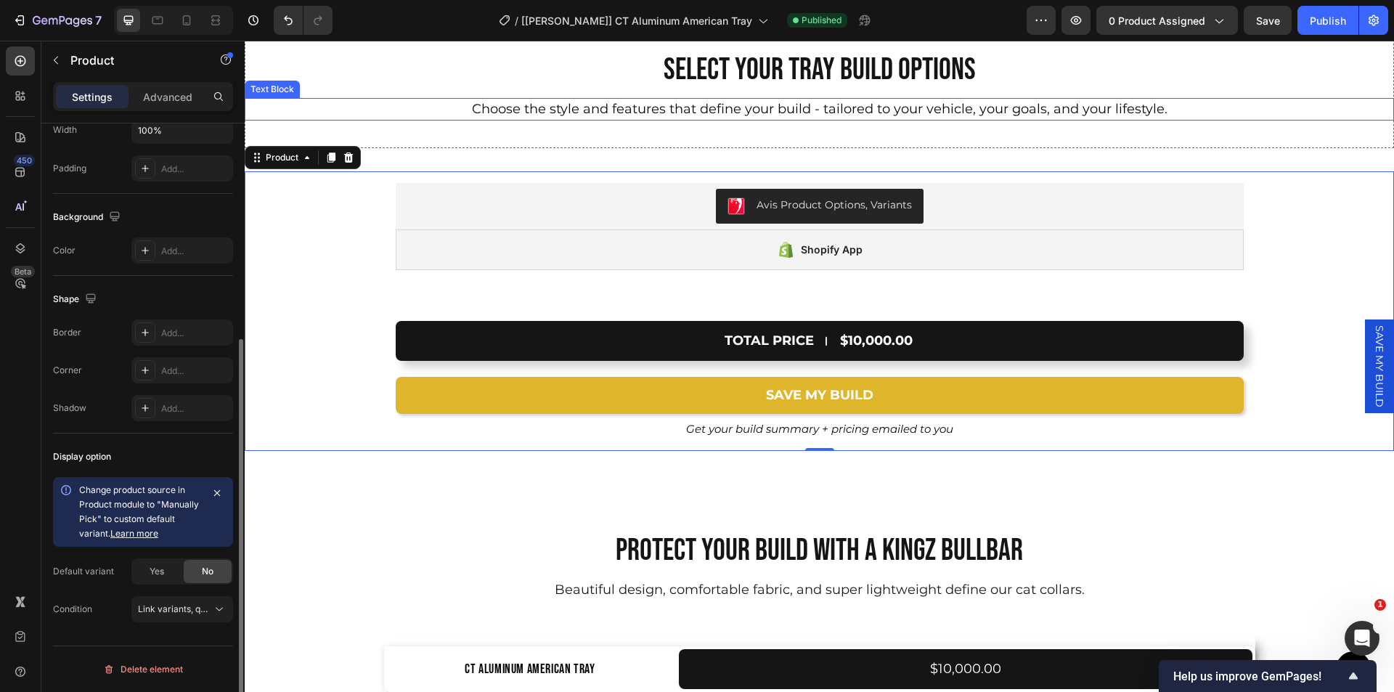
scroll to position [333, 0]
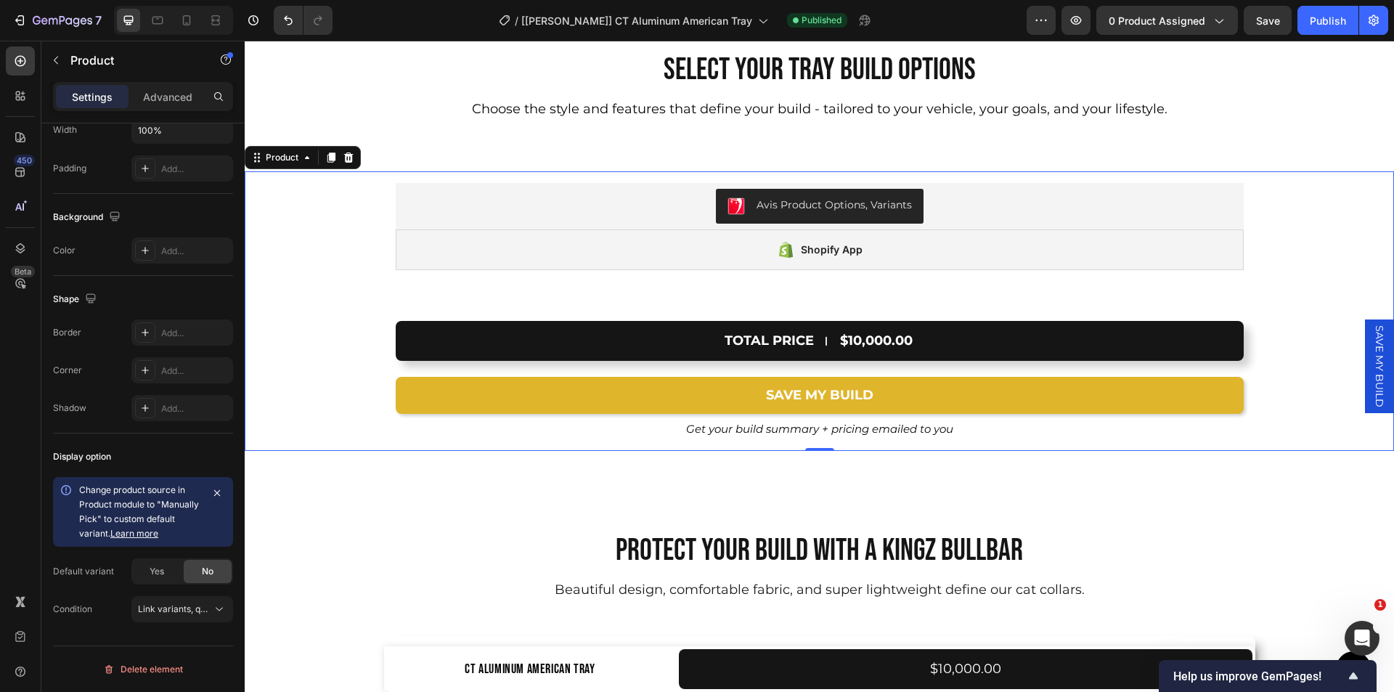
click at [1373, 344] on span "SAVE MY BUILD" at bounding box center [1379, 366] width 15 height 82
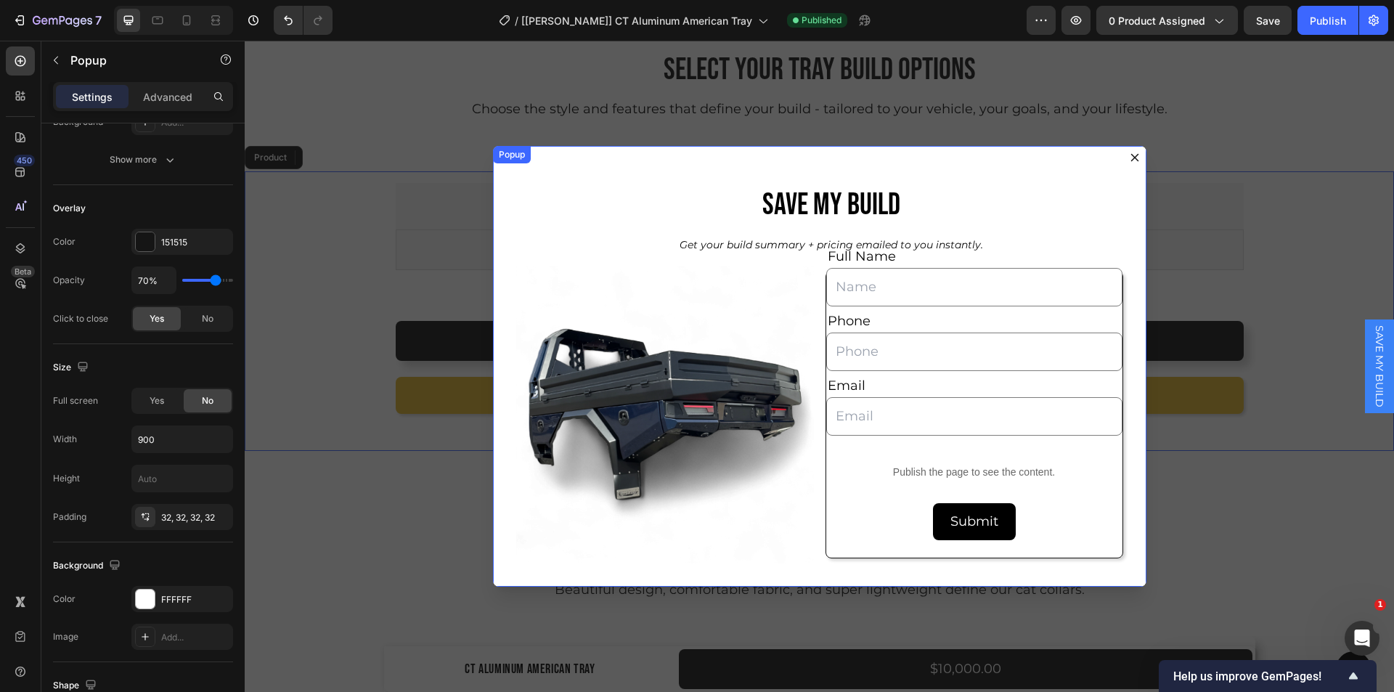
scroll to position [0, 0]
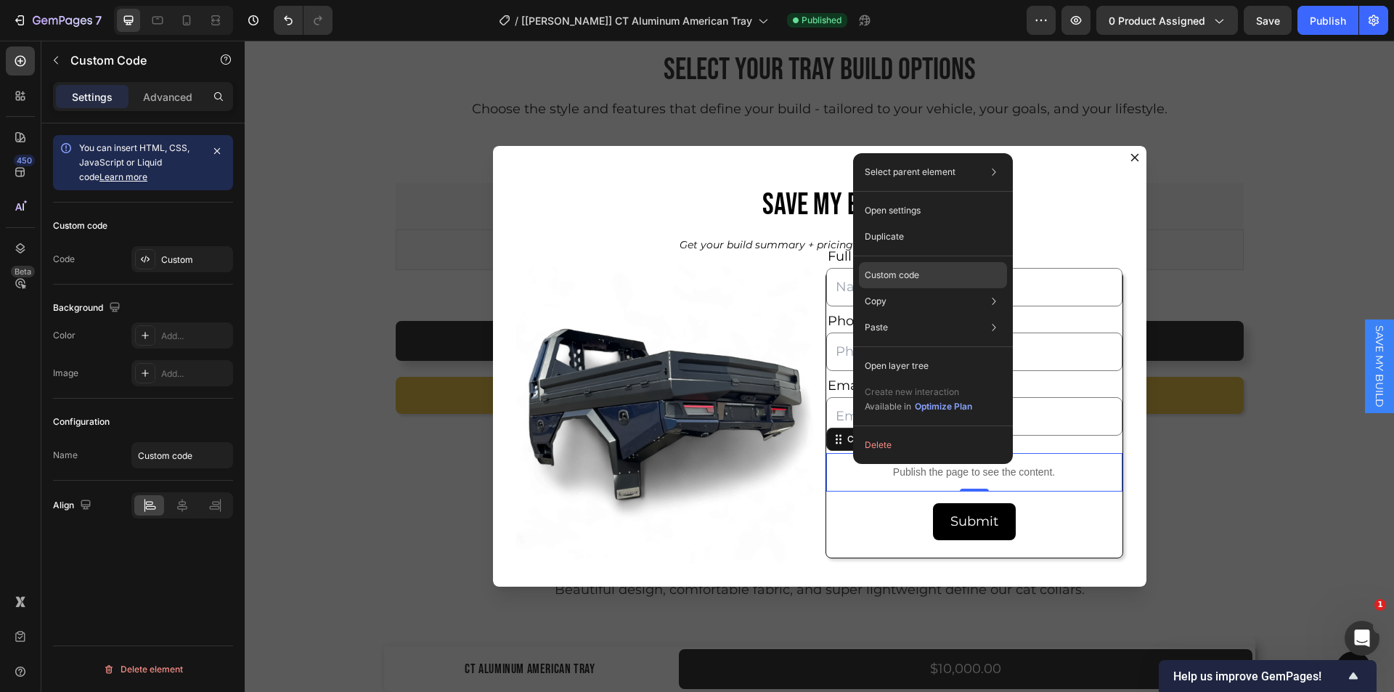
click at [923, 282] on div "Custom code" at bounding box center [933, 275] width 148 height 26
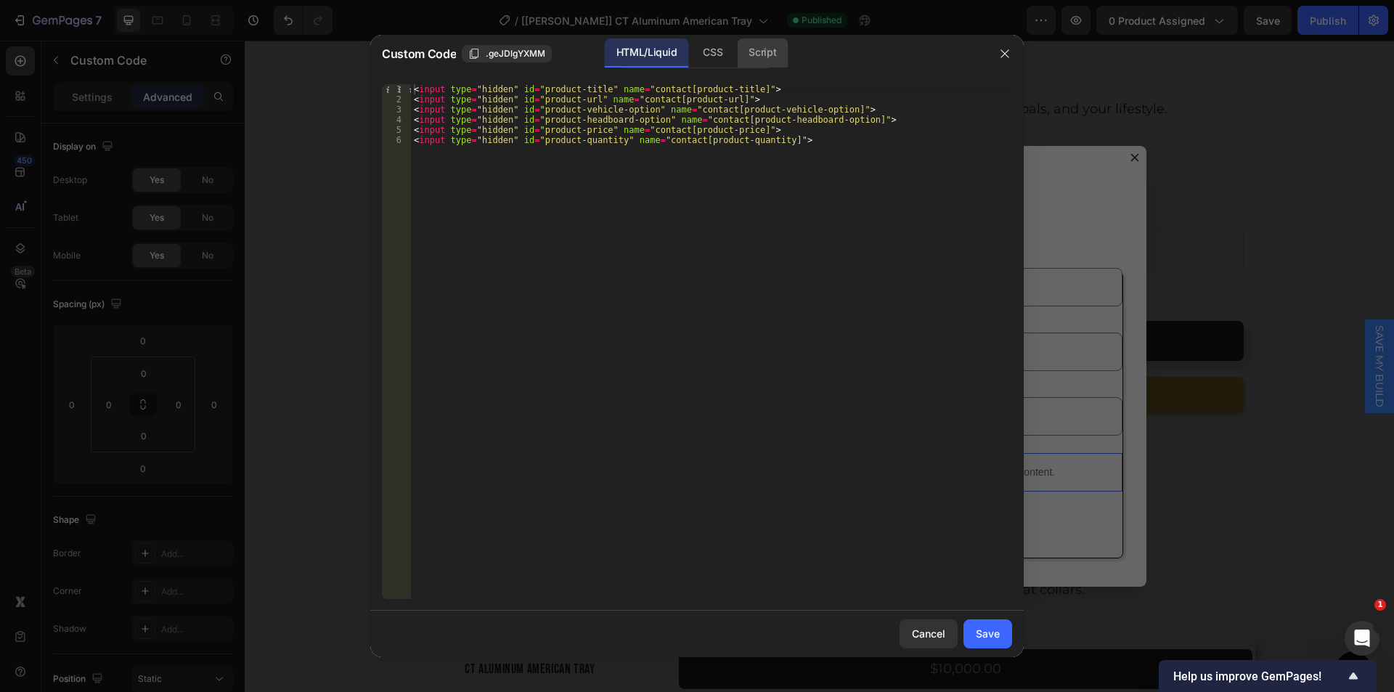
click at [747, 54] on div "Script" at bounding box center [762, 52] width 51 height 29
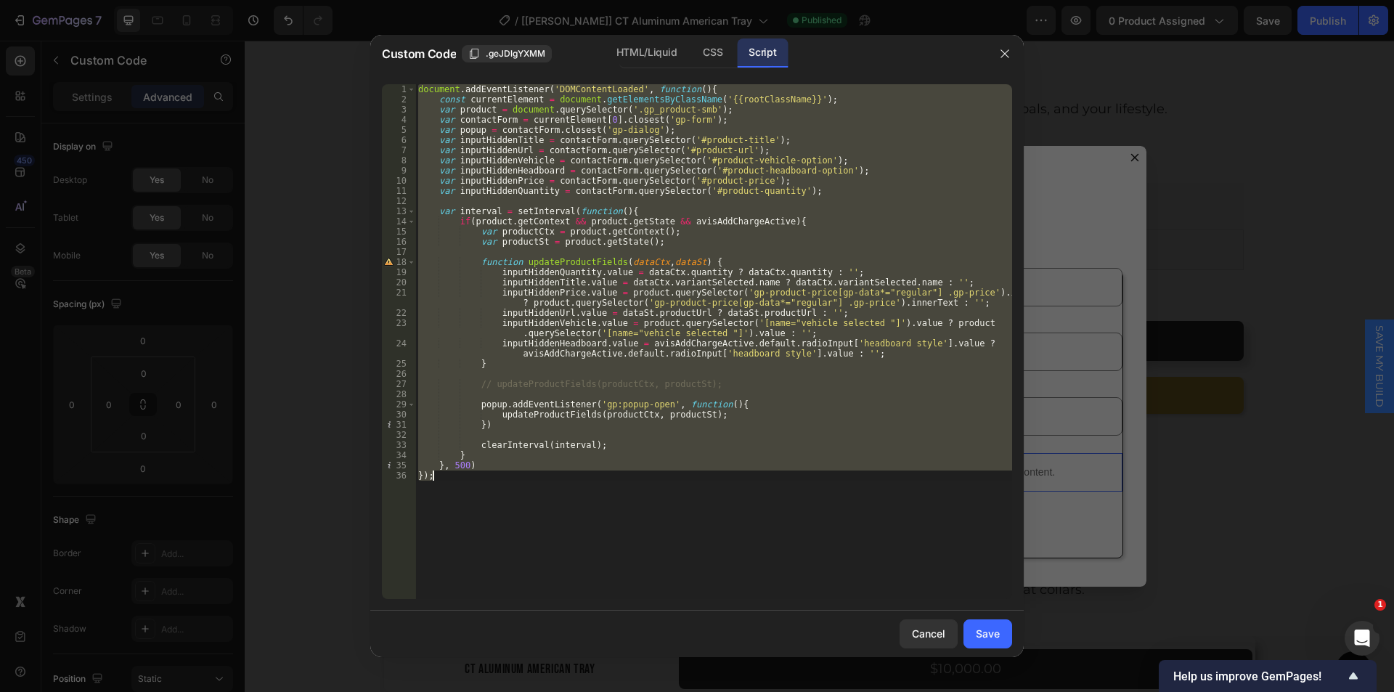
click at [677, 219] on div "document . addEventListener ( 'DOMContentLoaded' , function ( ) { const current…" at bounding box center [713, 341] width 597 height 515
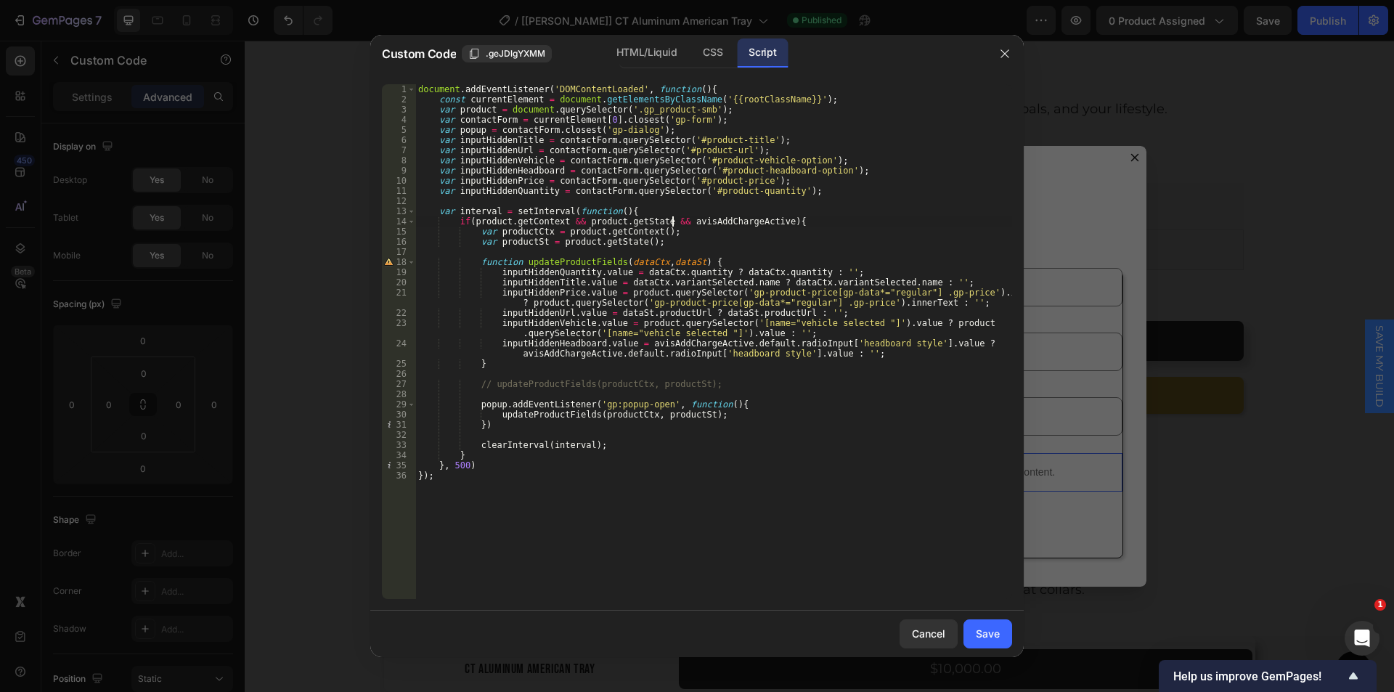
click at [674, 220] on div "document . addEventListener ( 'DOMContentLoaded' , function ( ) { const current…" at bounding box center [713, 351] width 597 height 535
click at [761, 220] on div "document . addEventListener ( 'DOMContentLoaded' , function ( ) { const current…" at bounding box center [713, 351] width 597 height 535
paste textarea "!= null"
click at [892, 244] on div "document . addEventListener ( 'DOMContentLoaded' , function ( ) { const current…" at bounding box center [713, 351] width 597 height 535
type textarea "var productSt = product.getState();"
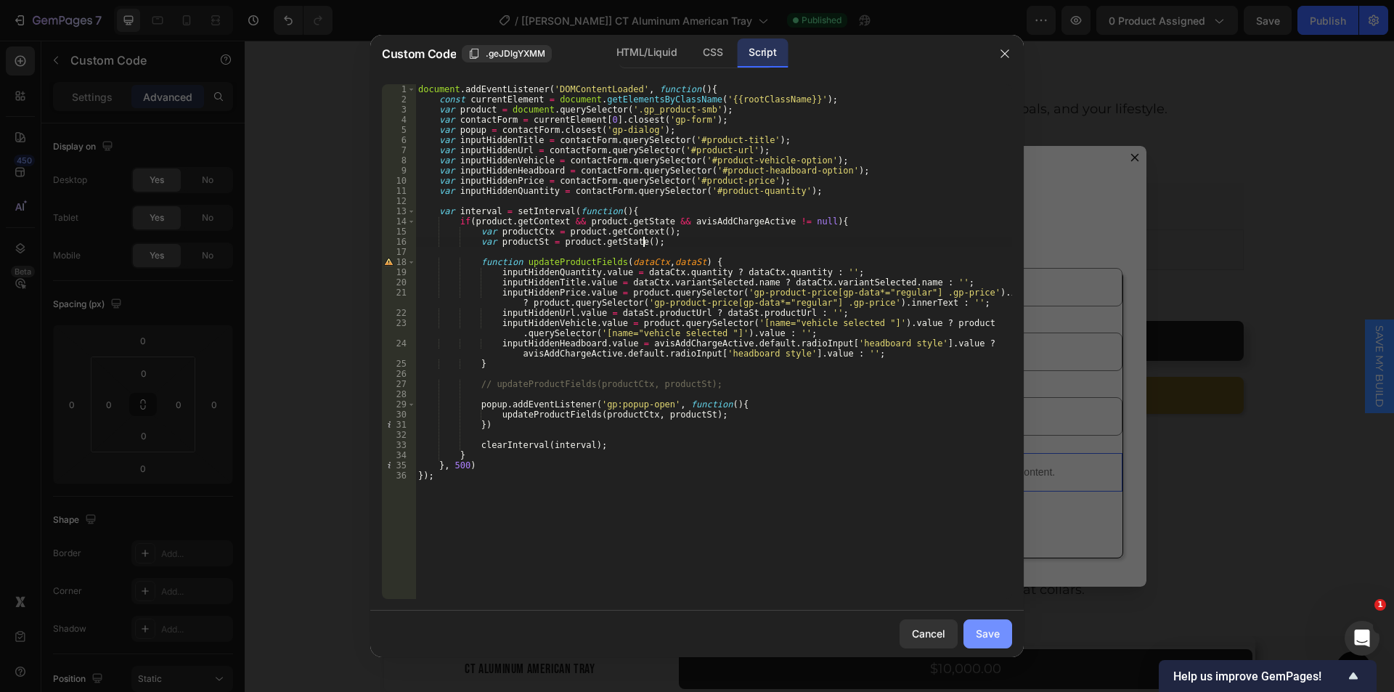
click at [989, 635] on div "Save" at bounding box center [988, 633] width 24 height 15
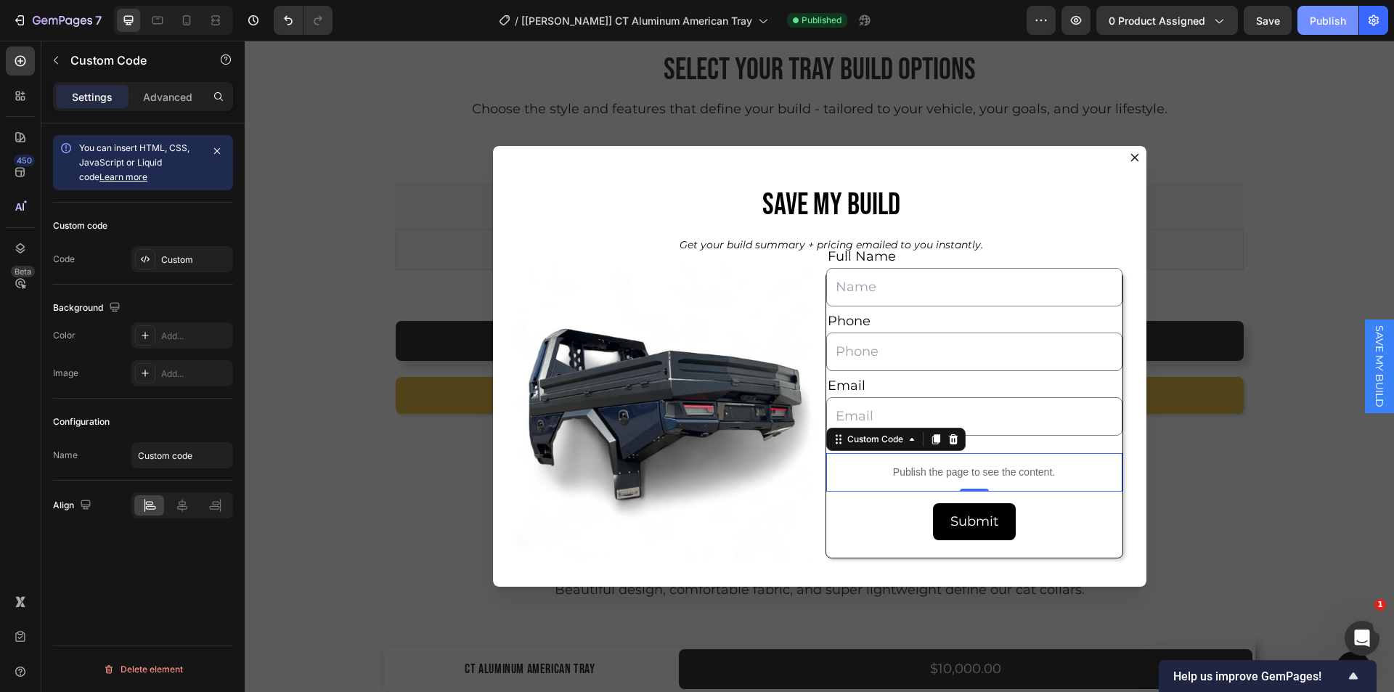
click at [1325, 23] on div "Publish" at bounding box center [1328, 20] width 36 height 15
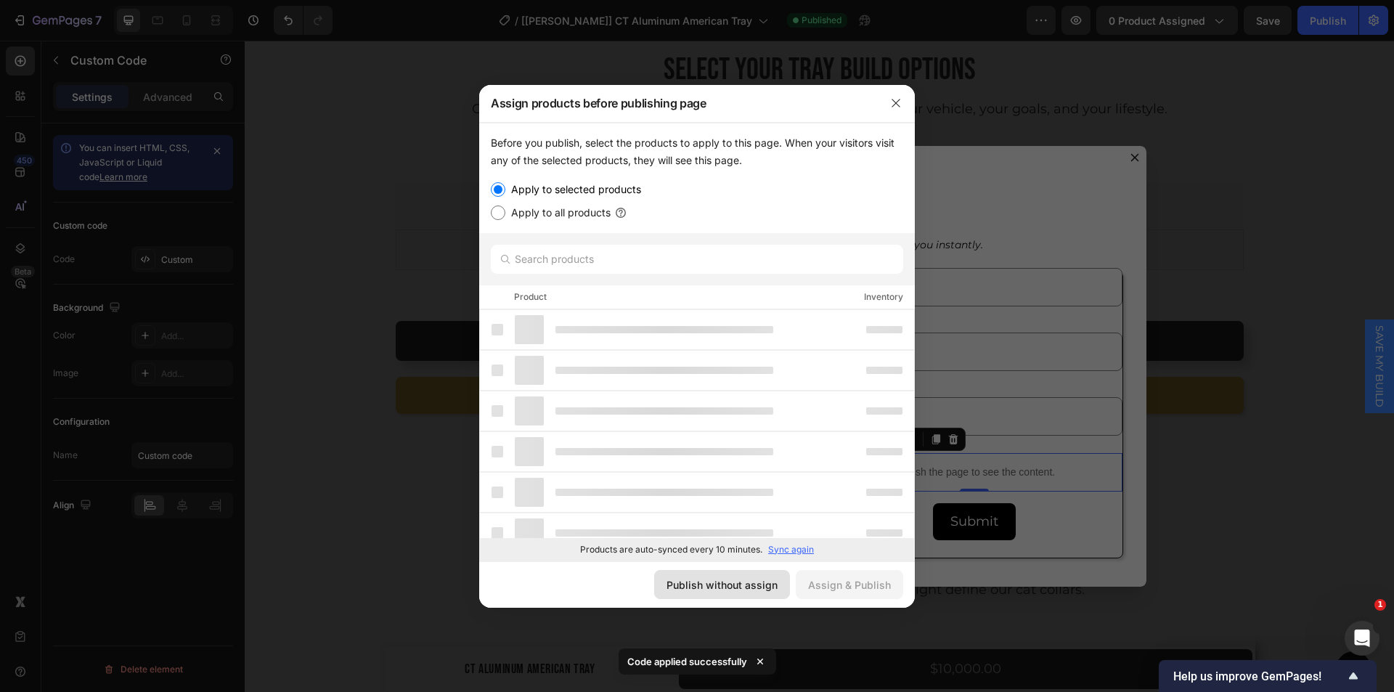
click at [693, 588] on div "Publish without assign" at bounding box center [721, 584] width 111 height 15
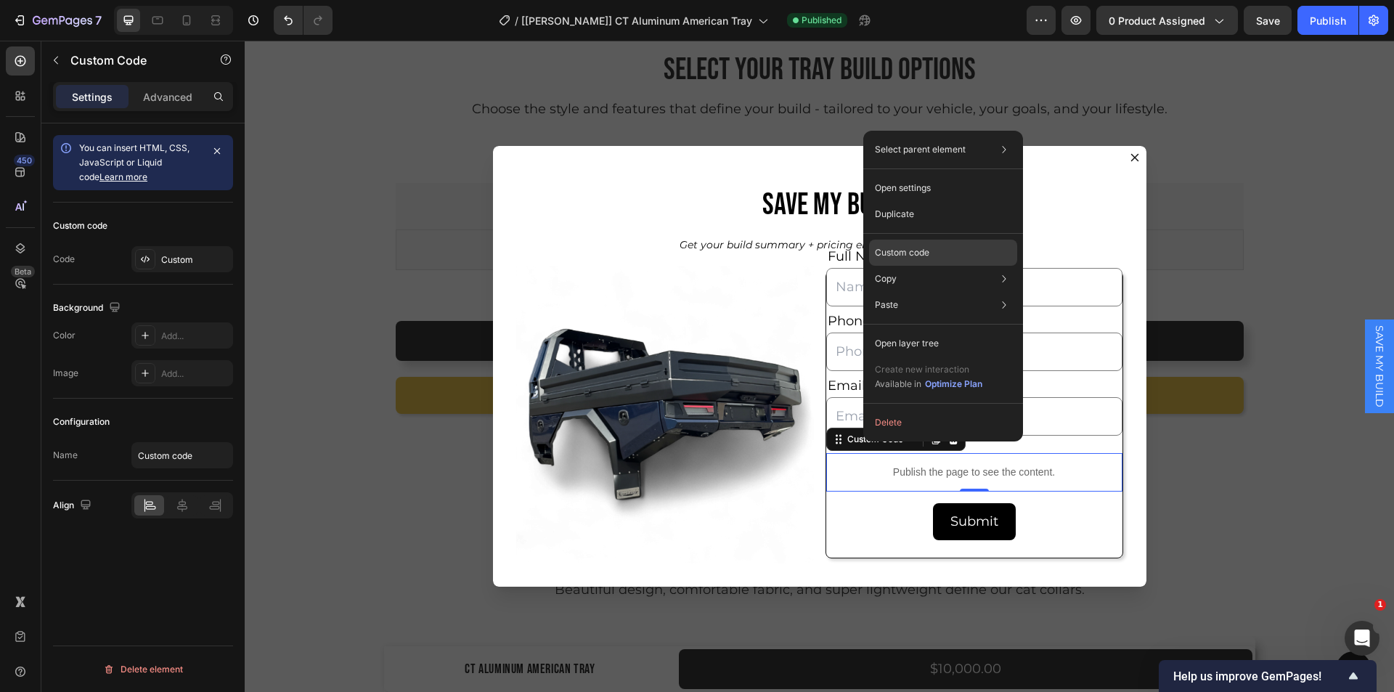
click at [894, 262] on div "Custom code" at bounding box center [943, 253] width 148 height 26
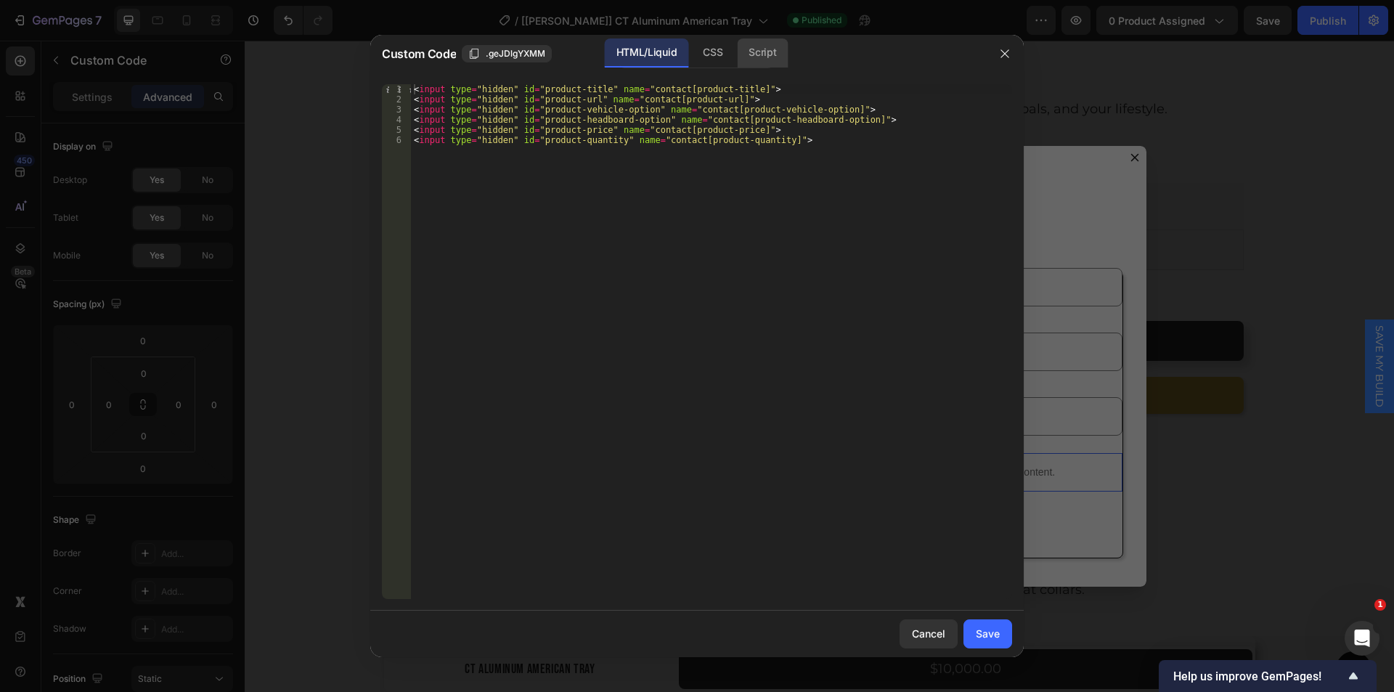
click at [759, 47] on div "Script" at bounding box center [762, 52] width 51 height 29
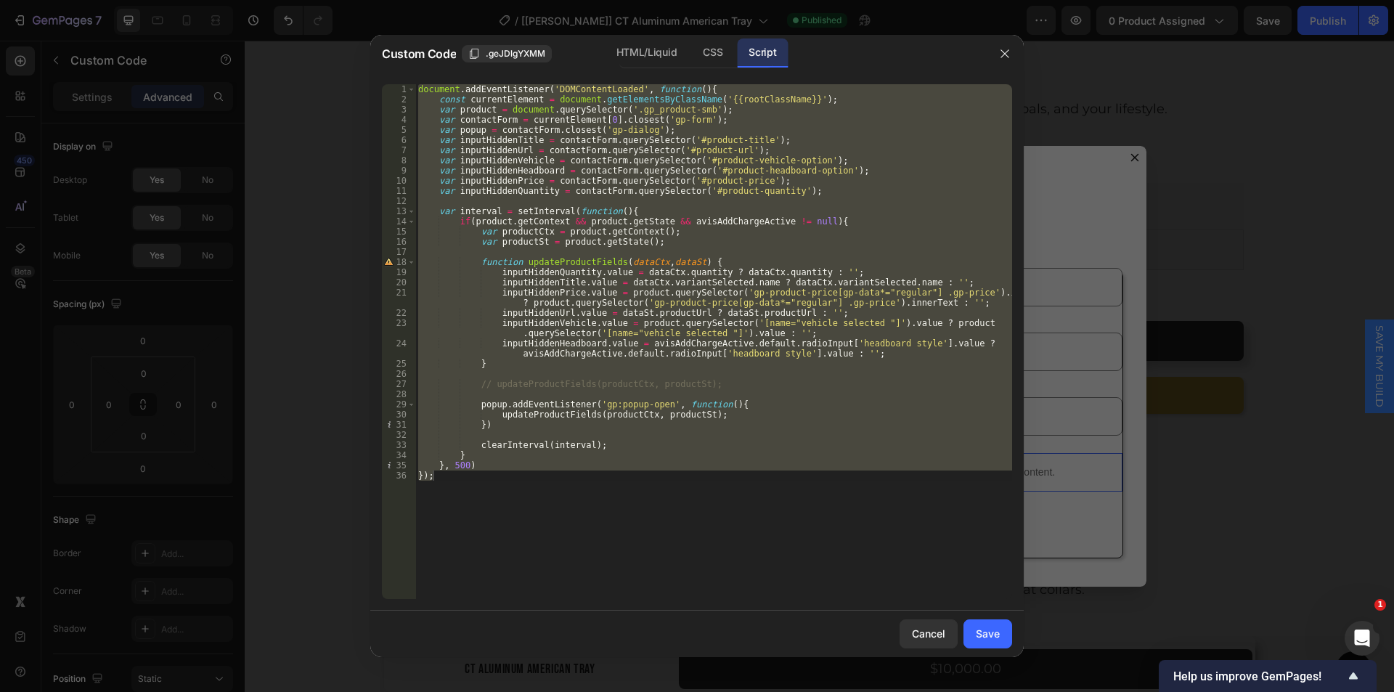
click at [603, 234] on div "document . addEventListener ( 'DOMContentLoaded' , function ( ) { const current…" at bounding box center [713, 341] width 597 height 515
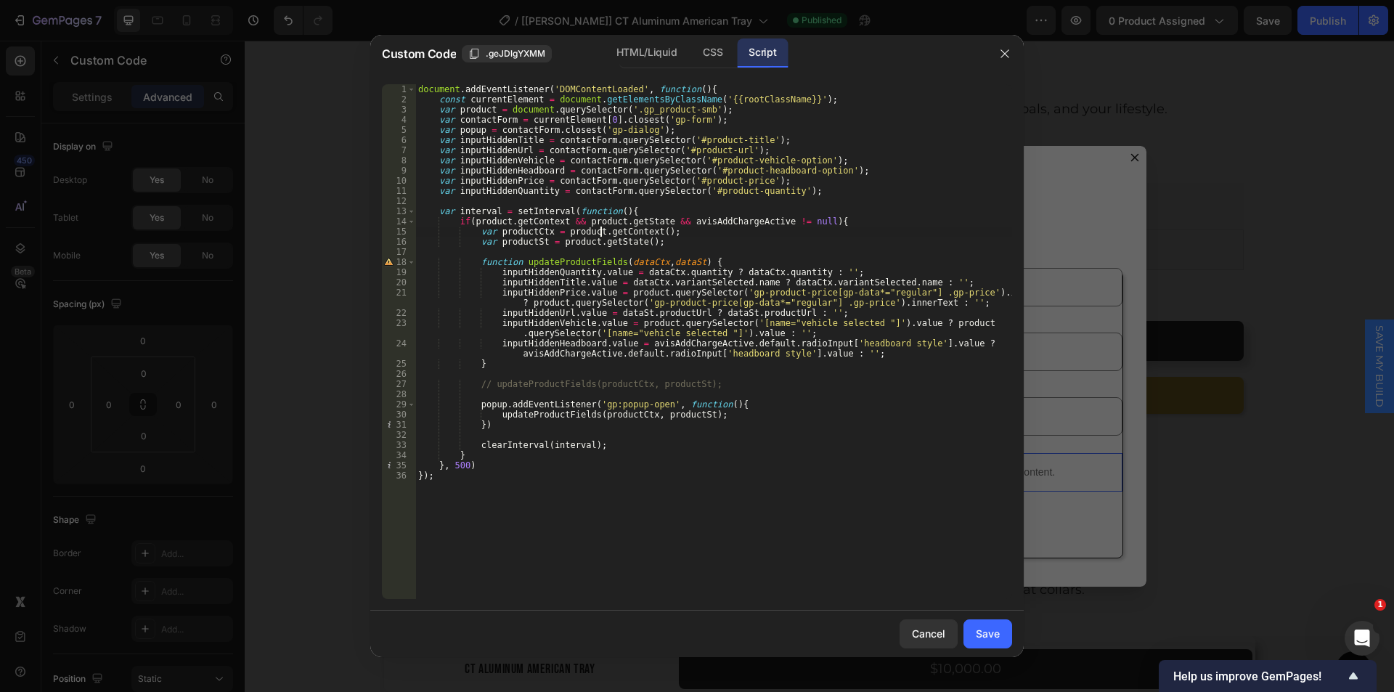
click at [673, 218] on div "document . addEventListener ( 'DOMContentLoaded' , function ( ) { const current…" at bounding box center [713, 351] width 597 height 535
click at [815, 220] on div "document . addEventListener ( 'DOMContentLoaded' , function ( ) { const current…" at bounding box center [713, 351] width 597 height 535
click at [833, 222] on div "document . addEventListener ( 'DOMContentLoaded' , function ( ) { const current…" at bounding box center [713, 351] width 597 height 535
paste textarea "undefined"
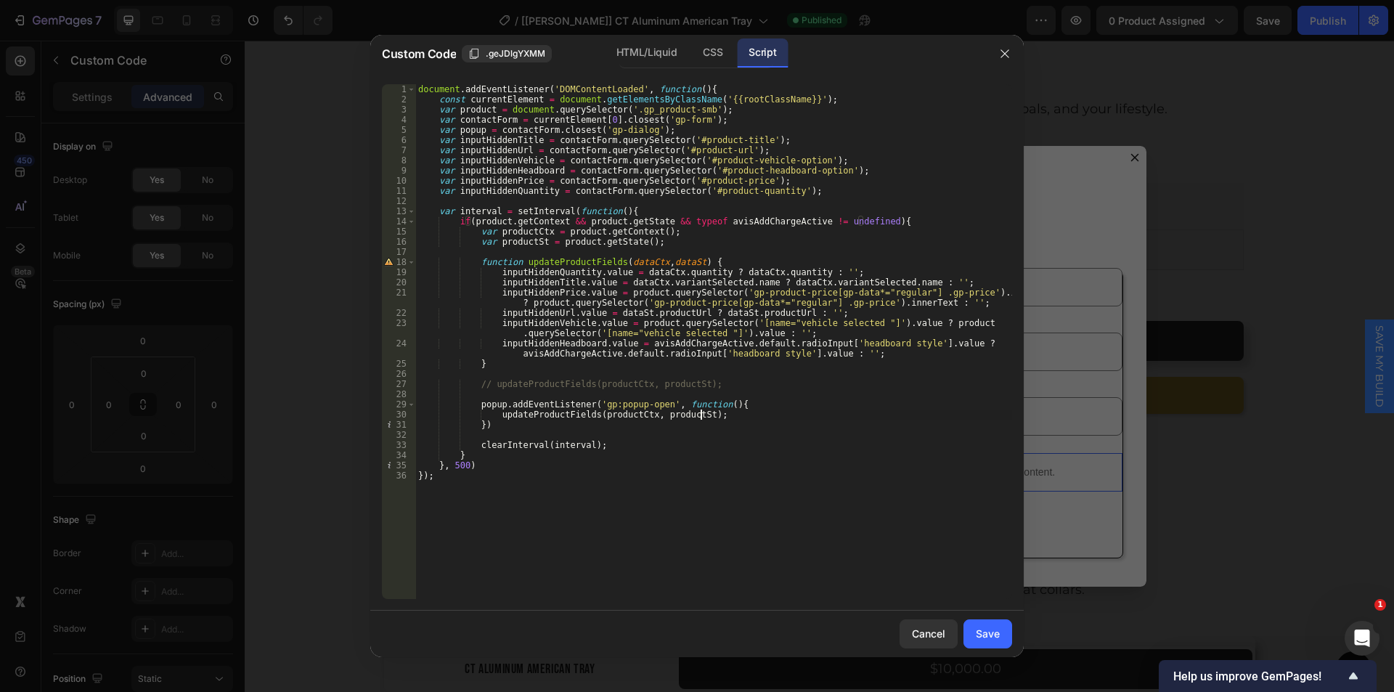
click at [847, 415] on div "document . addEventListener ( 'DOMContentLoaded' , function ( ) { const current…" at bounding box center [713, 351] width 597 height 535
type textarea "updateProductFields(productCtx, productSt);"
drag, startPoint x: 982, startPoint y: 636, endPoint x: 1019, endPoint y: 100, distance: 537.0
click at [982, 636] on div "Save" at bounding box center [988, 633] width 24 height 15
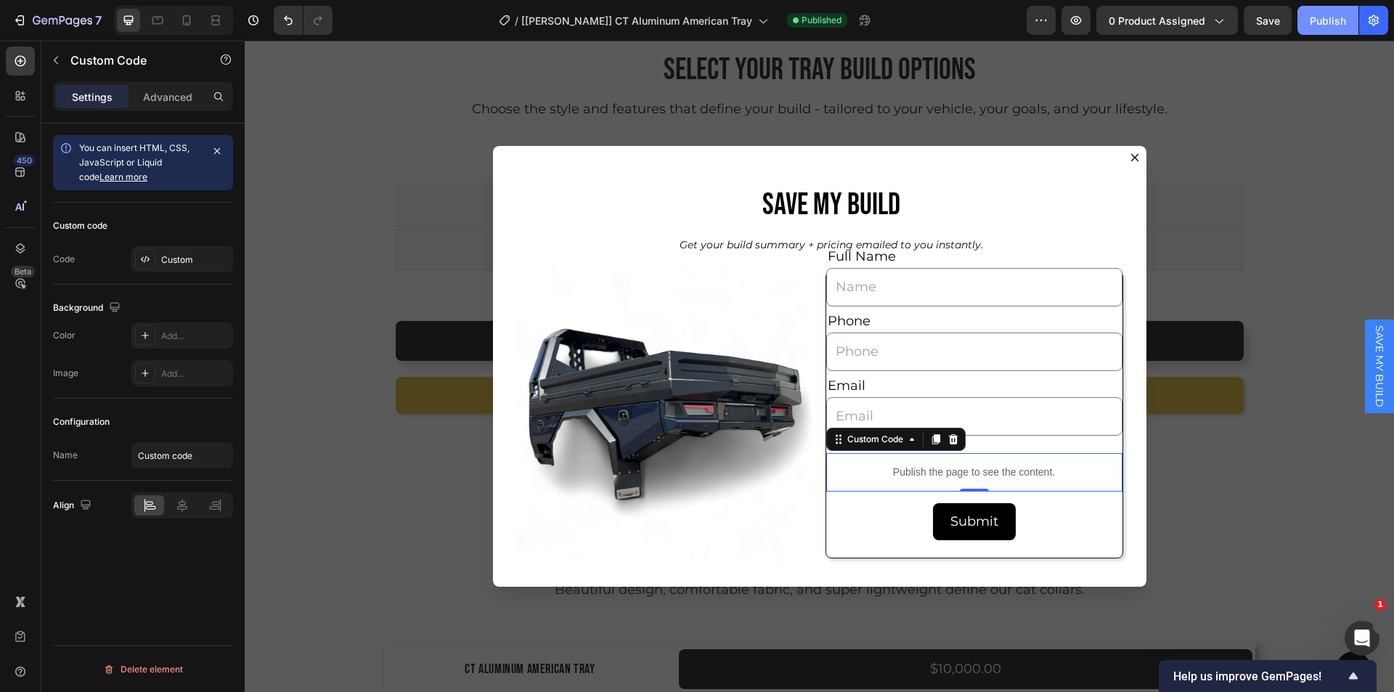
click at [1328, 13] on div "Publish" at bounding box center [1328, 20] width 36 height 15
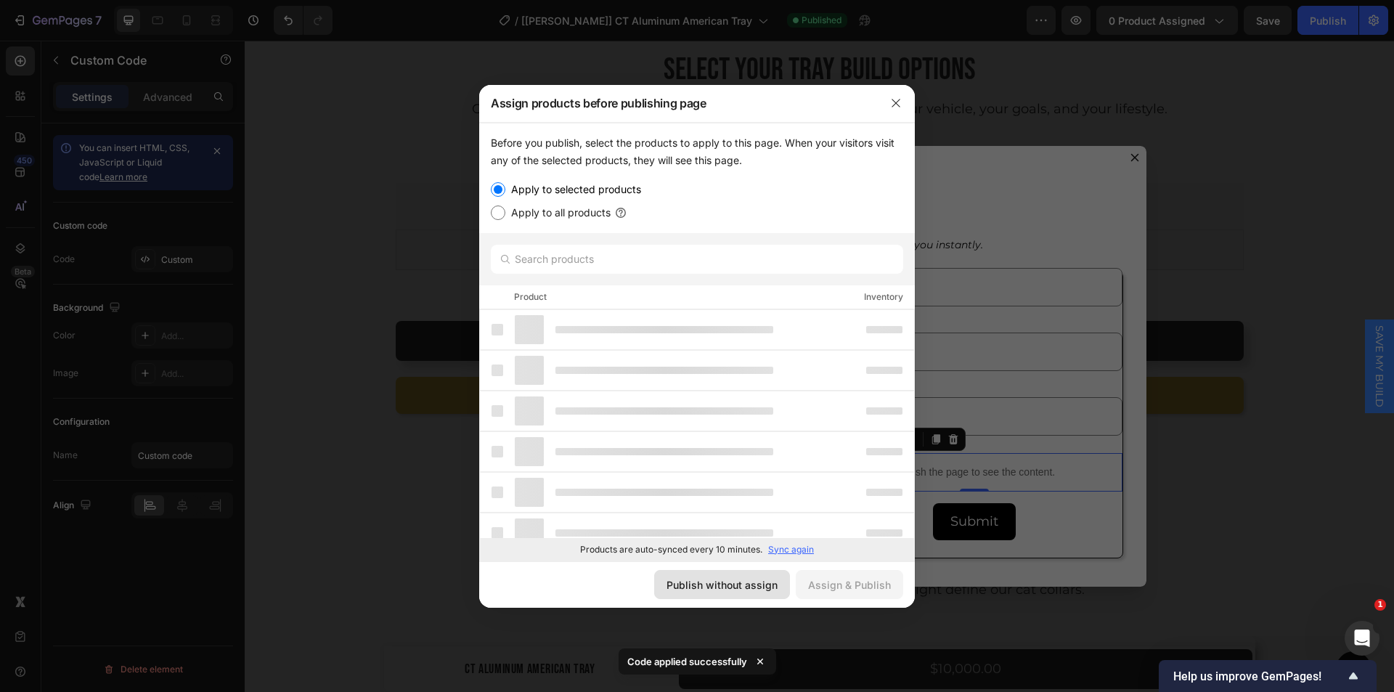
drag, startPoint x: 730, startPoint y: 578, endPoint x: 113, endPoint y: 369, distance: 651.2
click at [730, 578] on div "Publish without assign" at bounding box center [721, 584] width 111 height 15
